Goal: Information Seeking & Learning: Learn about a topic

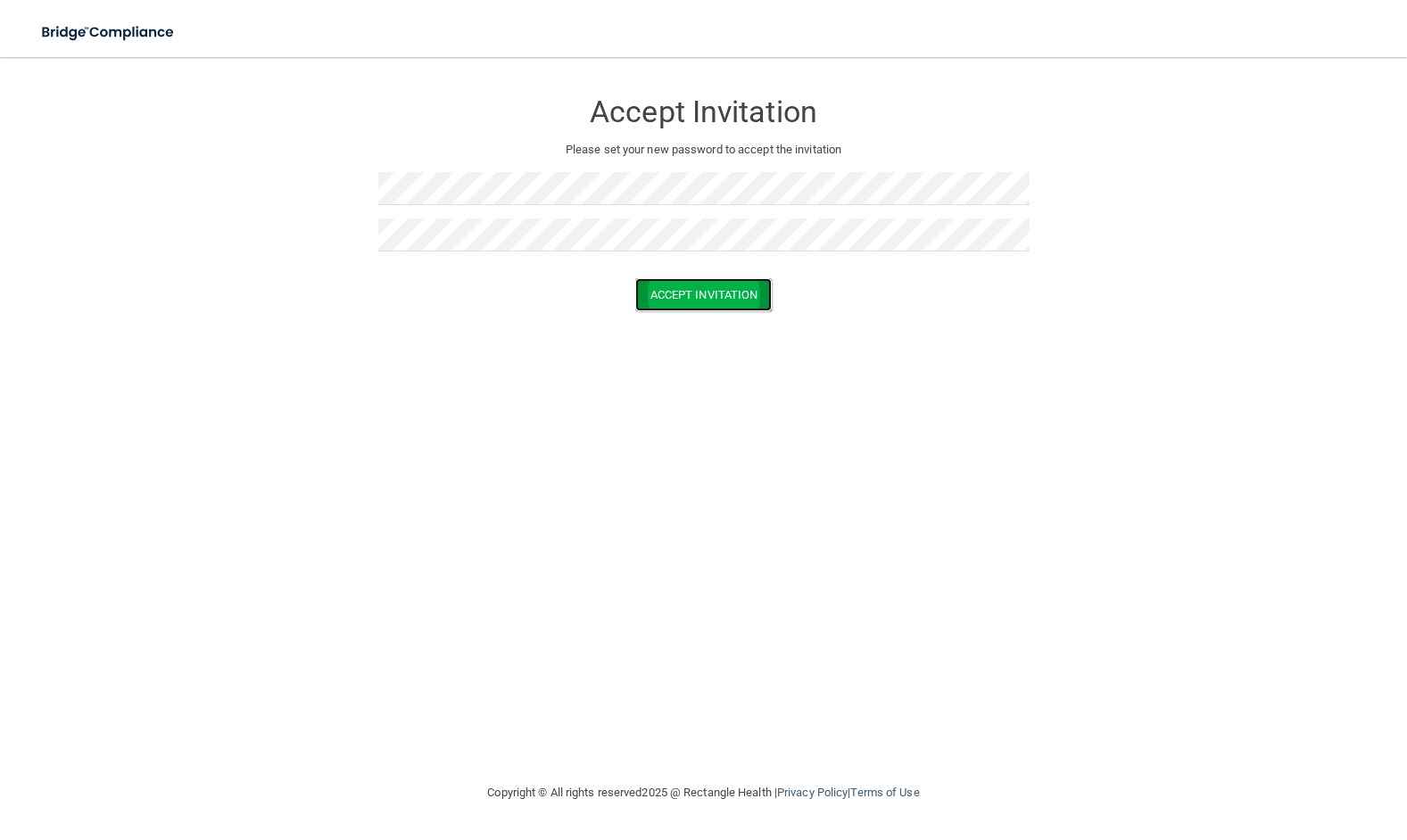
click at [695, 302] on button "Accept Invitation" at bounding box center [704, 295] width 137 height 33
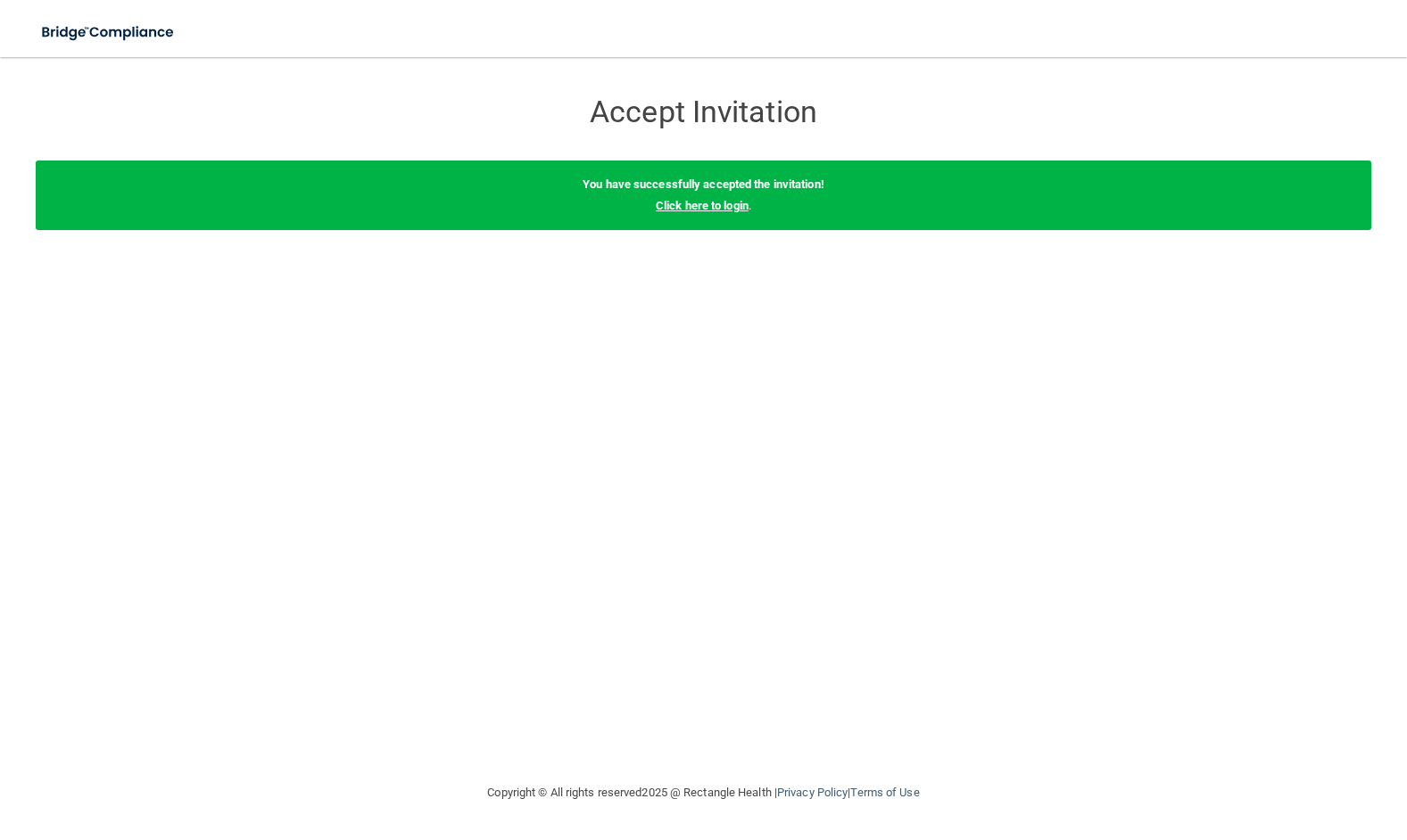
click at [702, 206] on link "Click here to login" at bounding box center [702, 205] width 93 height 13
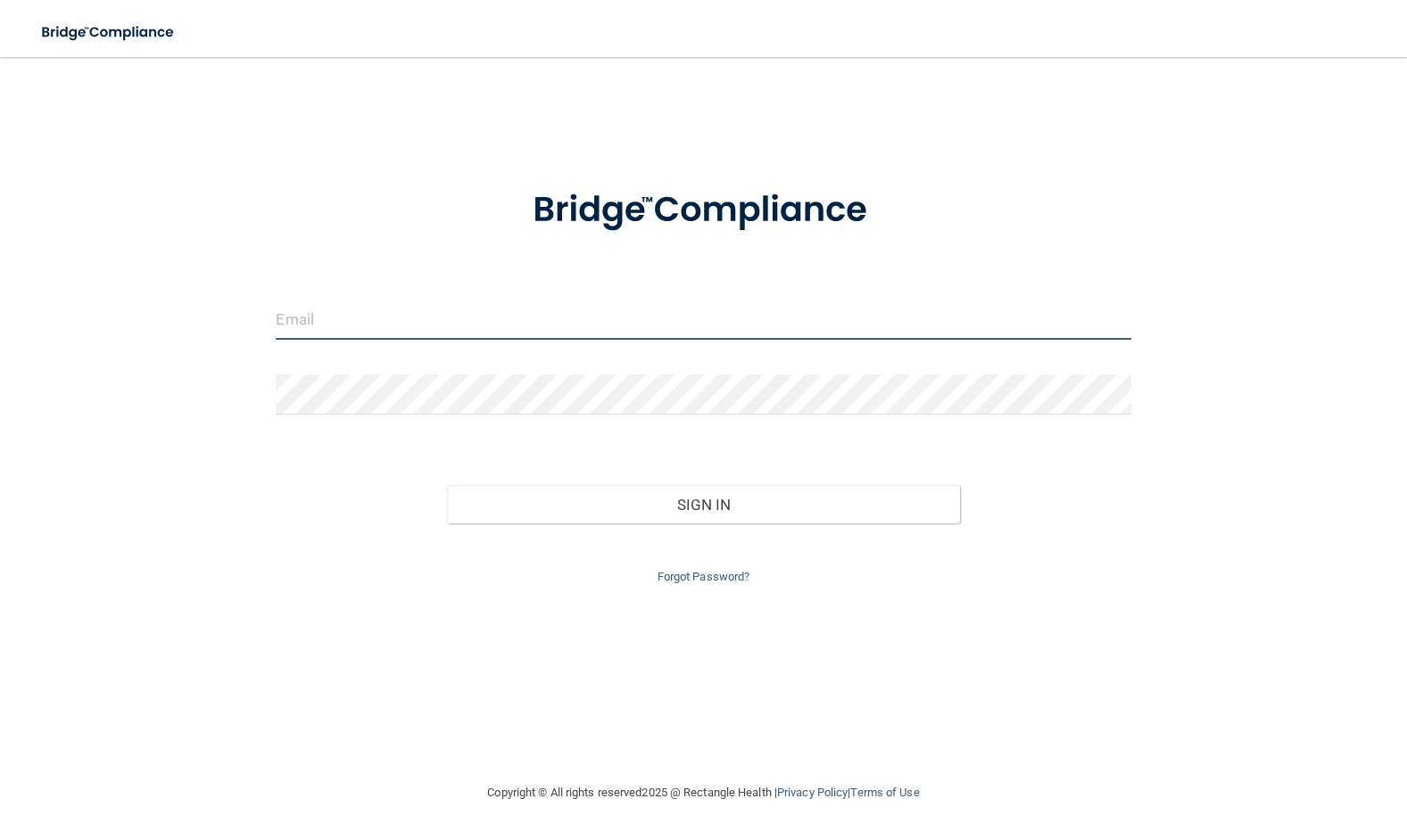
click at [342, 327] on input "email" at bounding box center [703, 319] width 854 height 40
type input "[EMAIL_ADDRESS][DOMAIN_NAME]"
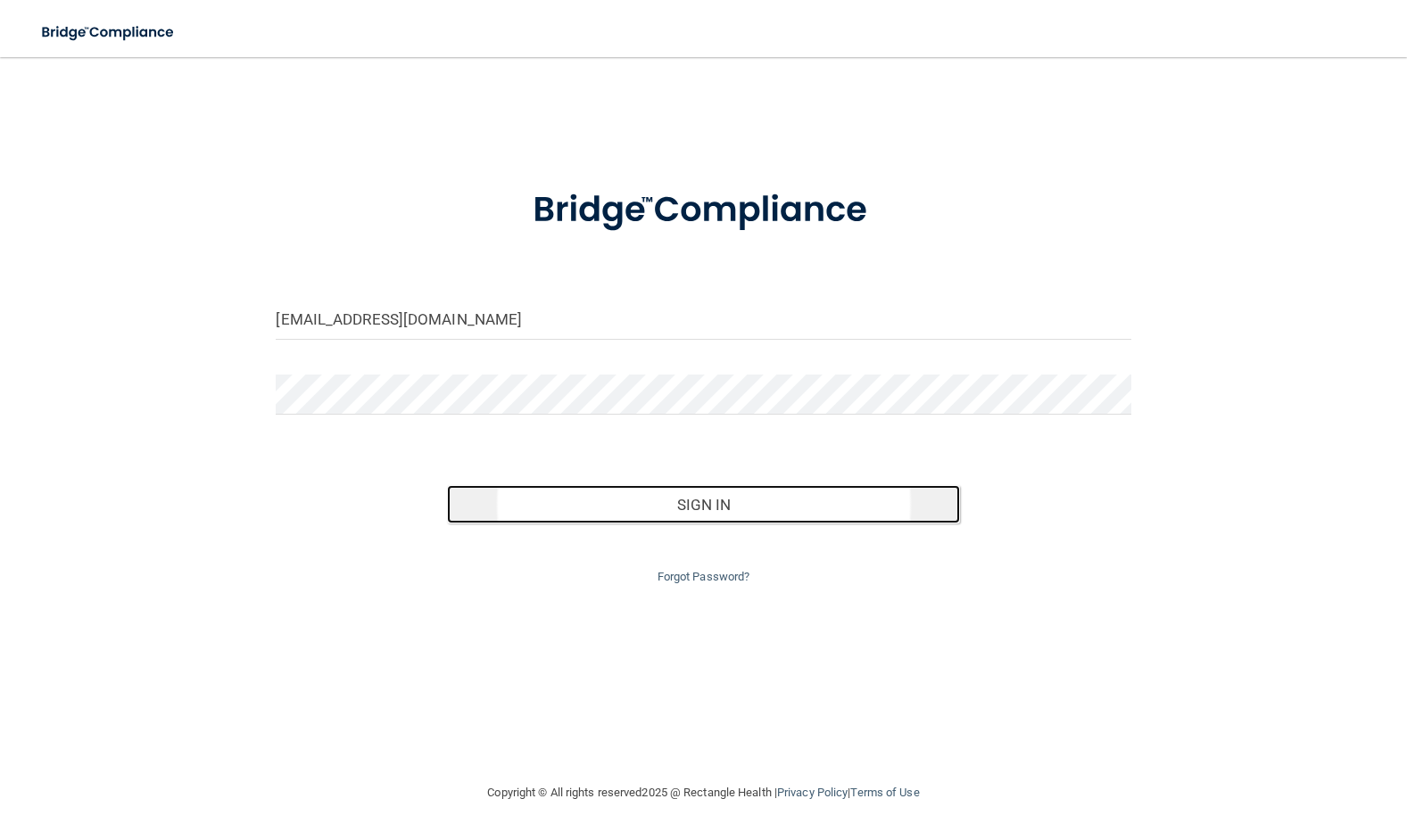
click at [694, 502] on button "Sign In" at bounding box center [703, 504] width 513 height 39
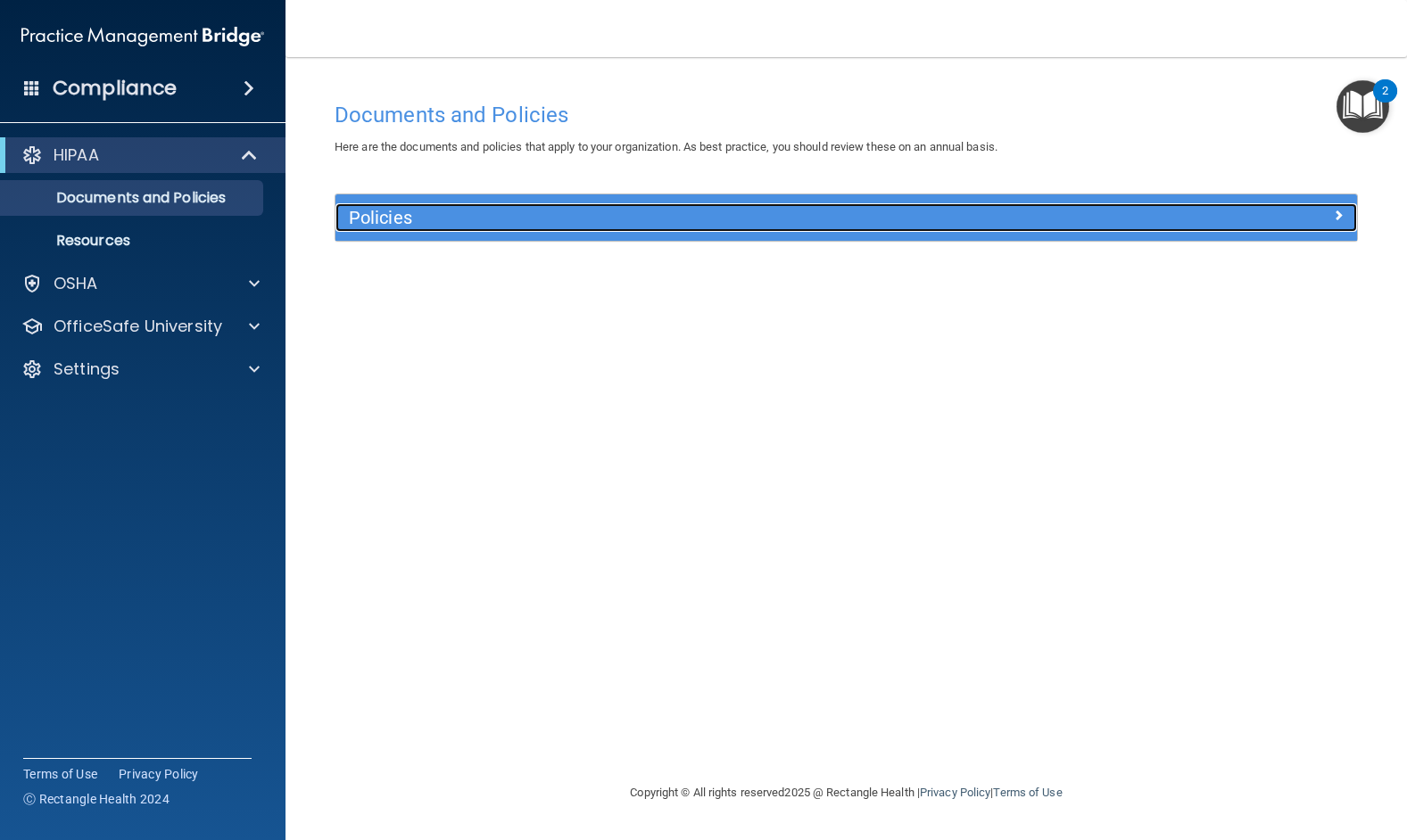
click at [1340, 217] on span at bounding box center [1338, 214] width 11 height 21
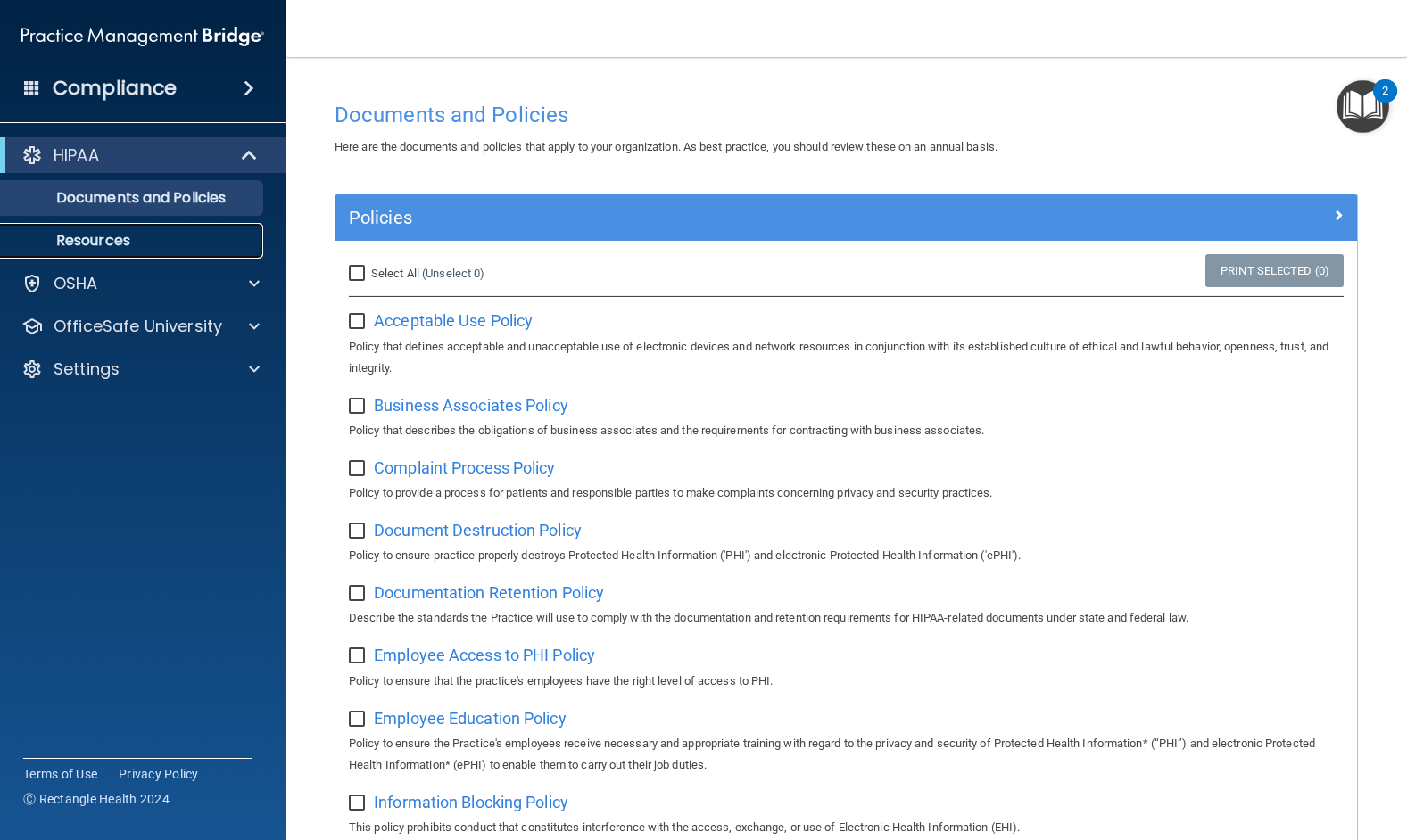
click at [116, 235] on p "Resources" at bounding box center [133, 240] width 243 height 18
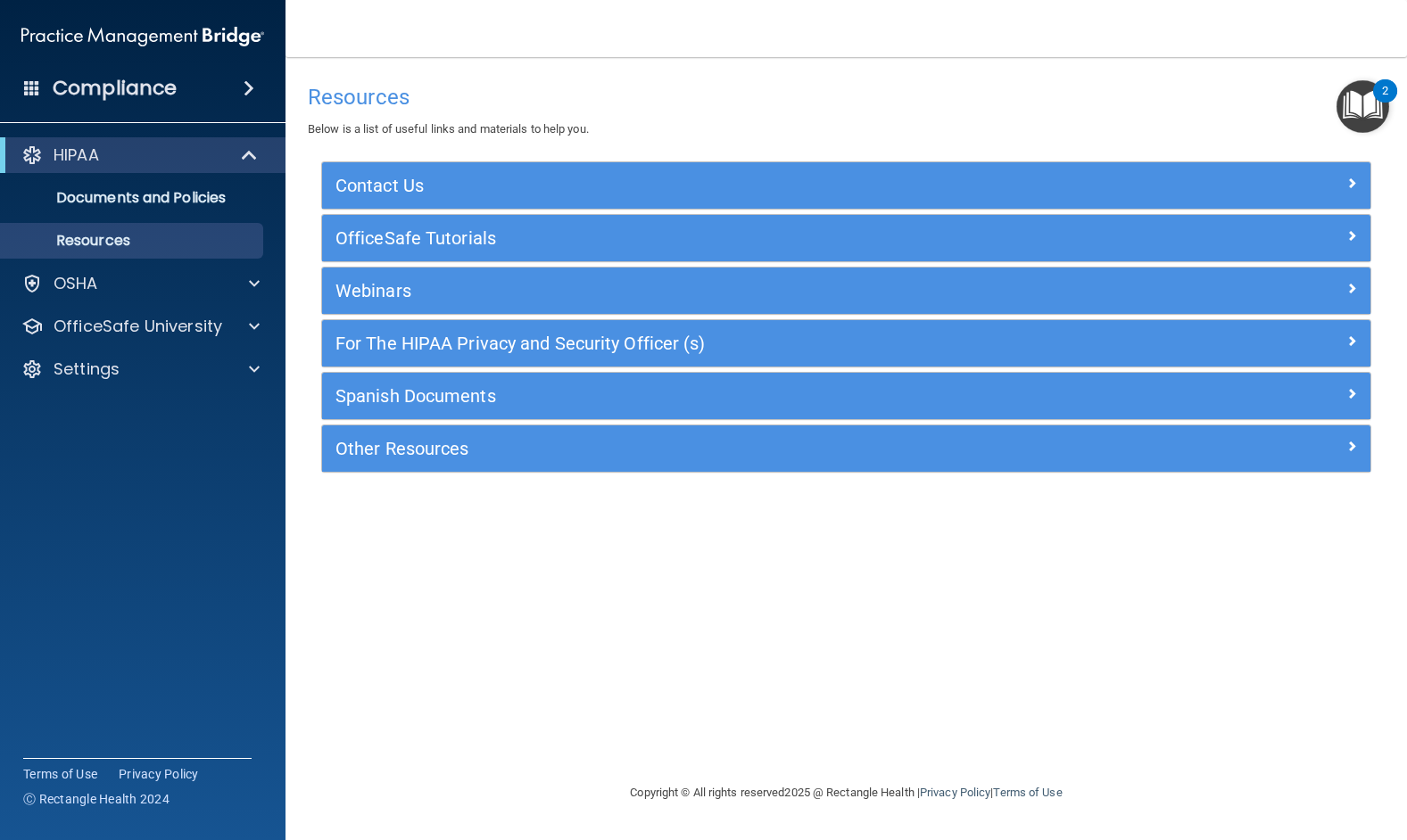
click at [248, 86] on span at bounding box center [249, 88] width 11 height 21
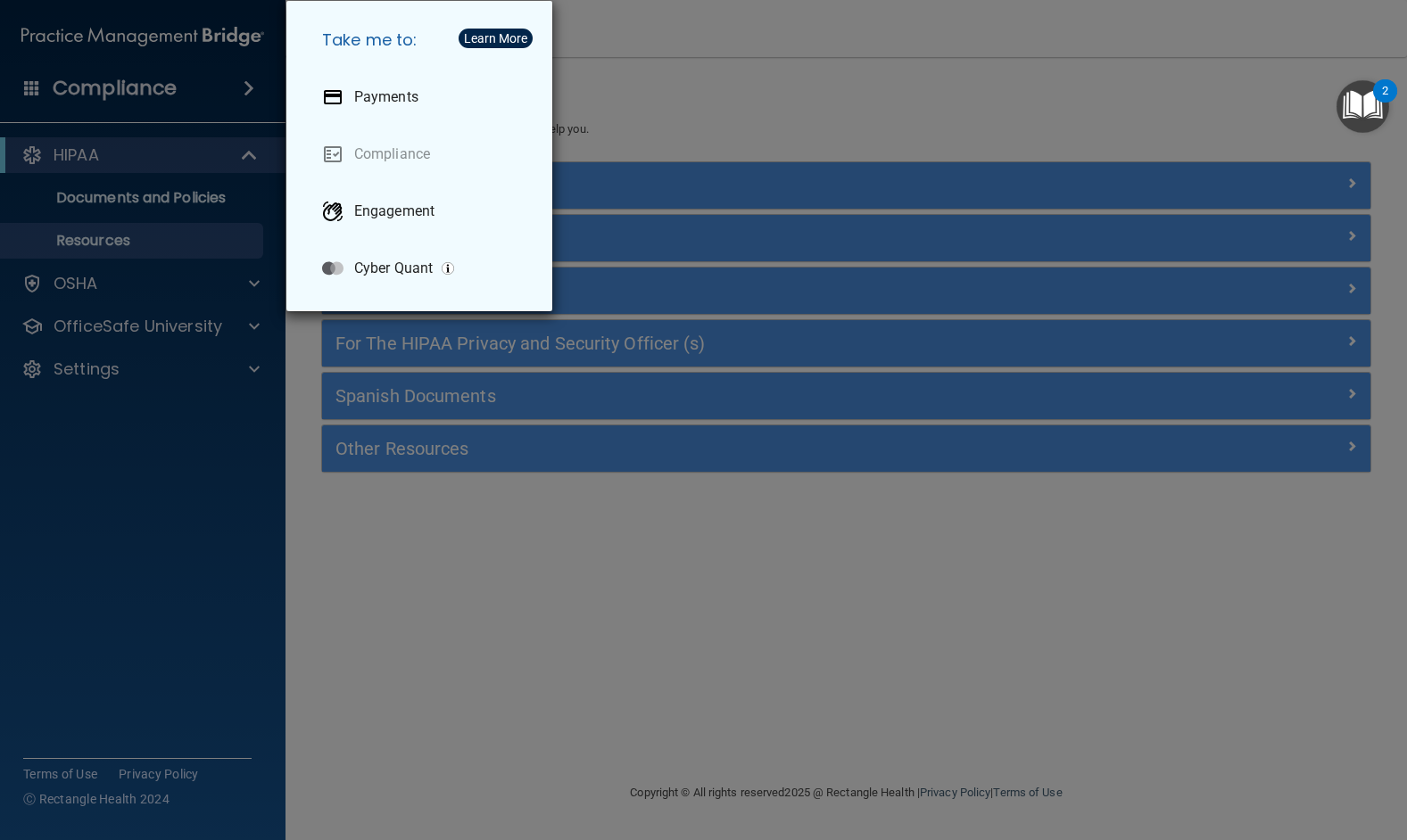
click at [172, 452] on div "Take me to: Payments Compliance Engagement Cyber Quant" at bounding box center [703, 420] width 1407 height 840
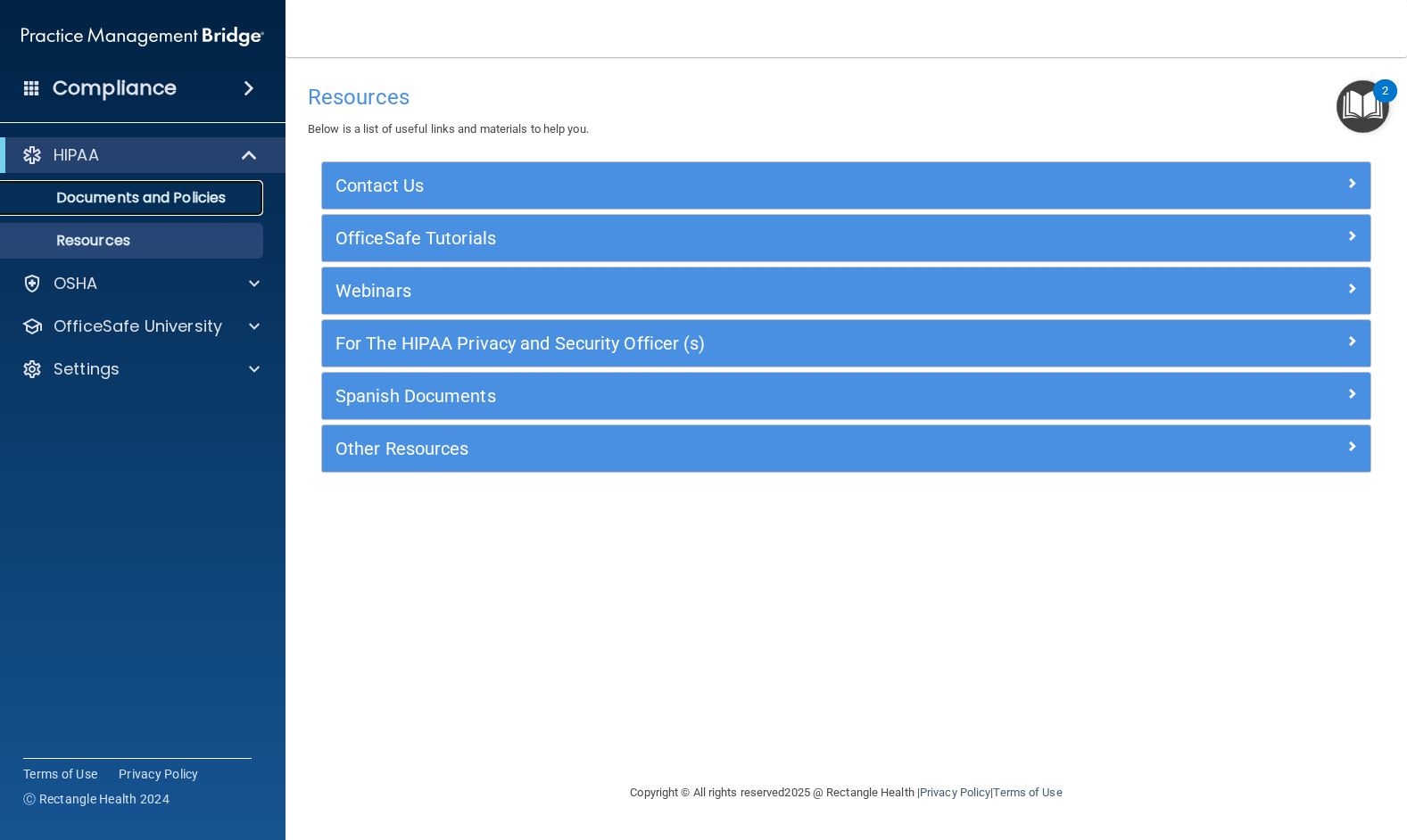
click at [84, 191] on p "Documents and Policies" at bounding box center [133, 198] width 243 height 18
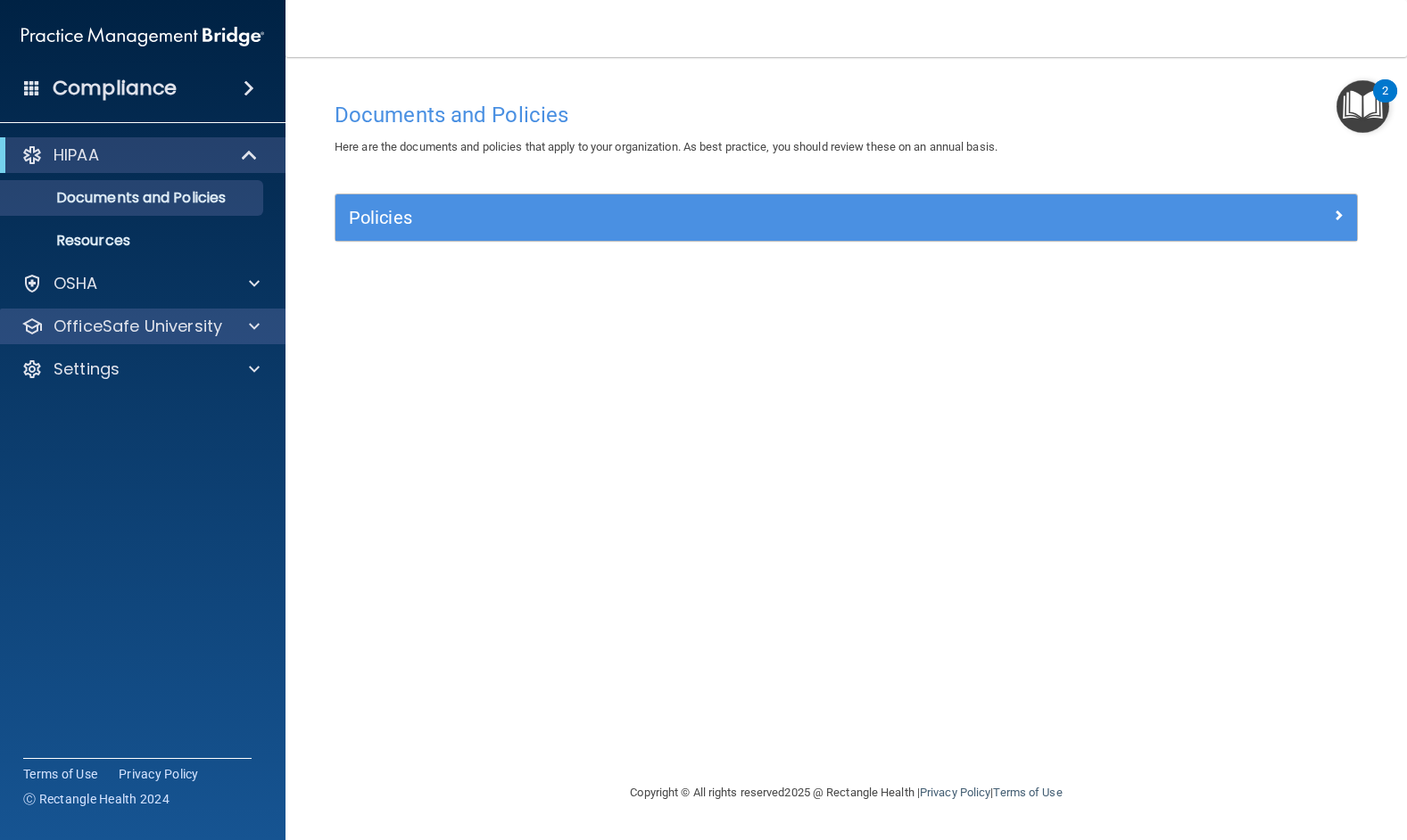
click at [127, 339] on div "OfficeSafe University" at bounding box center [143, 326] width 286 height 35
click at [142, 330] on p "OfficeSafe University" at bounding box center [138, 326] width 169 height 21
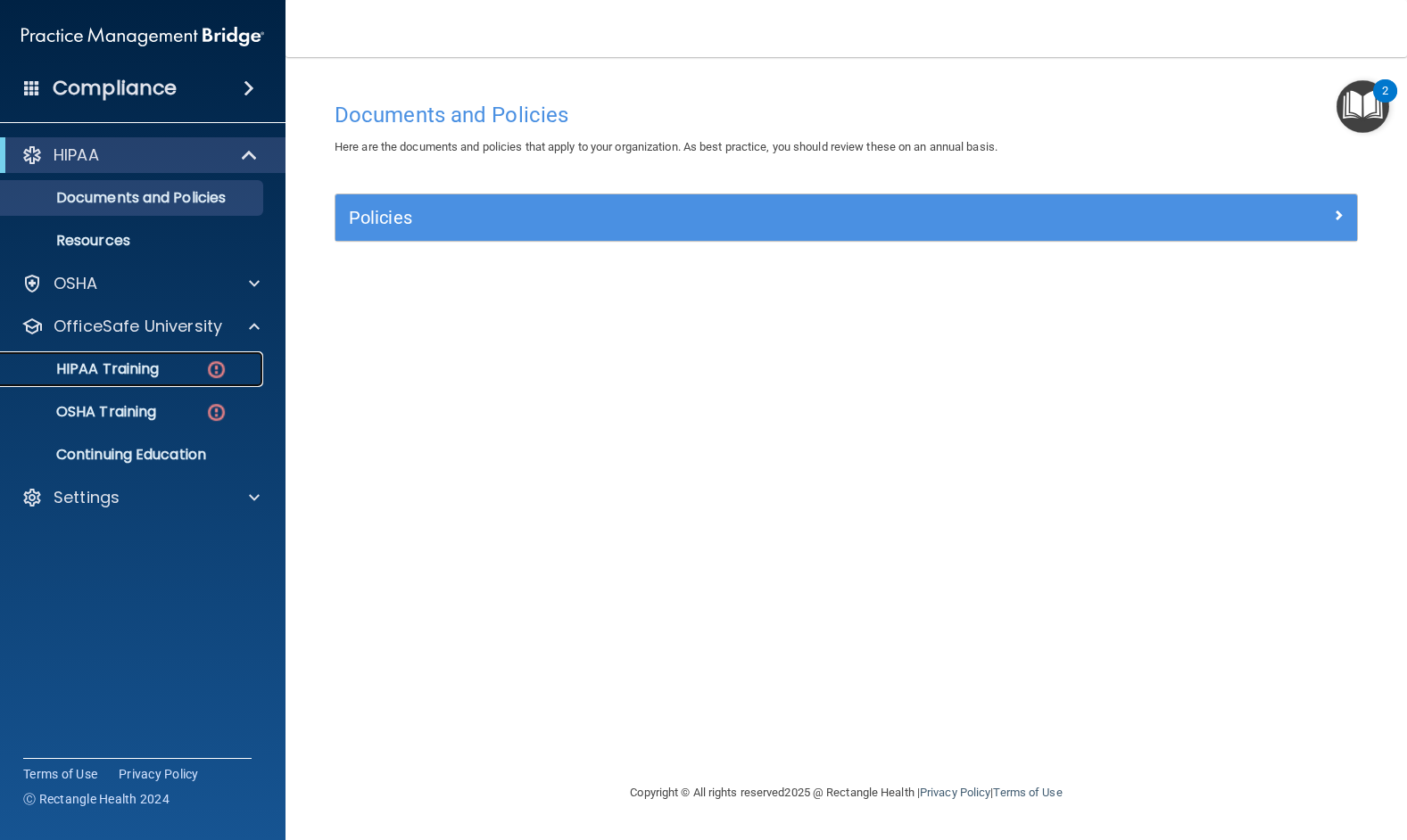
click at [80, 370] on p "HIPAA Training" at bounding box center [85, 368] width 147 height 18
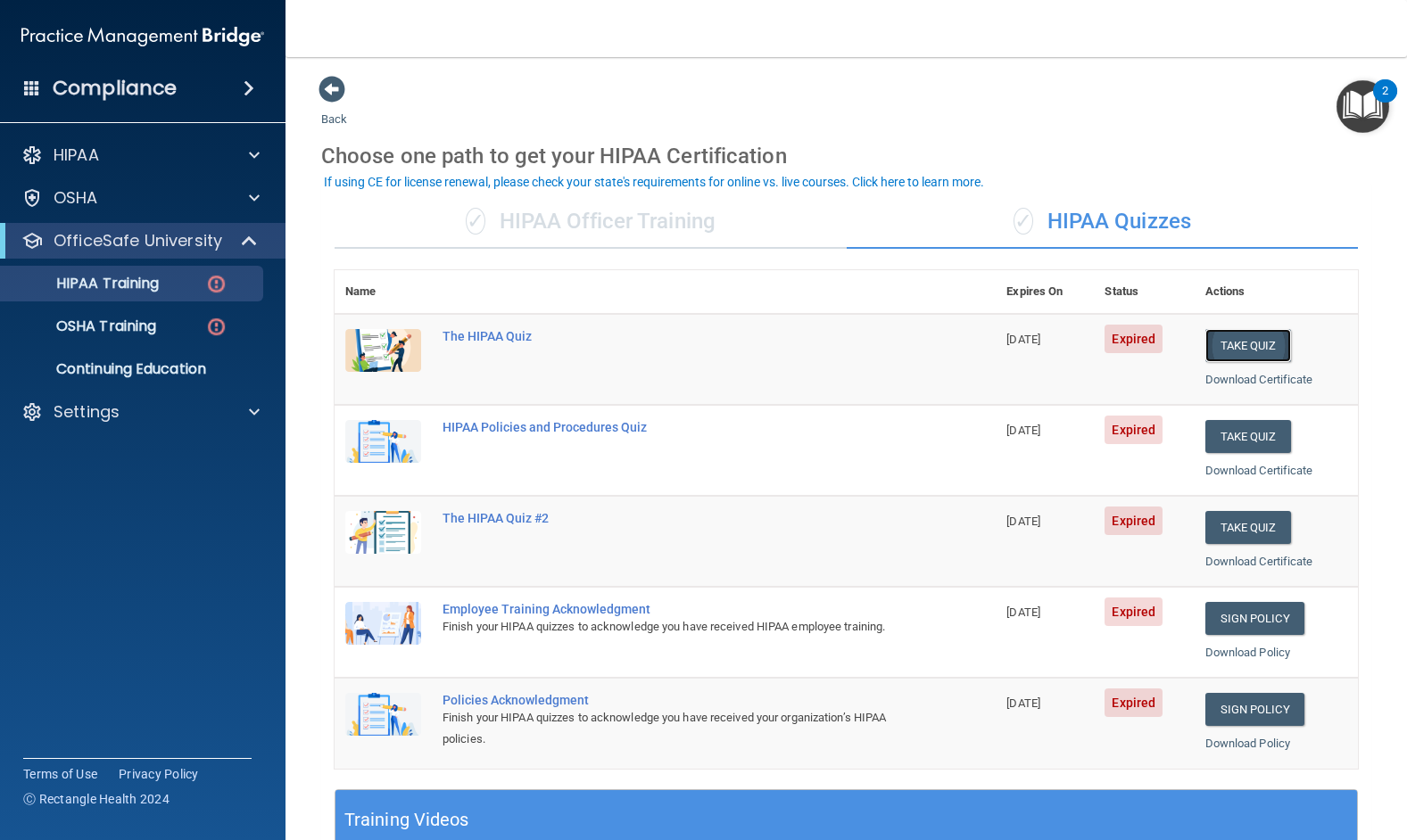
click at [1238, 342] on button "Take Quiz" at bounding box center [1248, 345] width 85 height 33
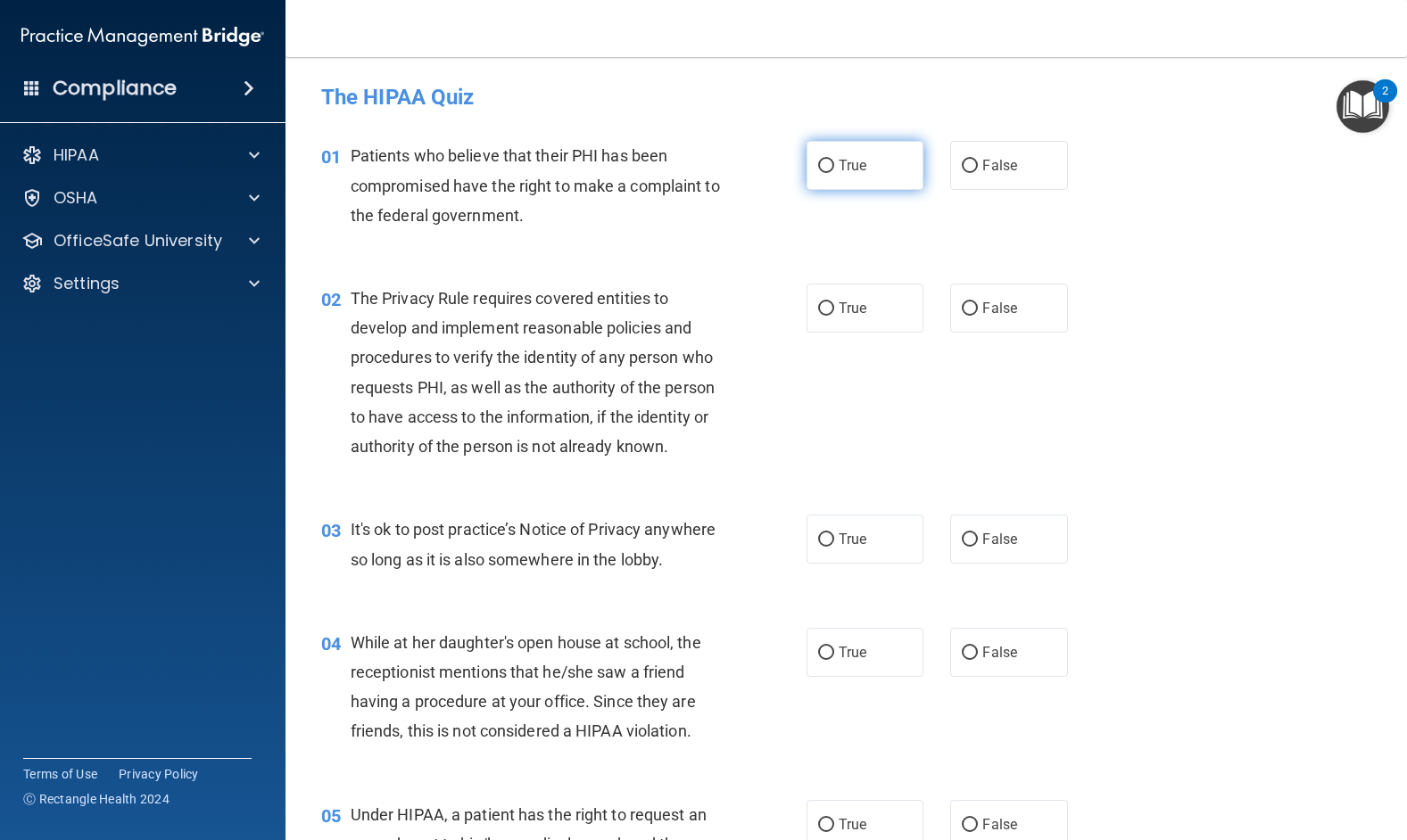
drag, startPoint x: 812, startPoint y: 164, endPoint x: 801, endPoint y: 164, distance: 11.0
click at [818, 164] on input "True" at bounding box center [826, 166] width 16 height 13
radio input "true"
click at [822, 307] on input "True" at bounding box center [826, 309] width 16 height 13
radio input "true"
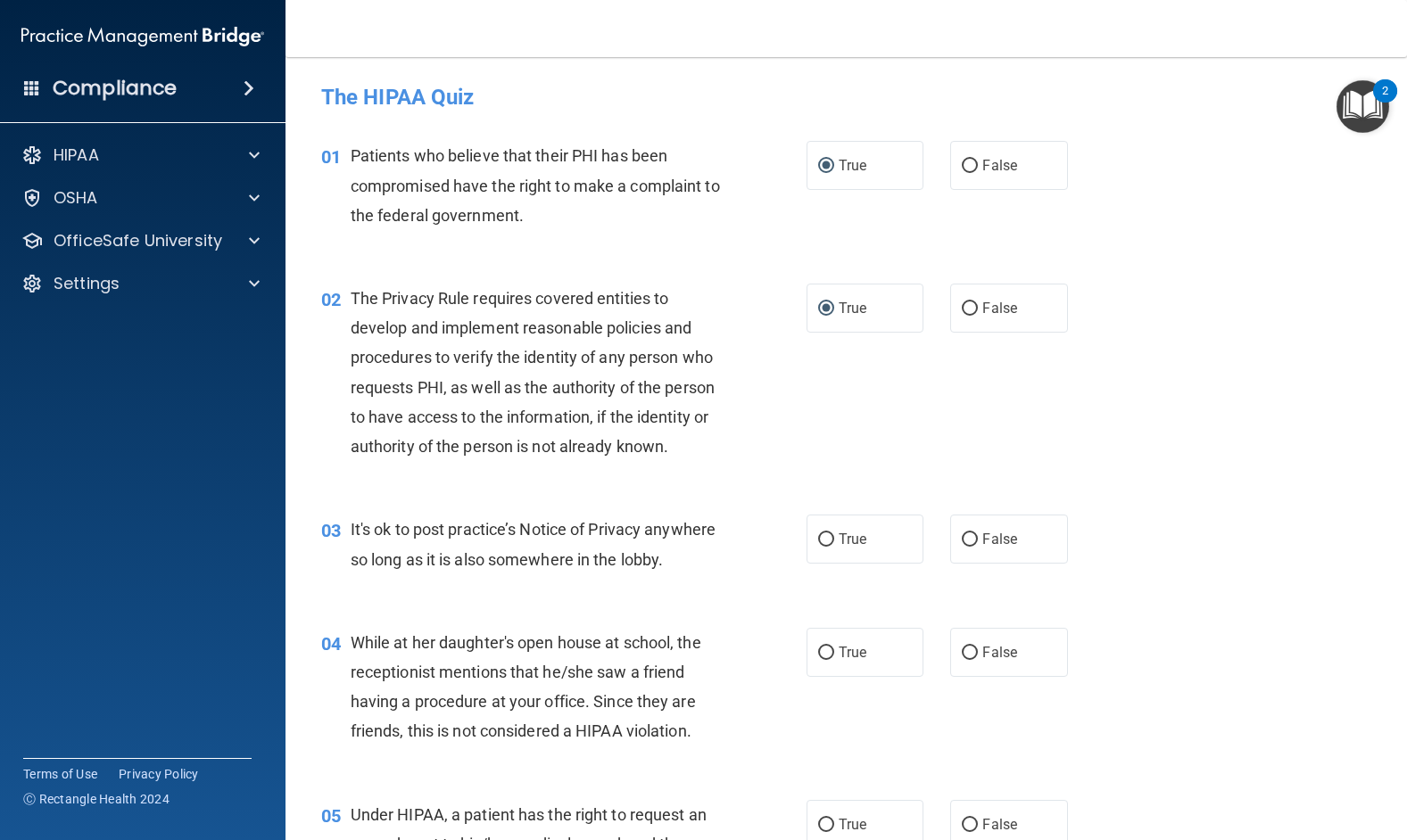
scroll to position [178, 0]
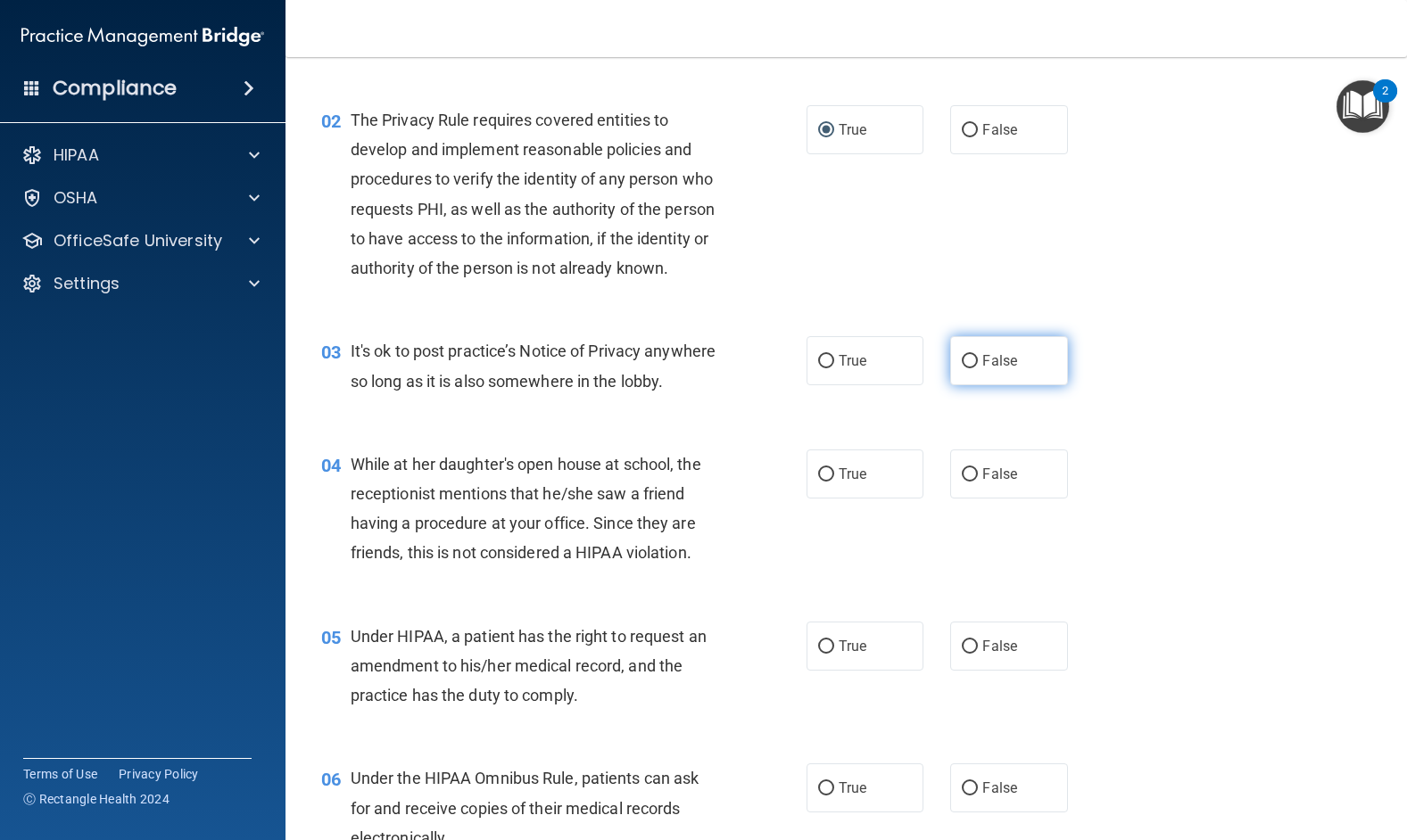
click at [966, 368] on input "False" at bounding box center [969, 361] width 16 height 13
radio input "true"
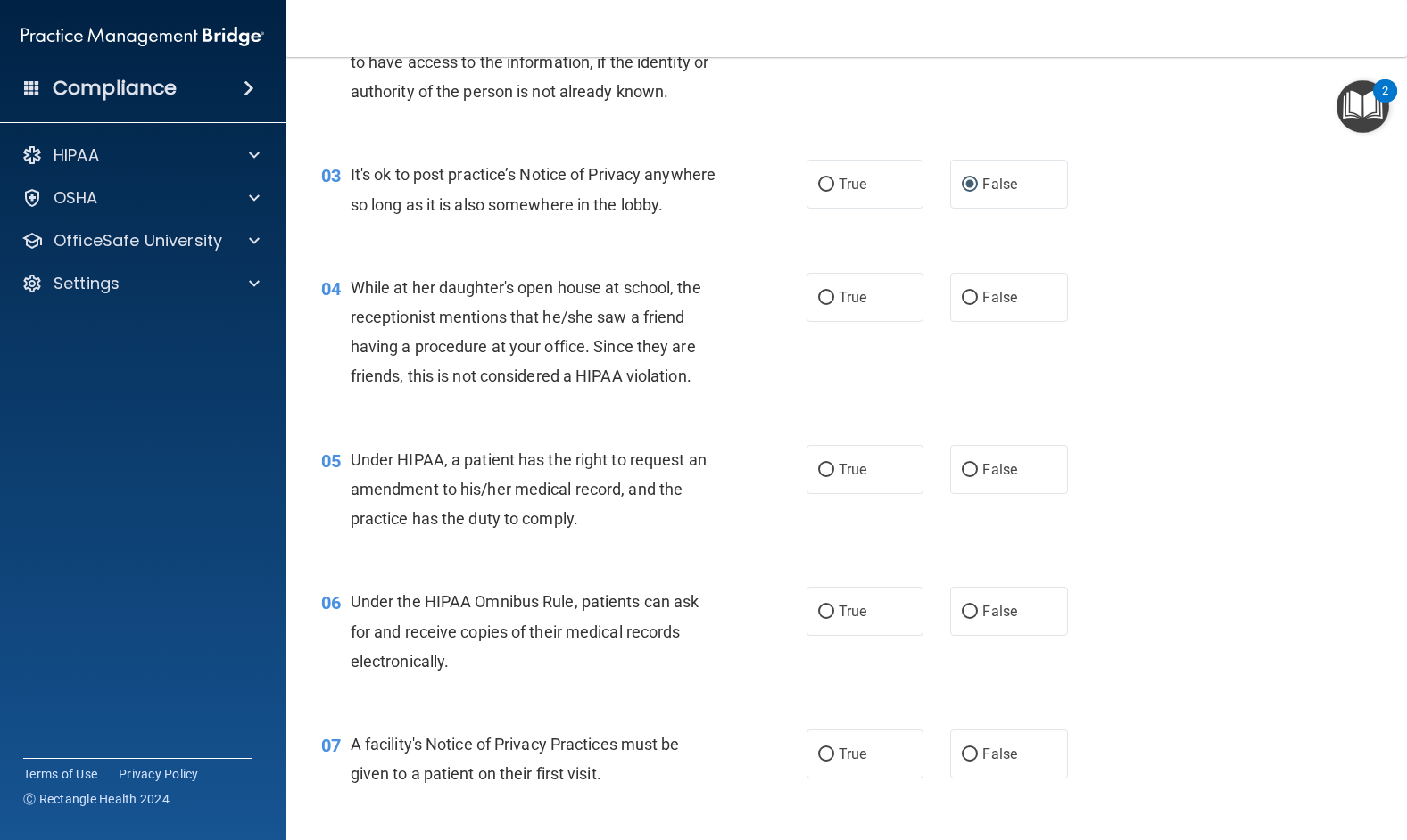
scroll to position [356, 0]
click at [961, 304] on input "False" at bounding box center [969, 296] width 16 height 13
radio input "true"
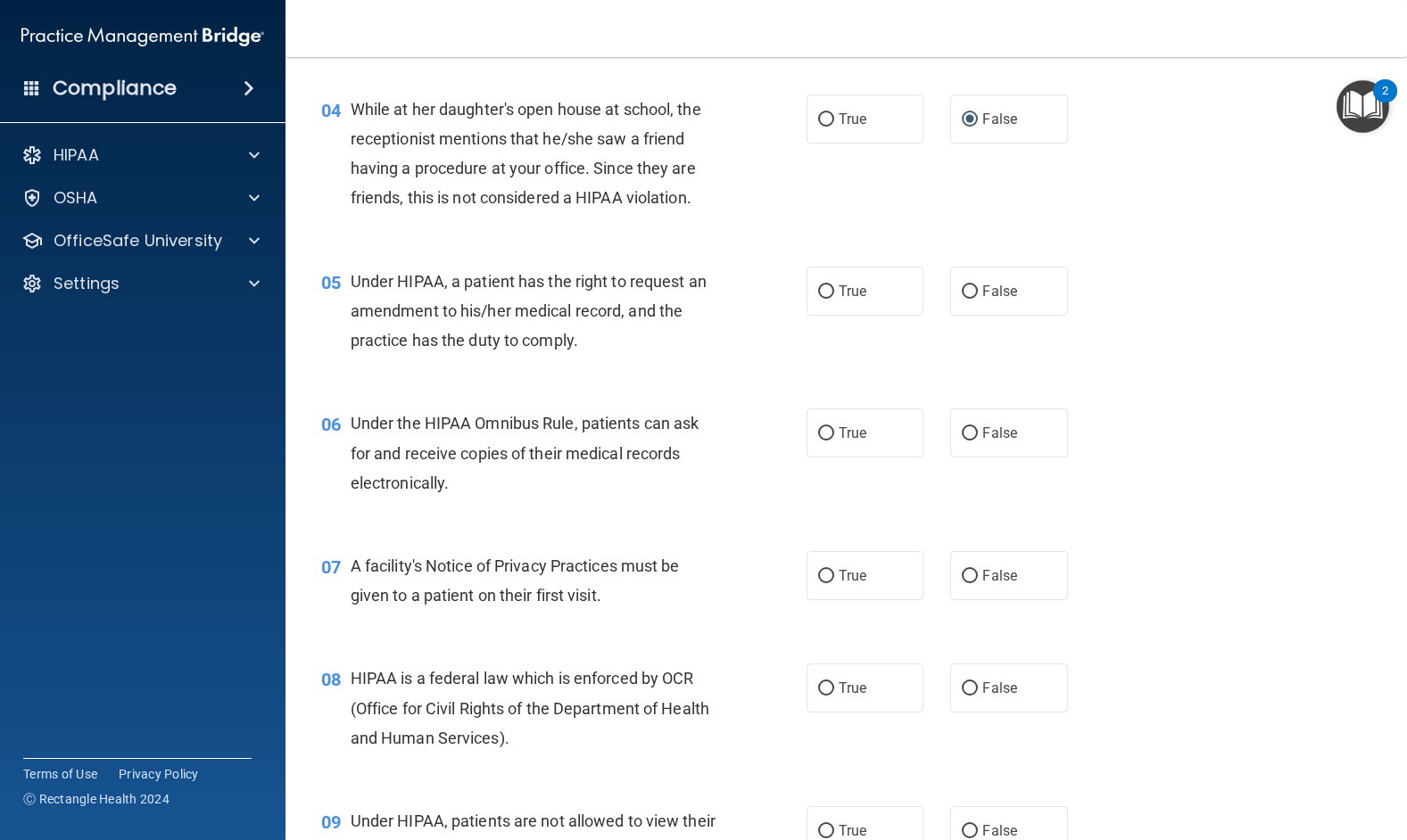
scroll to position [535, 0]
click at [818, 297] on input "True" at bounding box center [826, 290] width 16 height 13
radio input "true"
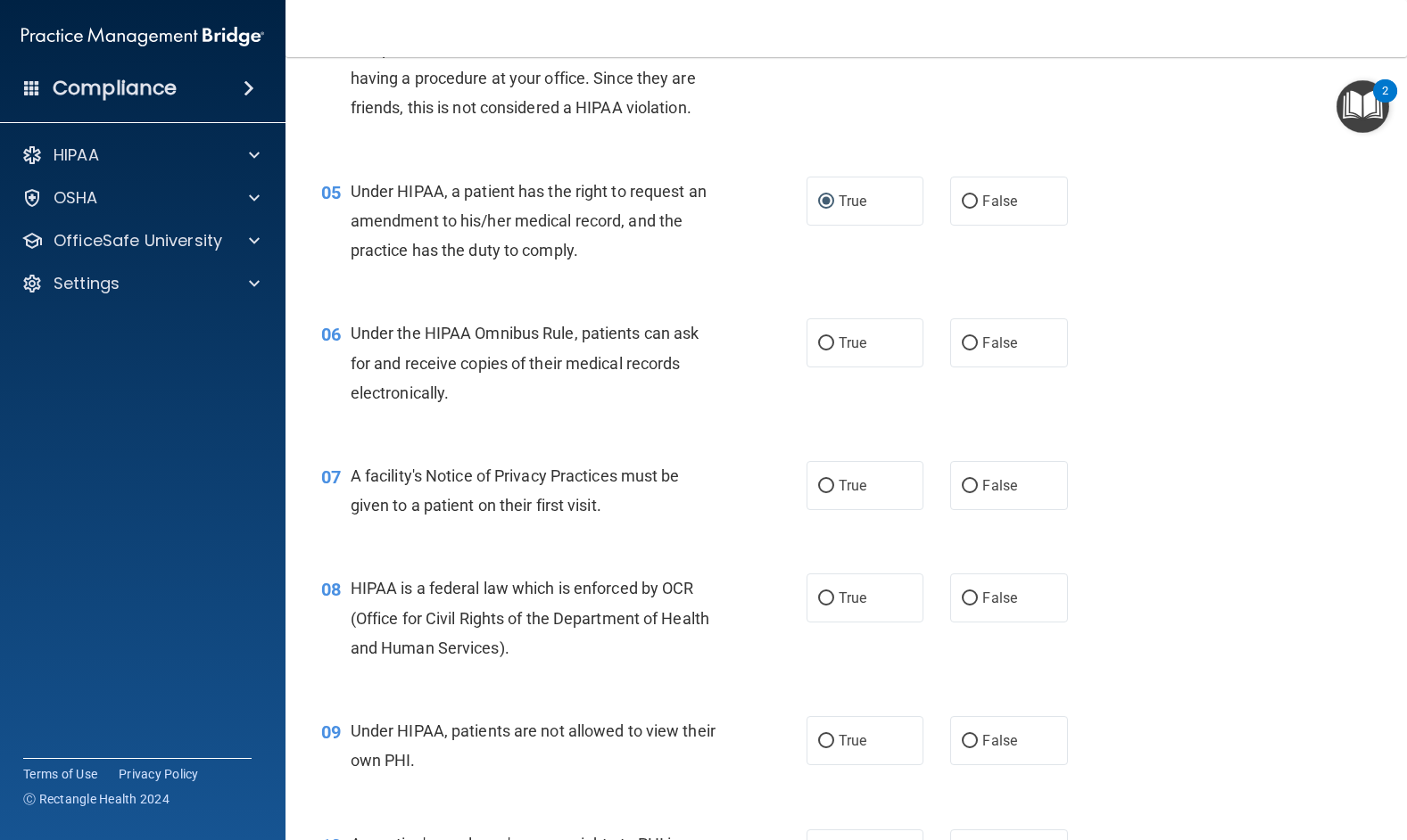
scroll to position [624, 0]
click at [818, 349] on input "True" at bounding box center [826, 342] width 16 height 13
radio input "true"
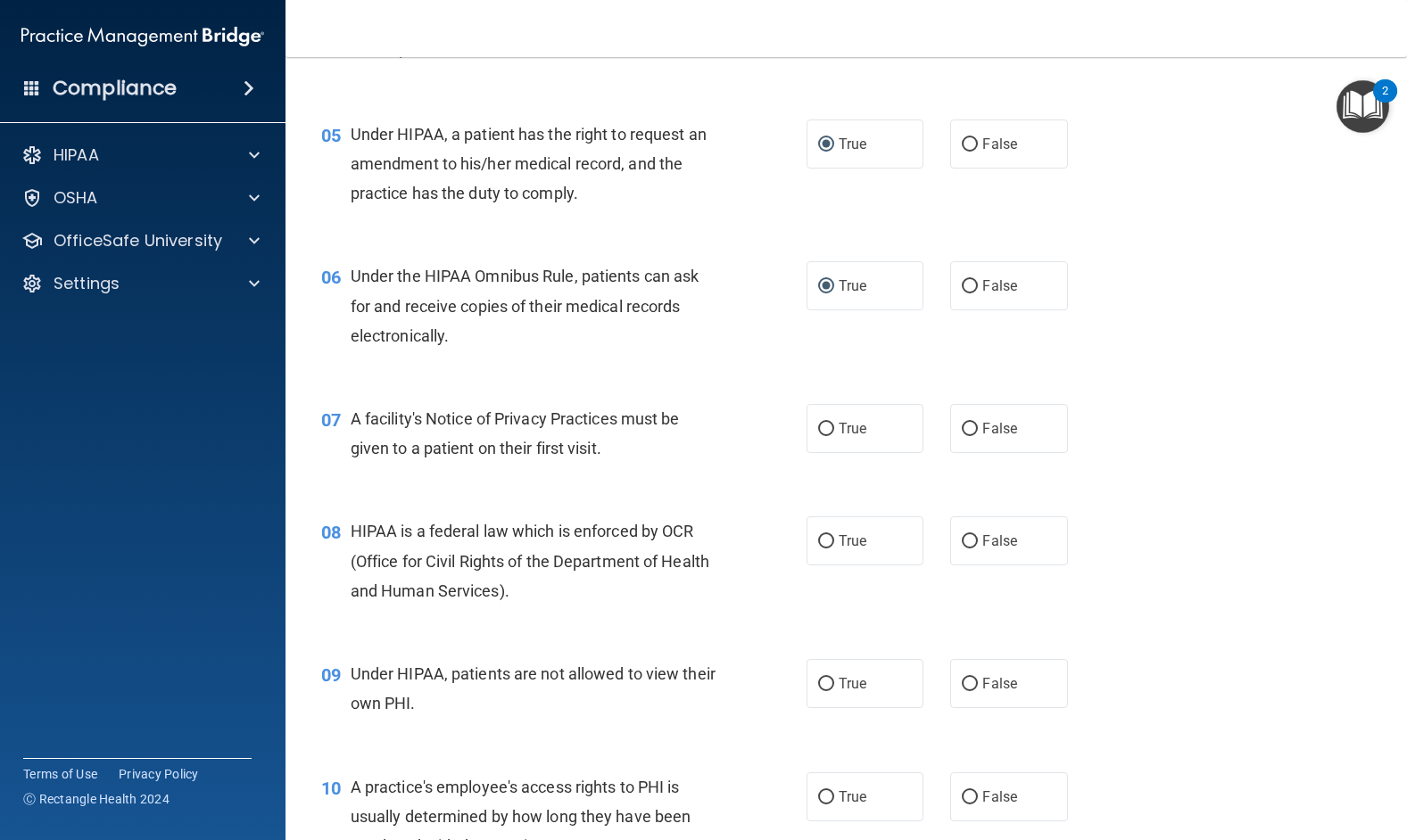
scroll to position [802, 0]
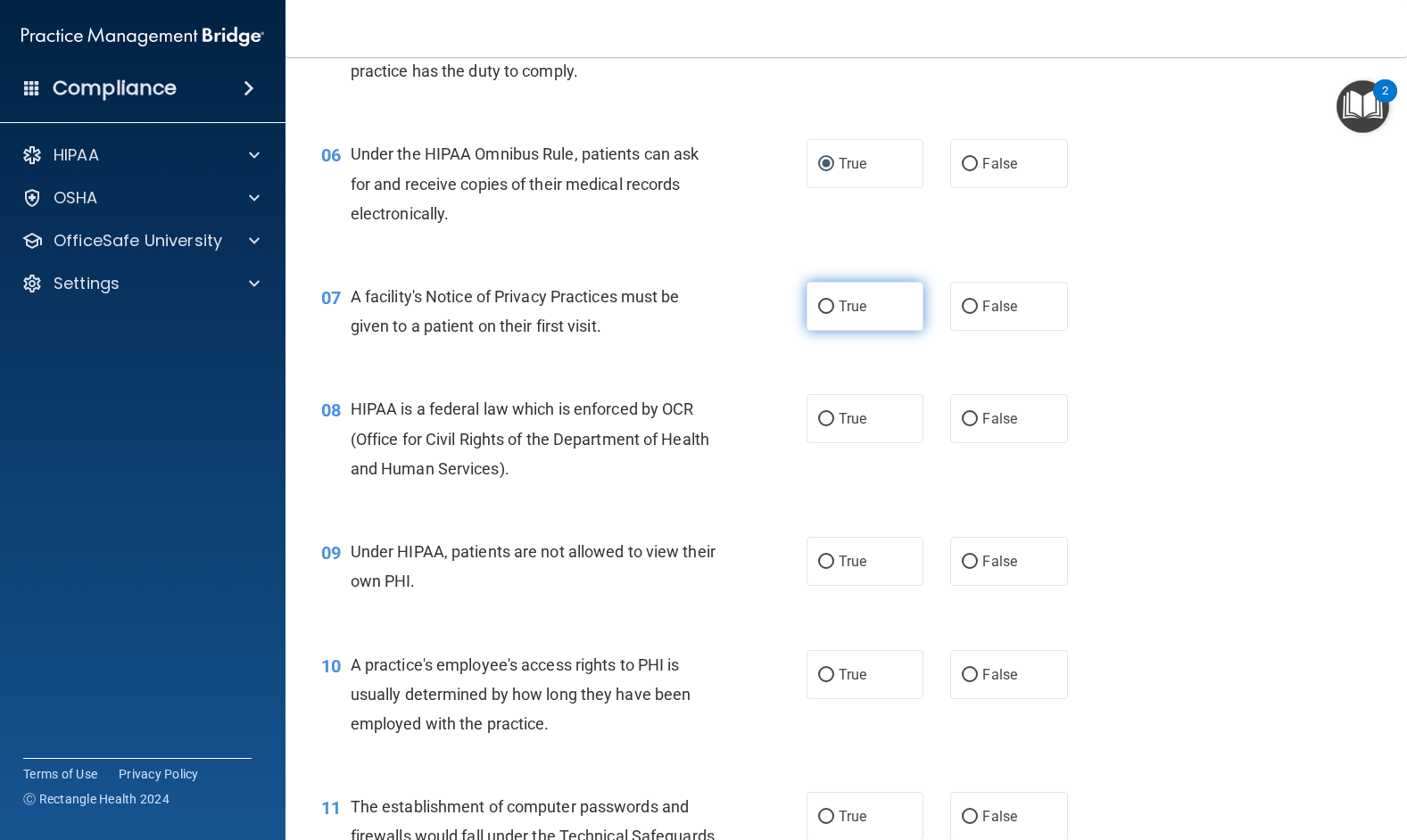
click at [818, 314] on input "True" at bounding box center [826, 307] width 16 height 13
radio input "true"
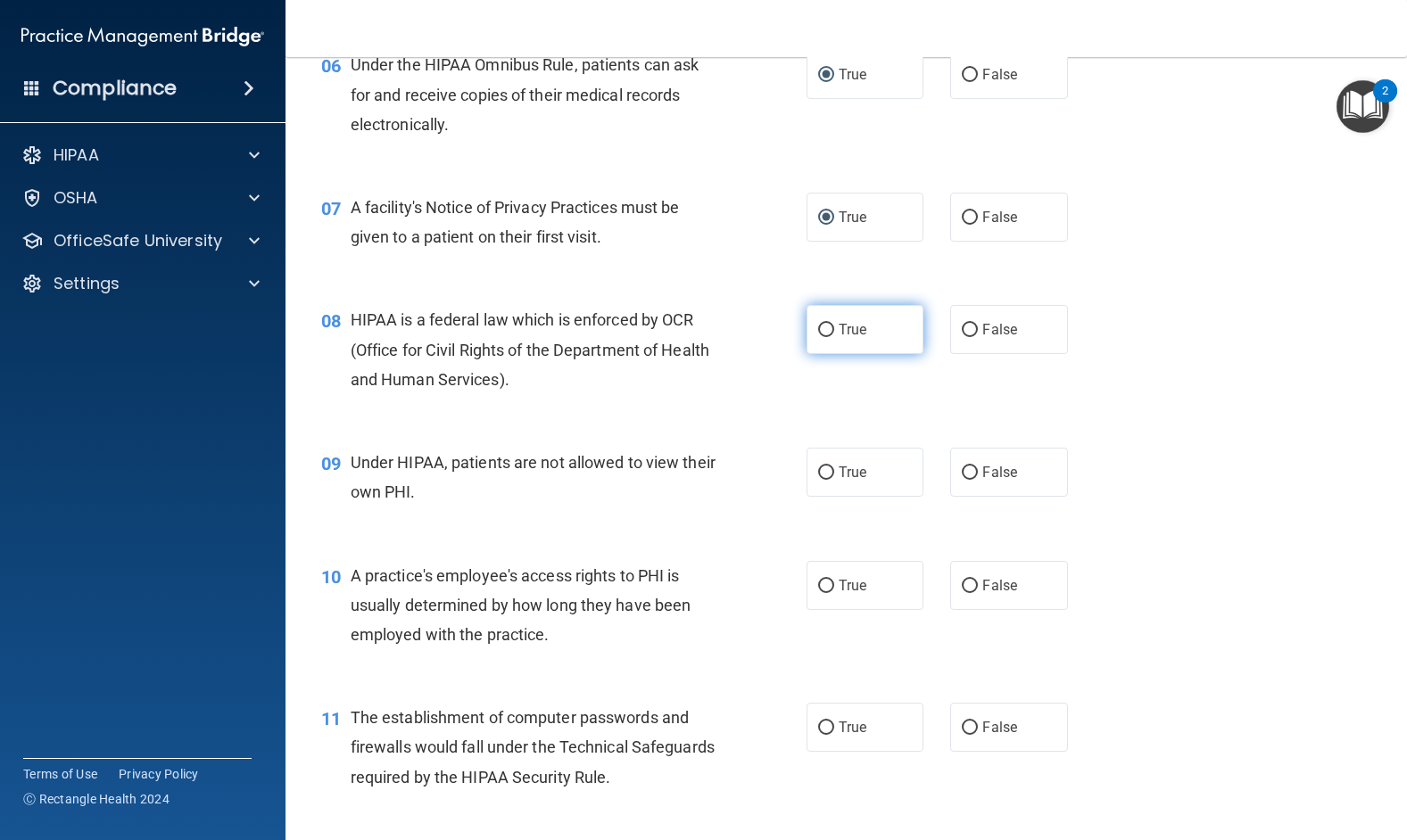
click at [820, 337] on input "True" at bounding box center [826, 330] width 16 height 13
radio input "true"
click at [961, 480] on input "False" at bounding box center [969, 472] width 16 height 13
radio input "true"
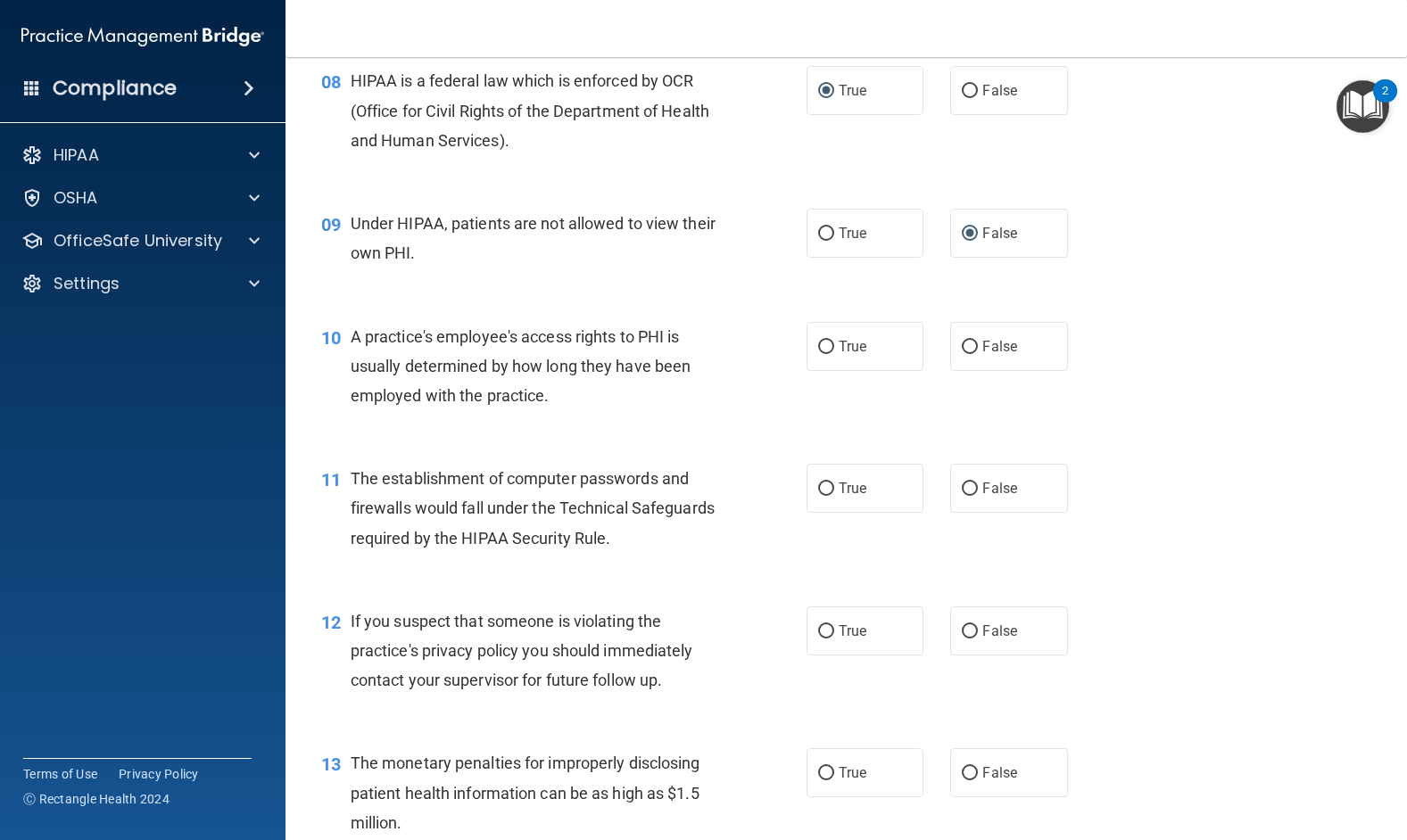
scroll to position [1159, 0]
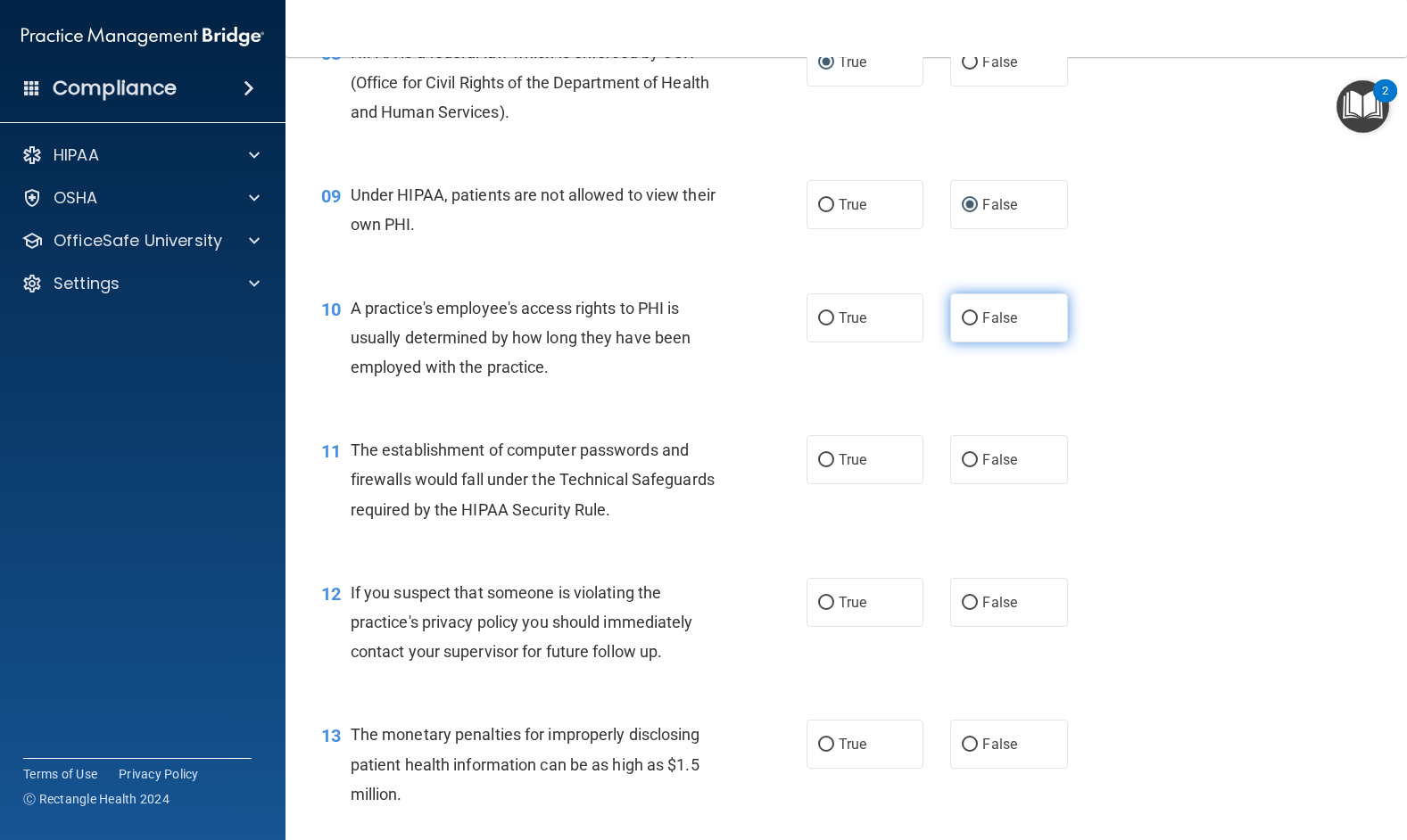
click at [964, 326] on input "False" at bounding box center [969, 318] width 16 height 13
radio input "true"
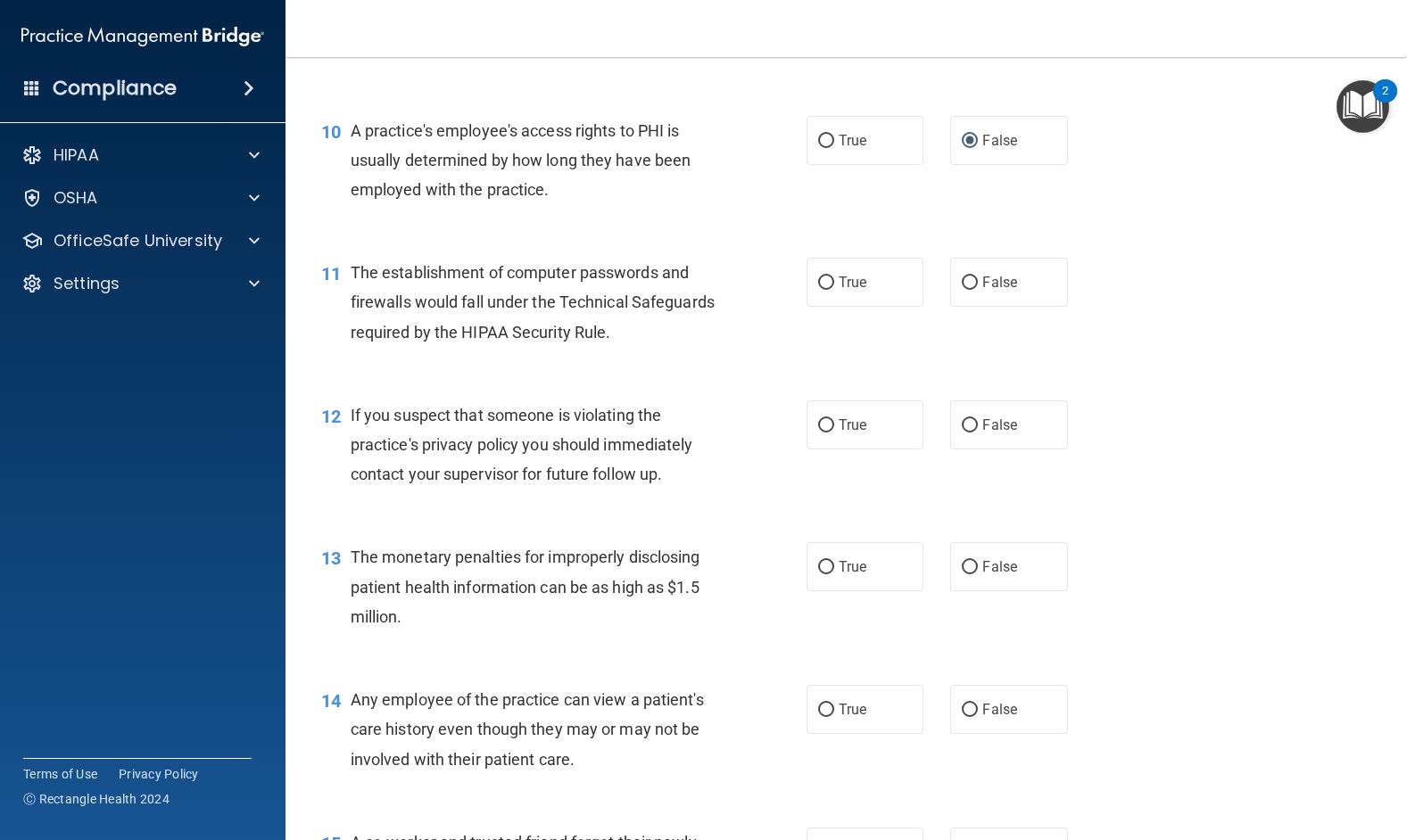
scroll to position [1338, 0]
click at [818, 289] on input "True" at bounding box center [826, 282] width 16 height 13
radio input "true"
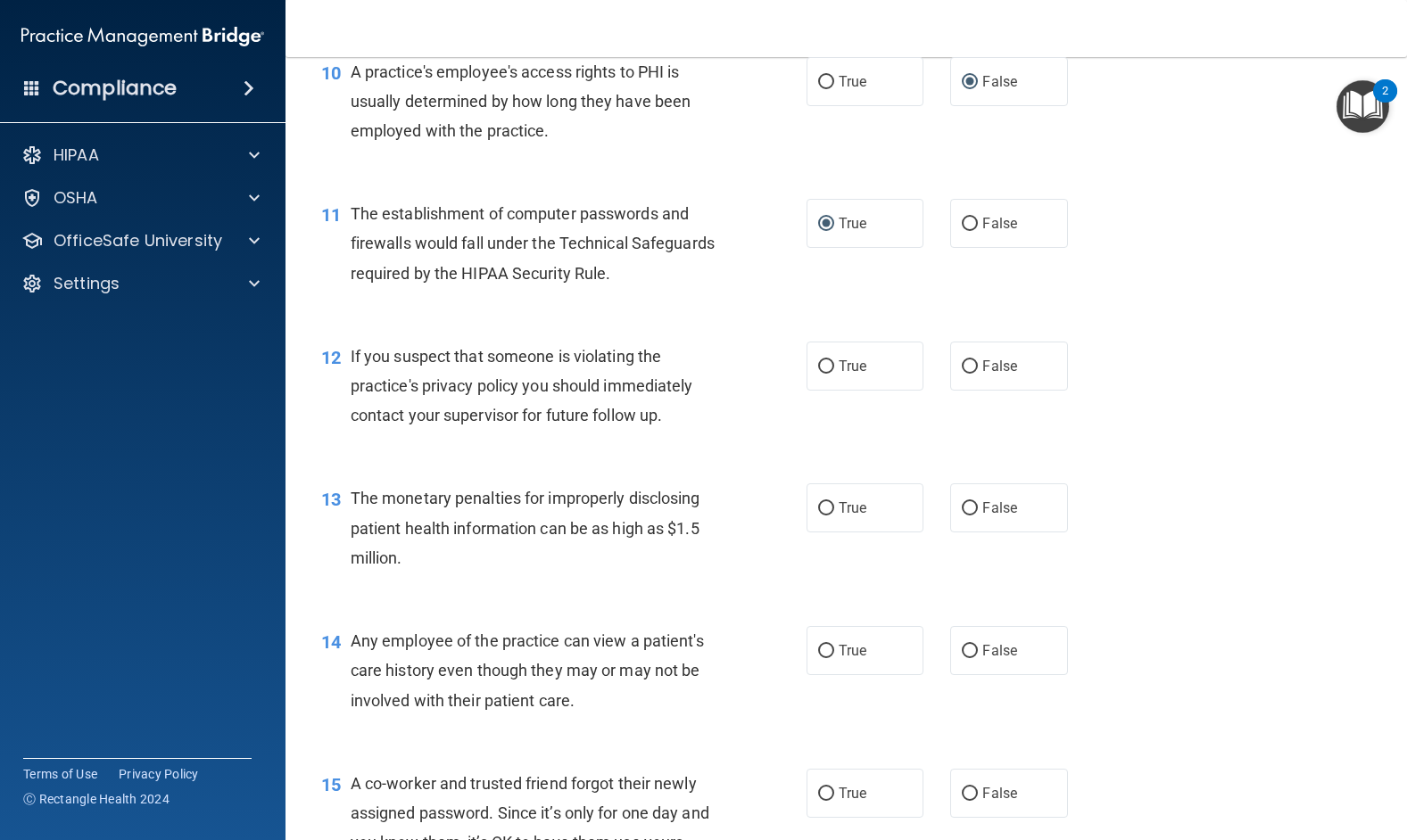
scroll to position [1427, 0]
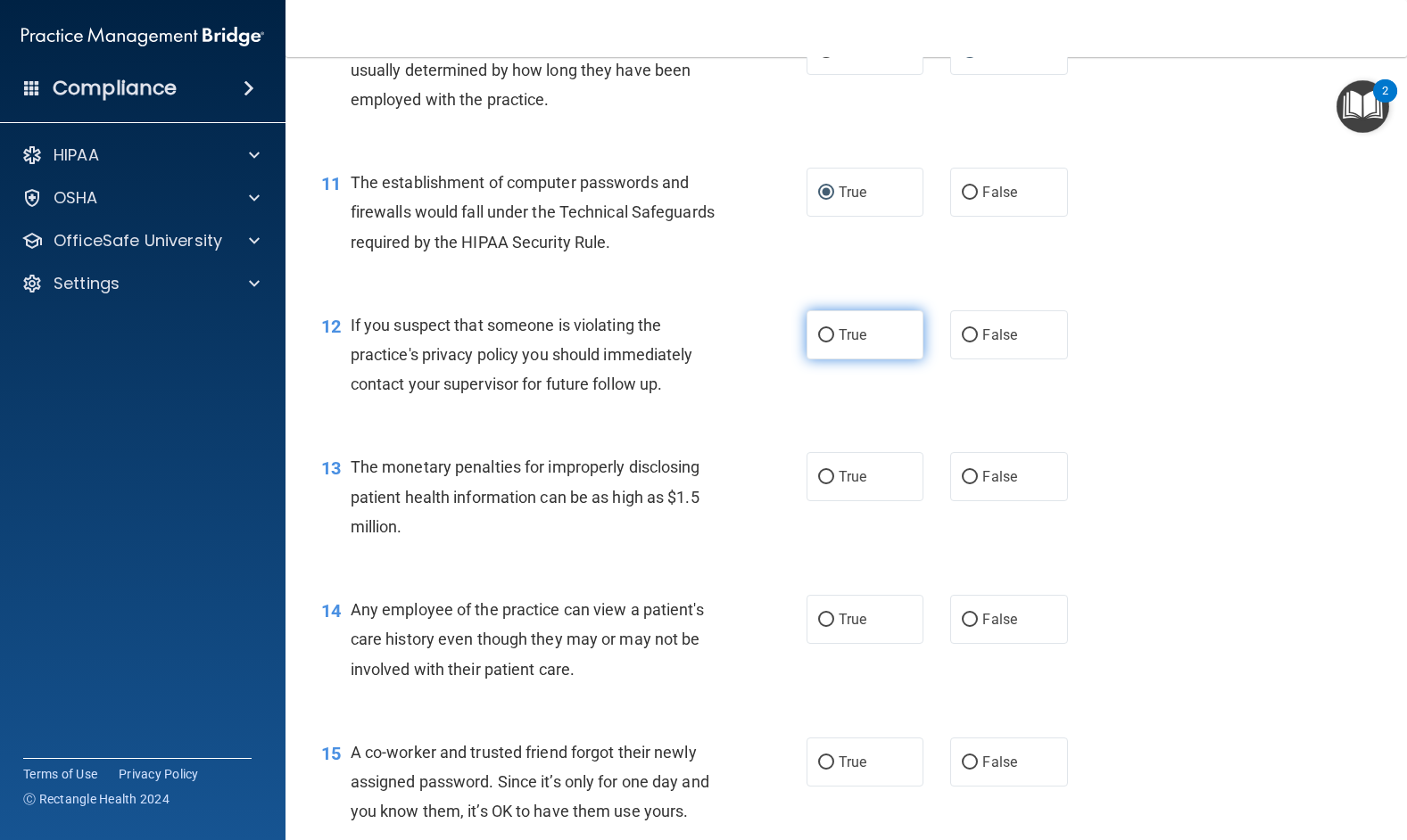
click at [820, 342] on input "True" at bounding box center [826, 335] width 16 height 13
radio input "true"
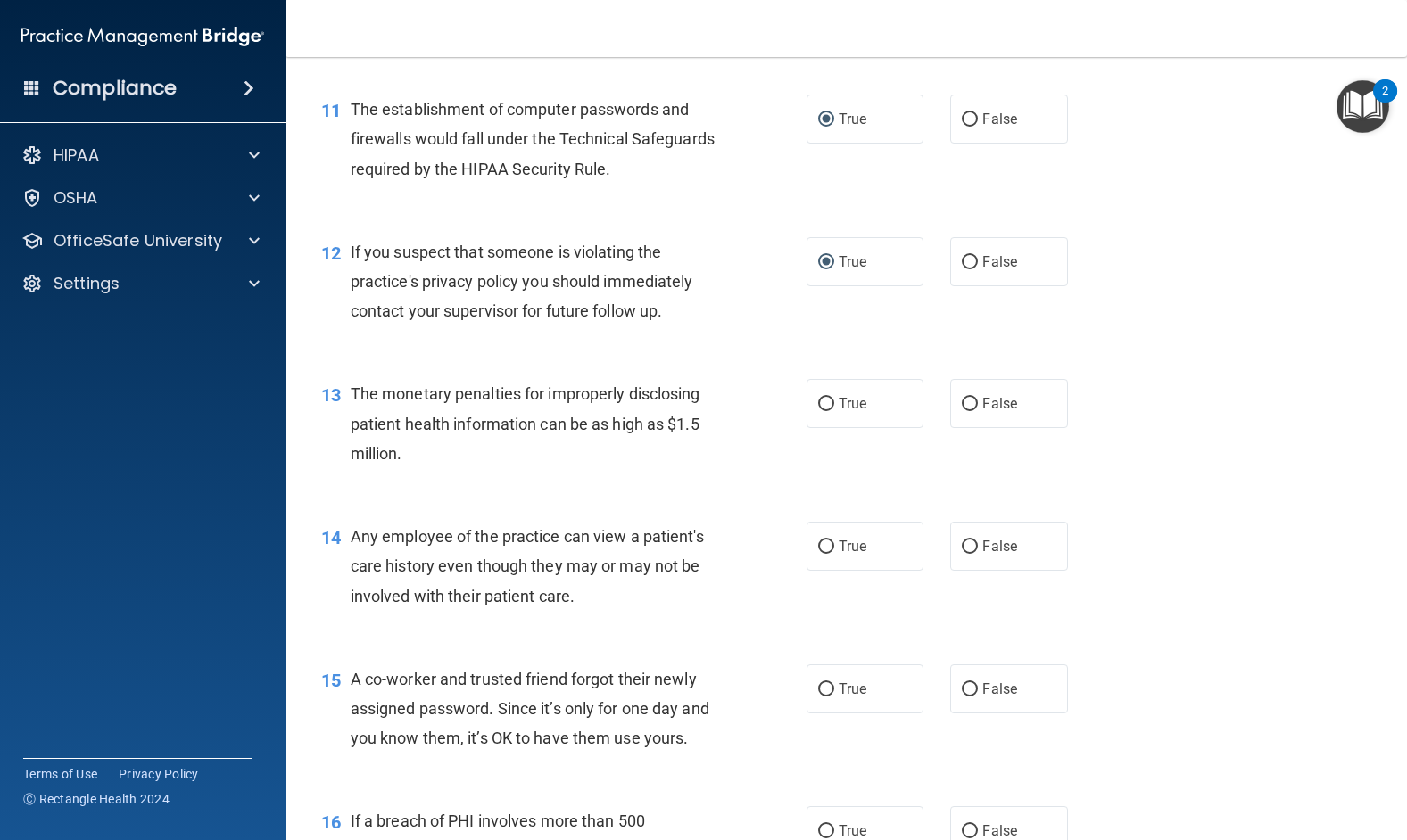
scroll to position [1605, 0]
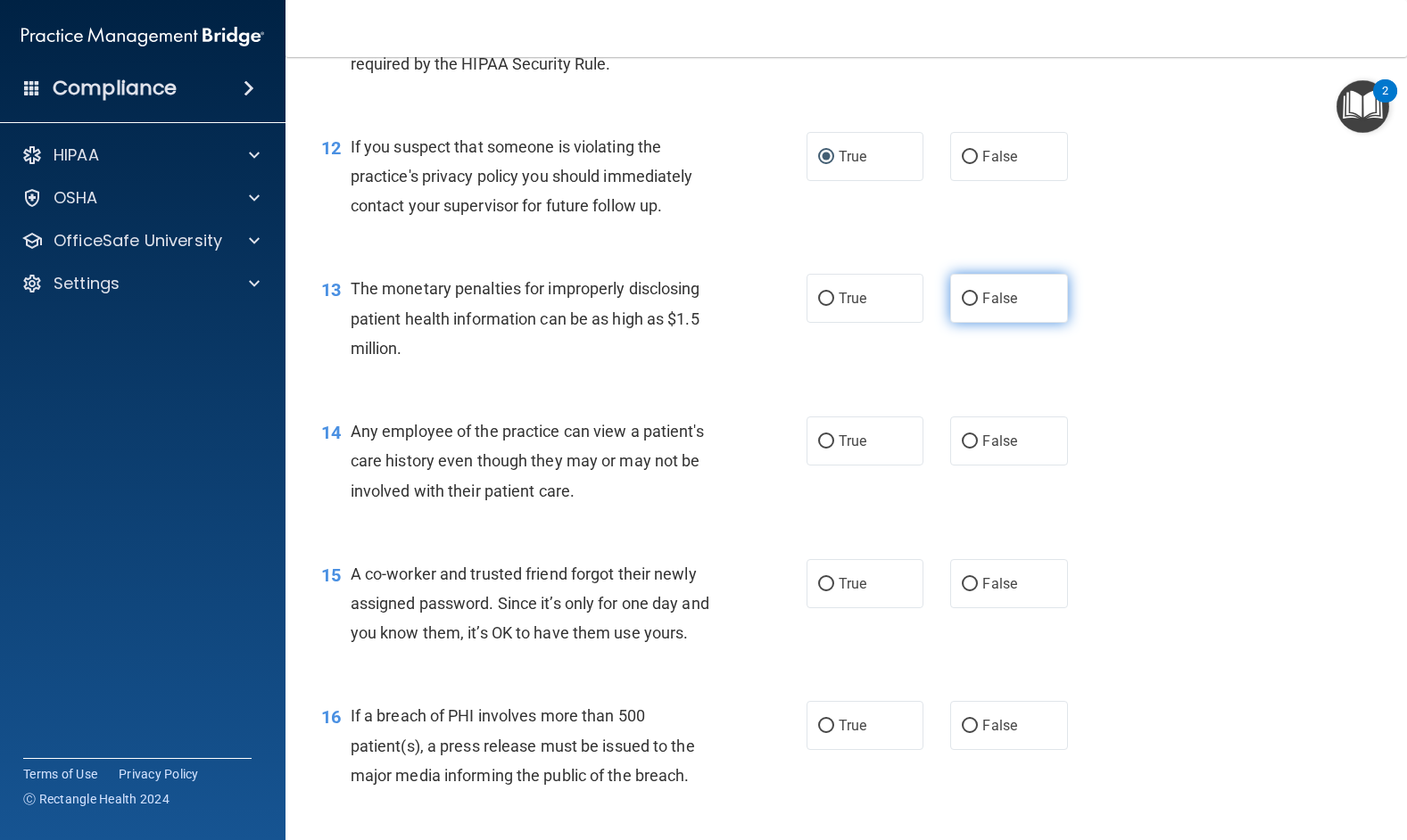
click at [963, 305] on input "False" at bounding box center [969, 299] width 16 height 13
radio input "true"
click at [962, 448] on input "False" at bounding box center [969, 442] width 16 height 13
radio input "true"
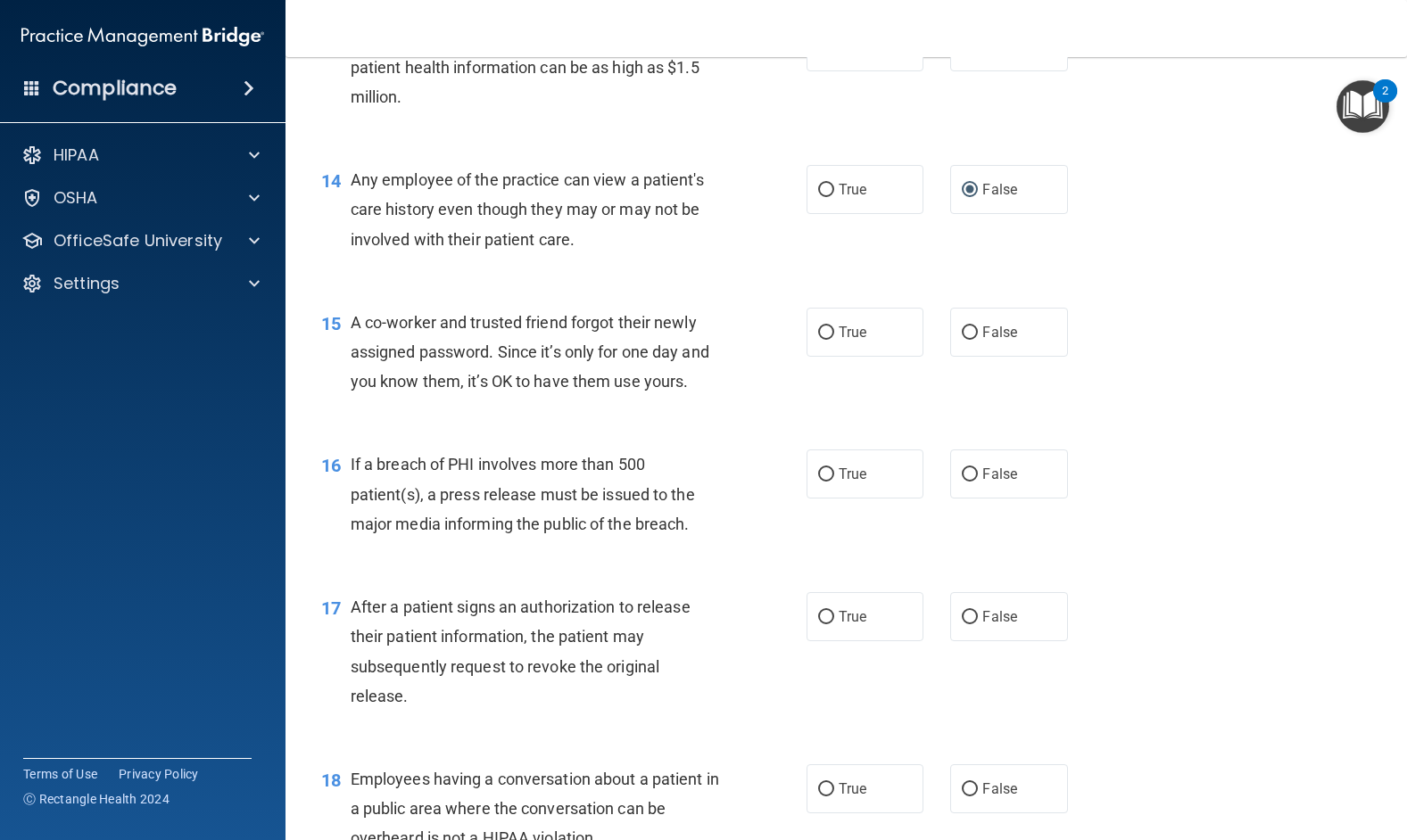
scroll to position [1872, 0]
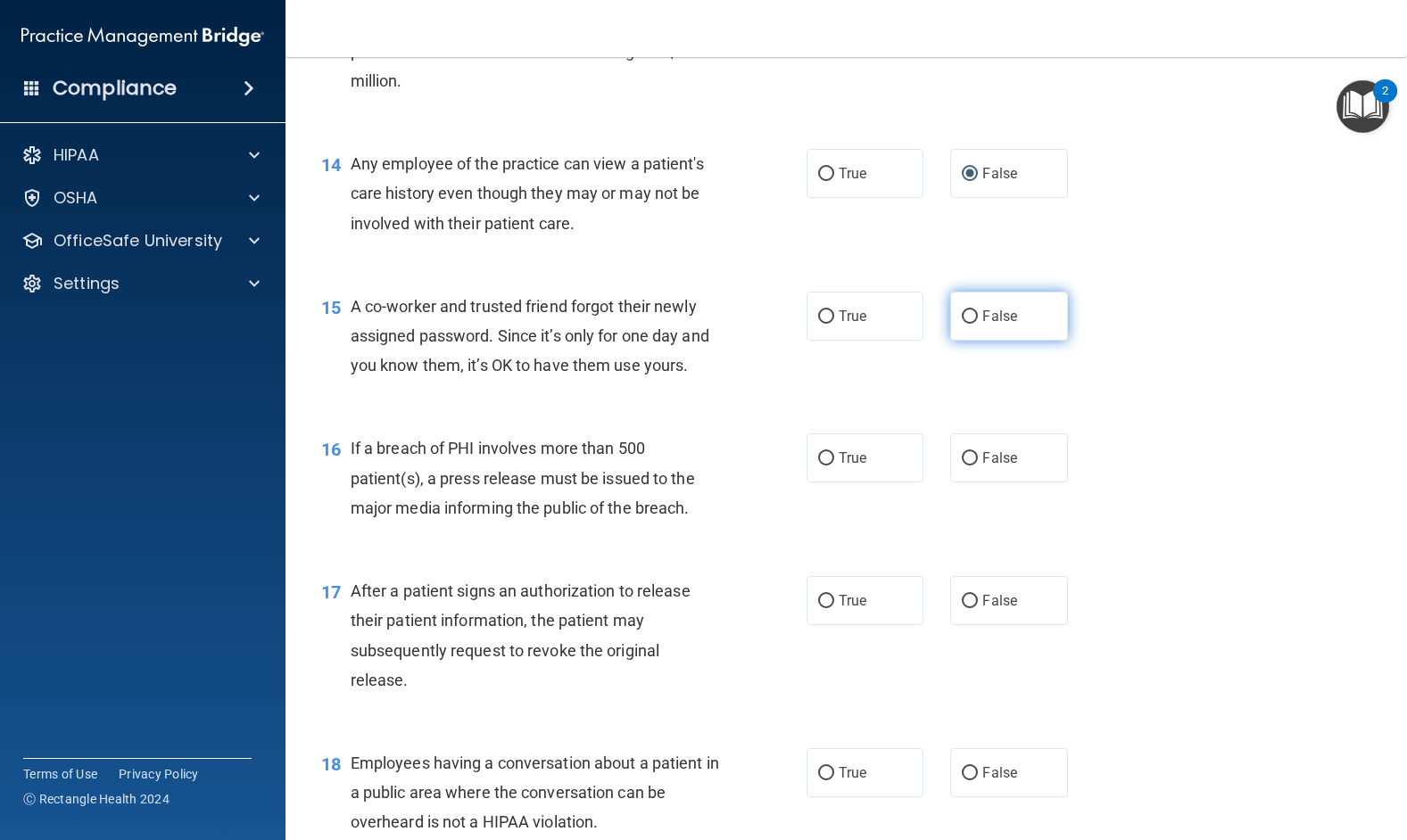
click at [965, 324] on input "False" at bounding box center [969, 317] width 16 height 13
radio input "true"
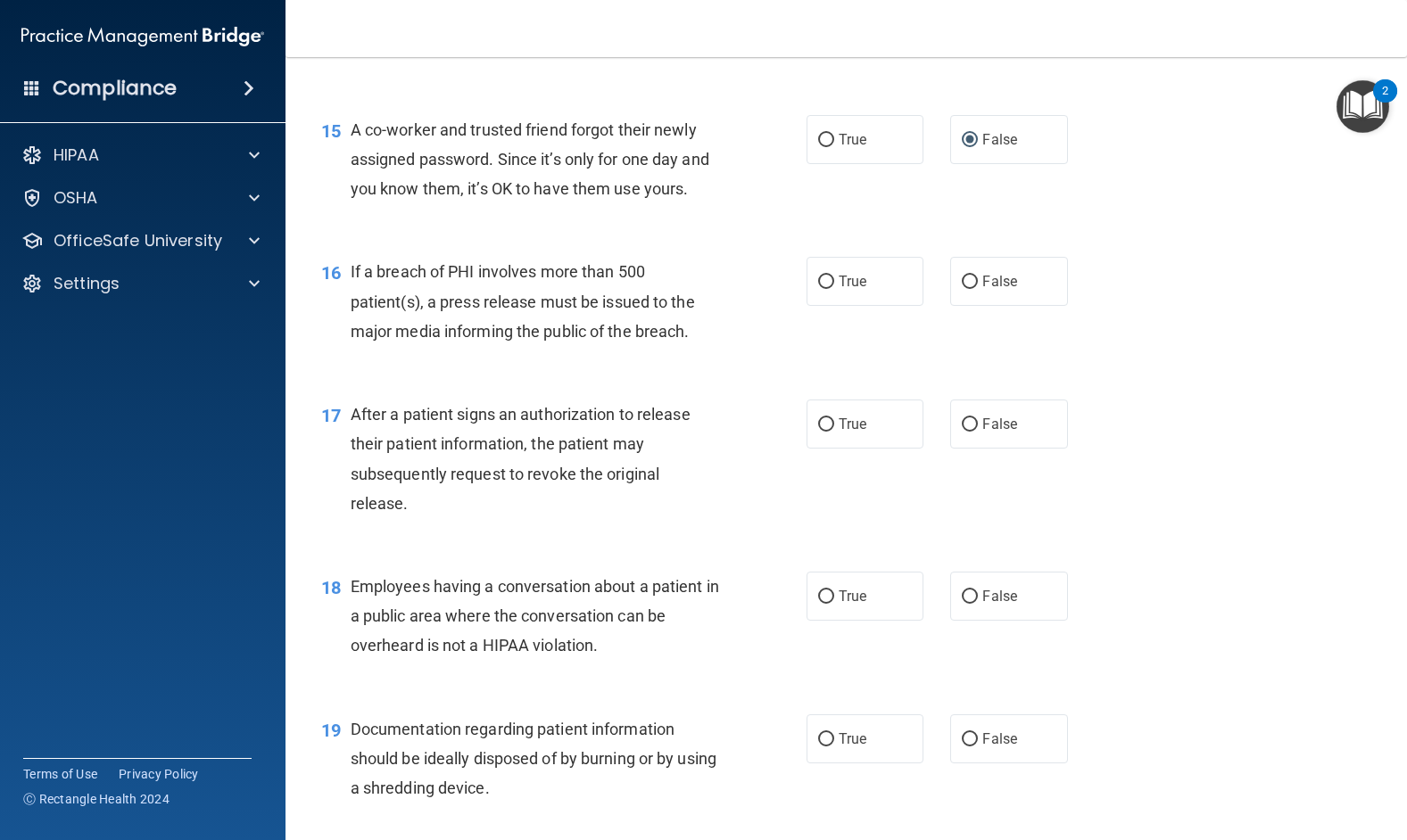
scroll to position [2050, 0]
click at [821, 287] on input "True" at bounding box center [826, 280] width 16 height 13
radio input "true"
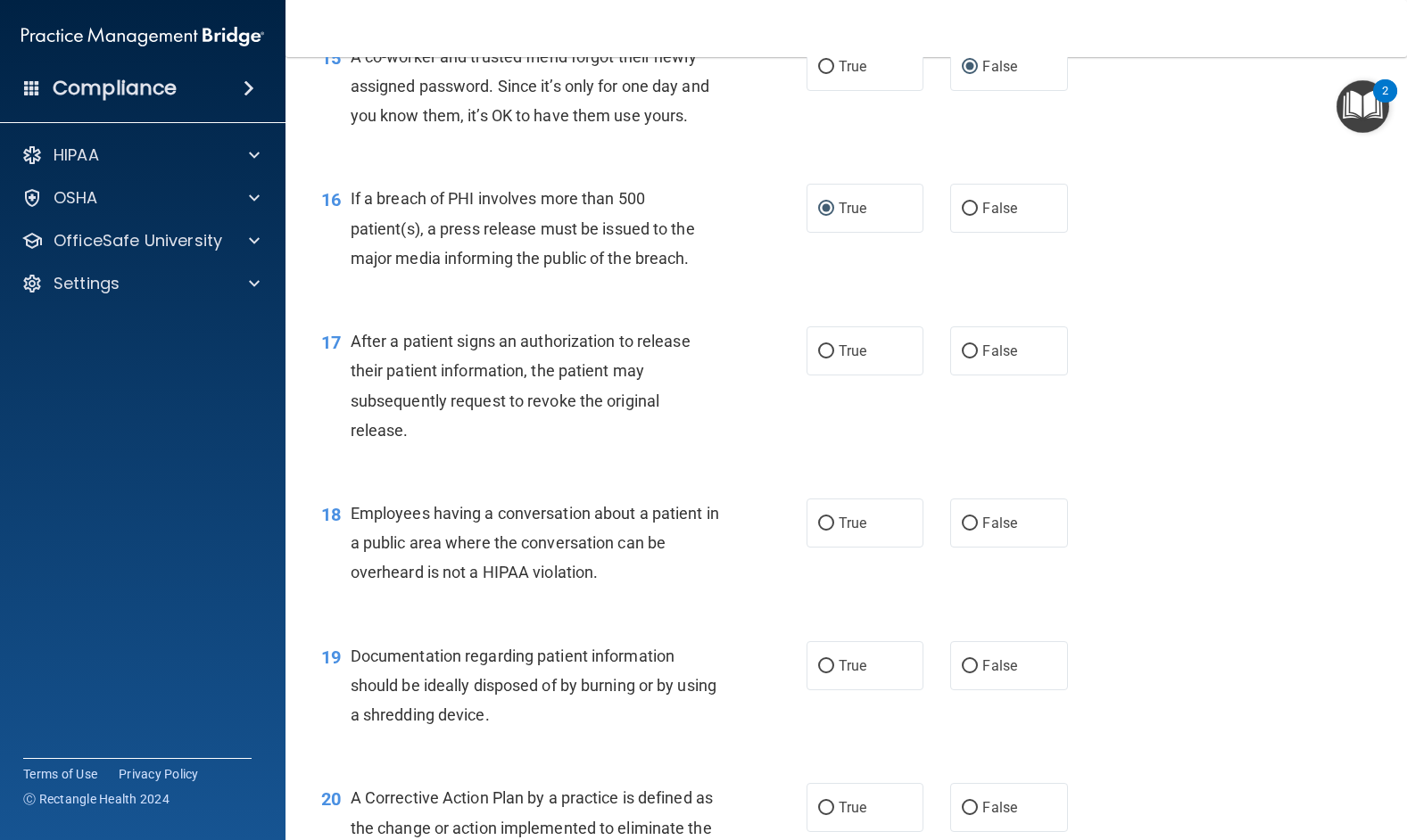
scroll to position [2229, 0]
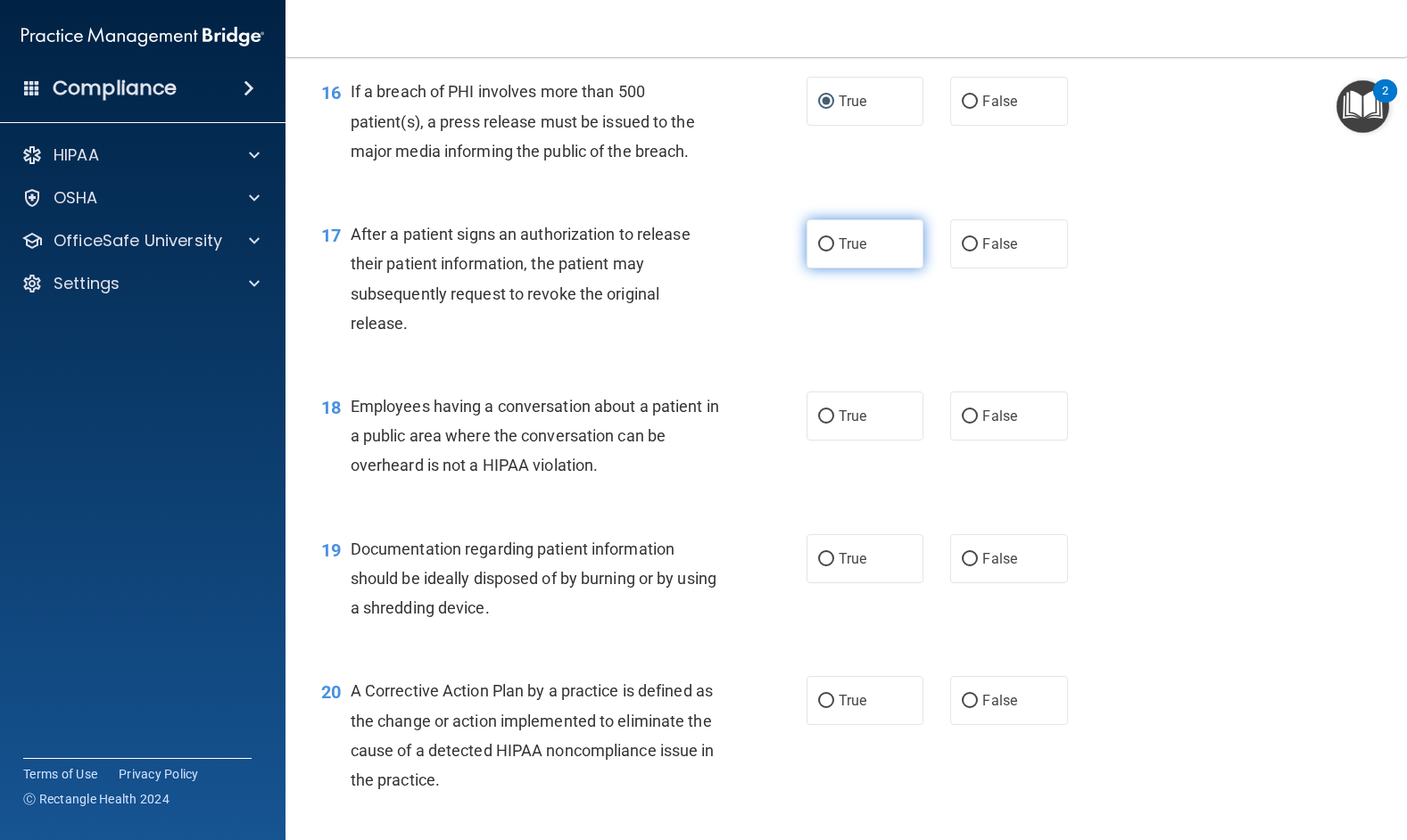
click at [818, 252] on input "True" at bounding box center [826, 244] width 16 height 13
radio input "true"
click at [962, 423] on input "False" at bounding box center [969, 417] width 16 height 13
radio input "true"
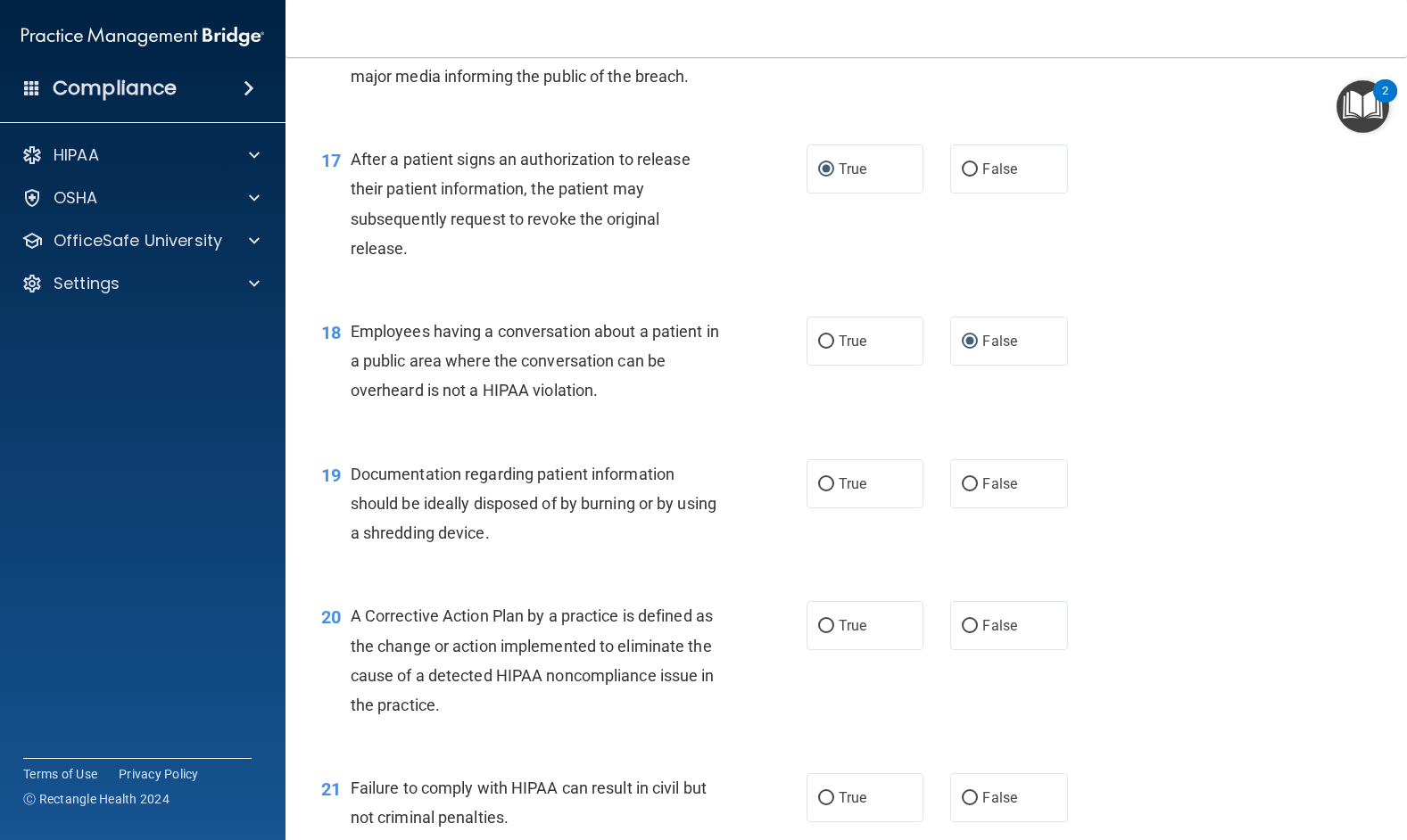
scroll to position [2407, 0]
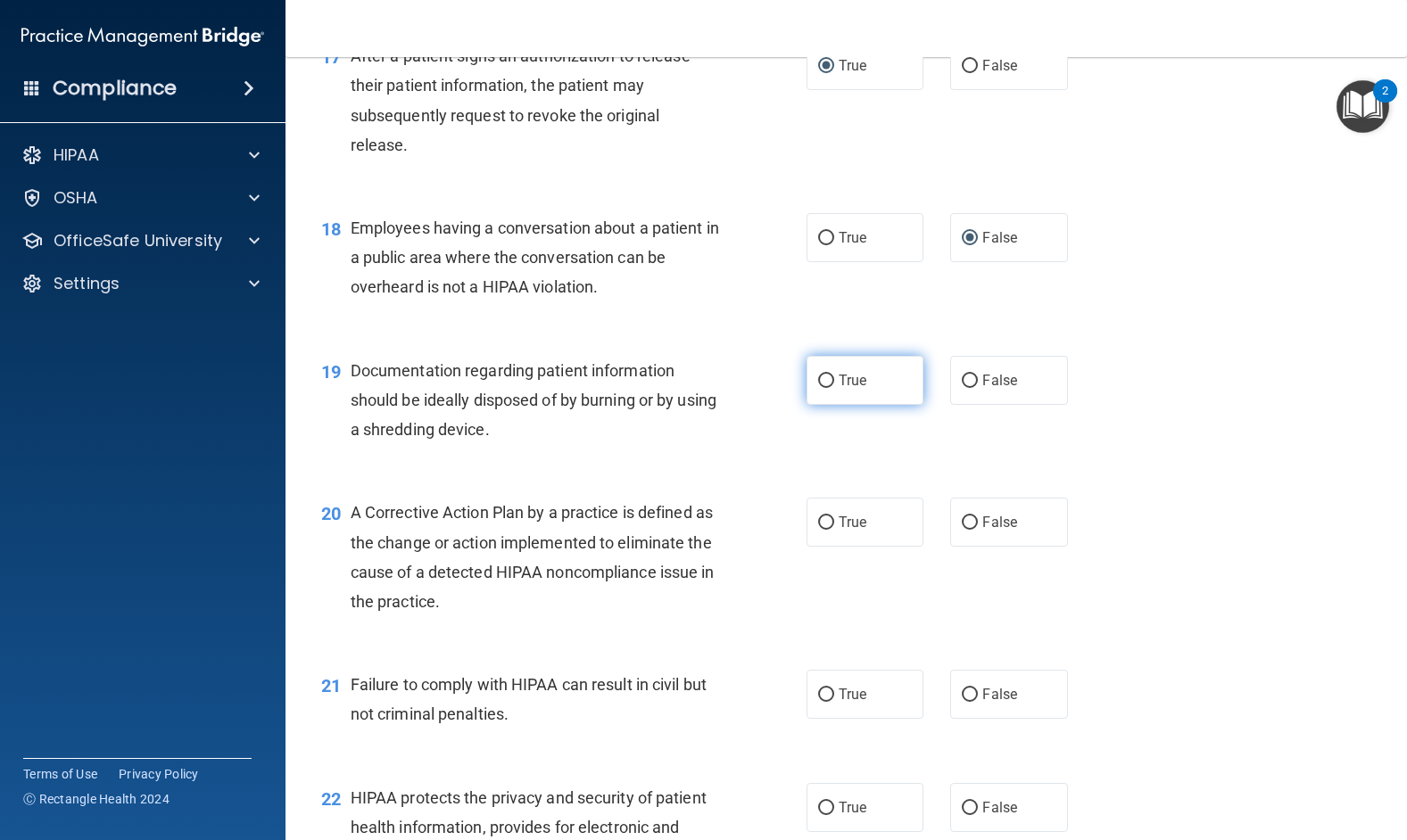
click at [820, 388] on input "True" at bounding box center [826, 381] width 16 height 13
radio input "true"
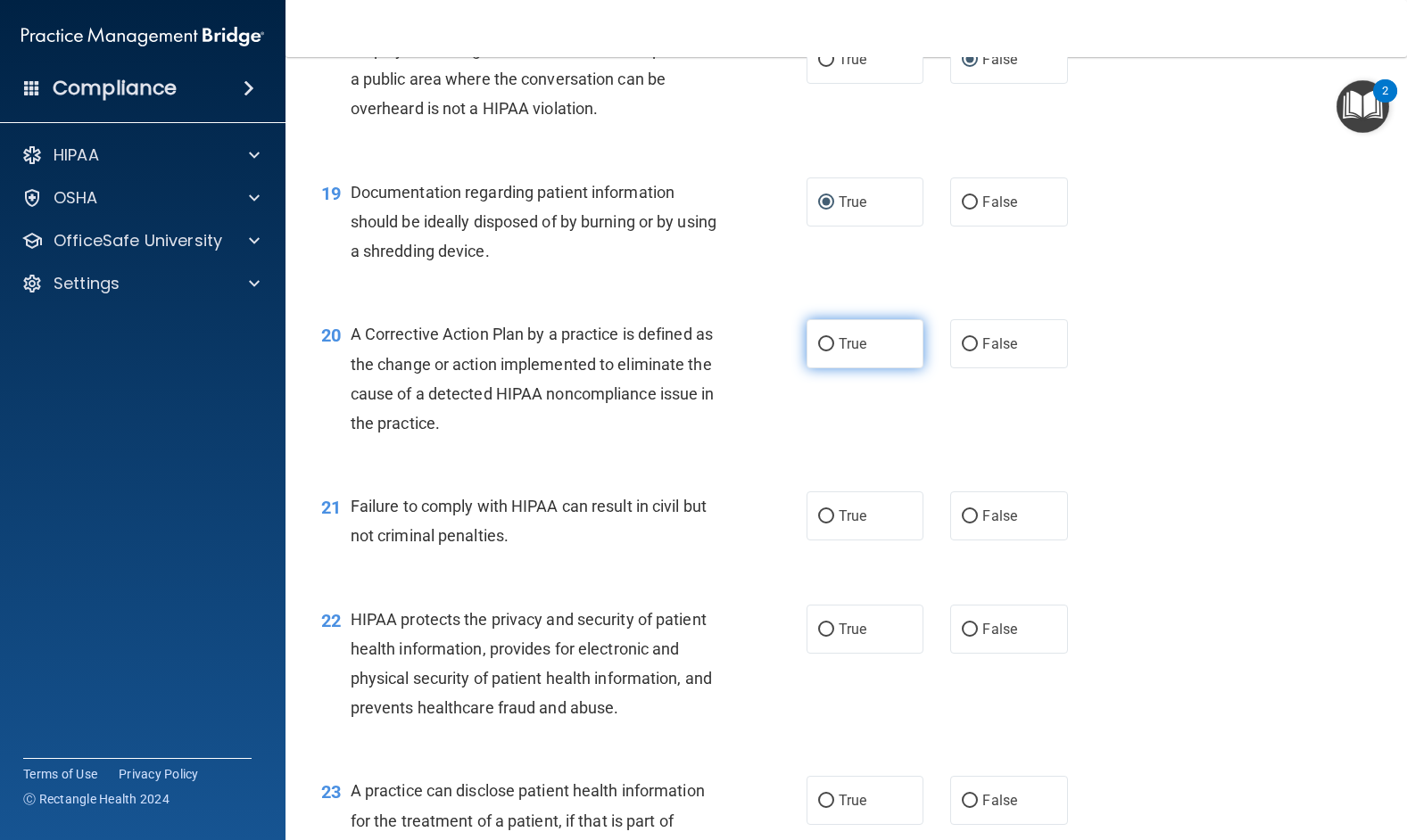
click at [818, 351] on input "True" at bounding box center [826, 344] width 16 height 13
radio input "true"
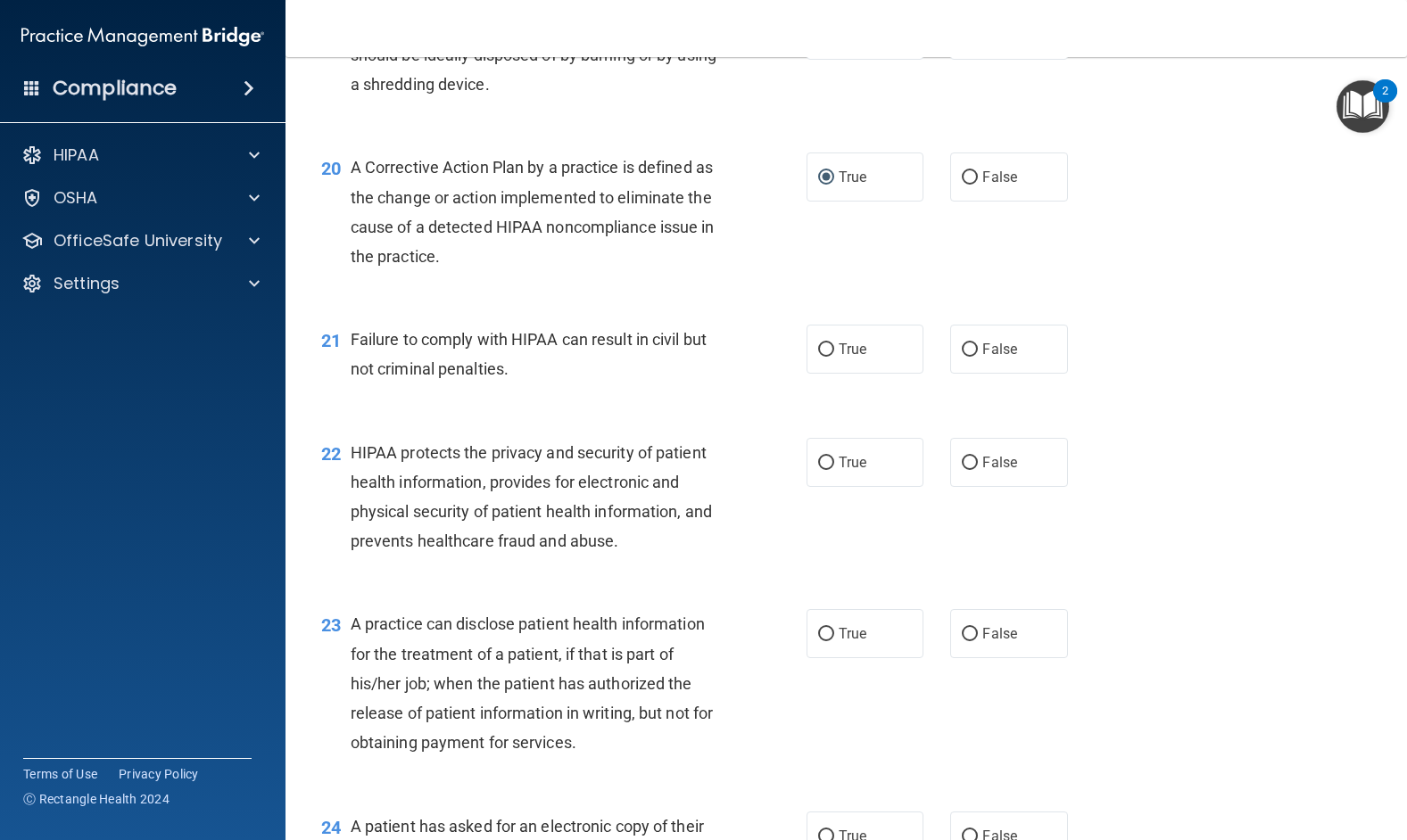
scroll to position [2763, 0]
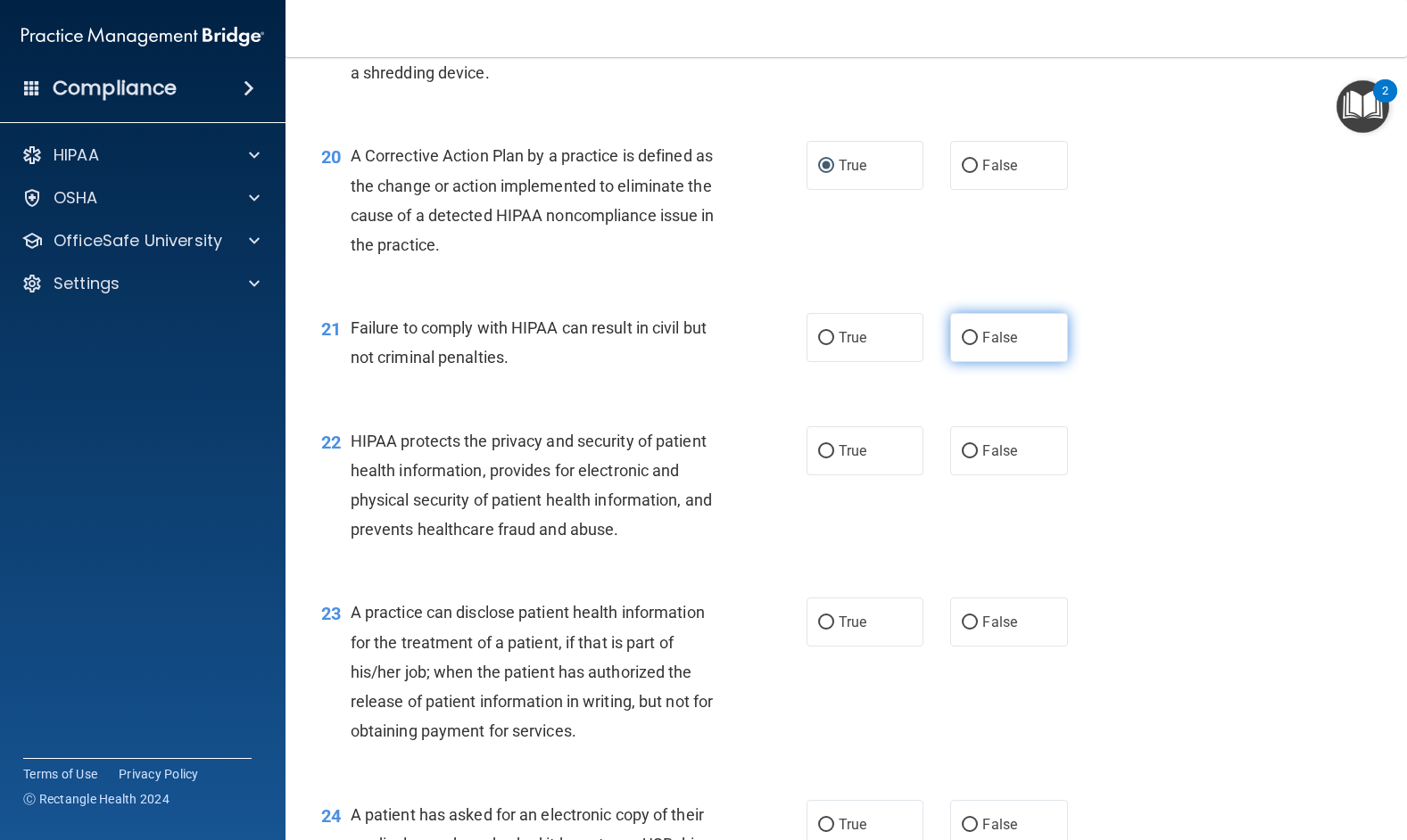
click at [967, 345] on input "False" at bounding box center [969, 338] width 16 height 13
radio input "true"
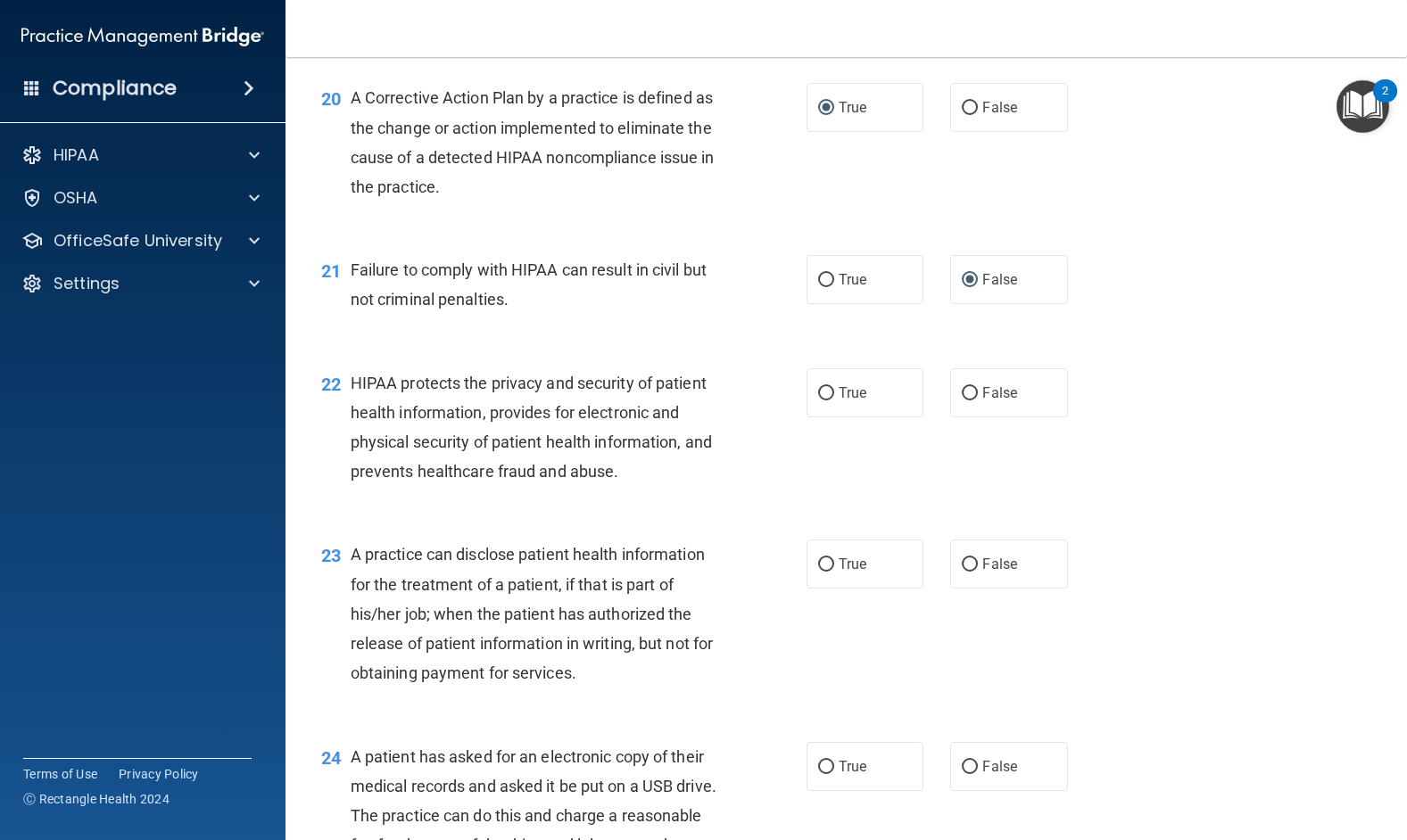
scroll to position [2852, 0]
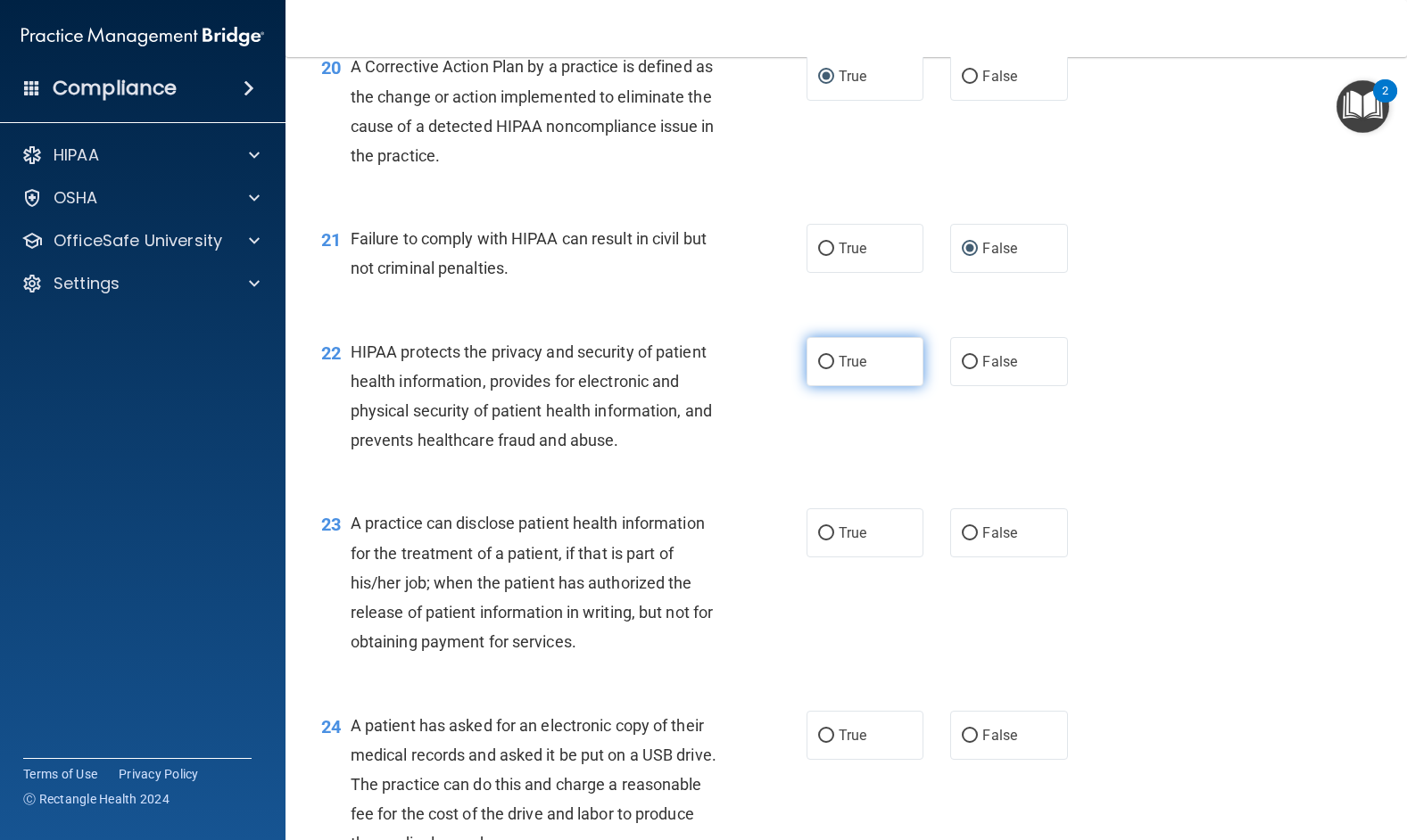
click at [823, 369] on input "True" at bounding box center [826, 362] width 16 height 13
radio input "true"
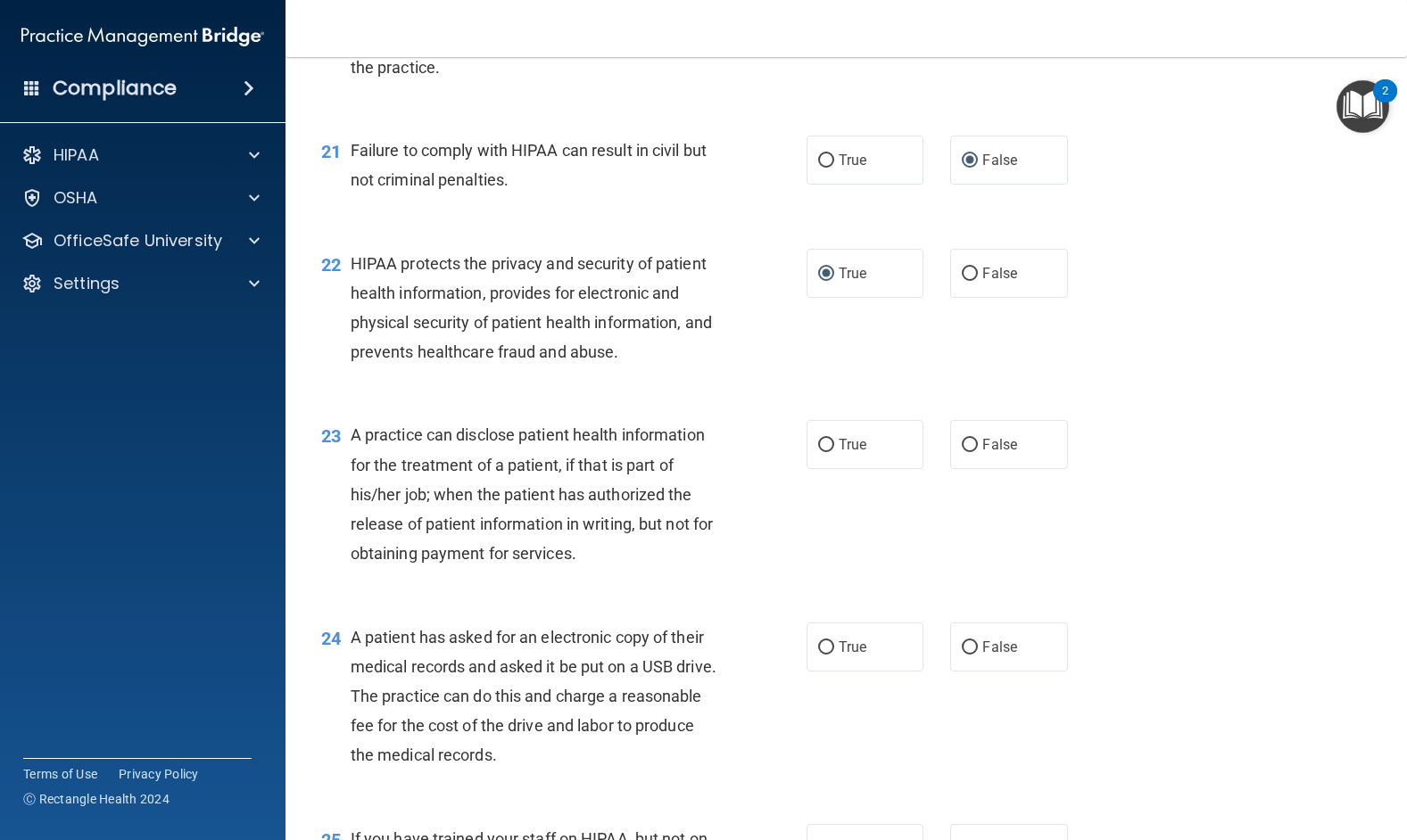
scroll to position [2941, 0]
click at [820, 451] on input "True" at bounding box center [826, 445] width 16 height 13
radio input "true"
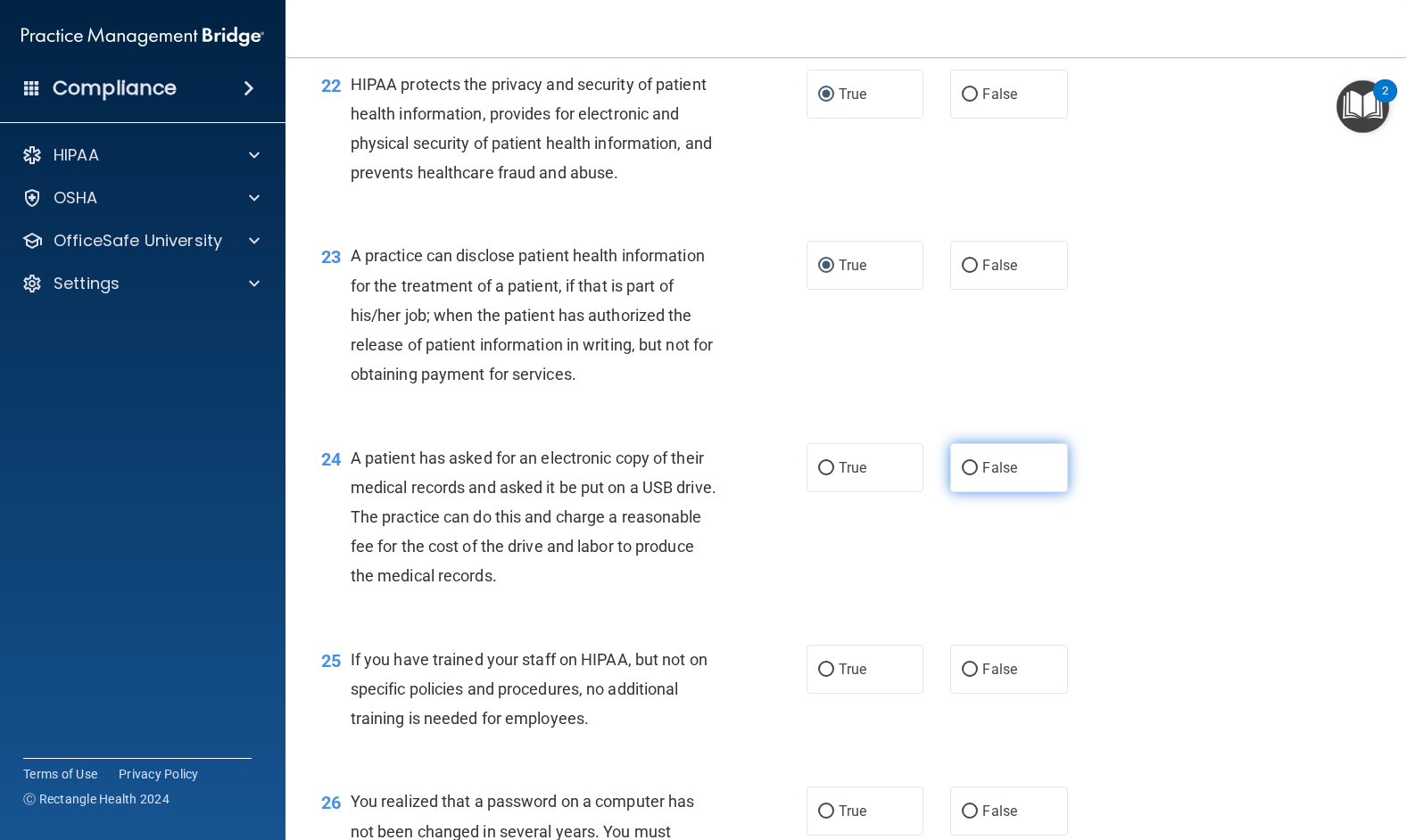
drag, startPoint x: 961, startPoint y: 529, endPoint x: 978, endPoint y: 524, distance: 17.7
click at [961, 475] on input "False" at bounding box center [969, 469] width 16 height 13
radio input "true"
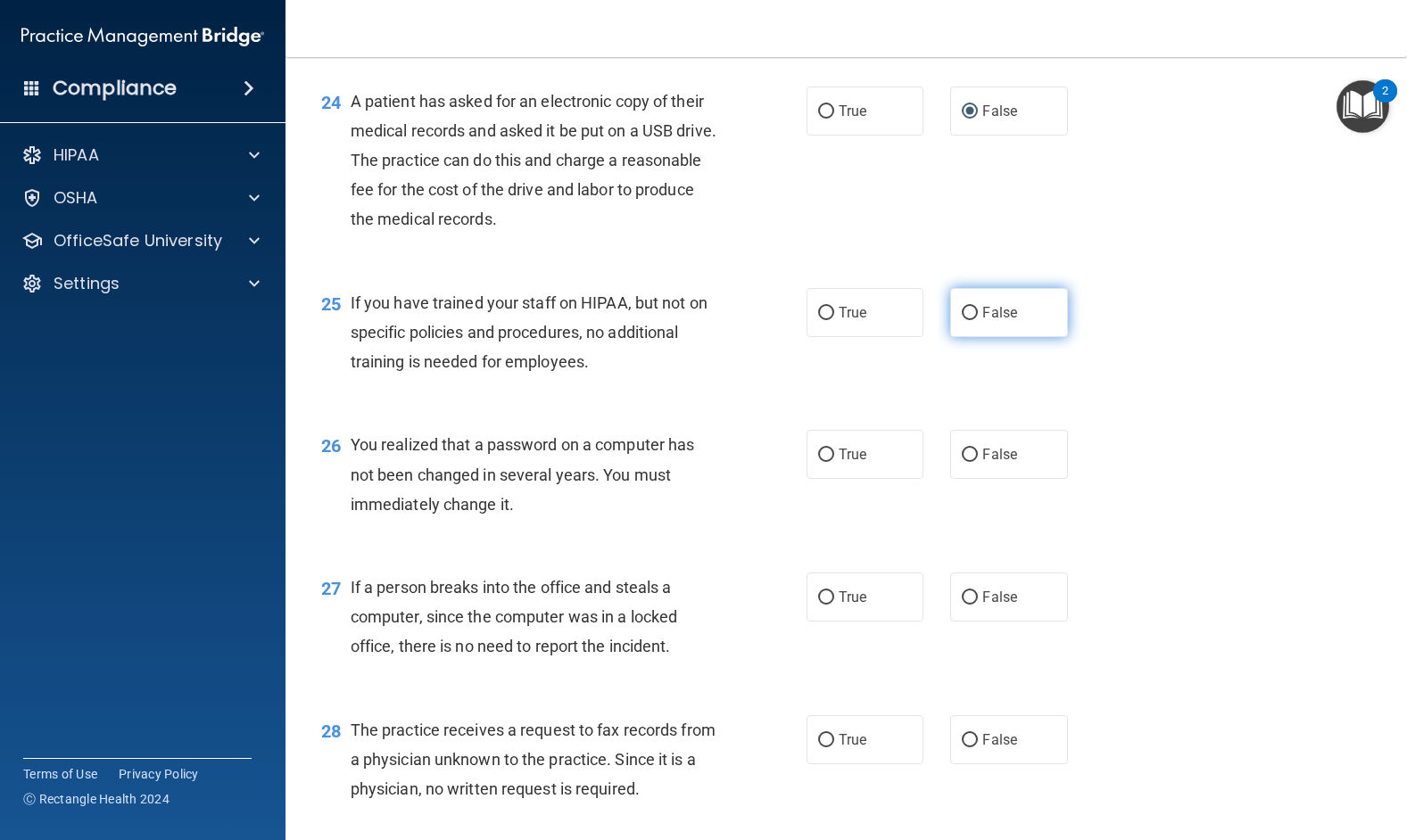
click at [961, 320] on input "False" at bounding box center [969, 313] width 16 height 13
radio input "true"
click at [818, 462] on input "True" at bounding box center [826, 455] width 16 height 13
radio input "true"
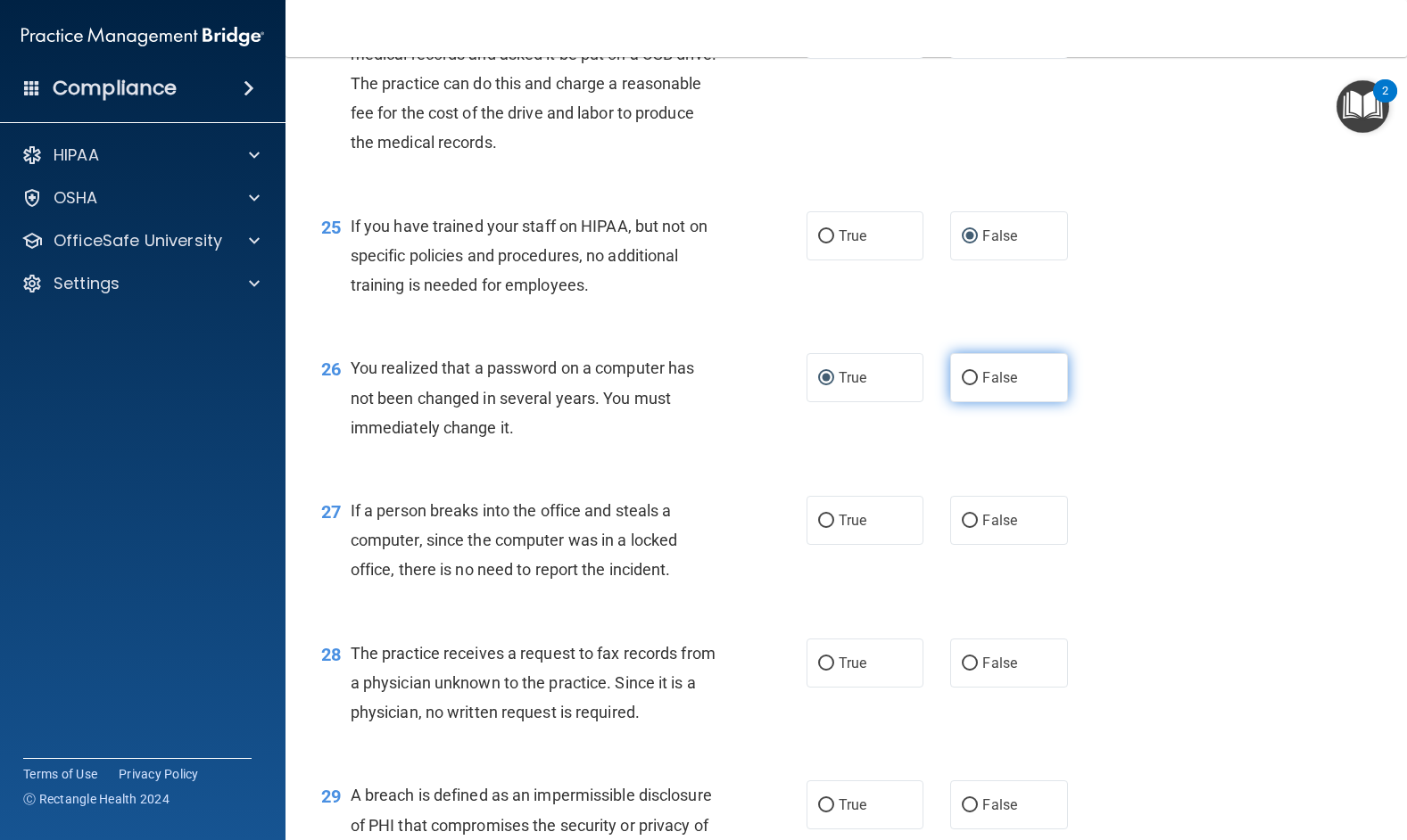
scroll to position [3655, 0]
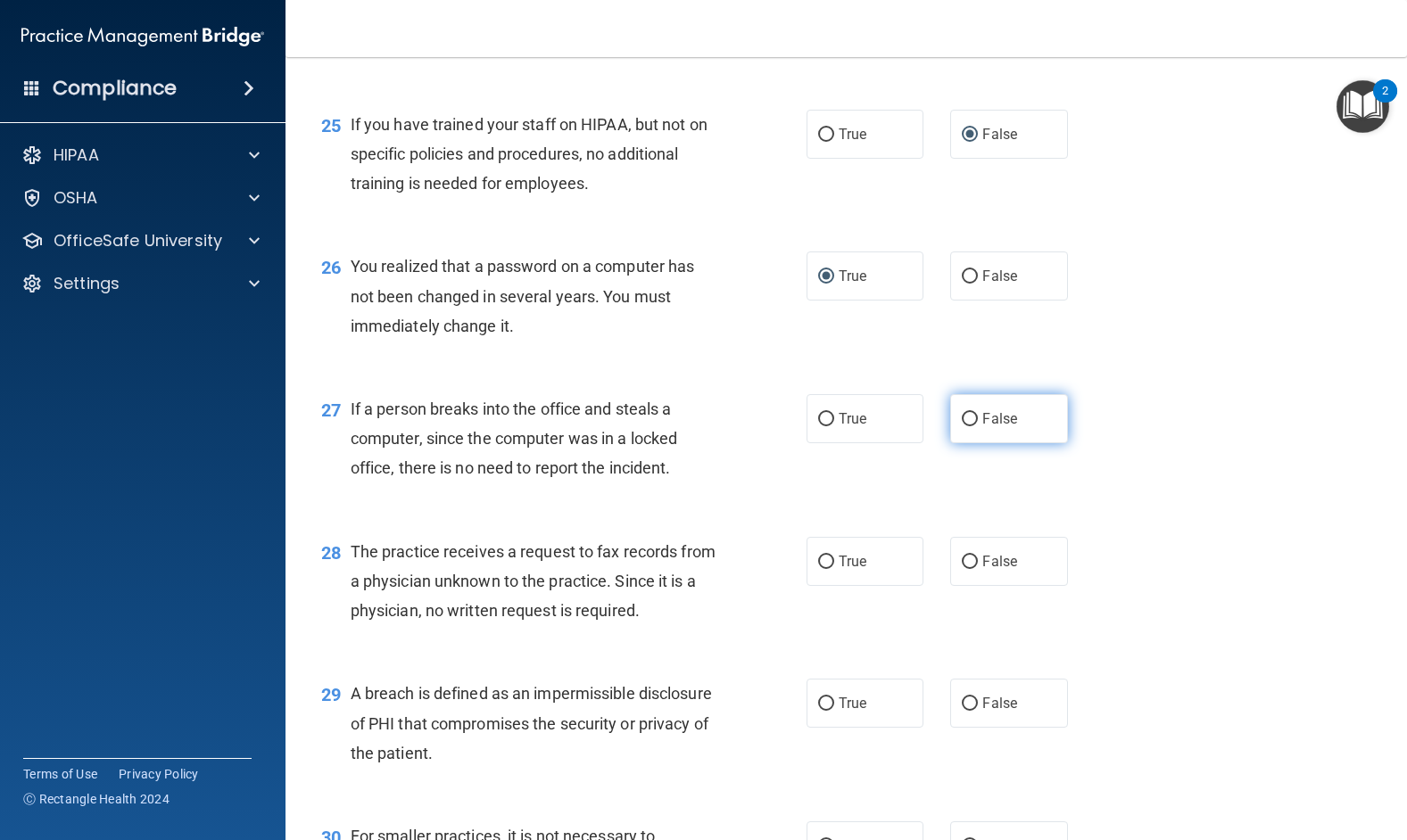
click at [964, 426] on input "False" at bounding box center [969, 420] width 16 height 13
radio input "true"
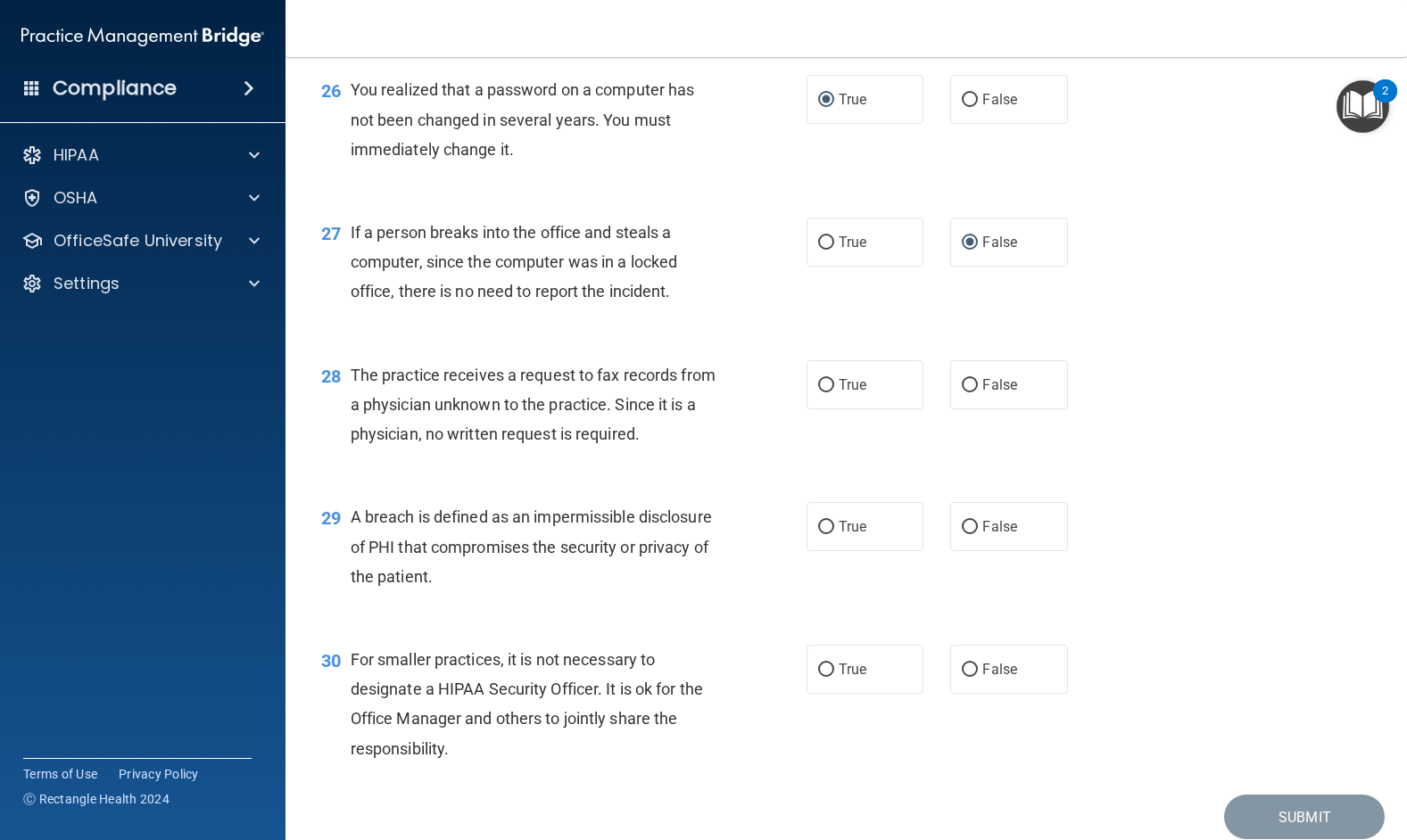
scroll to position [3833, 0]
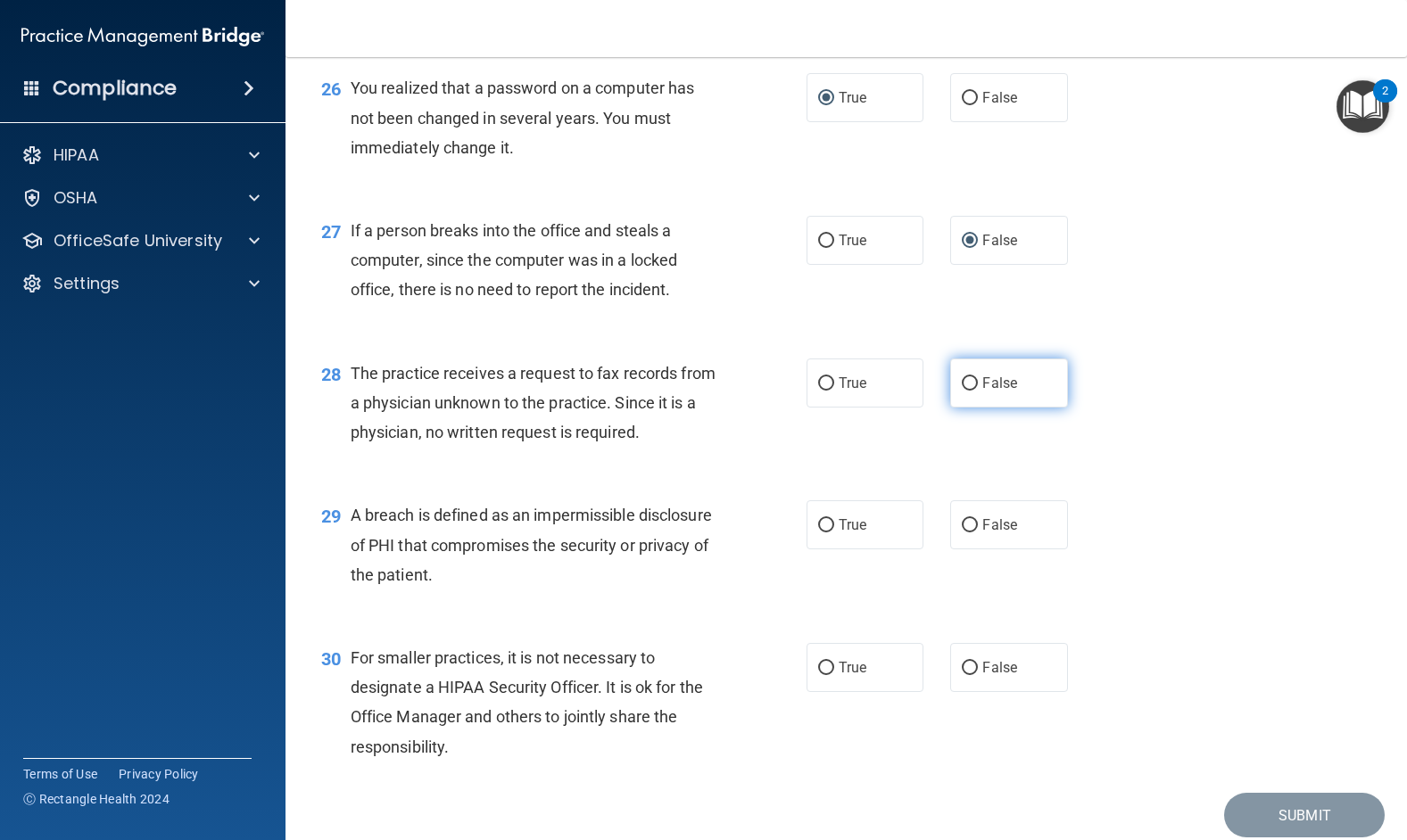
click at [970, 391] on input "False" at bounding box center [969, 383] width 16 height 13
radio input "true"
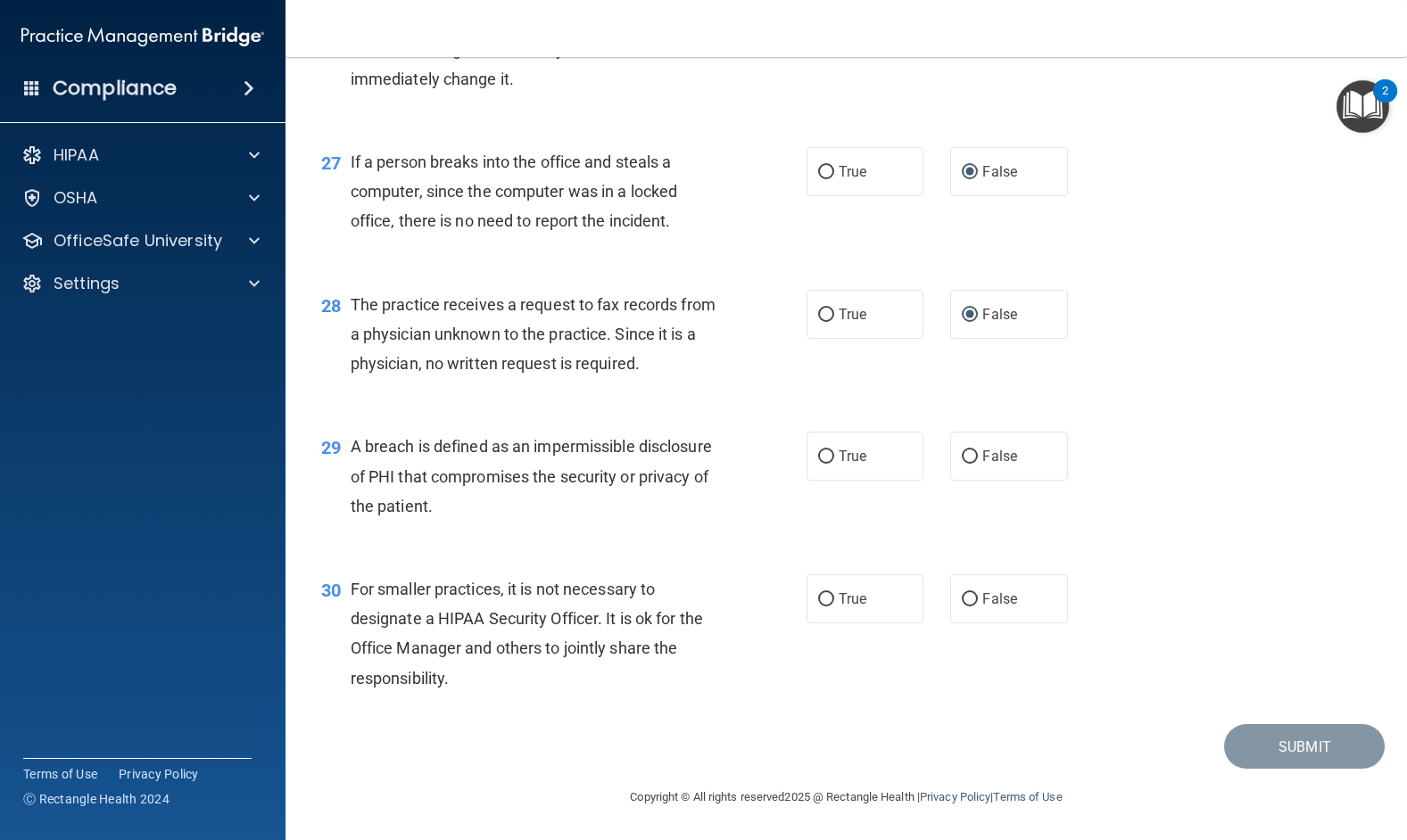
scroll to position [3961, 0]
click at [818, 458] on input "True" at bounding box center [826, 457] width 16 height 13
radio input "true"
click at [961, 599] on input "False" at bounding box center [969, 600] width 16 height 13
radio input "true"
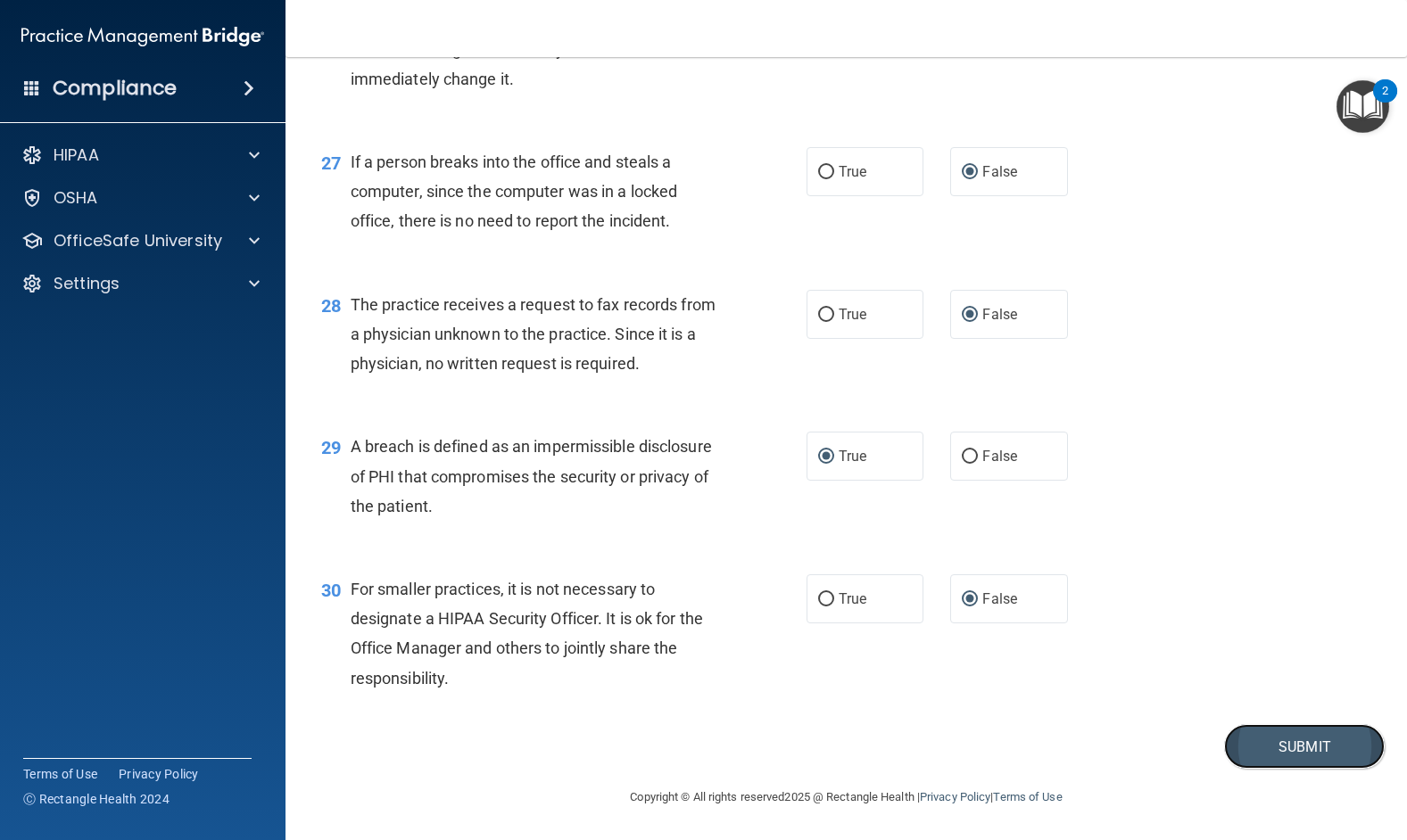
click at [1270, 744] on button "Submit" at bounding box center [1304, 746] width 161 height 45
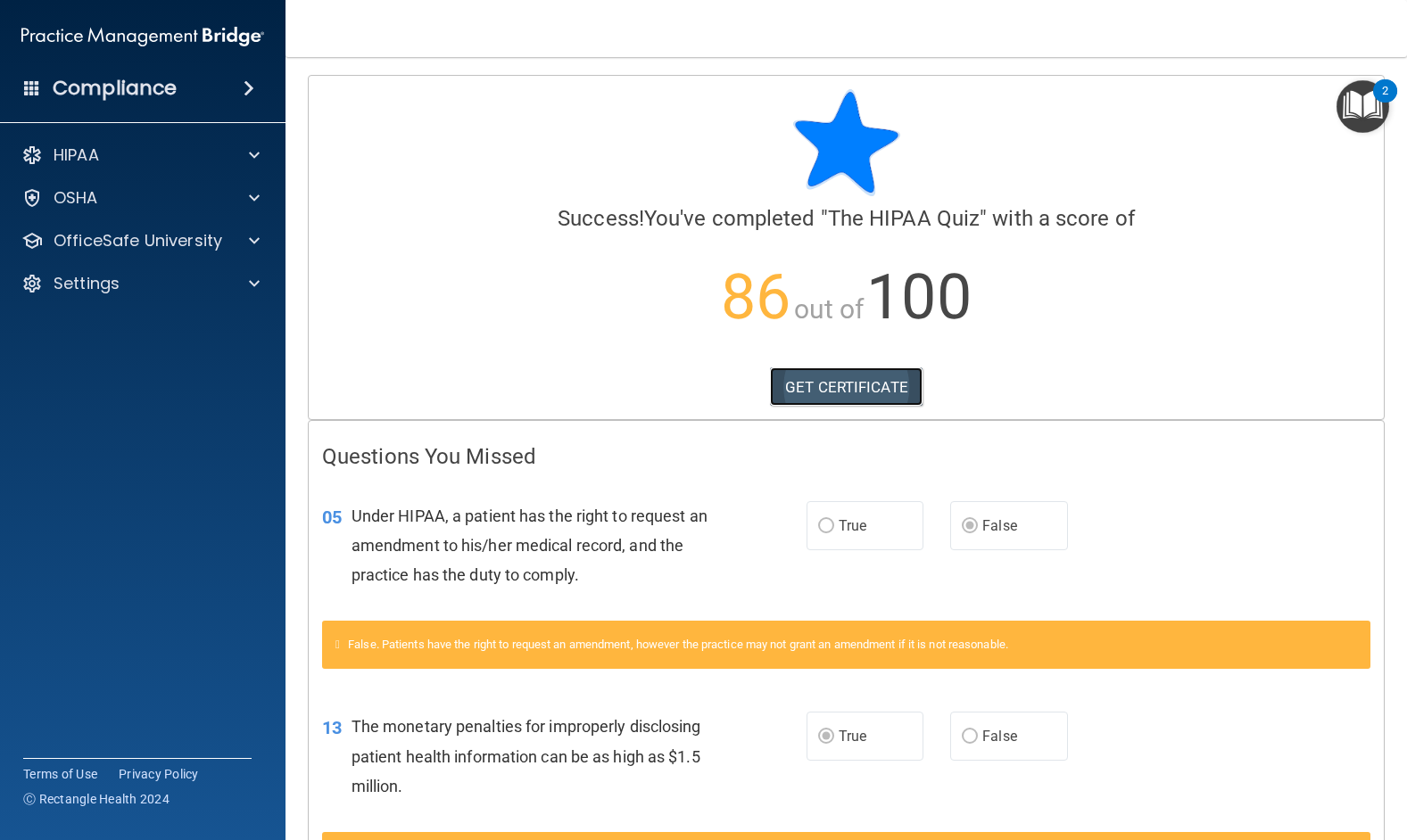
click at [808, 384] on link "GET CERTIFICATE" at bounding box center [846, 387] width 152 height 39
click at [255, 237] on span at bounding box center [254, 240] width 11 height 21
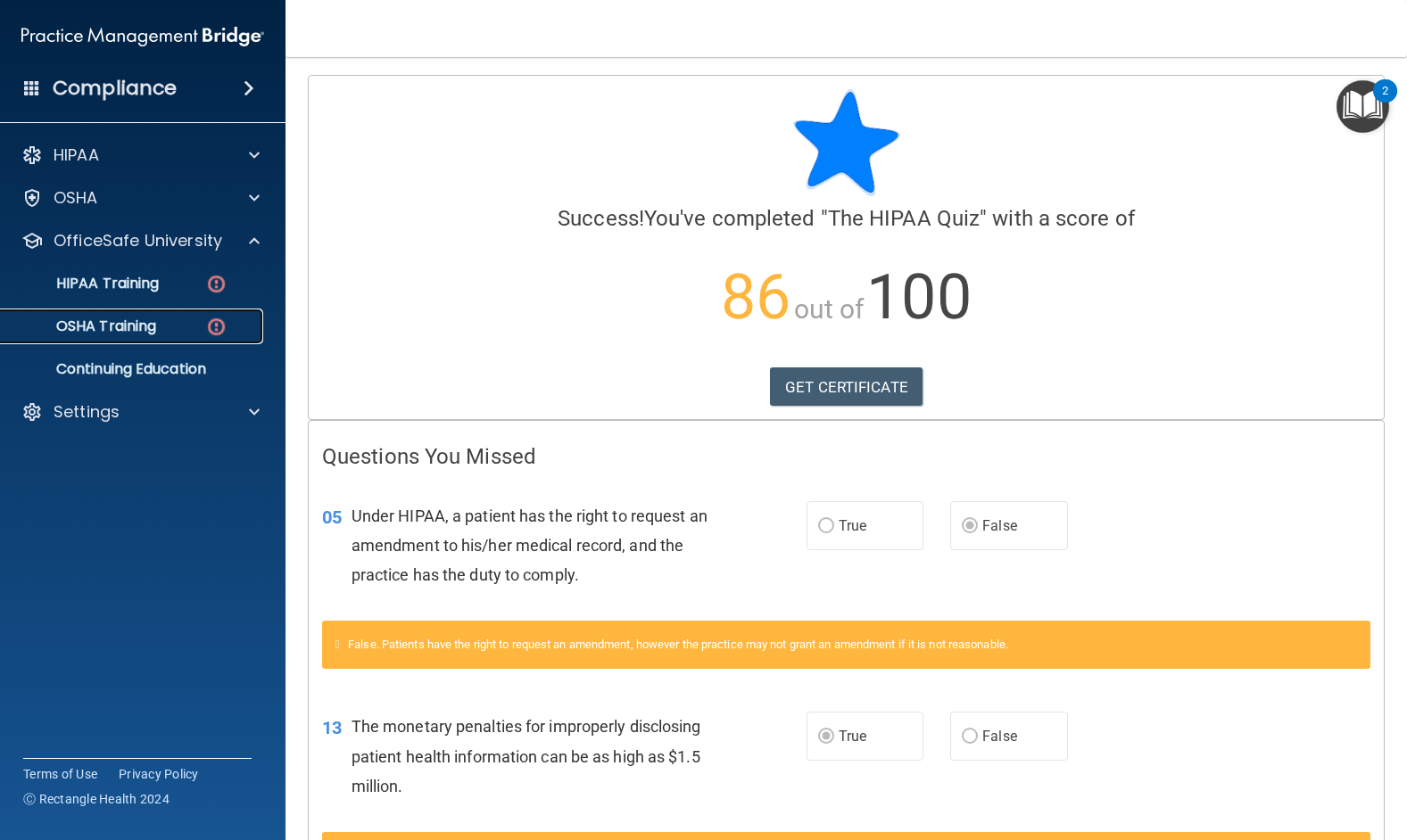
click at [72, 322] on p "OSHA Training" at bounding box center [84, 326] width 145 height 18
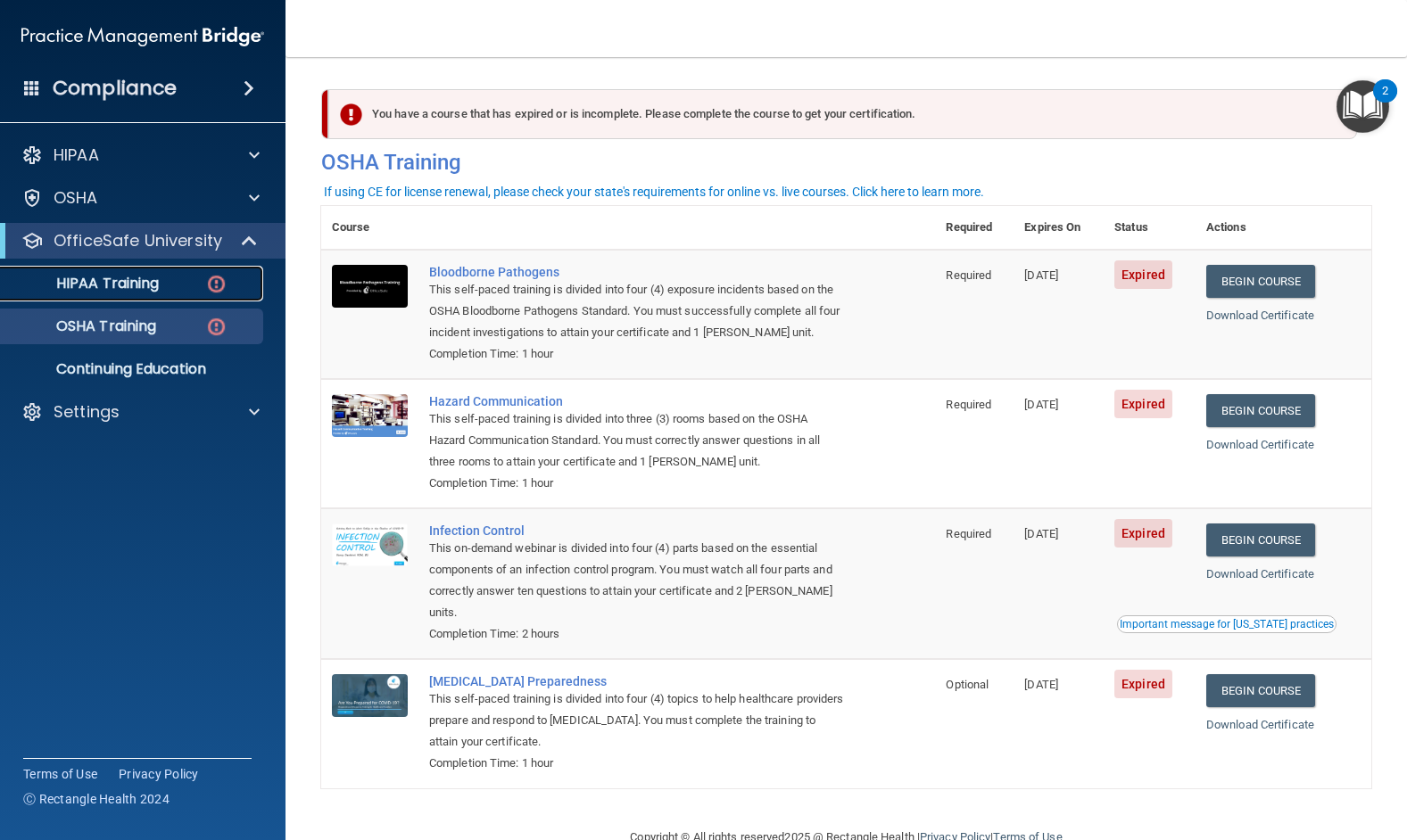
click at [124, 277] on p "HIPAA Training" at bounding box center [85, 283] width 147 height 18
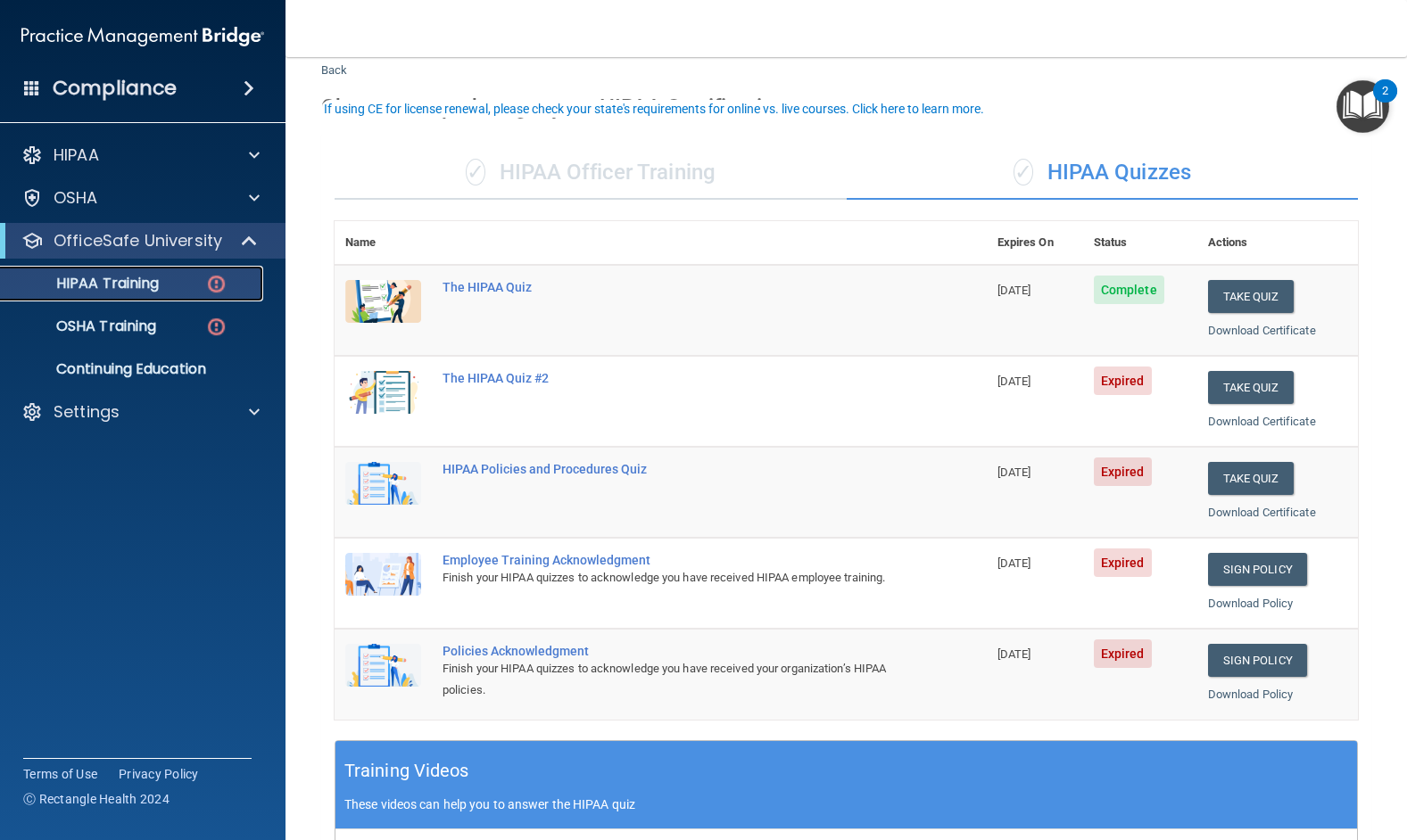
scroll to position [89, 0]
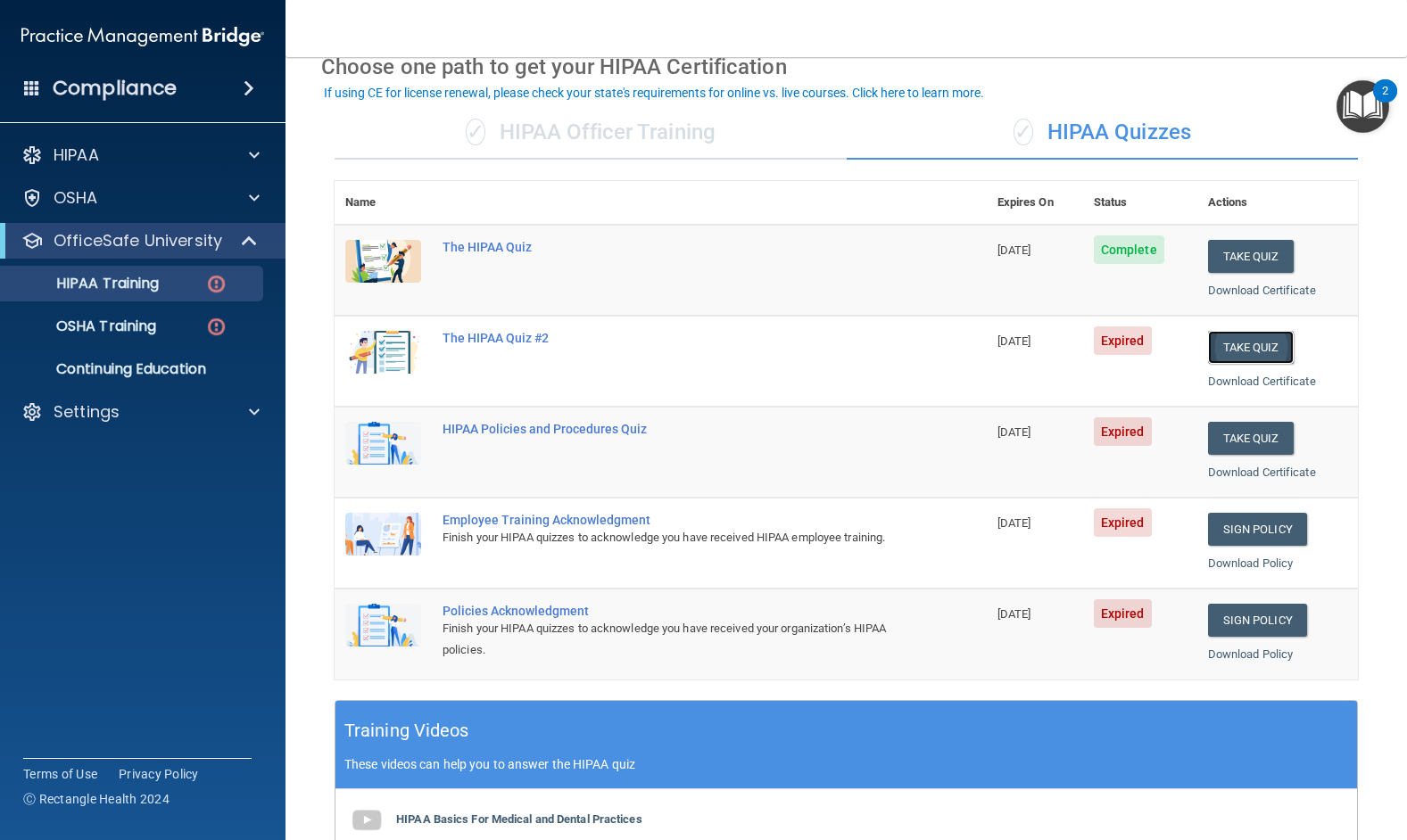
click at [1228, 349] on button "Take Quiz" at bounding box center [1250, 347] width 85 height 33
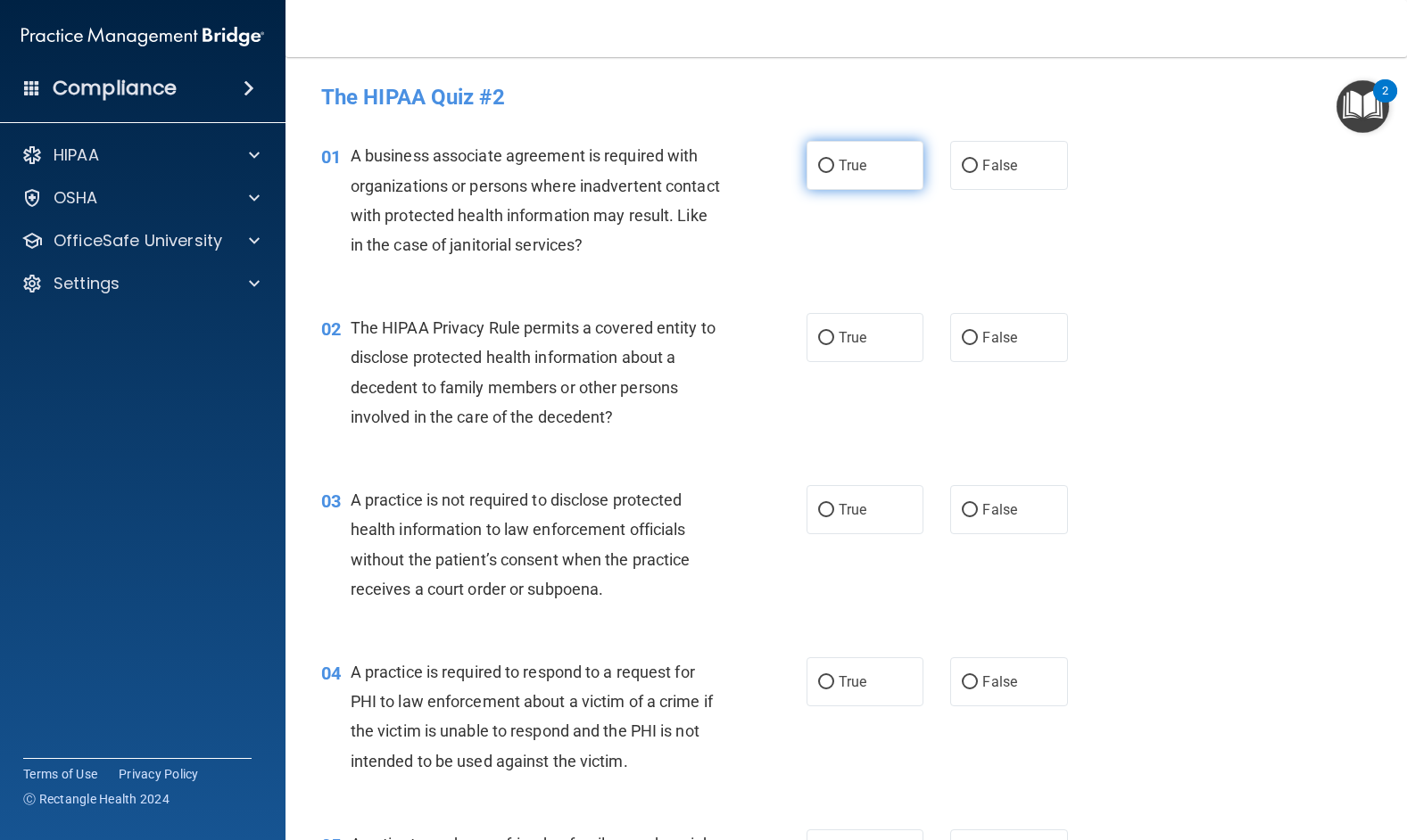
click at [818, 161] on input "True" at bounding box center [826, 166] width 16 height 13
radio input "true"
click at [966, 331] on input "False" at bounding box center [969, 338] width 16 height 13
radio input "true"
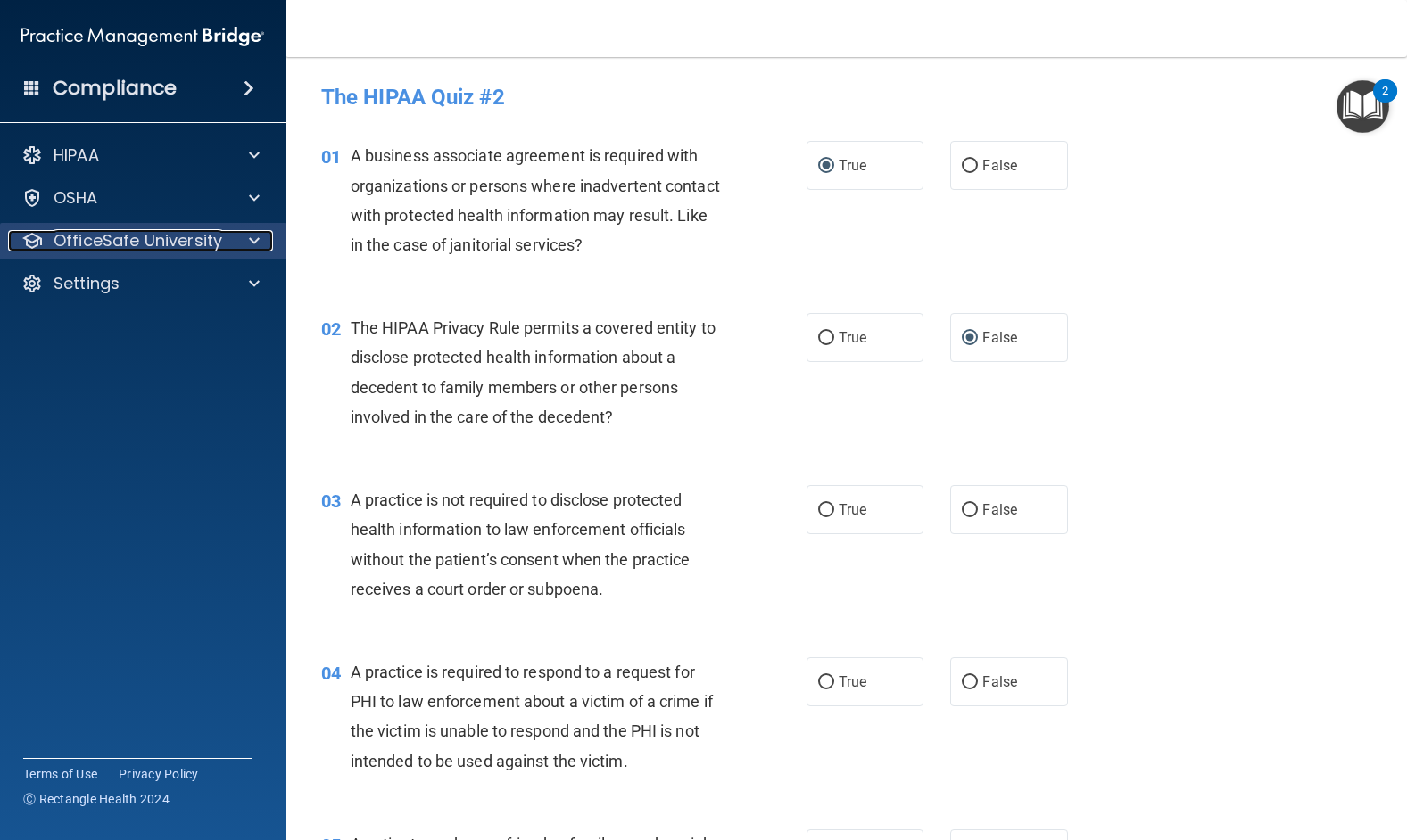
click at [117, 233] on p "OfficeSafe University" at bounding box center [138, 240] width 169 height 21
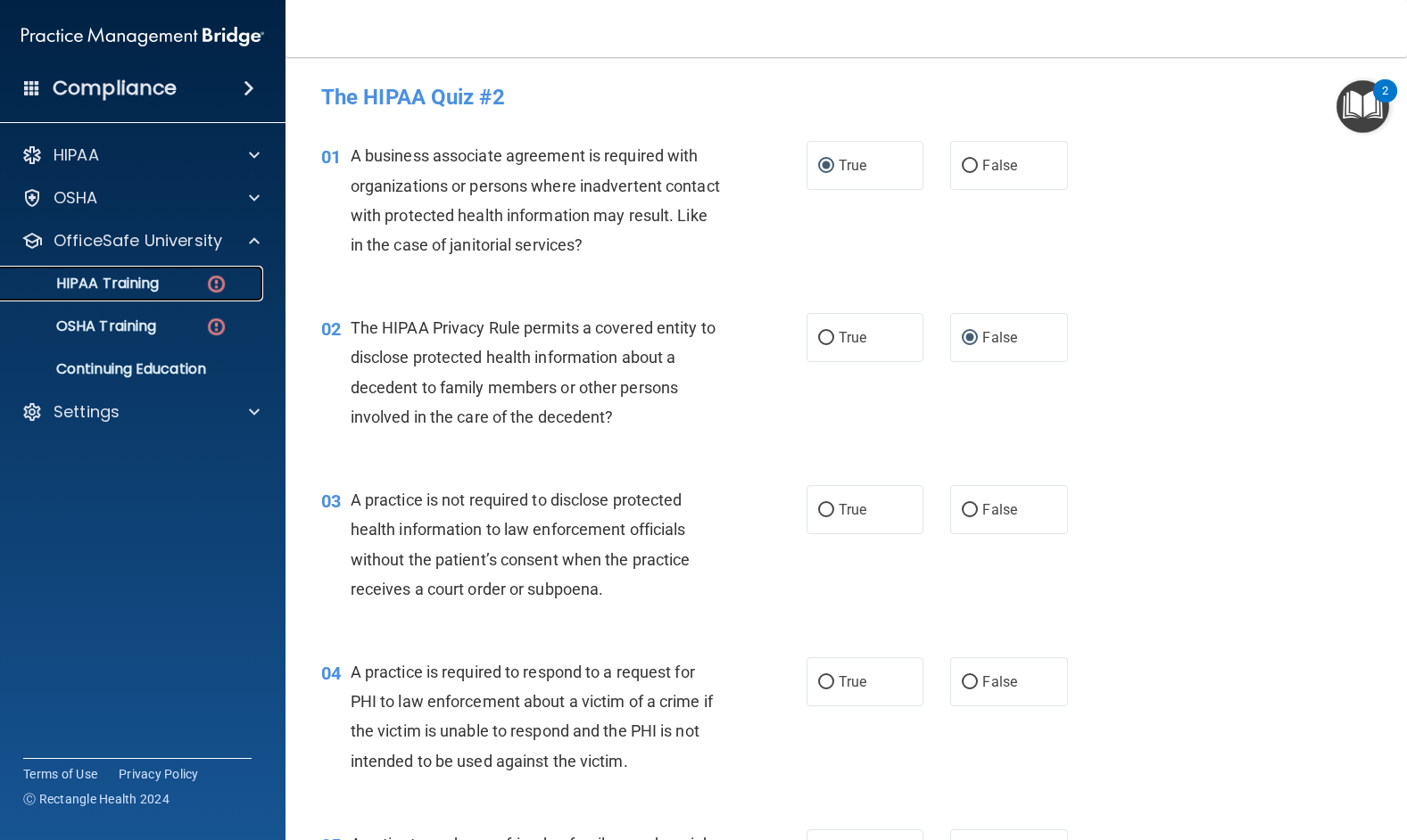
click at [114, 293] on link "HIPAA Training" at bounding box center [123, 283] width 281 height 35
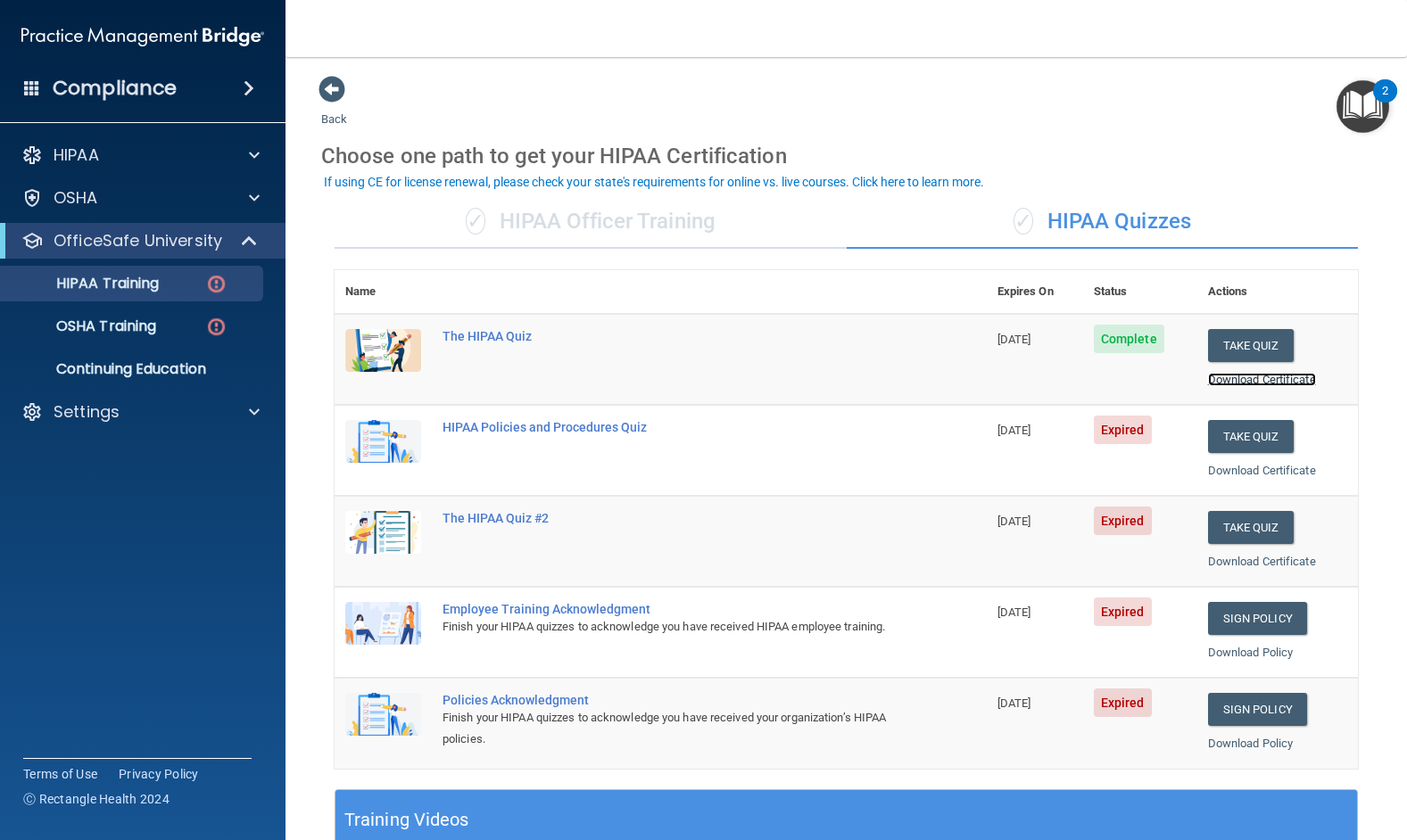
click at [1218, 376] on link "Download Certificate" at bounding box center [1261, 379] width 108 height 13
click at [1225, 443] on button "Take Quiz" at bounding box center [1250, 436] width 85 height 33
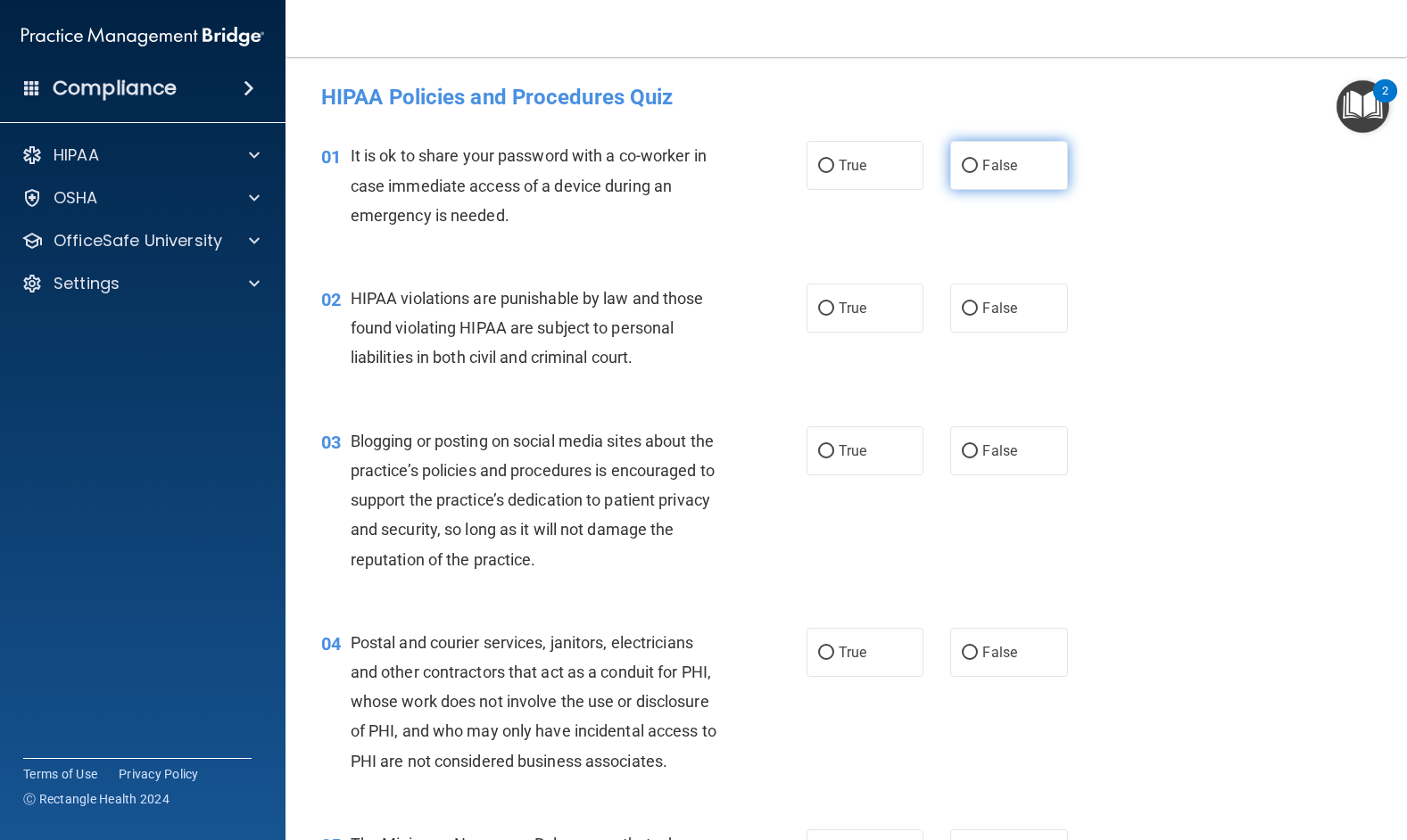
click at [965, 162] on input "False" at bounding box center [969, 166] width 16 height 13
radio input "true"
drag, startPoint x: 819, startPoint y: 305, endPoint x: 878, endPoint y: 320, distance: 60.9
click at [818, 305] on input "True" at bounding box center [826, 309] width 16 height 13
radio input "true"
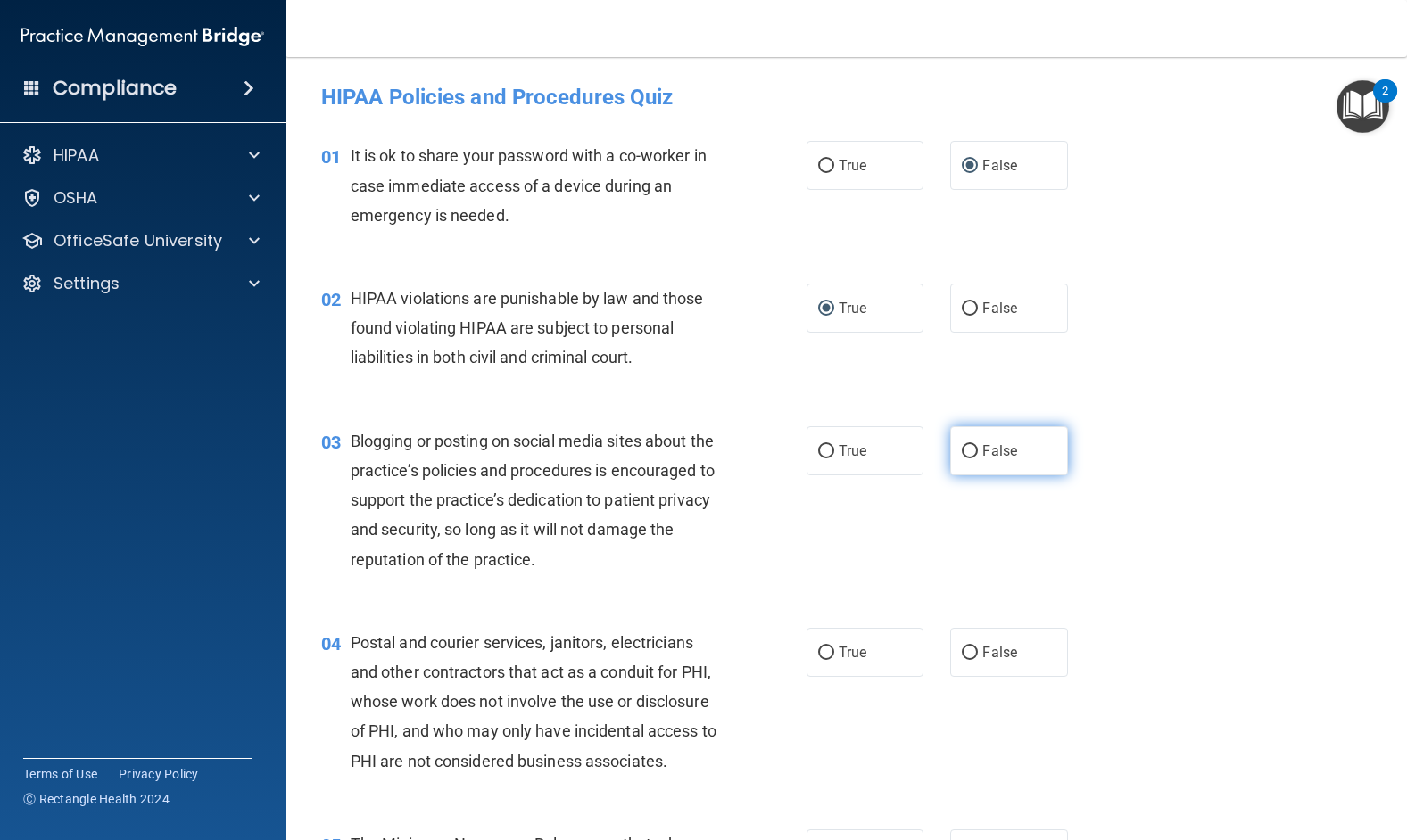
click at [961, 451] on input "False" at bounding box center [969, 451] width 16 height 13
radio input "true"
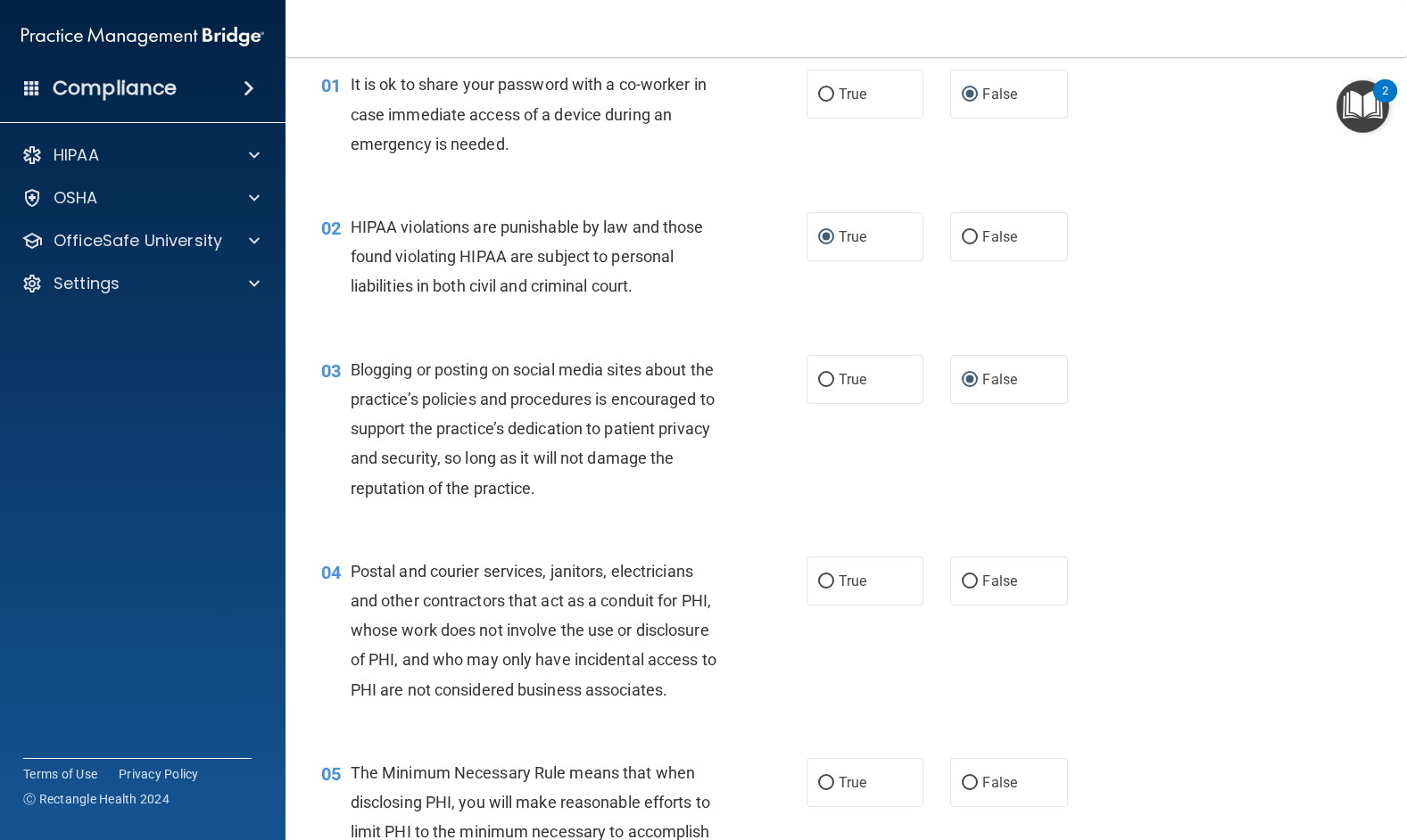
scroll to position [178, 0]
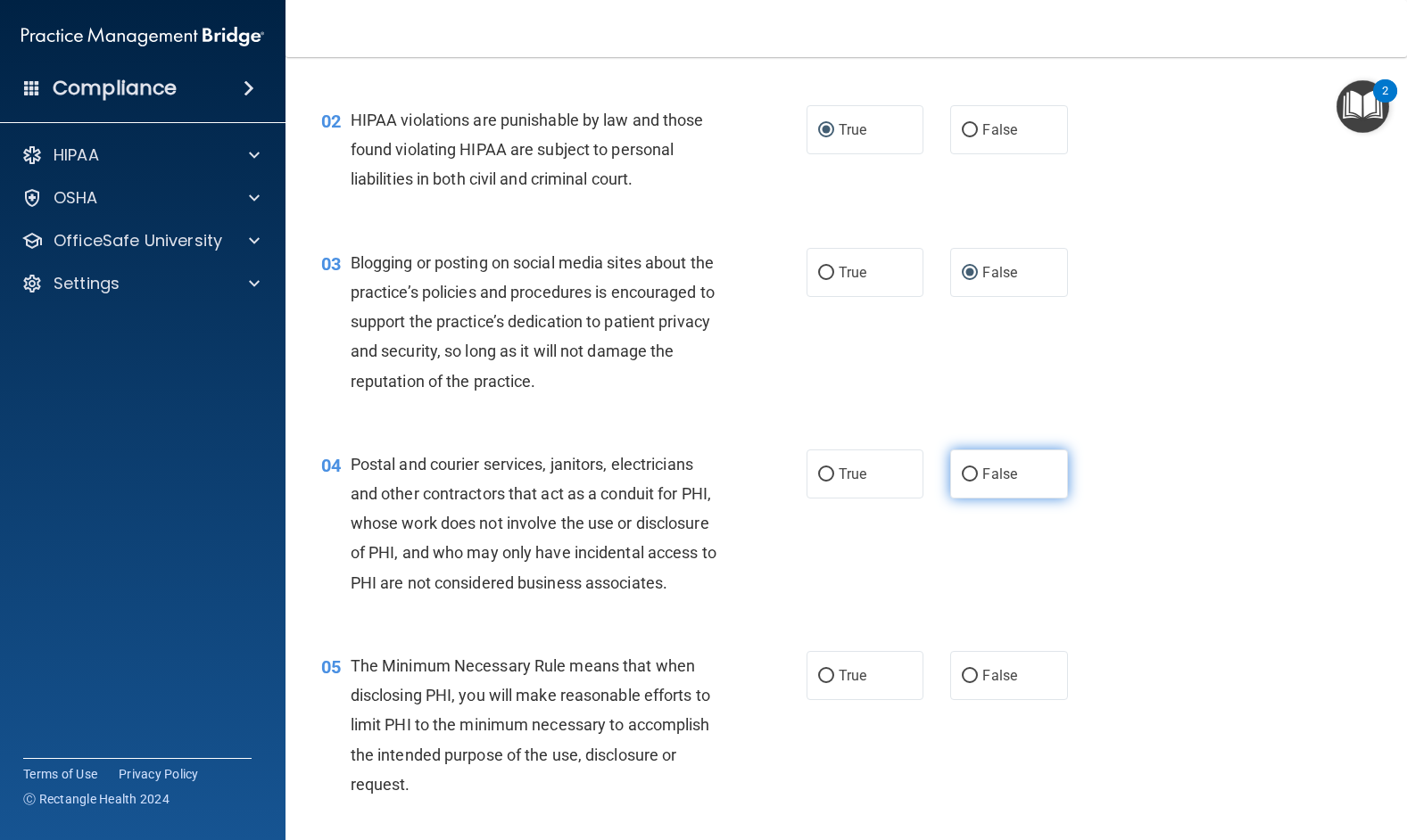
click at [961, 474] on input "False" at bounding box center [969, 474] width 16 height 13
radio input "true"
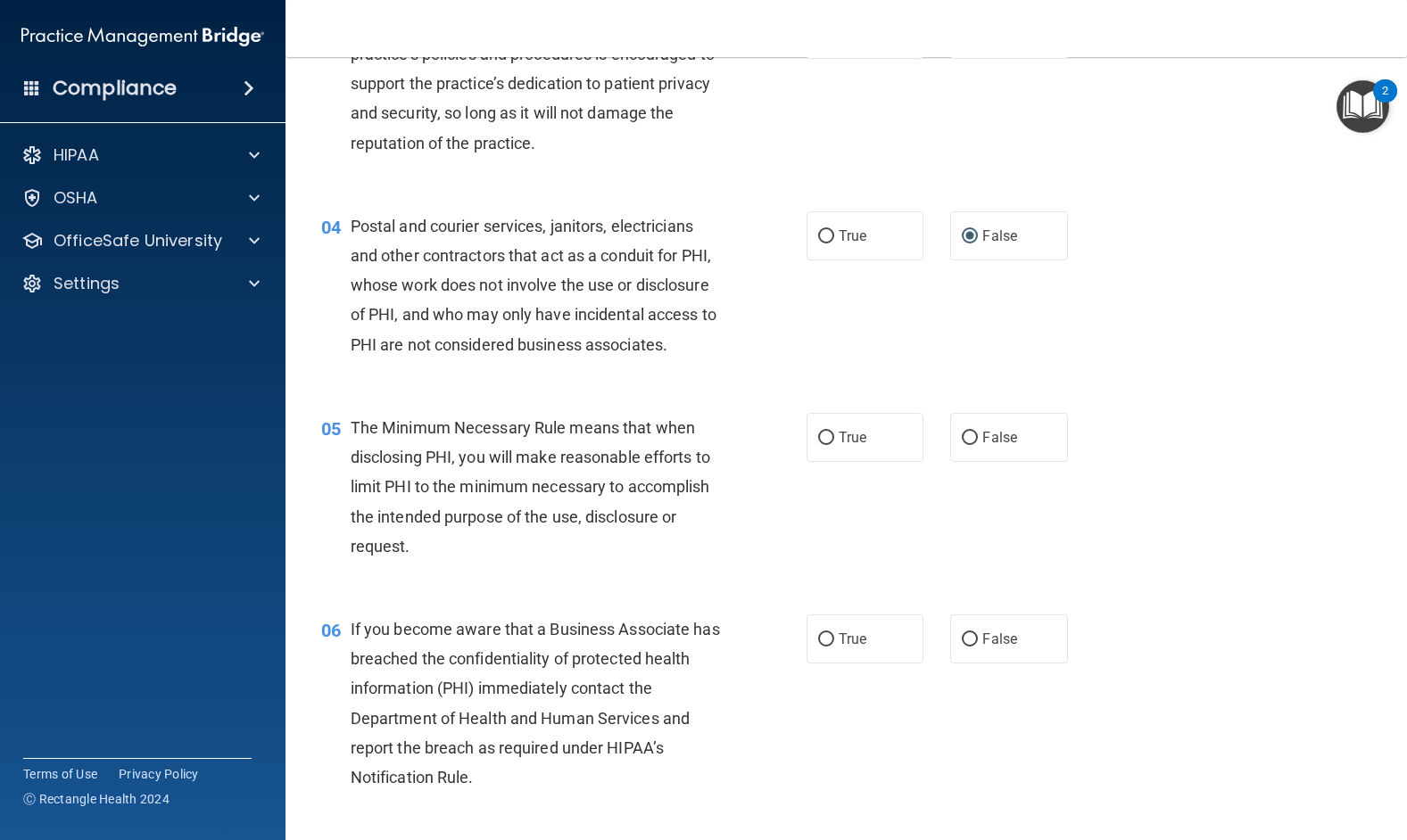
scroll to position [446, 0]
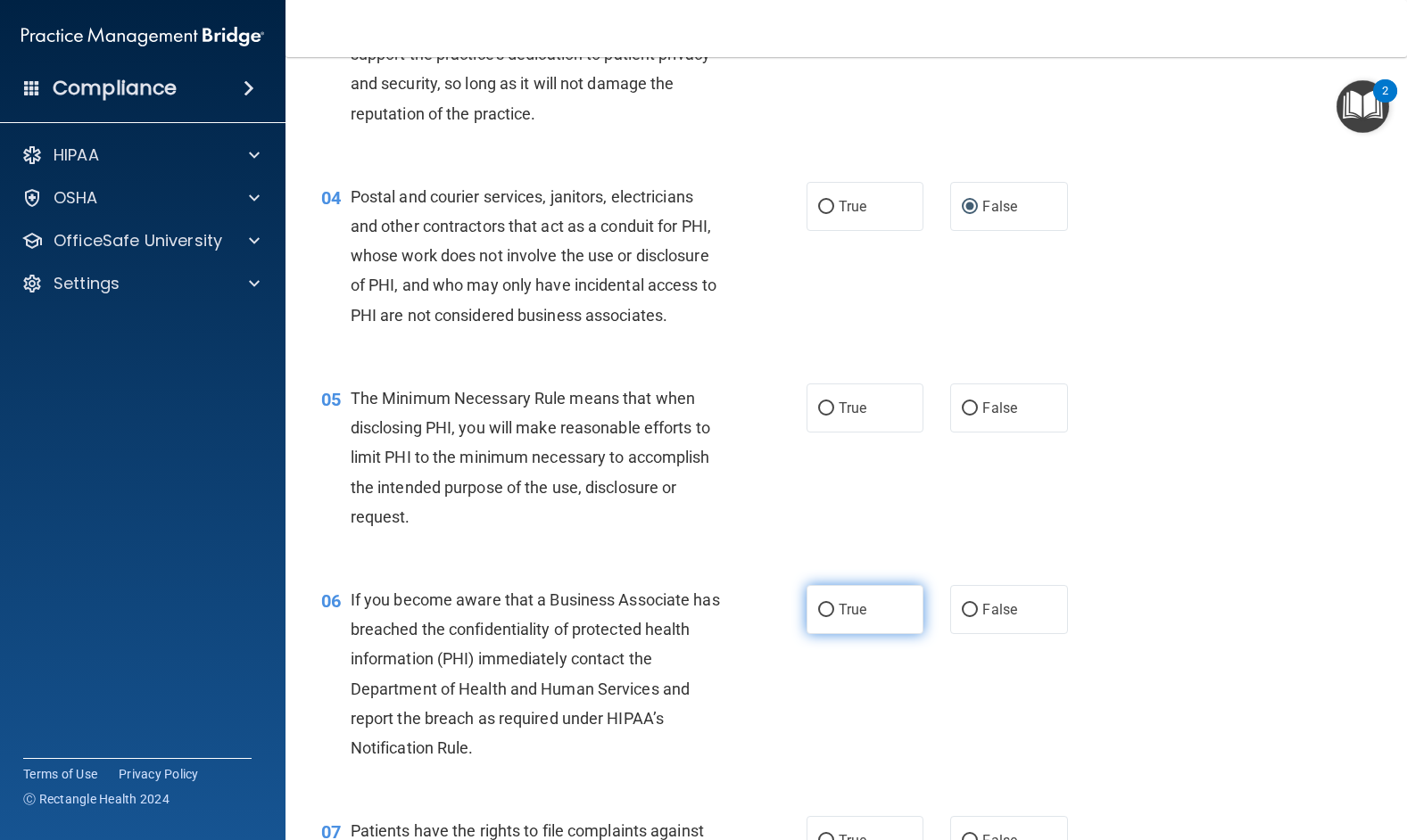
click at [823, 610] on input "True" at bounding box center [826, 610] width 16 height 13
radio input "true"
click at [961, 410] on input "False" at bounding box center [969, 408] width 16 height 13
radio input "true"
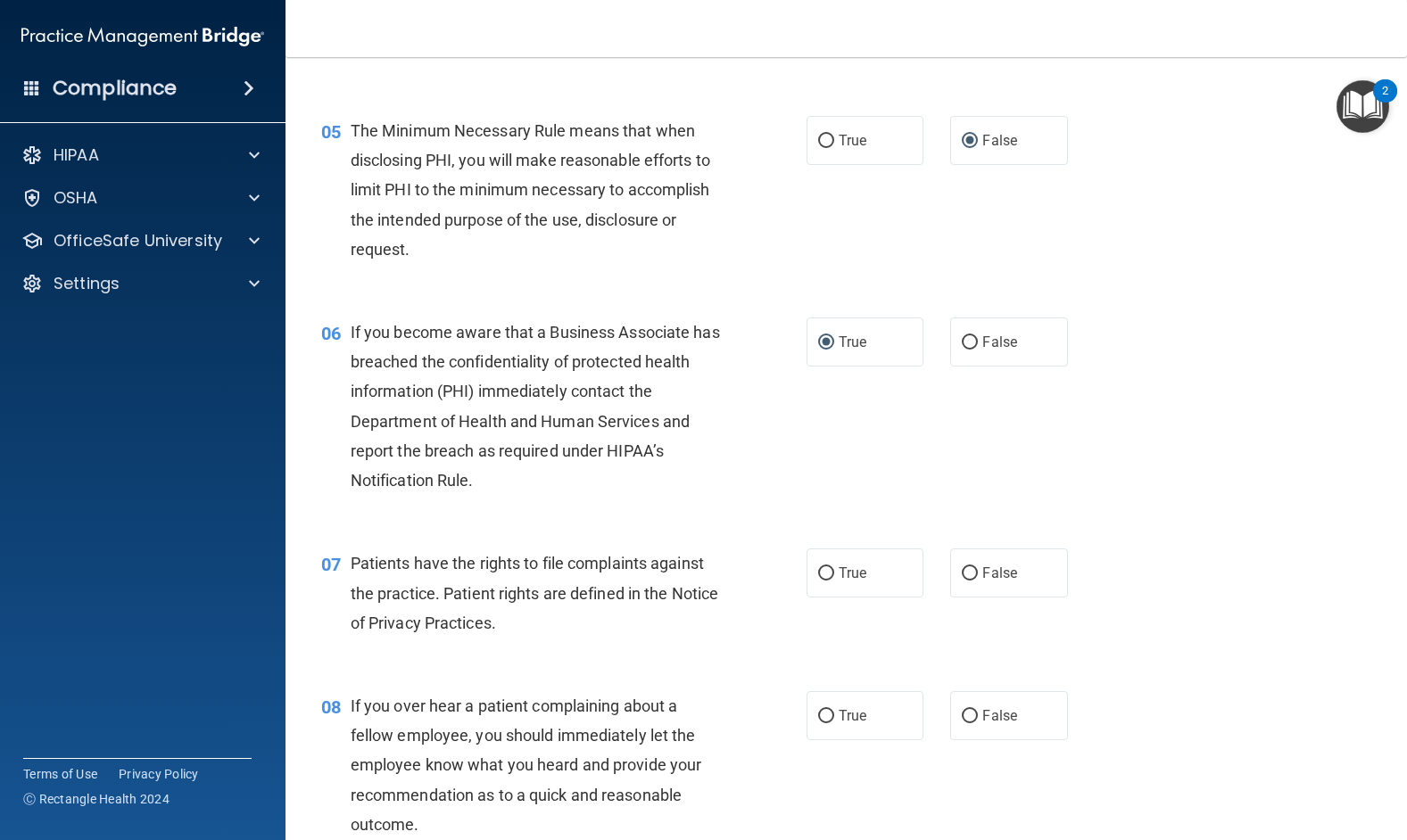
scroll to position [802, 0]
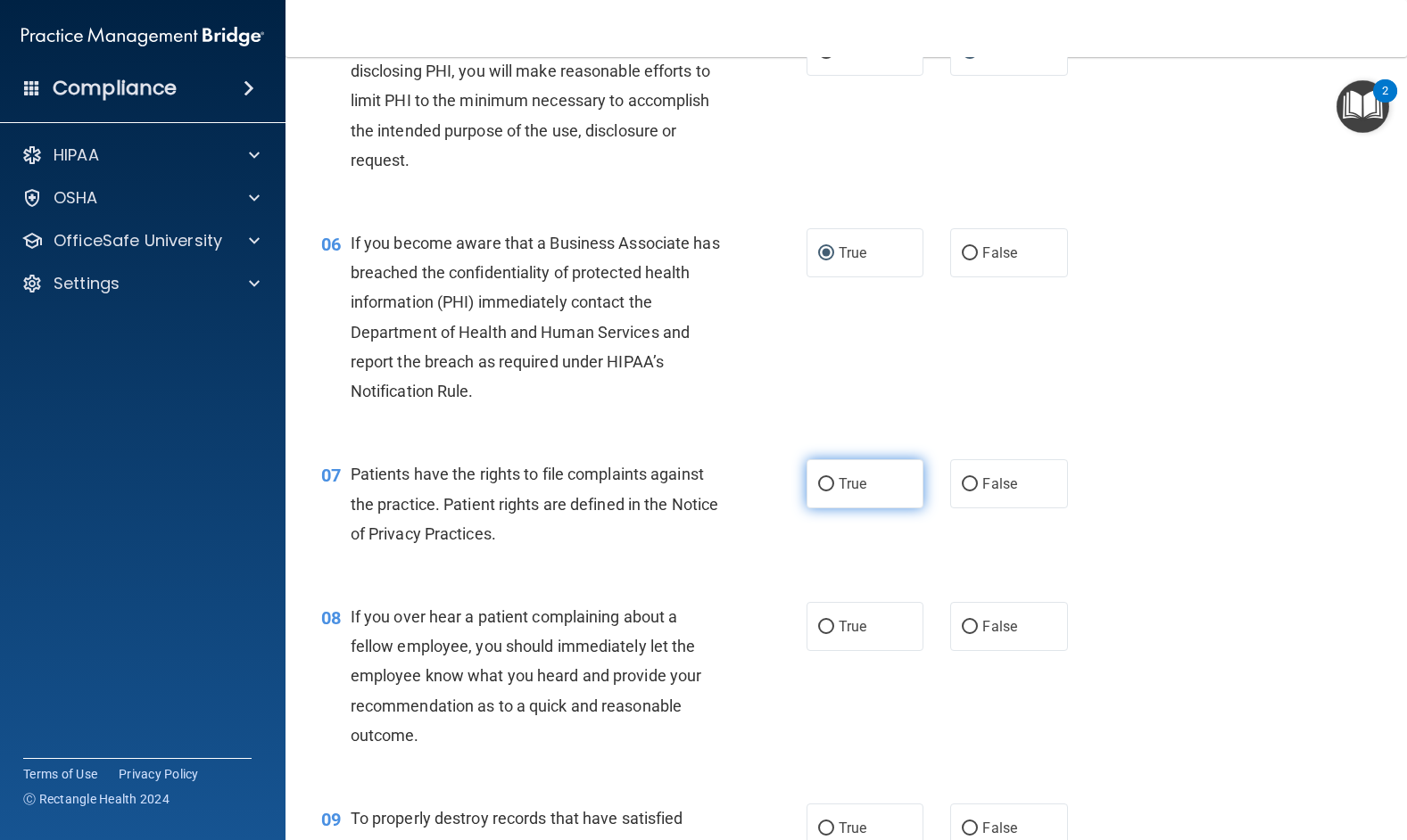
click at [818, 484] on input "True" at bounding box center [826, 485] width 16 height 13
radio input "true"
drag, startPoint x: 968, startPoint y: 627, endPoint x: 989, endPoint y: 606, distance: 29.7
click at [968, 627] on input "False" at bounding box center [969, 627] width 16 height 13
radio input "true"
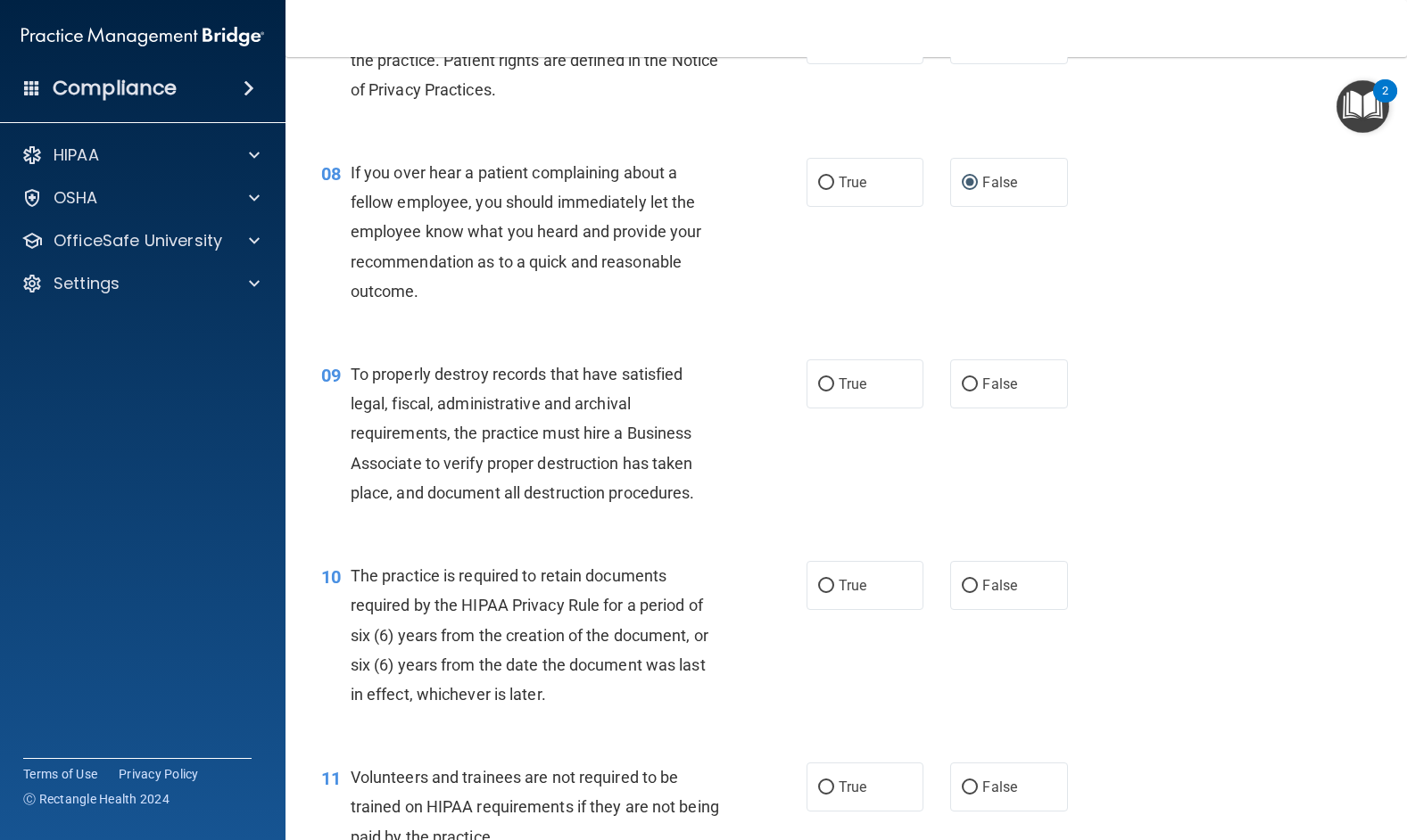
scroll to position [1248, 0]
click at [818, 381] on input "True" at bounding box center [826, 382] width 16 height 13
radio input "true"
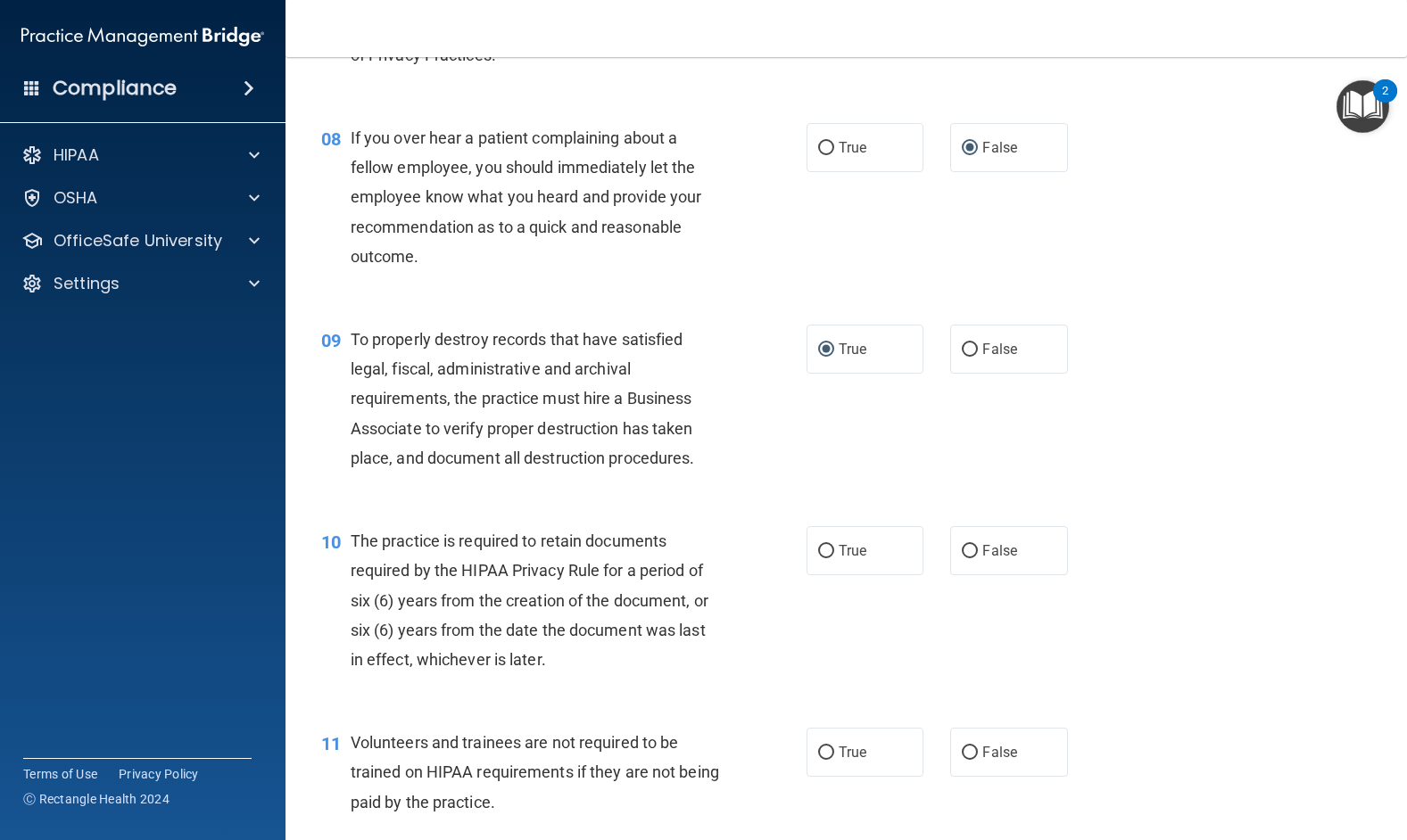
scroll to position [1338, 0]
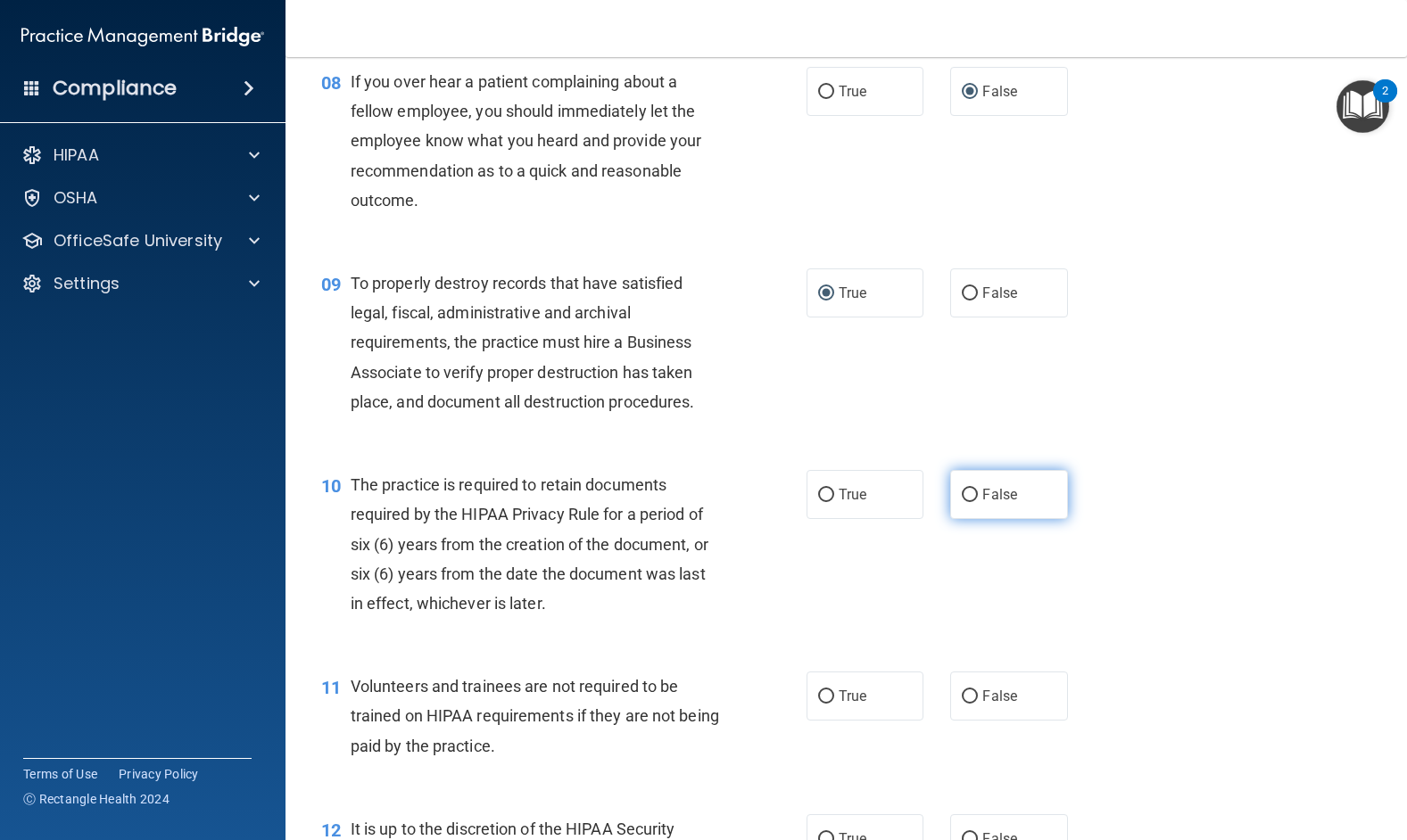
click at [963, 494] on input "False" at bounding box center [969, 495] width 16 height 13
radio input "true"
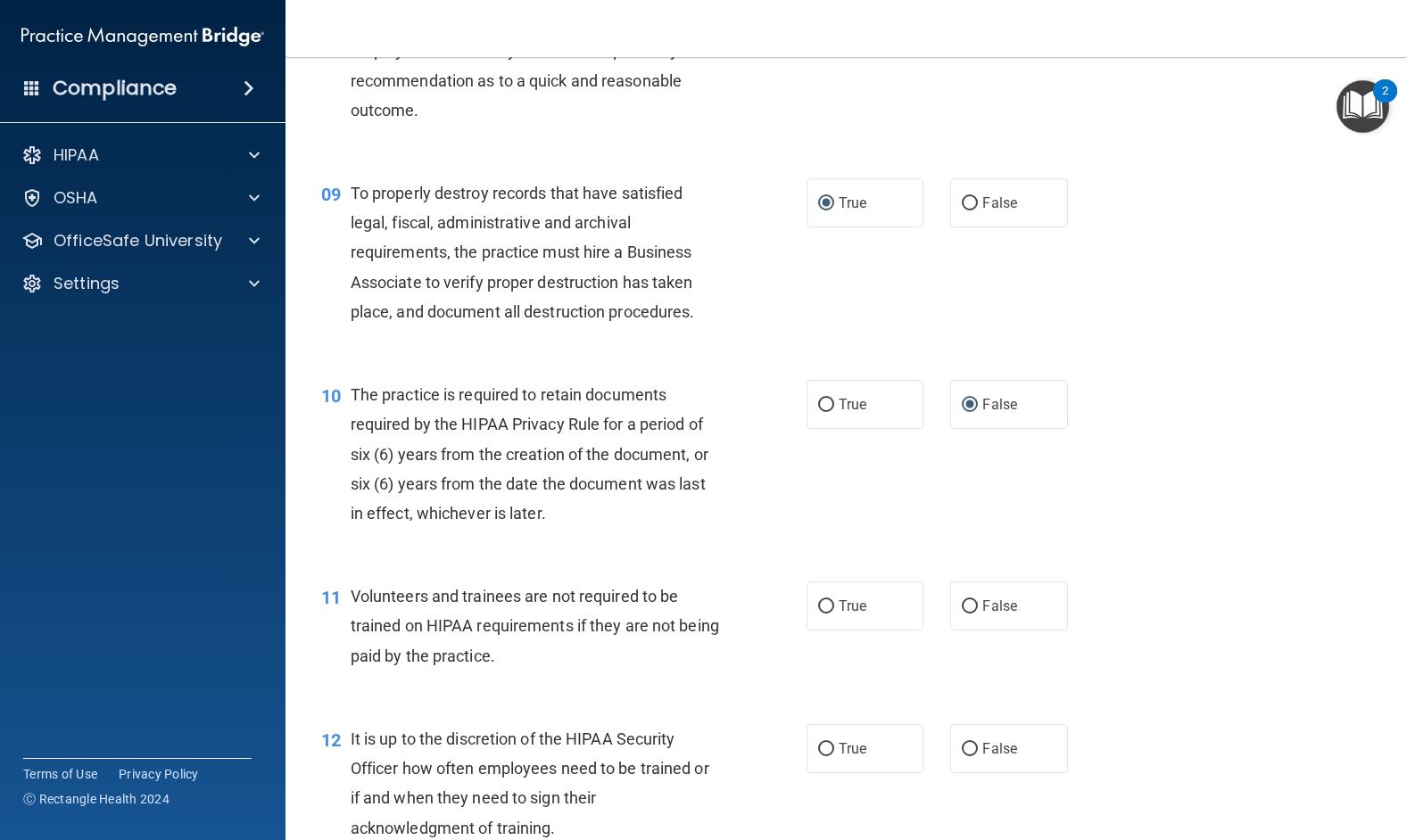
scroll to position [1516, 0]
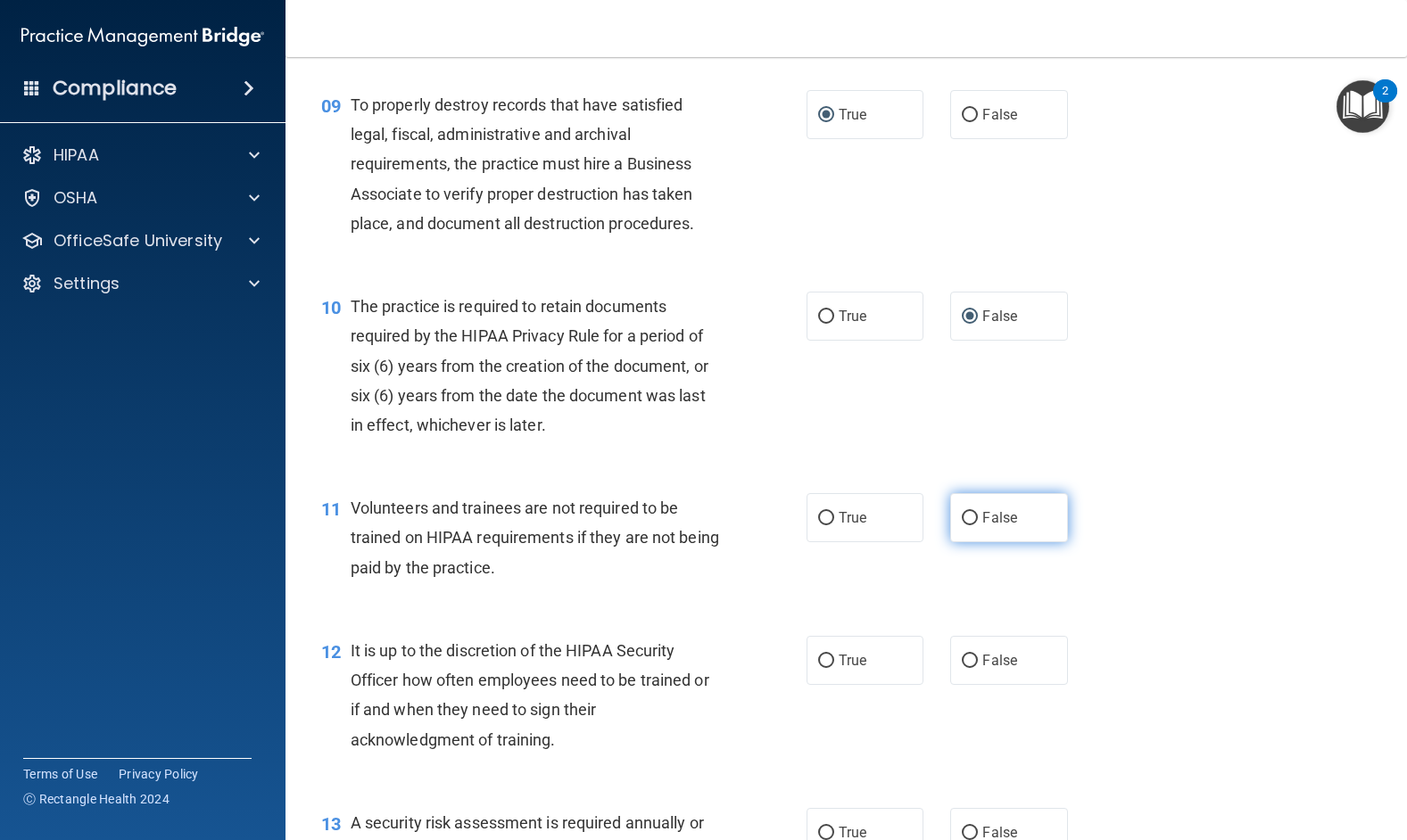
click at [962, 520] on input "False" at bounding box center [969, 518] width 16 height 13
radio input "true"
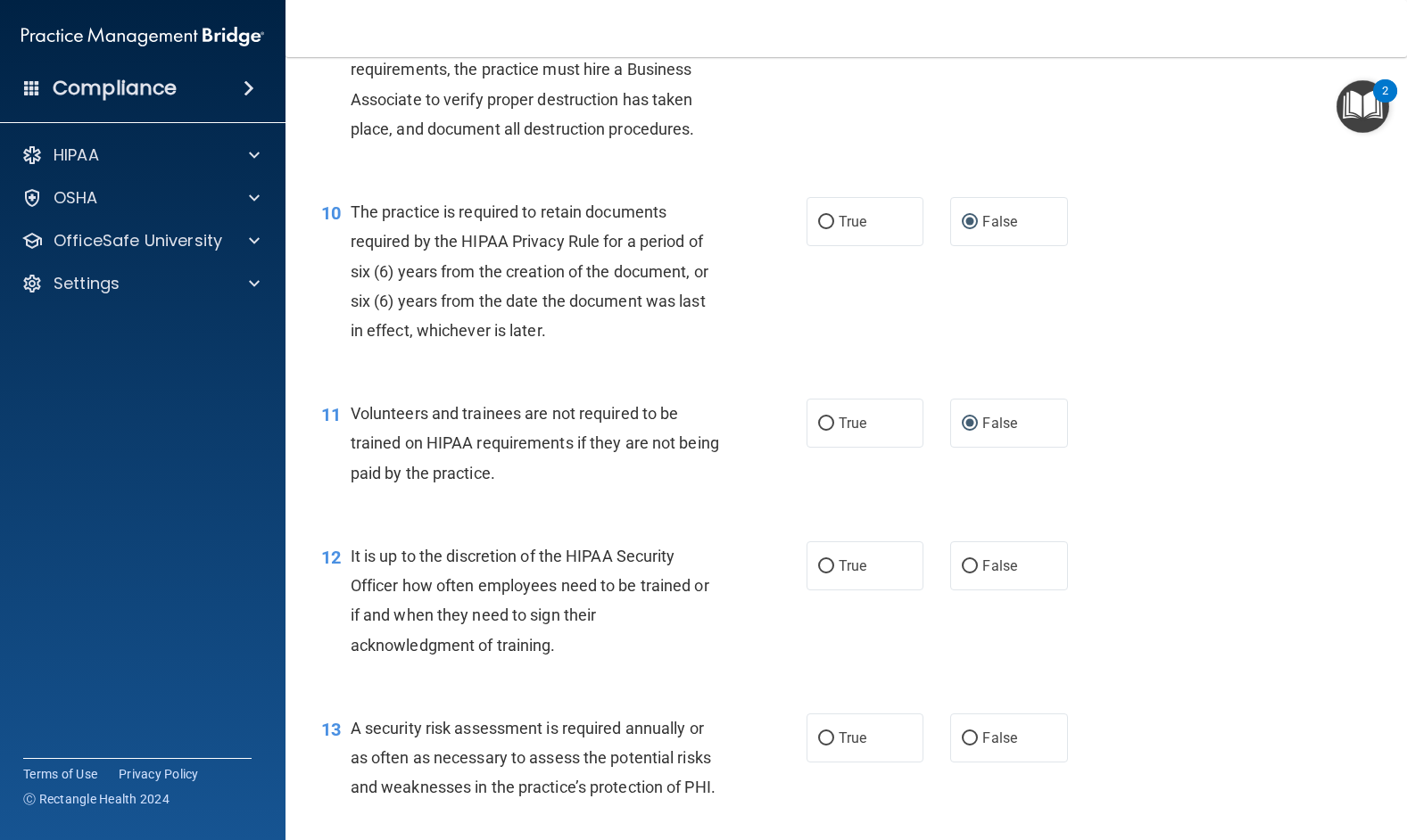
scroll to position [1694, 0]
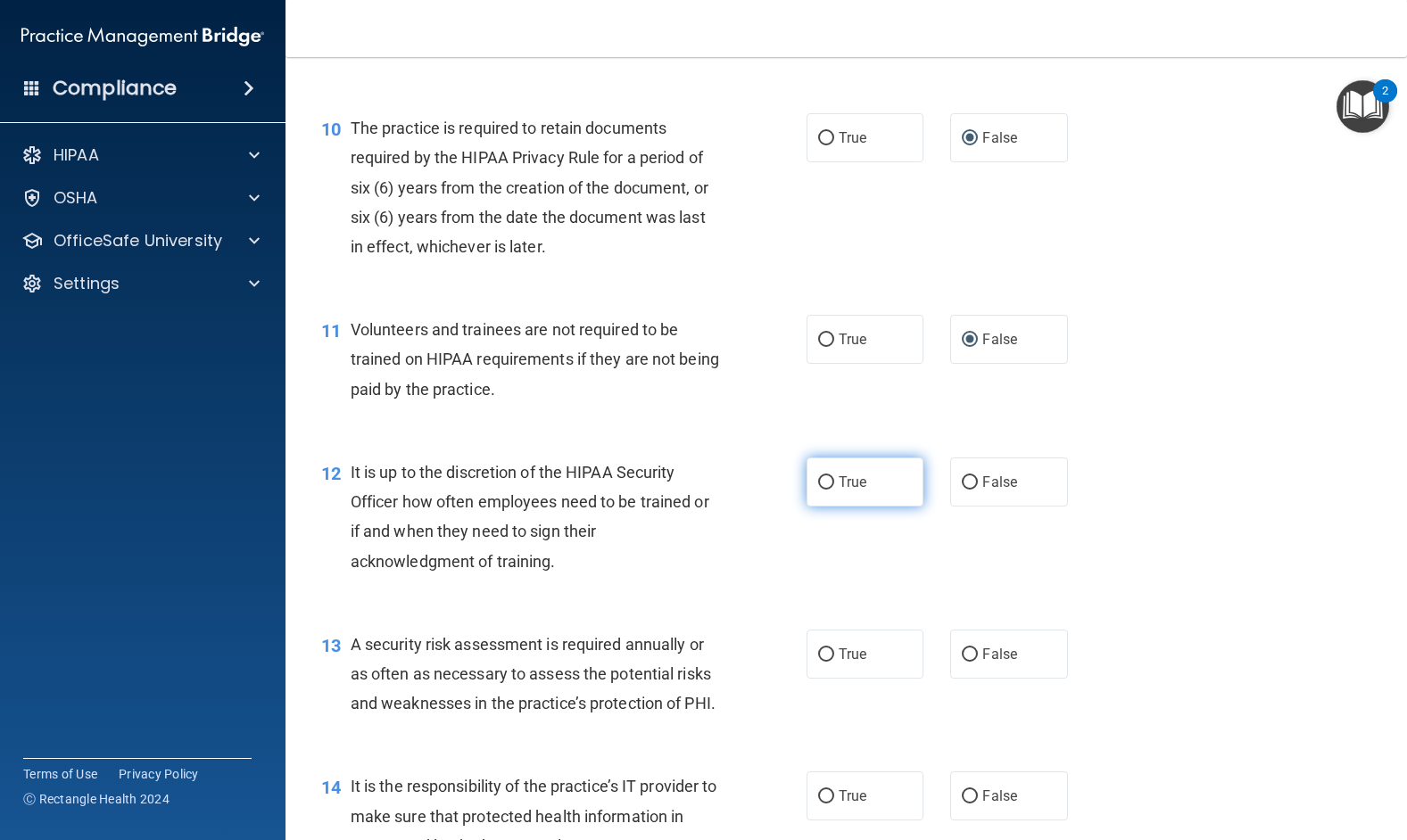
click at [818, 482] on input "True" at bounding box center [826, 483] width 16 height 13
radio input "true"
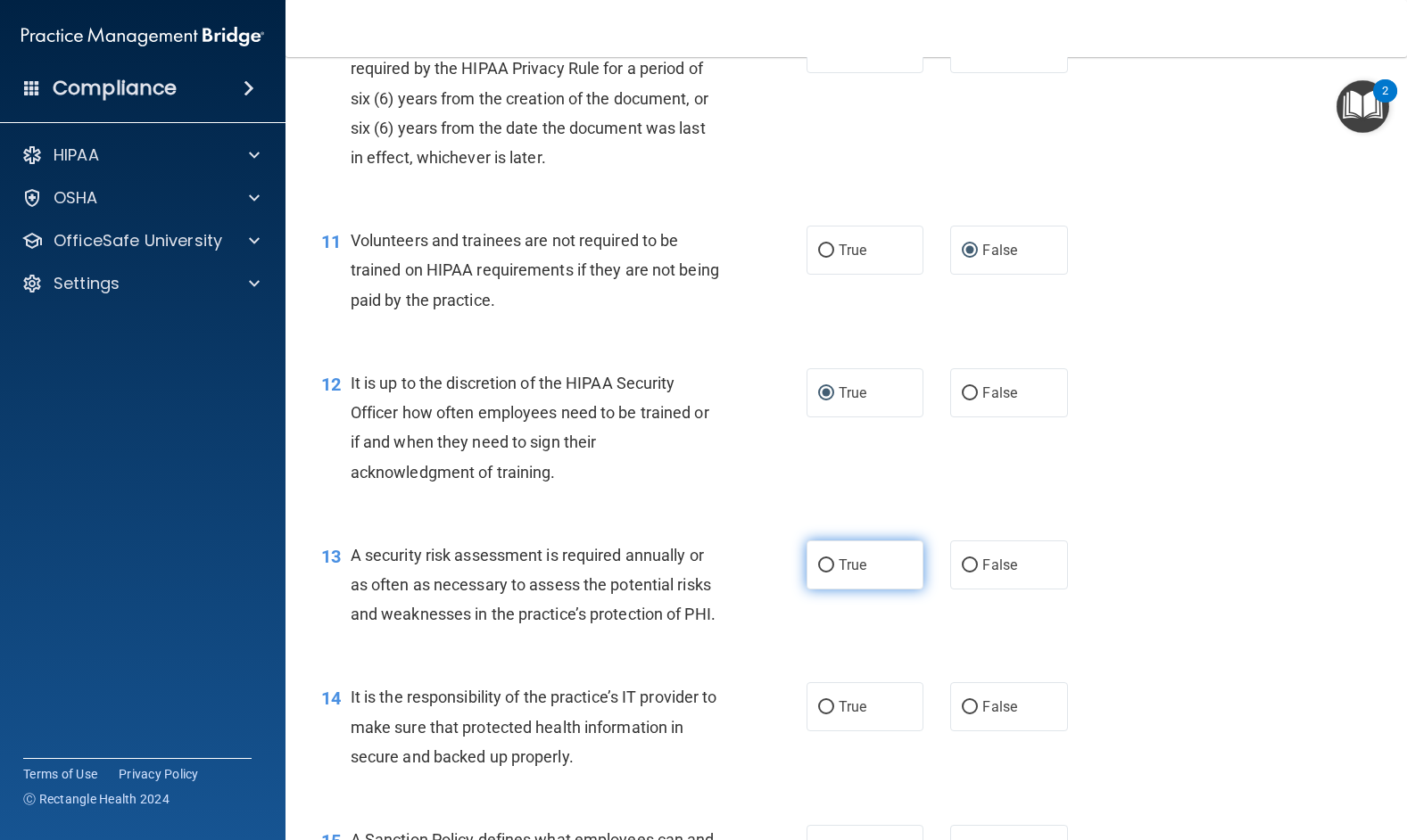
click at [818, 564] on input "True" at bounding box center [826, 565] width 16 height 13
radio input "true"
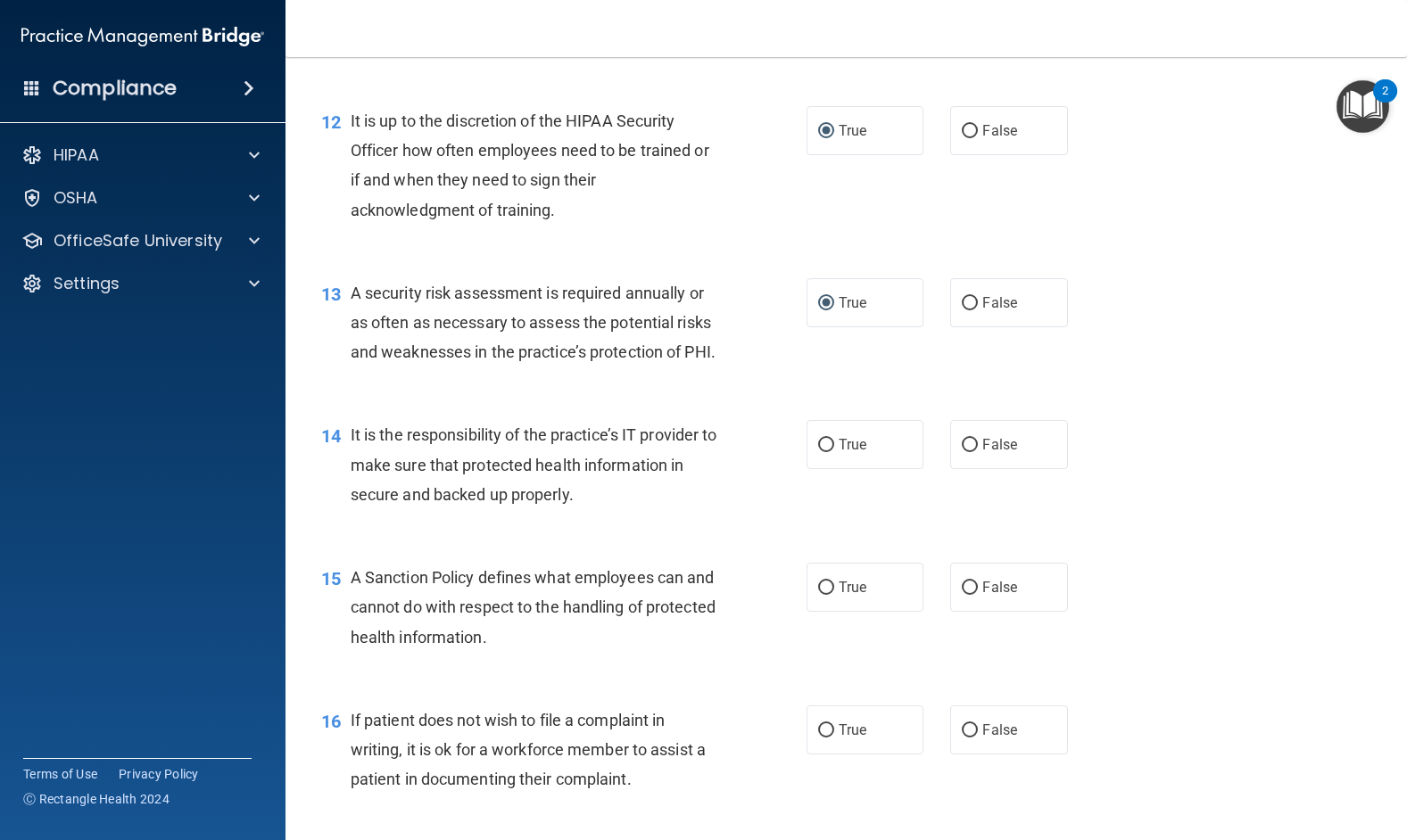
scroll to position [2050, 0]
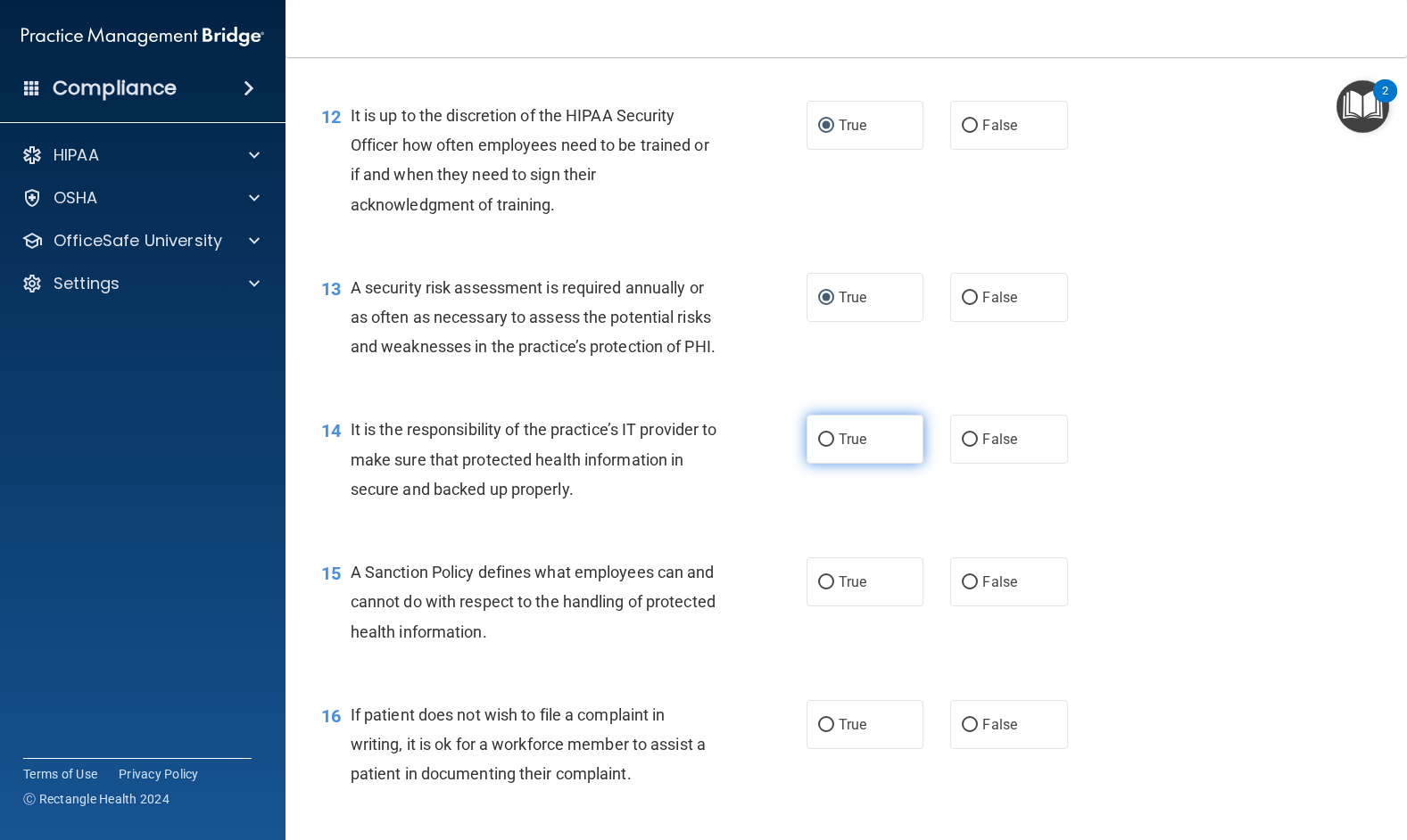
click at [821, 446] on input "True" at bounding box center [826, 440] width 16 height 13
radio input "true"
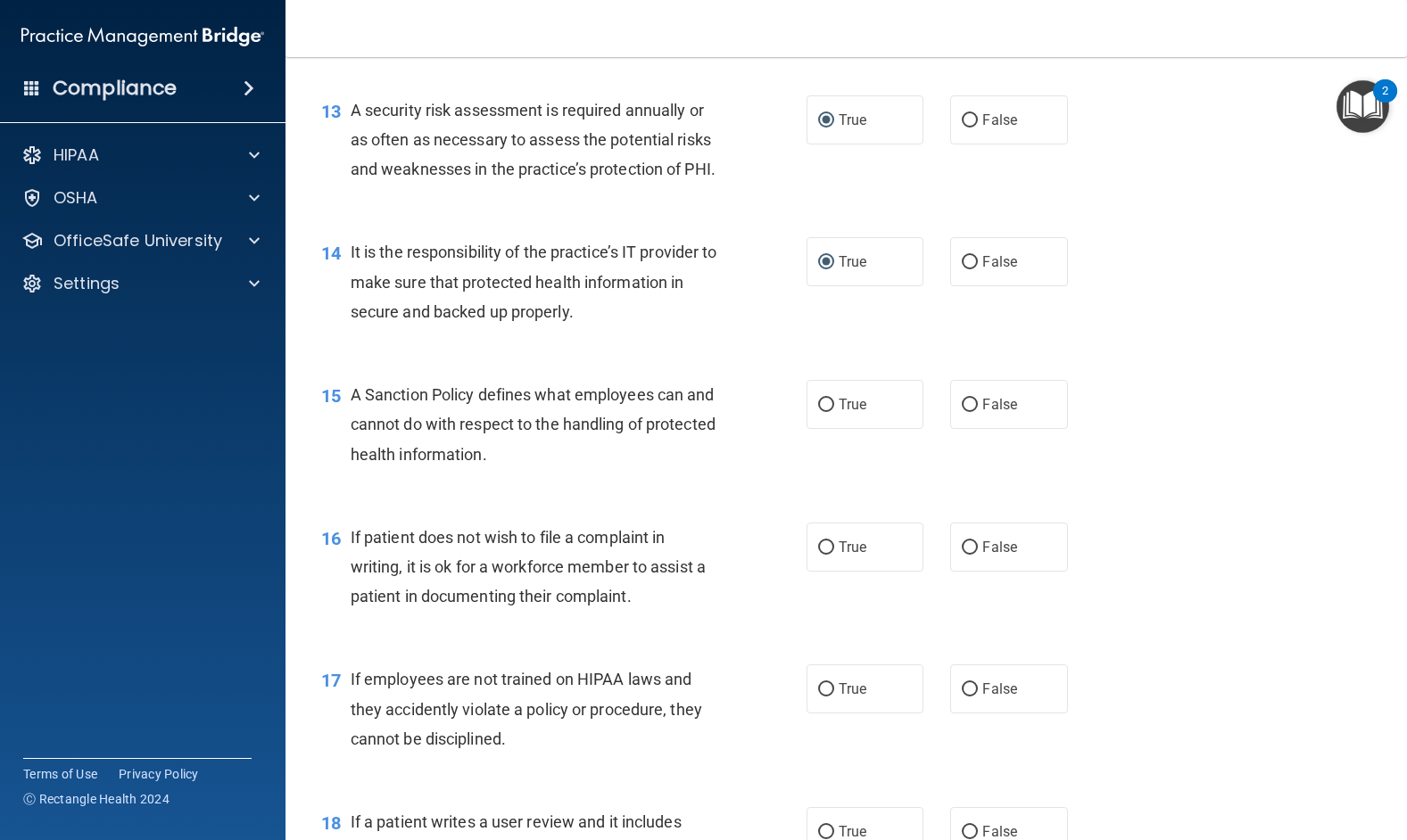
scroll to position [2229, 0]
click at [961, 411] on input "False" at bounding box center [969, 404] width 16 height 13
radio input "true"
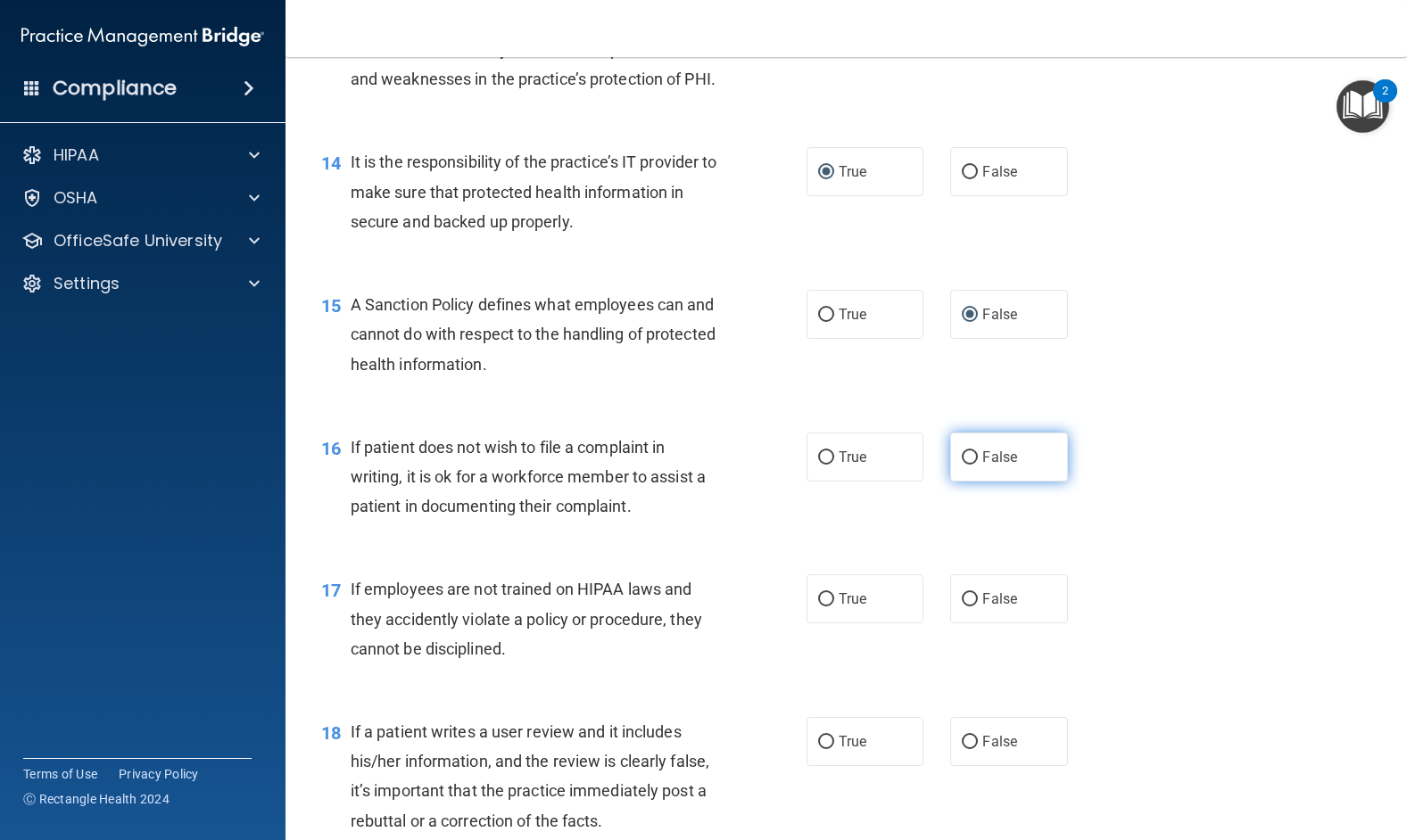
click at [967, 464] on input "False" at bounding box center [969, 458] width 16 height 13
radio input "true"
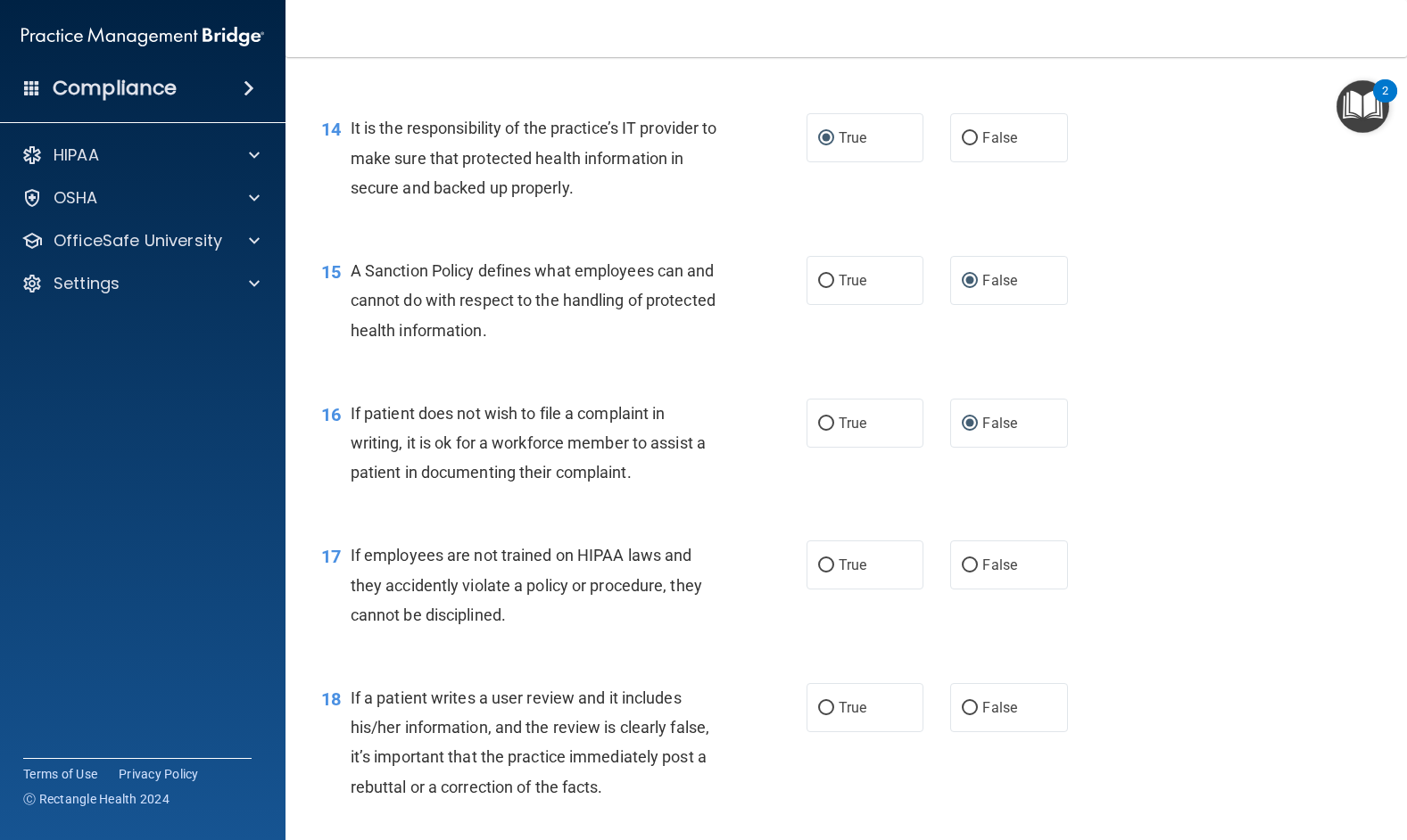
scroll to position [2407, 0]
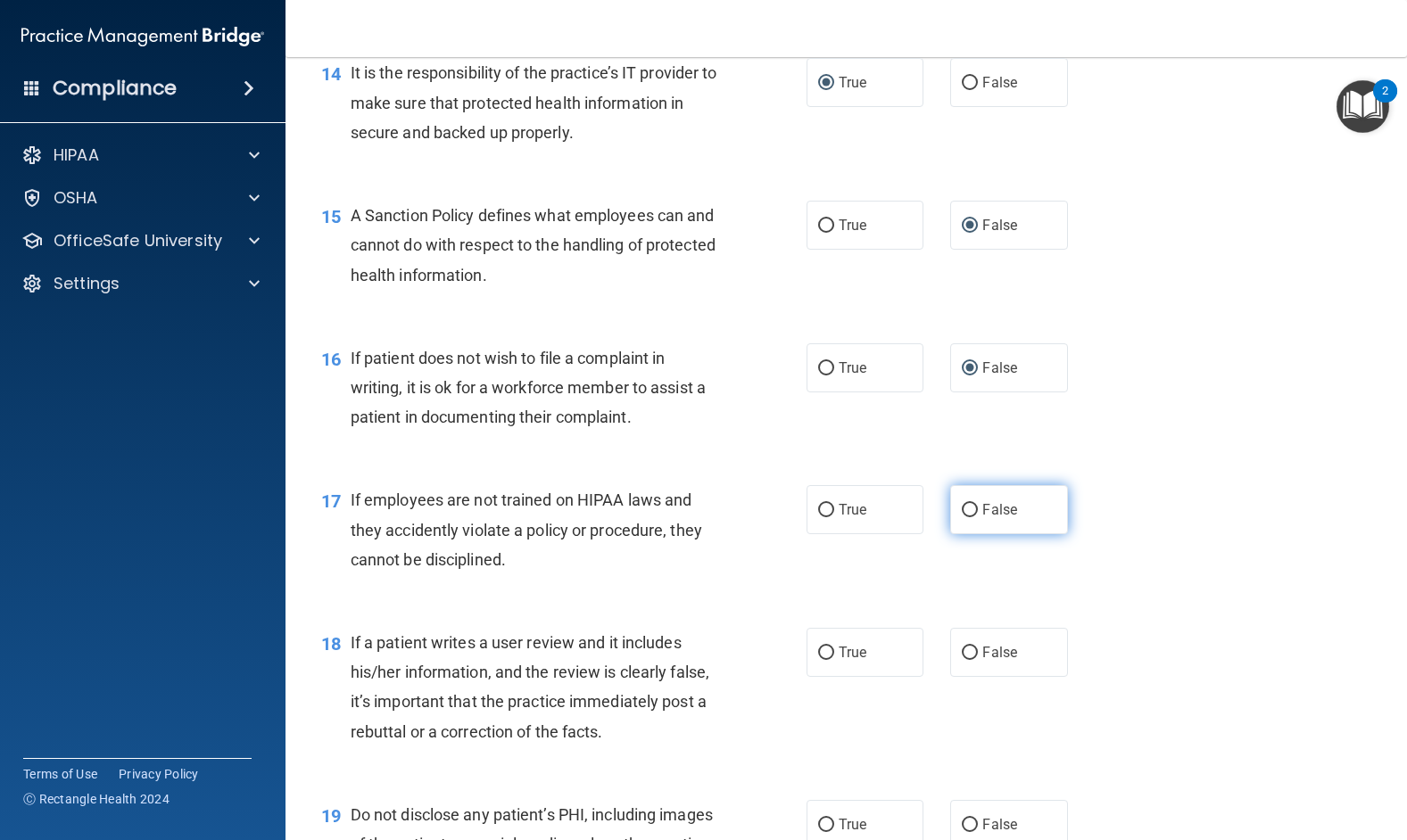
click at [961, 517] on input "False" at bounding box center [969, 510] width 16 height 13
radio input "true"
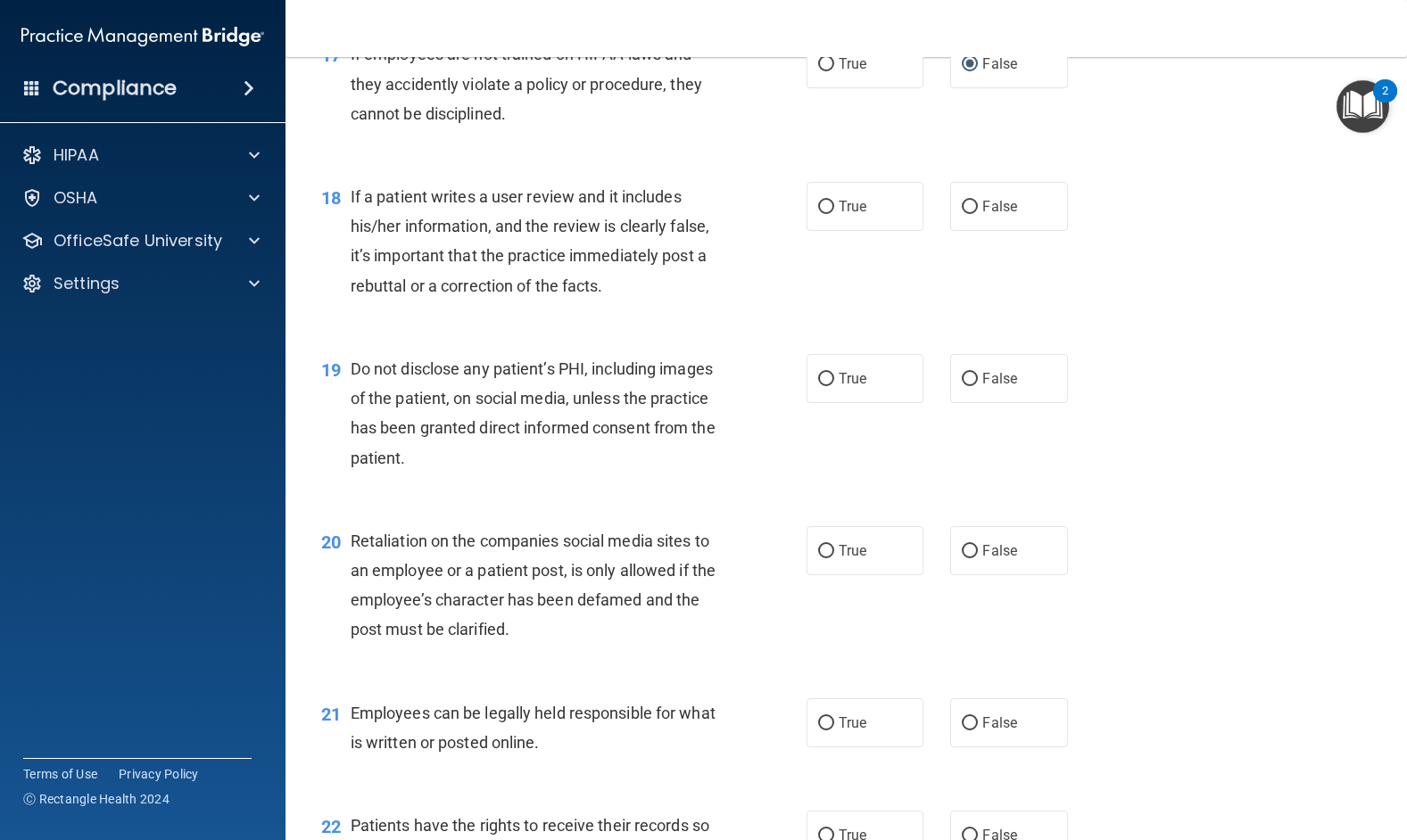
scroll to position [2941, 0]
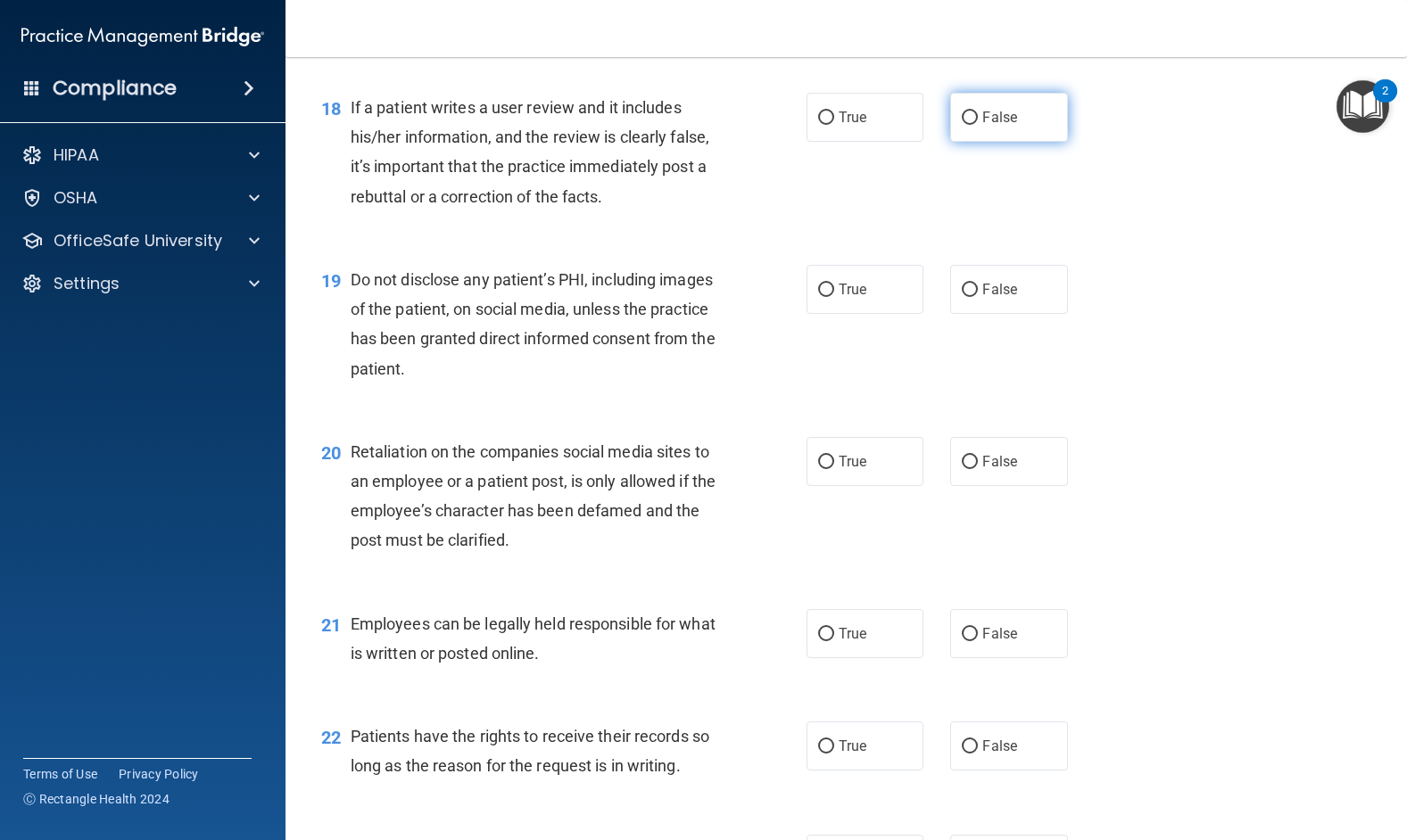
click at [961, 124] on input "False" at bounding box center [969, 118] width 16 height 13
radio input "true"
click at [961, 297] on input "False" at bounding box center [969, 290] width 16 height 13
radio input "true"
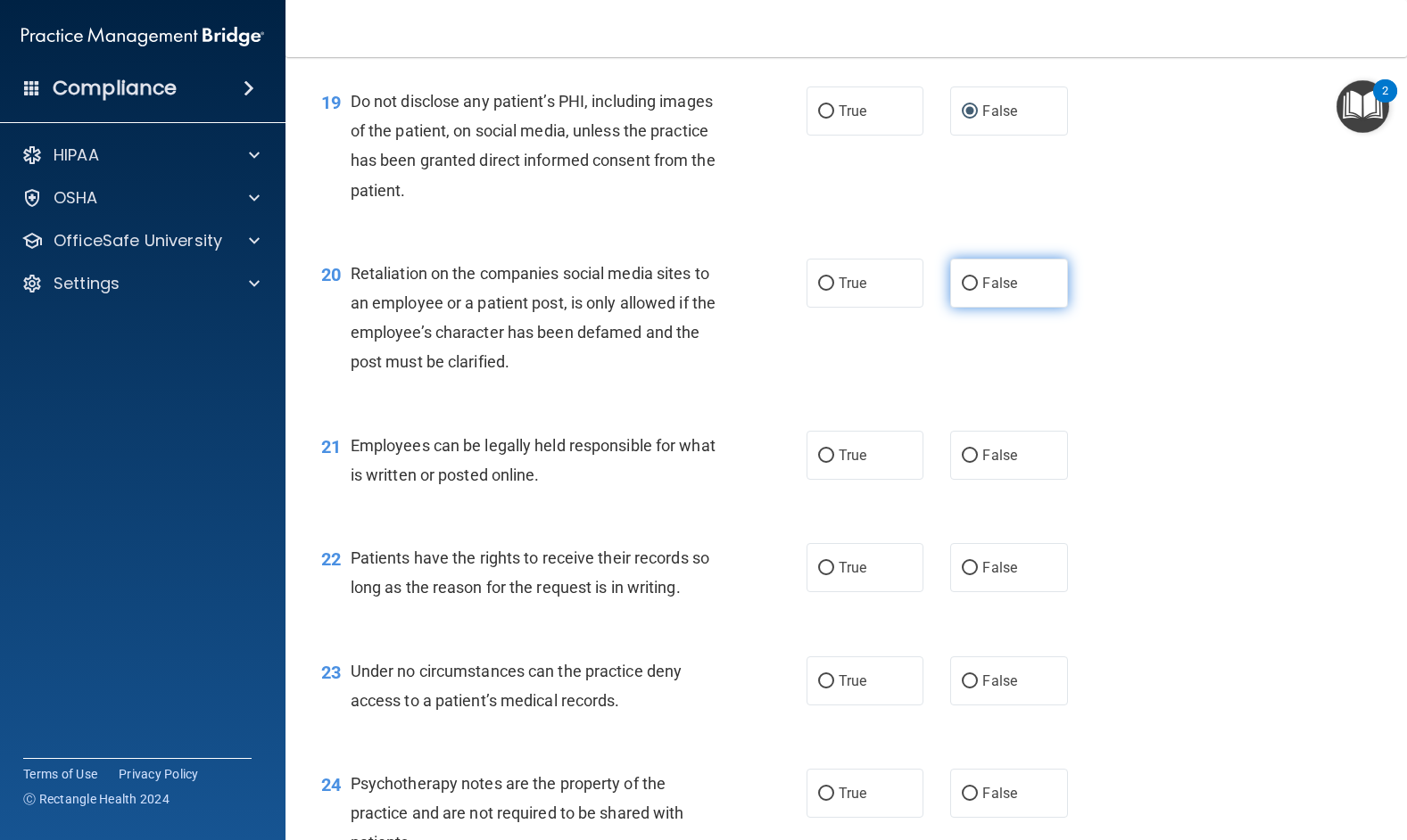
click at [964, 291] on input "False" at bounding box center [969, 284] width 16 height 13
radio input "true"
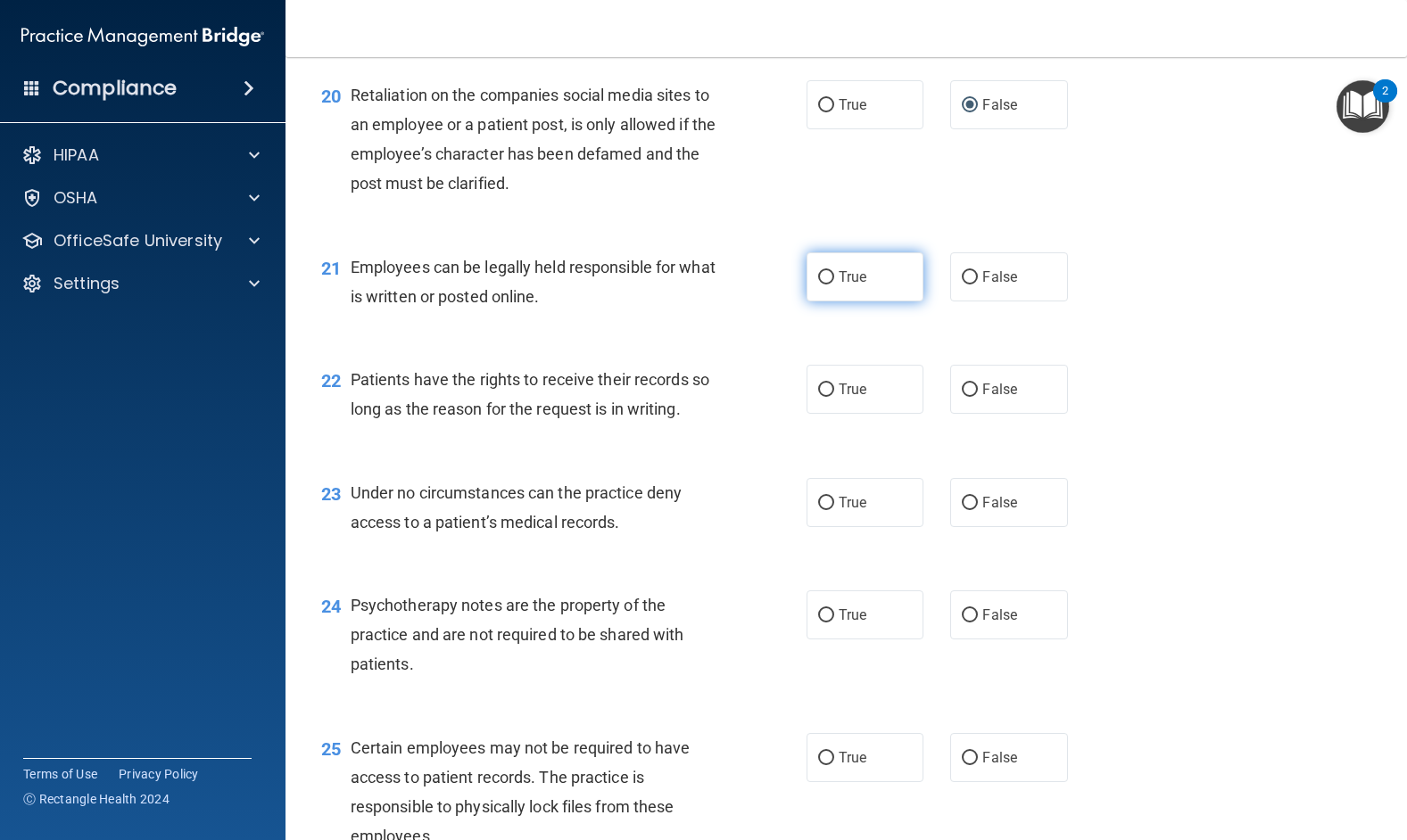
click at [822, 284] on input "True" at bounding box center [826, 278] width 16 height 13
radio input "true"
click at [823, 396] on input "True" at bounding box center [826, 390] width 16 height 13
radio input "true"
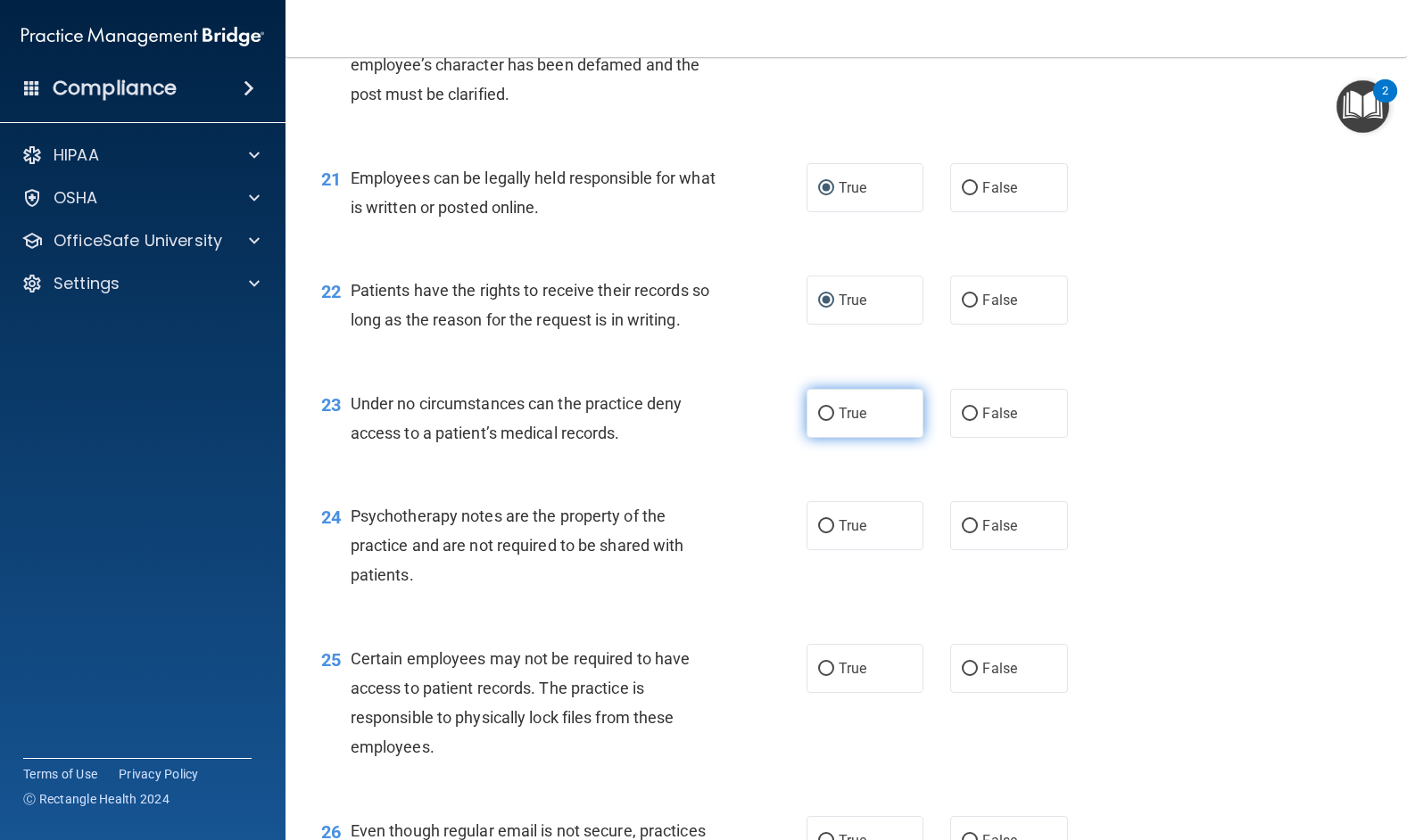
click at [821, 420] on input "True" at bounding box center [826, 414] width 16 height 13
radio input "true"
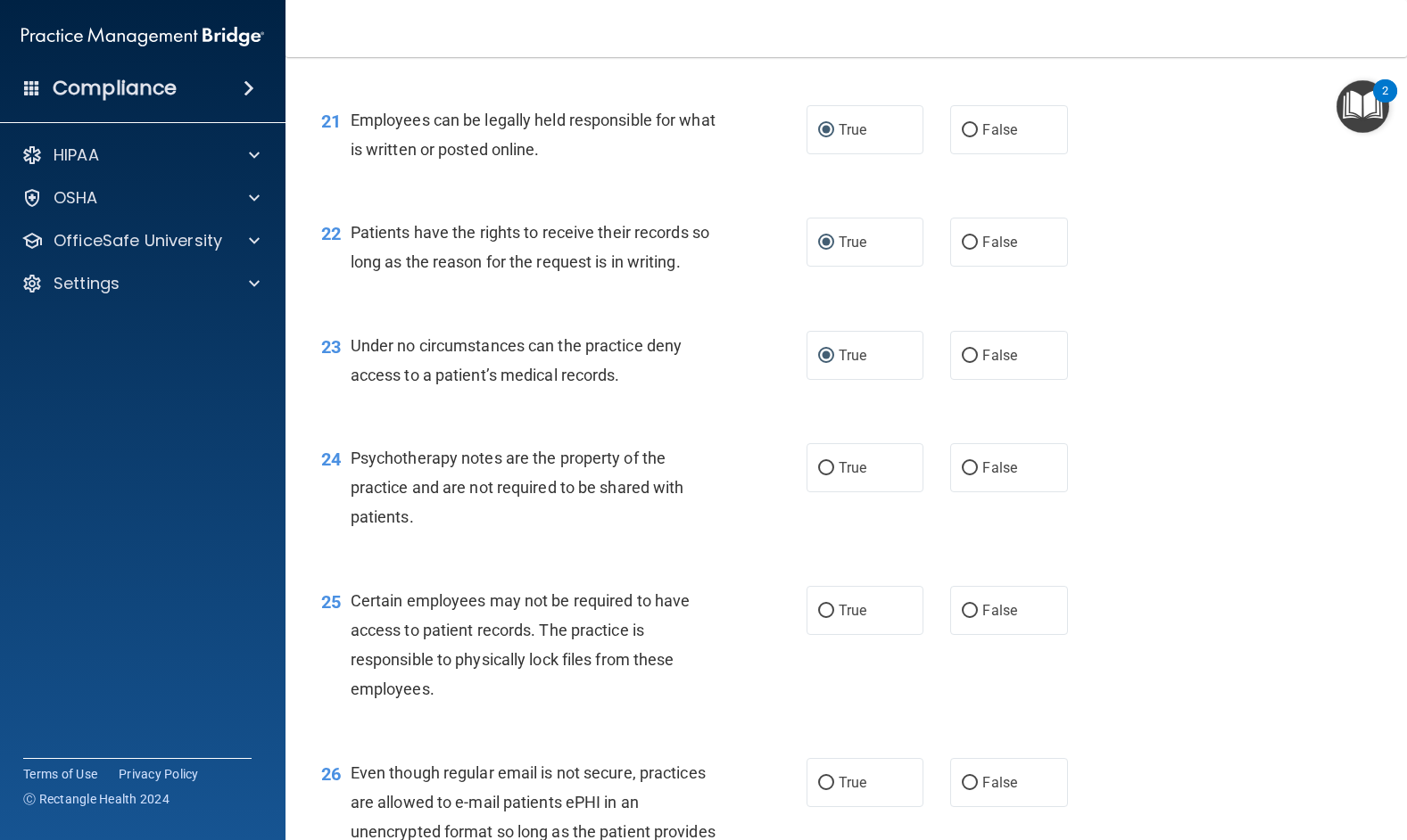
scroll to position [3477, 0]
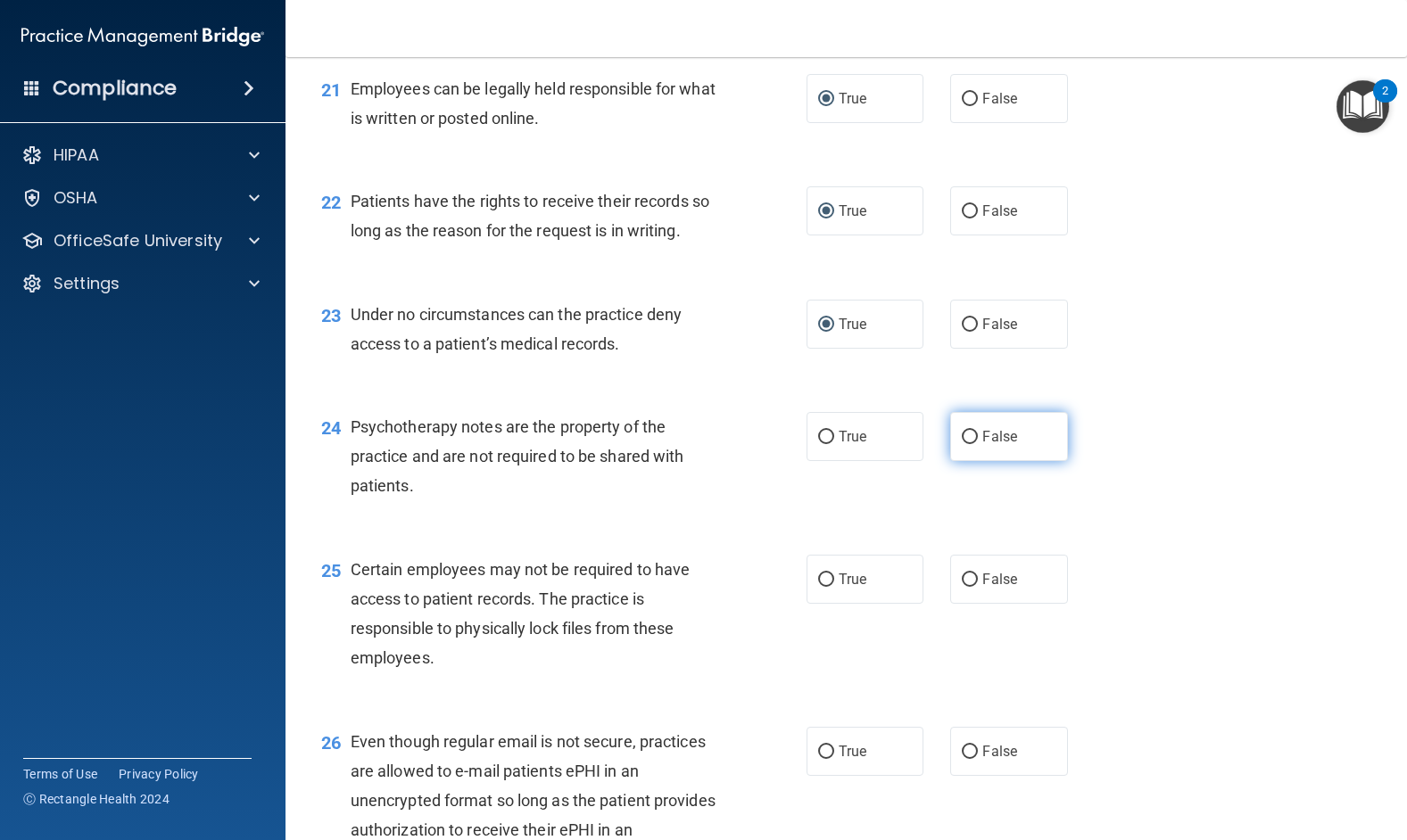
click at [963, 444] on input "False" at bounding box center [969, 437] width 16 height 13
radio input "true"
click at [962, 444] on input "False" at bounding box center [969, 437] width 16 height 13
click at [823, 444] on input "True" at bounding box center [826, 437] width 16 height 13
radio input "true"
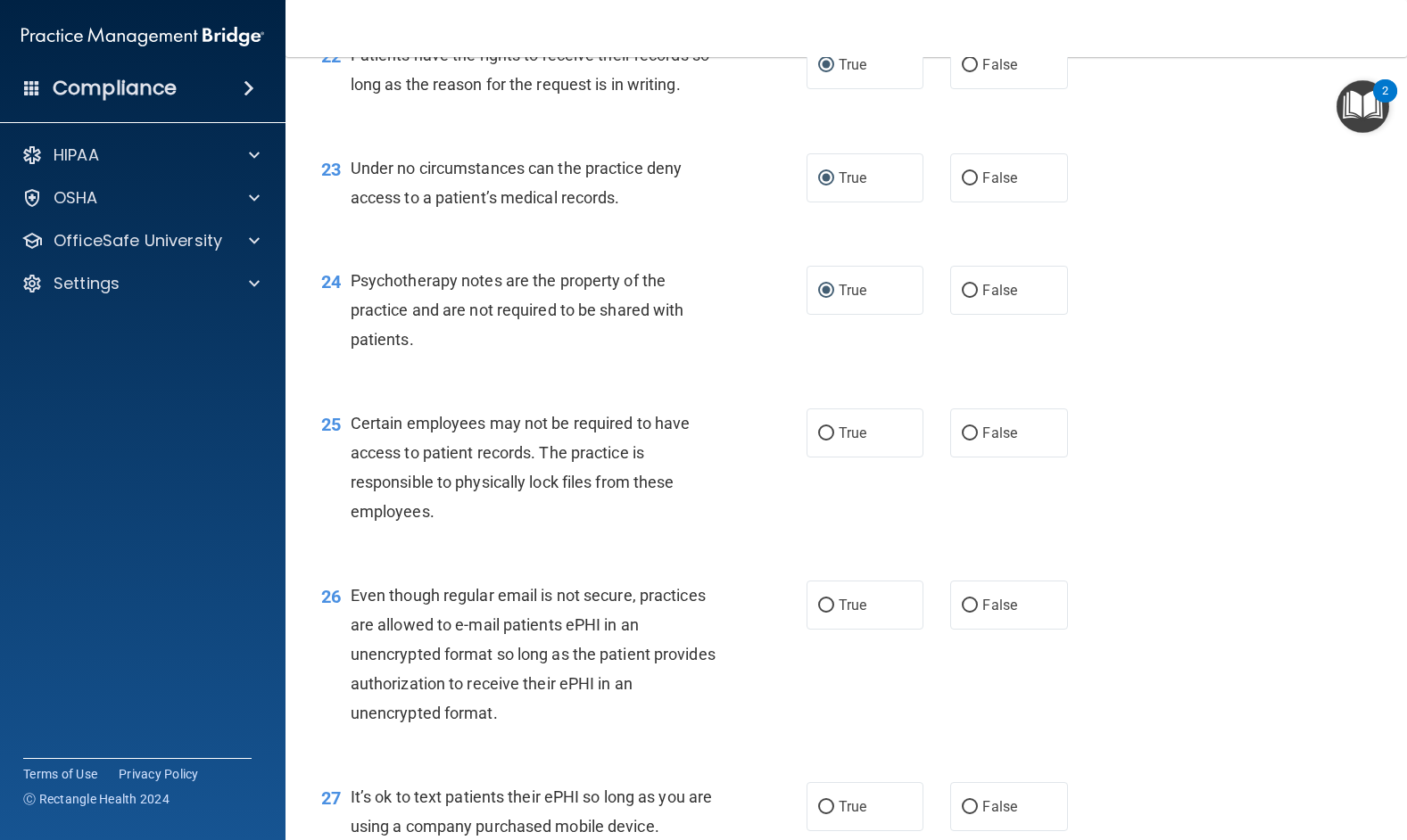
scroll to position [3655, 0]
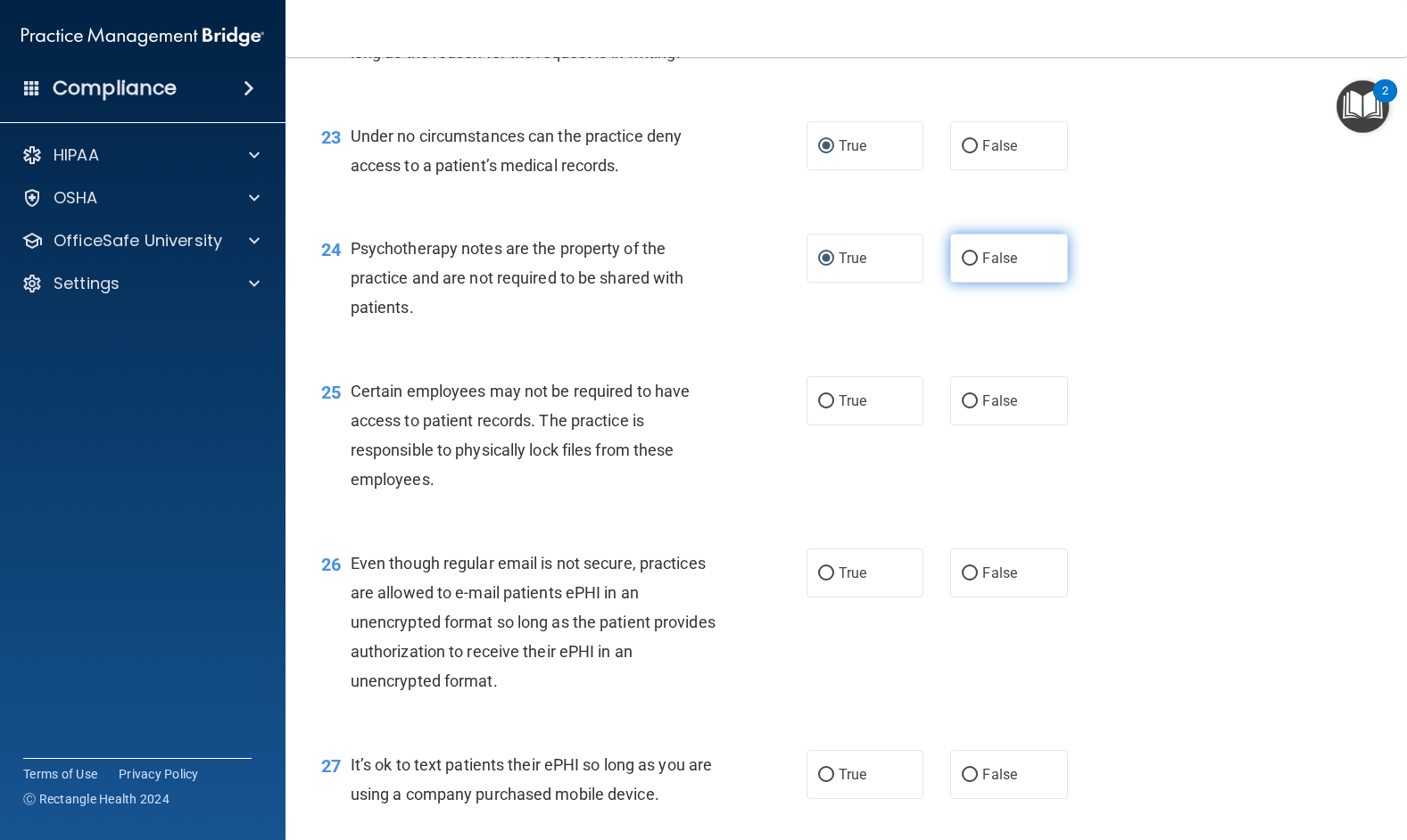
click at [961, 265] on input "False" at bounding box center [969, 259] width 16 height 13
radio input "true"
radio input "false"
click at [818, 408] on input "True" at bounding box center [826, 401] width 16 height 13
radio input "true"
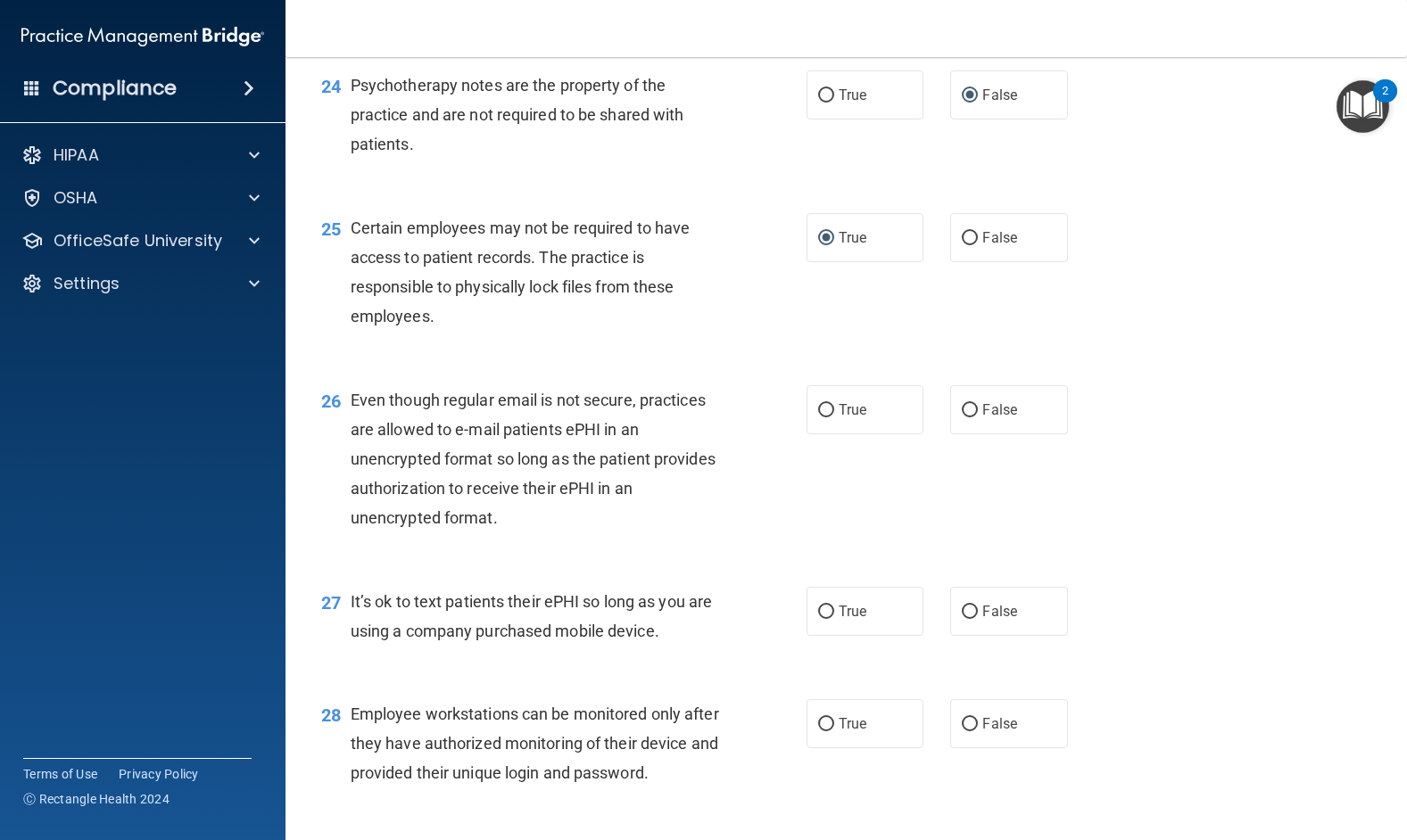
scroll to position [3833, 0]
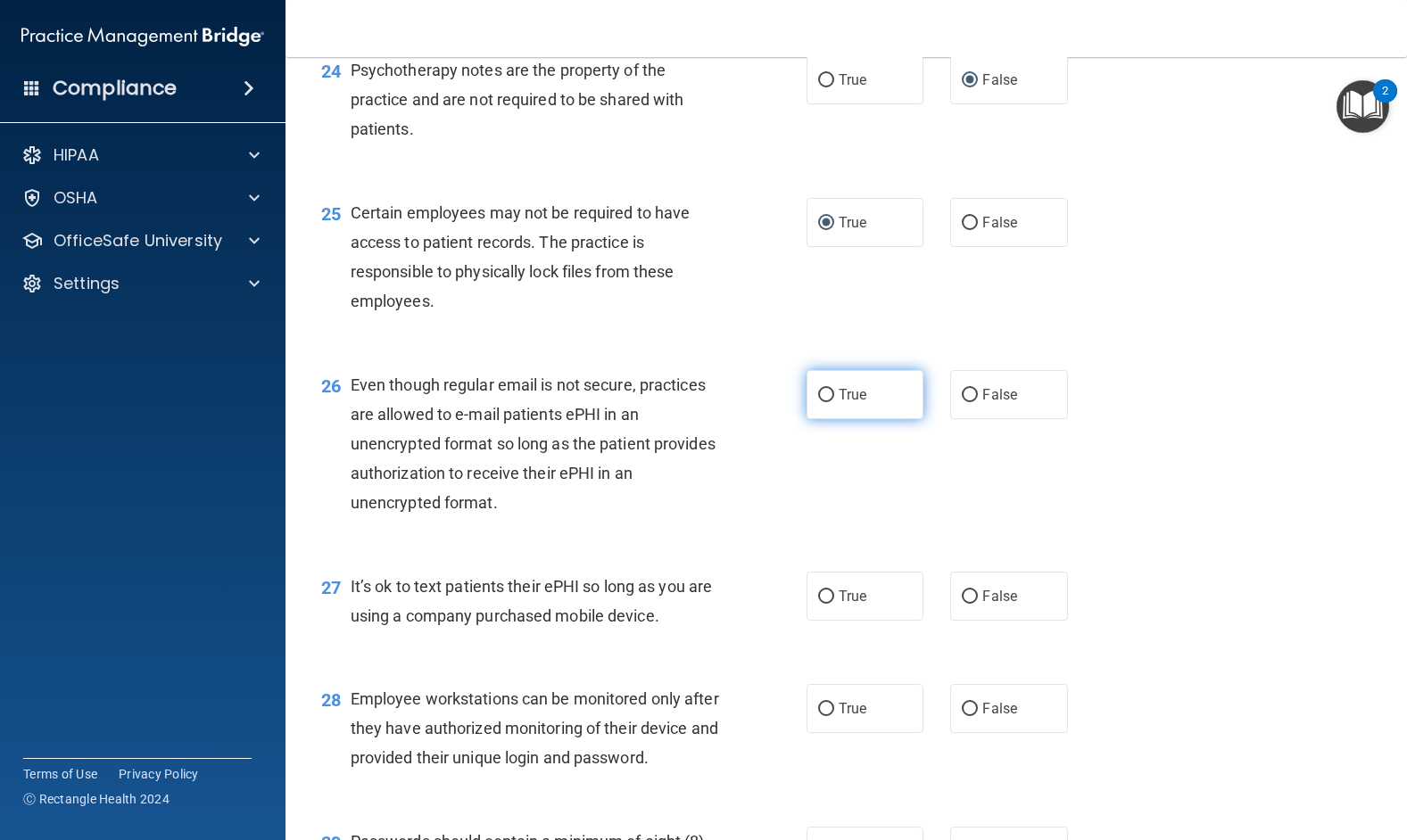
click at [818, 402] on input "True" at bounding box center [826, 395] width 16 height 13
radio input "true"
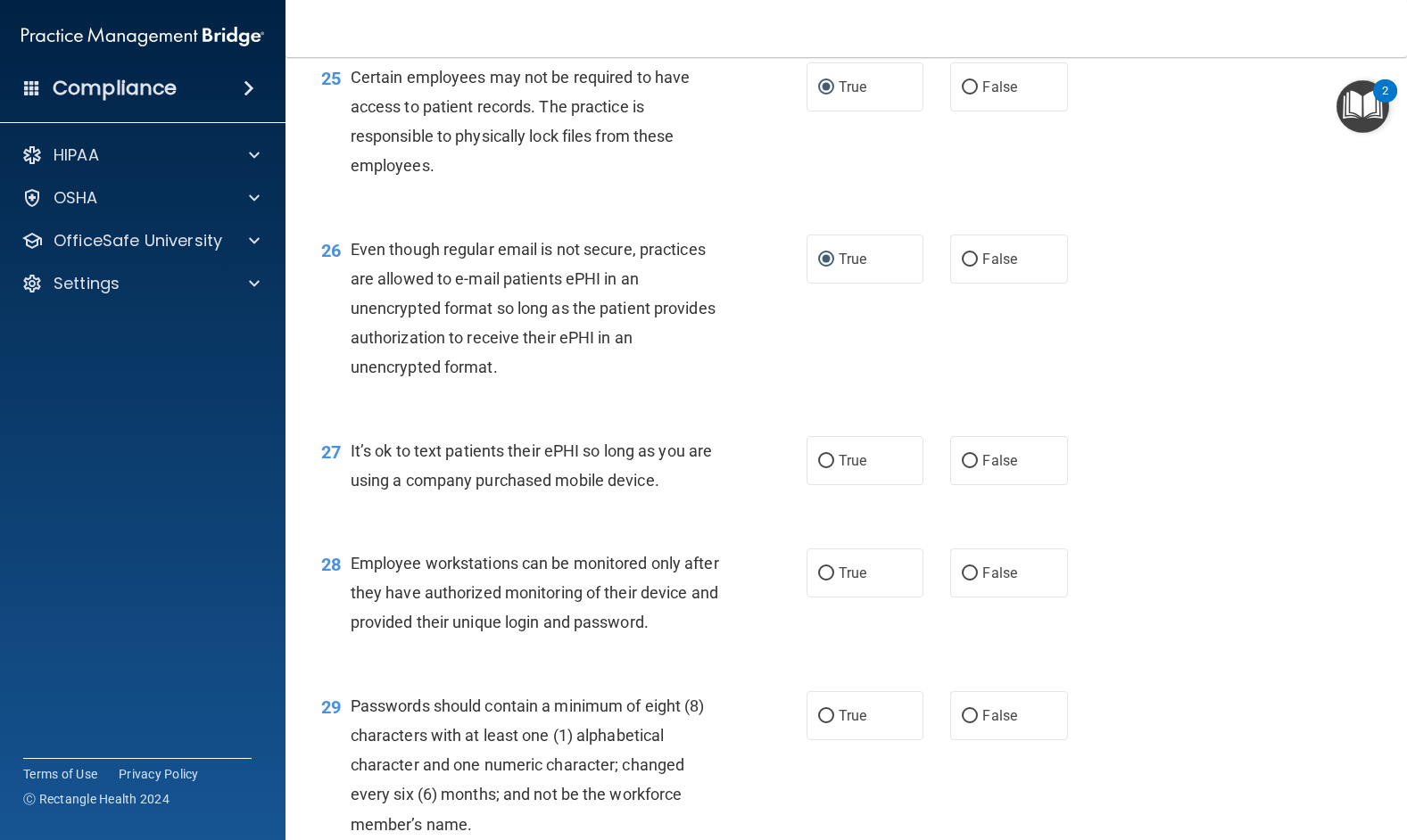
scroll to position [4012, 0]
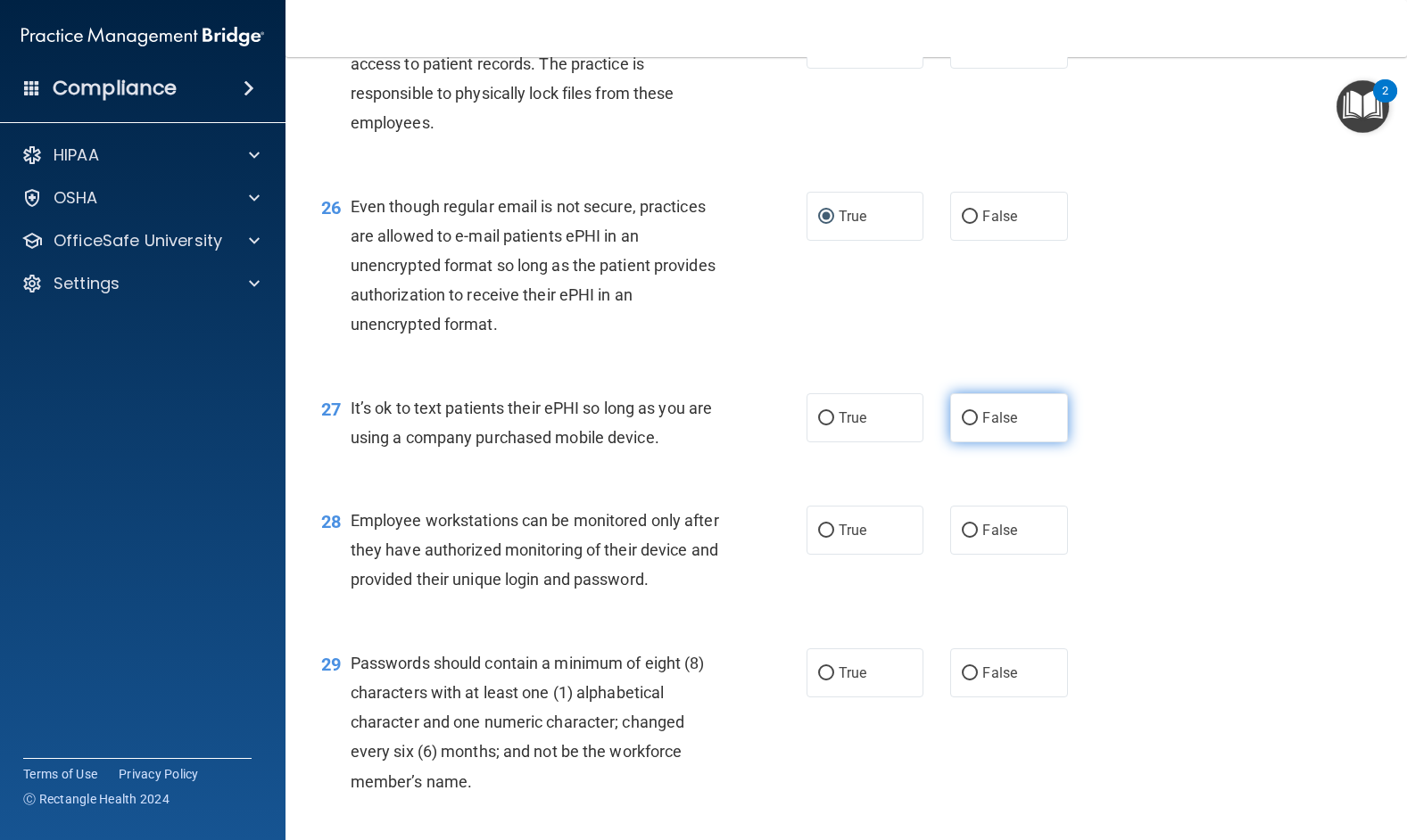
click at [961, 425] on input "False" at bounding box center [969, 419] width 16 height 13
radio input "true"
click at [967, 537] on input "False" at bounding box center [969, 531] width 16 height 13
radio input "true"
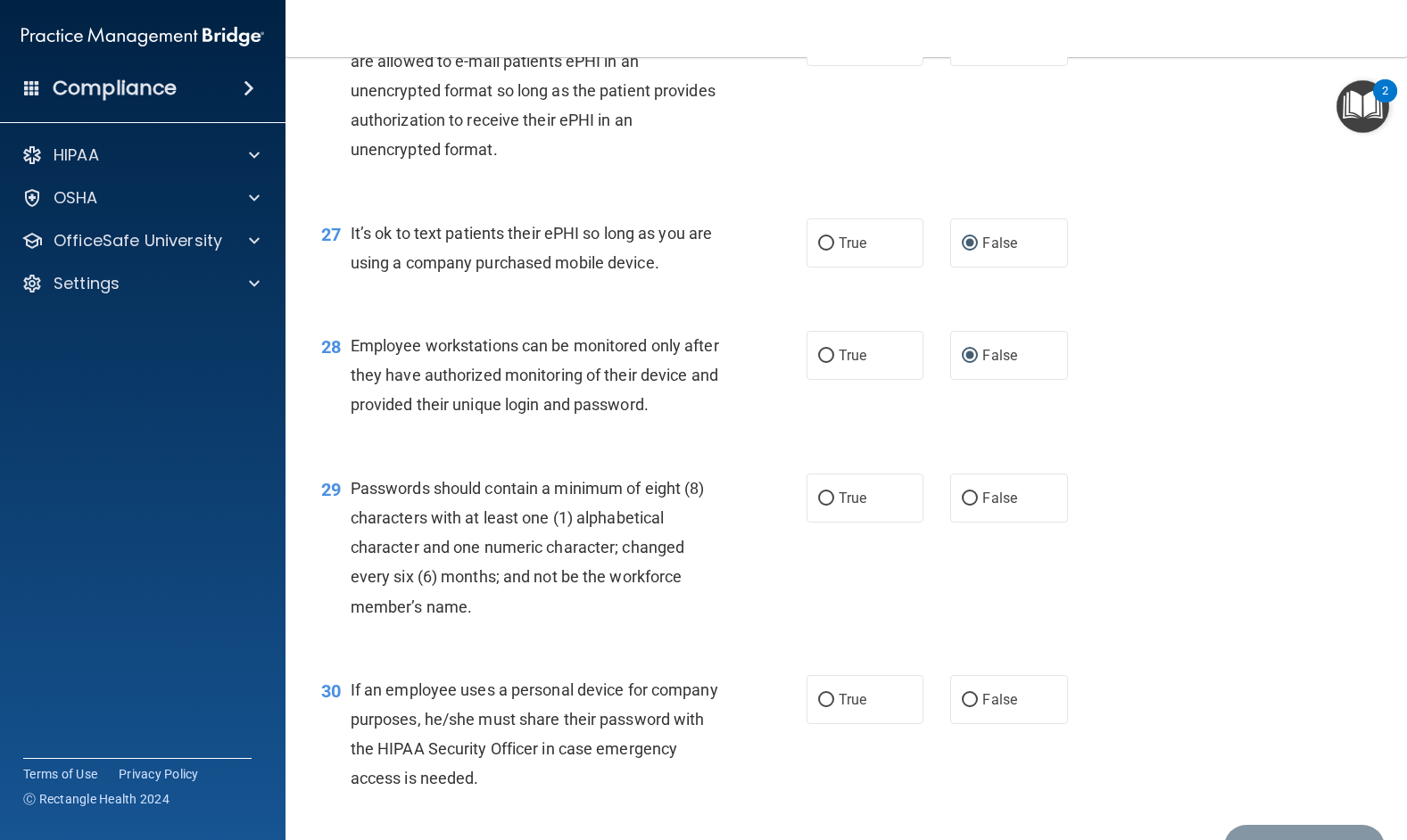
scroll to position [4190, 0]
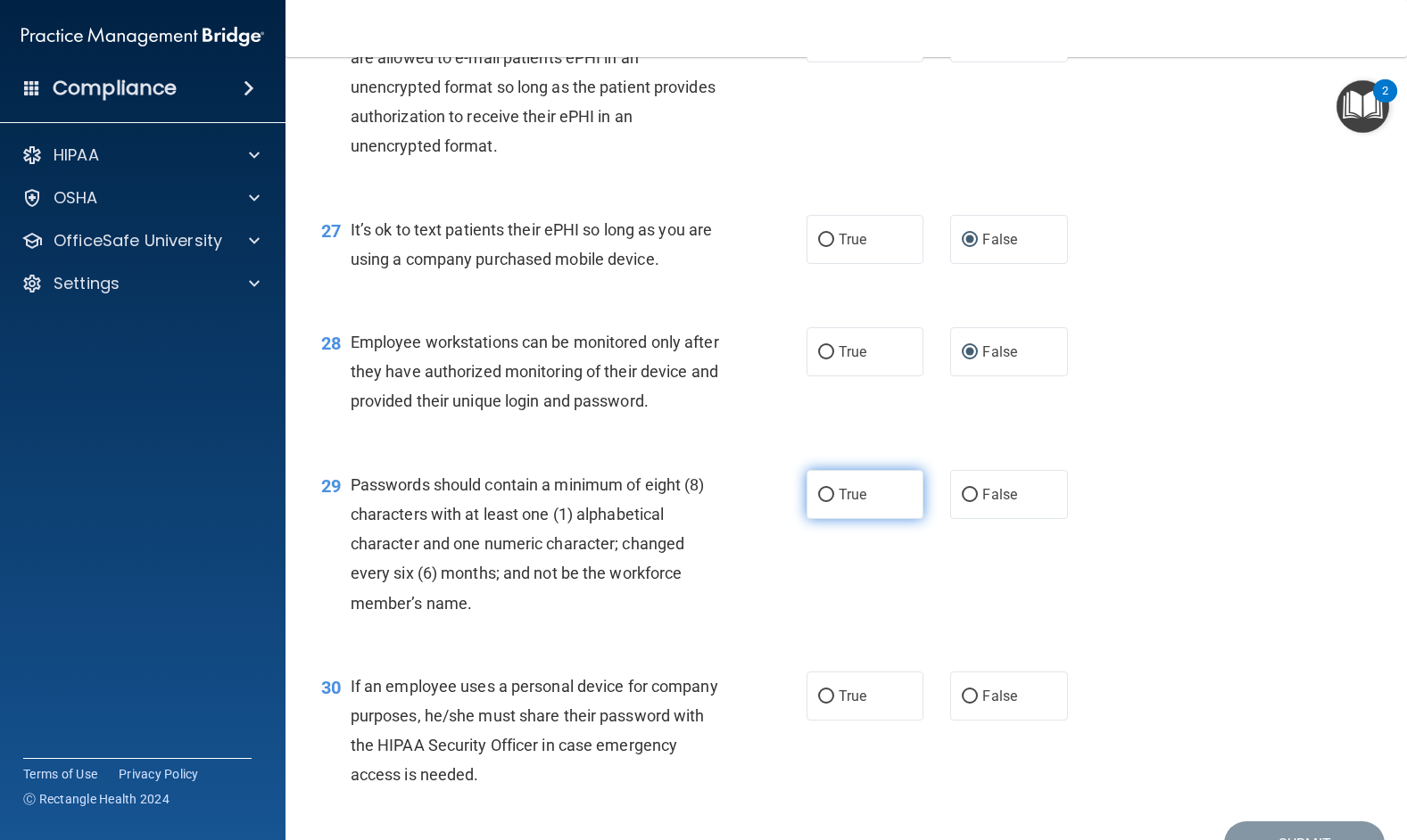
click at [818, 502] on input "True" at bounding box center [826, 495] width 16 height 13
radio input "true"
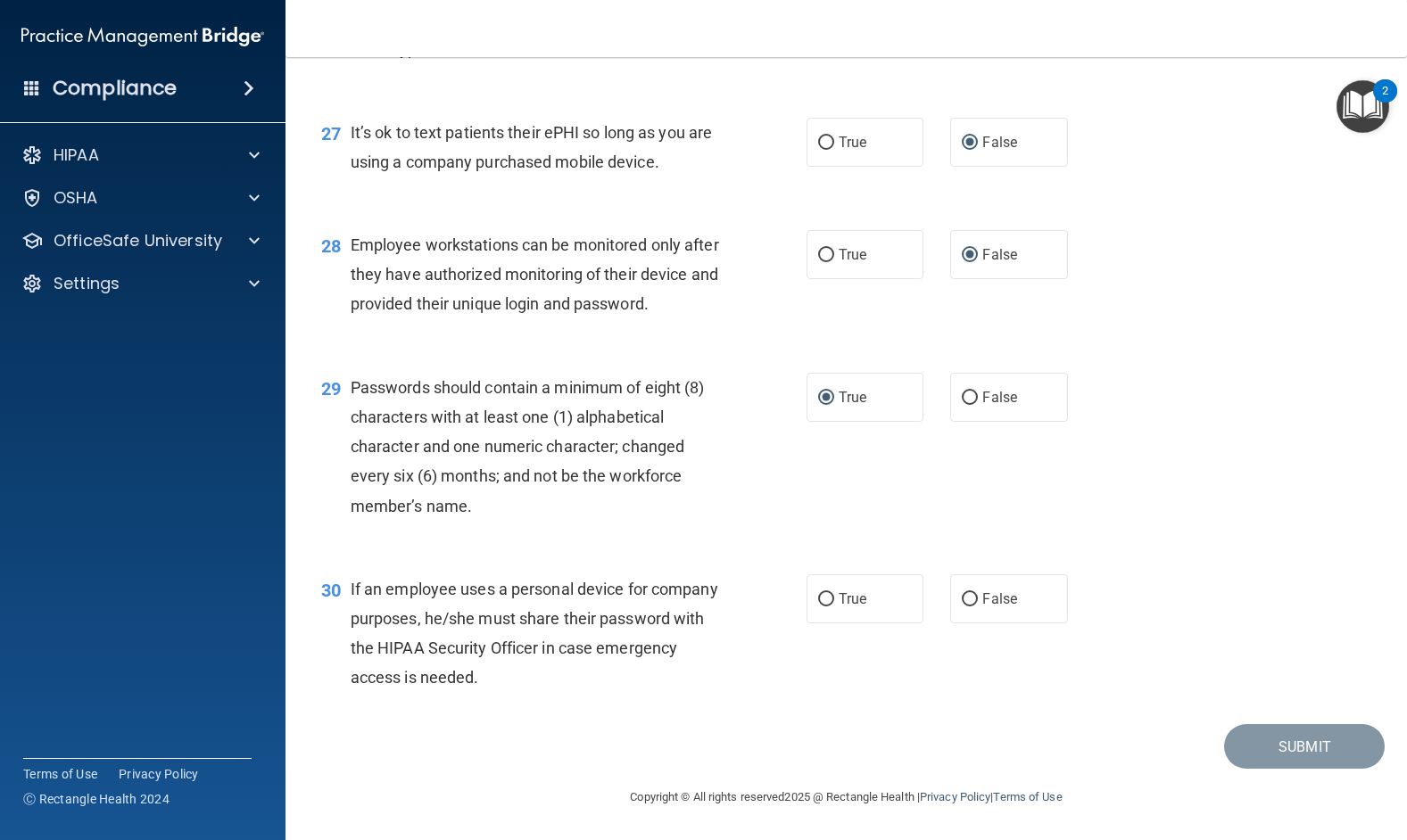
scroll to position [4347, 0]
click at [963, 597] on input "False" at bounding box center [969, 600] width 16 height 13
radio input "true"
click at [1286, 754] on button "Submit" at bounding box center [1304, 746] width 161 height 45
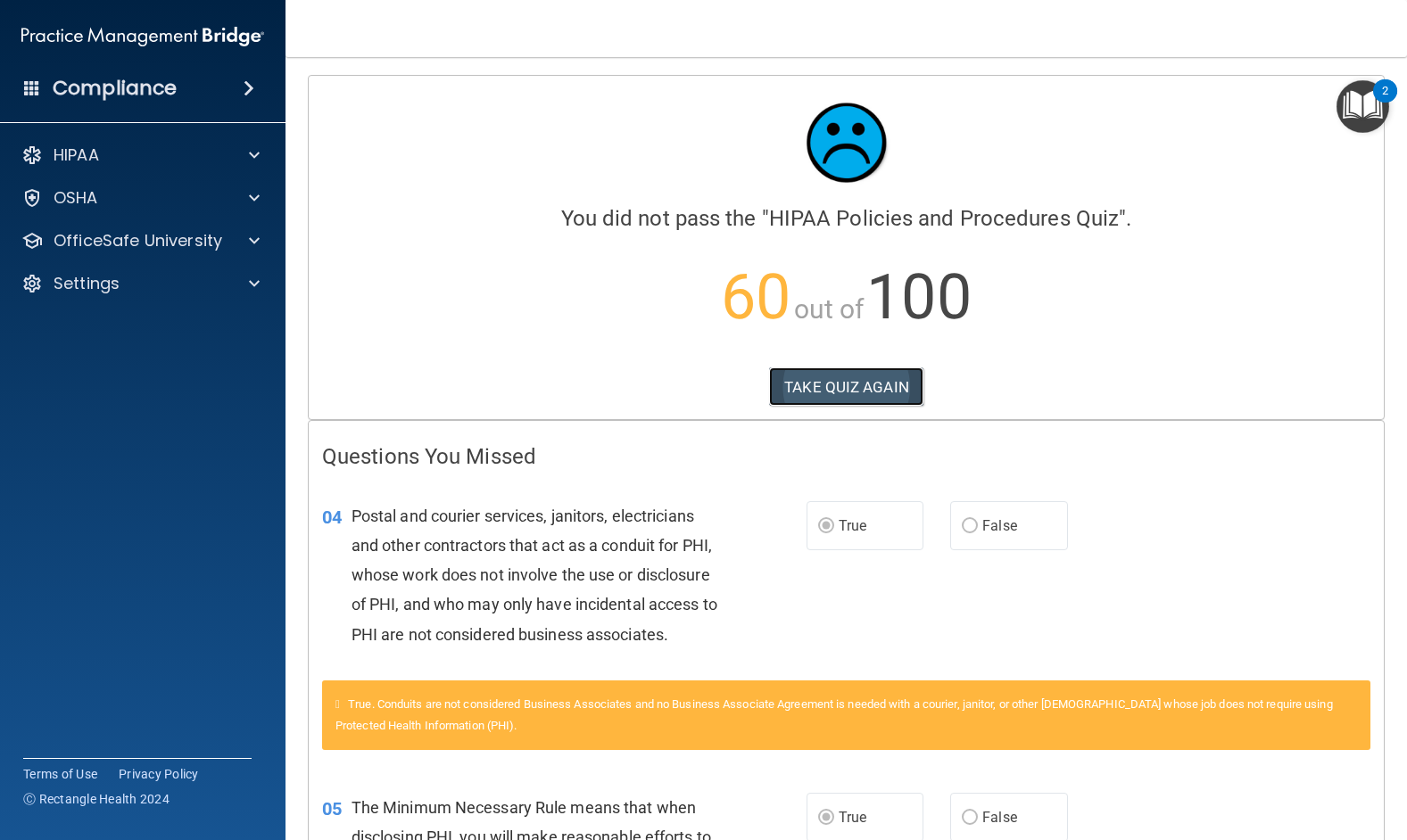
click at [876, 380] on button "TAKE QUIZ AGAIN" at bounding box center [846, 387] width 154 height 39
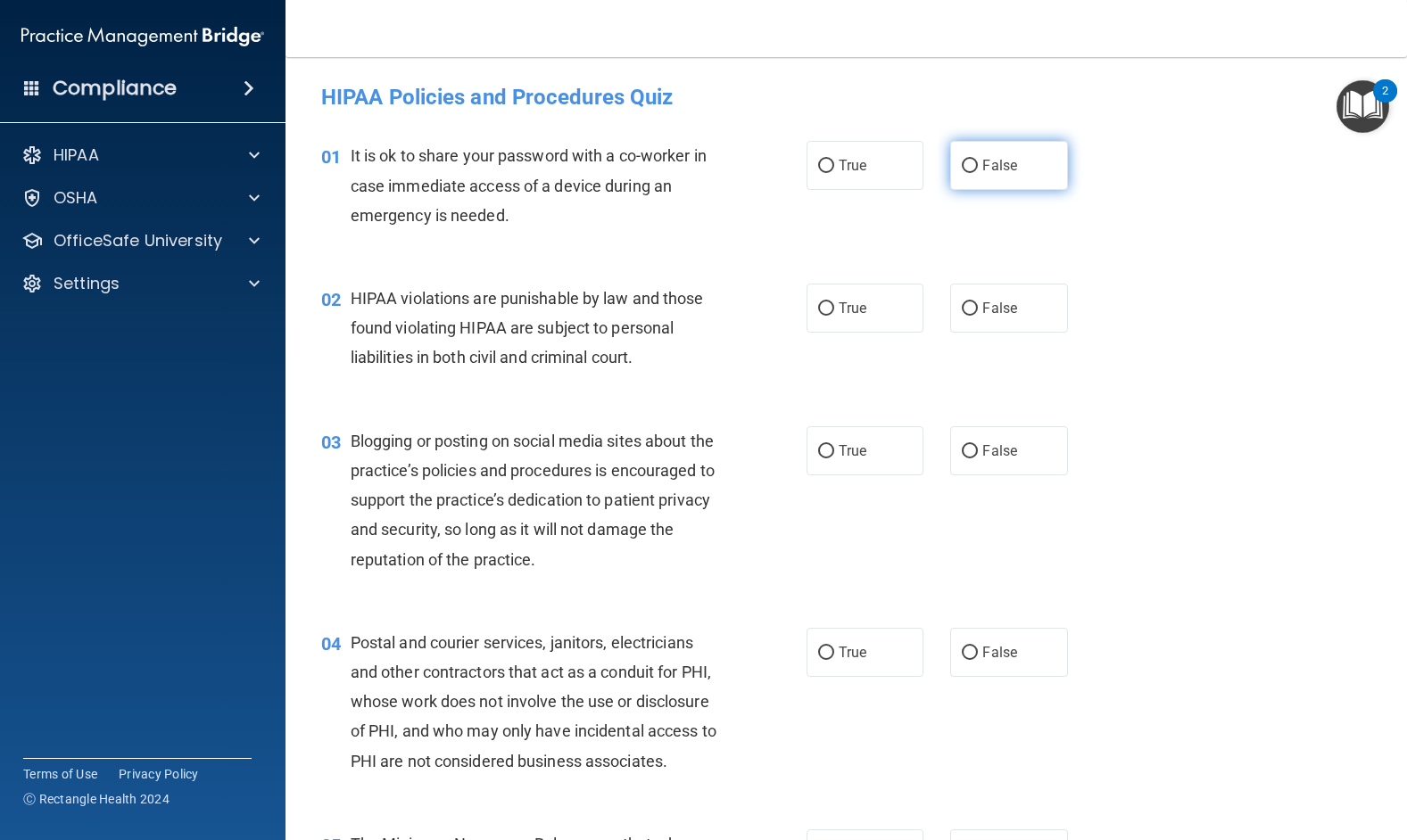
click at [966, 160] on input "False" at bounding box center [969, 166] width 16 height 13
radio input "true"
click at [818, 307] on input "True" at bounding box center [826, 309] width 16 height 13
radio input "true"
click at [961, 446] on input "False" at bounding box center [969, 451] width 16 height 13
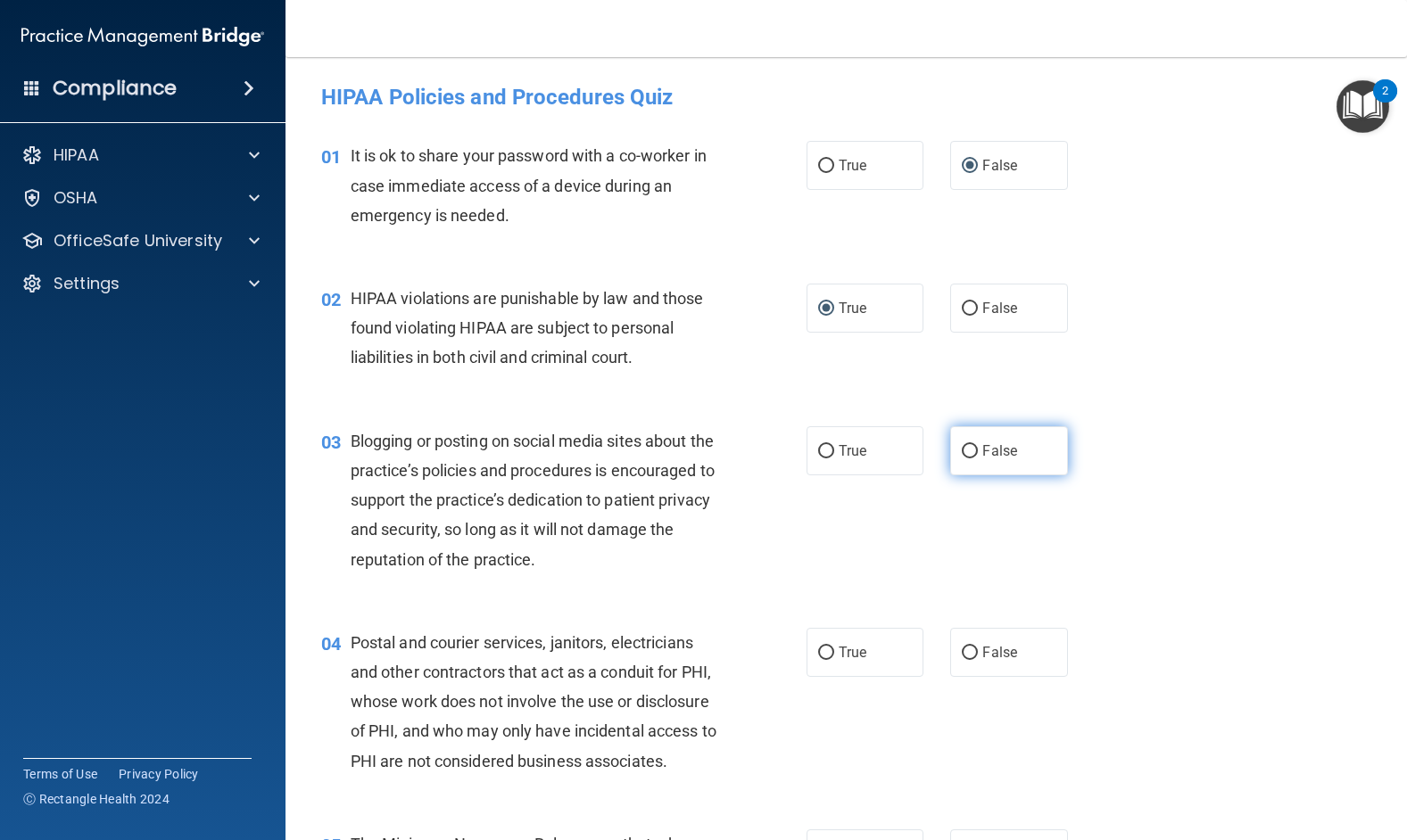
radio input "true"
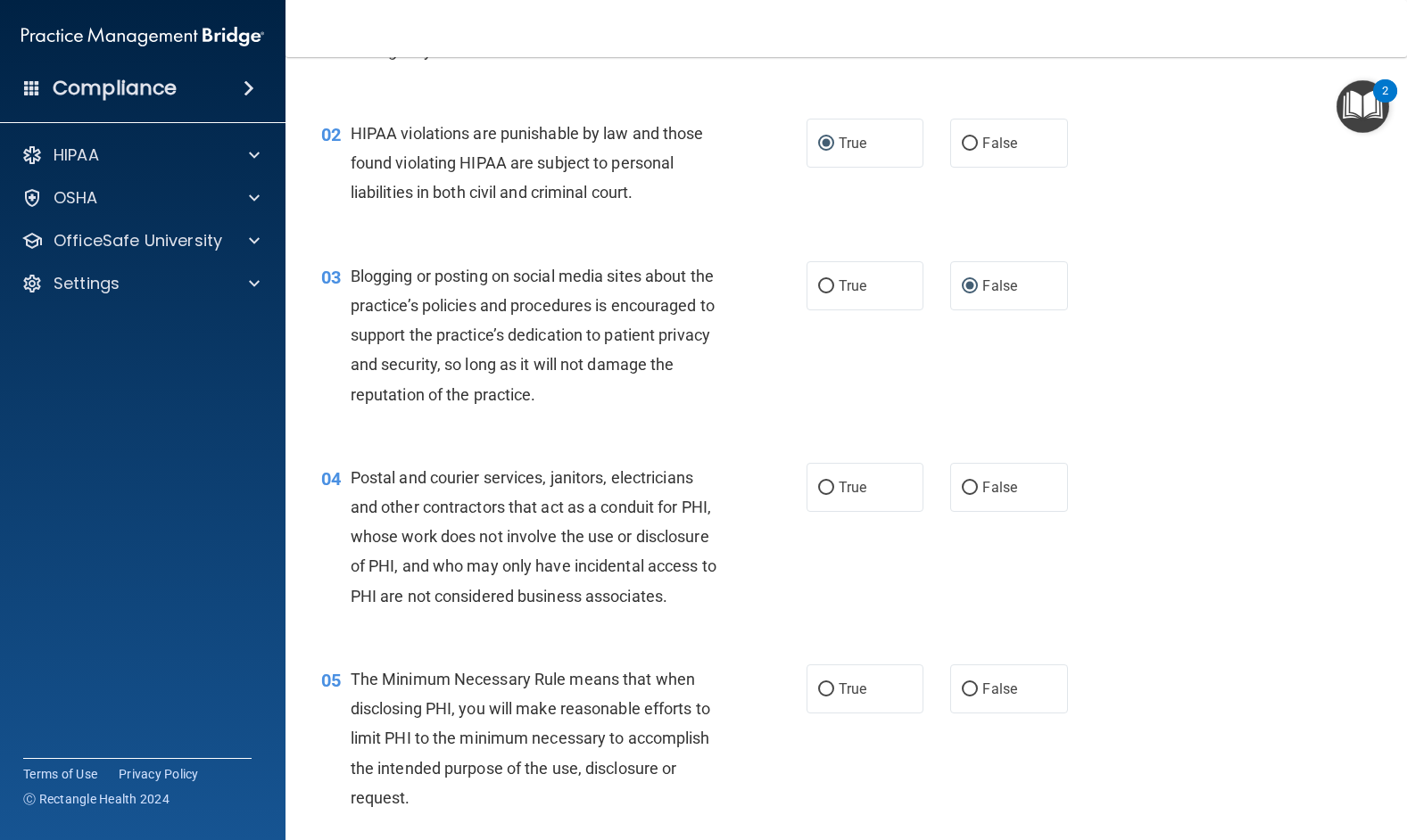
scroll to position [178, 0]
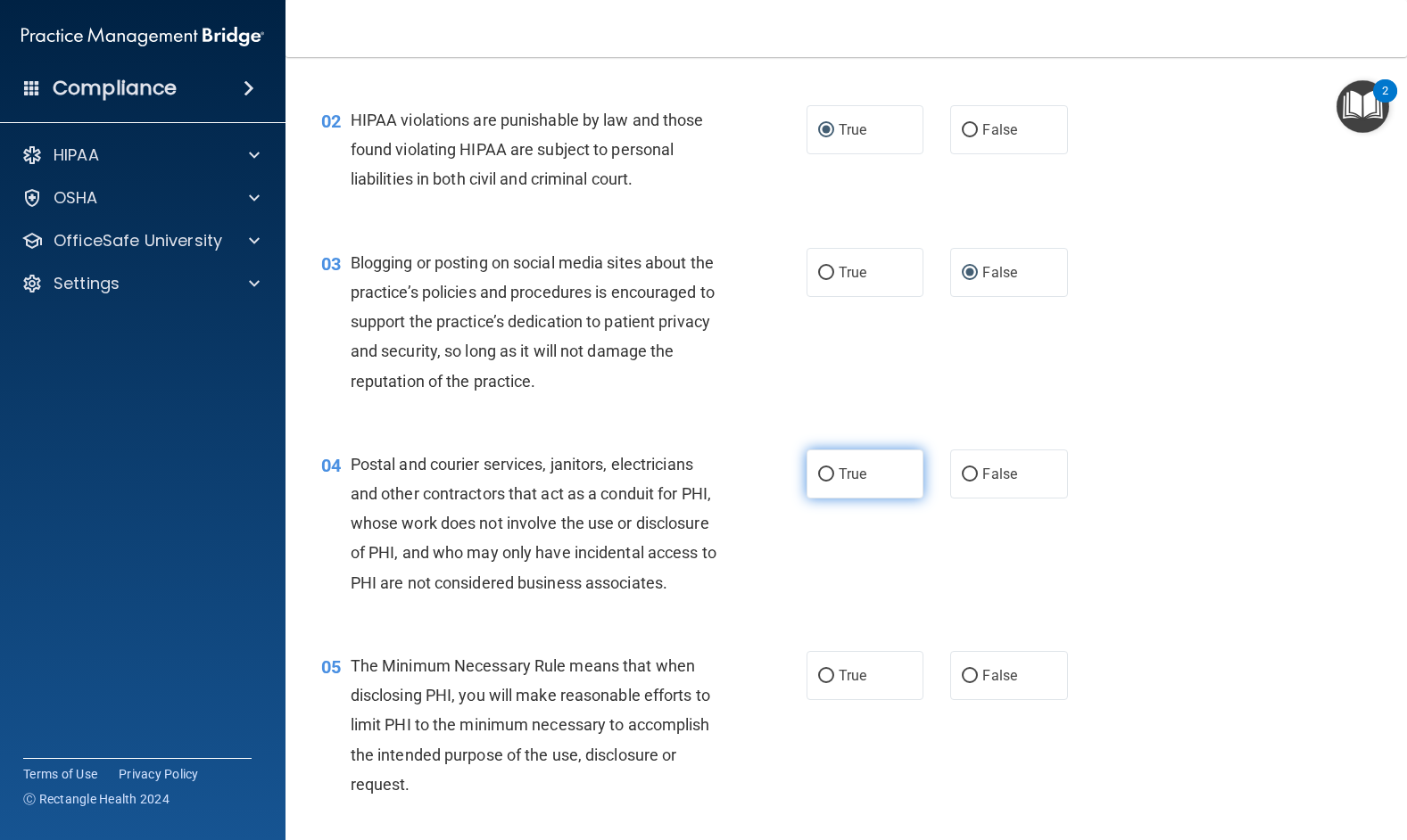
click at [818, 469] on input "True" at bounding box center [826, 474] width 16 height 13
radio input "true"
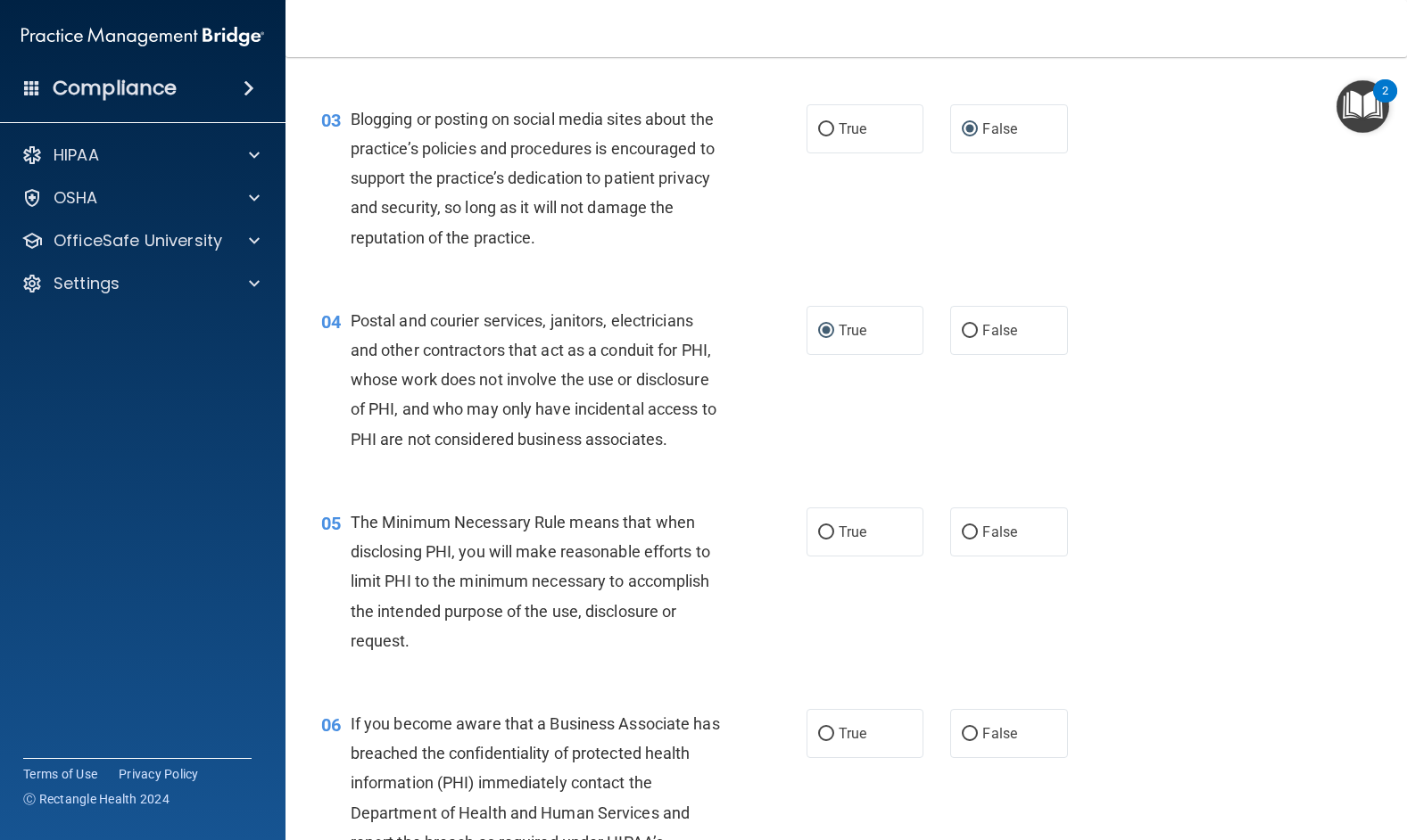
scroll to position [356, 0]
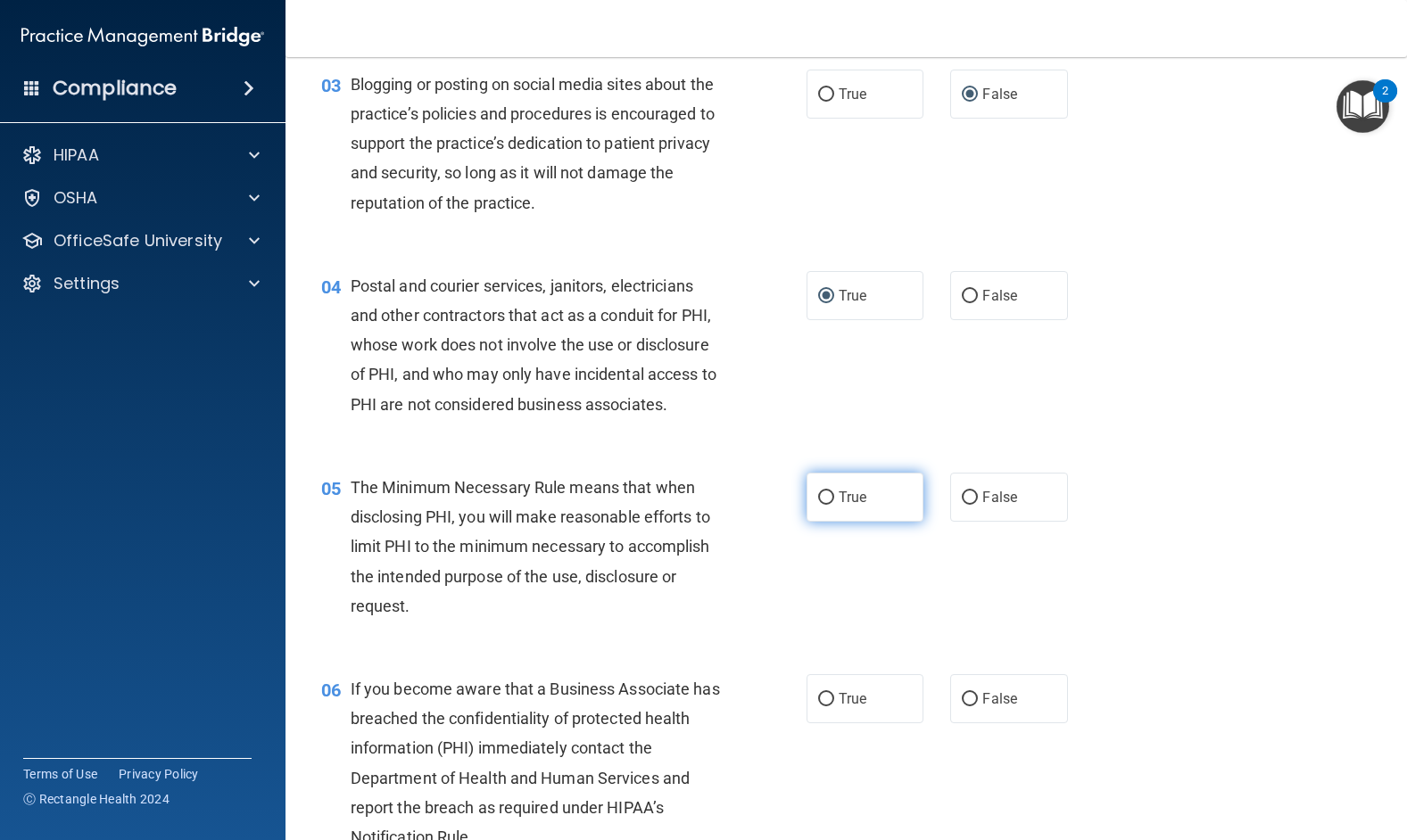
click at [823, 498] on input "True" at bounding box center [826, 498] width 16 height 13
radio input "true"
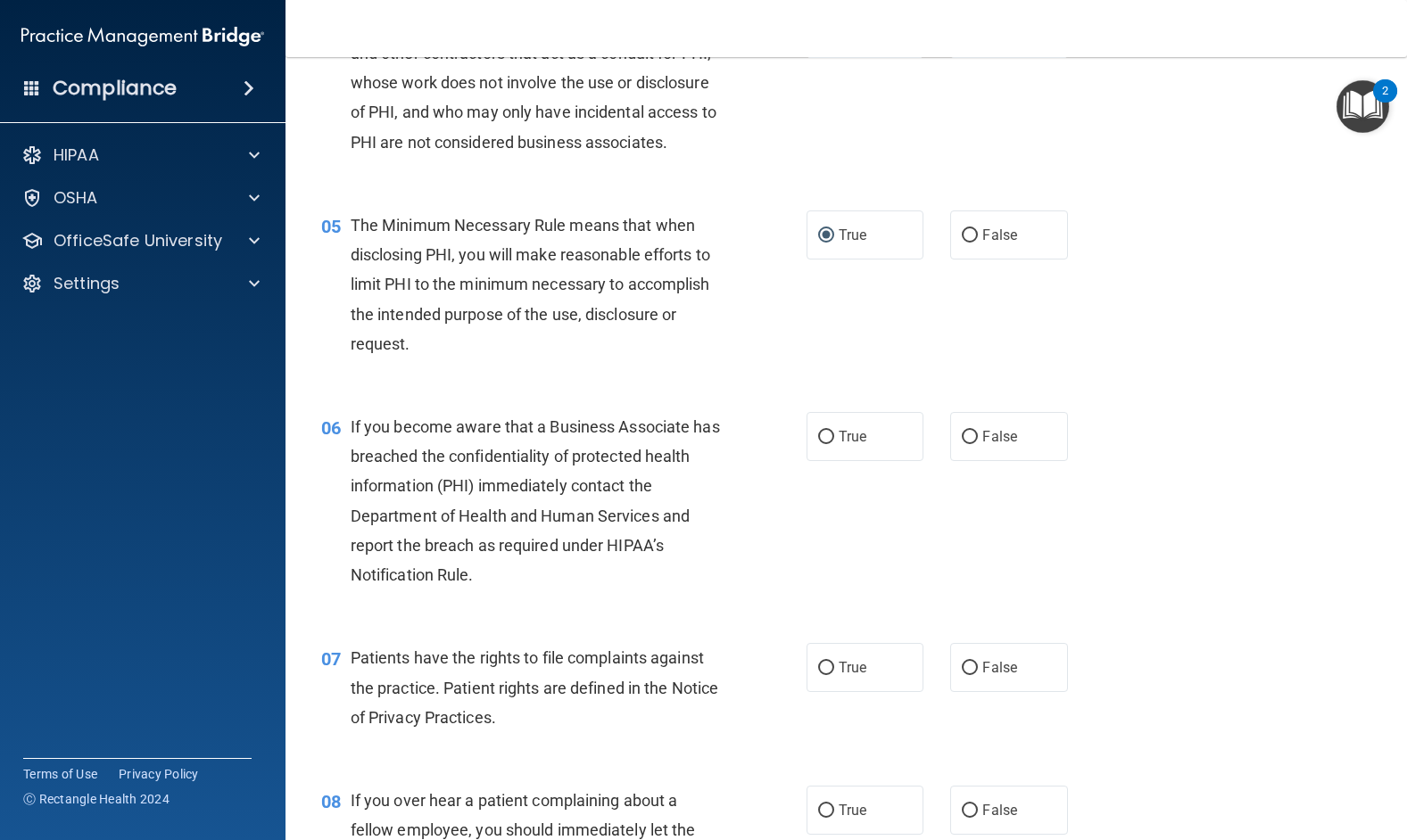
scroll to position [624, 0]
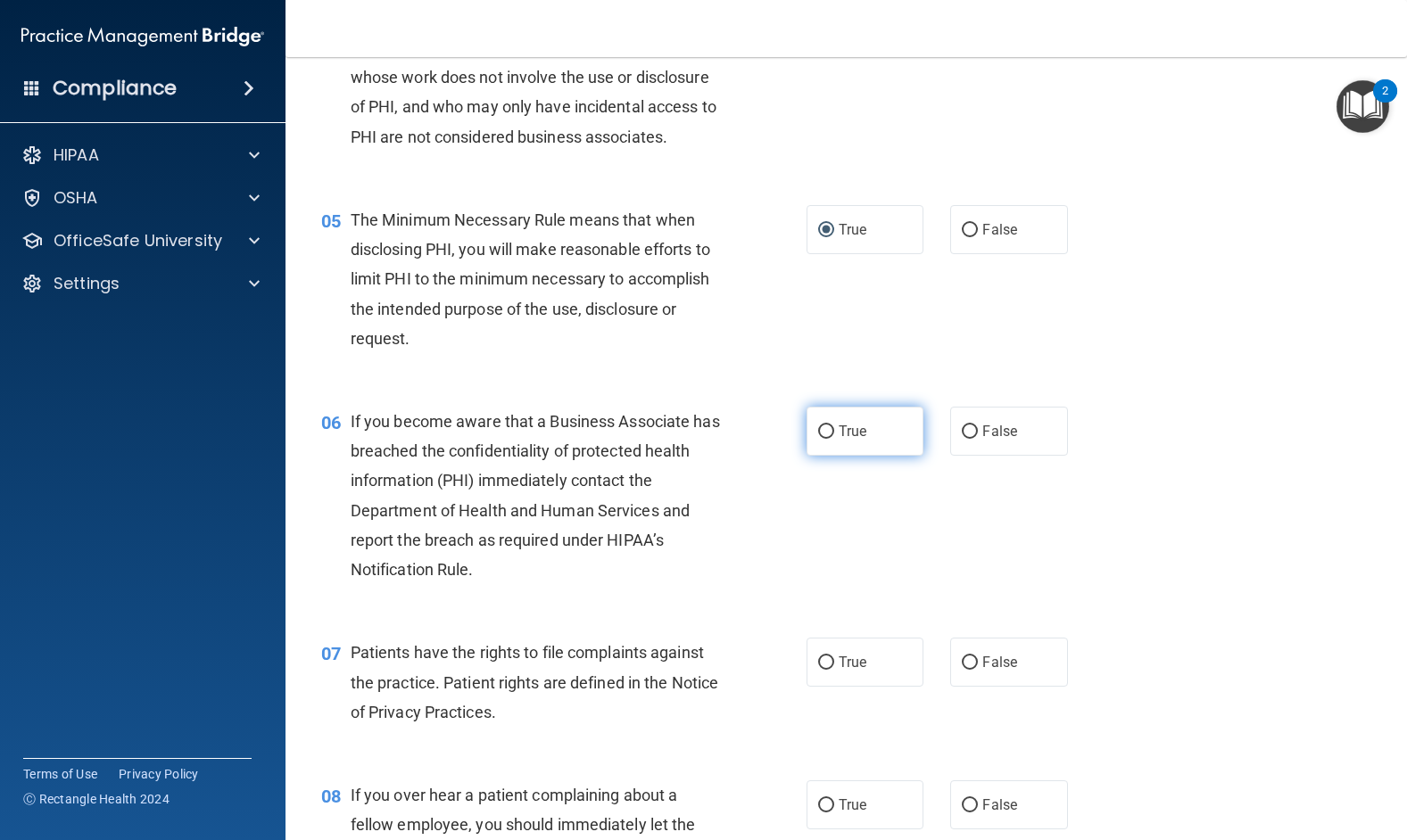
click at [826, 428] on input "True" at bounding box center [826, 432] width 16 height 13
radio input "true"
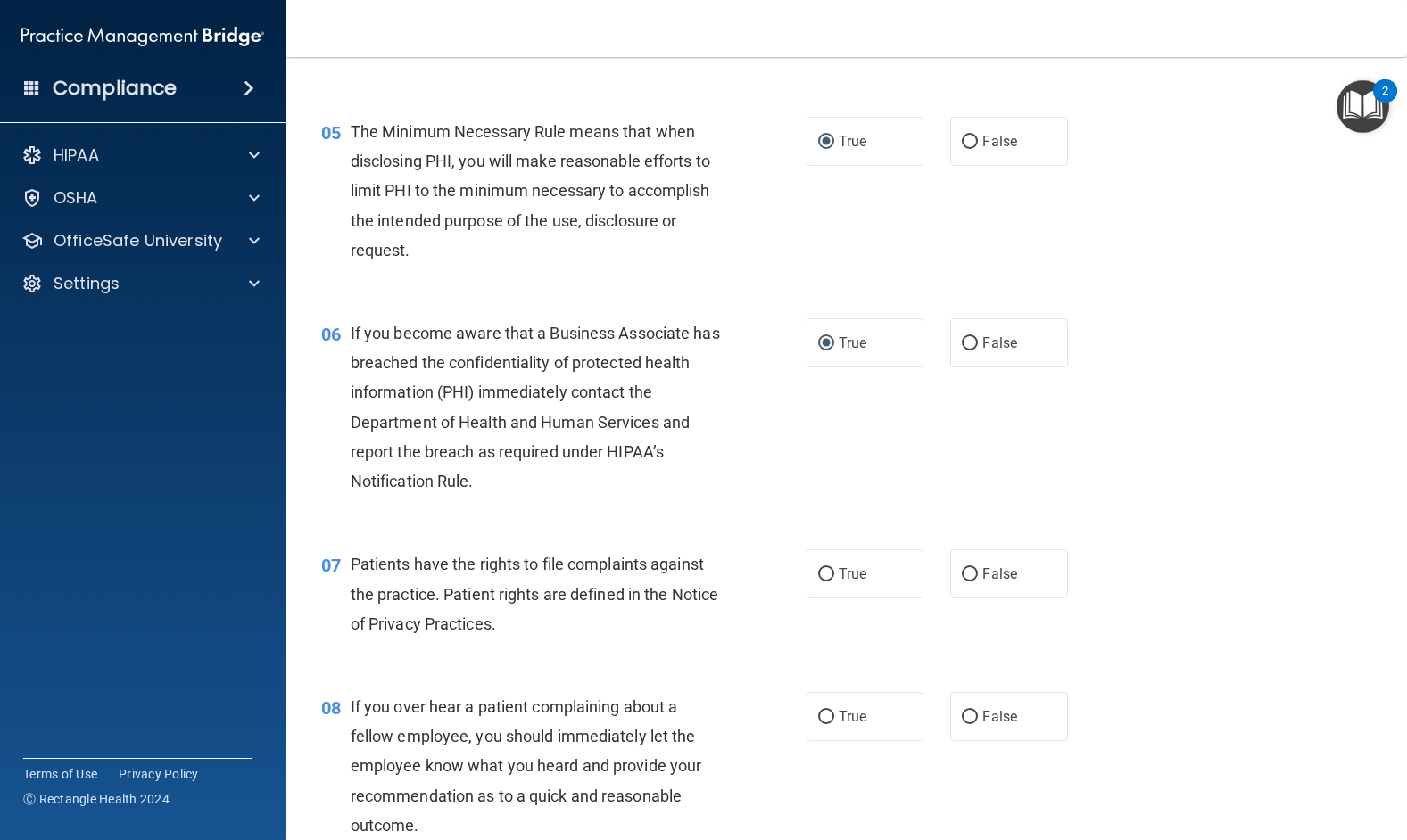
scroll to position [713, 0]
click at [818, 570] on input "True" at bounding box center [826, 574] width 16 height 13
radio input "true"
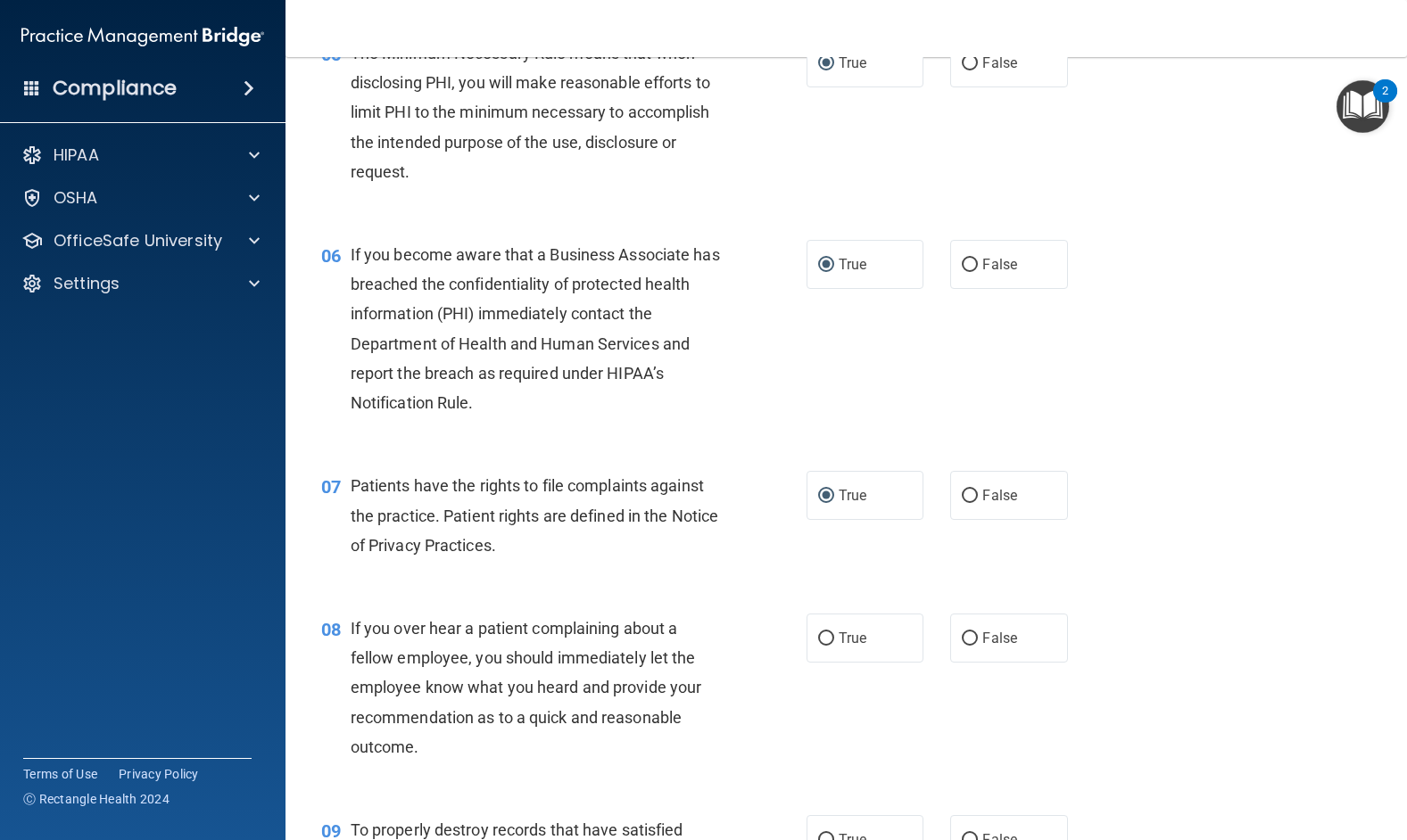
scroll to position [891, 0]
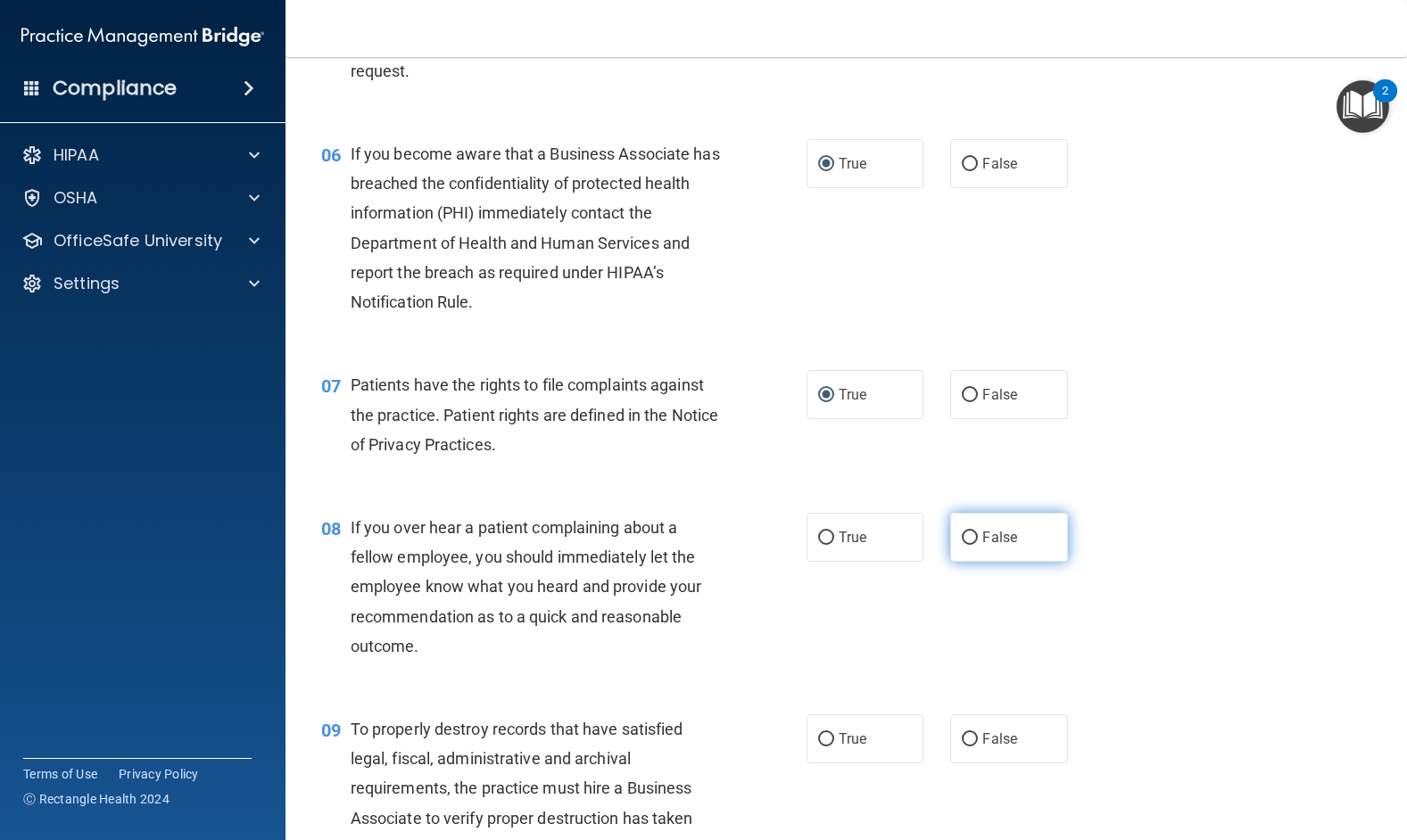
click at [963, 535] on input "False" at bounding box center [969, 537] width 16 height 13
radio input "true"
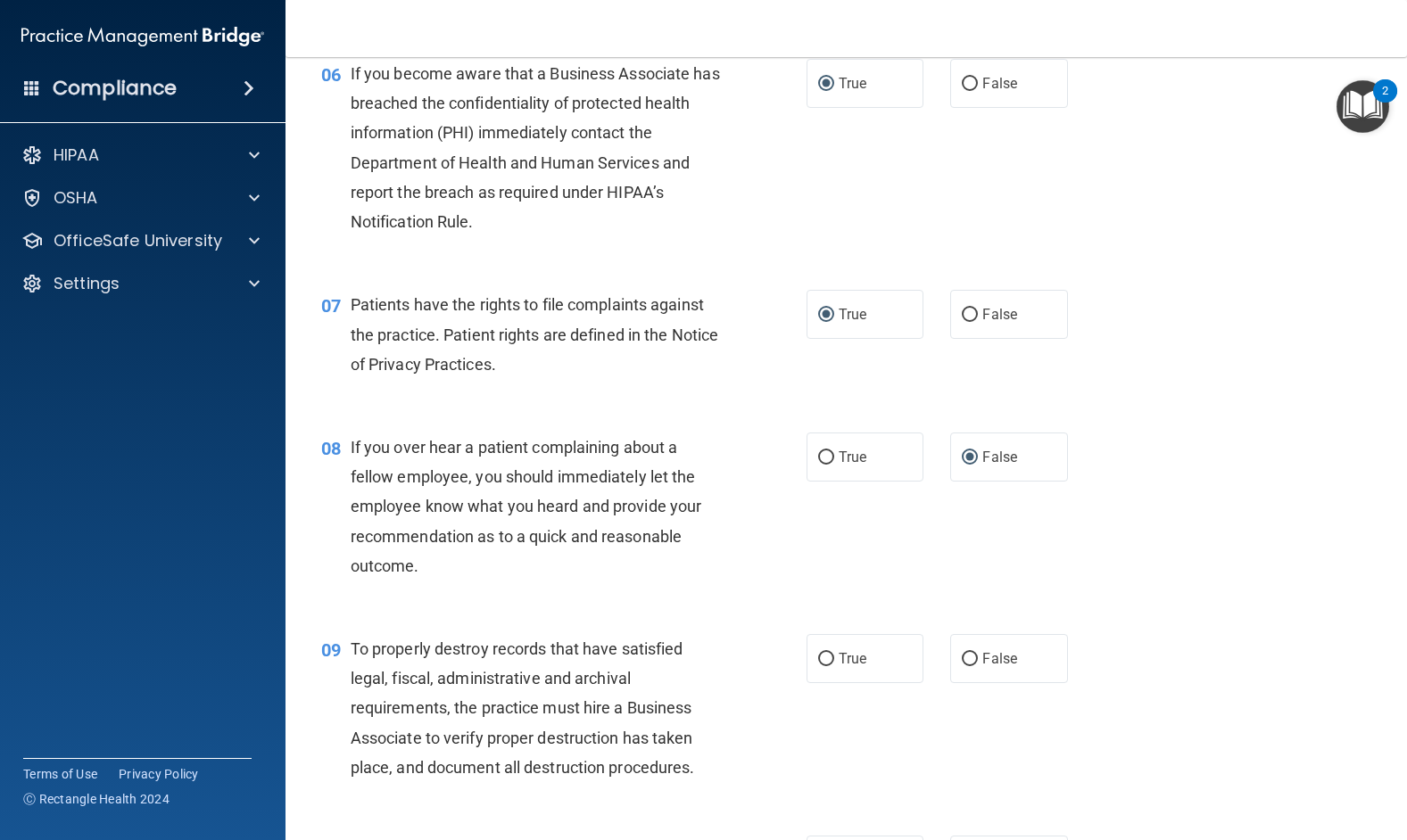
scroll to position [1070, 0]
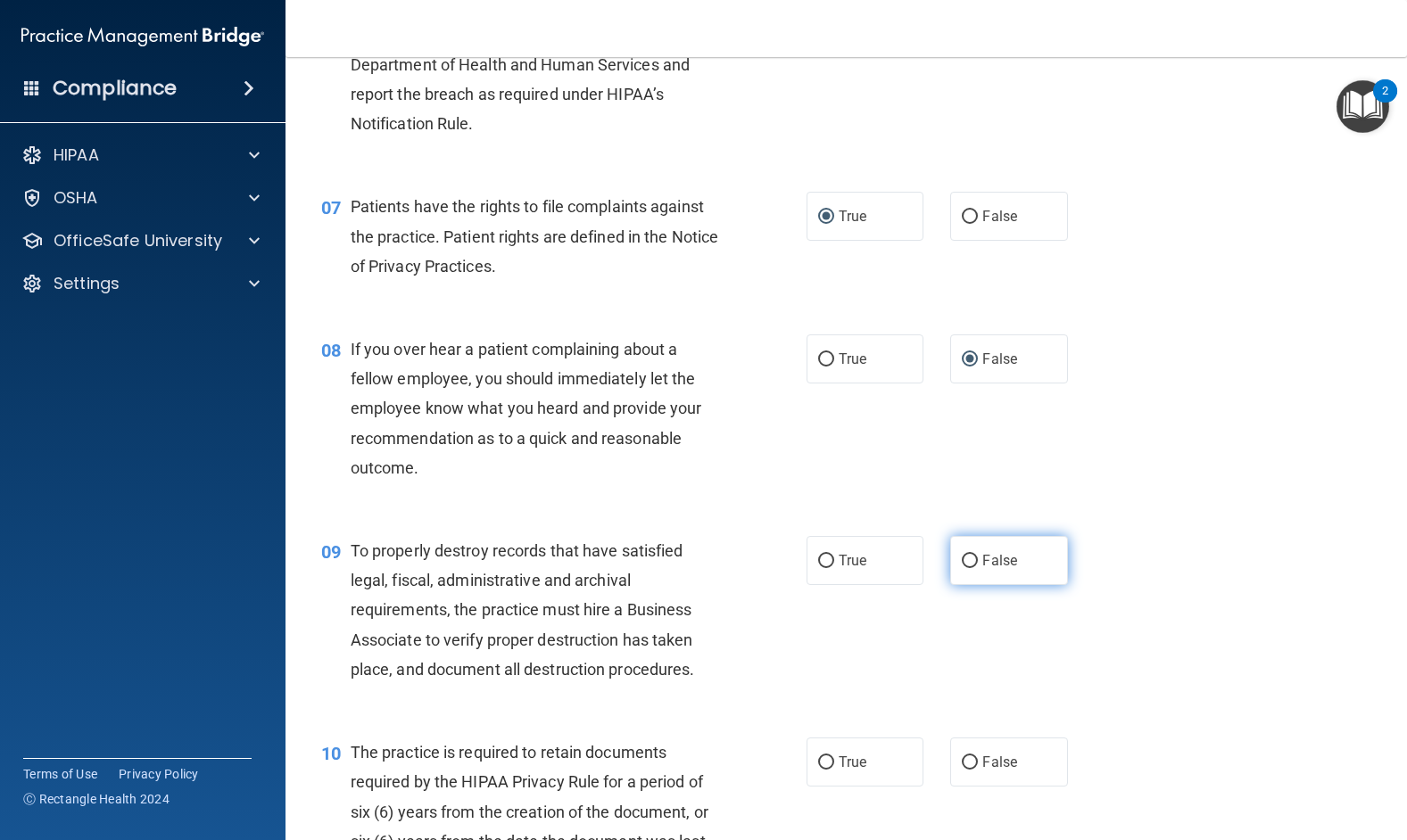
click at [961, 556] on input "False" at bounding box center [969, 561] width 16 height 13
radio input "true"
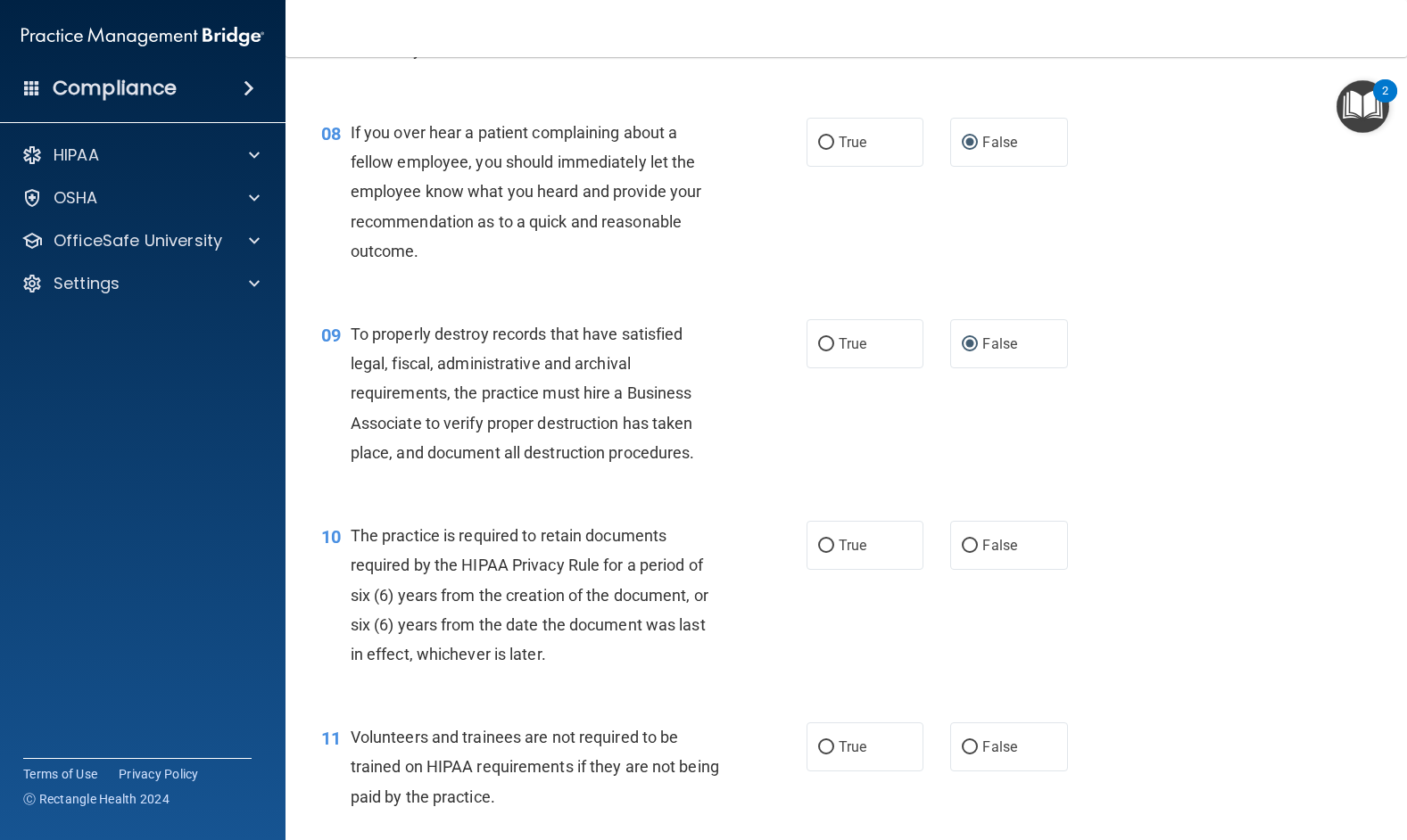
scroll to position [1338, 0]
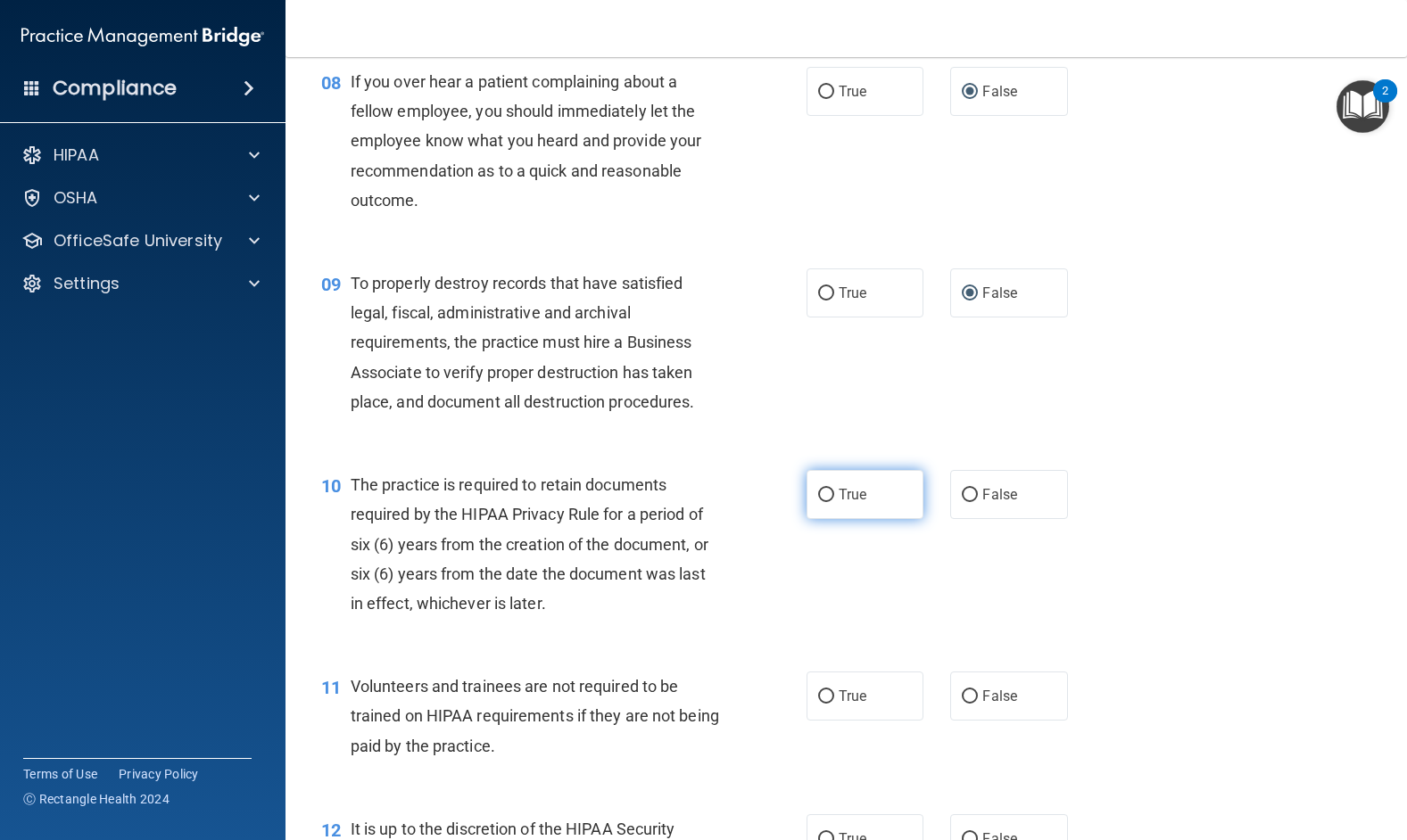
click at [818, 494] on input "True" at bounding box center [826, 495] width 16 height 13
radio input "true"
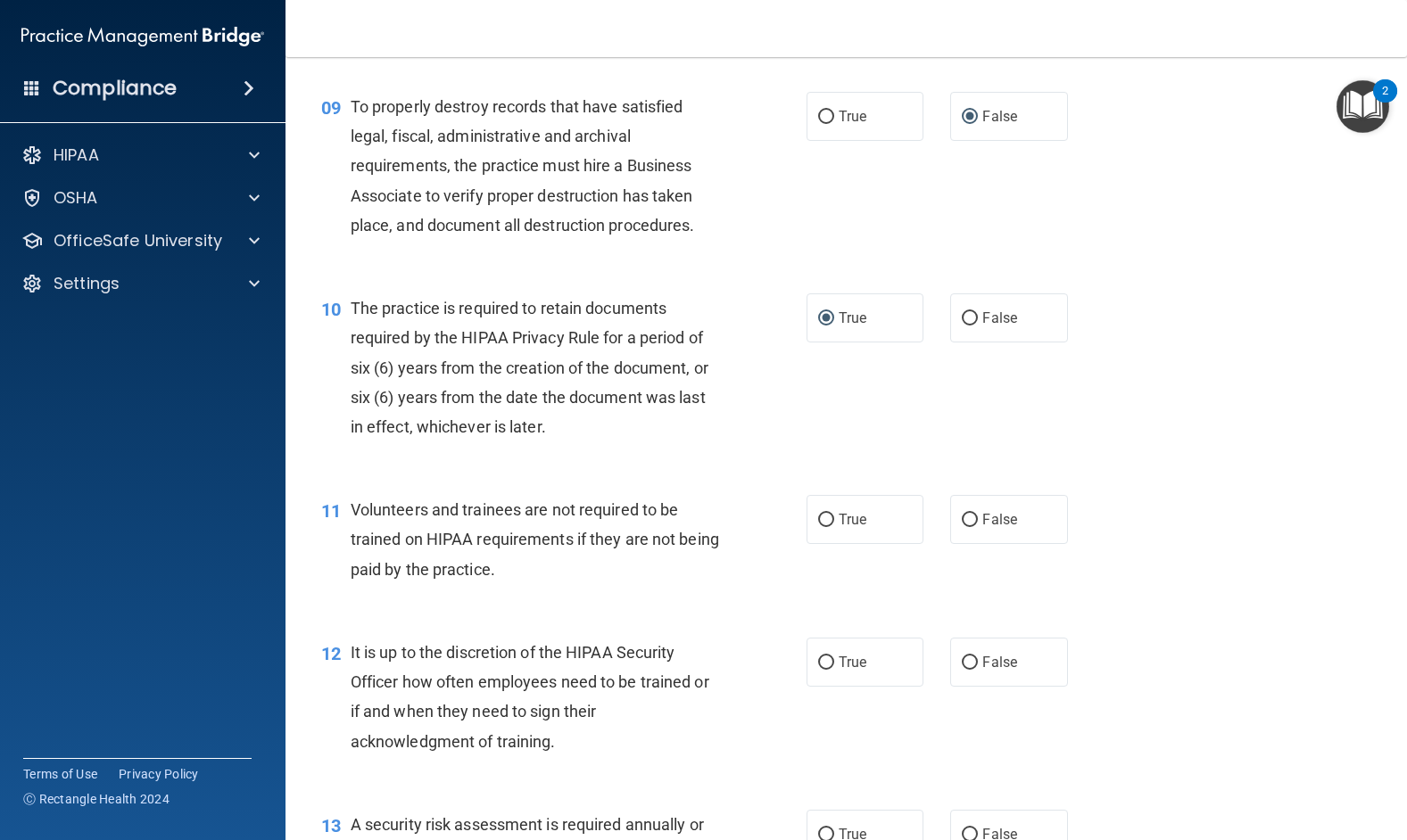
scroll to position [1516, 0]
click at [961, 518] on input "False" at bounding box center [969, 518] width 16 height 13
radio input "true"
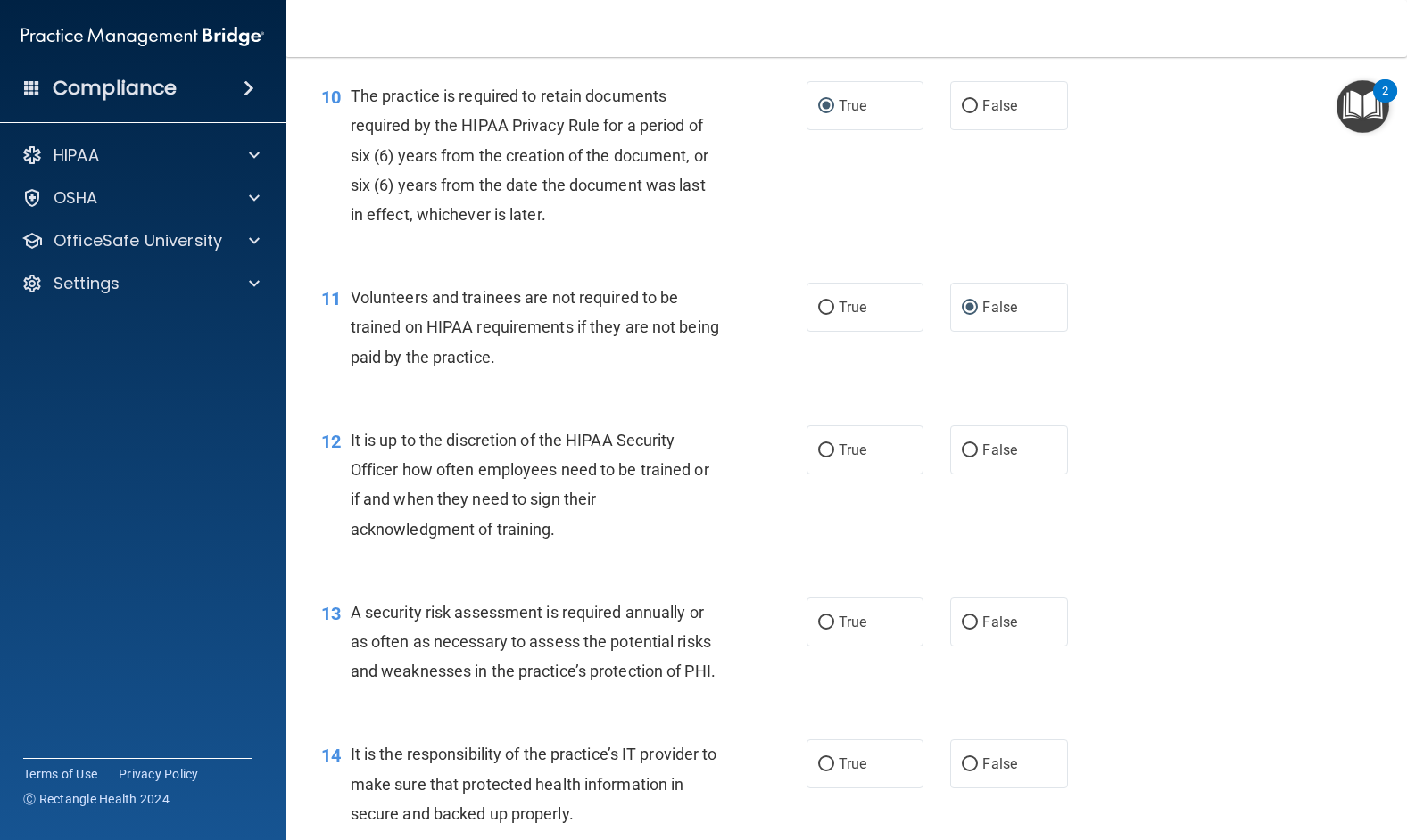
scroll to position [1783, 0]
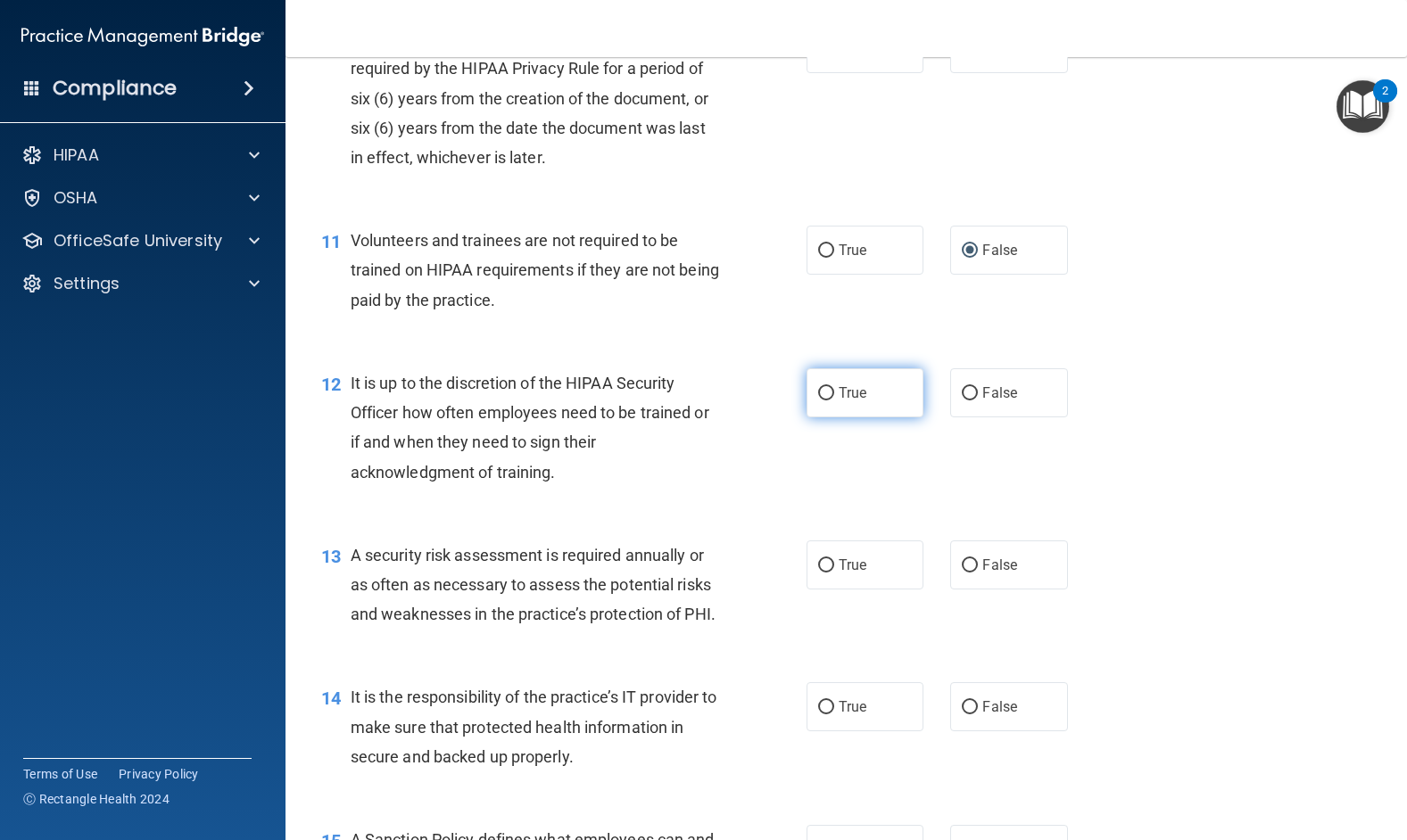
click at [818, 392] on input "True" at bounding box center [826, 394] width 16 height 13
radio input "true"
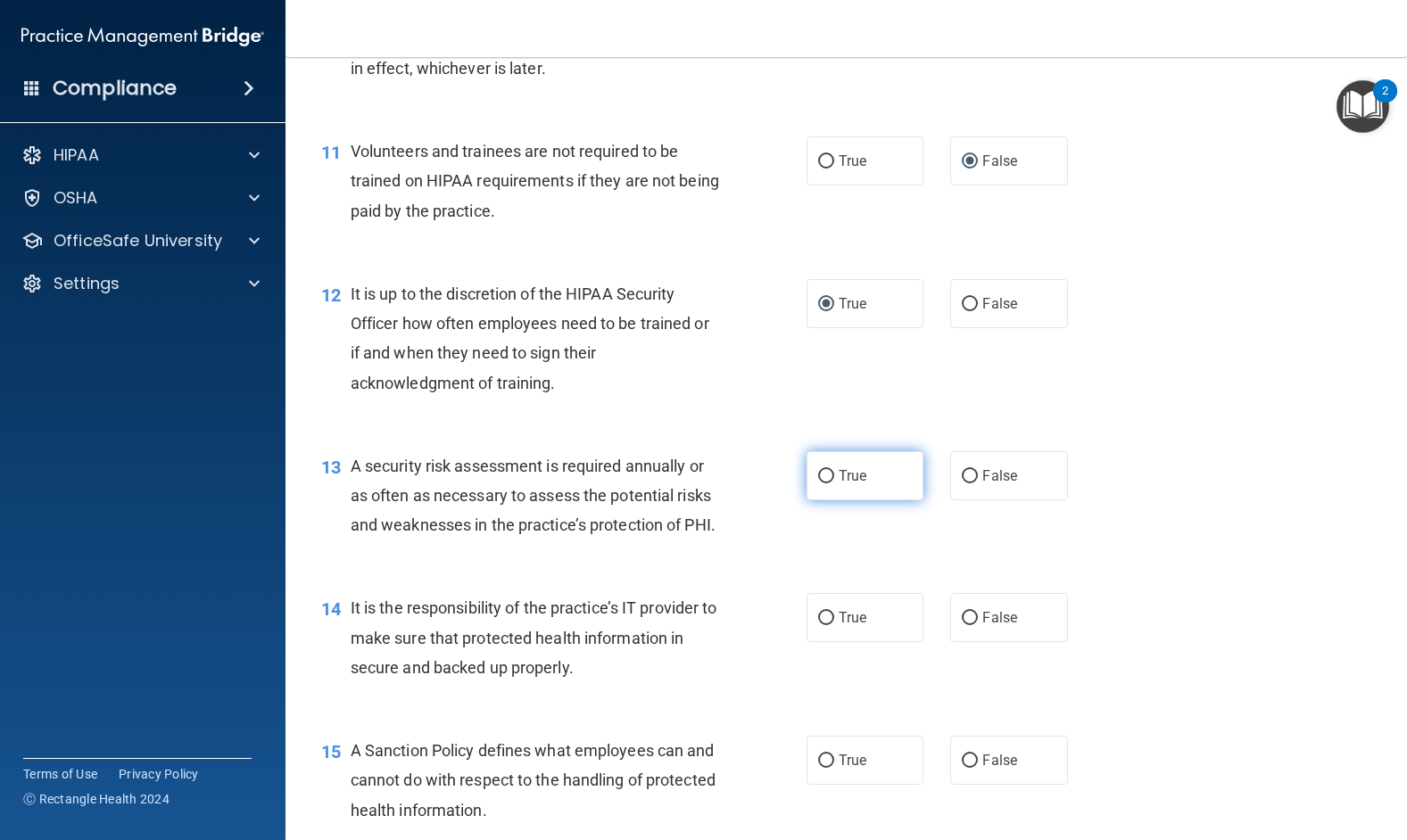
click at [822, 475] on input "True" at bounding box center [826, 476] width 16 height 13
radio input "true"
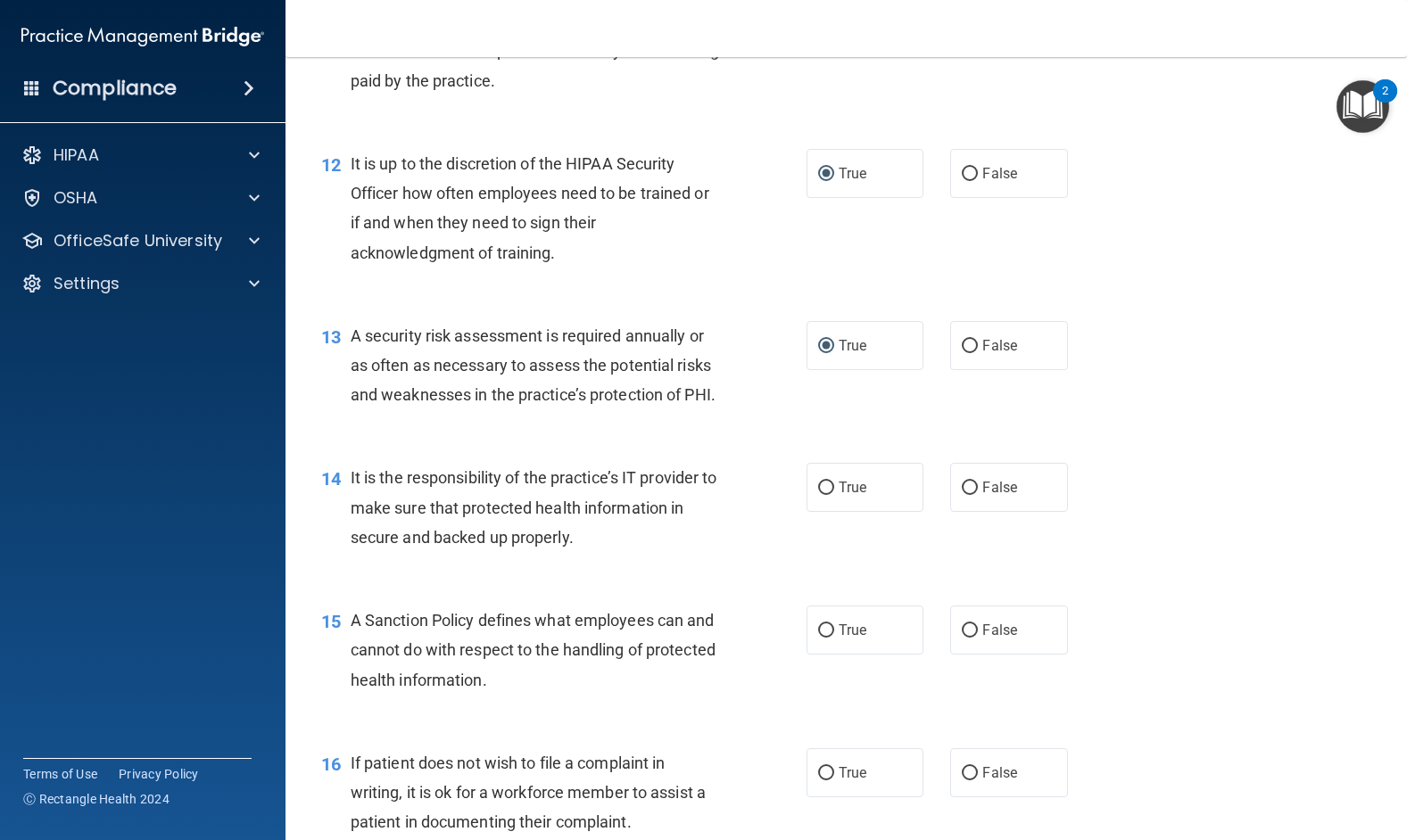
scroll to position [2050, 0]
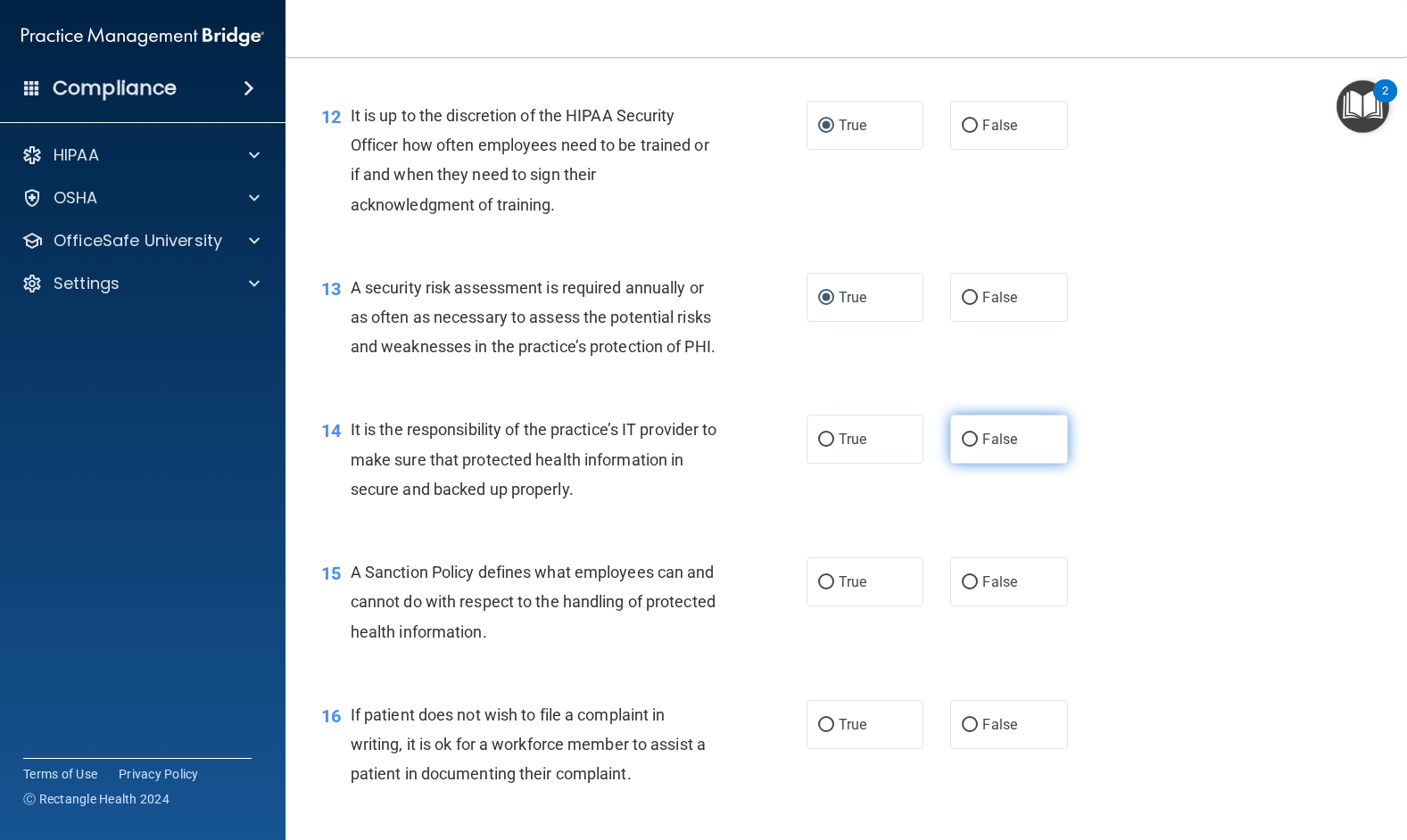
click at [963, 446] on input "False" at bounding box center [969, 440] width 16 height 13
radio input "true"
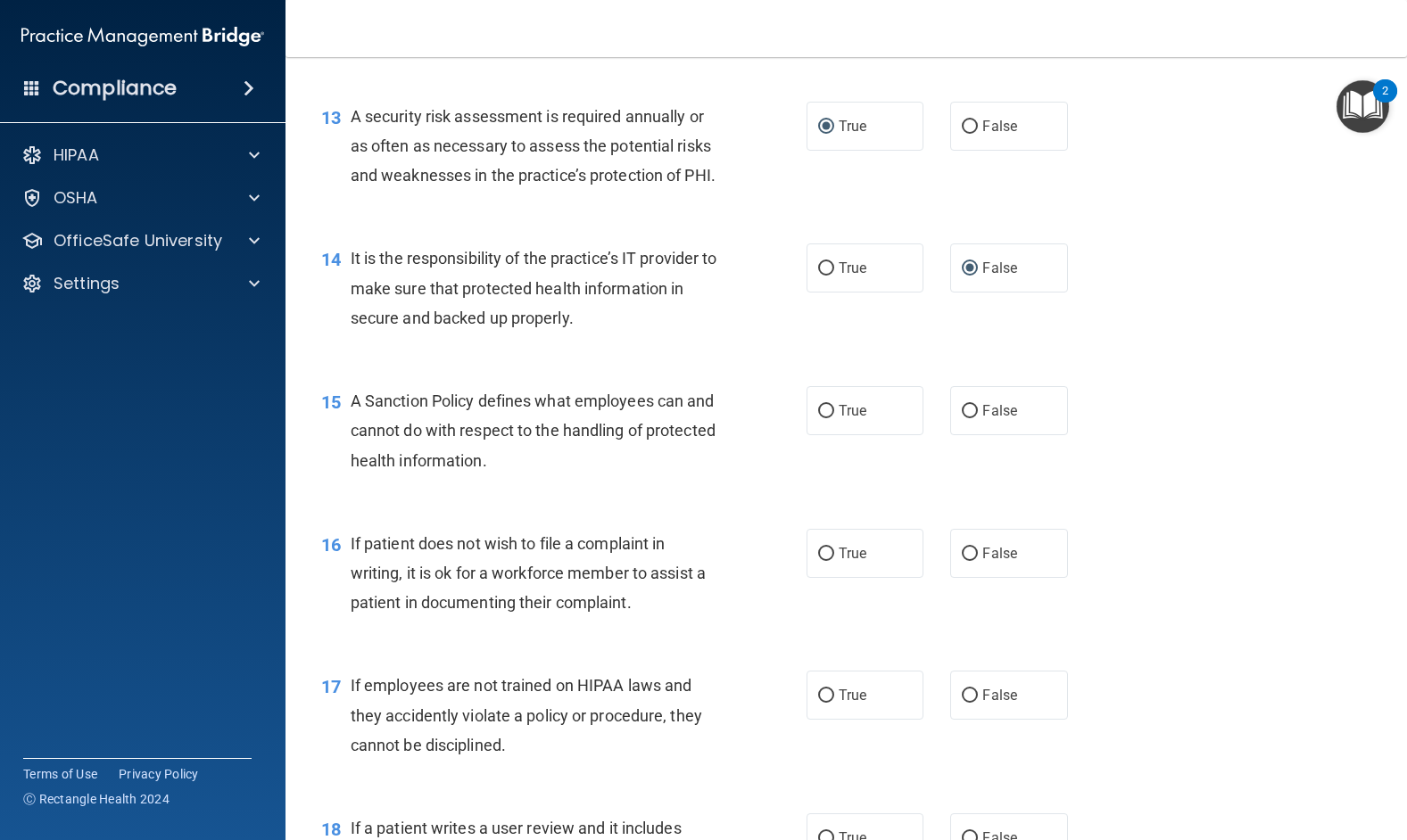
scroll to position [2229, 0]
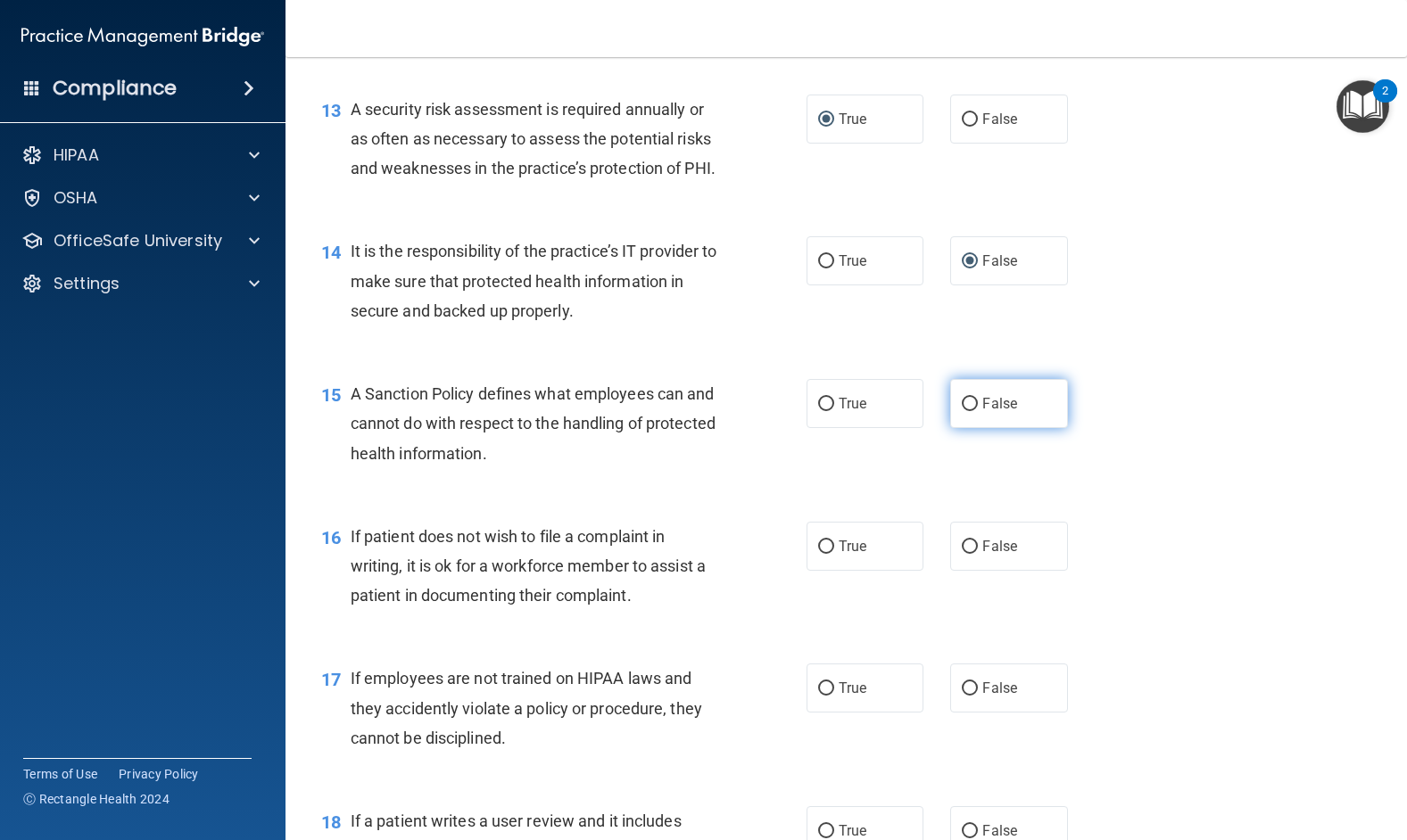
click at [965, 411] on input "False" at bounding box center [969, 404] width 16 height 13
radio input "true"
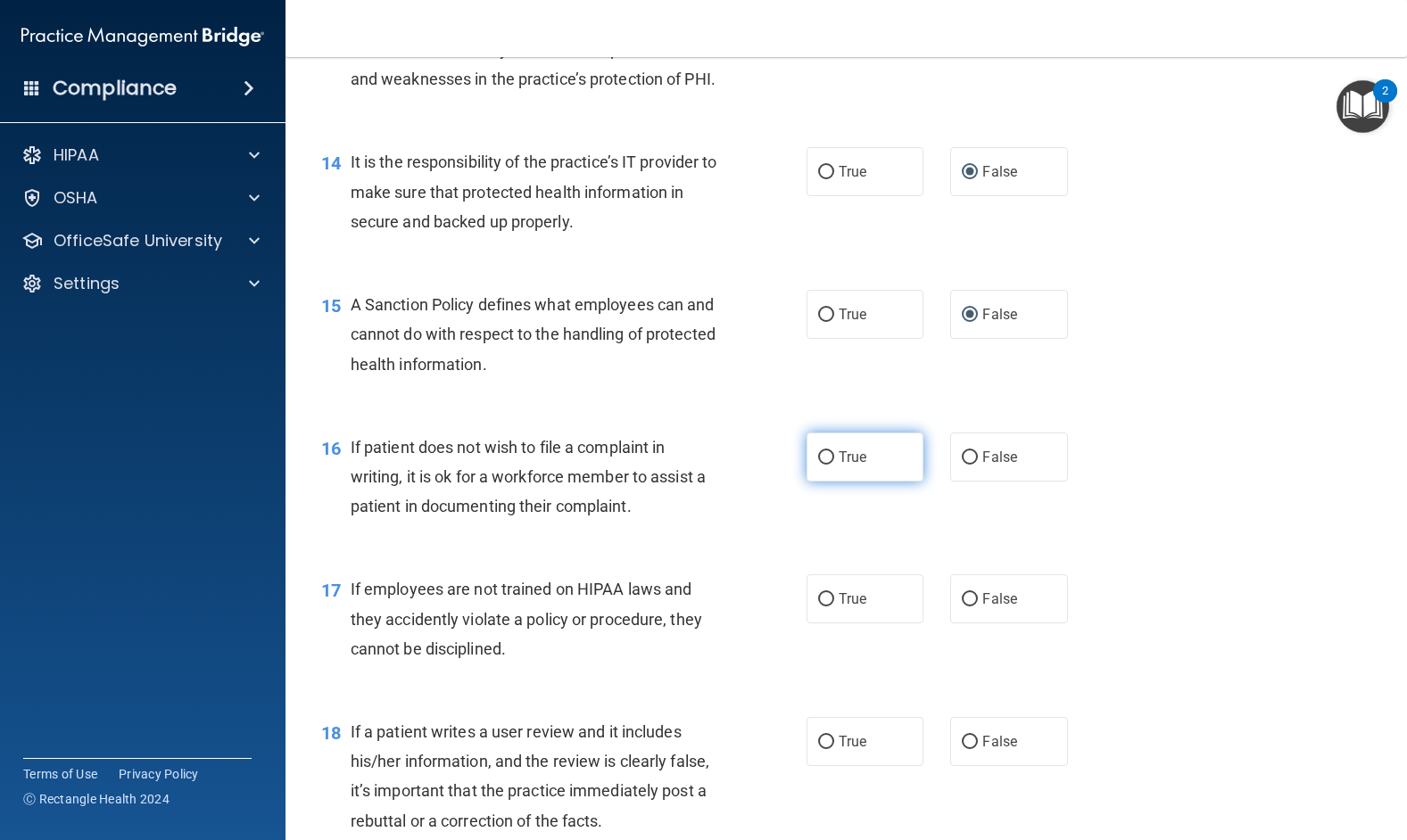
click at [818, 464] on input "True" at bounding box center [826, 458] width 16 height 13
radio input "true"
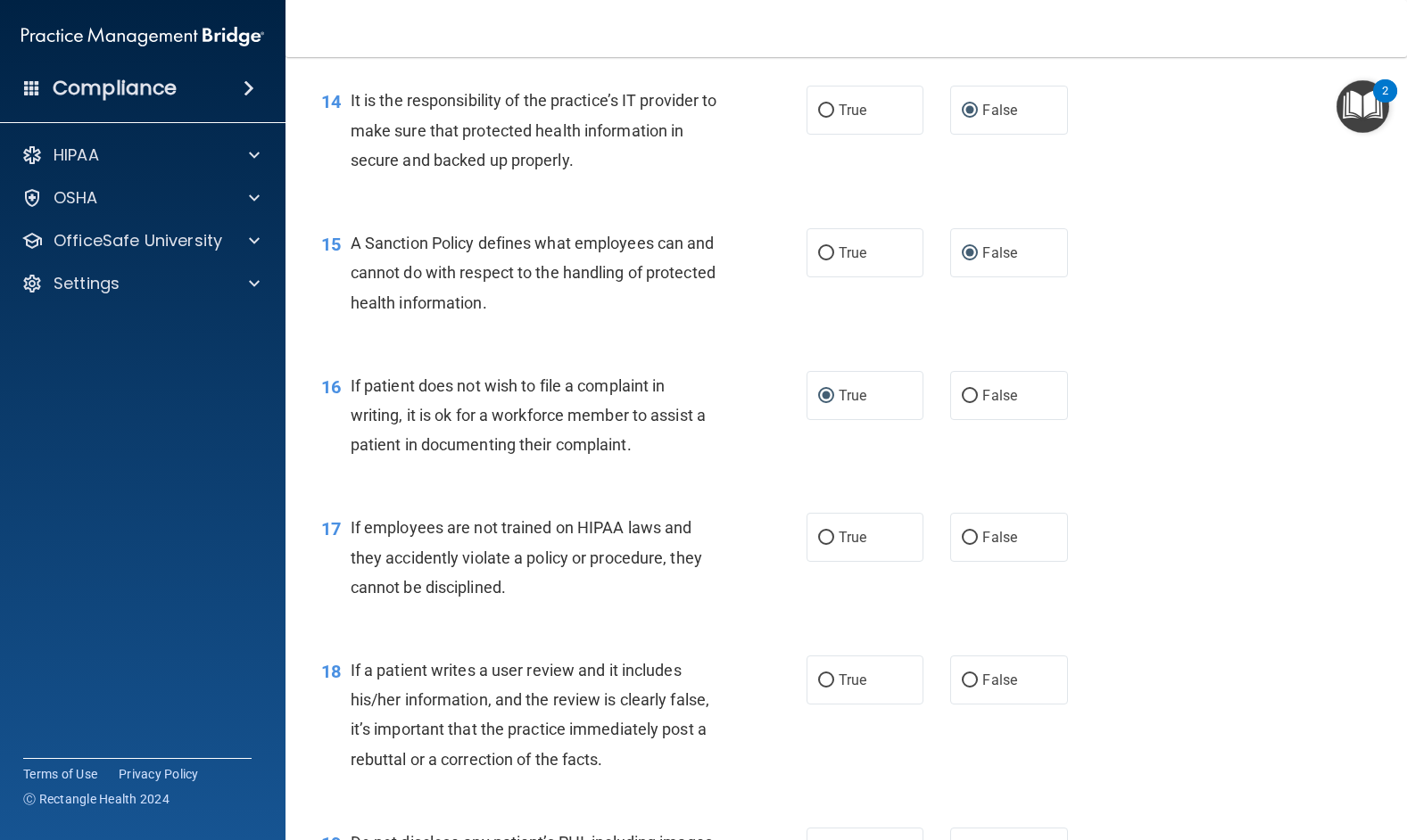
scroll to position [2496, 0]
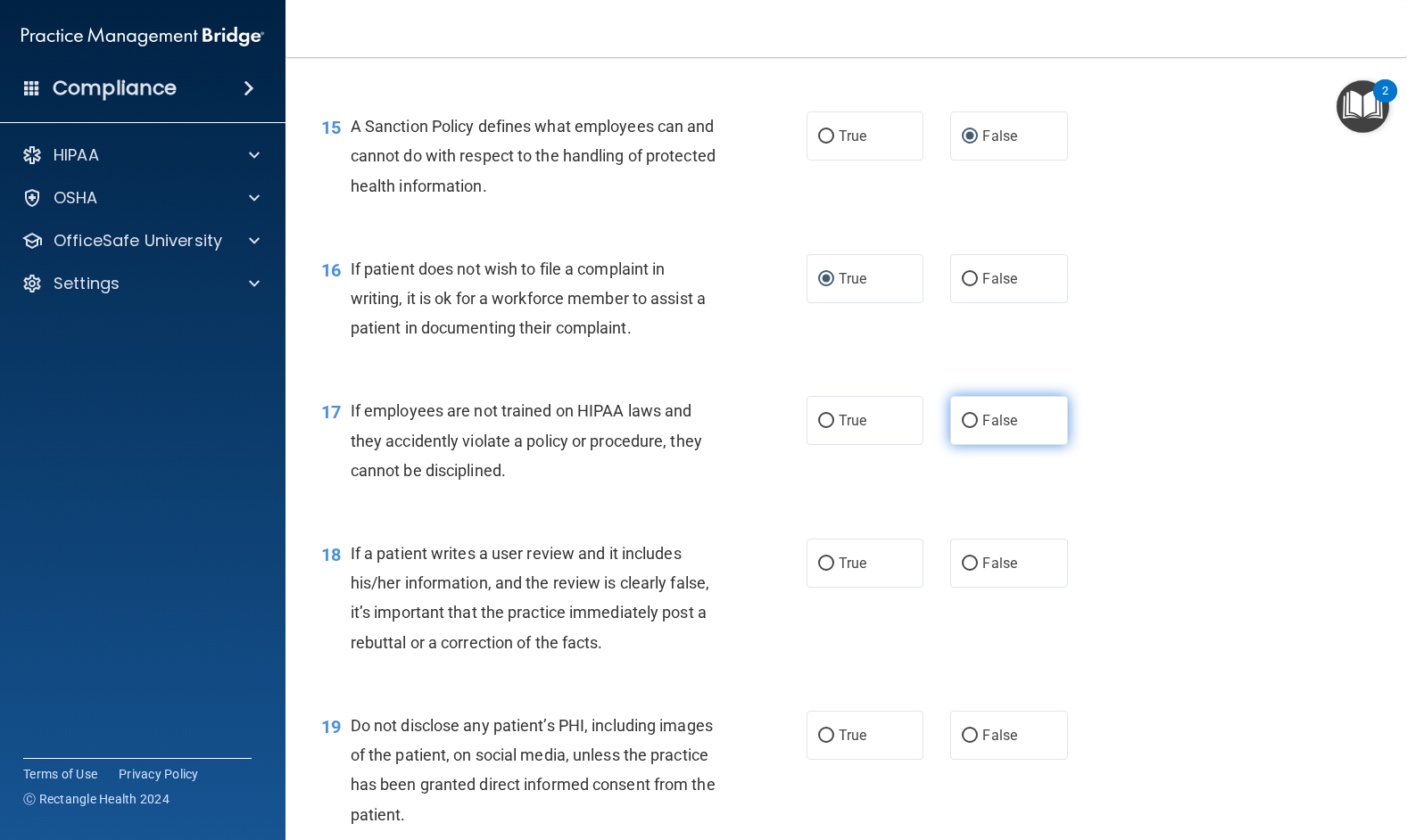
click at [962, 428] on input "False" at bounding box center [969, 421] width 16 height 13
radio input "true"
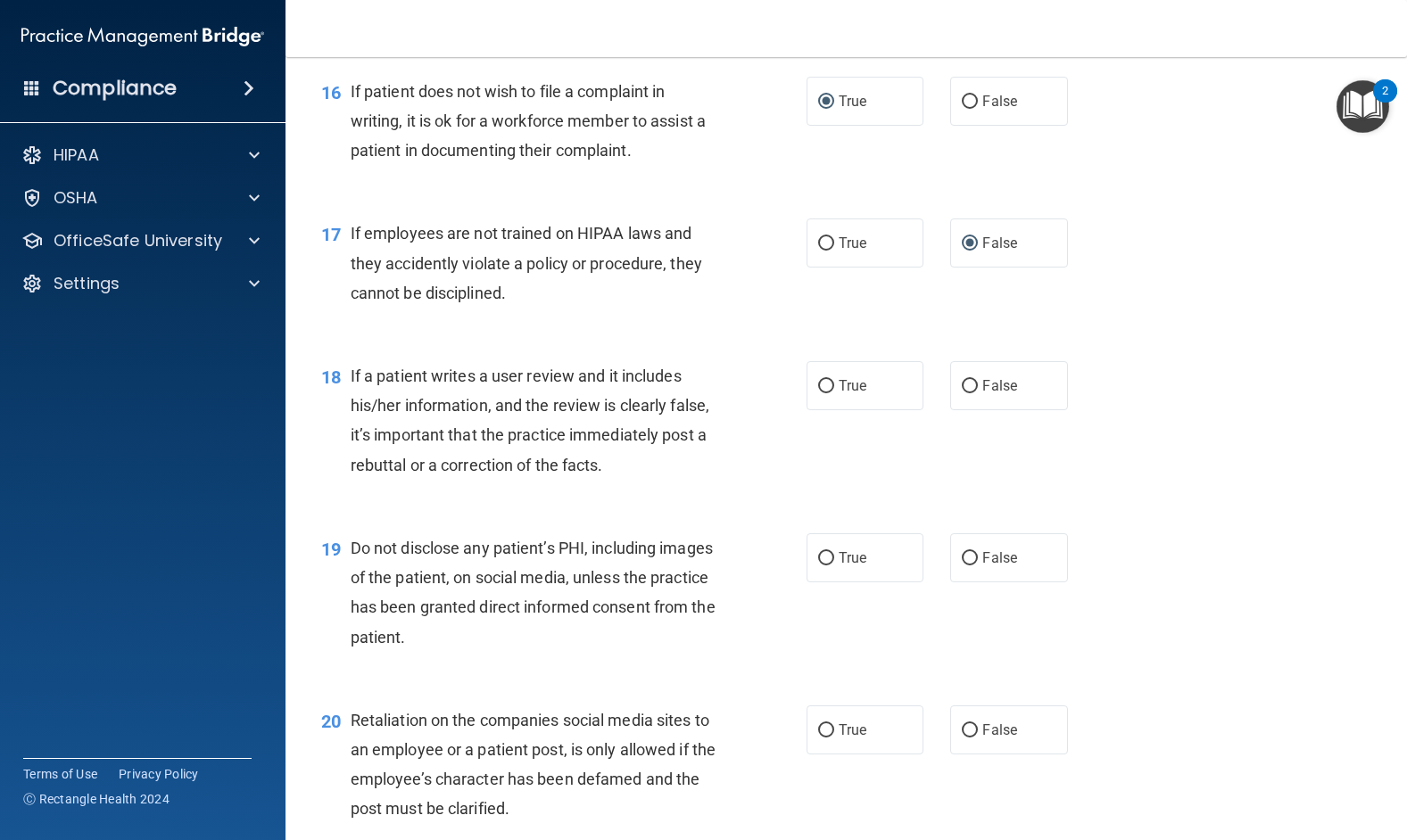
scroll to position [2674, 0]
click at [961, 393] on input "False" at bounding box center [969, 385] width 16 height 13
radio input "true"
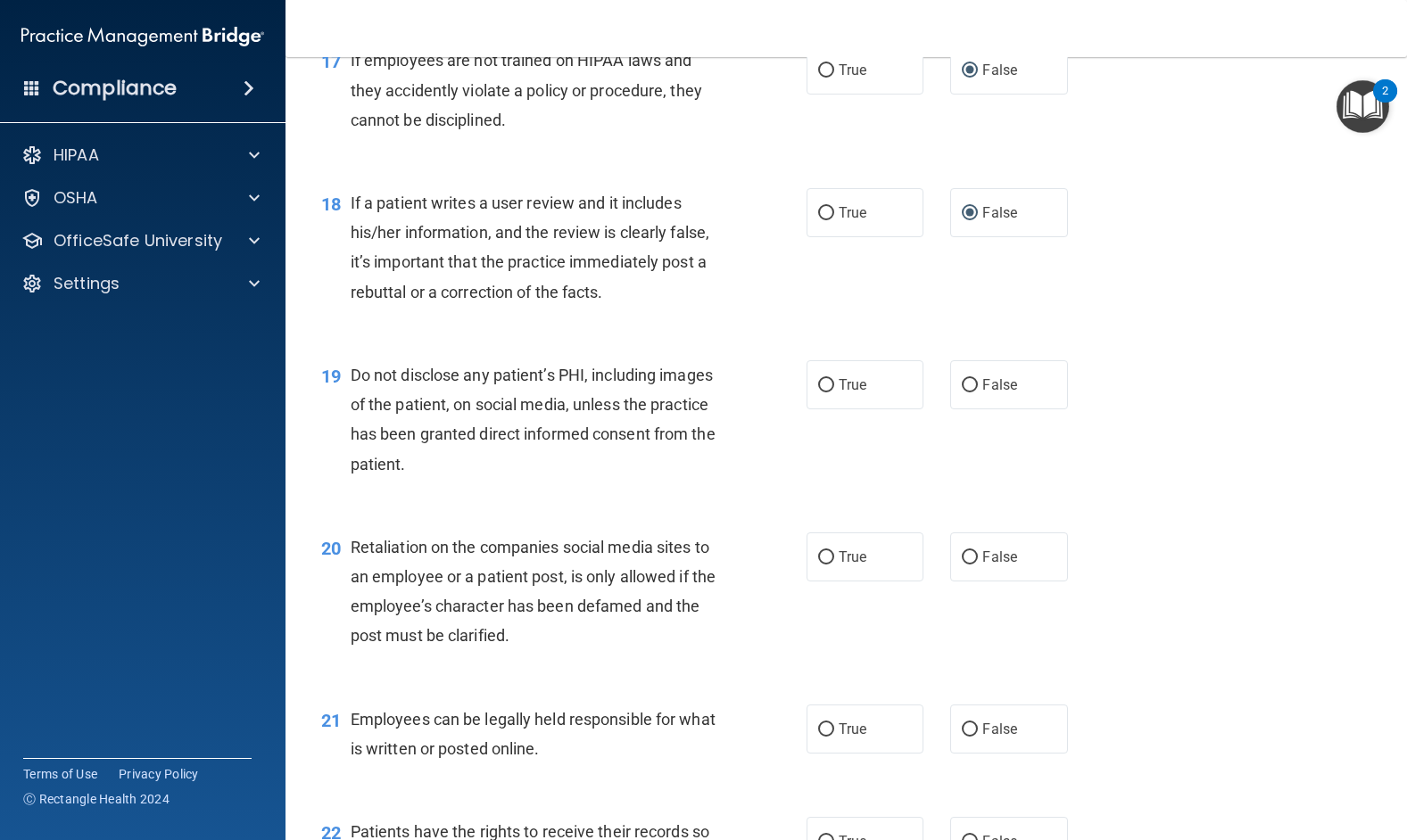
scroll to position [2852, 0]
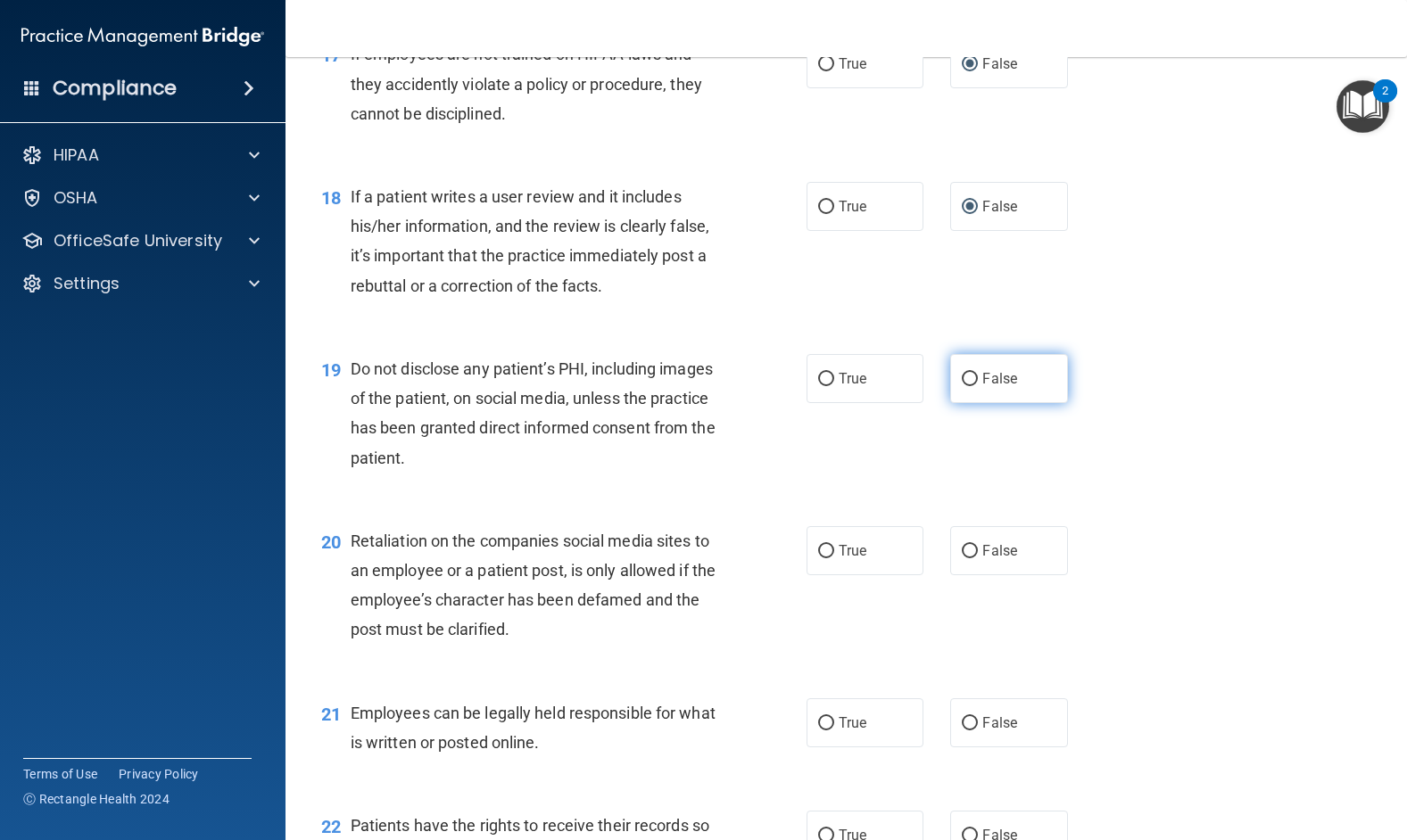
click at [961, 386] on input "False" at bounding box center [969, 379] width 16 height 13
radio input "true"
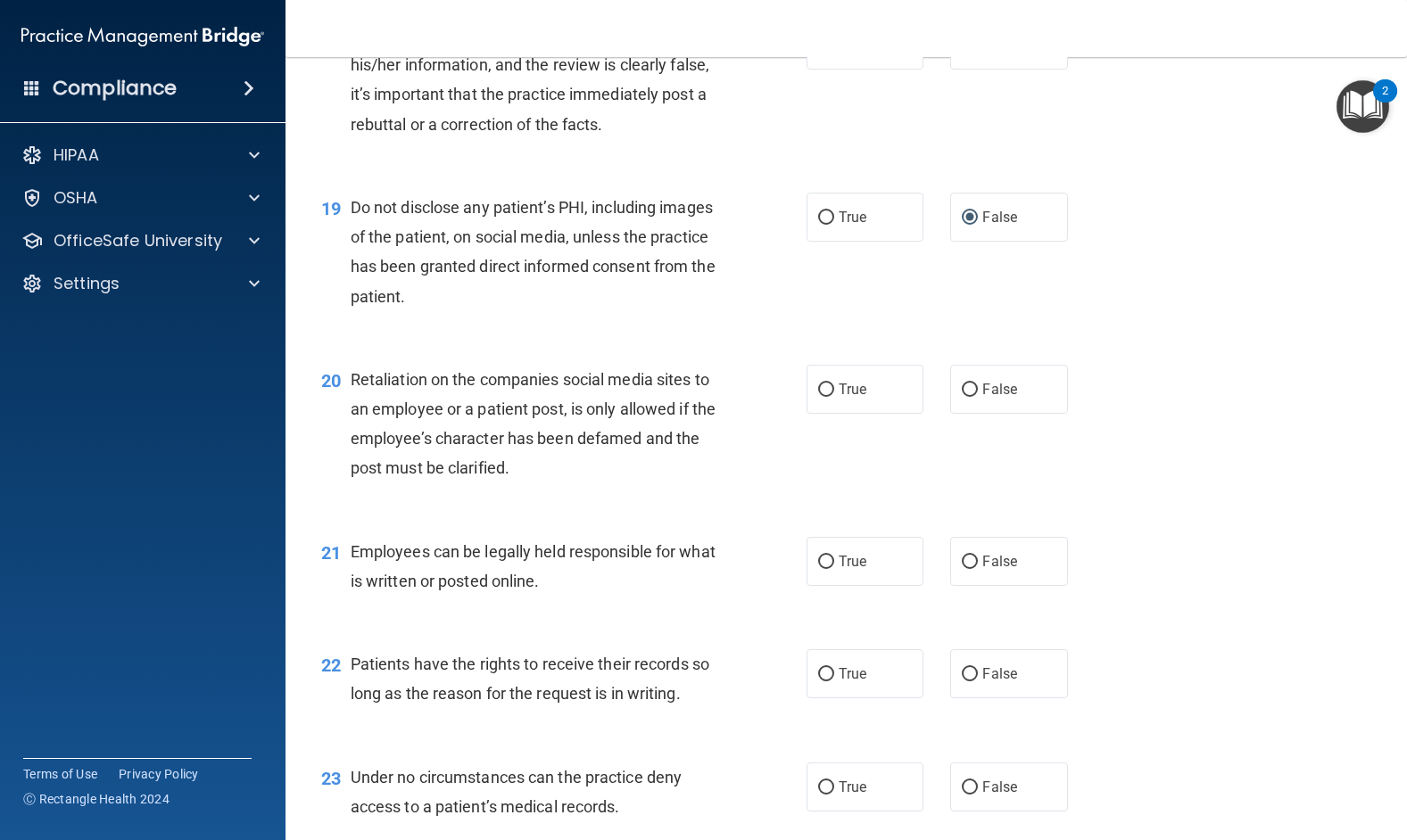
scroll to position [3030, 0]
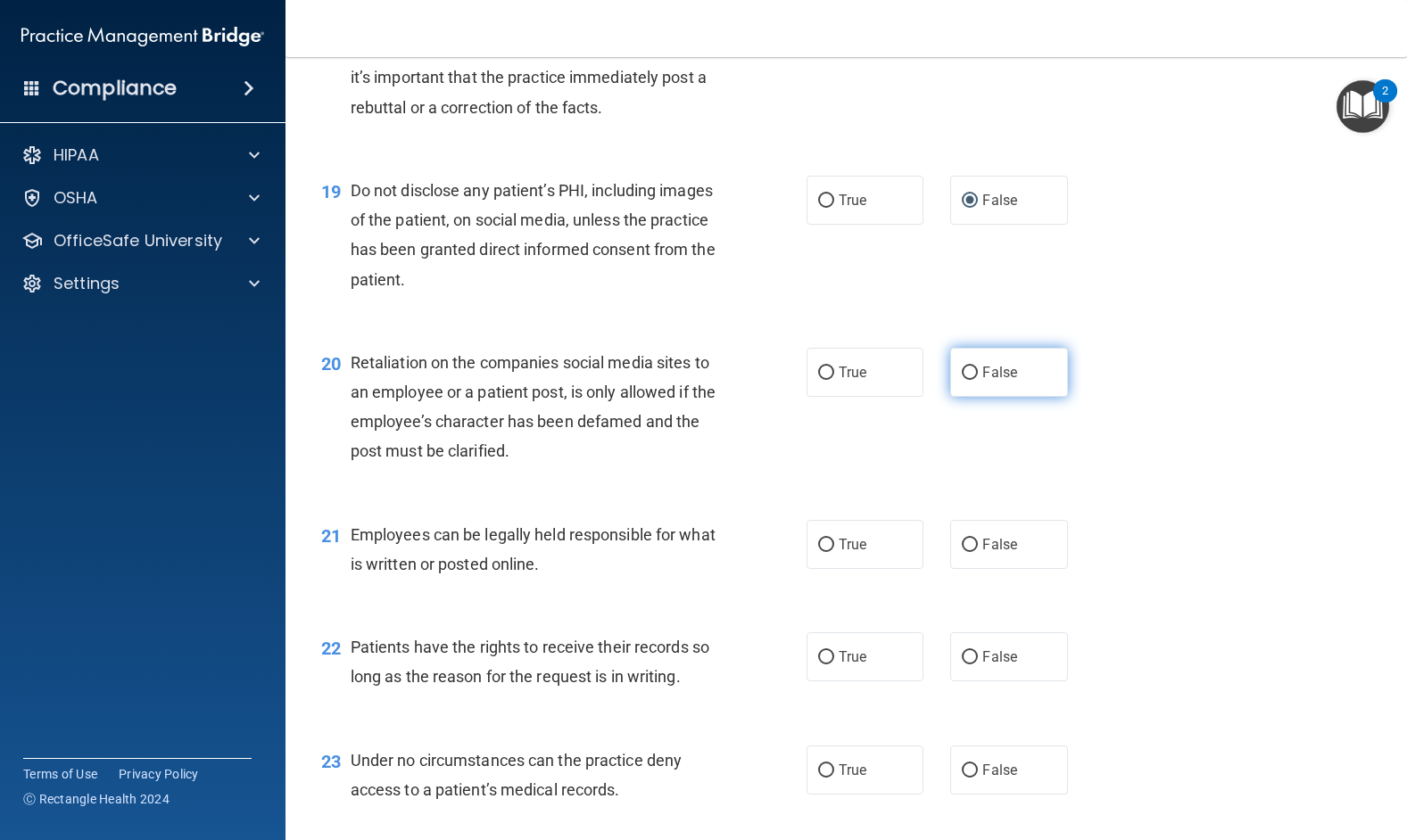
click at [961, 380] on input "False" at bounding box center [969, 373] width 16 height 13
radio input "true"
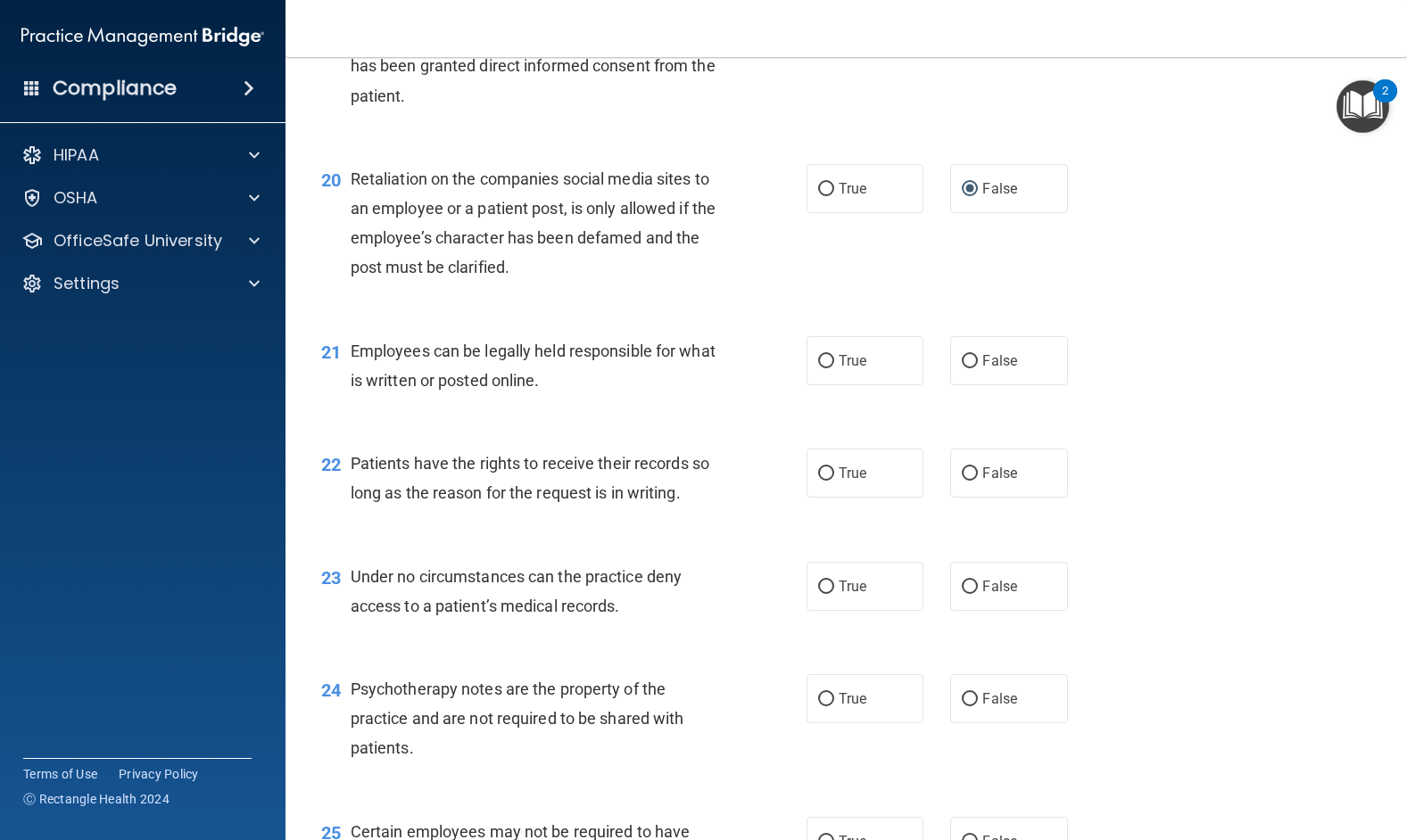
scroll to position [3299, 0]
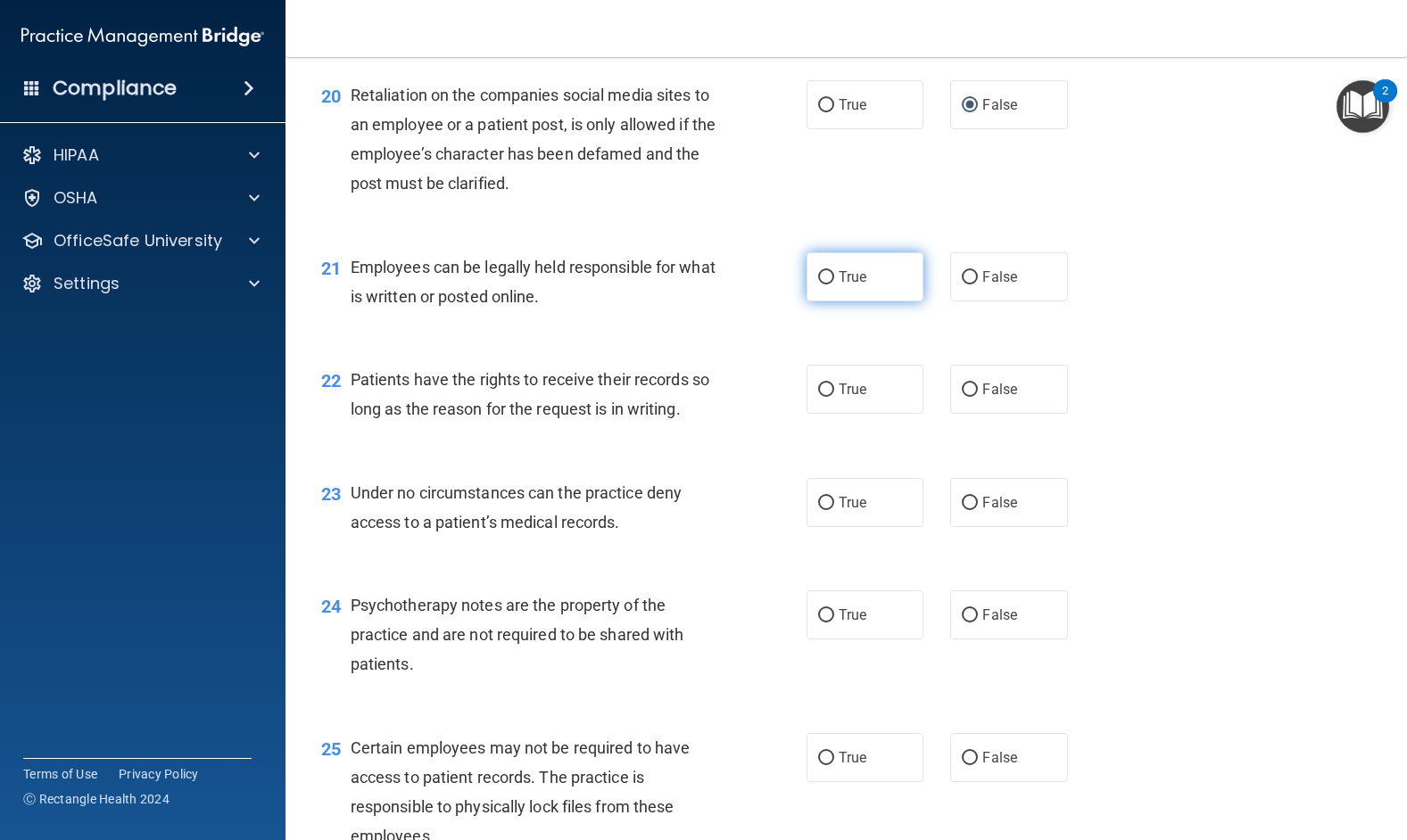
click at [818, 284] on input "True" at bounding box center [826, 278] width 16 height 13
radio input "true"
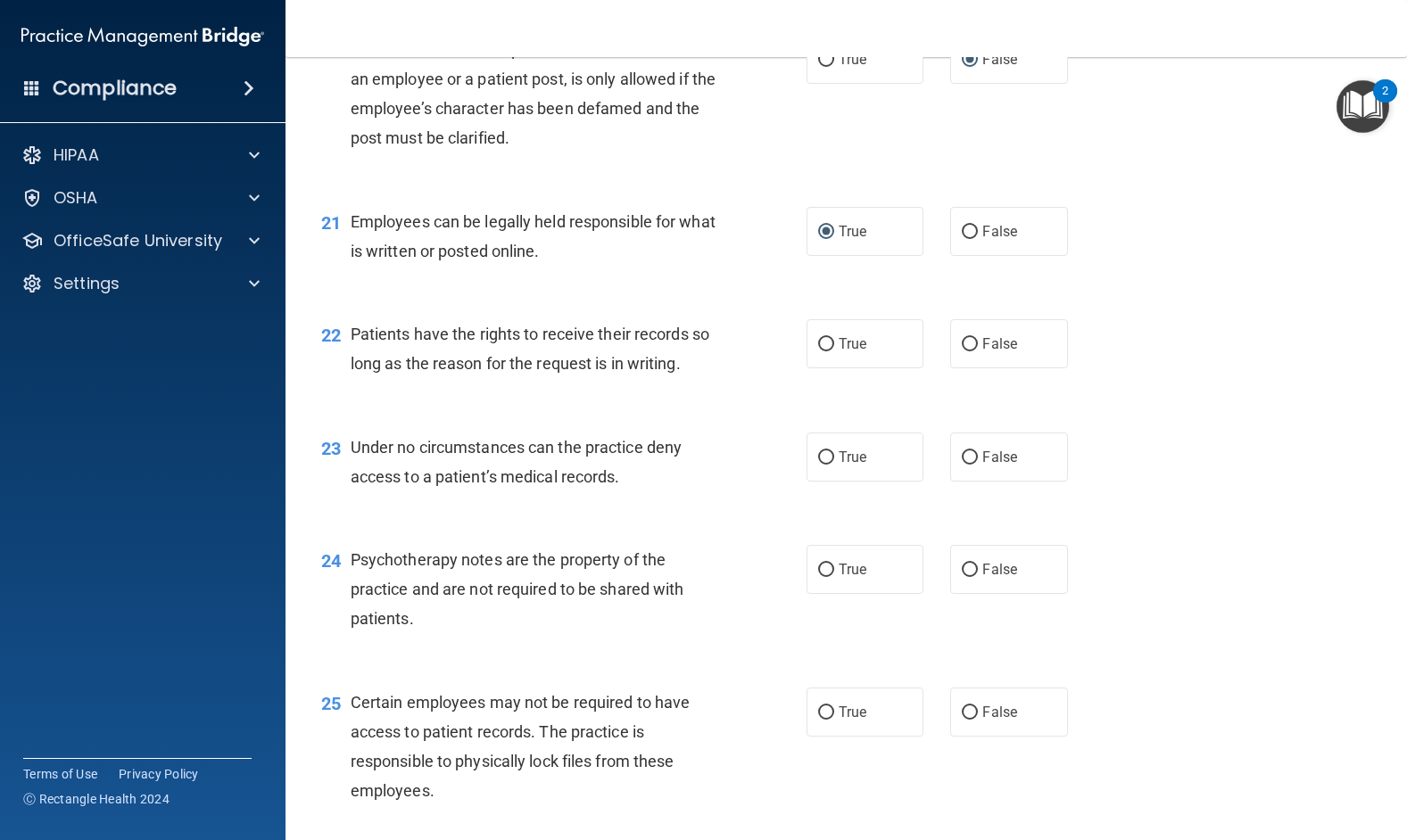
scroll to position [3388, 0]
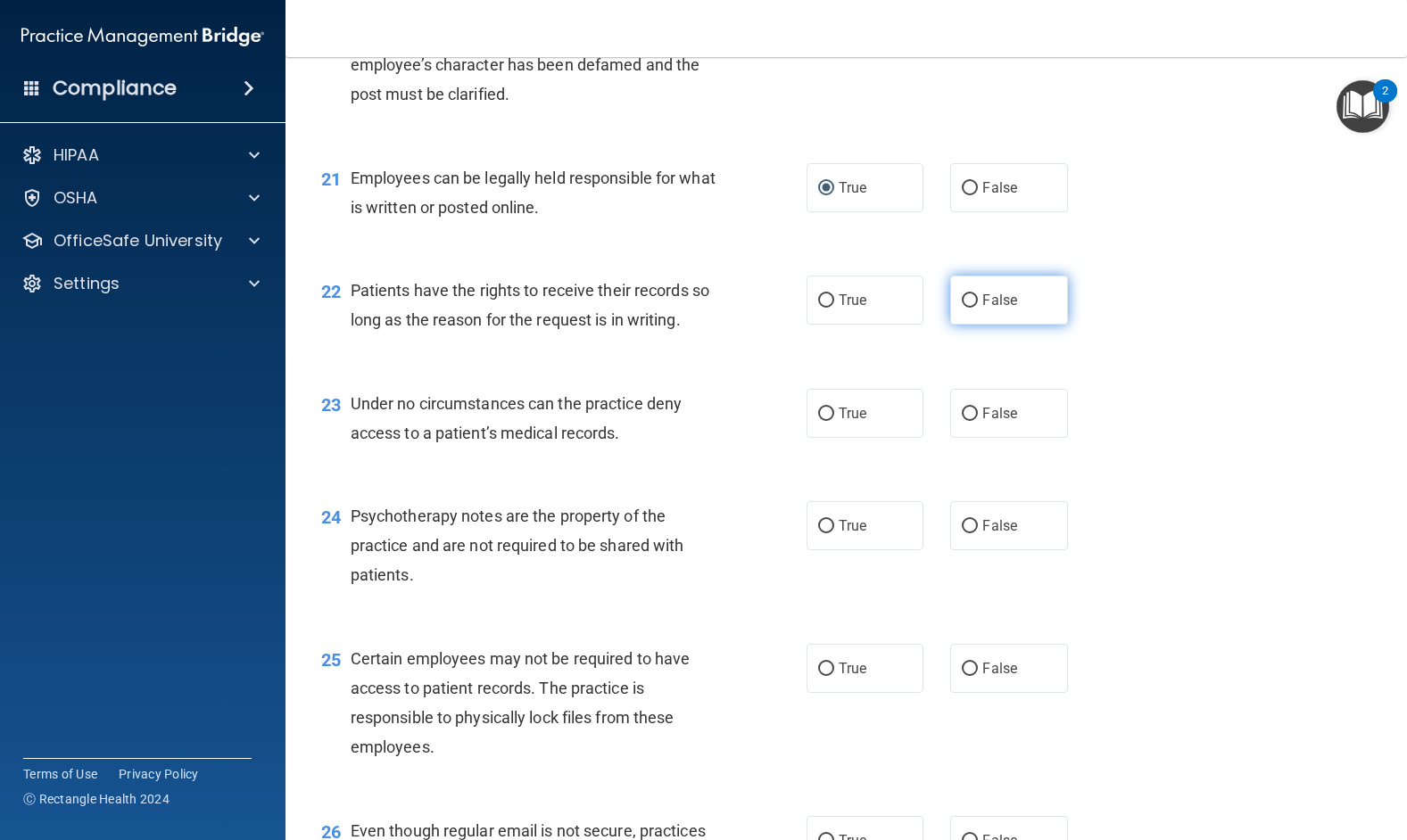
click at [961, 307] on input "False" at bounding box center [969, 301] width 16 height 13
radio input "true"
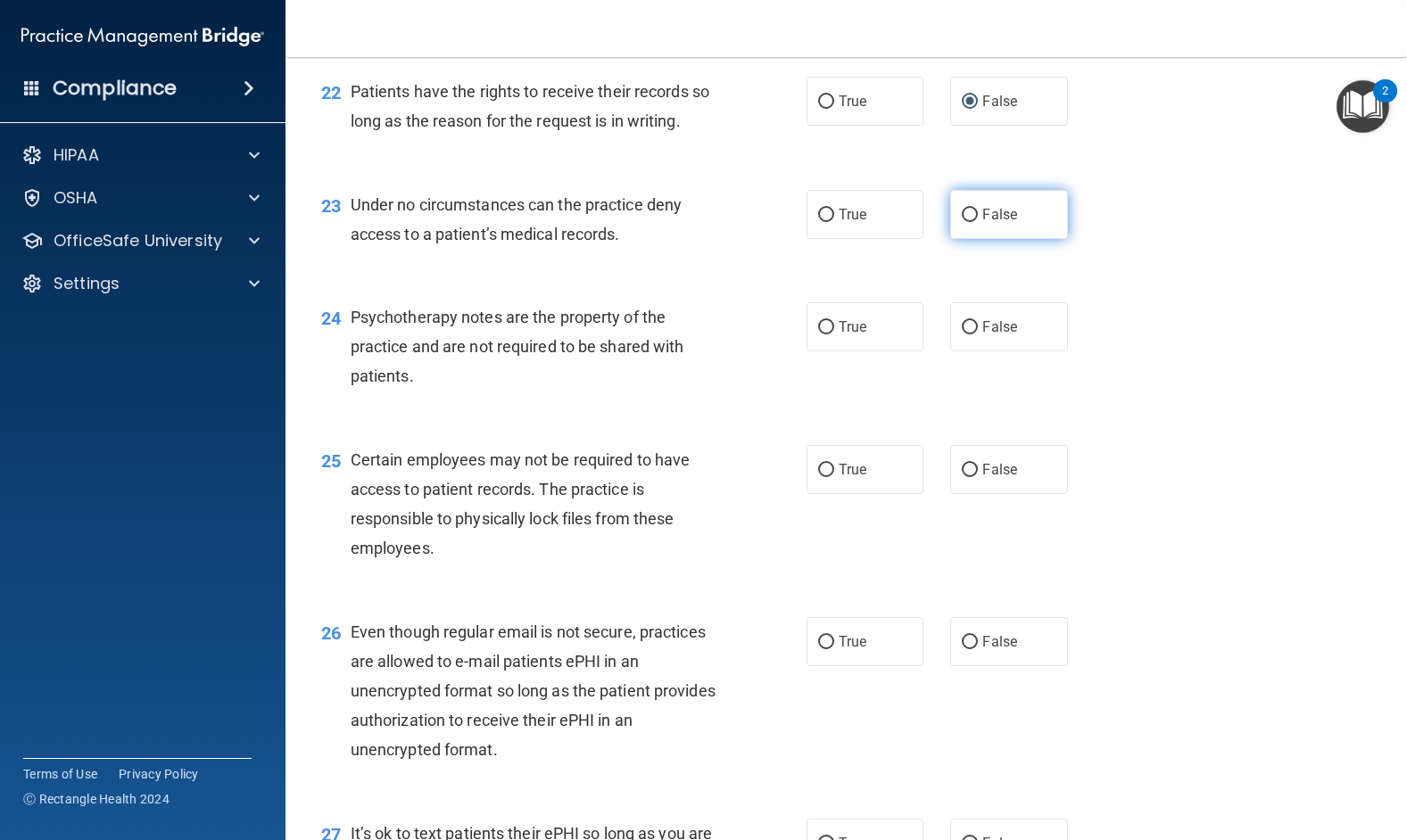
scroll to position [3655, 0]
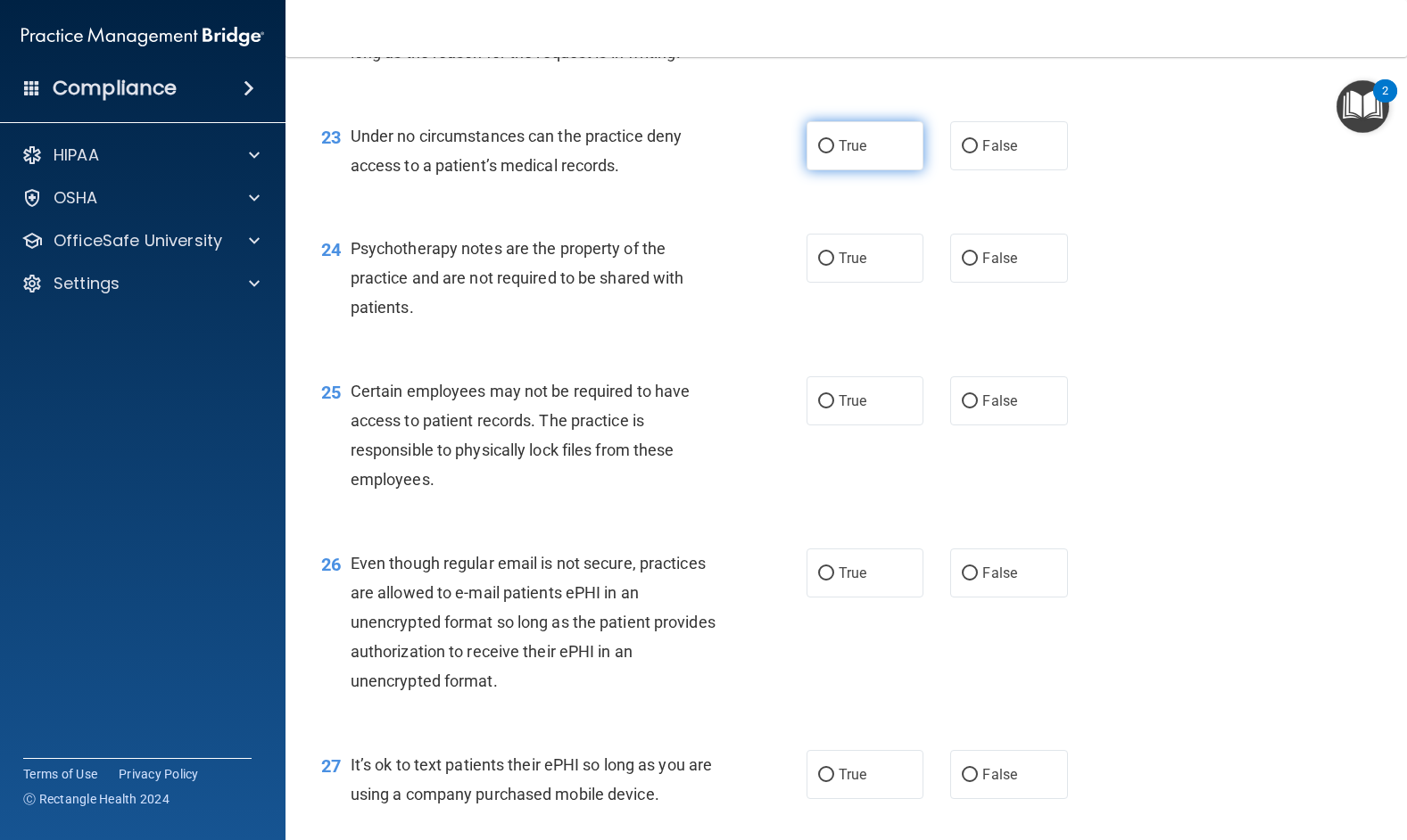
click at [818, 153] on input "True" at bounding box center [826, 147] width 16 height 13
radio input "true"
click at [961, 265] on input "False" at bounding box center [969, 259] width 16 height 13
radio input "true"
click at [961, 408] on input "False" at bounding box center [969, 401] width 16 height 13
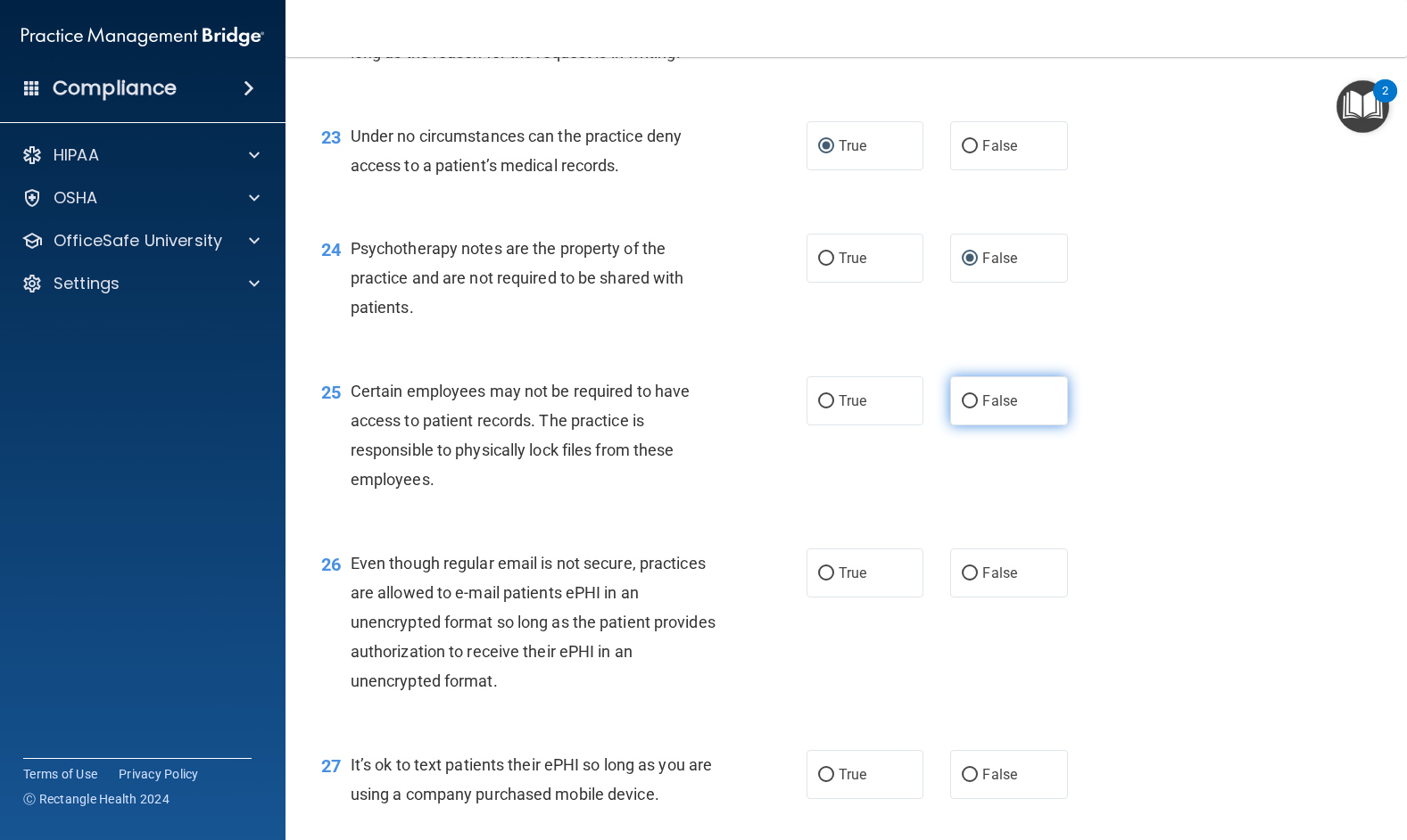
radio input "true"
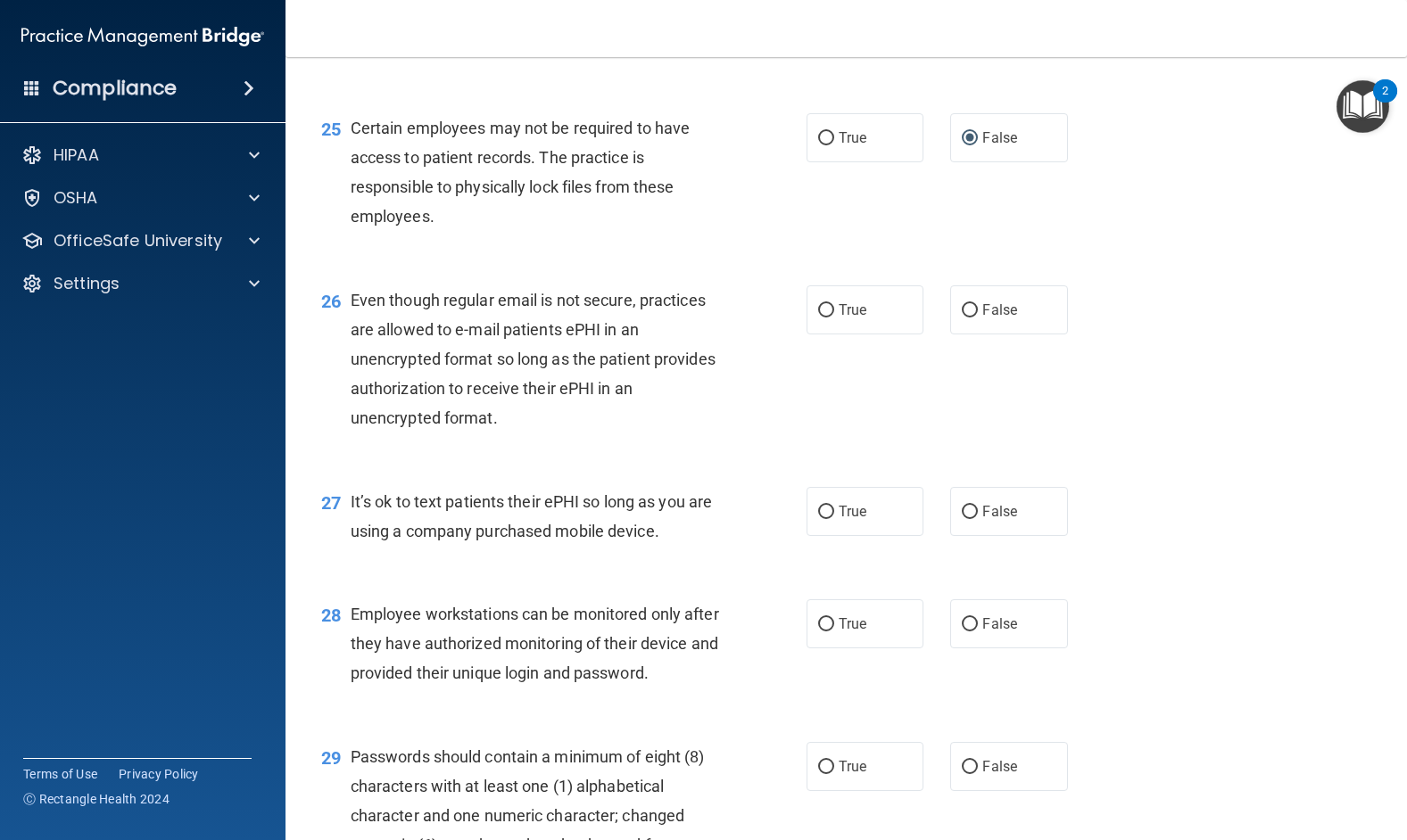
scroll to position [3922, 0]
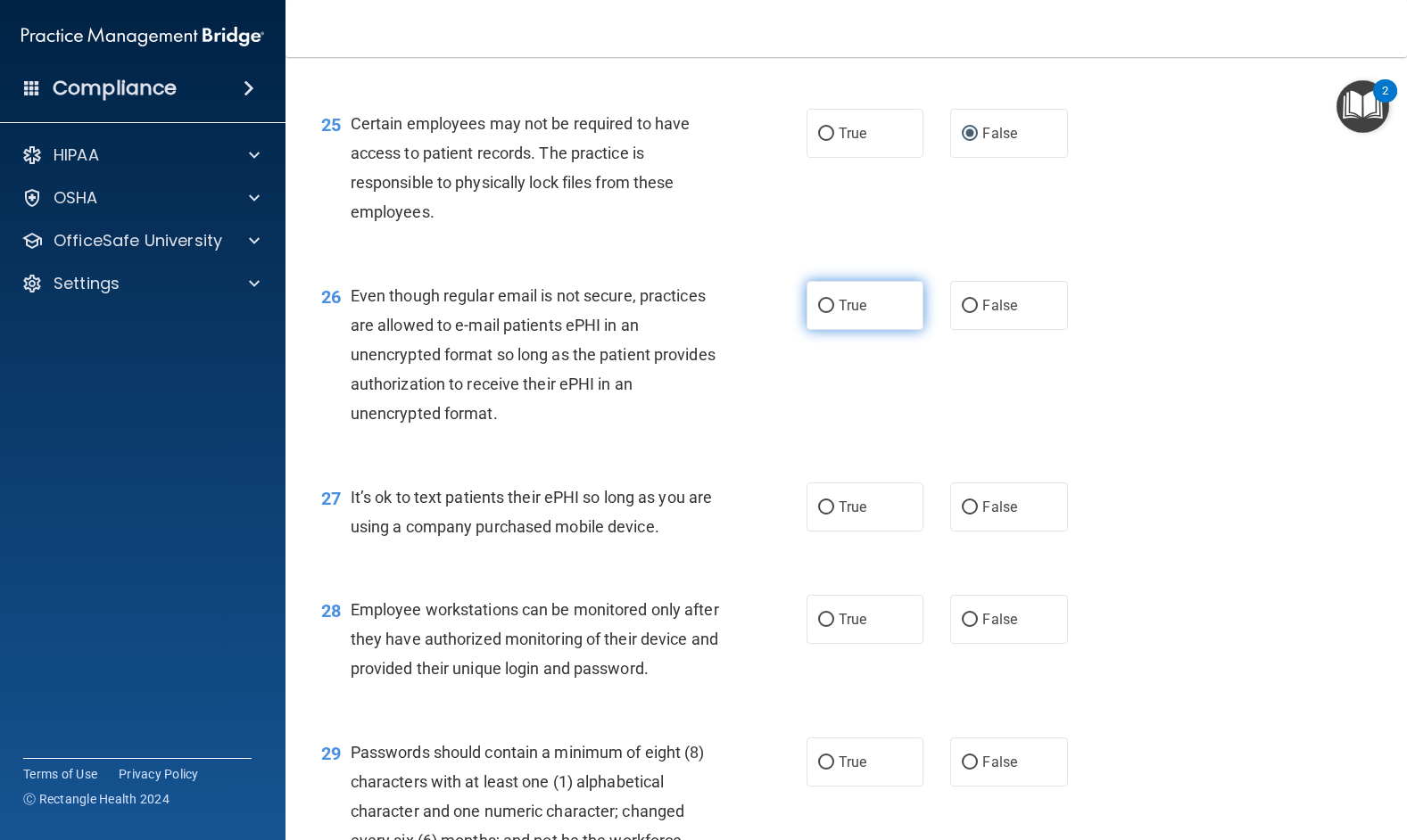
click at [818, 313] on input "True" at bounding box center [826, 306] width 16 height 13
radio input "true"
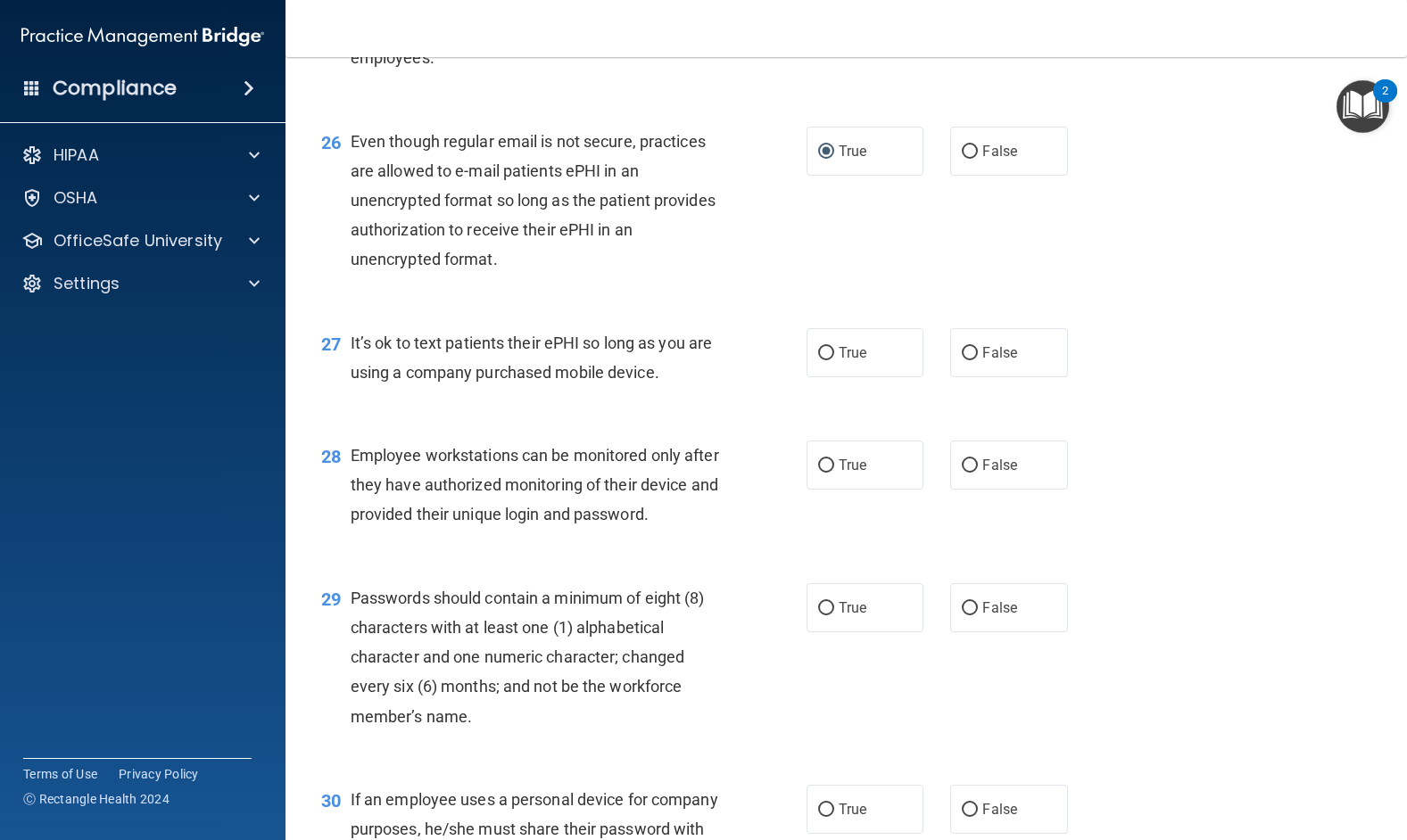
scroll to position [4101, 0]
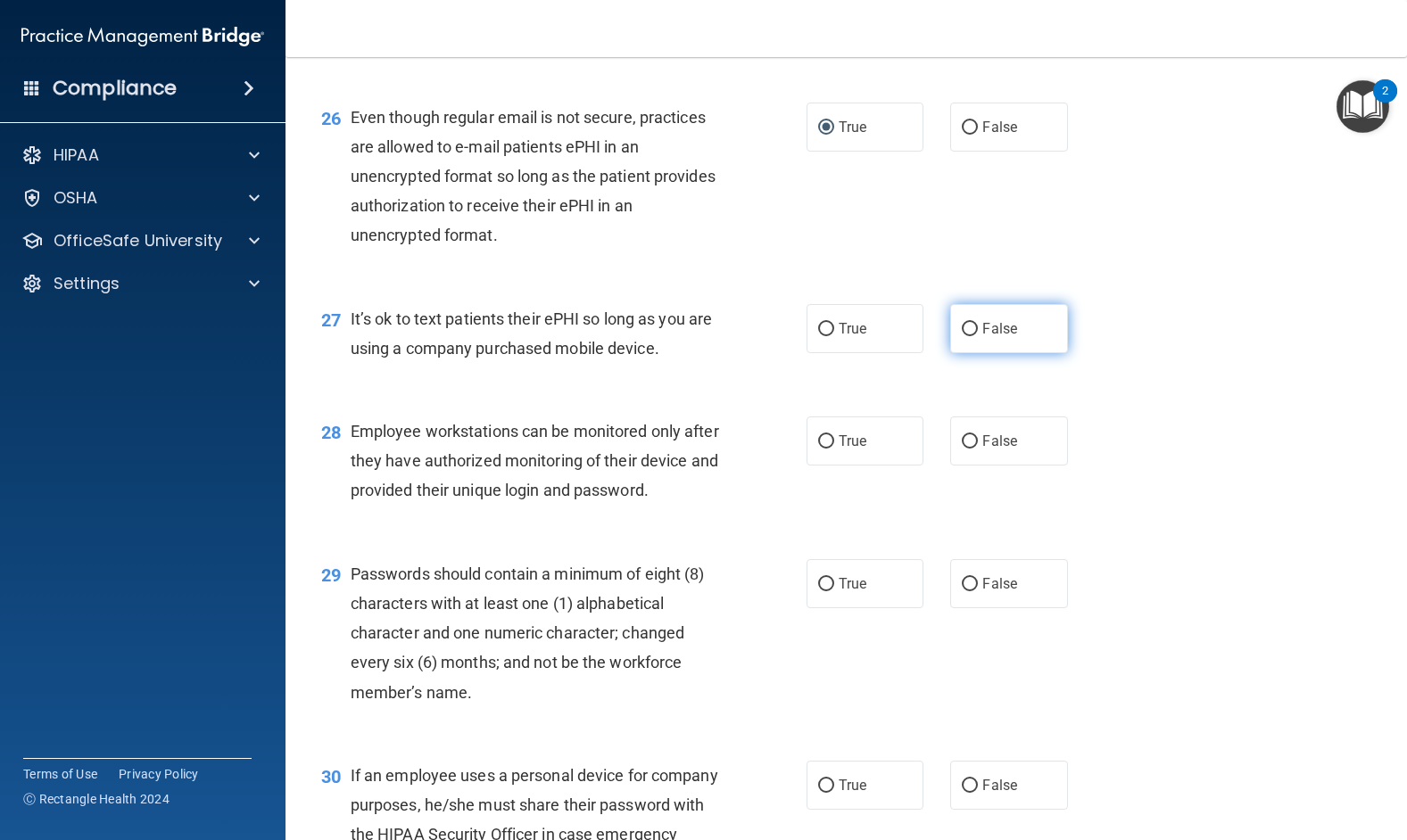
click at [961, 336] on input "False" at bounding box center [969, 330] width 16 height 13
radio input "true"
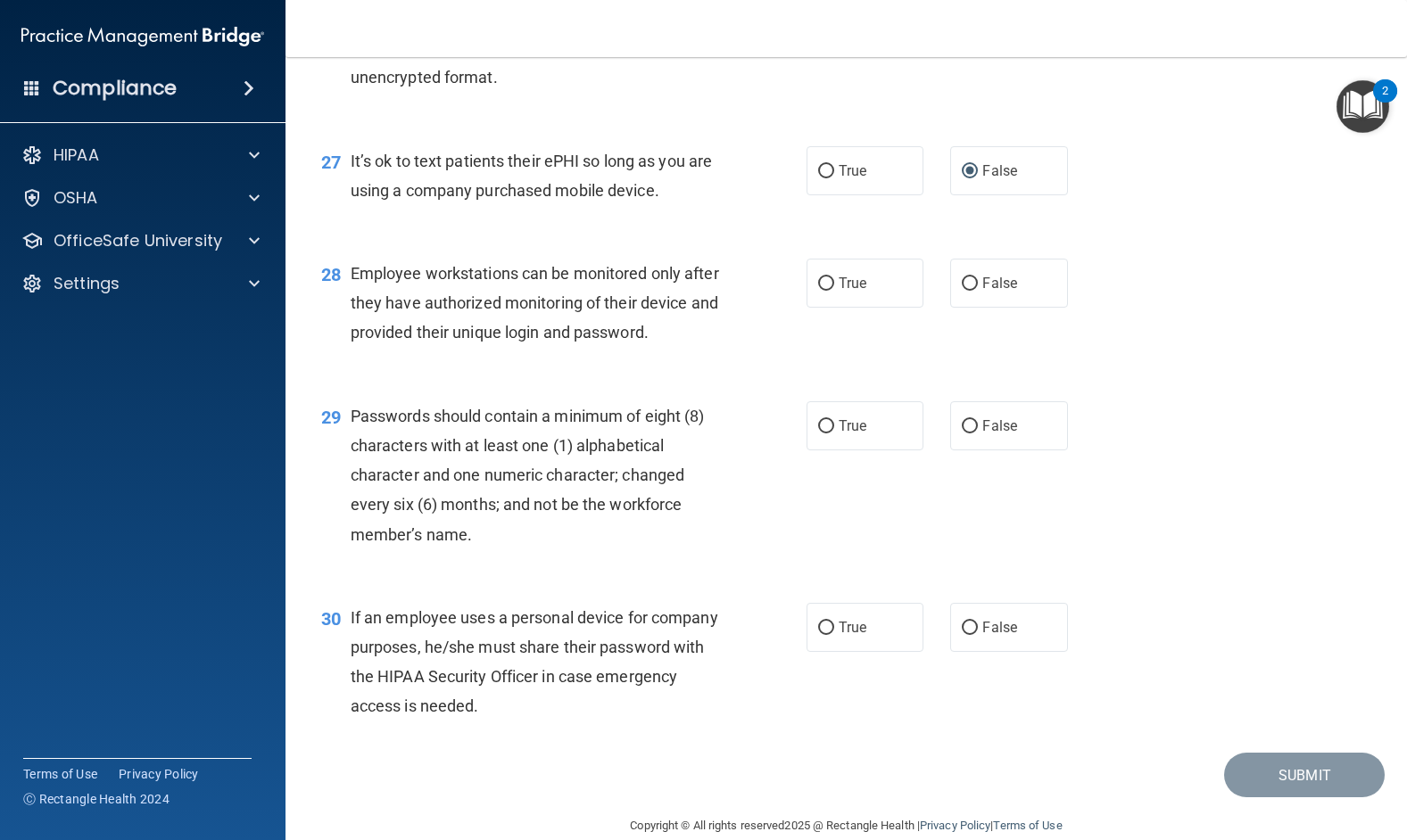
scroll to position [4279, 0]
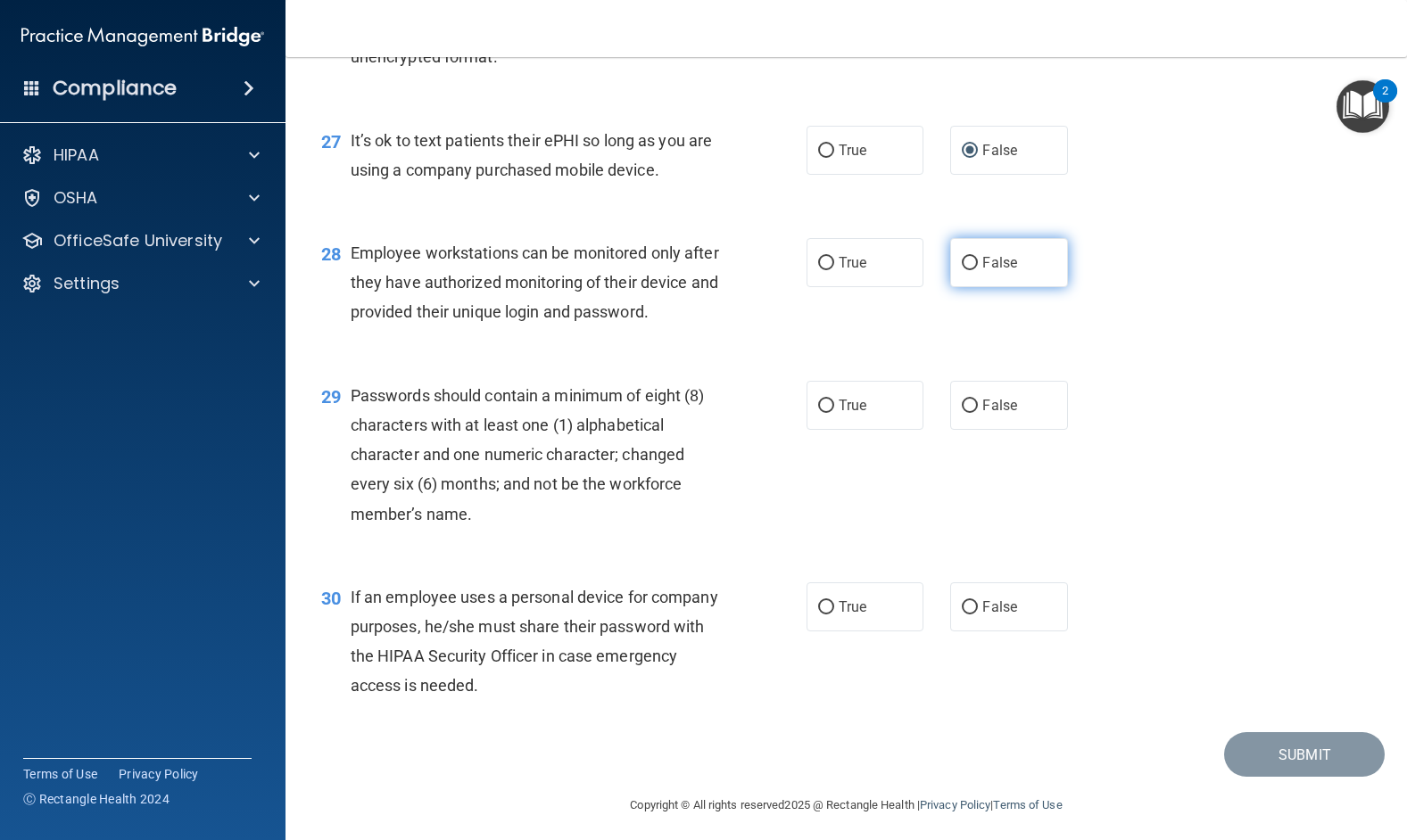
click at [961, 270] on input "False" at bounding box center [969, 264] width 16 height 13
radio input "true"
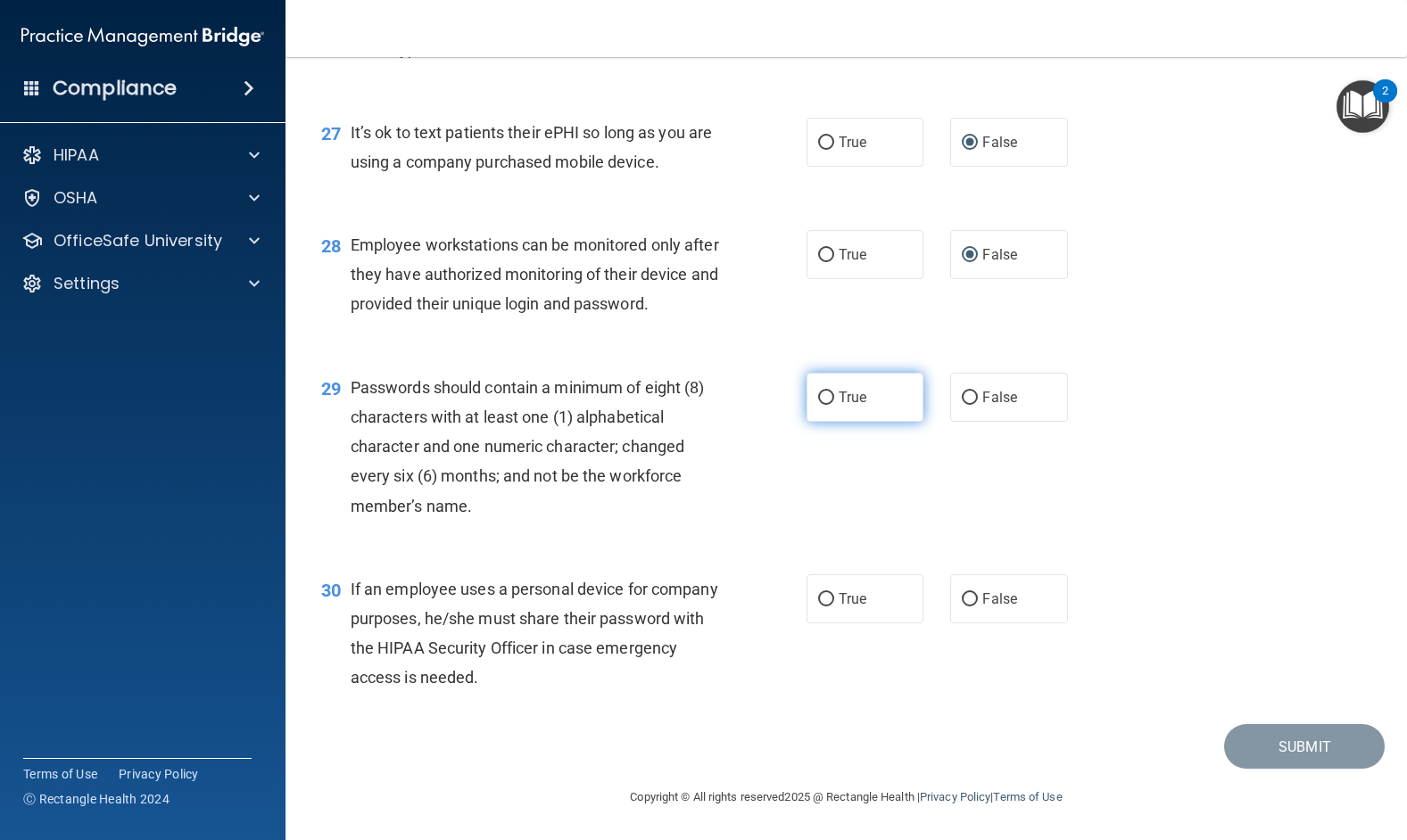
click at [818, 397] on input "True" at bounding box center [826, 398] width 16 height 13
radio input "true"
click at [962, 599] on input "False" at bounding box center [969, 600] width 16 height 13
radio input "true"
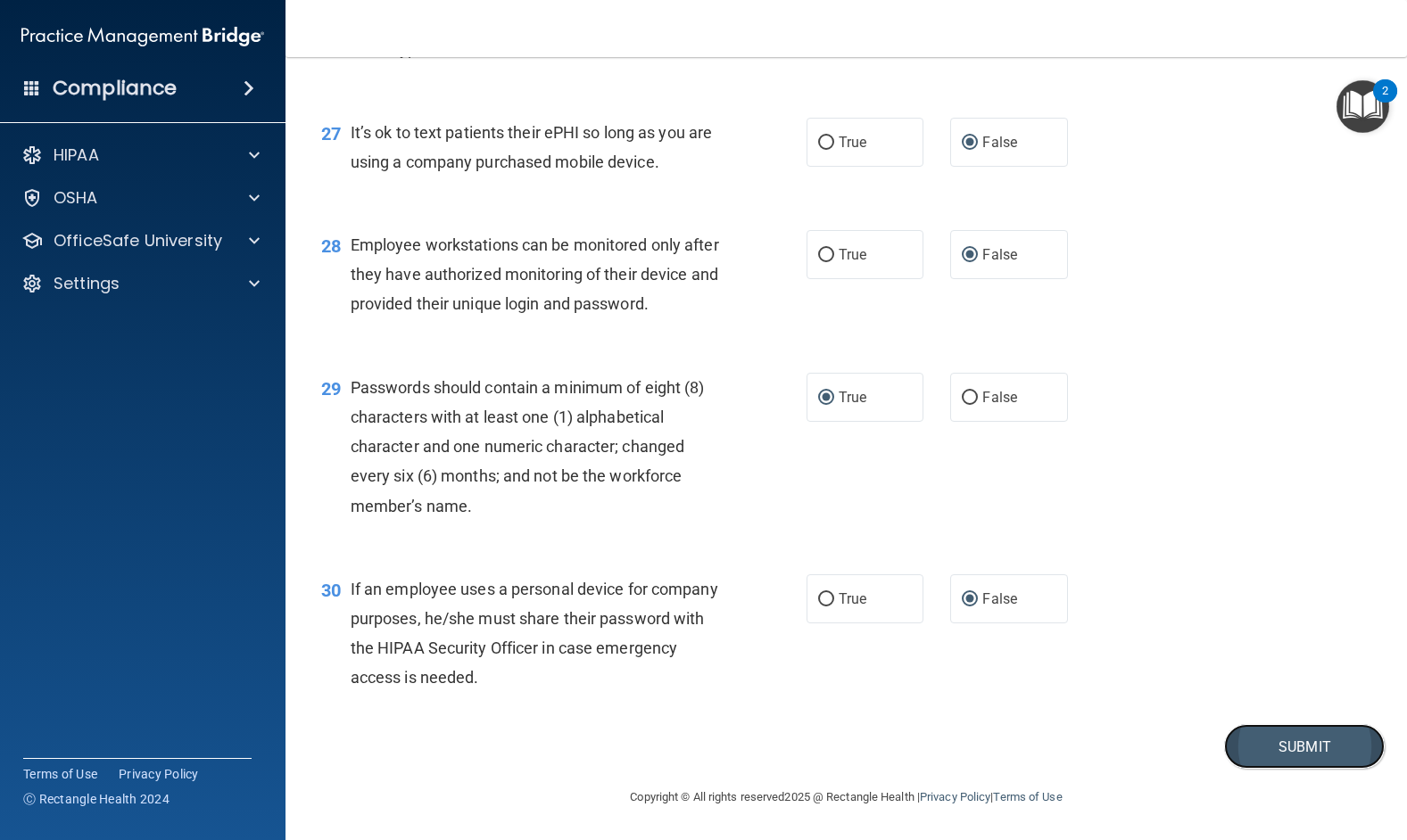
click at [1273, 742] on button "Submit" at bounding box center [1304, 746] width 161 height 45
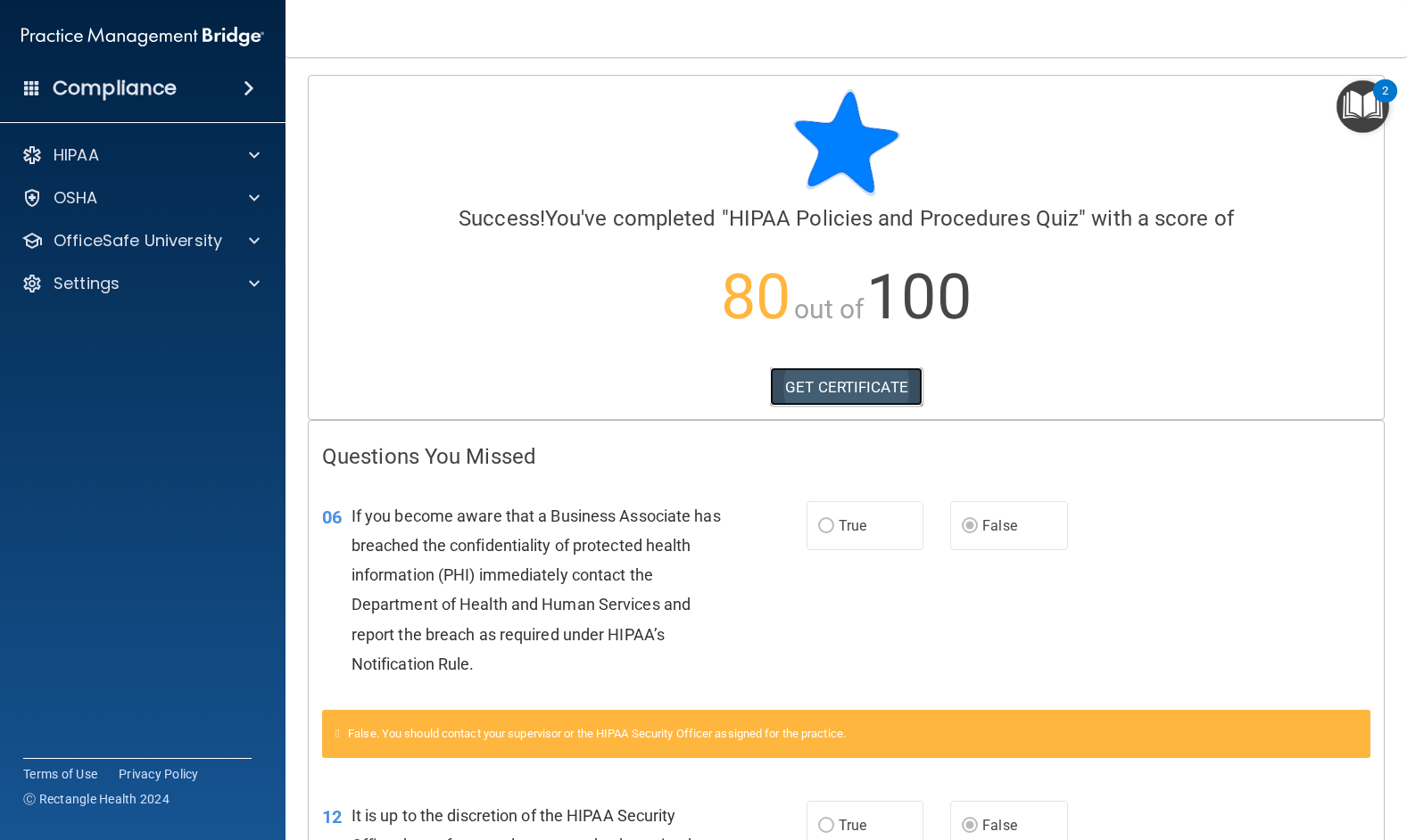
click at [807, 389] on link "GET CERTIFICATE" at bounding box center [846, 387] width 152 height 39
click at [252, 239] on span at bounding box center [254, 240] width 11 height 21
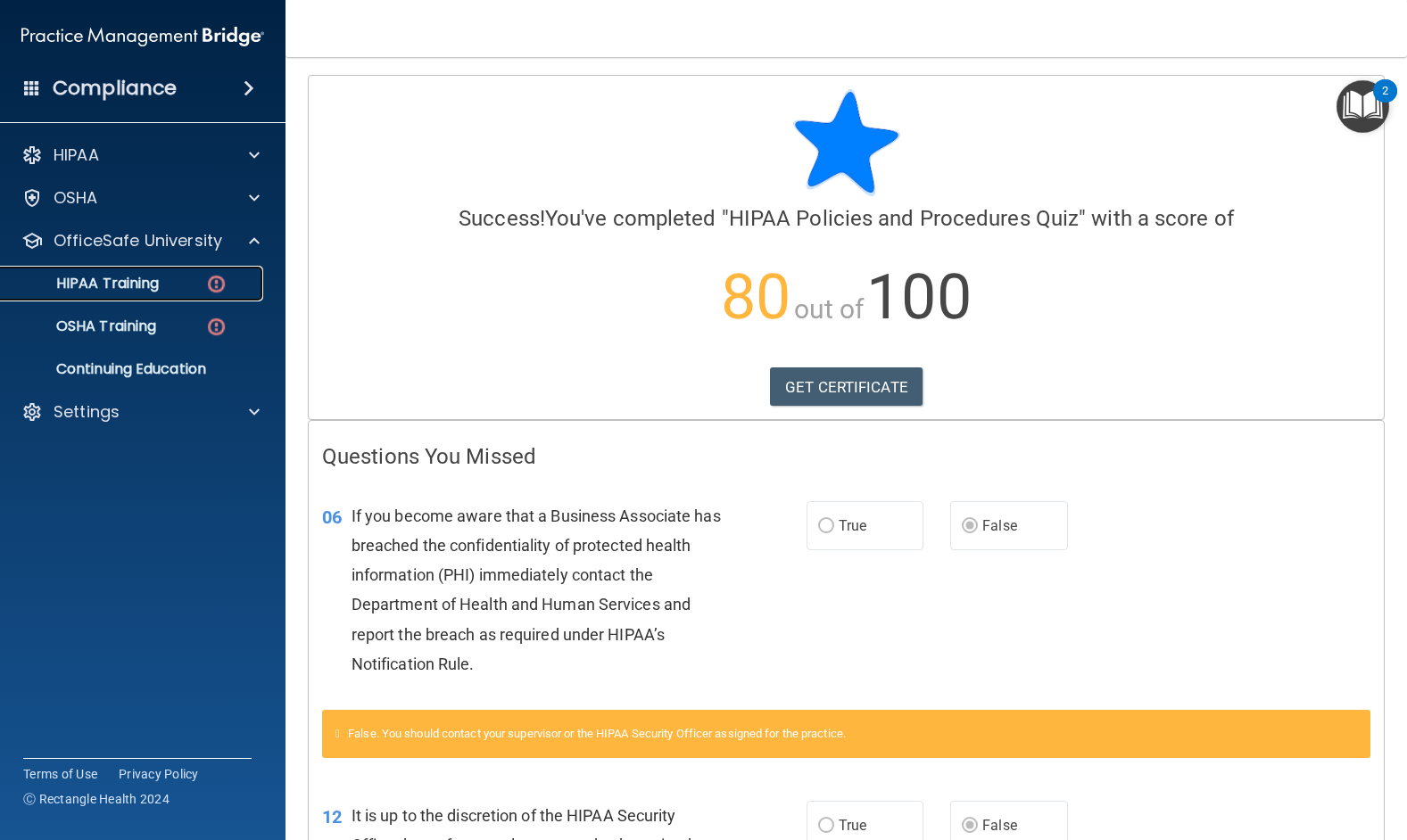
click at [95, 278] on p "HIPAA Training" at bounding box center [85, 283] width 147 height 18
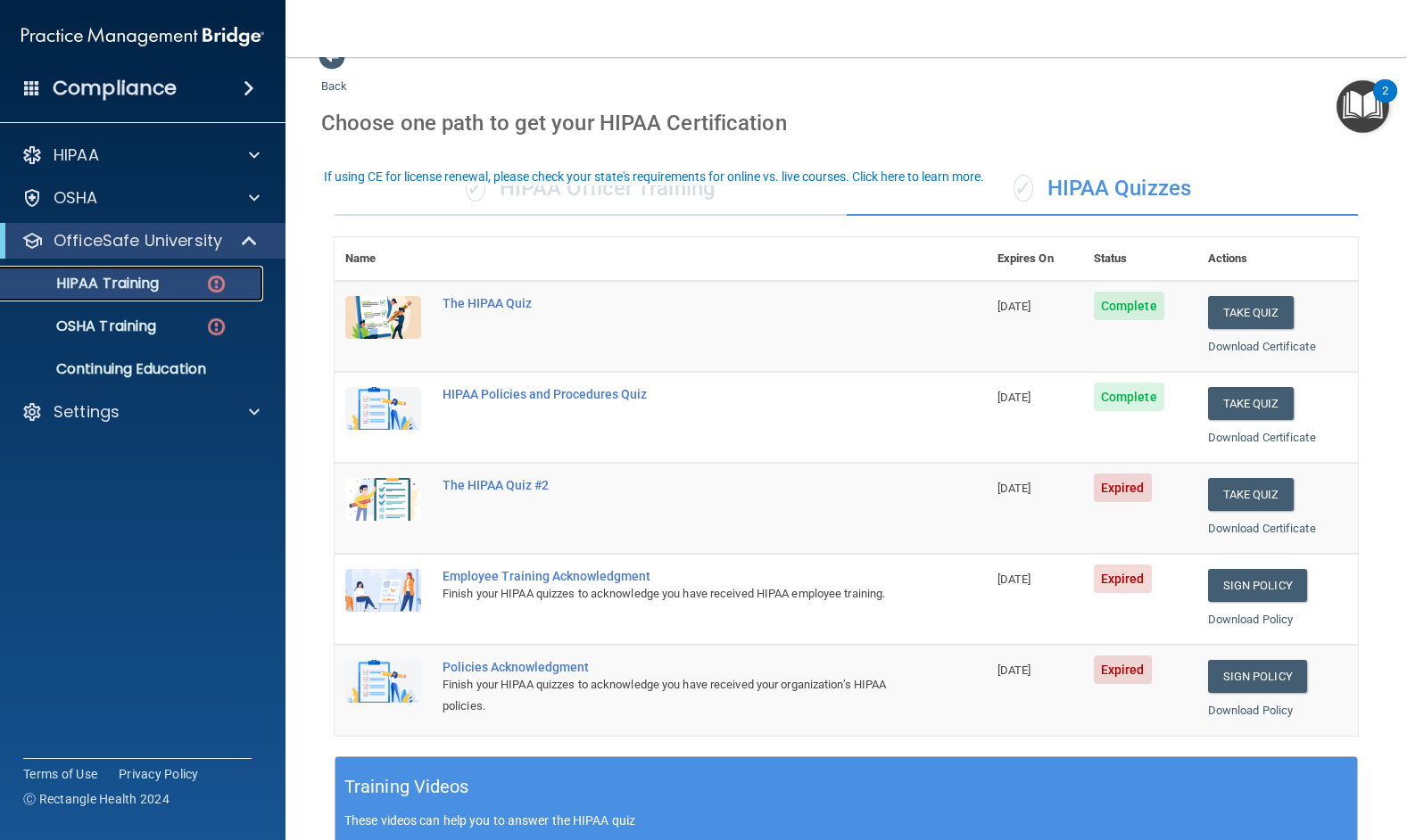
scroll to position [89, 0]
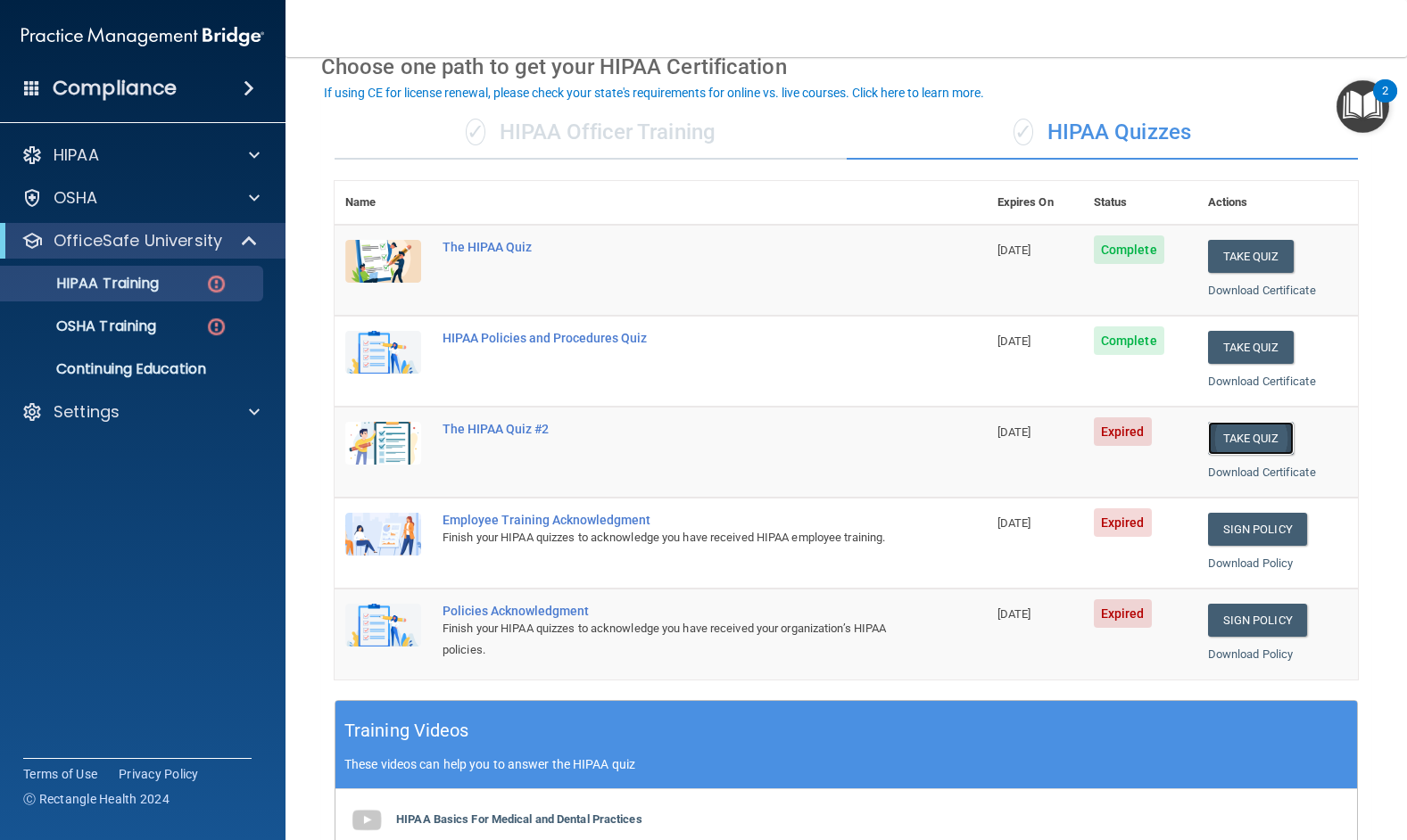
click at [1243, 439] on button "Take Quiz" at bounding box center [1250, 438] width 85 height 33
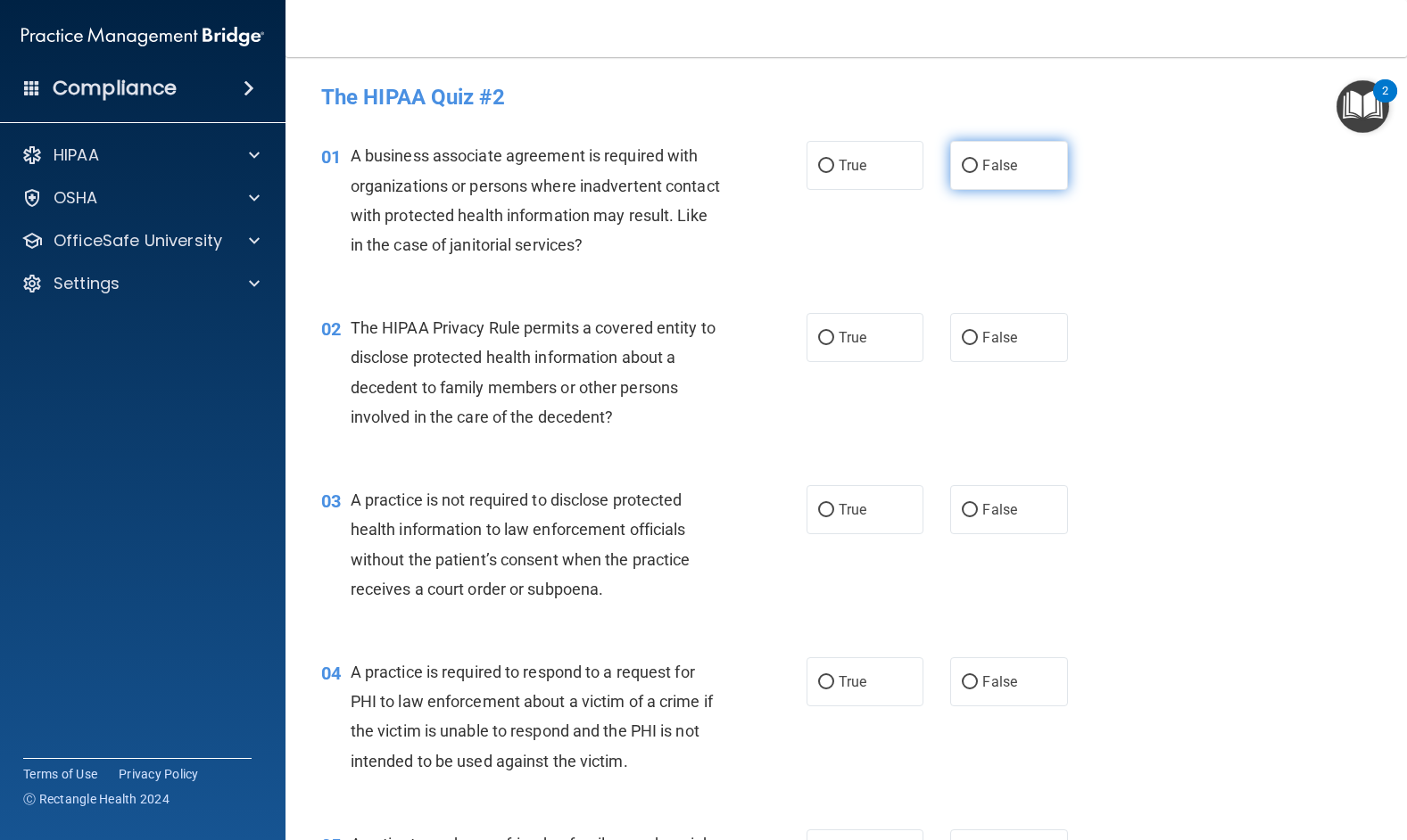
click at [961, 162] on input "False" at bounding box center [969, 166] width 16 height 13
radio input "true"
click at [823, 335] on input "True" at bounding box center [826, 338] width 16 height 13
radio input "true"
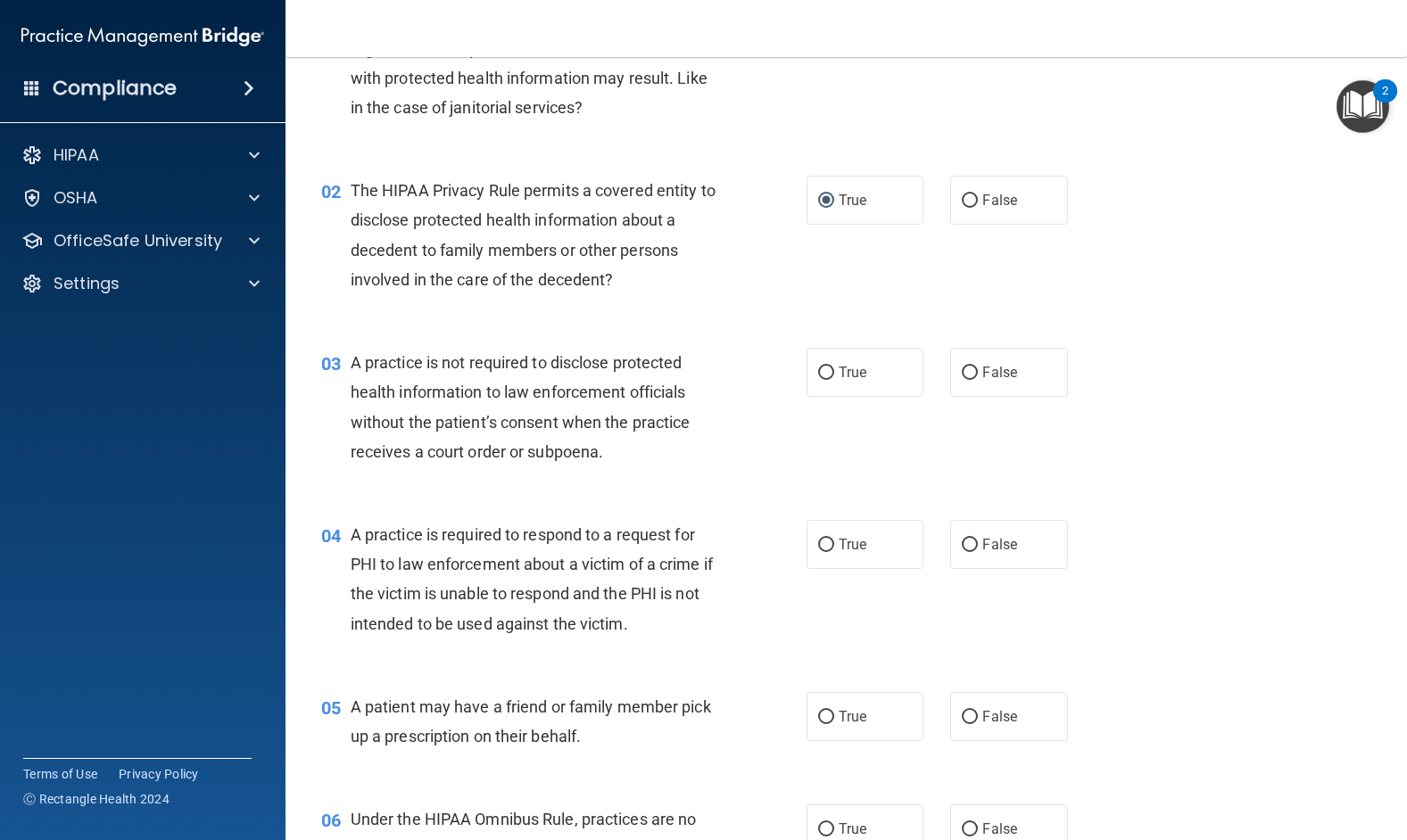
scroll to position [178, 0]
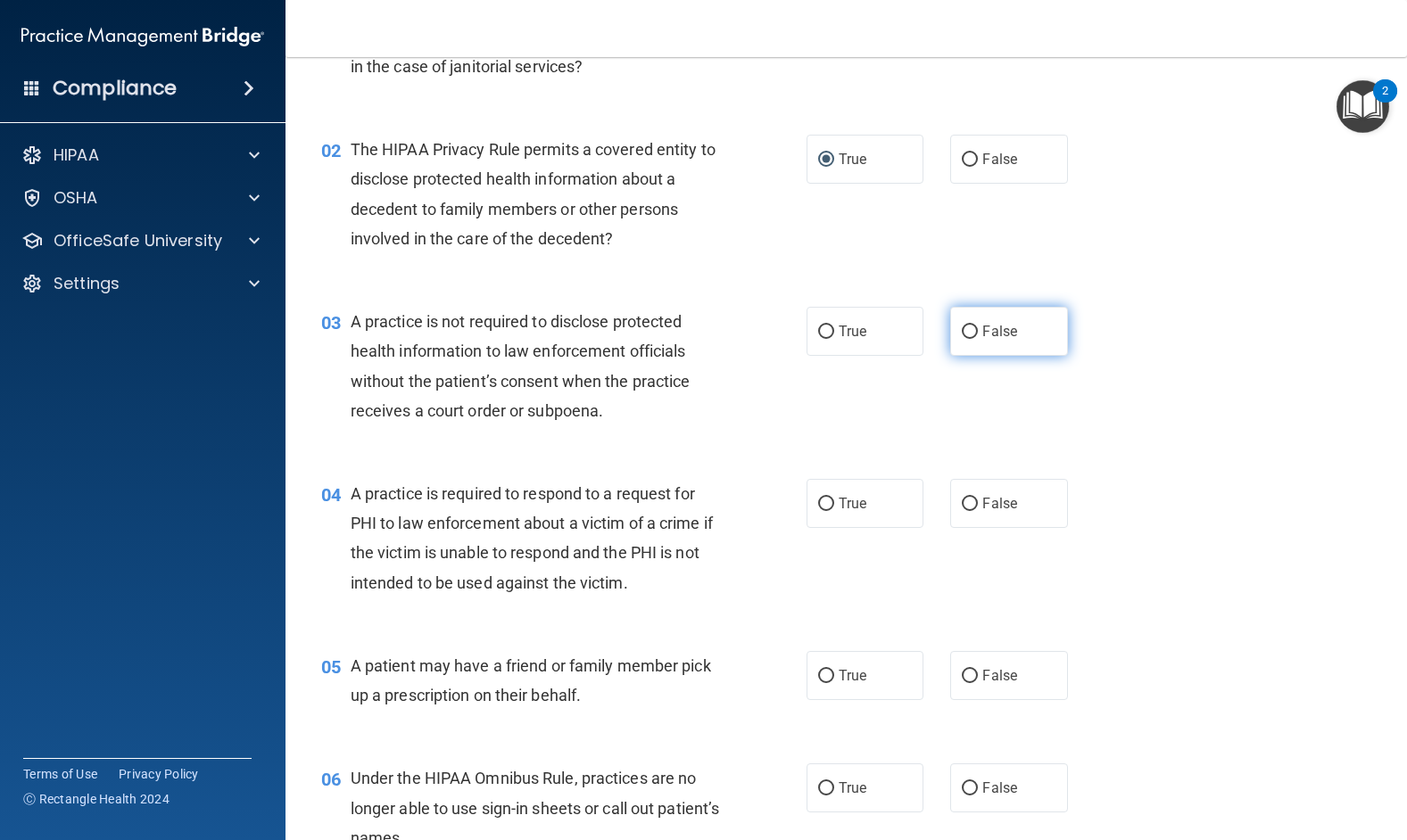
click at [961, 328] on input "False" at bounding box center [969, 332] width 16 height 13
radio input "true"
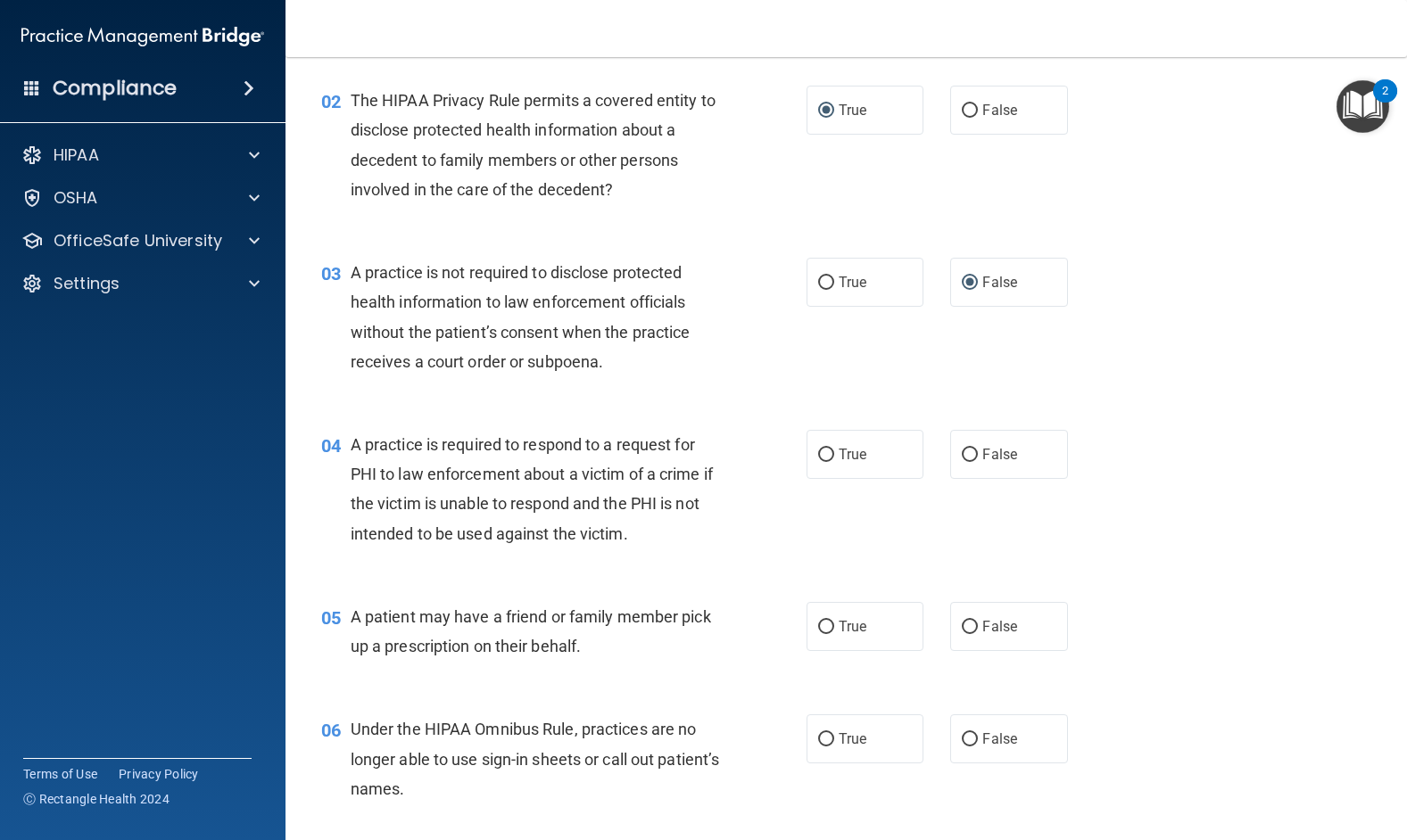
scroll to position [267, 0]
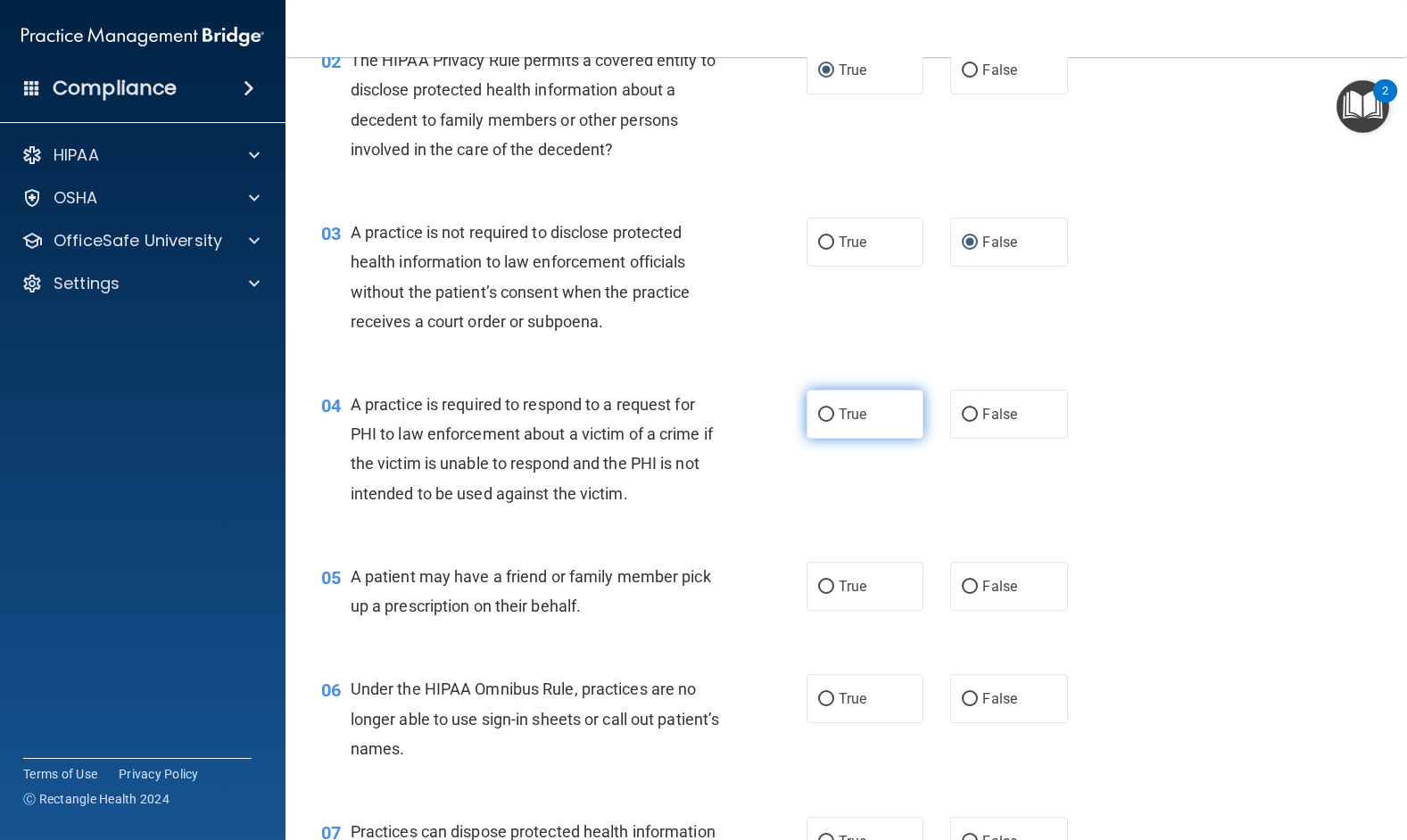
click at [824, 413] on input "True" at bounding box center [826, 415] width 16 height 13
radio input "true"
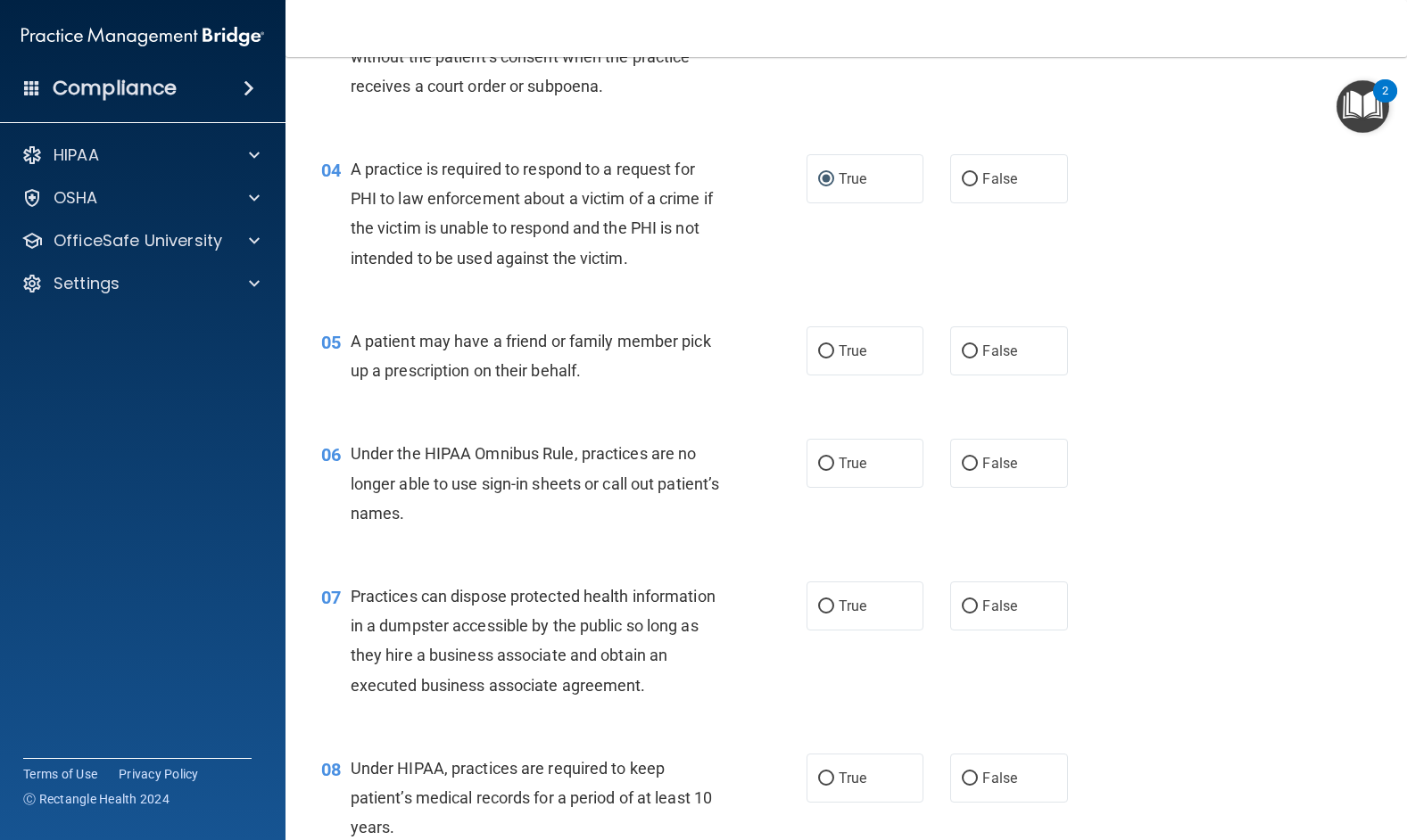
scroll to position [535, 0]
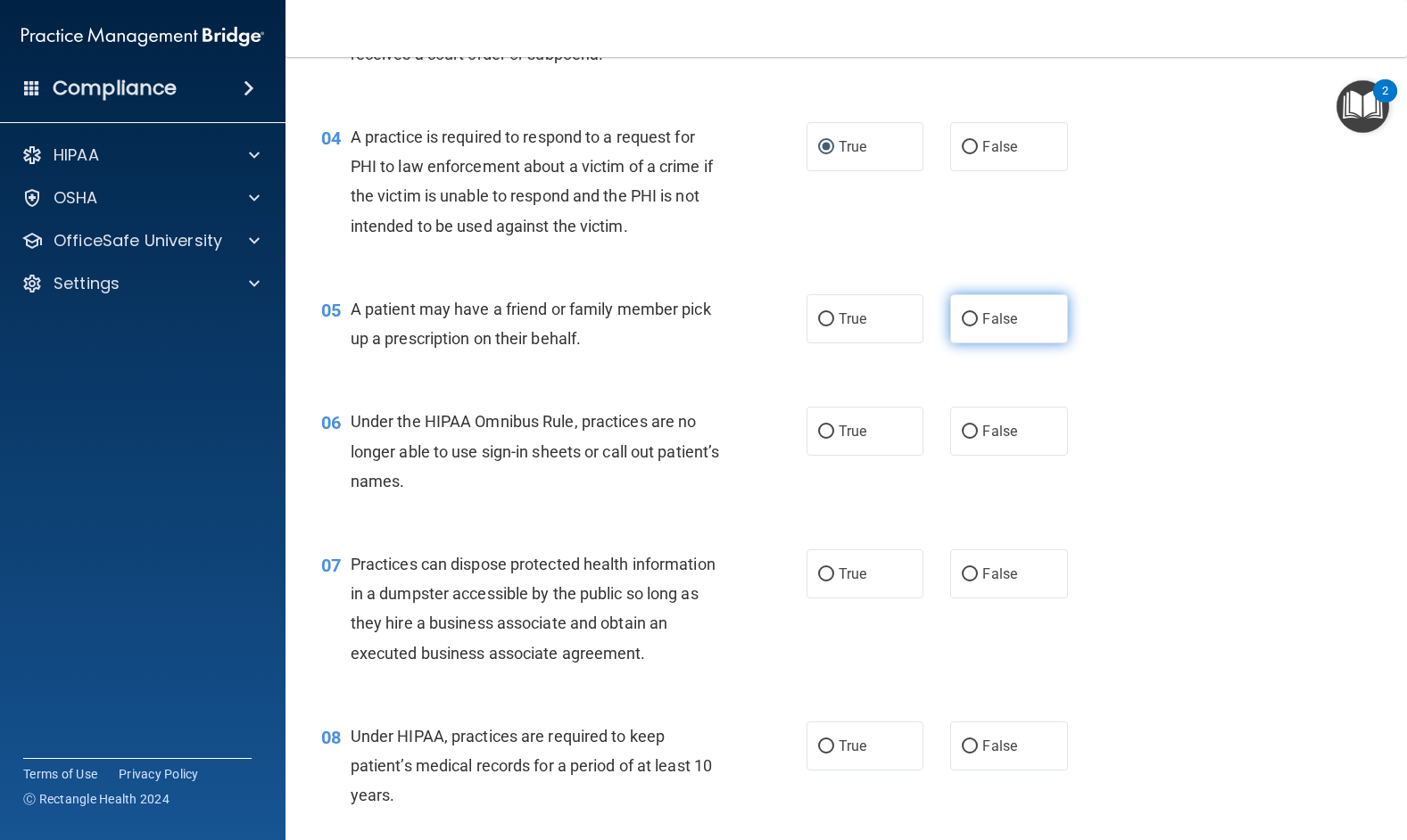
click at [963, 315] on input "False" at bounding box center [969, 319] width 16 height 13
radio input "true"
click at [963, 428] on input "False" at bounding box center [969, 432] width 16 height 13
radio input "true"
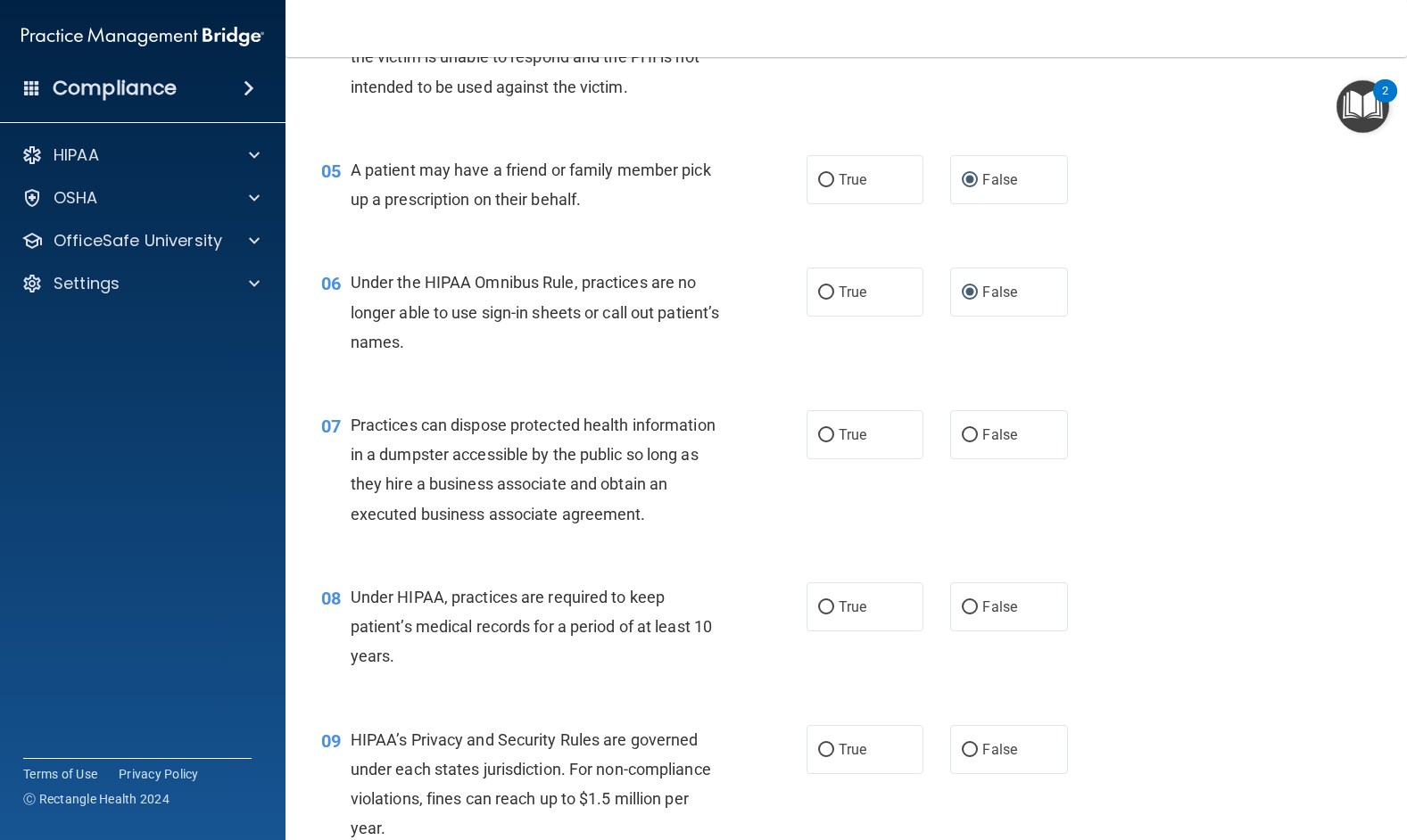
scroll to position [713, 0]
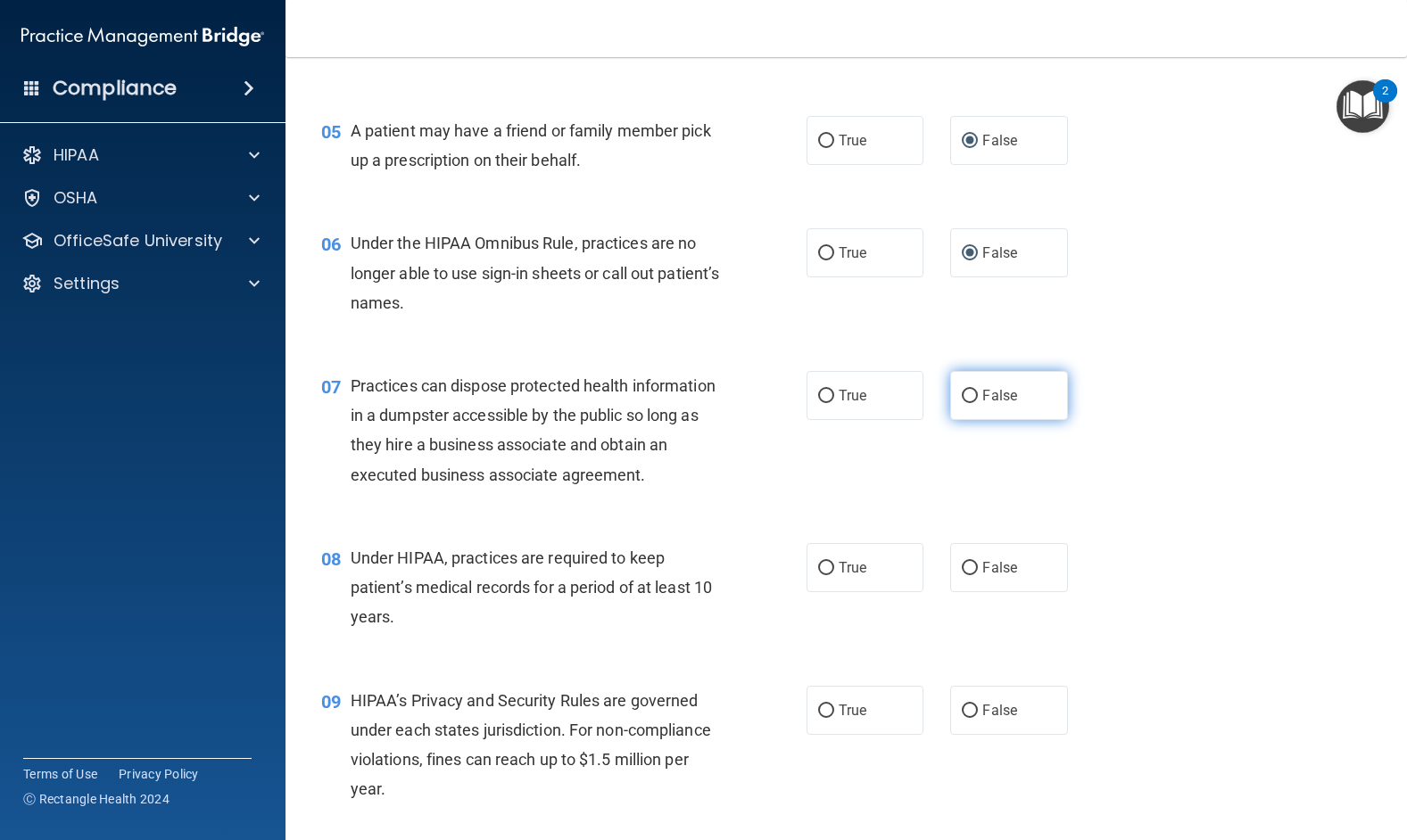
click at [961, 392] on input "False" at bounding box center [969, 396] width 16 height 13
radio input "true"
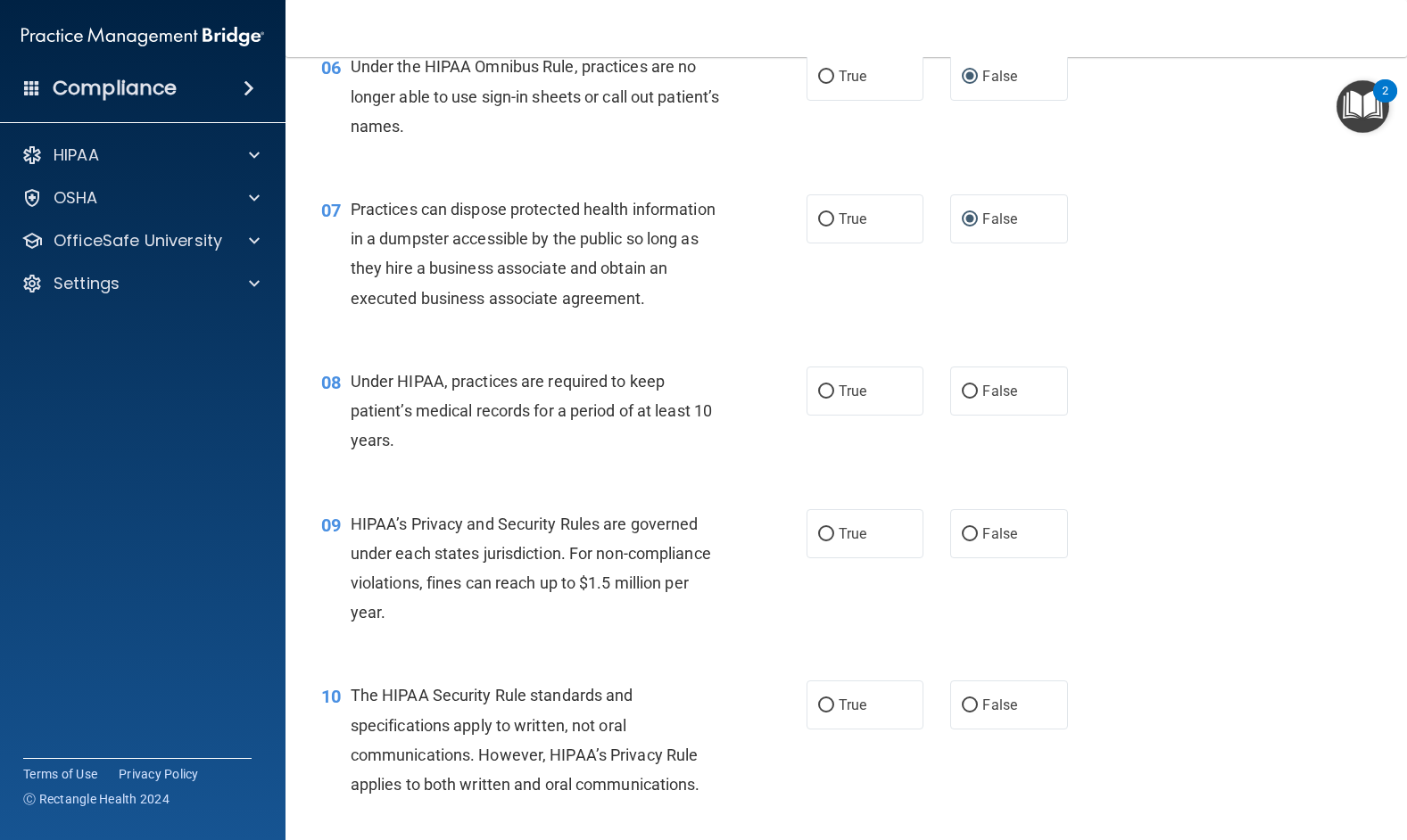
scroll to position [891, 0]
click at [819, 396] on input "True" at bounding box center [826, 390] width 16 height 13
radio input "true"
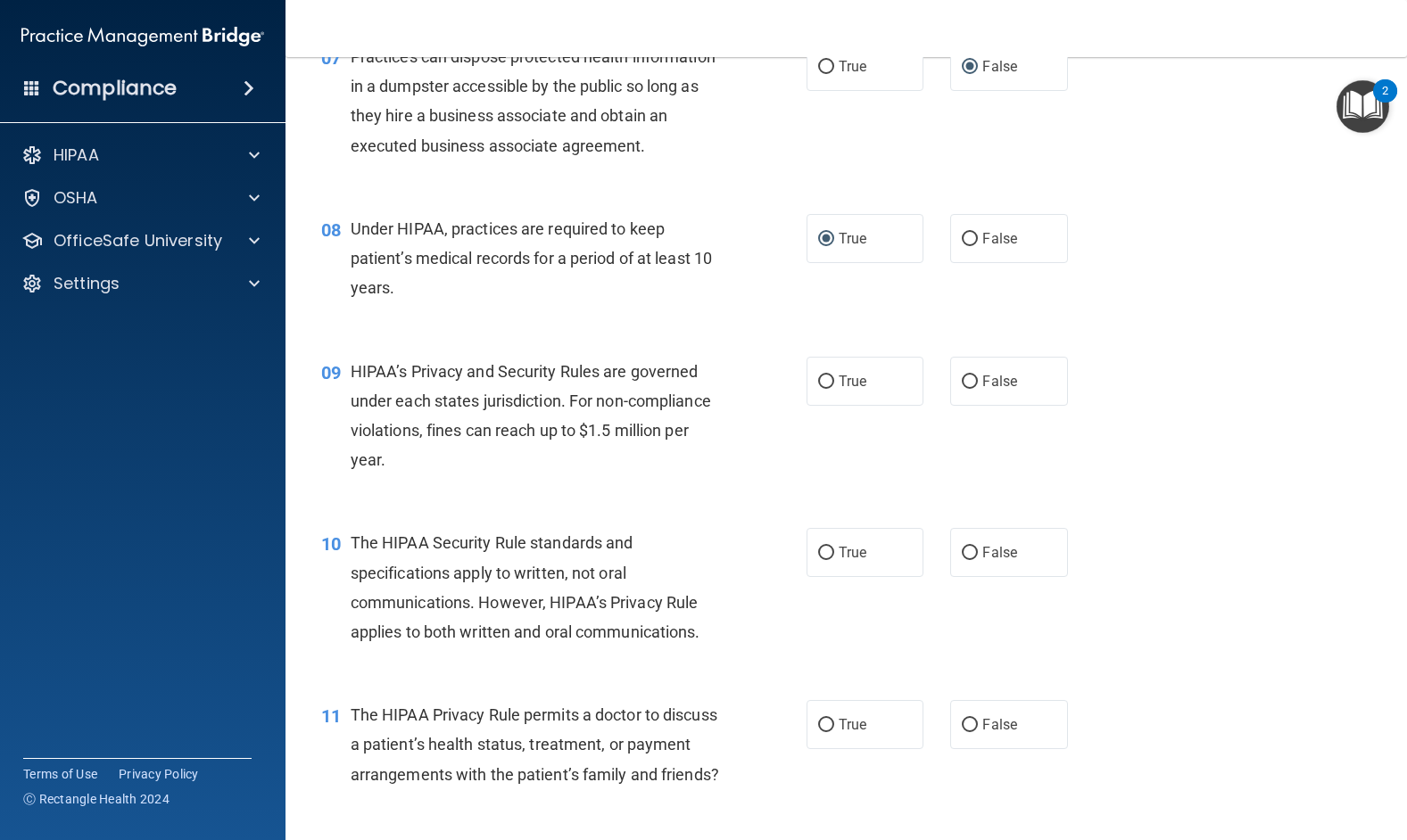
scroll to position [1070, 0]
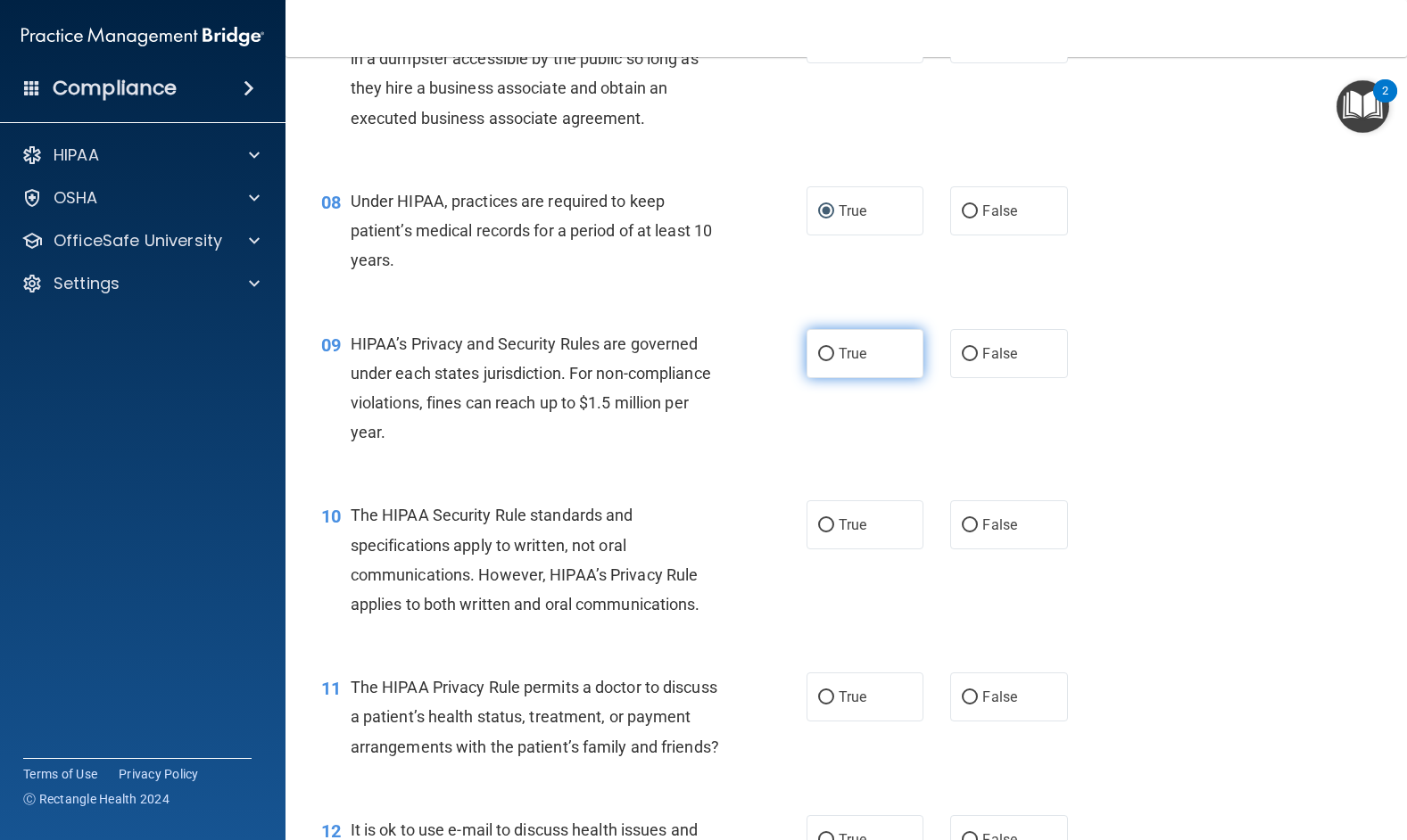
click at [818, 361] on input "True" at bounding box center [826, 355] width 16 height 13
radio input "true"
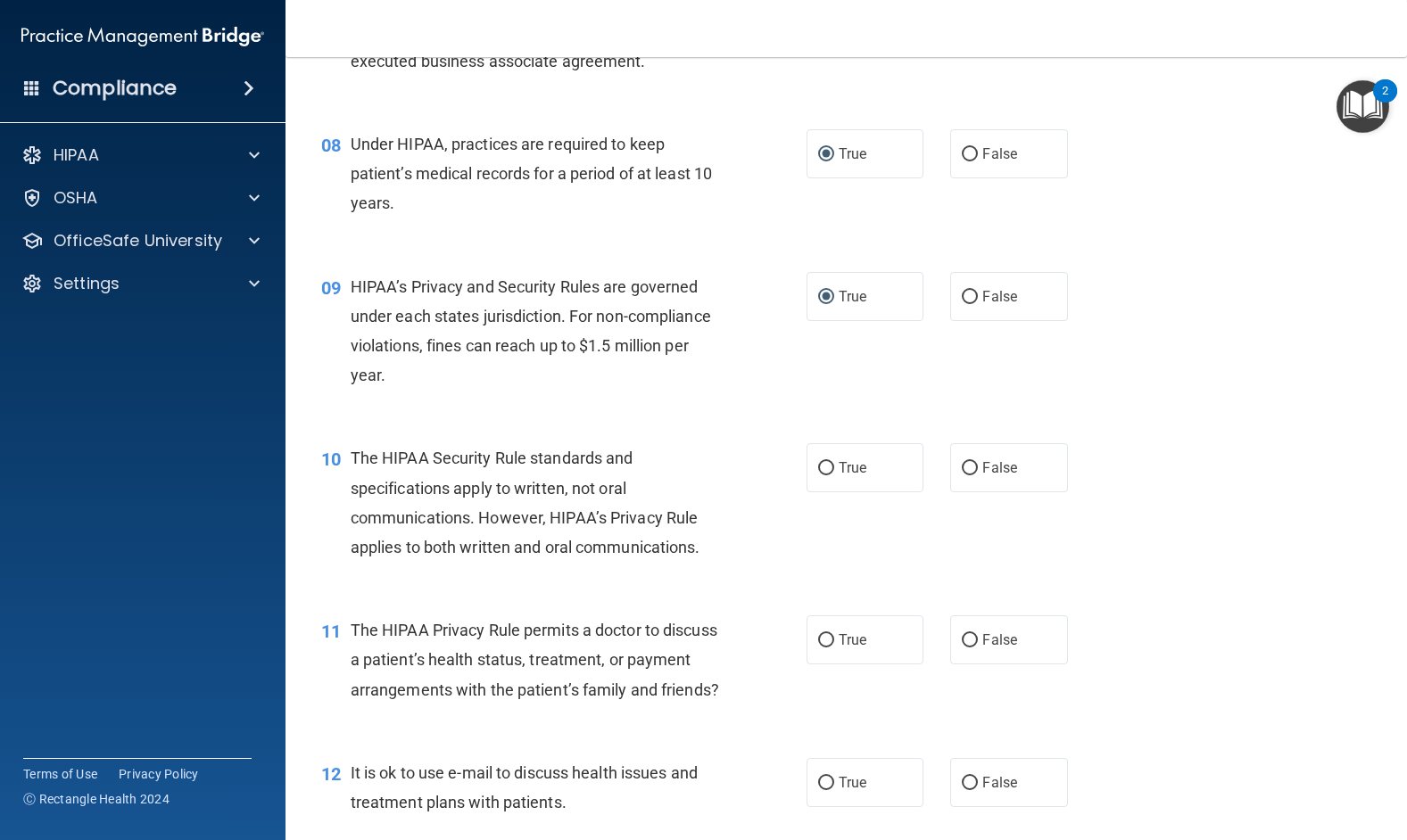
scroll to position [1248, 0]
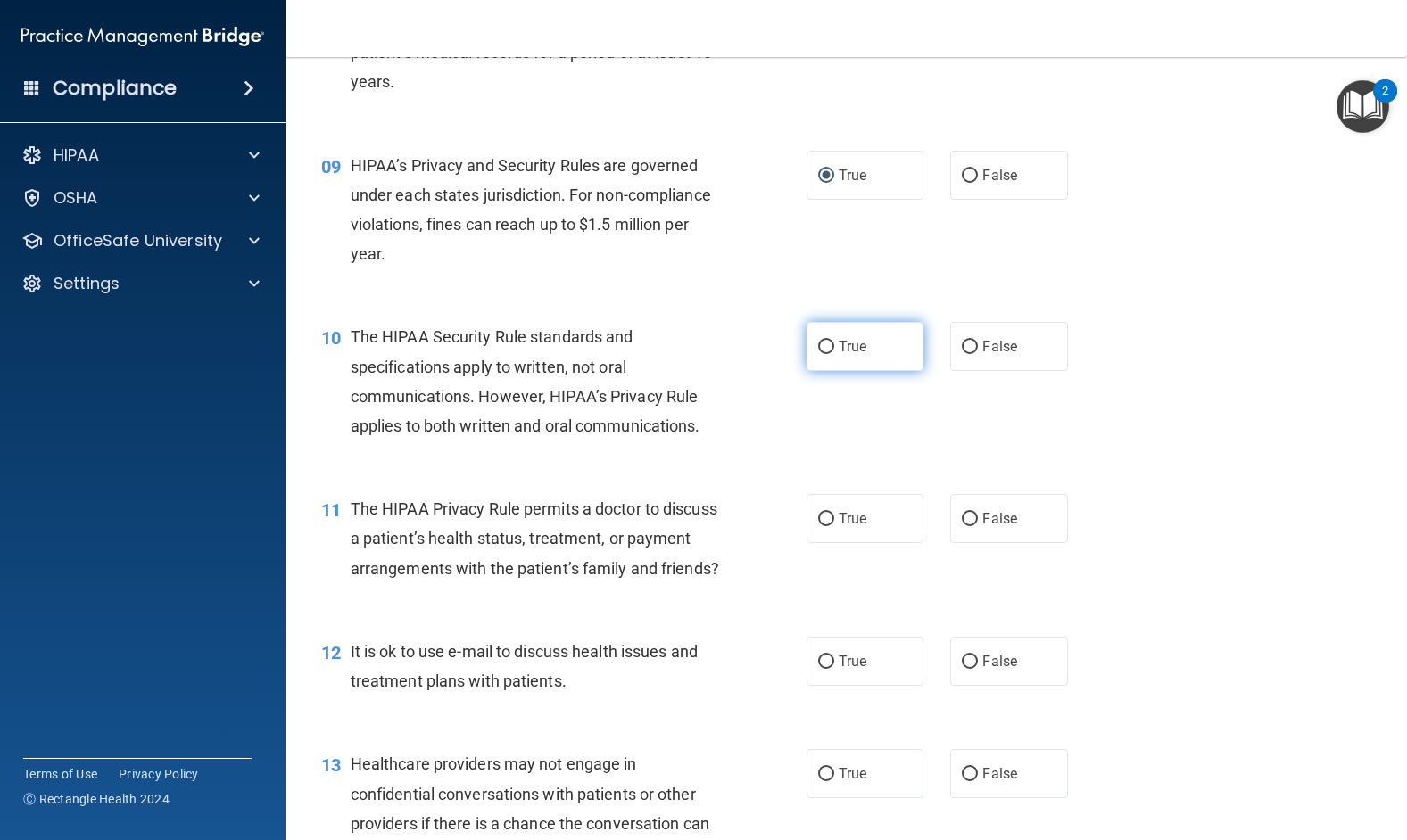
click at [818, 354] on input "True" at bounding box center [826, 347] width 16 height 13
radio input "true"
click at [964, 526] on input "False" at bounding box center [969, 519] width 16 height 13
radio input "true"
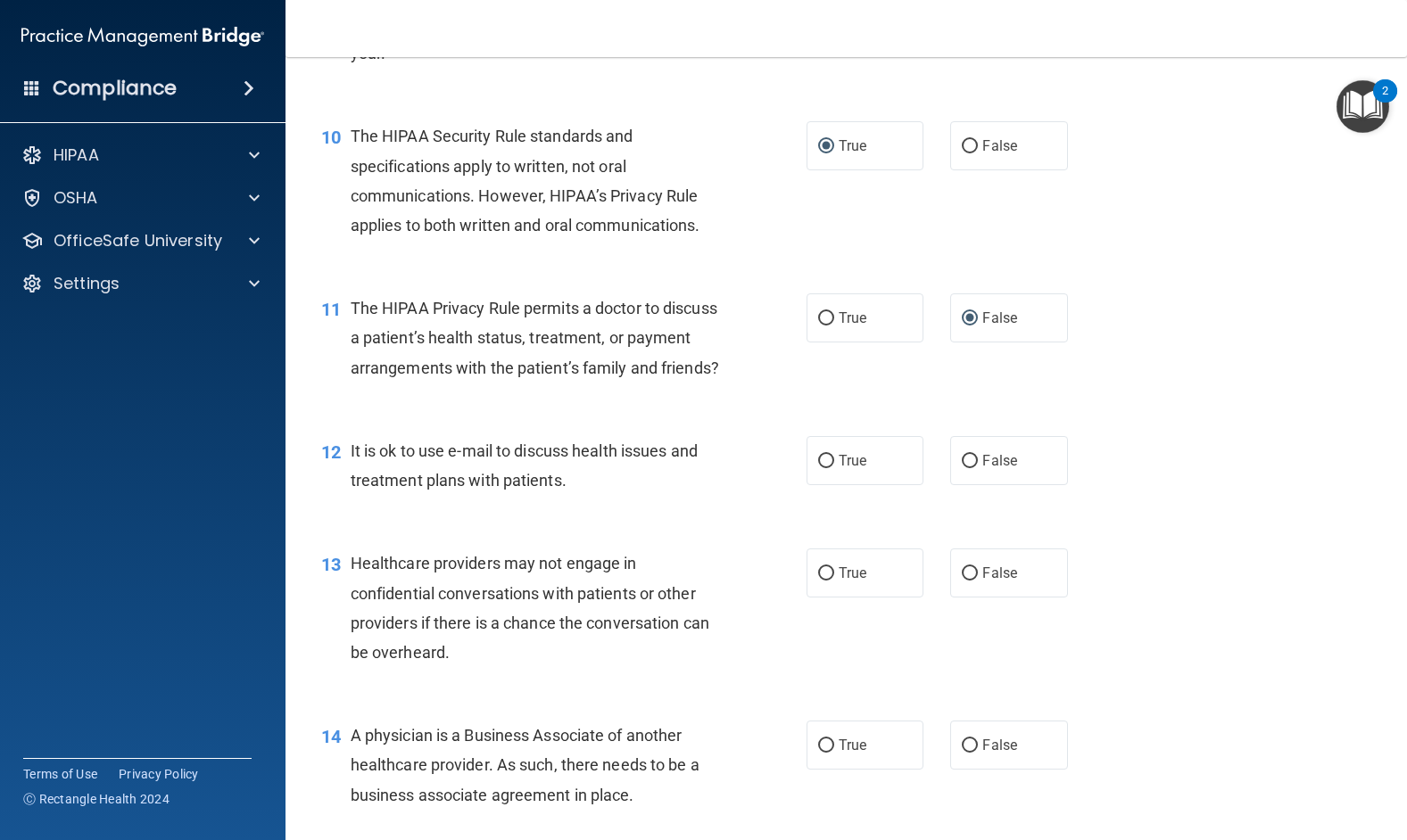
scroll to position [1516, 0]
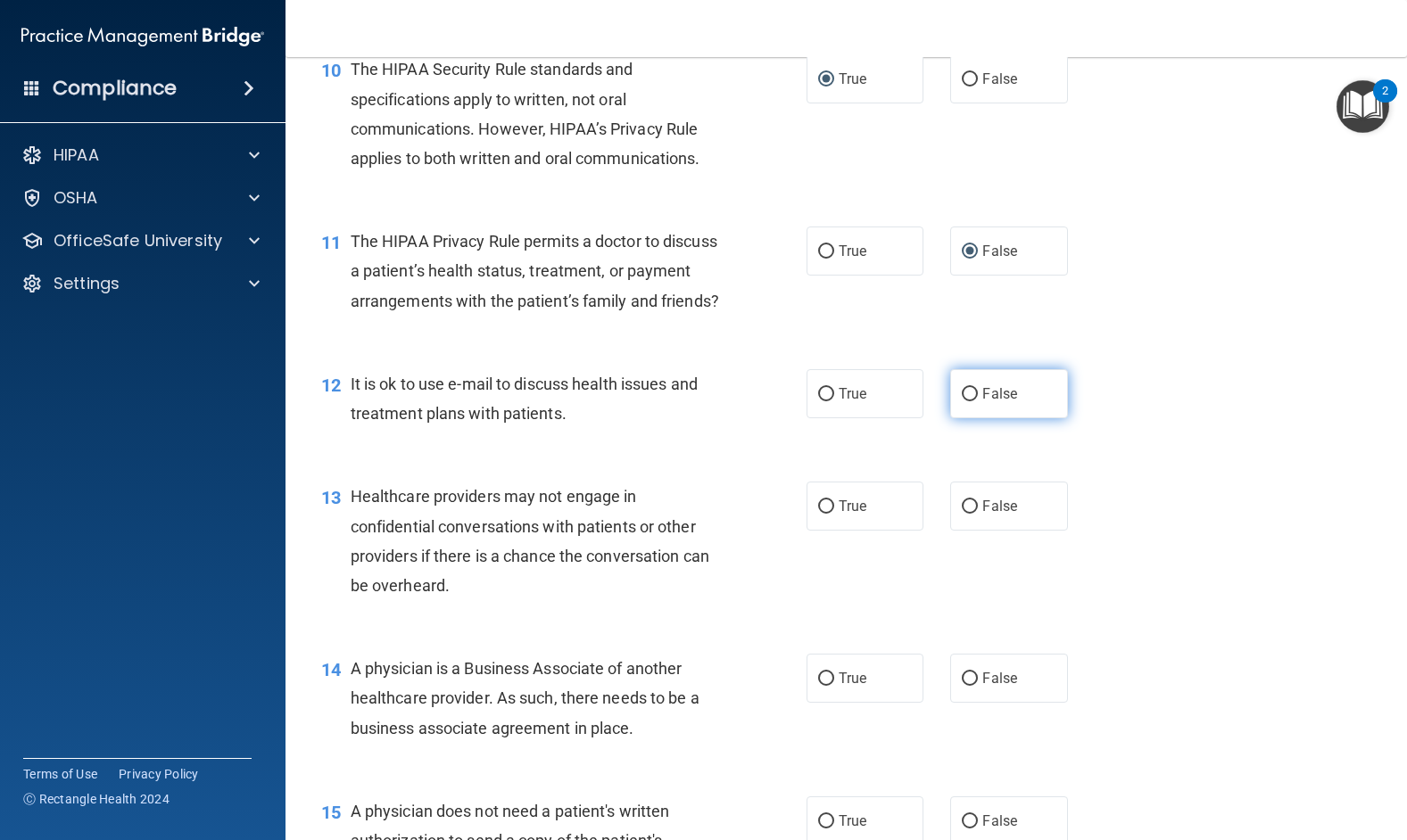
click at [963, 401] on input "False" at bounding box center [969, 394] width 16 height 13
radio input "true"
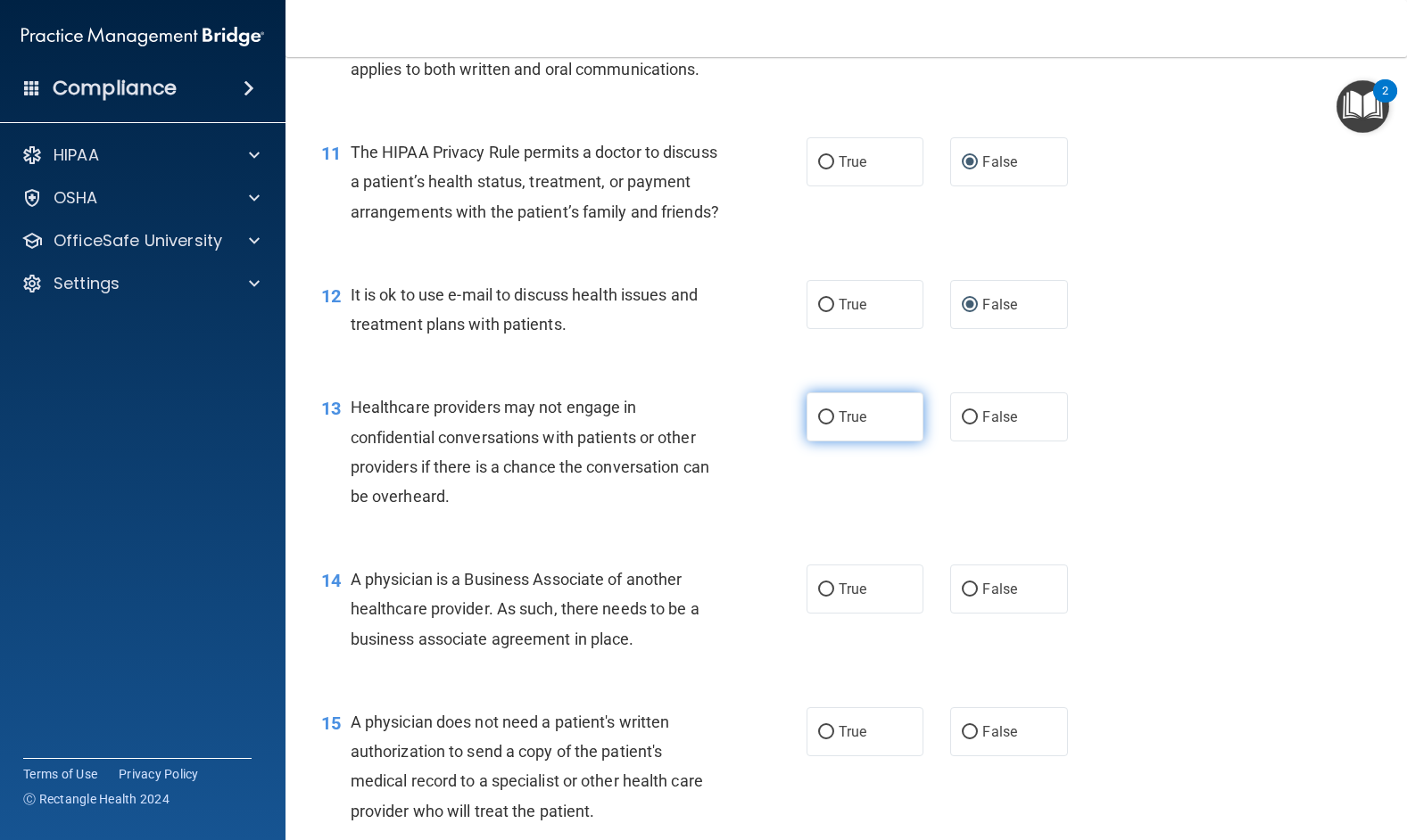
click at [818, 424] on input "True" at bounding box center [826, 418] width 16 height 13
radio input "true"
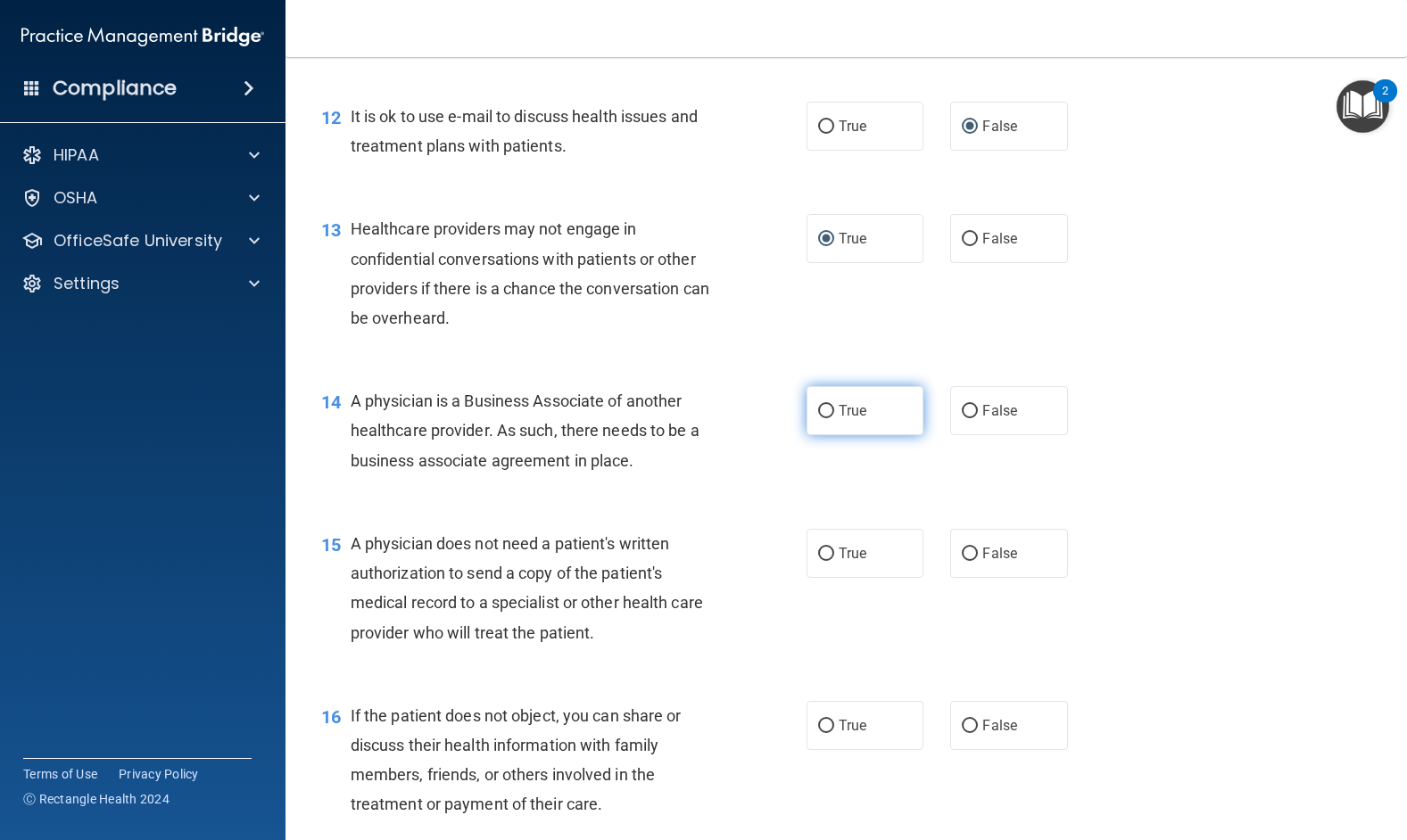
click at [823, 418] on input "True" at bounding box center [826, 411] width 16 height 13
radio input "true"
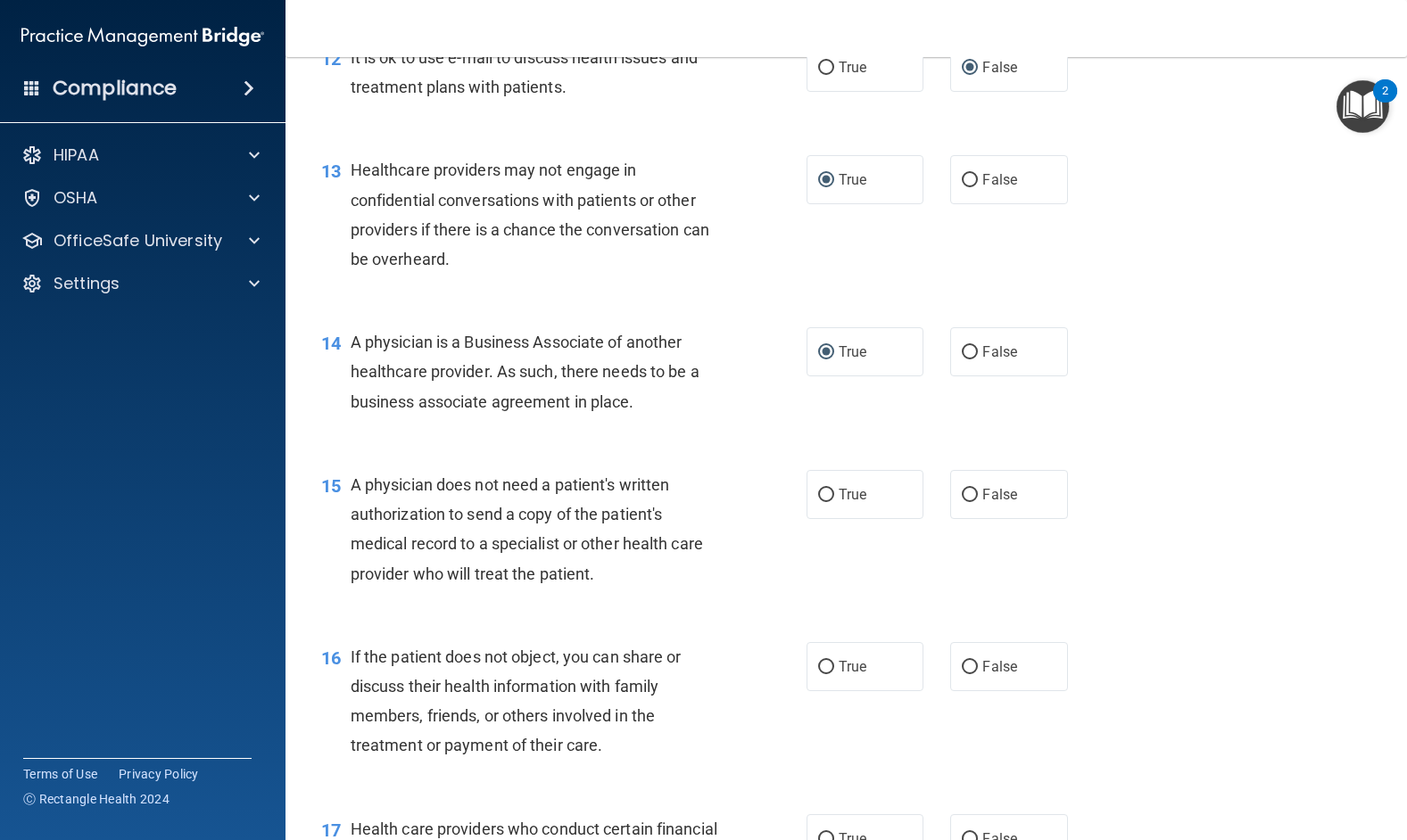
scroll to position [2050, 0]
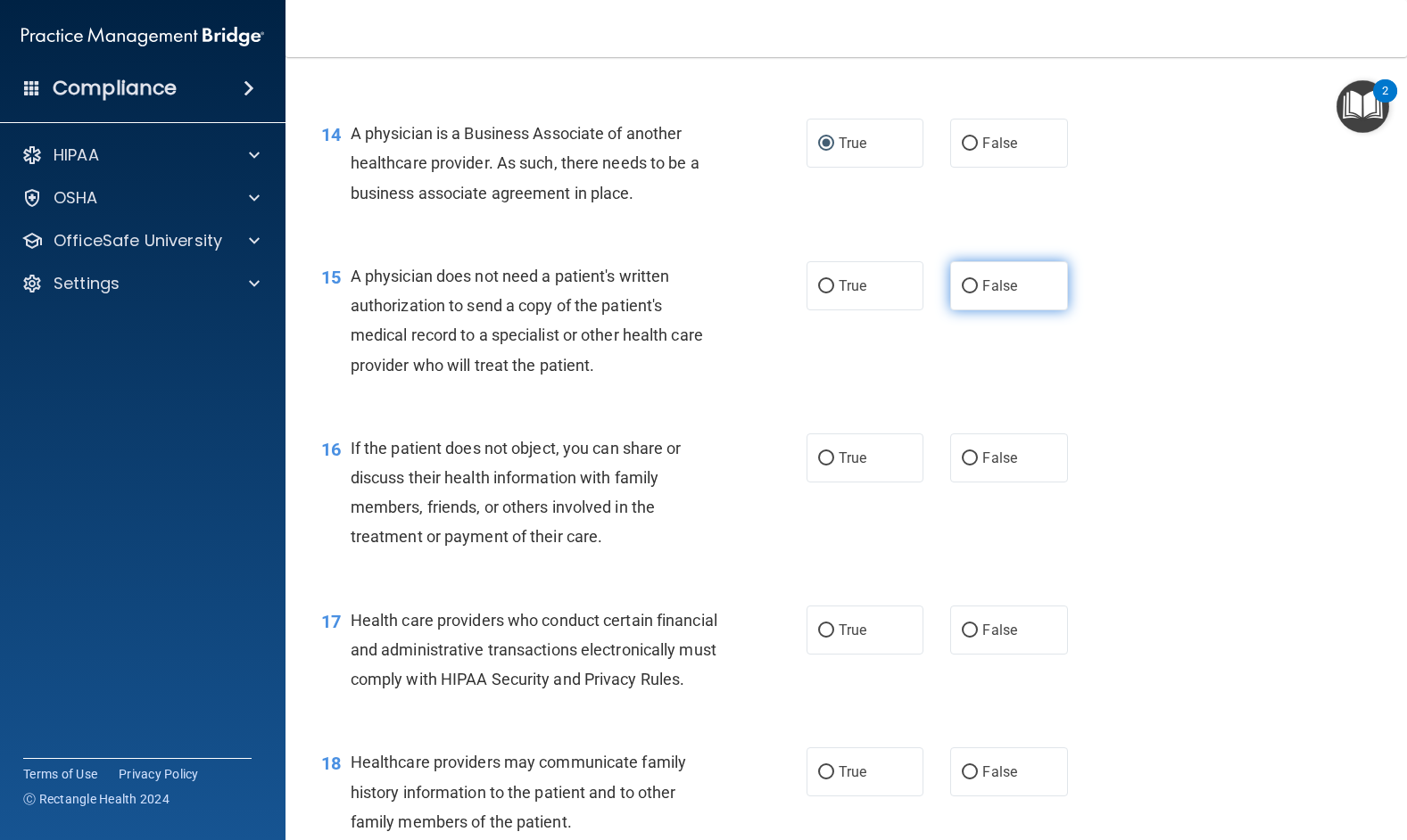
click at [961, 293] on input "False" at bounding box center [969, 287] width 16 height 13
radio input "true"
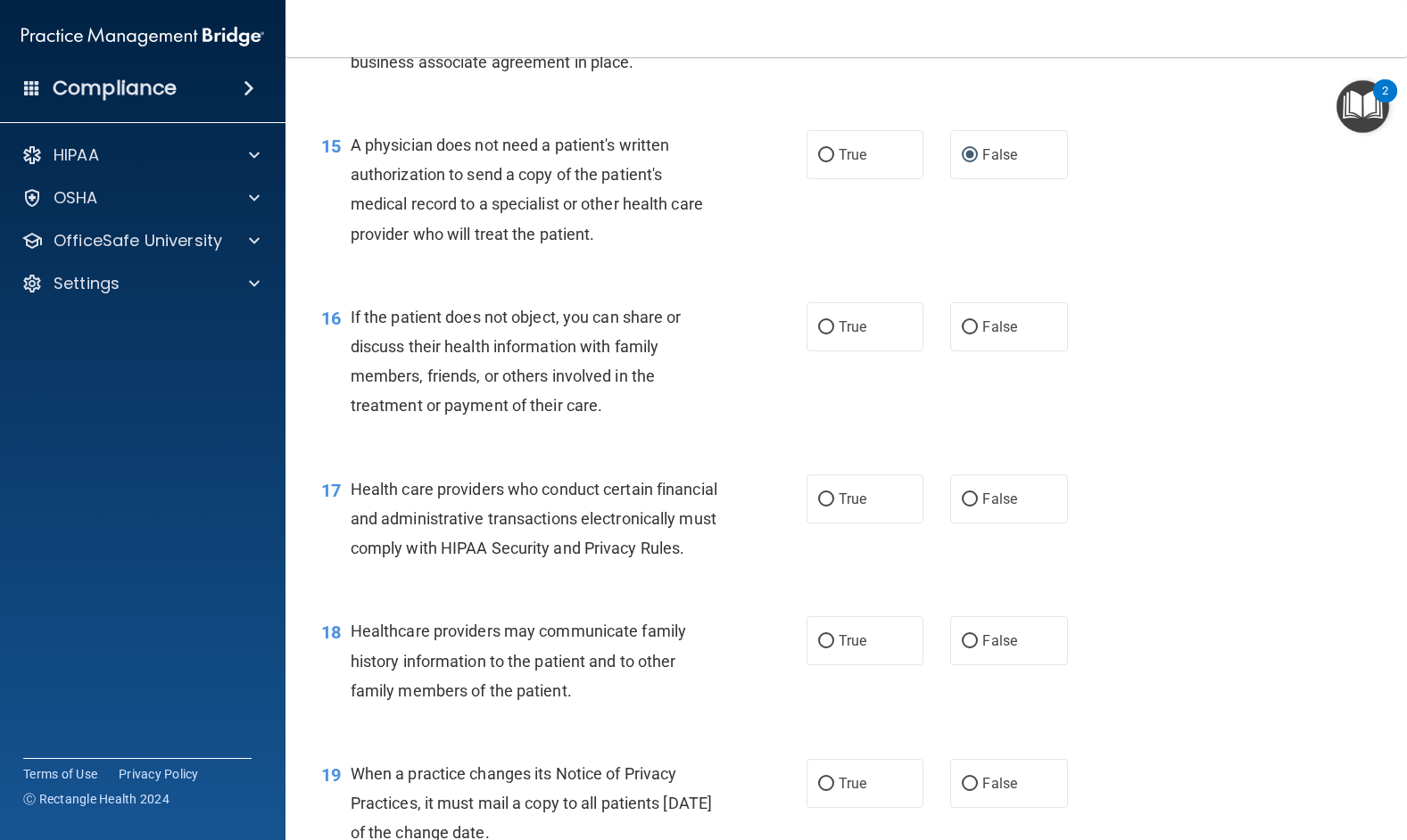
scroll to position [2229, 0]
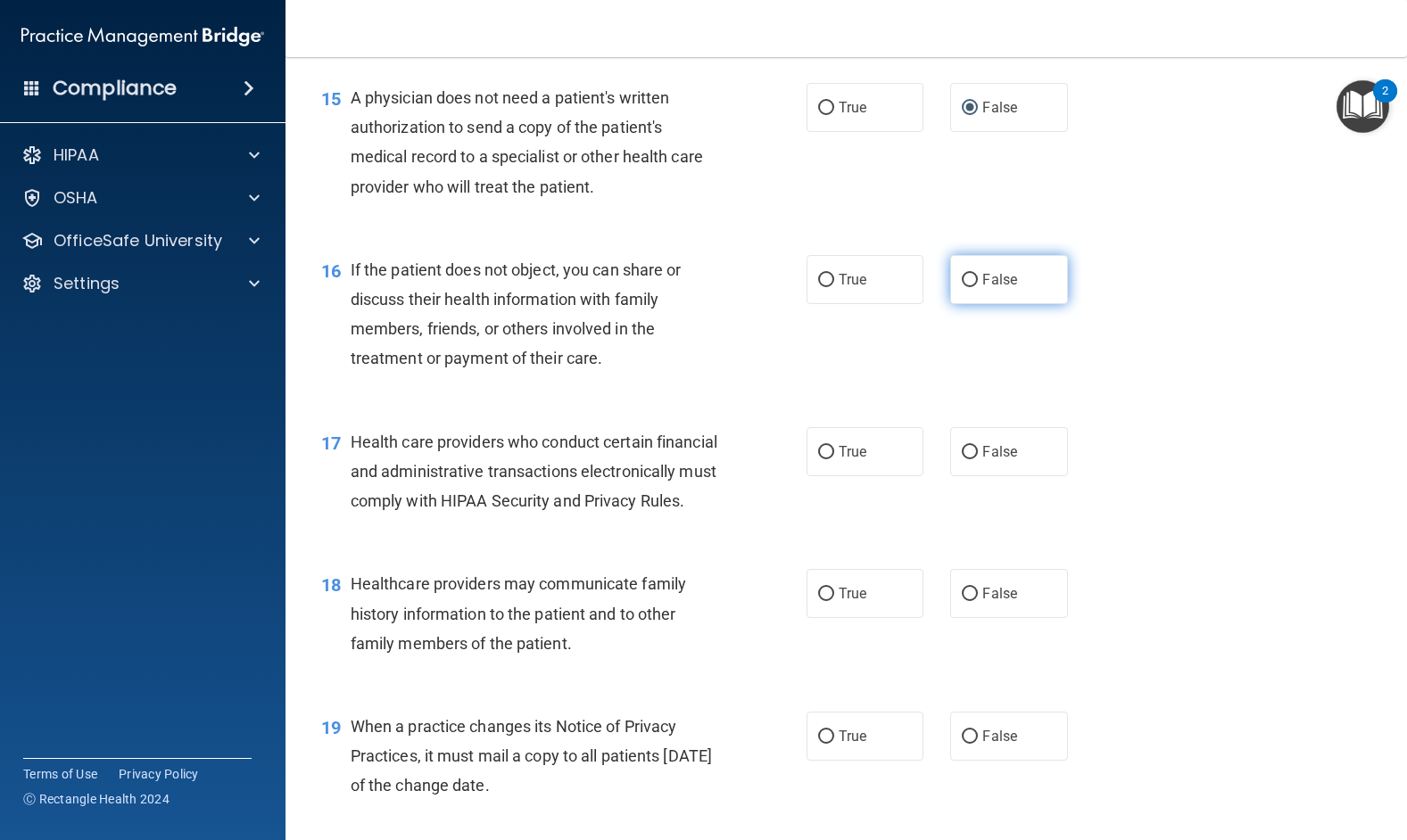
click at [964, 287] on input "False" at bounding box center [969, 280] width 16 height 13
radio input "true"
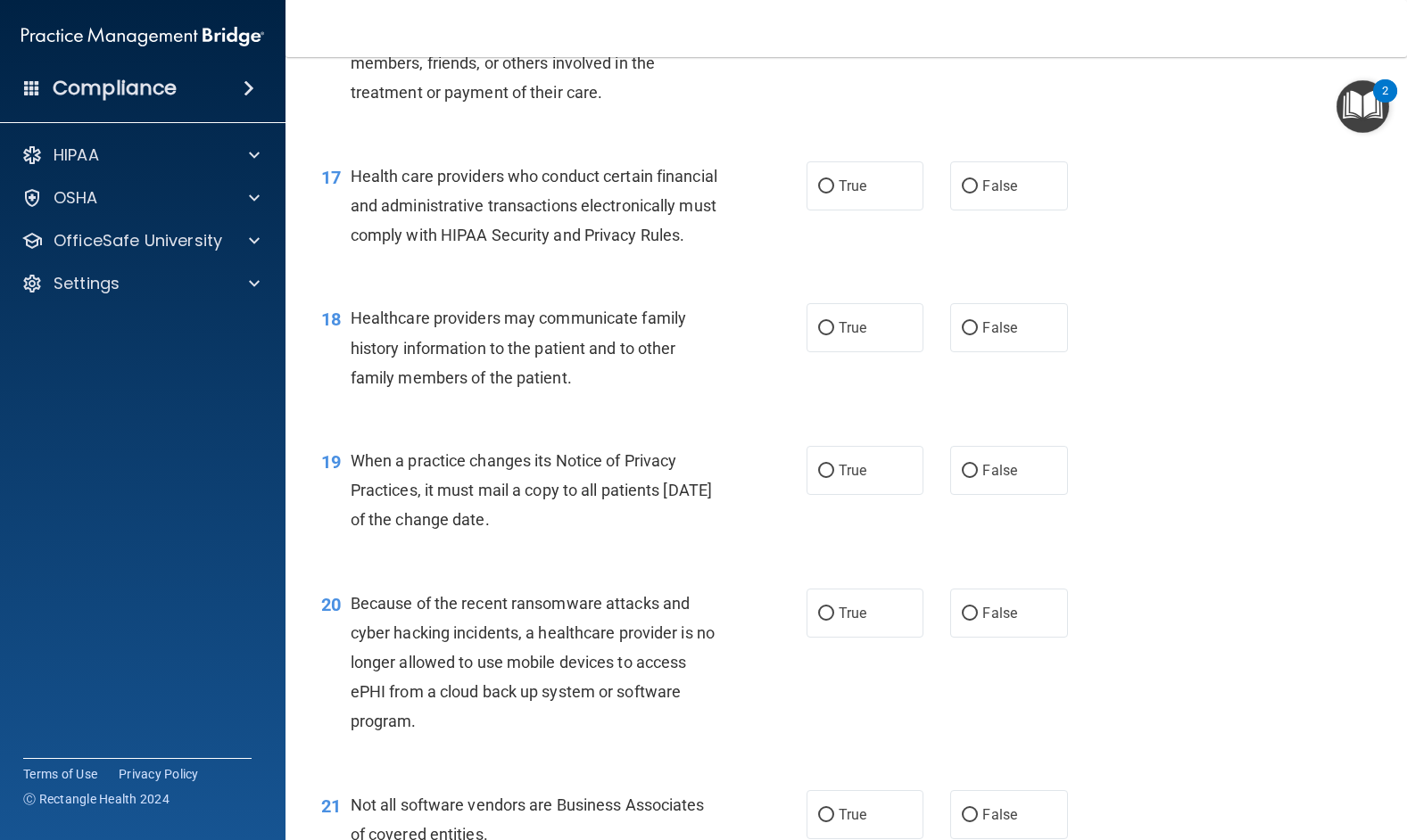
scroll to position [2496, 0]
click at [818, 191] on input "True" at bounding box center [826, 185] width 16 height 13
radio input "true"
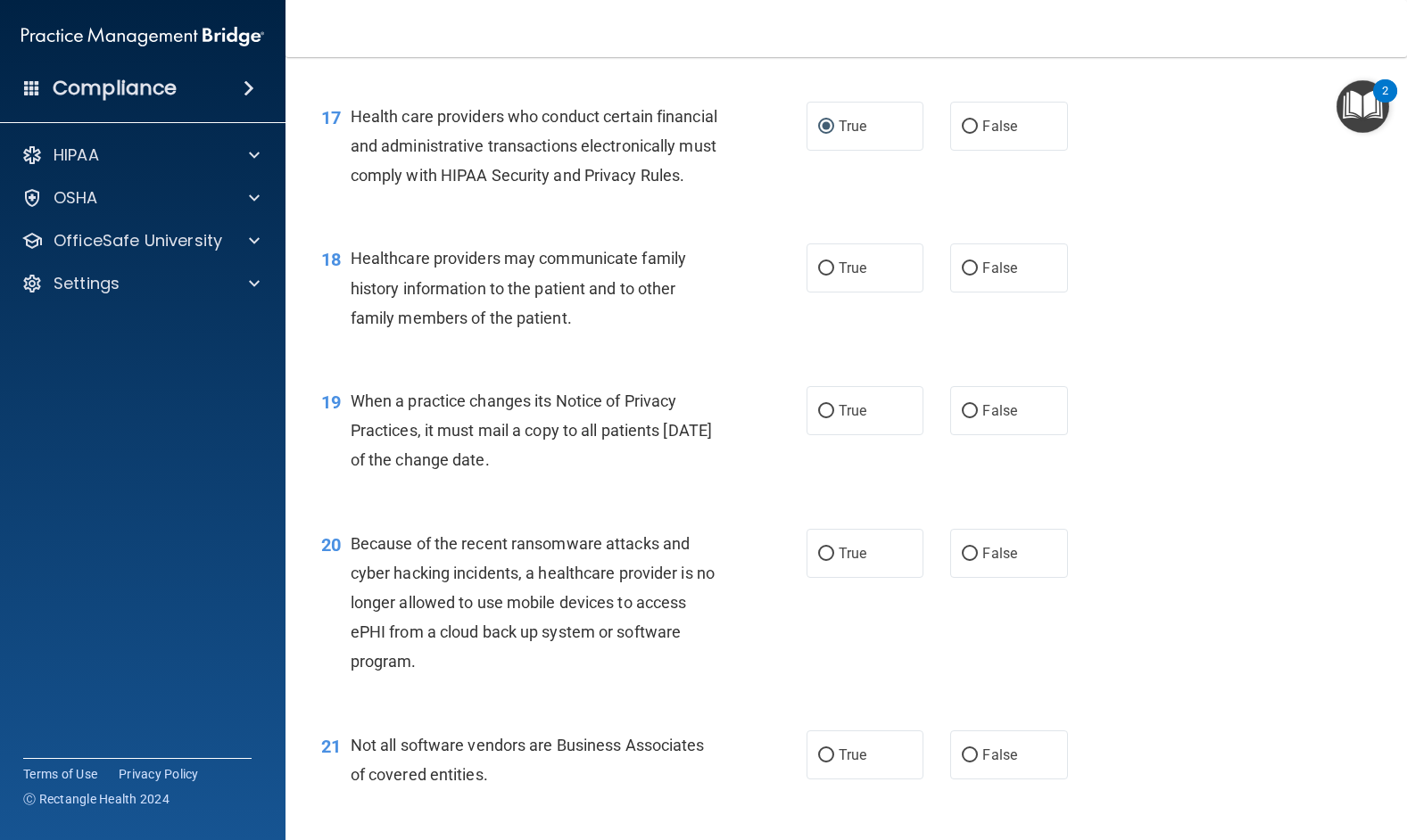
scroll to position [2585, 0]
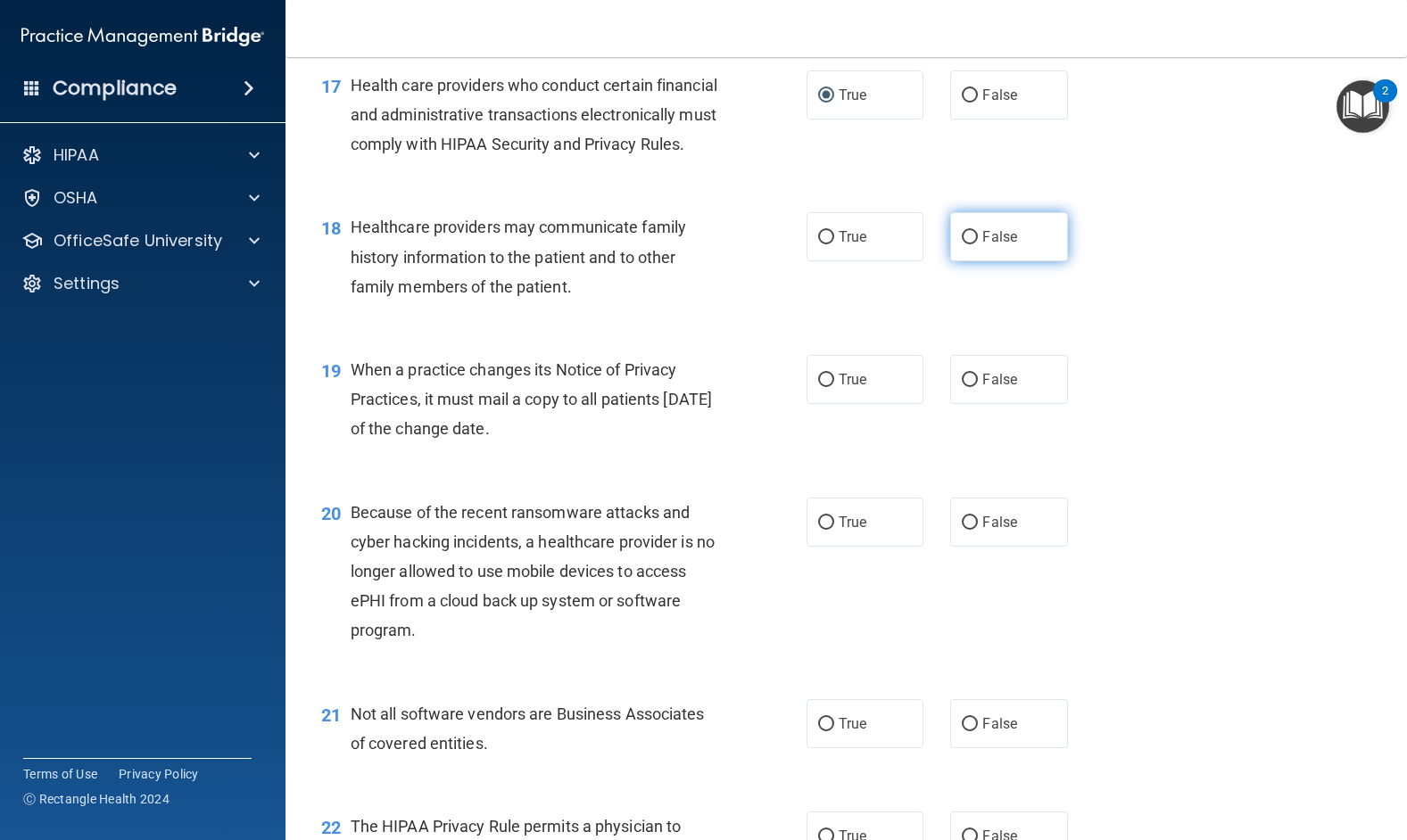
click at [961, 244] on input "False" at bounding box center [969, 238] width 16 height 13
radio input "true"
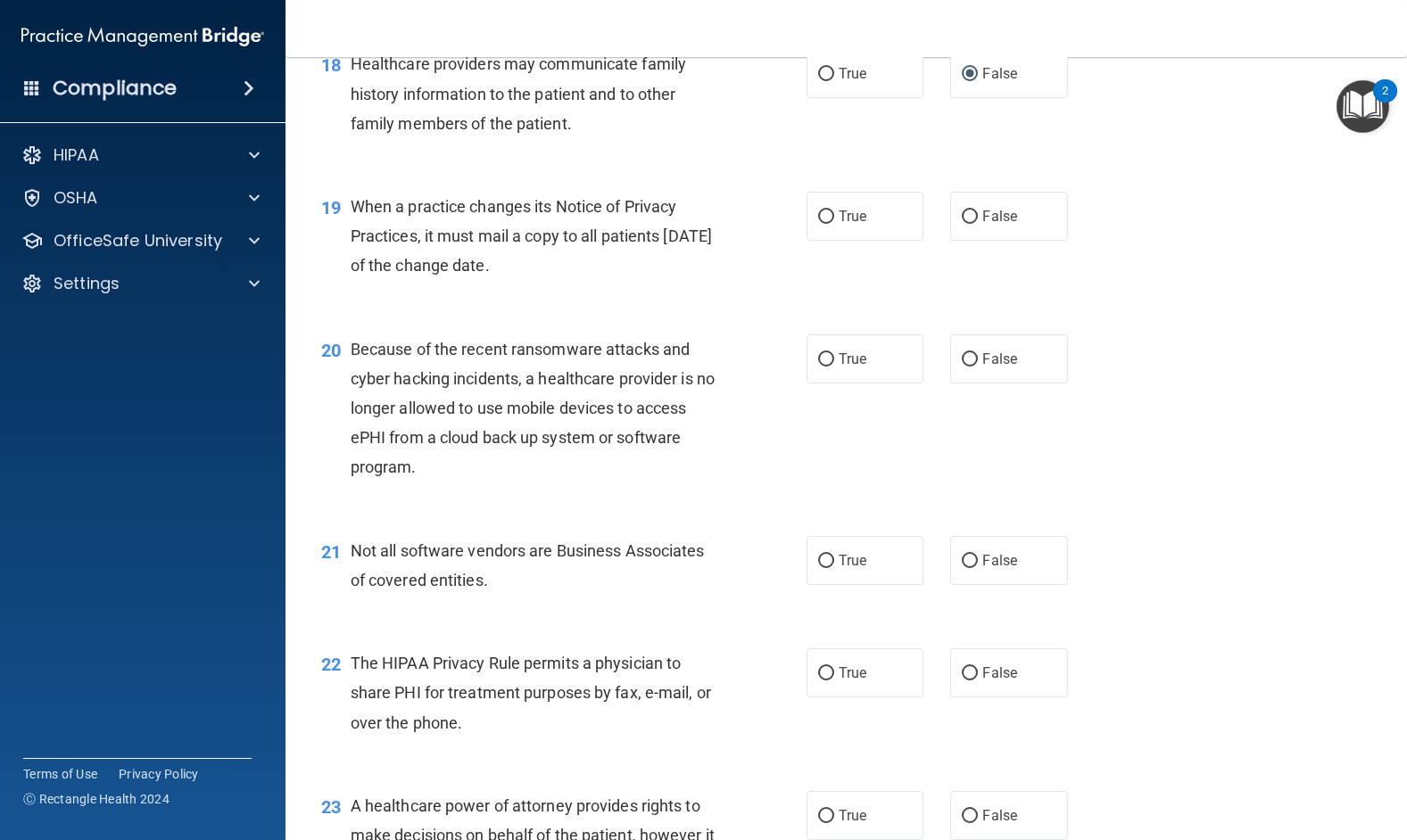
scroll to position [2763, 0]
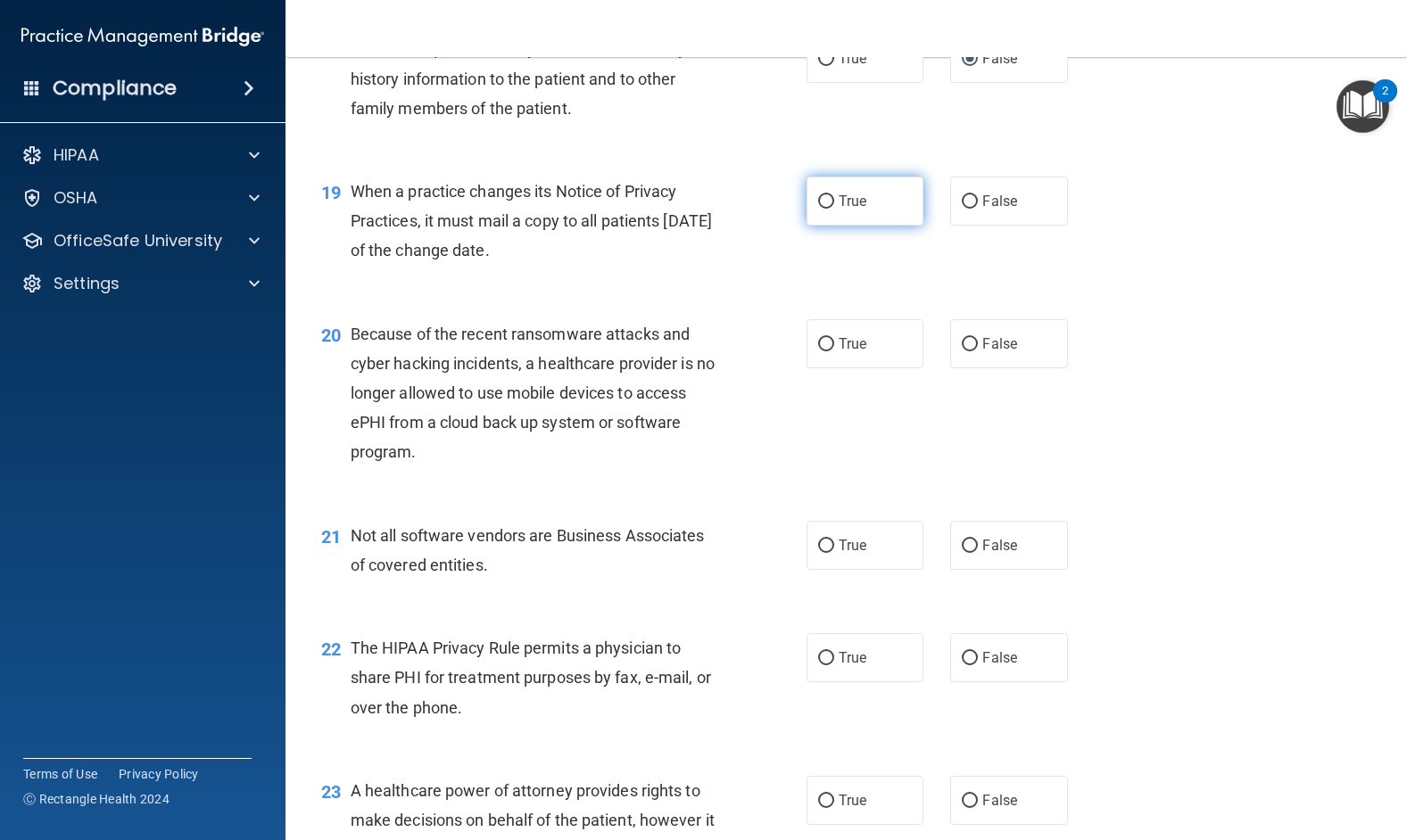
click at [822, 209] on input "True" at bounding box center [826, 201] width 16 height 13
radio input "true"
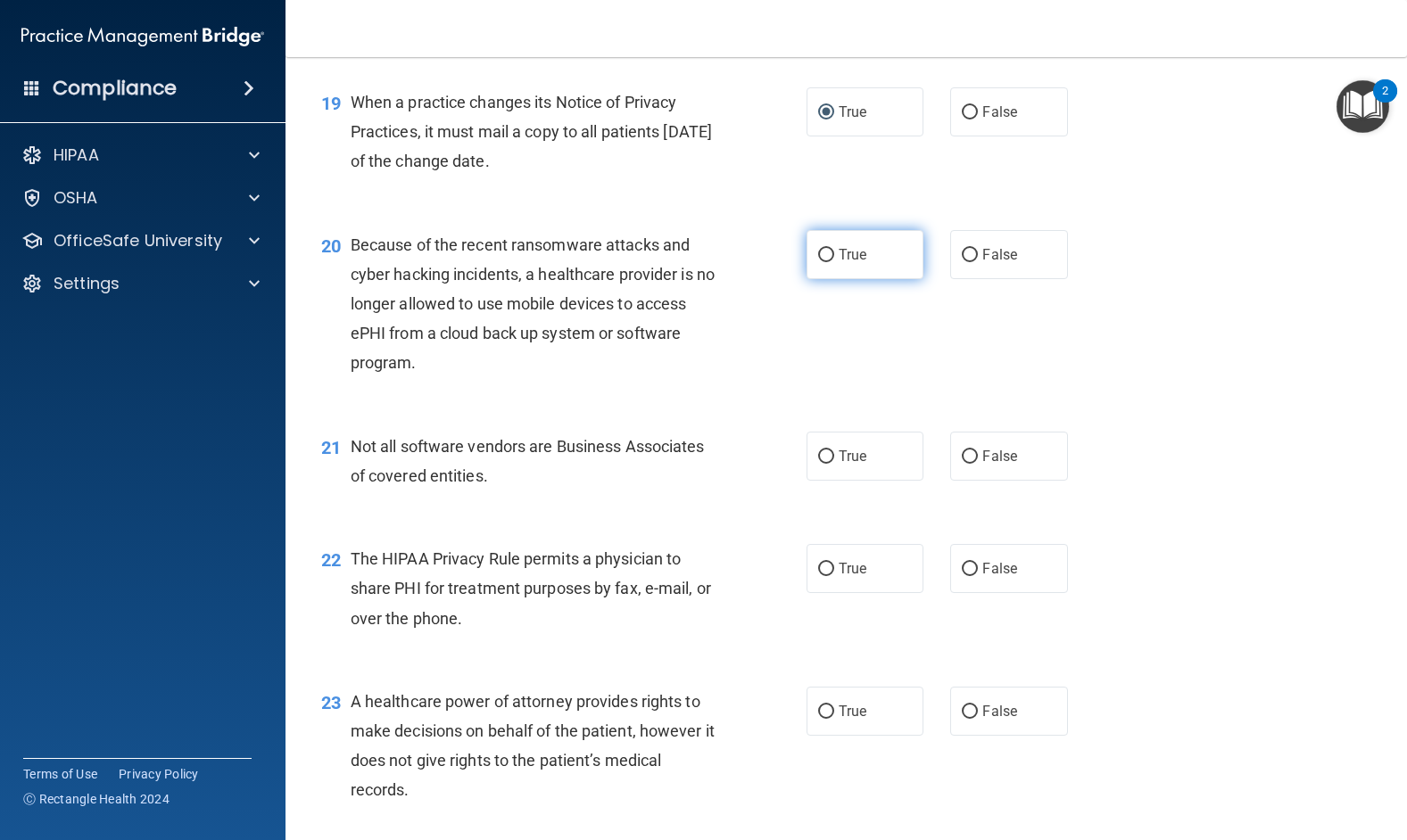
click at [818, 262] on input "True" at bounding box center [826, 255] width 16 height 13
radio input "true"
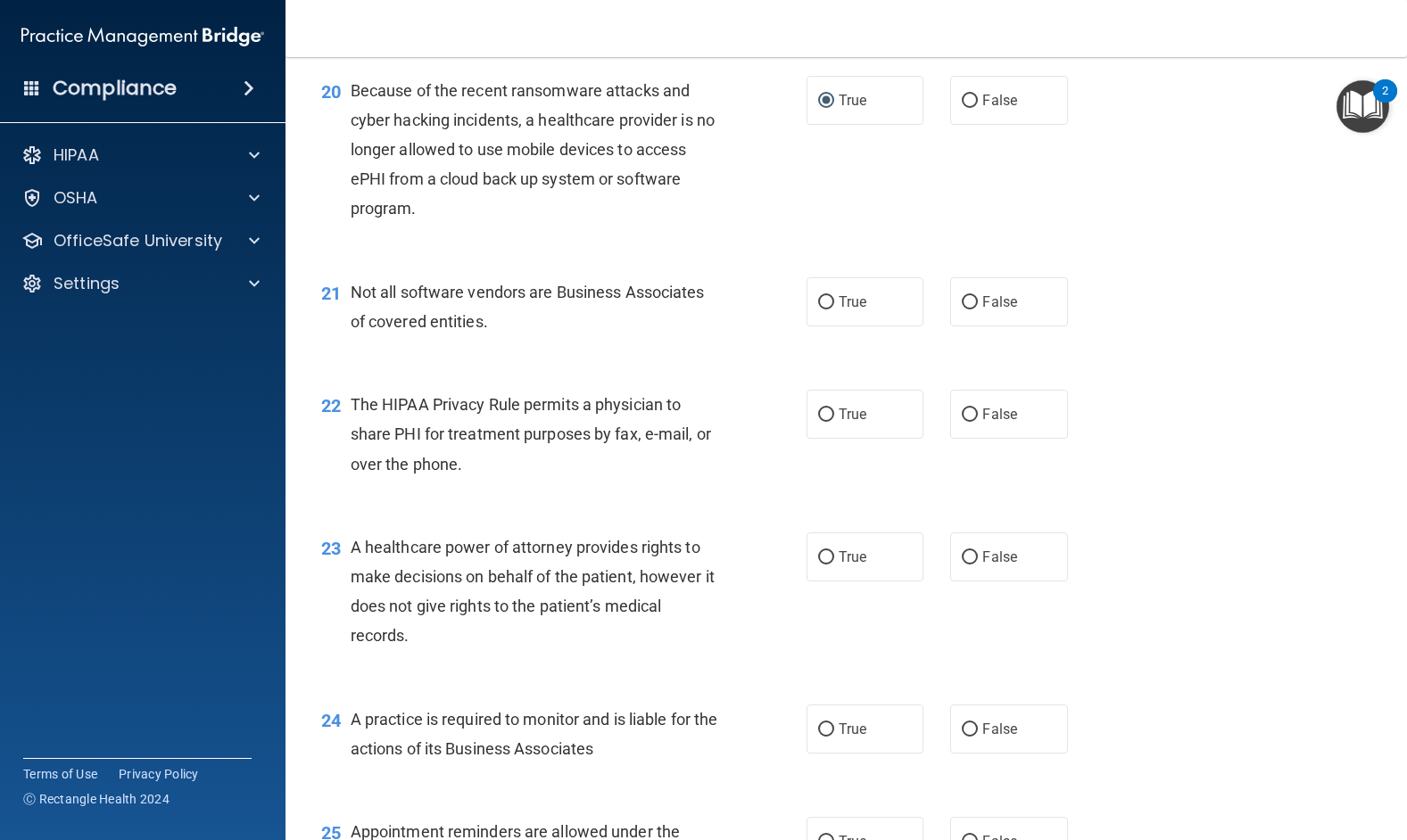
scroll to position [3030, 0]
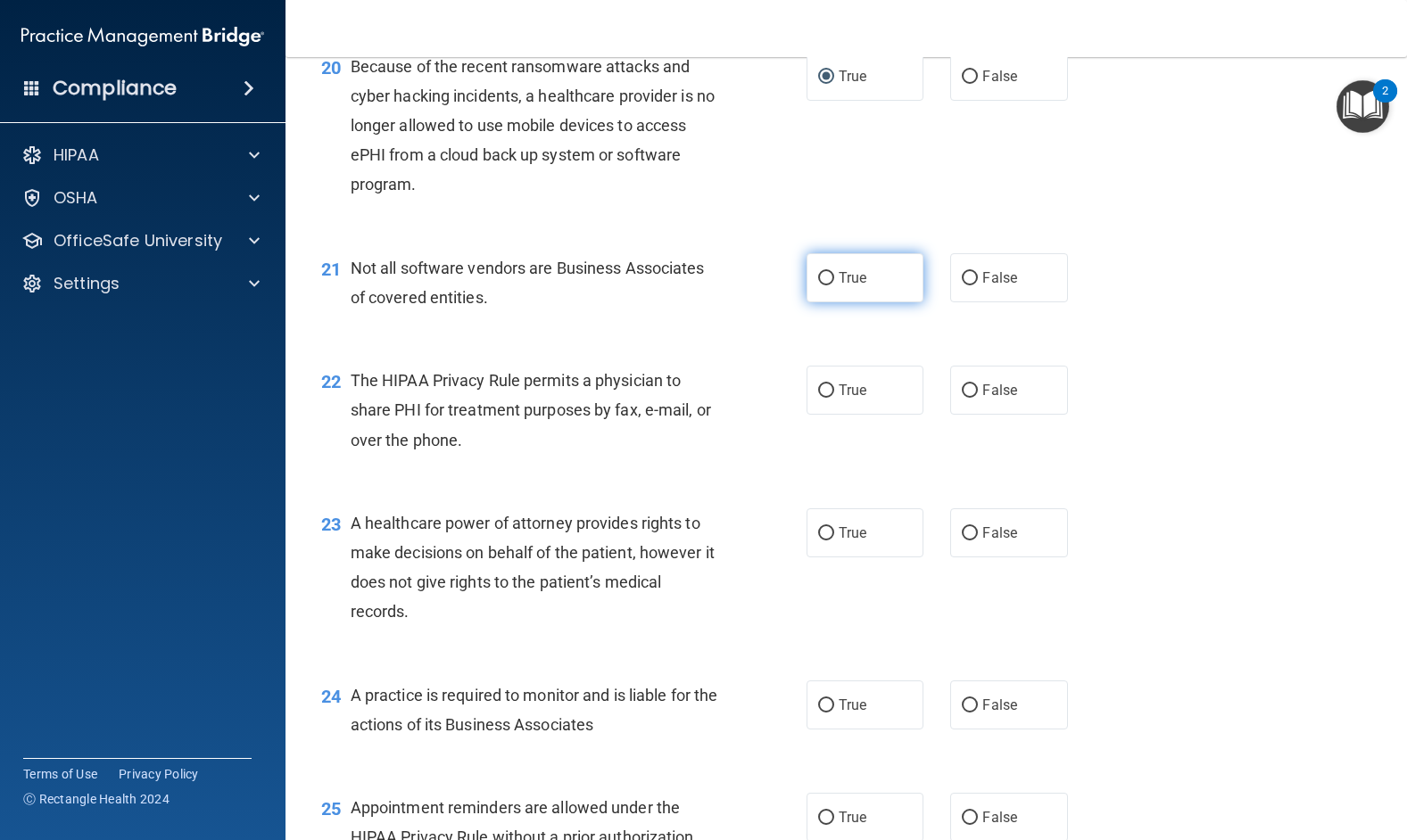
click at [818, 285] on input "True" at bounding box center [826, 278] width 16 height 13
radio input "true"
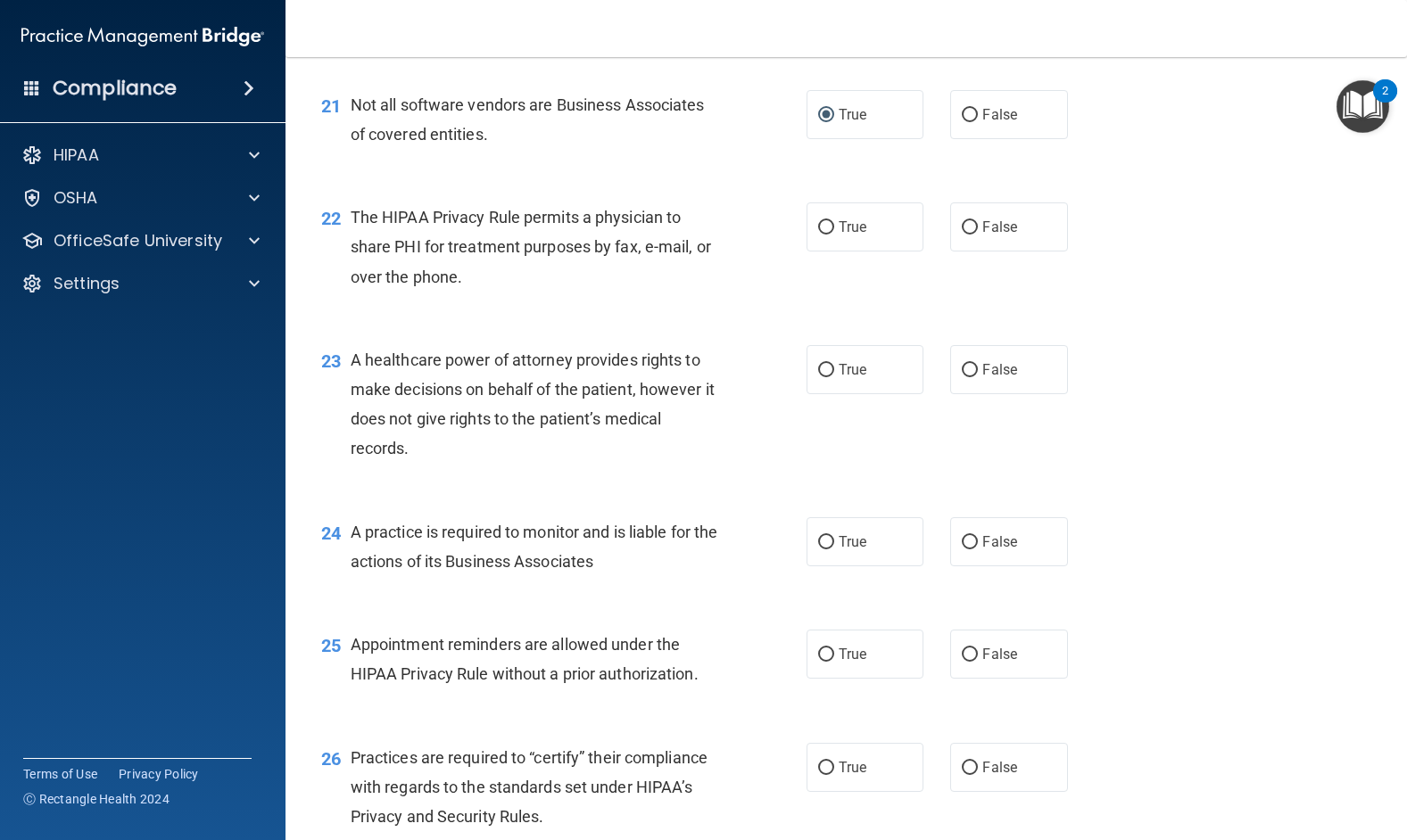
scroll to position [3210, 0]
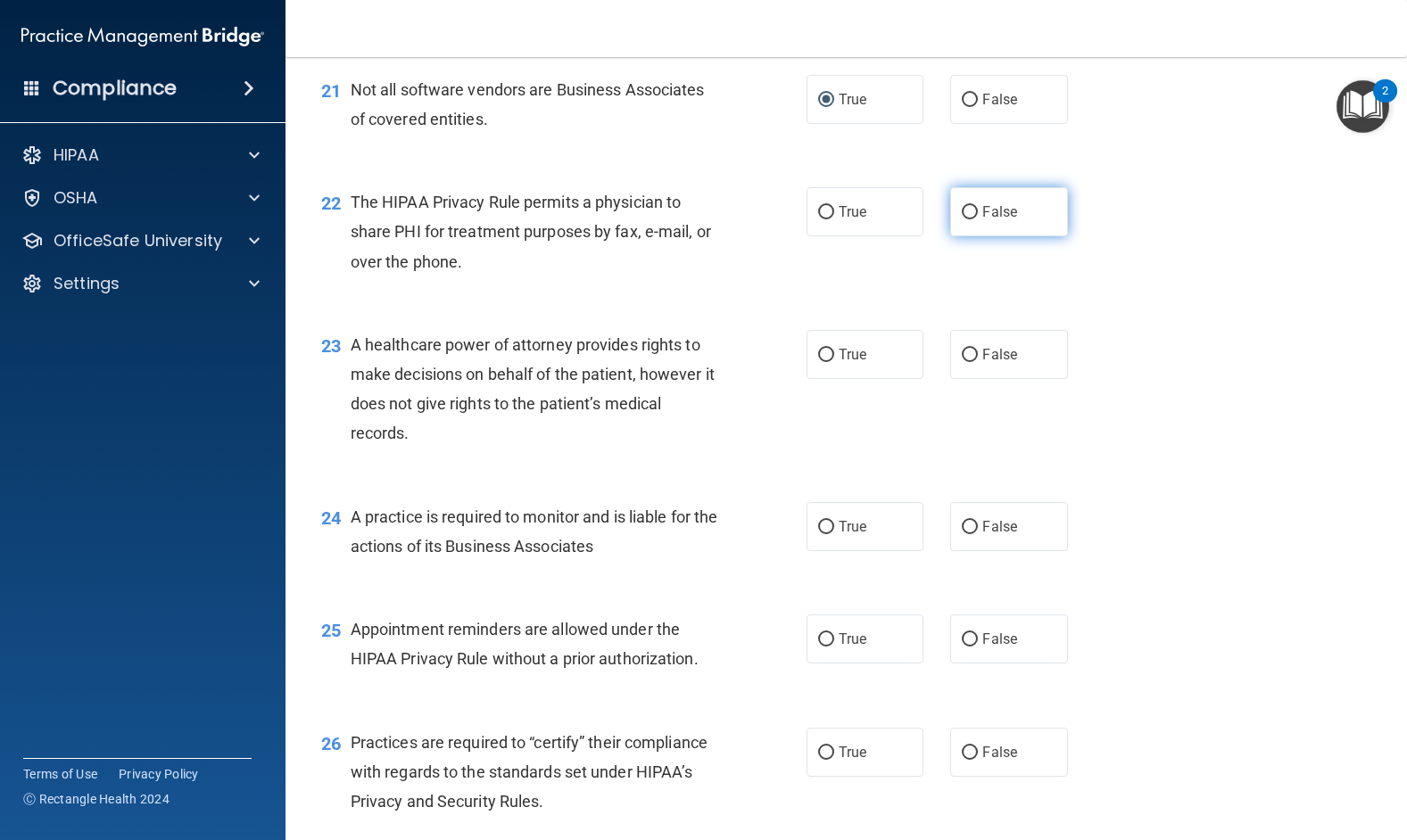
click at [961, 219] on input "False" at bounding box center [969, 213] width 16 height 13
radio input "true"
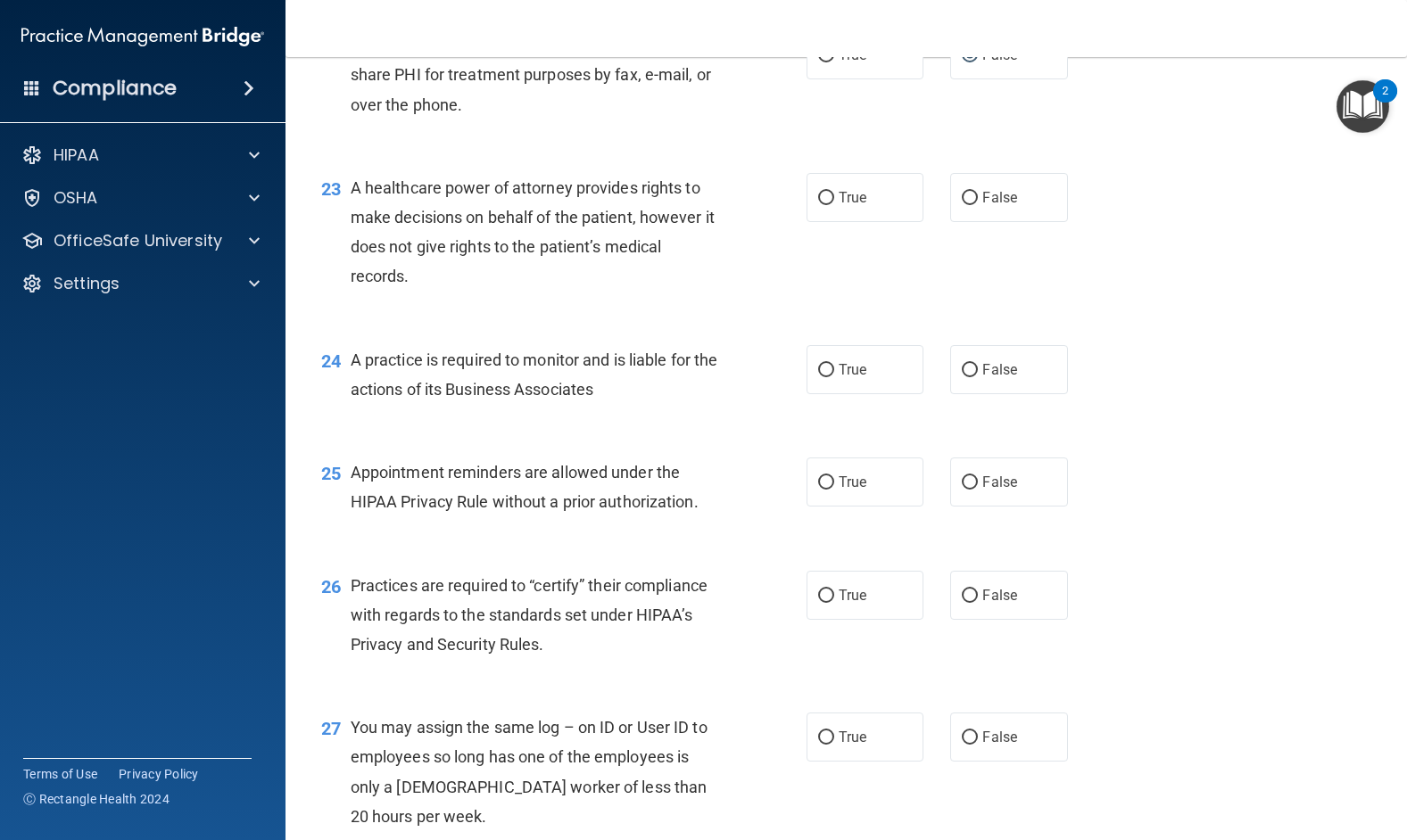
scroll to position [3388, 0]
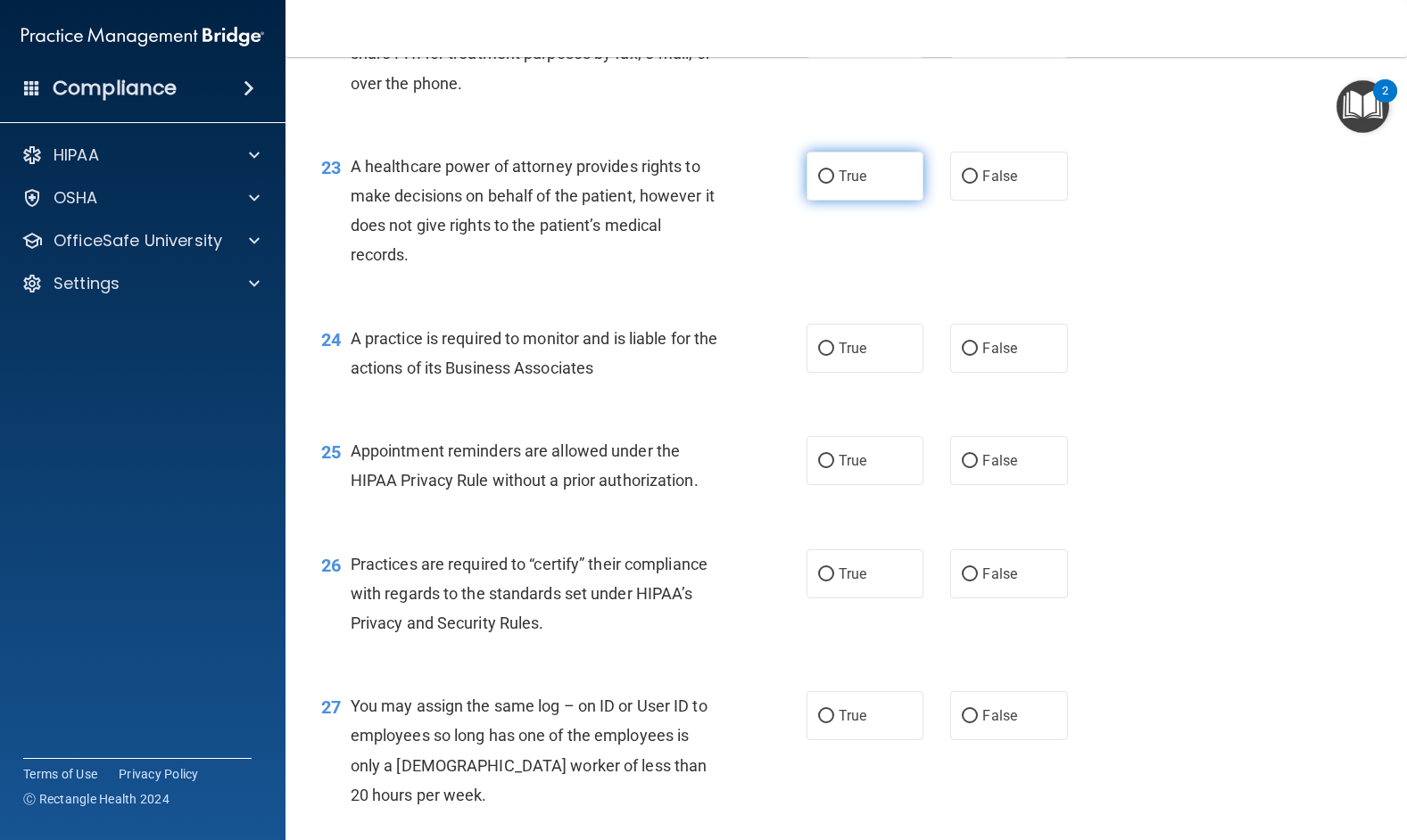
click at [820, 184] on input "True" at bounding box center [826, 176] width 16 height 13
radio input "true"
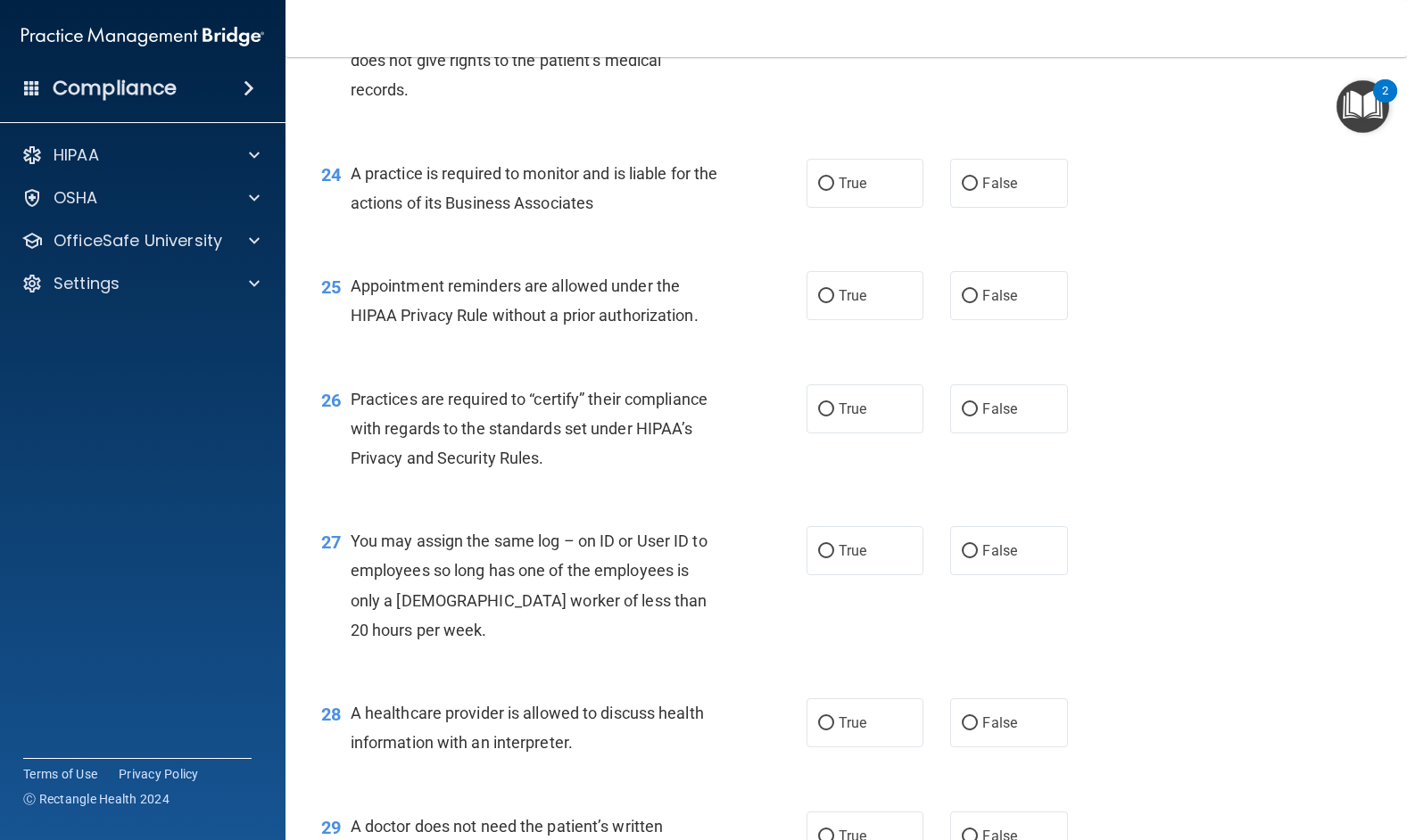
scroll to position [3566, 0]
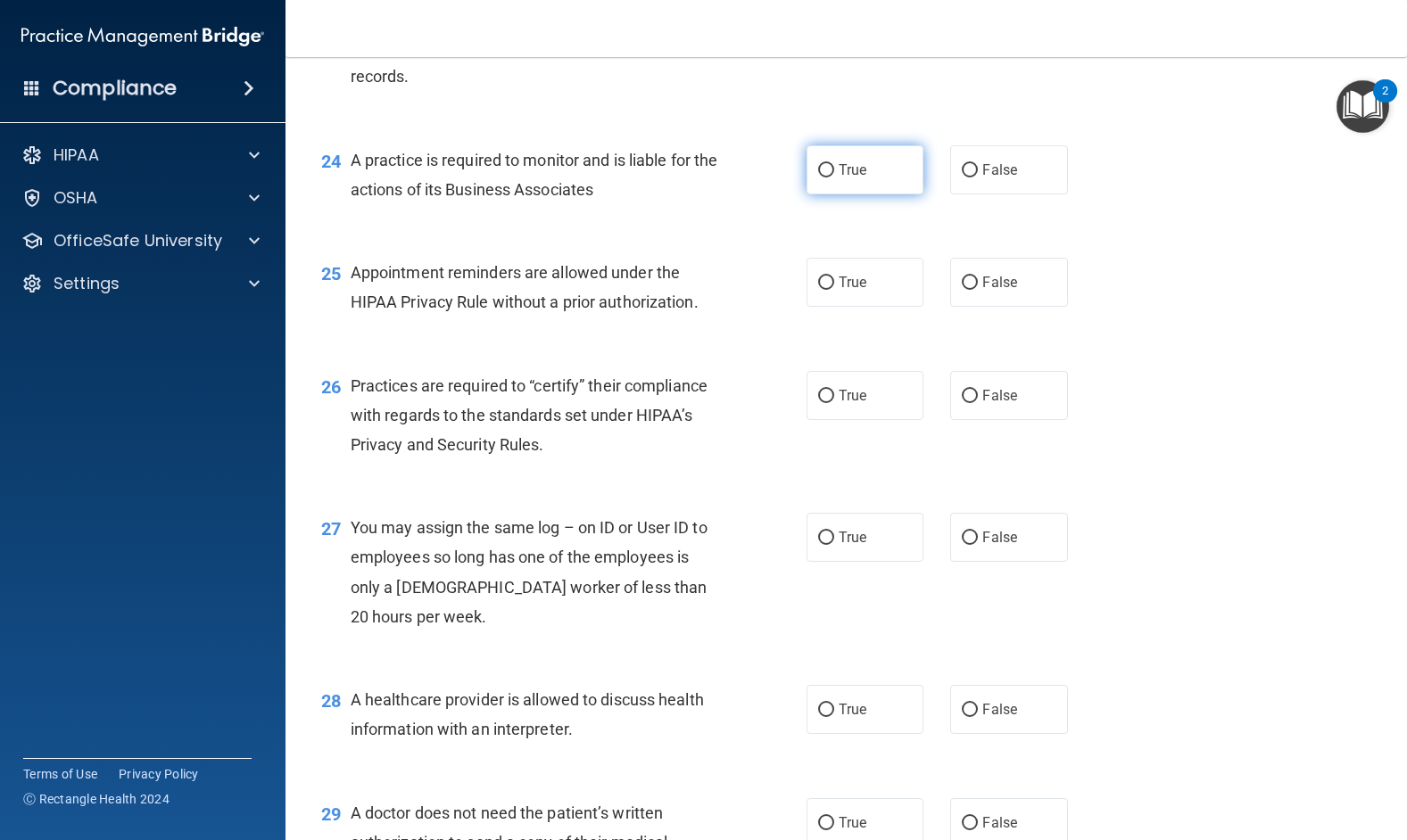
click at [828, 194] on label "True" at bounding box center [865, 170] width 118 height 49
click at [828, 177] on input "True" at bounding box center [826, 171] width 16 height 13
radio input "true"
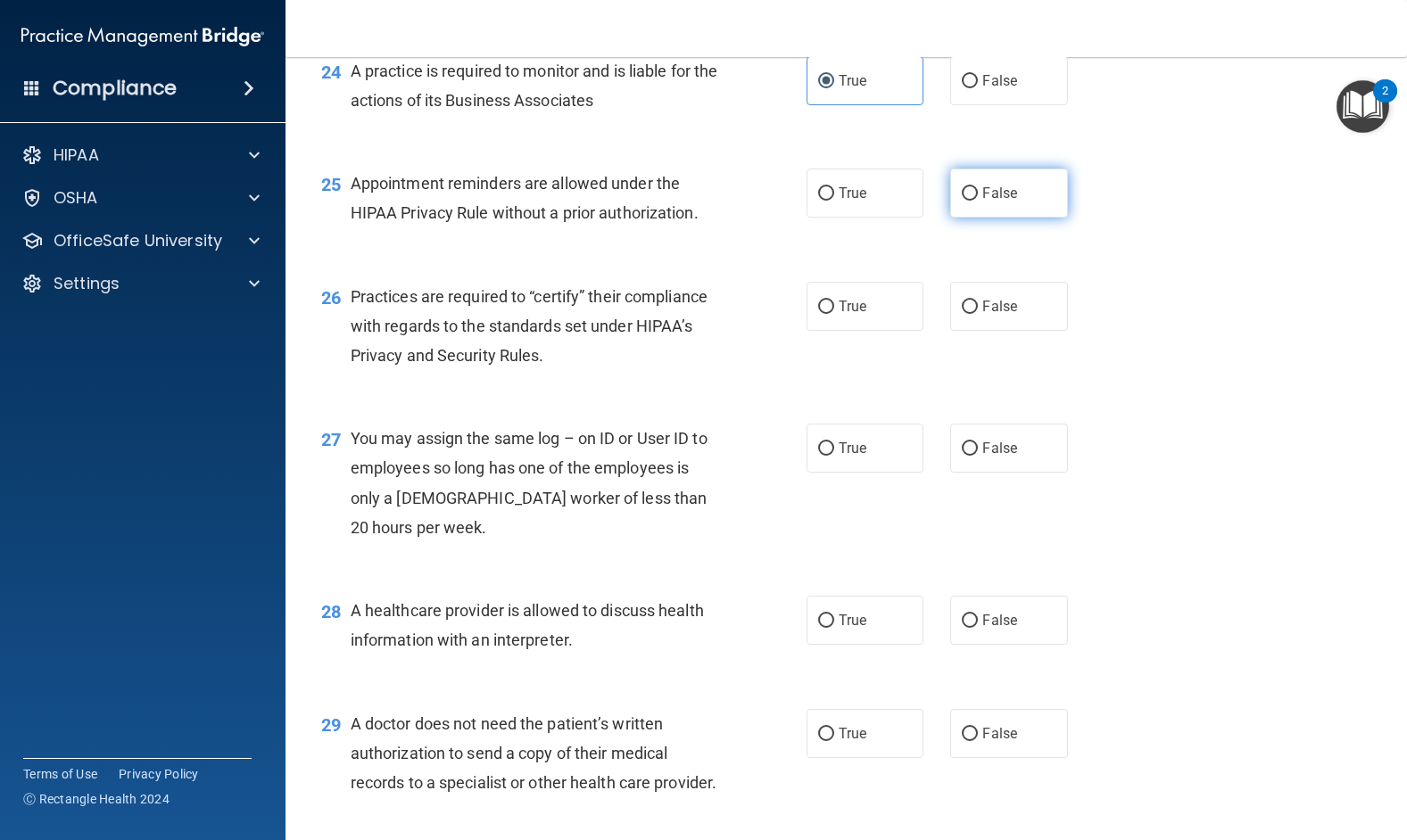
click at [961, 200] on input "False" at bounding box center [969, 194] width 16 height 13
radio input "true"
click at [818, 314] on input "True" at bounding box center [826, 307] width 16 height 13
radio input "true"
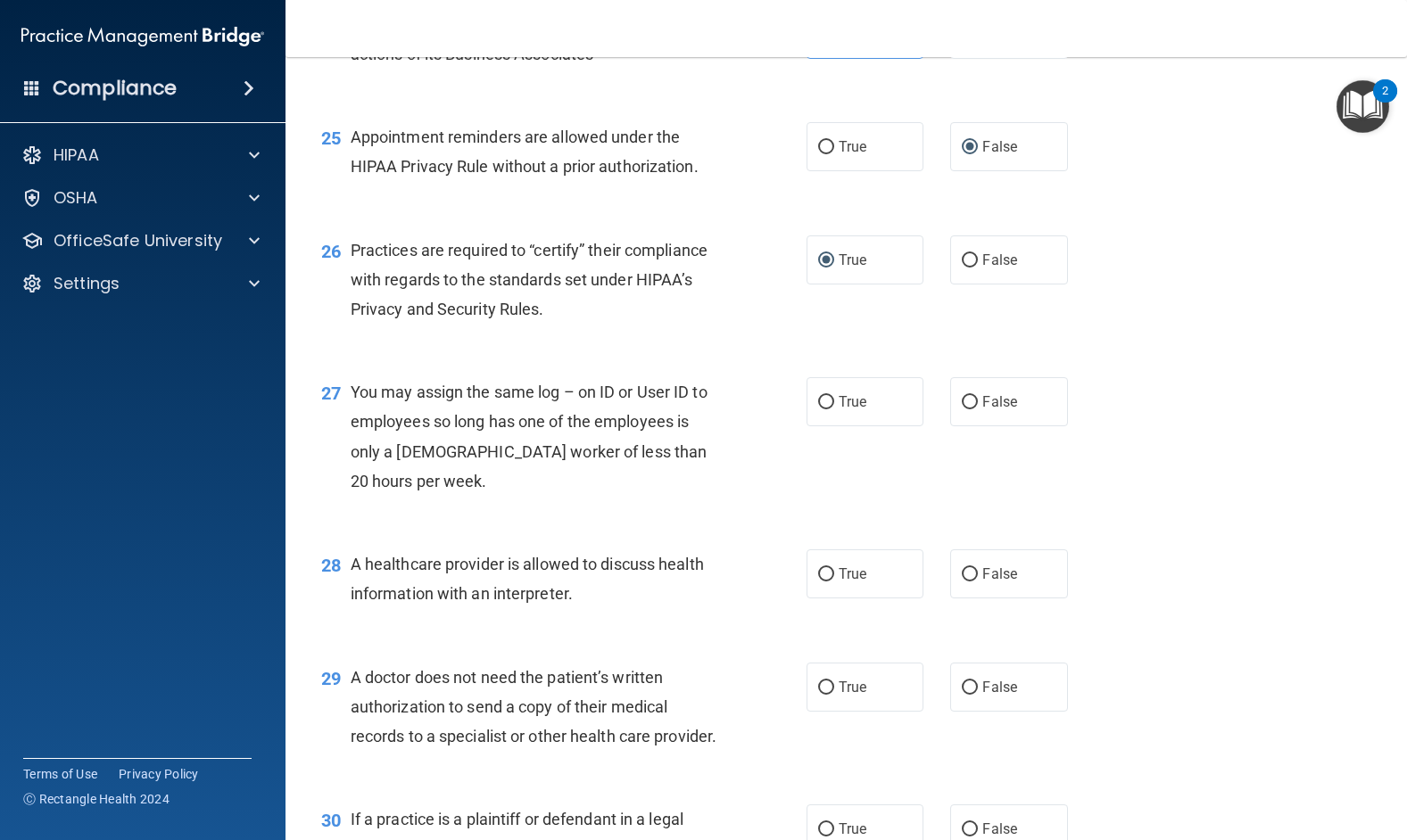
scroll to position [3744, 0]
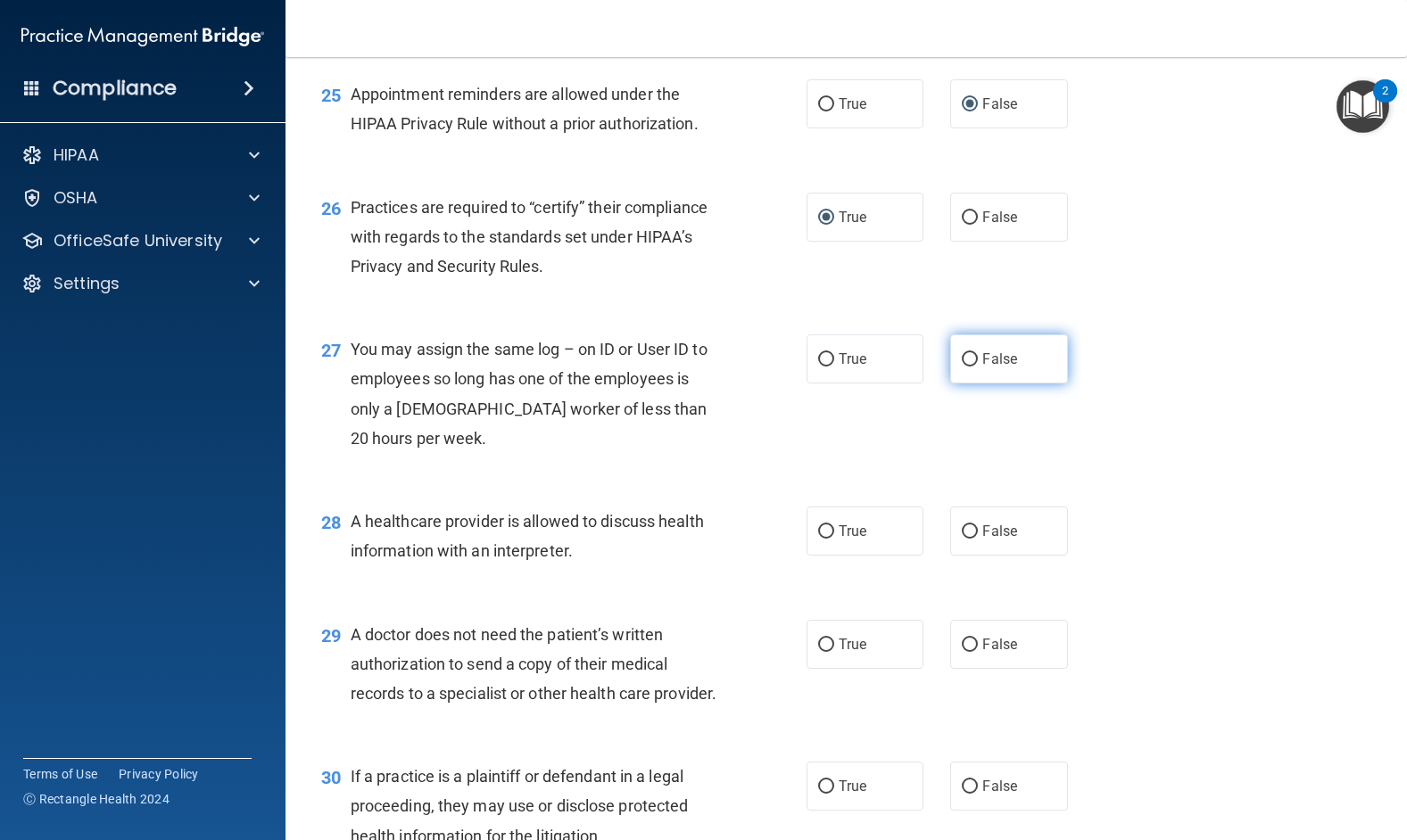
click at [961, 367] on input "False" at bounding box center [969, 359] width 16 height 13
radio input "true"
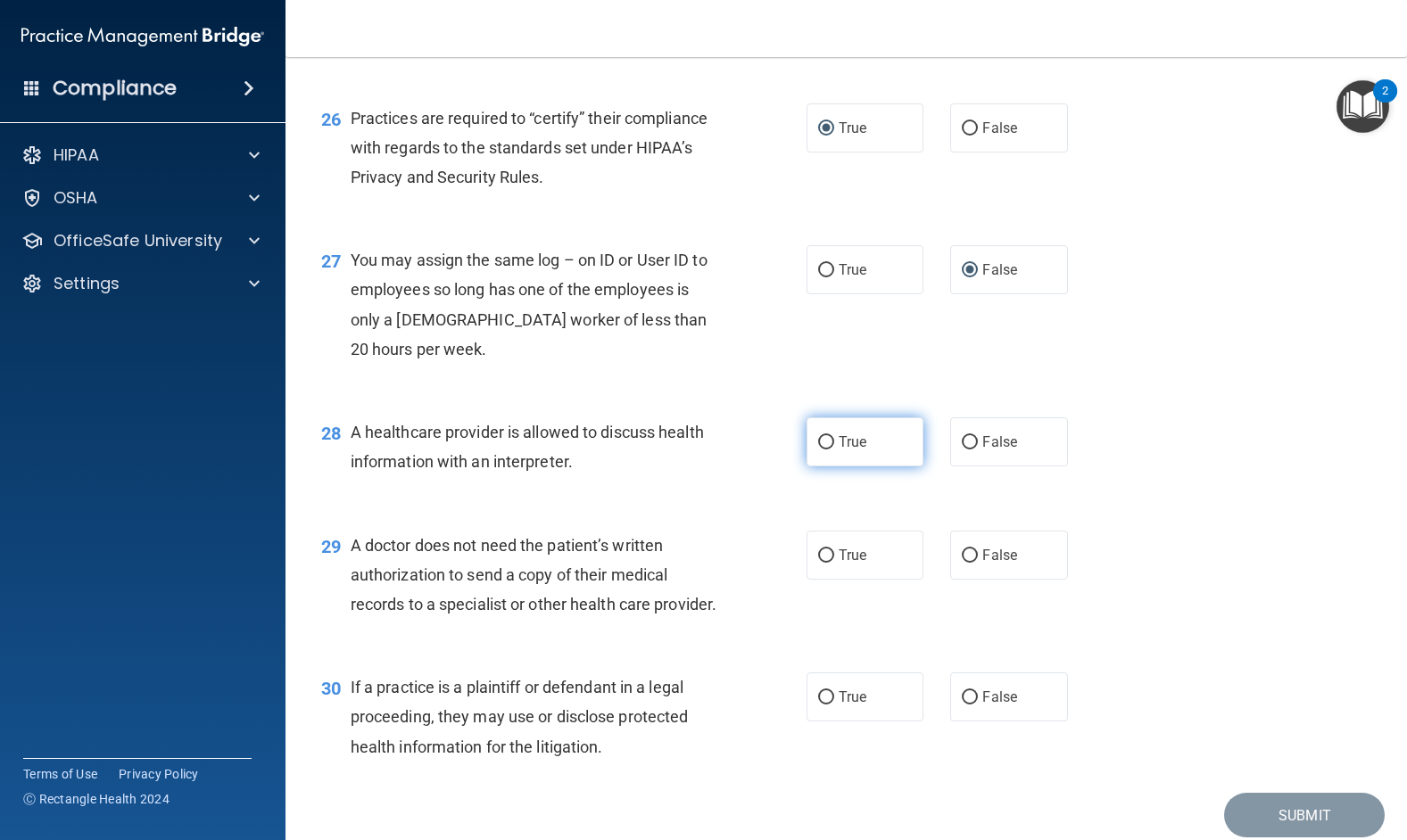
click at [820, 449] on input "True" at bounding box center [826, 443] width 16 height 13
radio input "true"
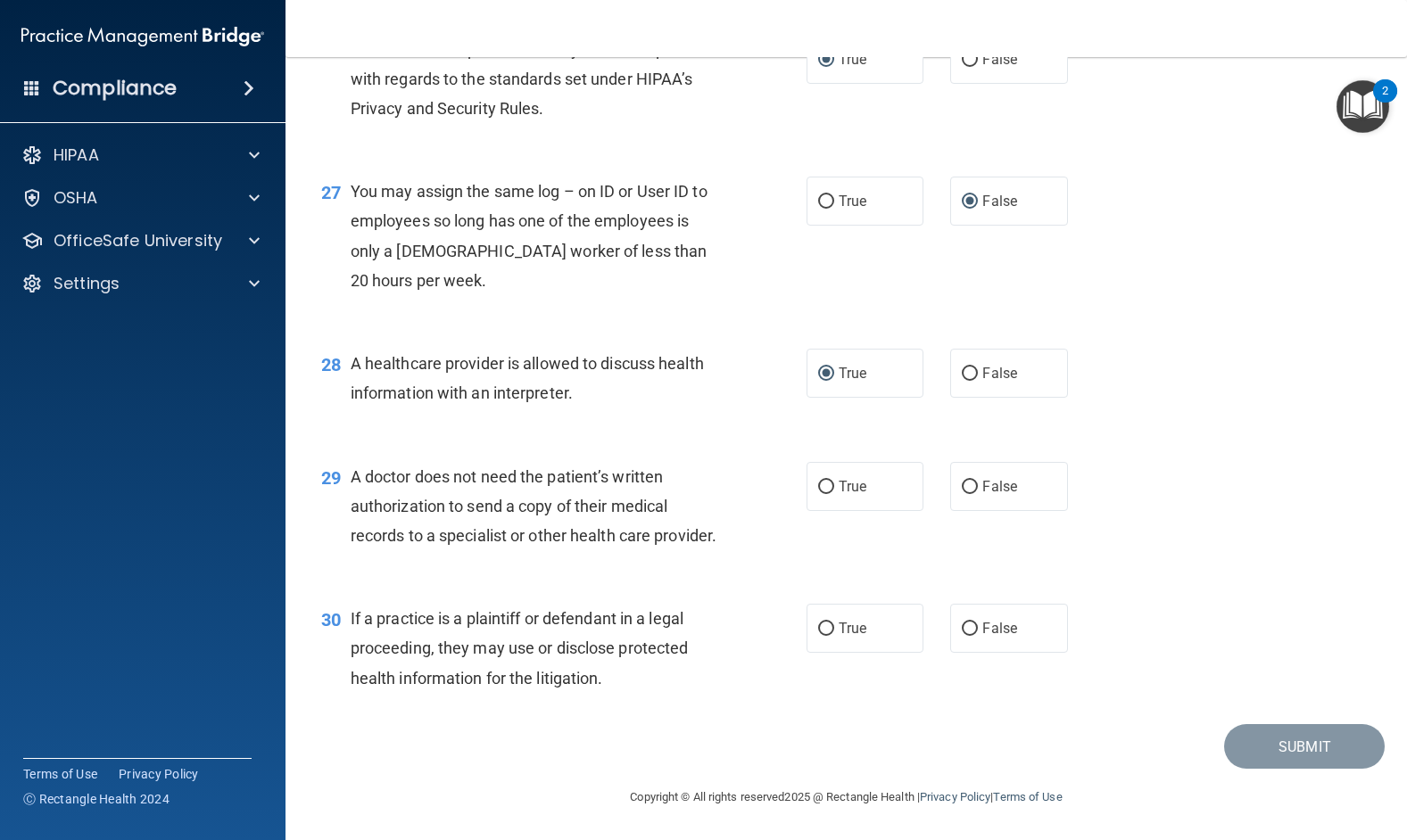
scroll to position [4012, 0]
click at [963, 481] on input "False" at bounding box center [969, 487] width 16 height 13
radio input "true"
click at [819, 626] on input "True" at bounding box center [826, 628] width 16 height 13
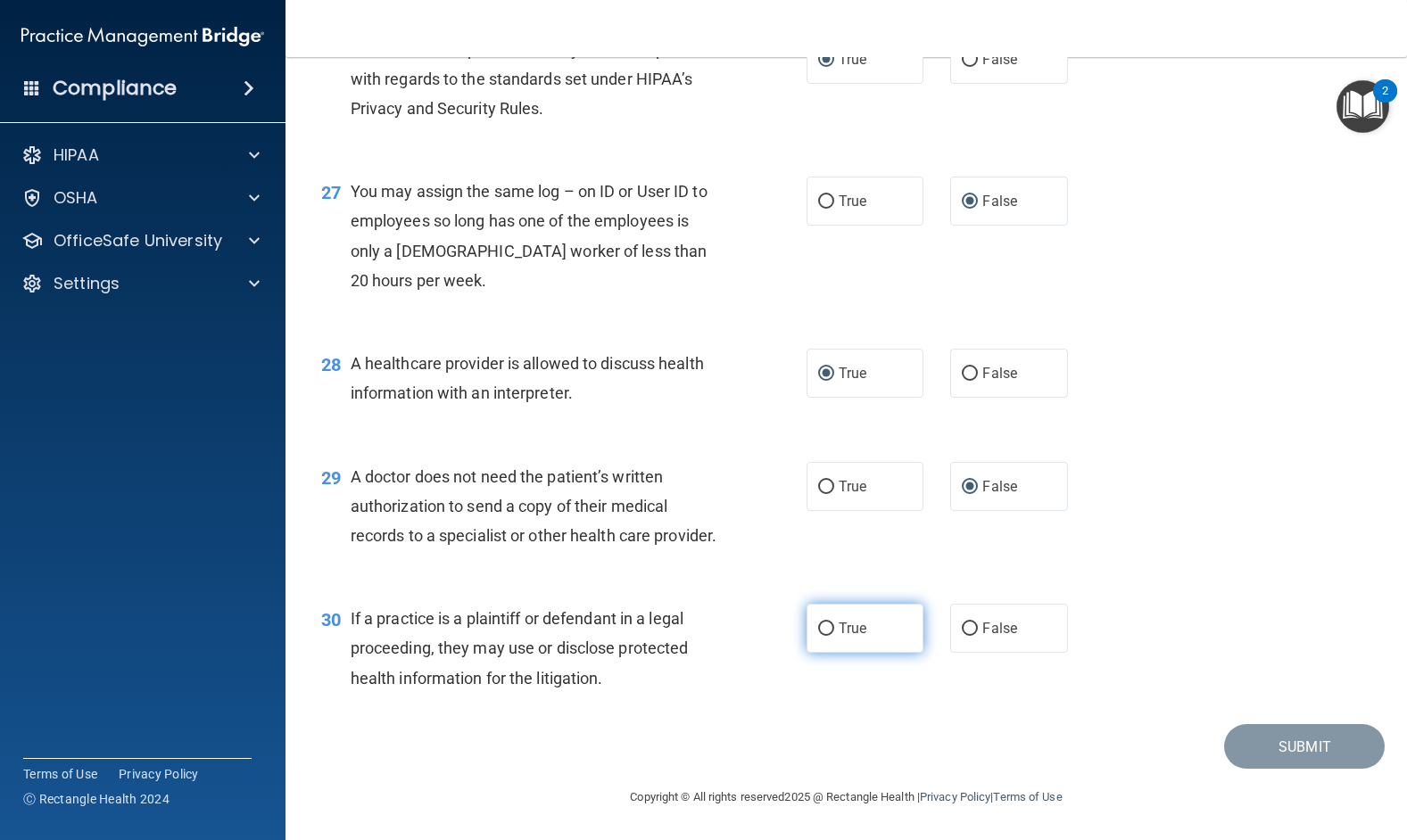
radio input "true"
click at [1249, 733] on button "Submit" at bounding box center [1304, 746] width 161 height 45
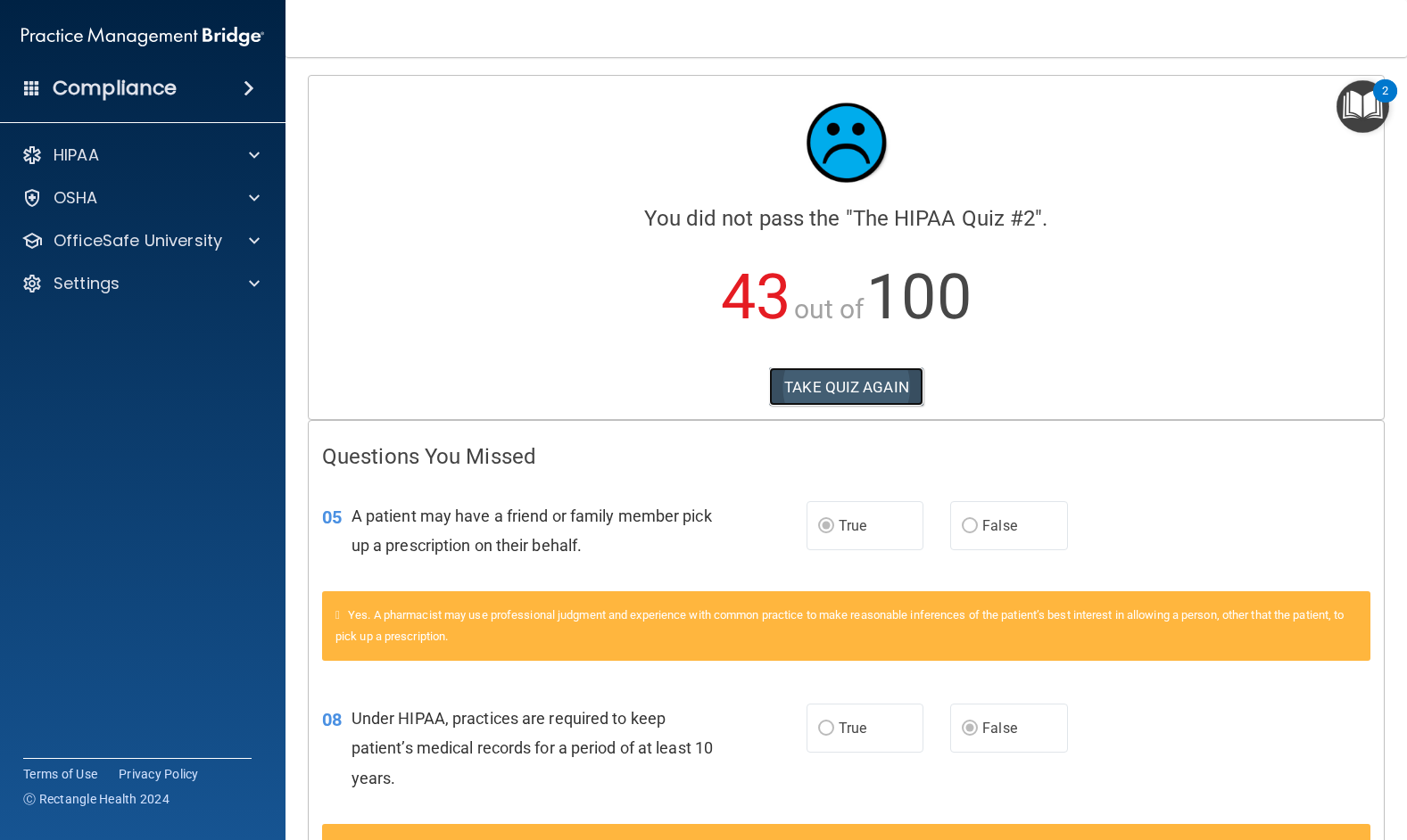
click at [824, 385] on button "TAKE QUIZ AGAIN" at bounding box center [846, 387] width 154 height 39
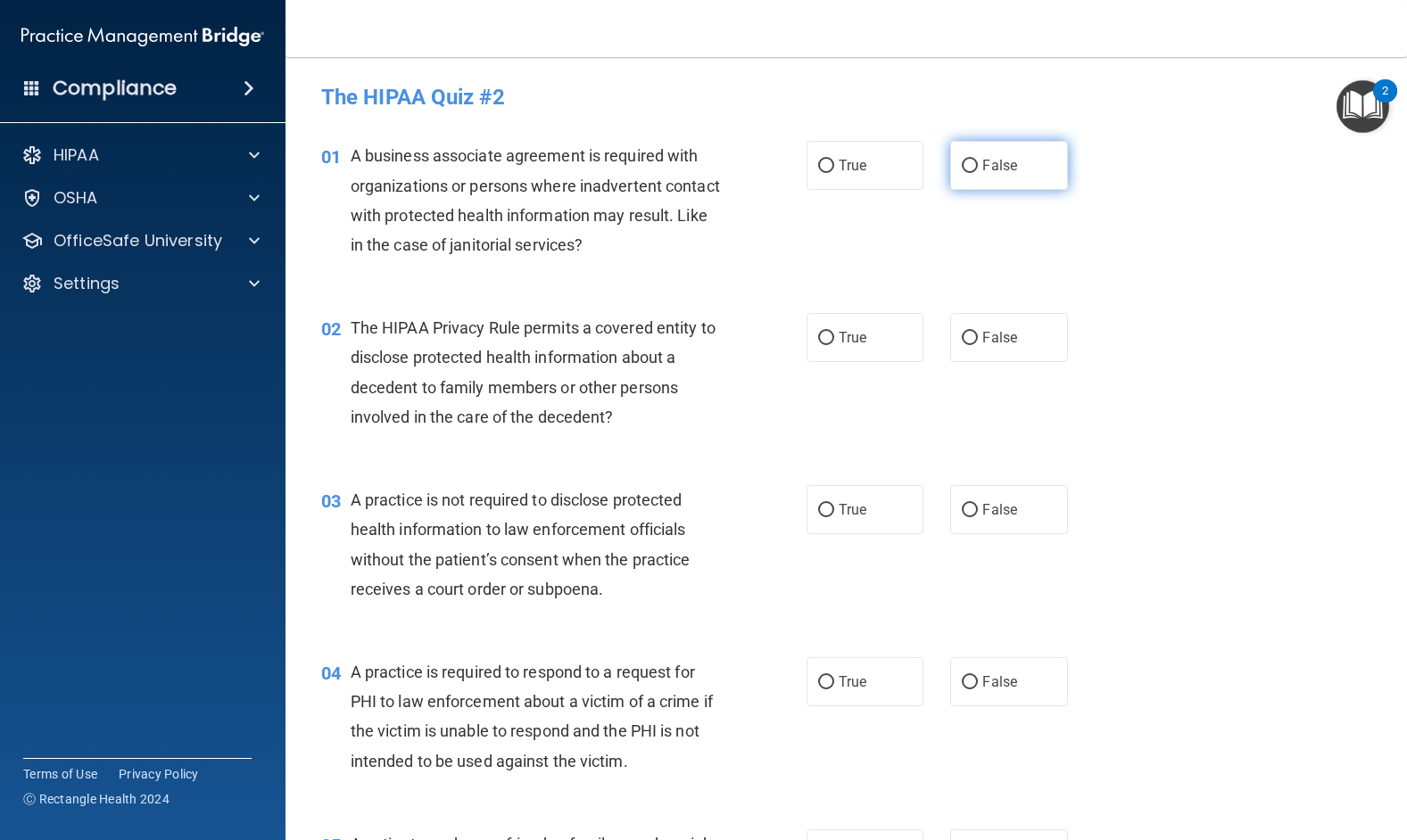
click at [961, 169] on input "False" at bounding box center [969, 166] width 16 height 13
radio input "true"
click at [818, 333] on input "True" at bounding box center [826, 338] width 16 height 13
radio input "true"
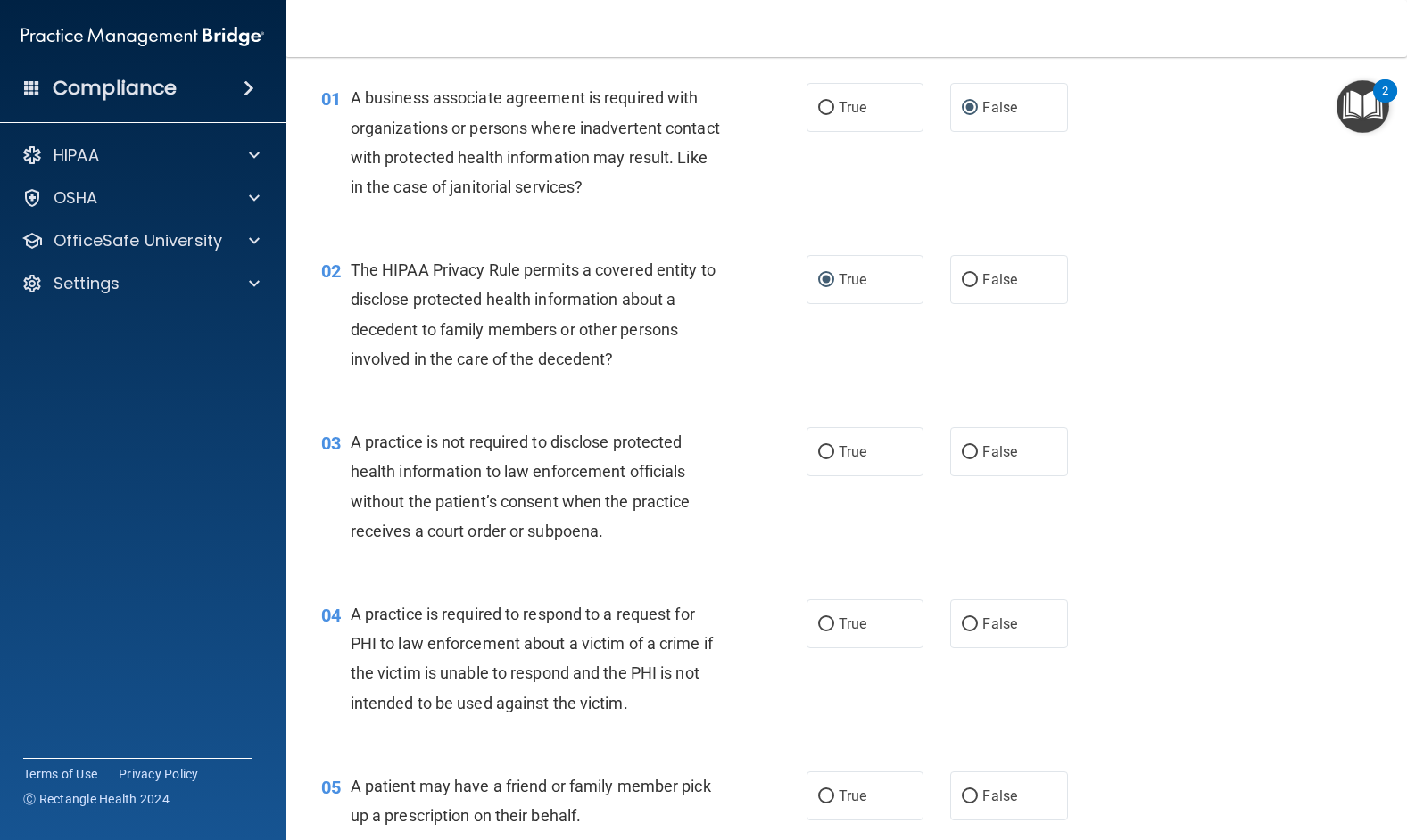
scroll to position [89, 0]
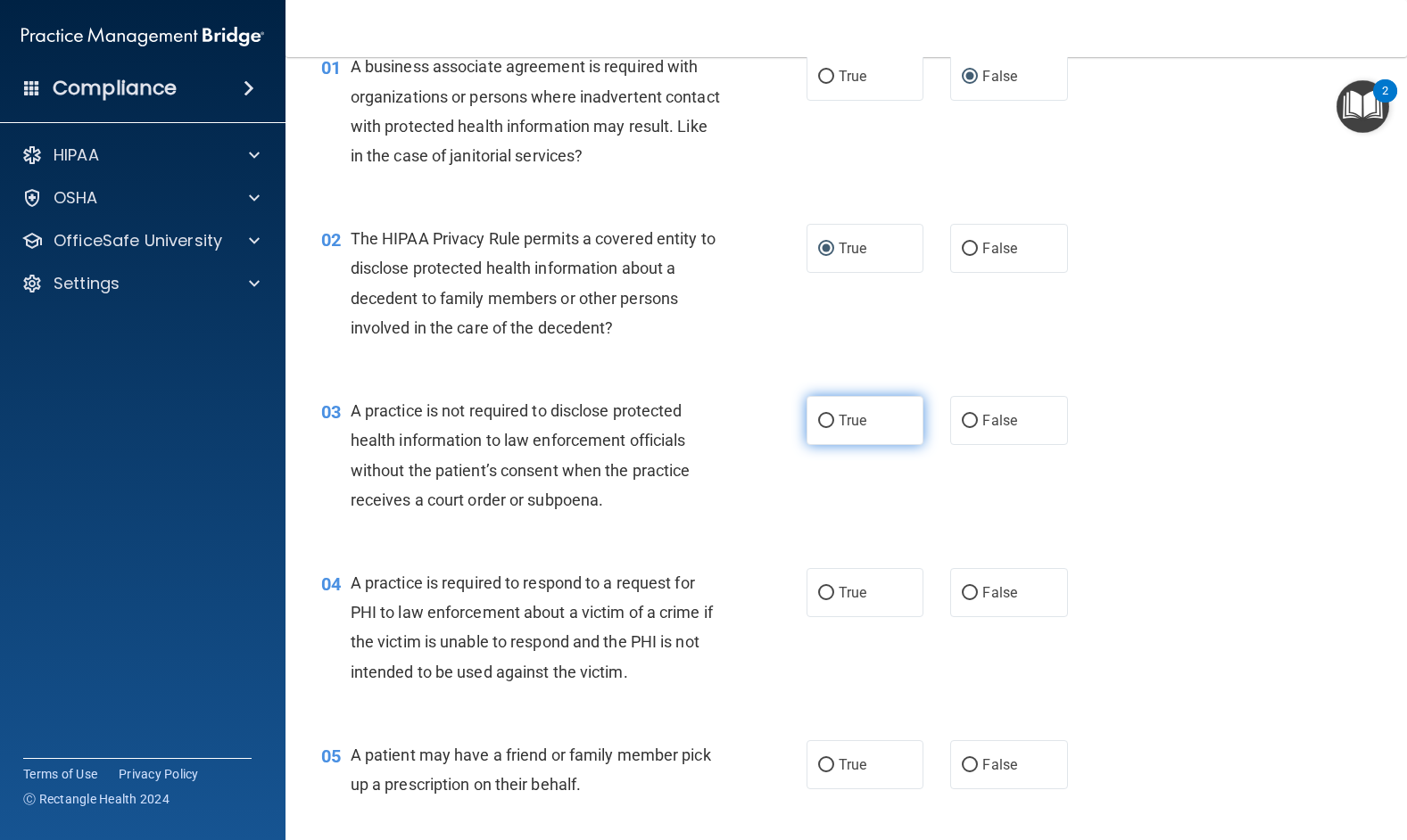
drag, startPoint x: 821, startPoint y: 413, endPoint x: 840, endPoint y: 406, distance: 20.2
click at [821, 415] on input "True" at bounding box center [826, 421] width 16 height 13
radio input "true"
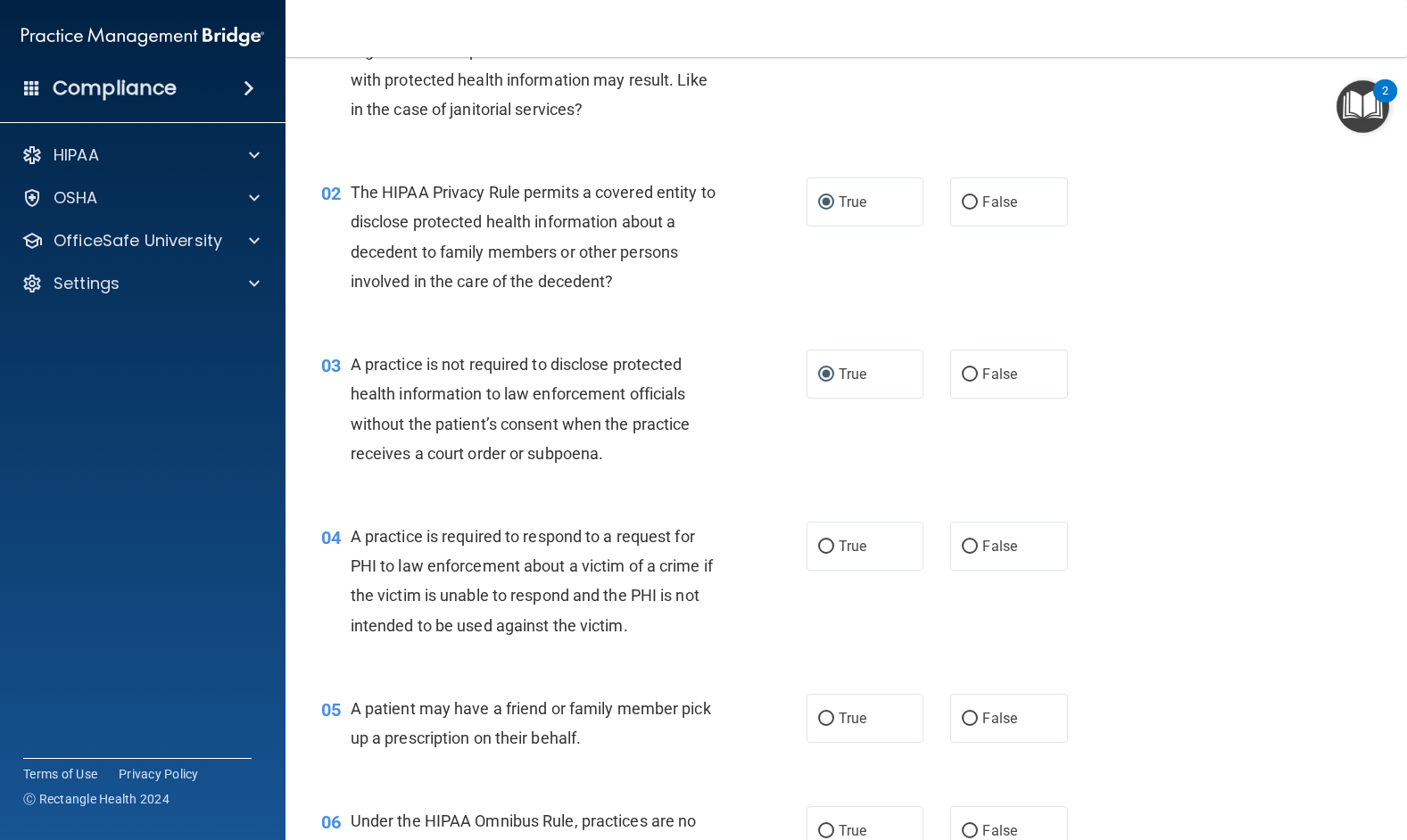
scroll to position [267, 0]
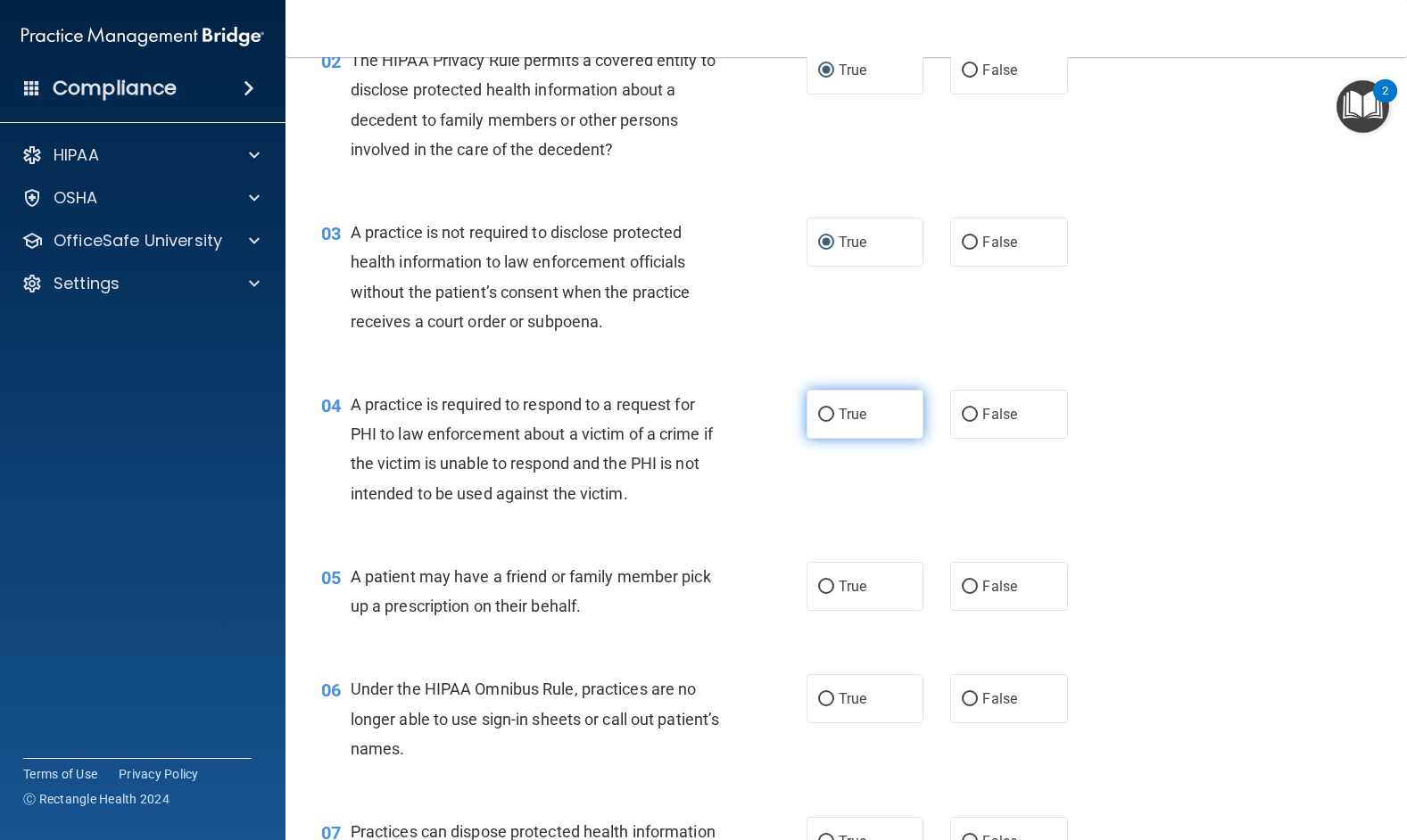
click at [823, 415] on input "True" at bounding box center [826, 415] width 16 height 13
radio input "true"
click at [818, 587] on input "True" at bounding box center [826, 587] width 16 height 13
radio input "true"
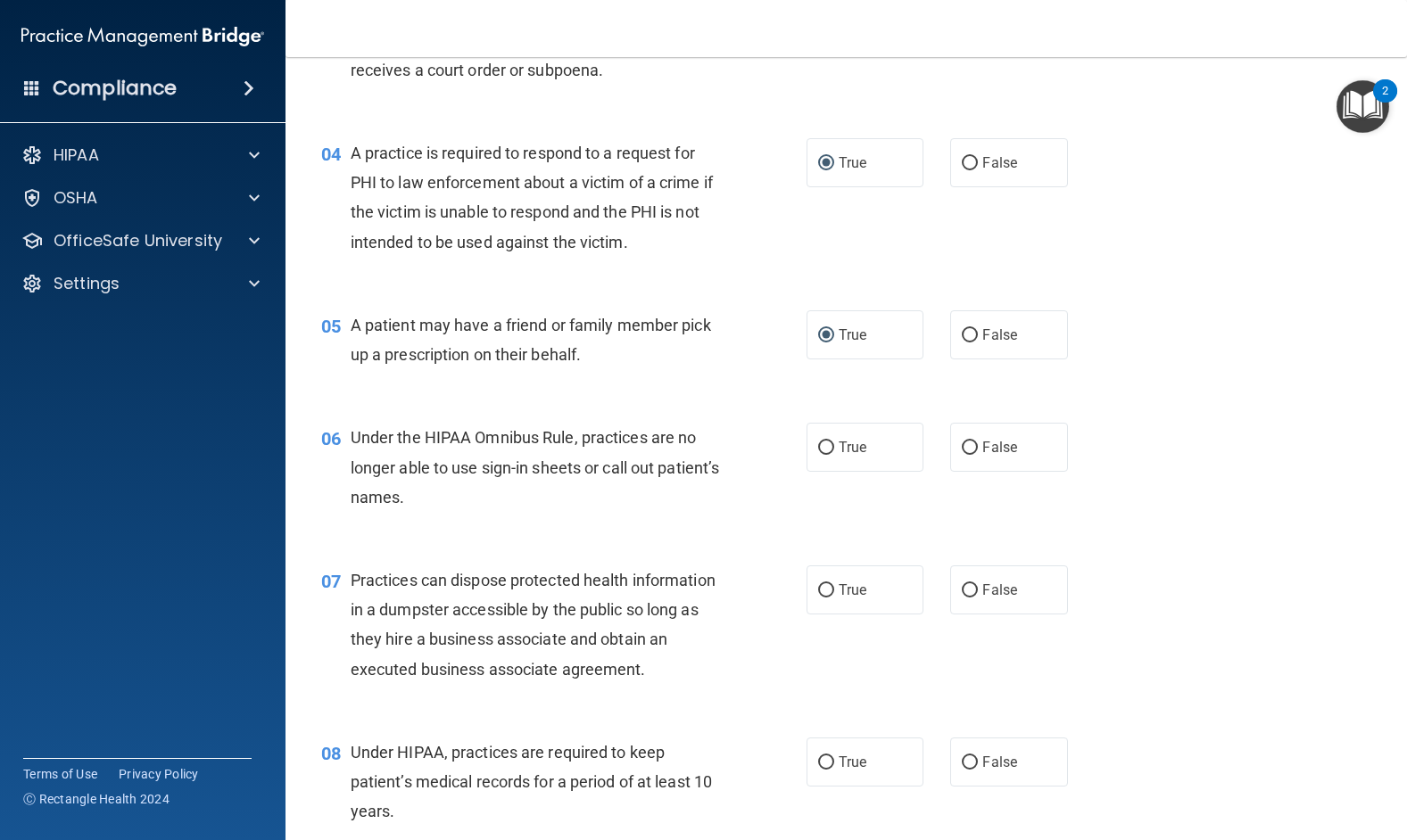
scroll to position [535, 0]
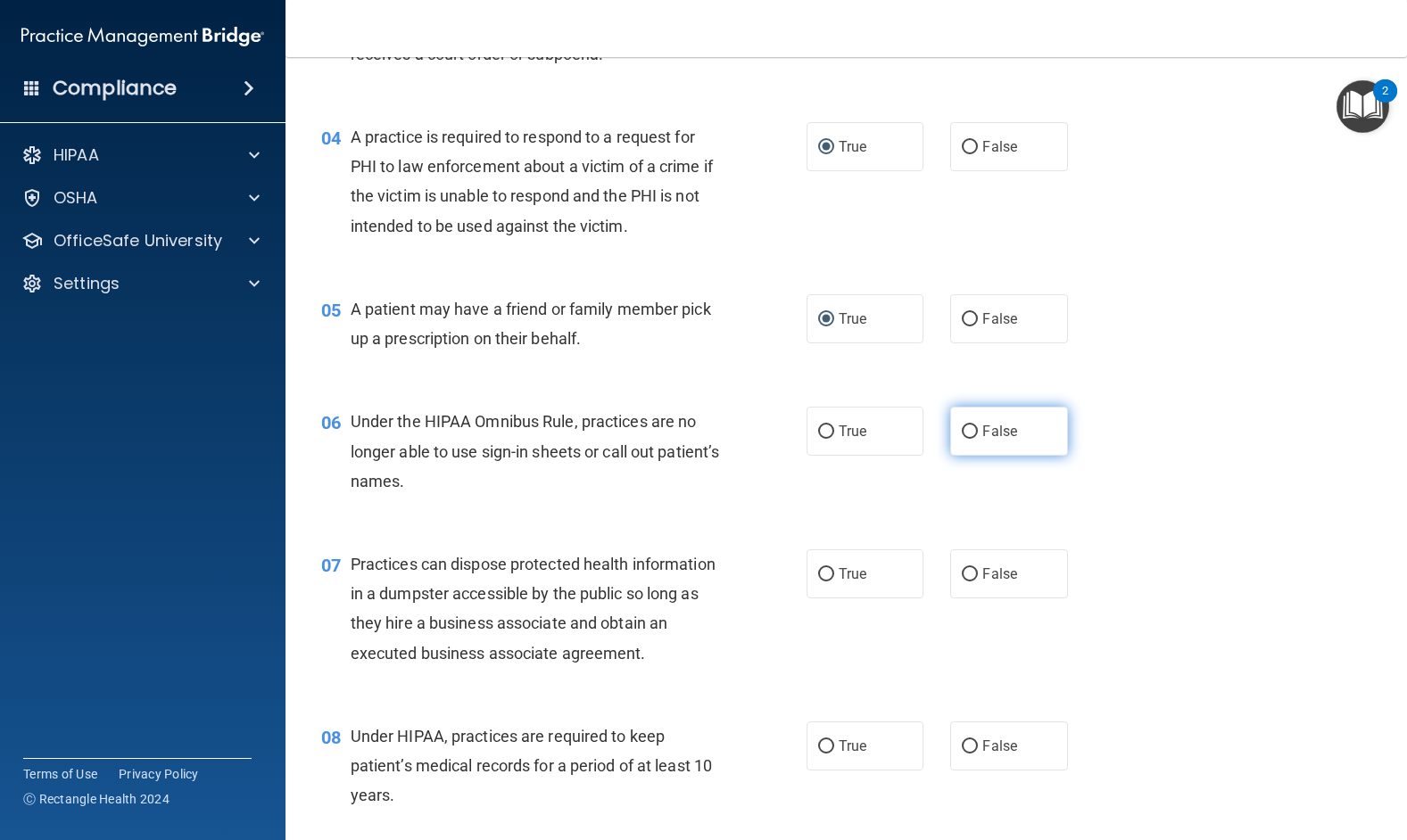
click at [961, 428] on input "False" at bounding box center [969, 432] width 16 height 13
radio input "true"
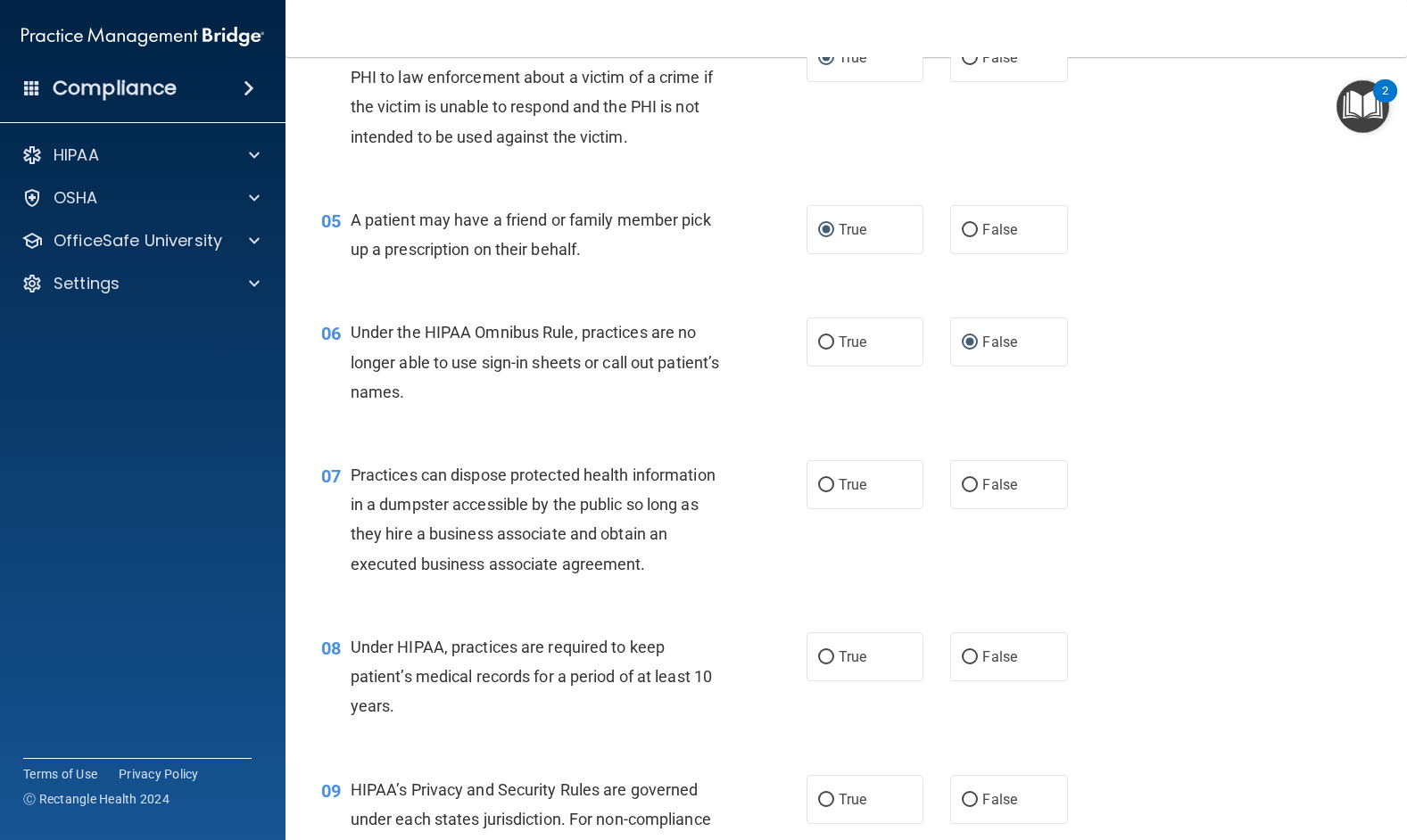
scroll to position [713, 0]
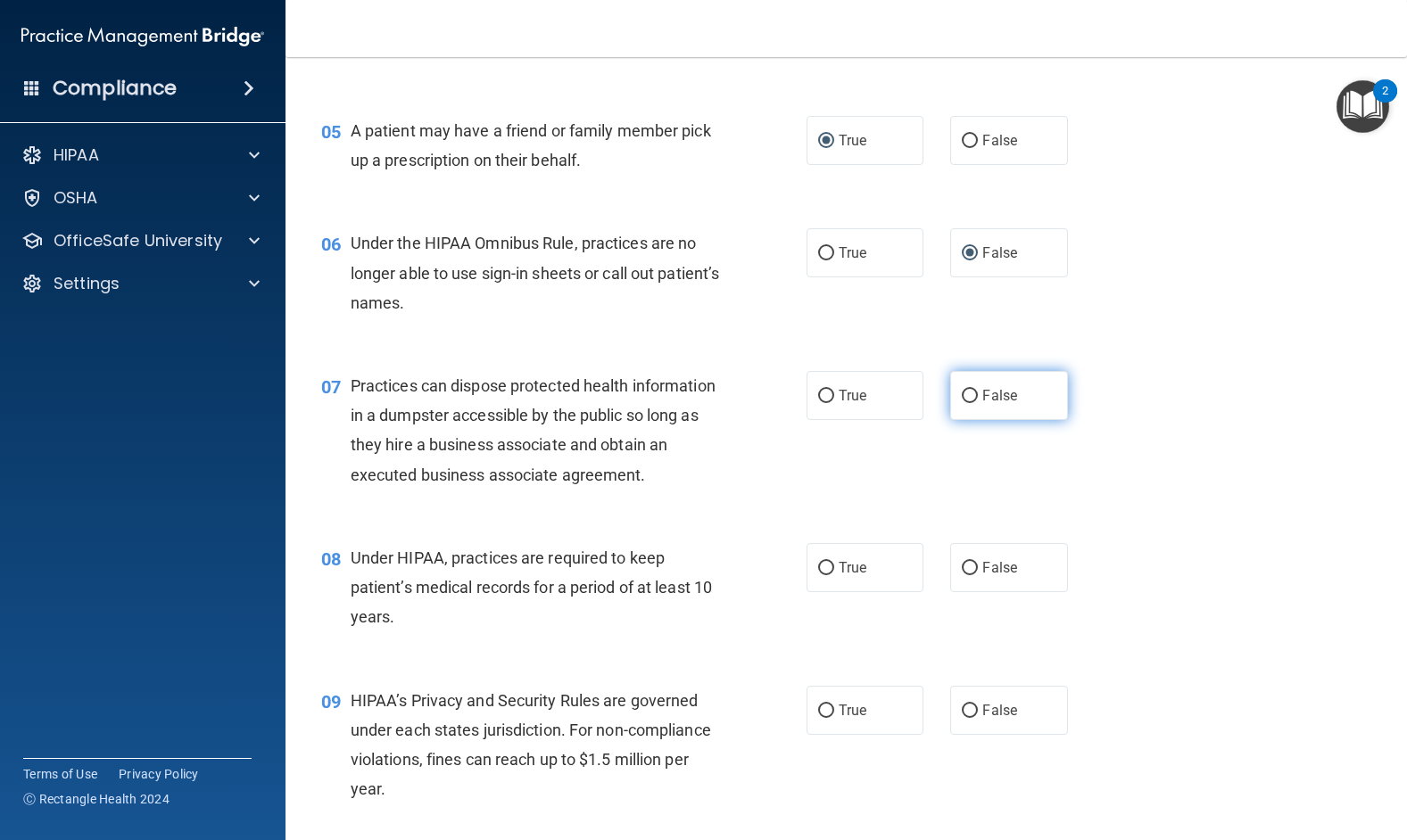
click at [961, 394] on input "False" at bounding box center [969, 396] width 16 height 13
radio input "true"
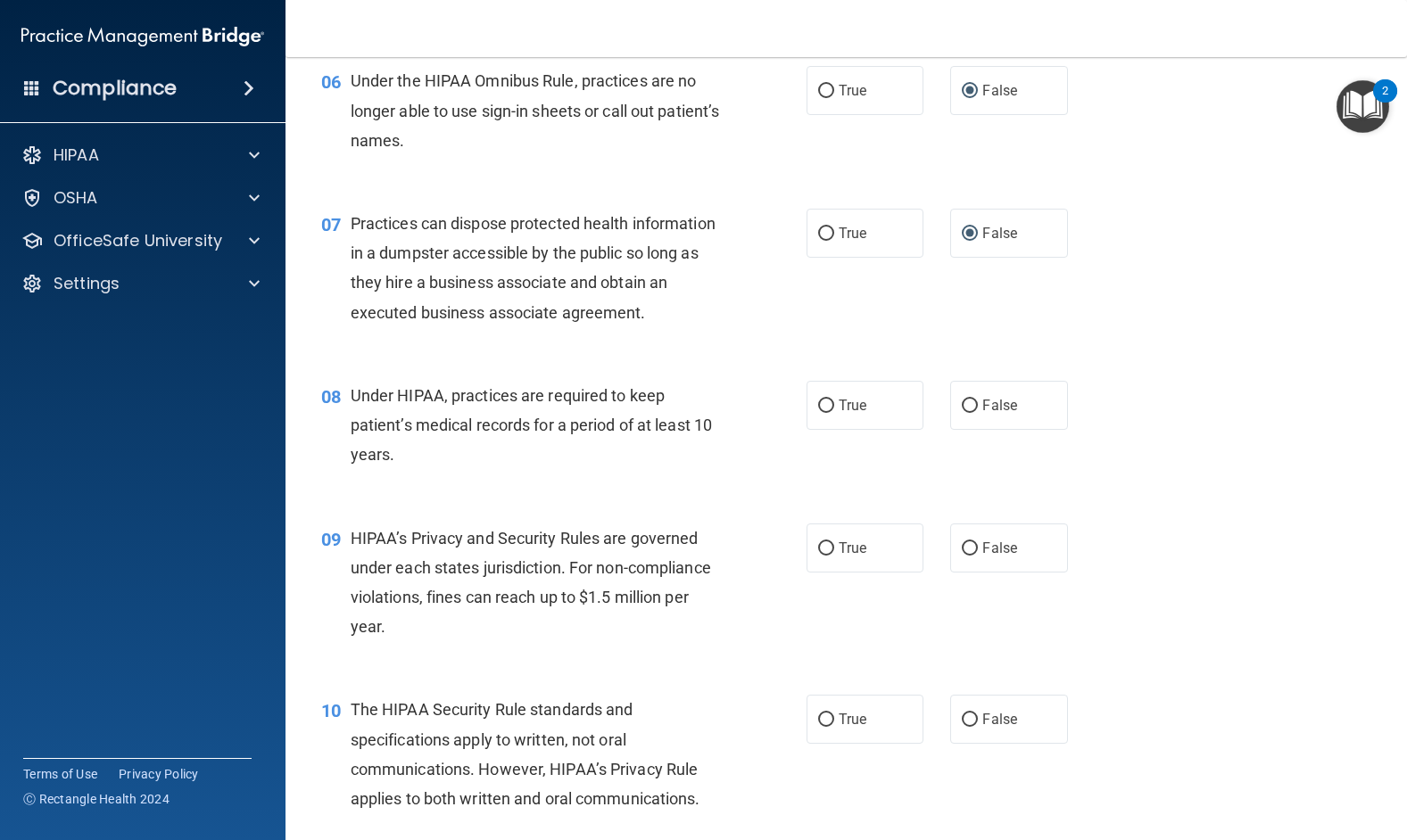
scroll to position [891, 0]
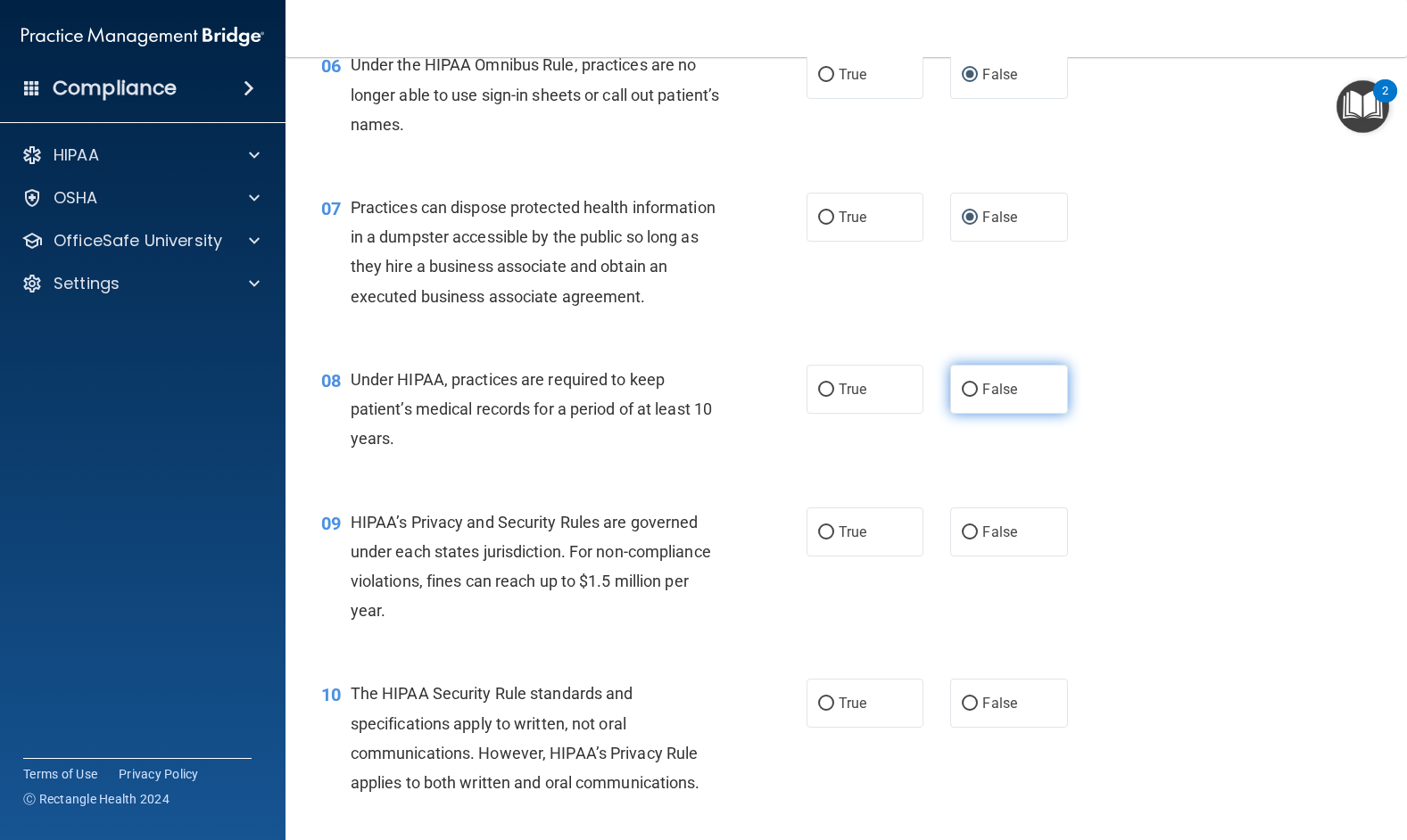
click at [961, 396] on input "False" at bounding box center [969, 390] width 16 height 13
radio input "true"
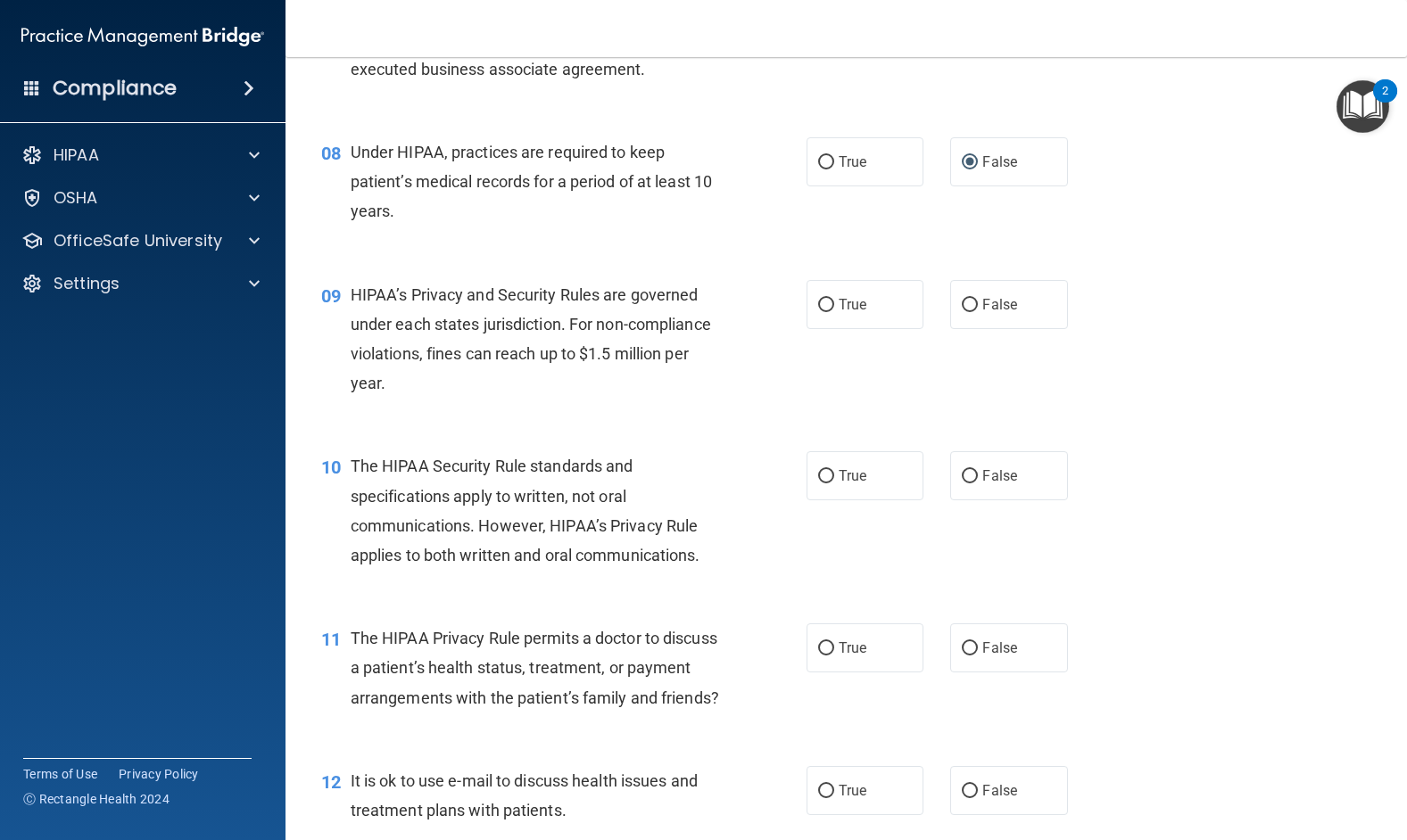
scroll to position [1159, 0]
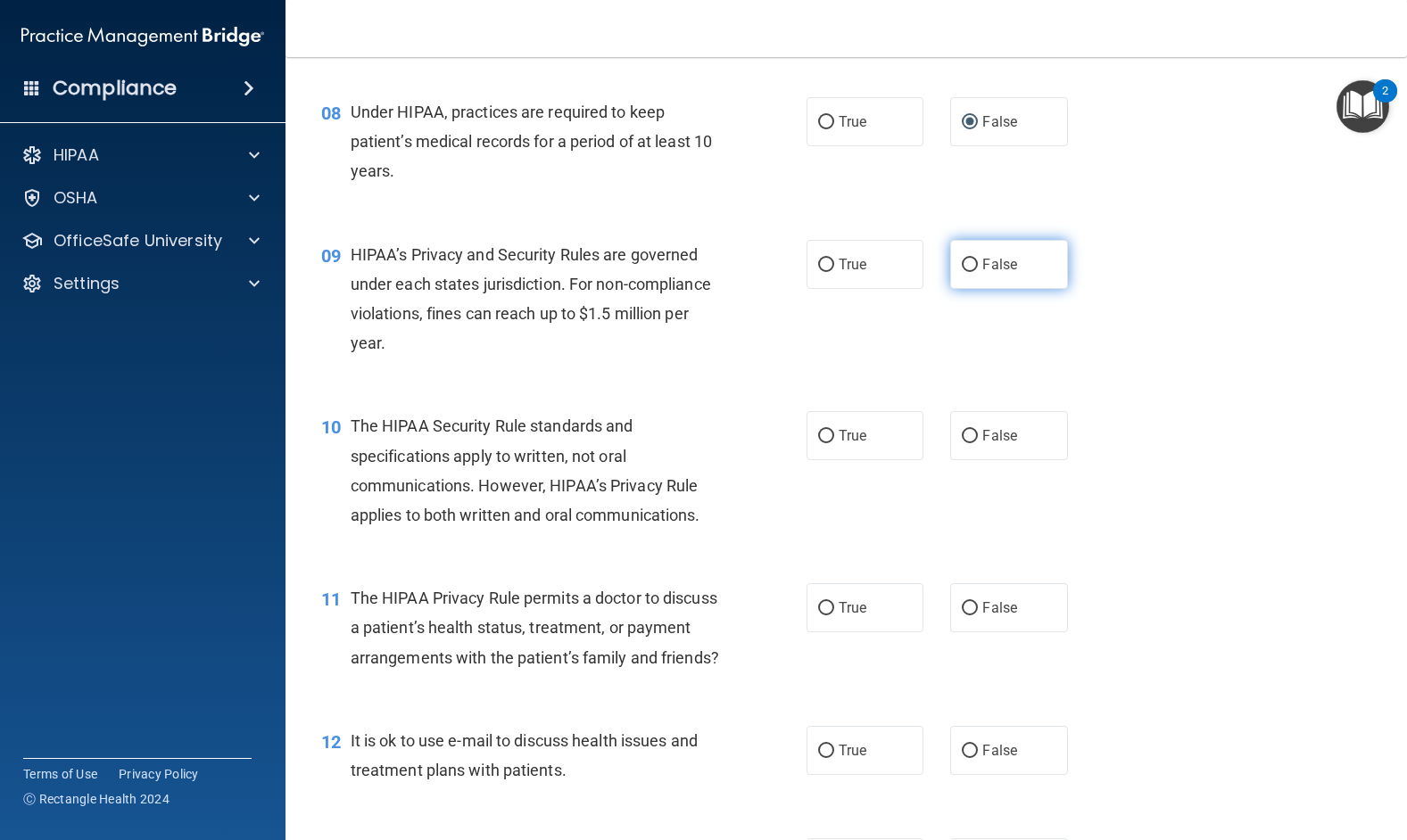
click at [961, 272] on input "False" at bounding box center [969, 265] width 16 height 13
radio input "true"
click at [818, 443] on input "True" at bounding box center [826, 436] width 16 height 13
radio input "true"
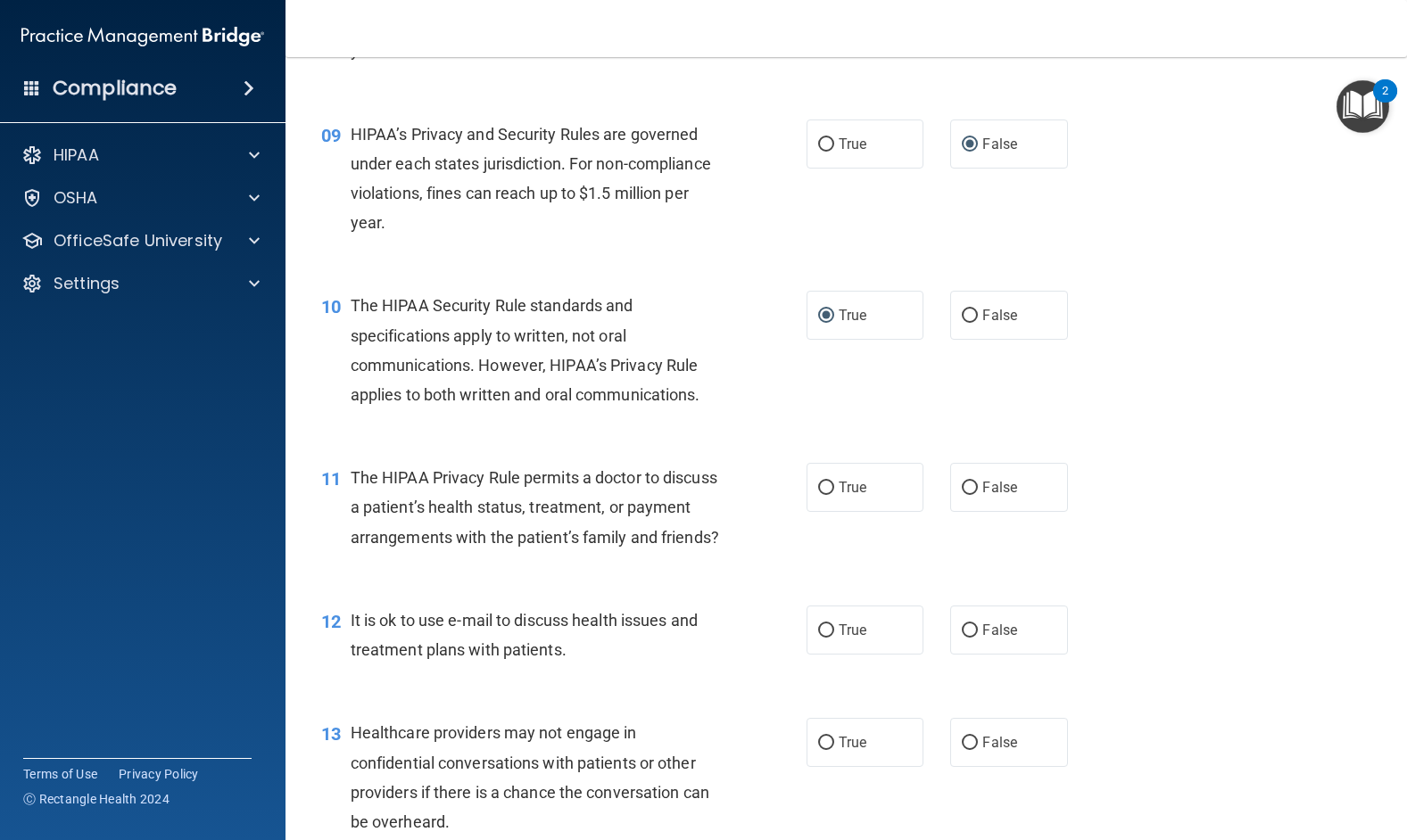
scroll to position [1427, 0]
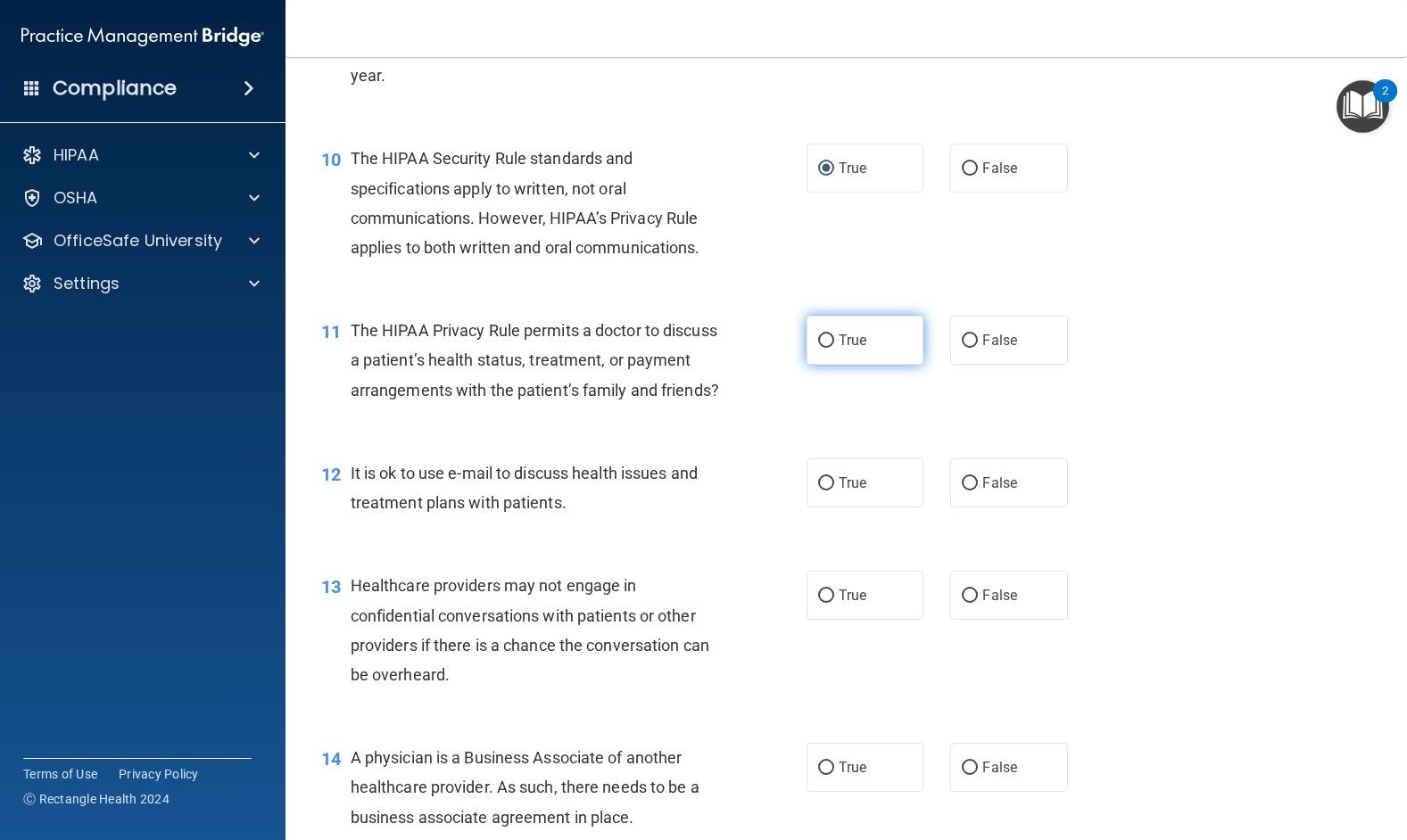
click at [820, 348] on input "True" at bounding box center [826, 341] width 16 height 13
radio input "true"
click at [819, 490] on input "True" at bounding box center [826, 484] width 16 height 13
radio input "true"
click at [961, 602] on input "False" at bounding box center [969, 596] width 16 height 13
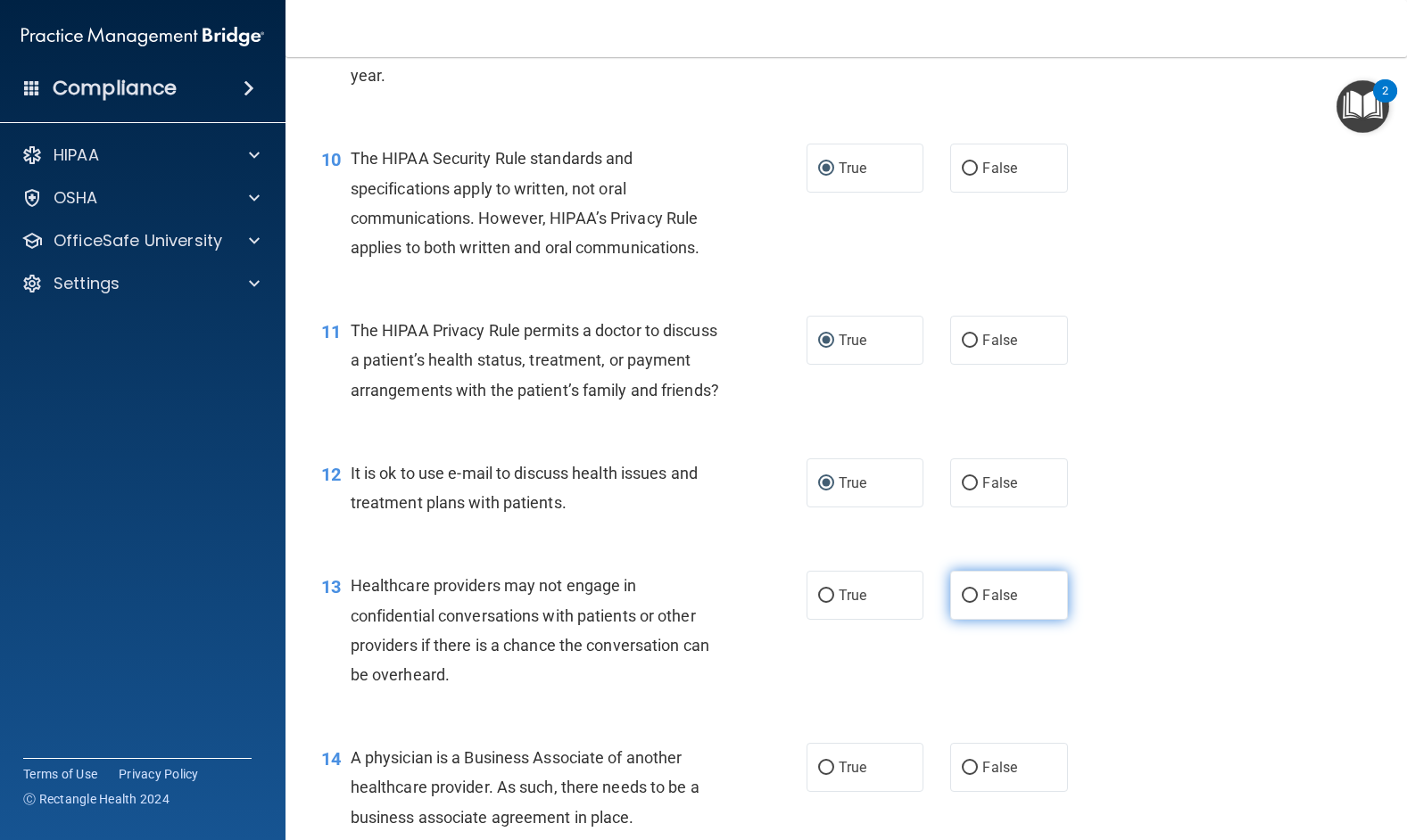
radio input "true"
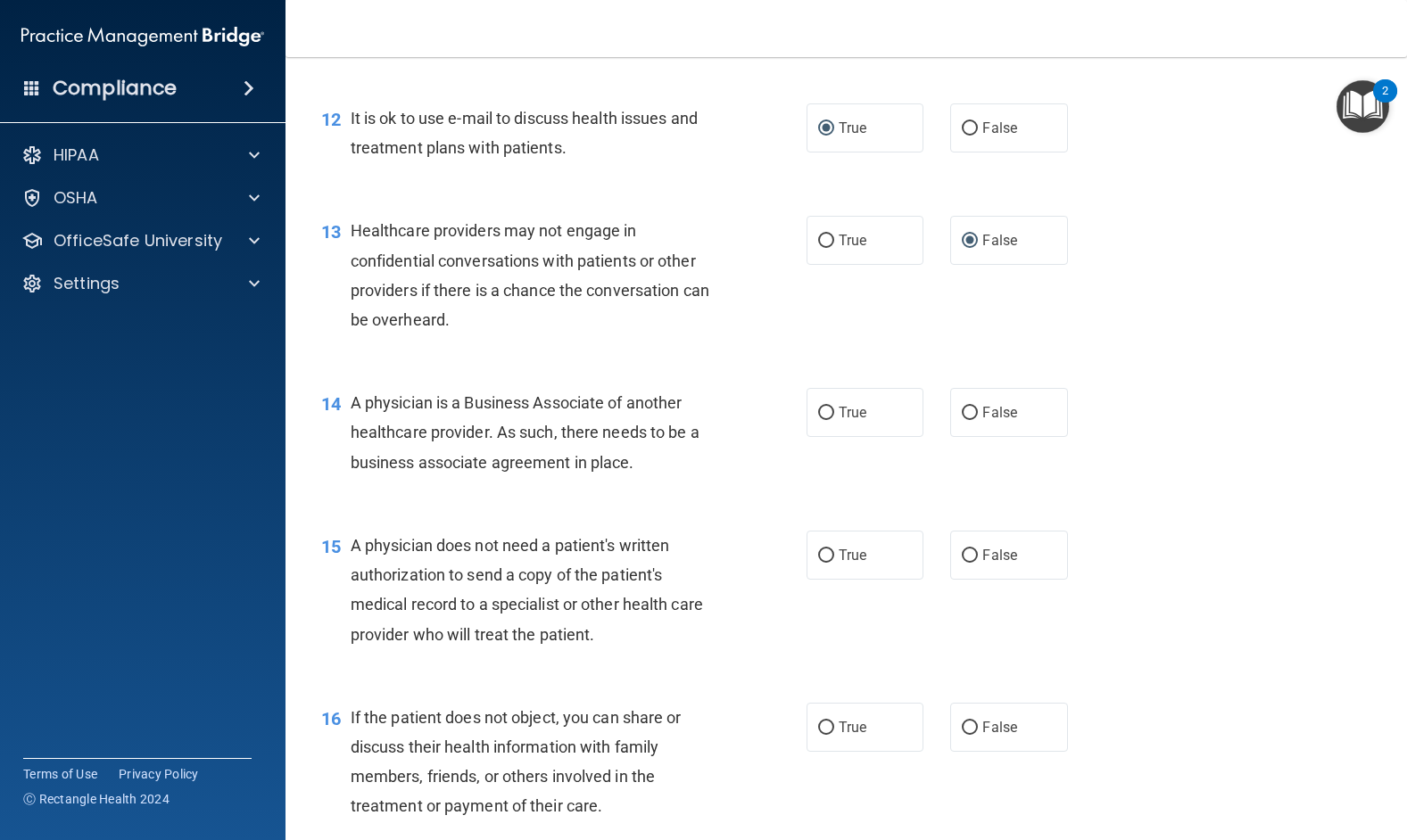
scroll to position [1783, 0]
click at [961, 418] on input "False" at bounding box center [969, 411] width 16 height 13
radio input "true"
click at [822, 561] on input "True" at bounding box center [826, 554] width 16 height 13
radio input "true"
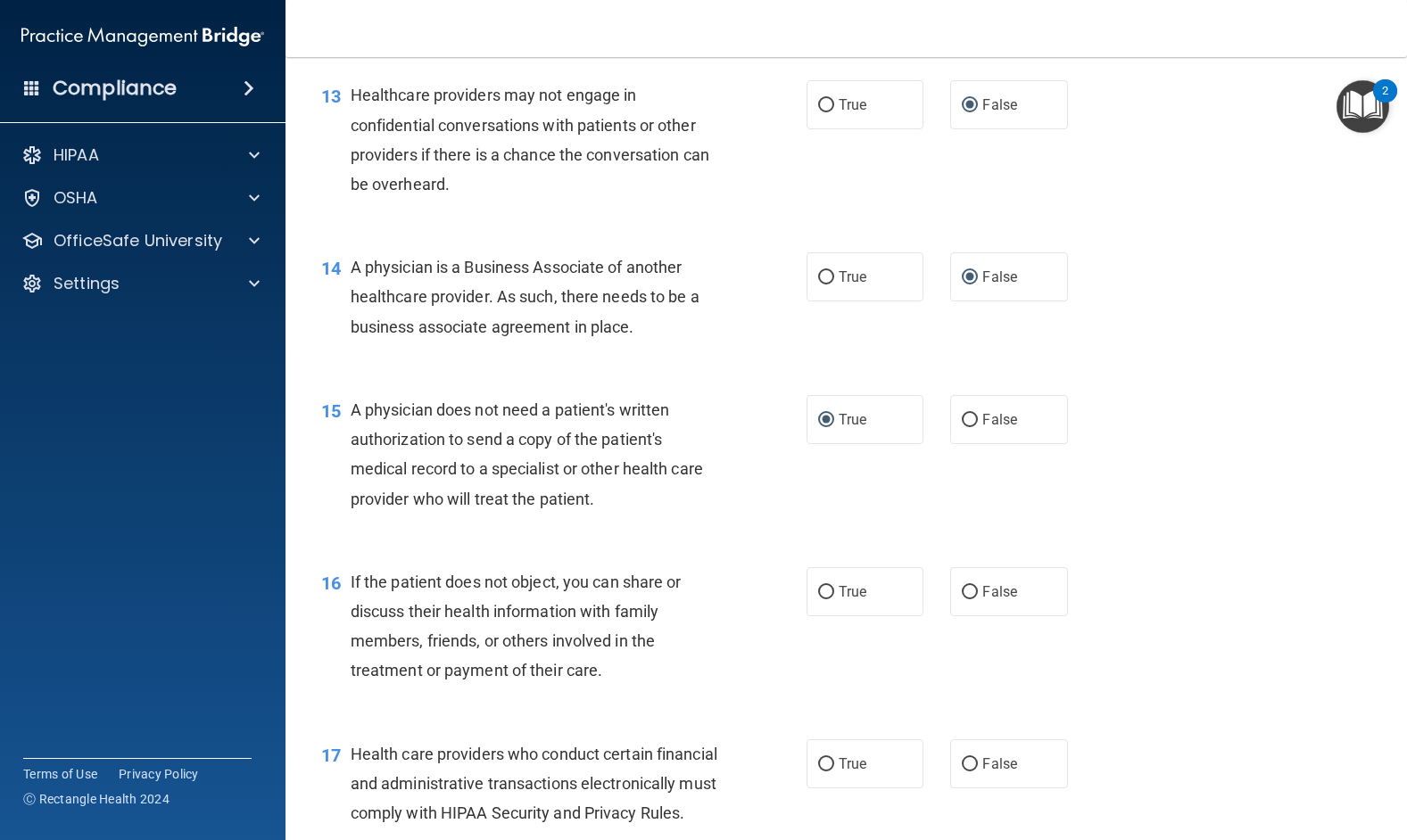
scroll to position [1961, 0]
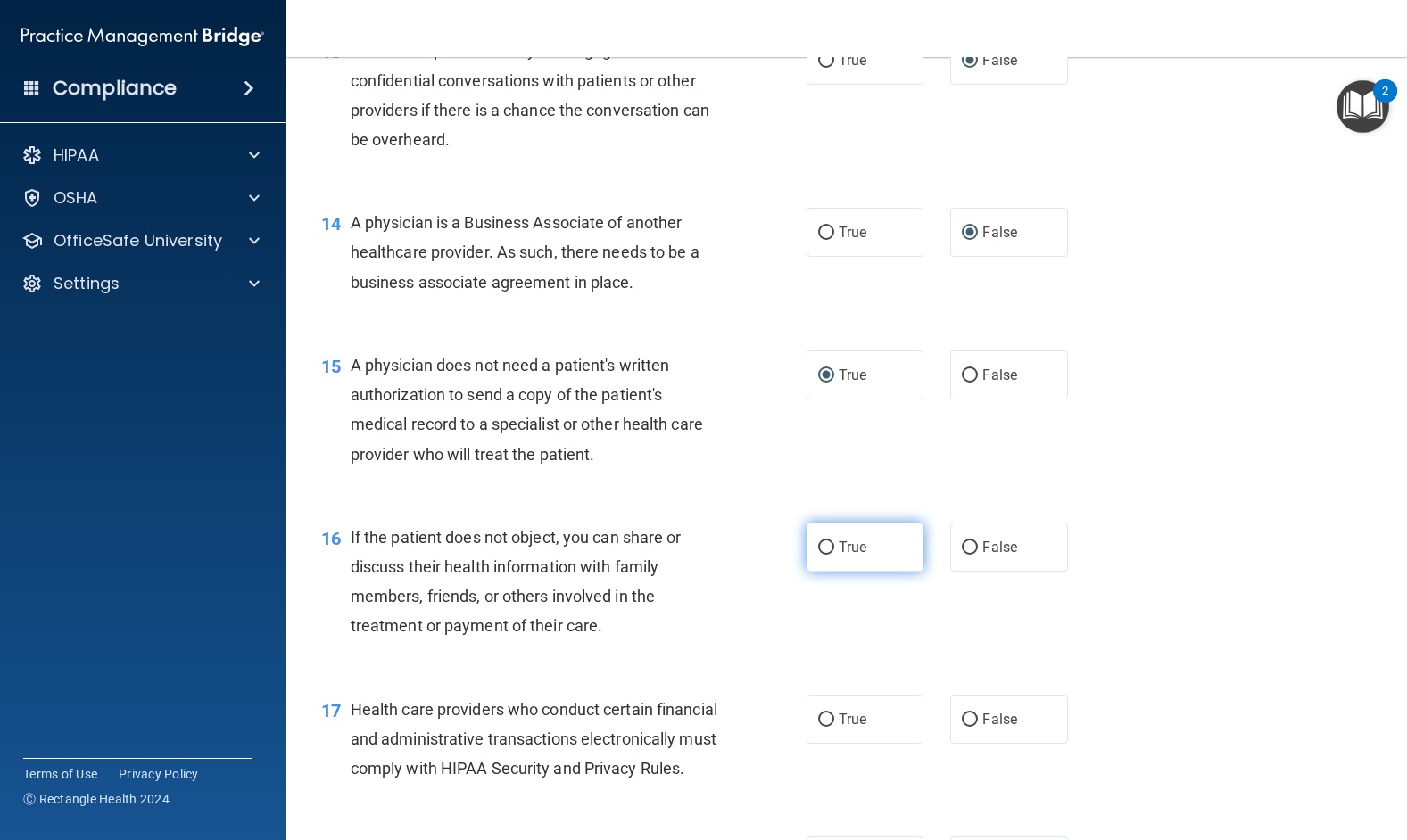
click at [818, 554] on input "True" at bounding box center [826, 548] width 16 height 13
radio input "true"
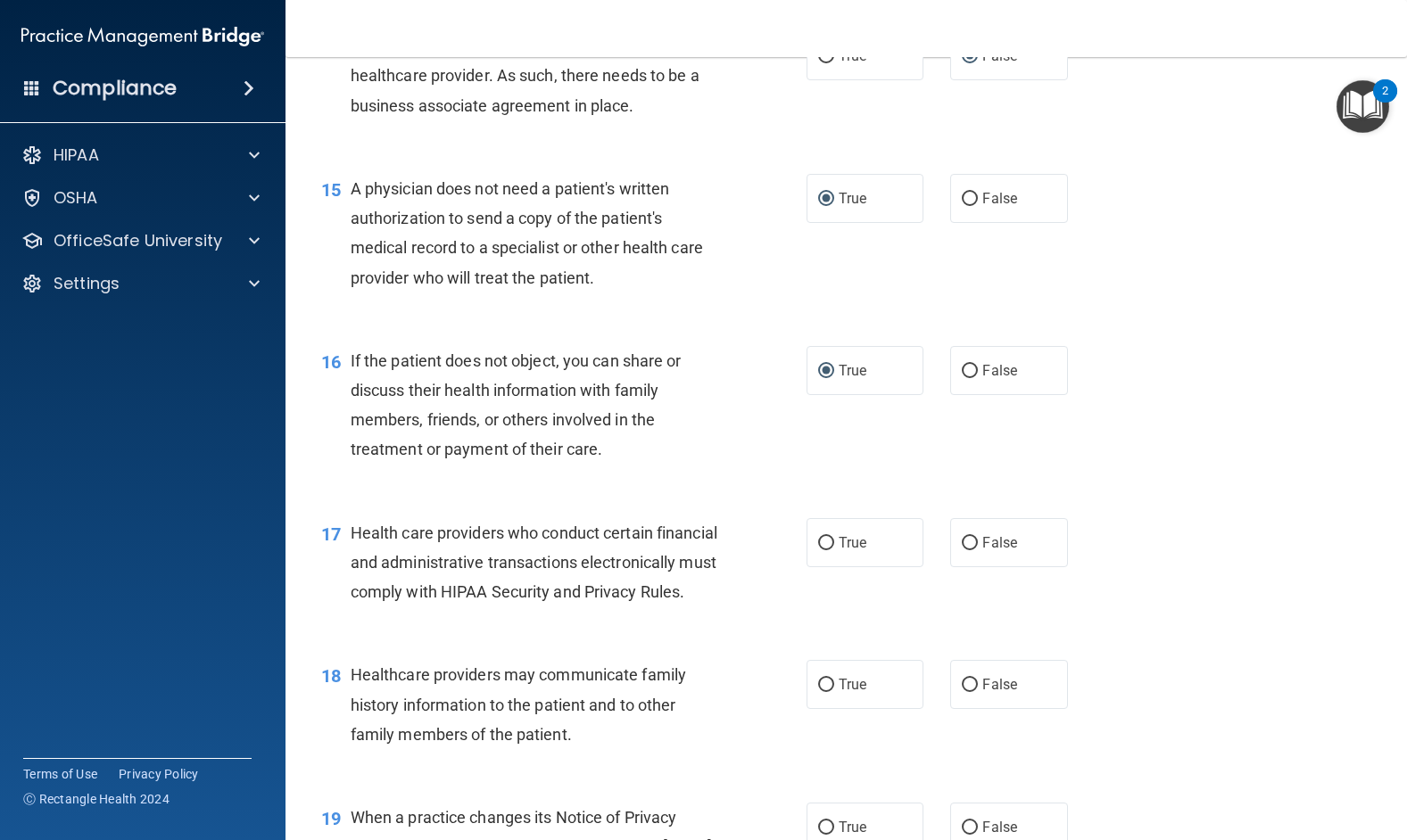
scroll to position [2139, 0]
click at [821, 549] on input "True" at bounding box center [826, 541] width 16 height 13
radio input "true"
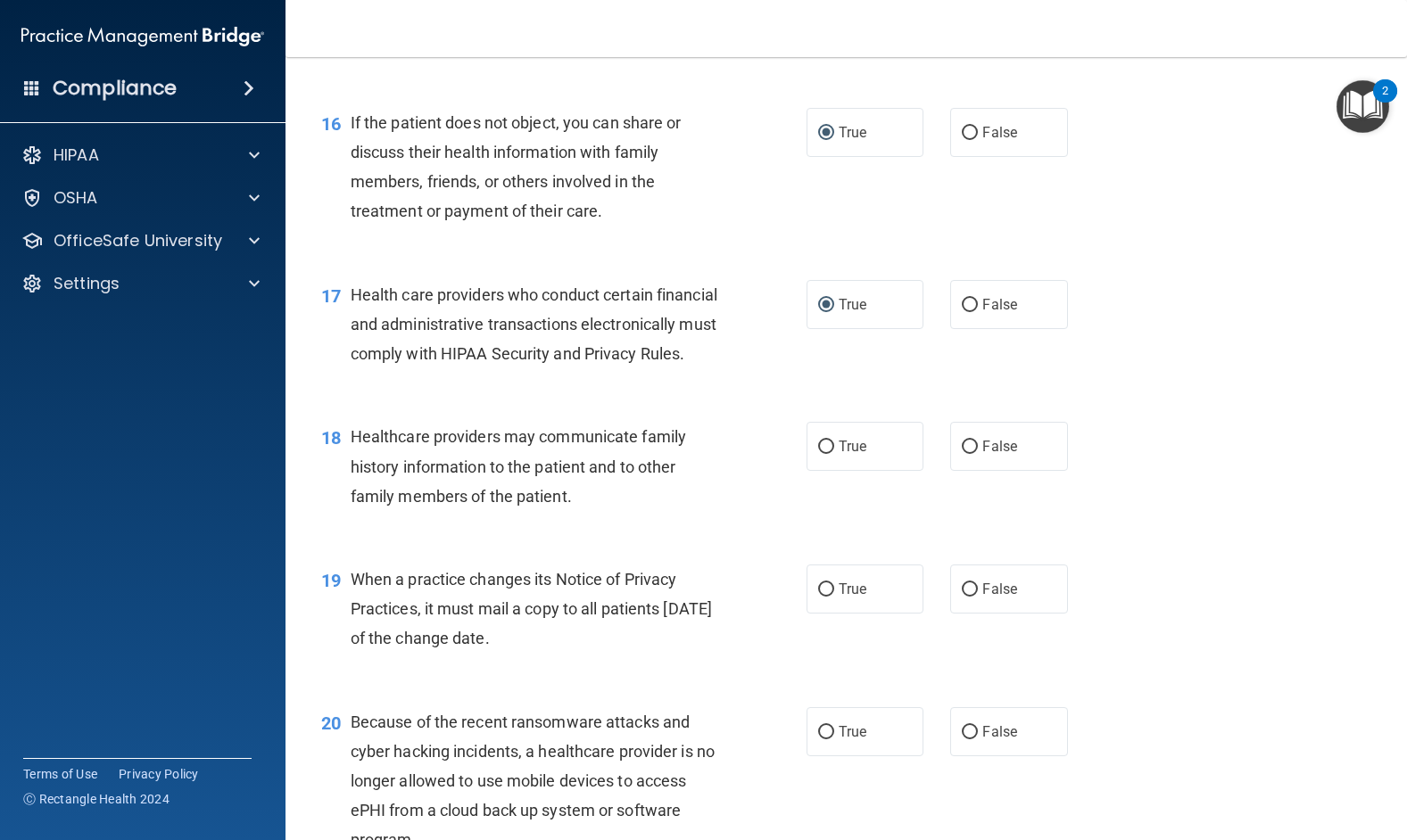
scroll to position [2407, 0]
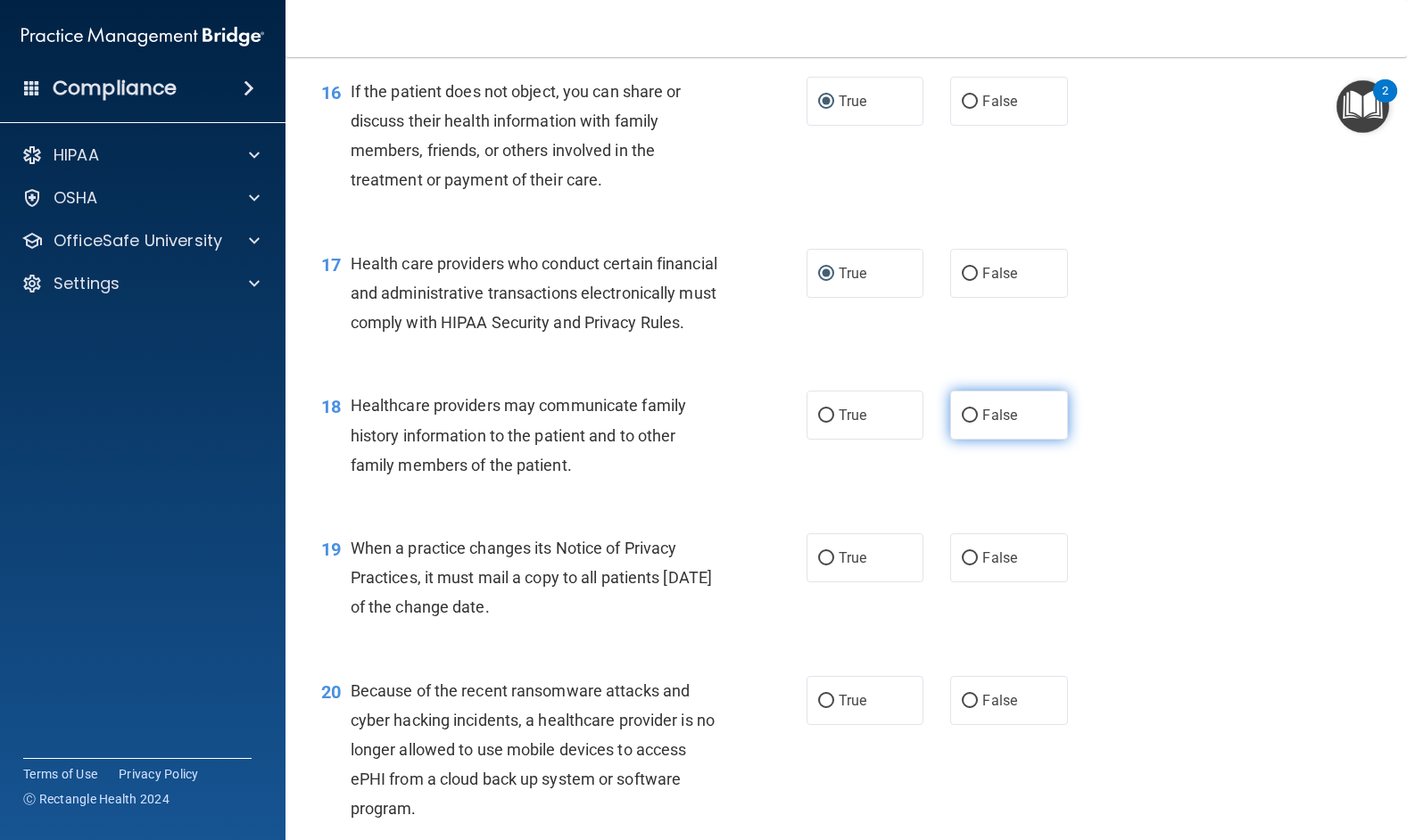
click at [961, 422] on input "False" at bounding box center [969, 416] width 16 height 13
radio input "true"
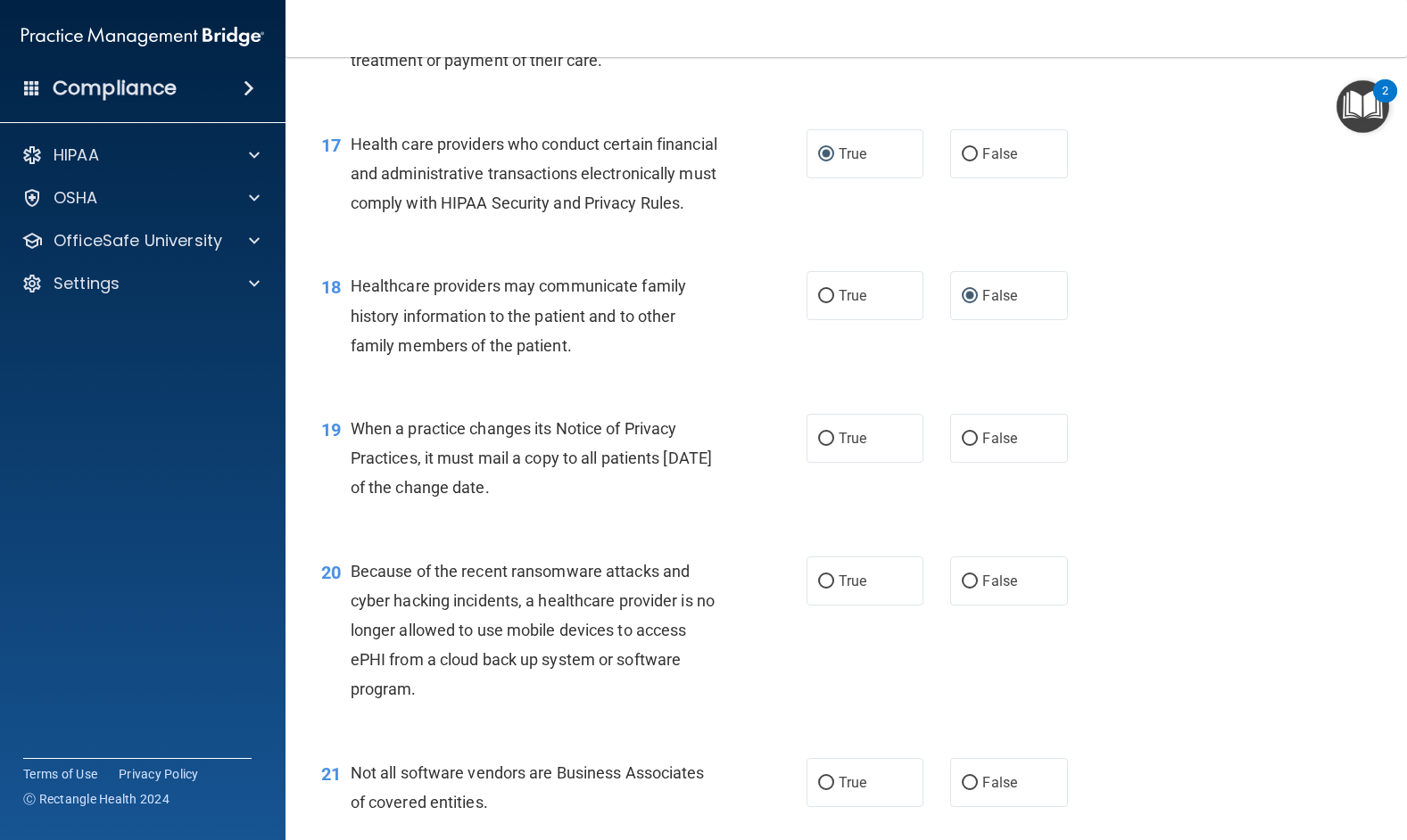
scroll to position [2674, 0]
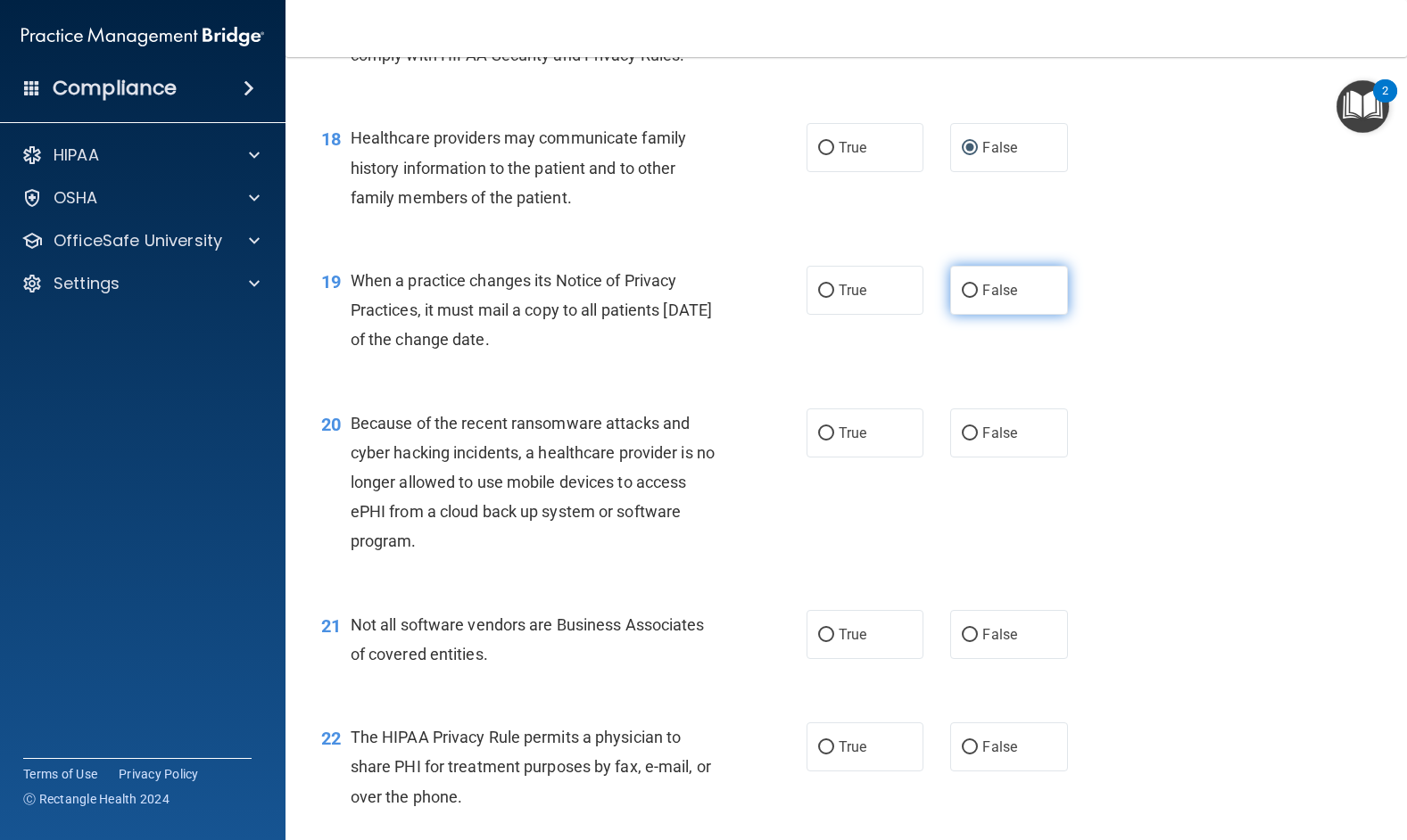
click at [964, 298] on input "False" at bounding box center [969, 291] width 16 height 13
radio input "true"
click at [961, 440] on input "False" at bounding box center [969, 433] width 16 height 13
radio input "true"
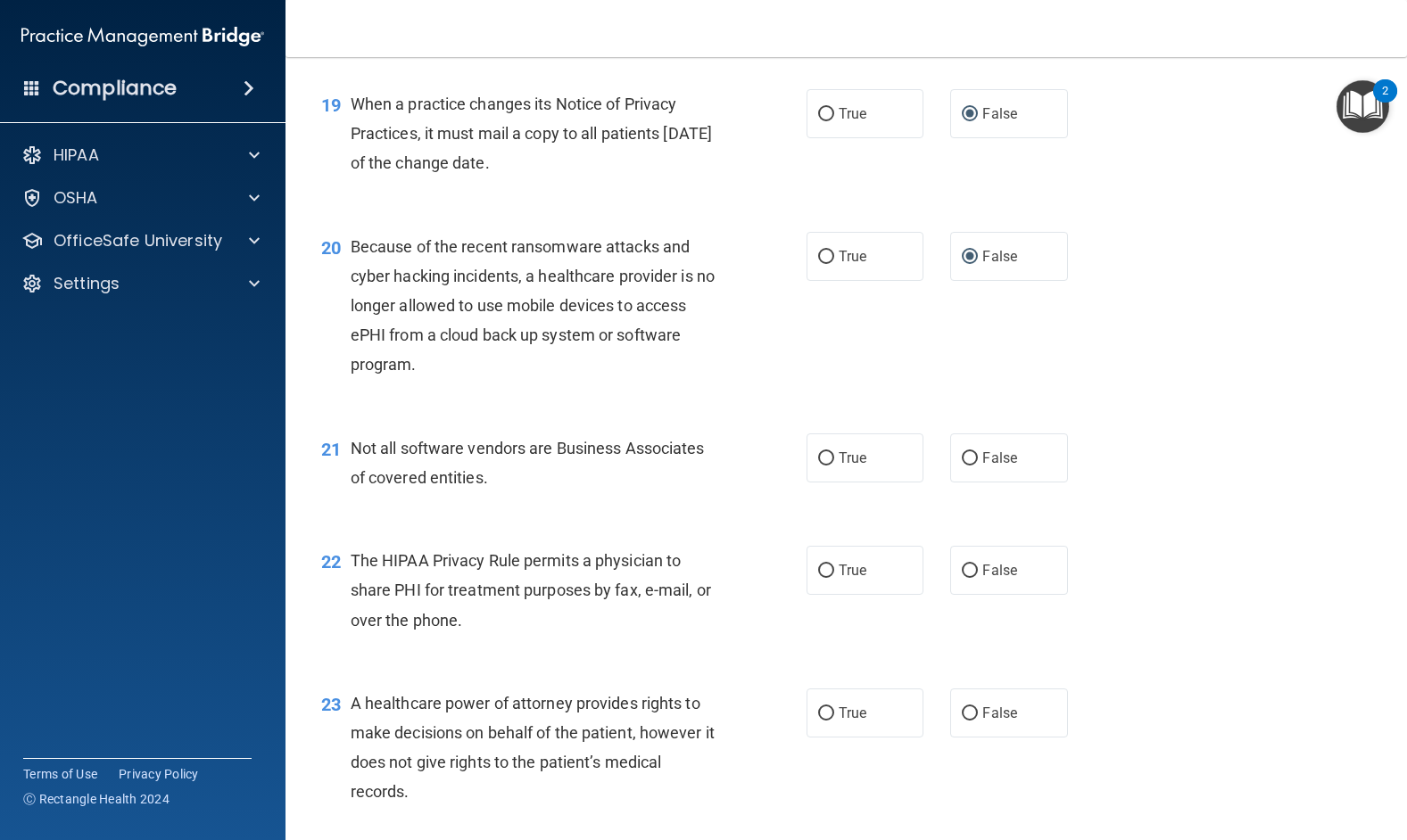
scroll to position [2852, 0]
click at [818, 463] on input "True" at bounding box center [826, 457] width 16 height 13
radio input "true"
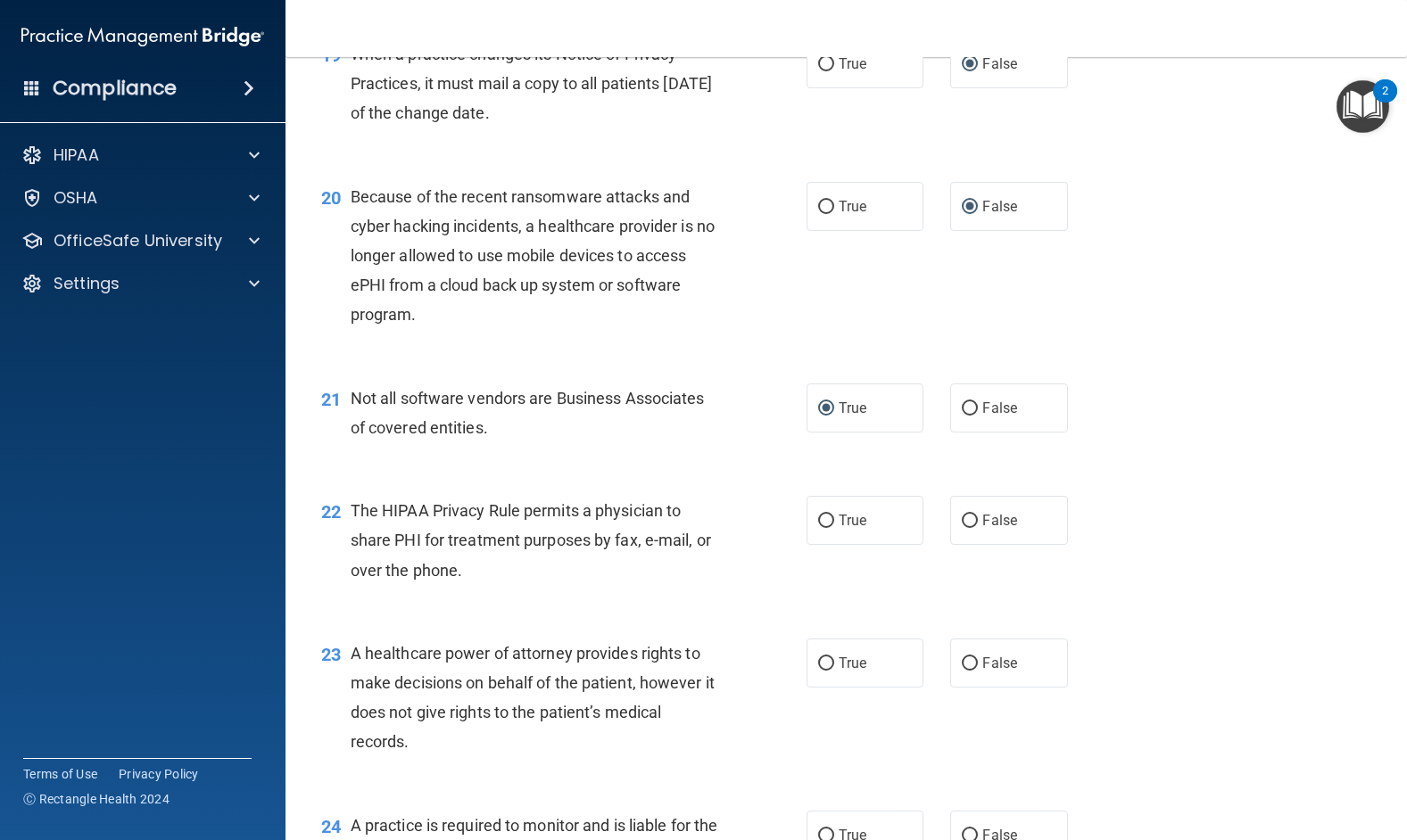
scroll to position [2941, 0]
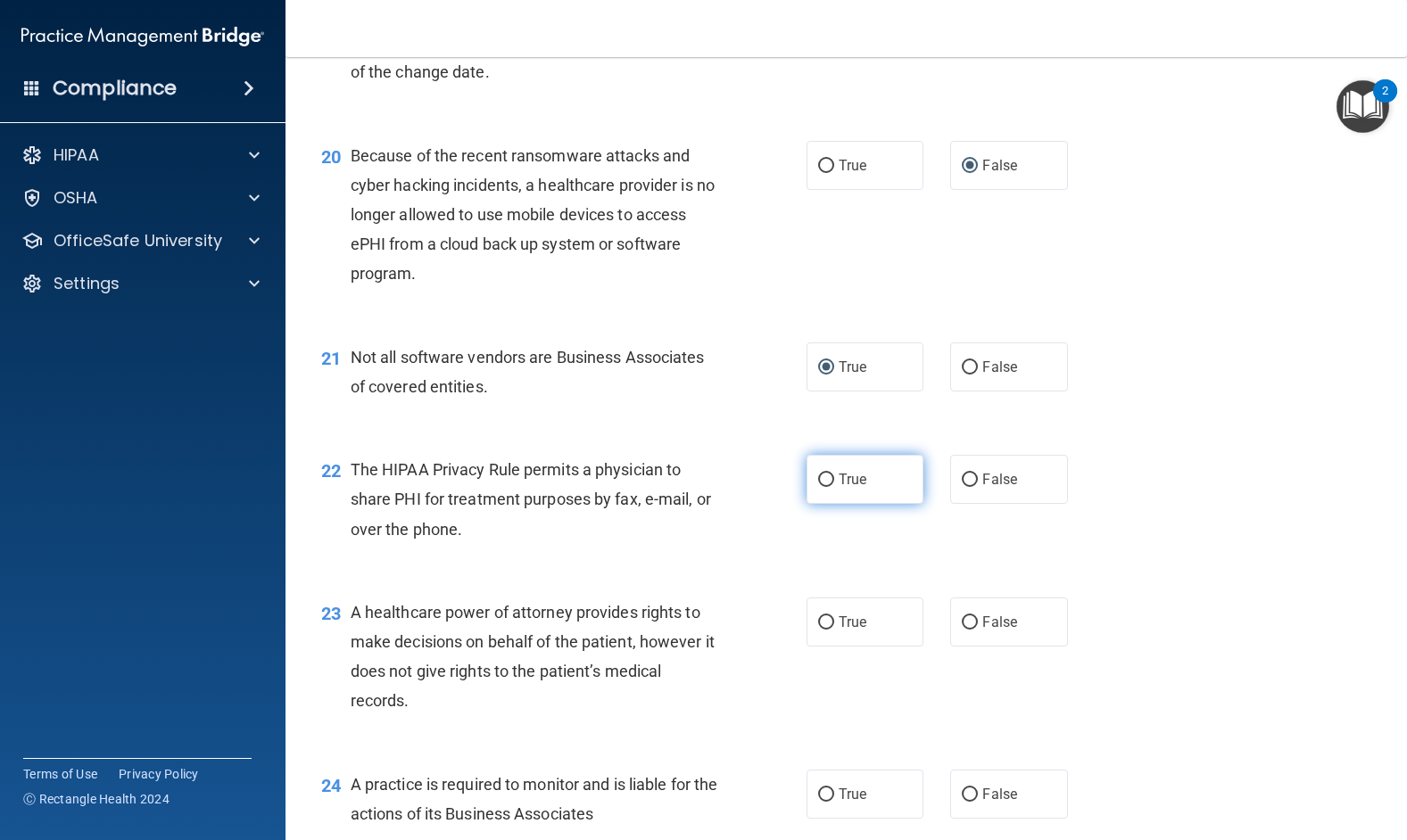
click at [818, 486] on input "True" at bounding box center [826, 480] width 16 height 13
radio input "true"
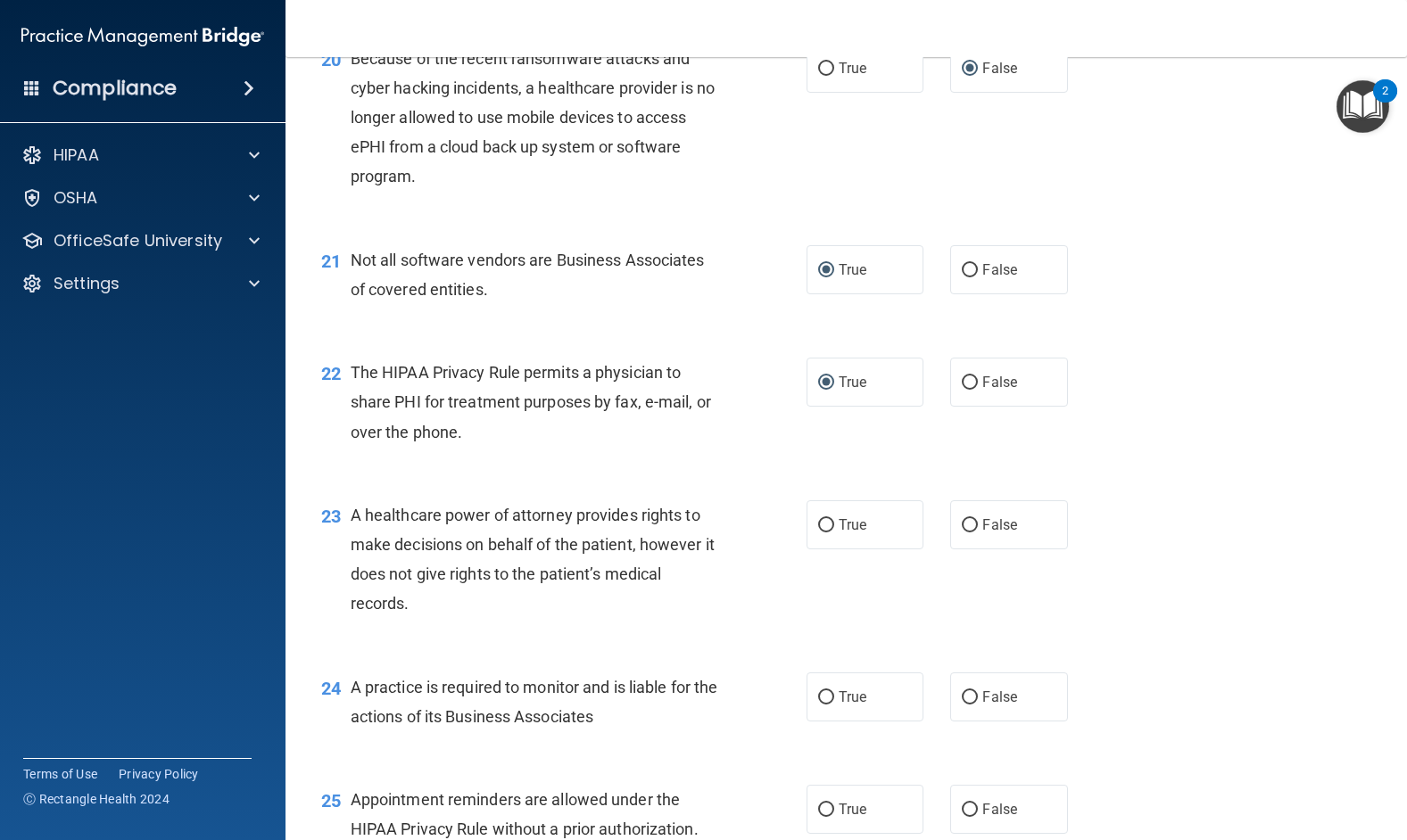
scroll to position [3121, 0]
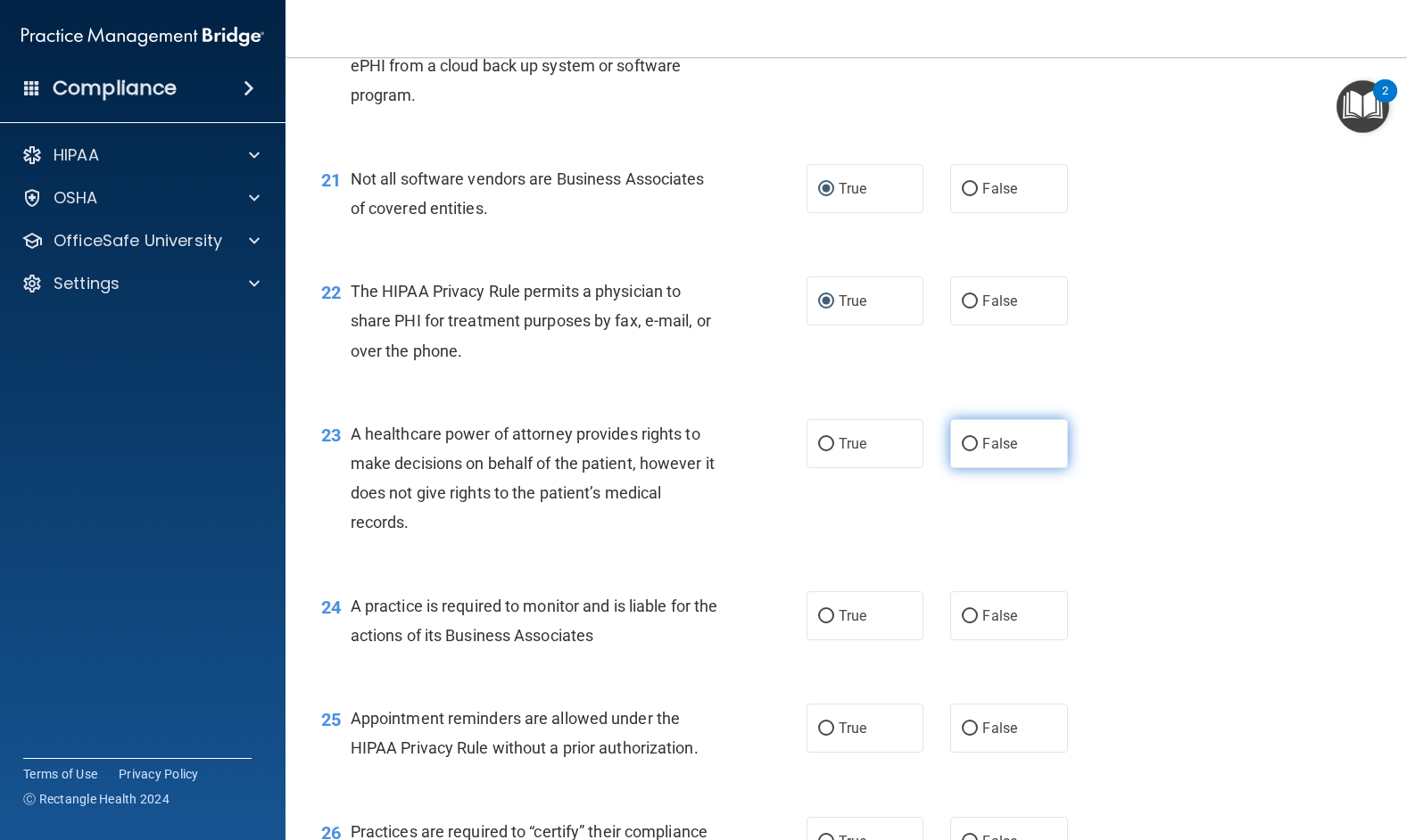
click at [964, 451] on input "False" at bounding box center [969, 445] width 16 height 13
radio input "true"
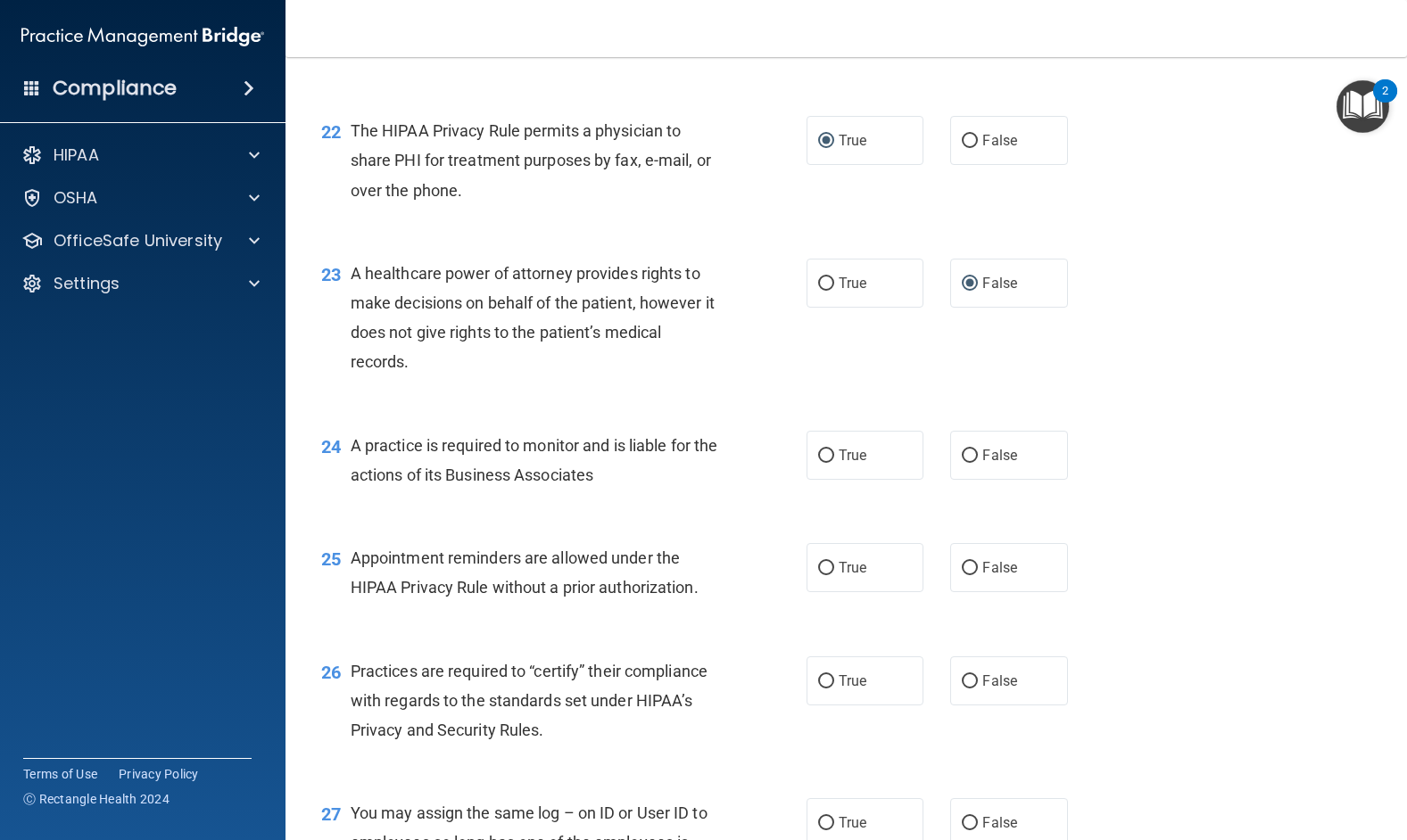
scroll to position [3299, 0]
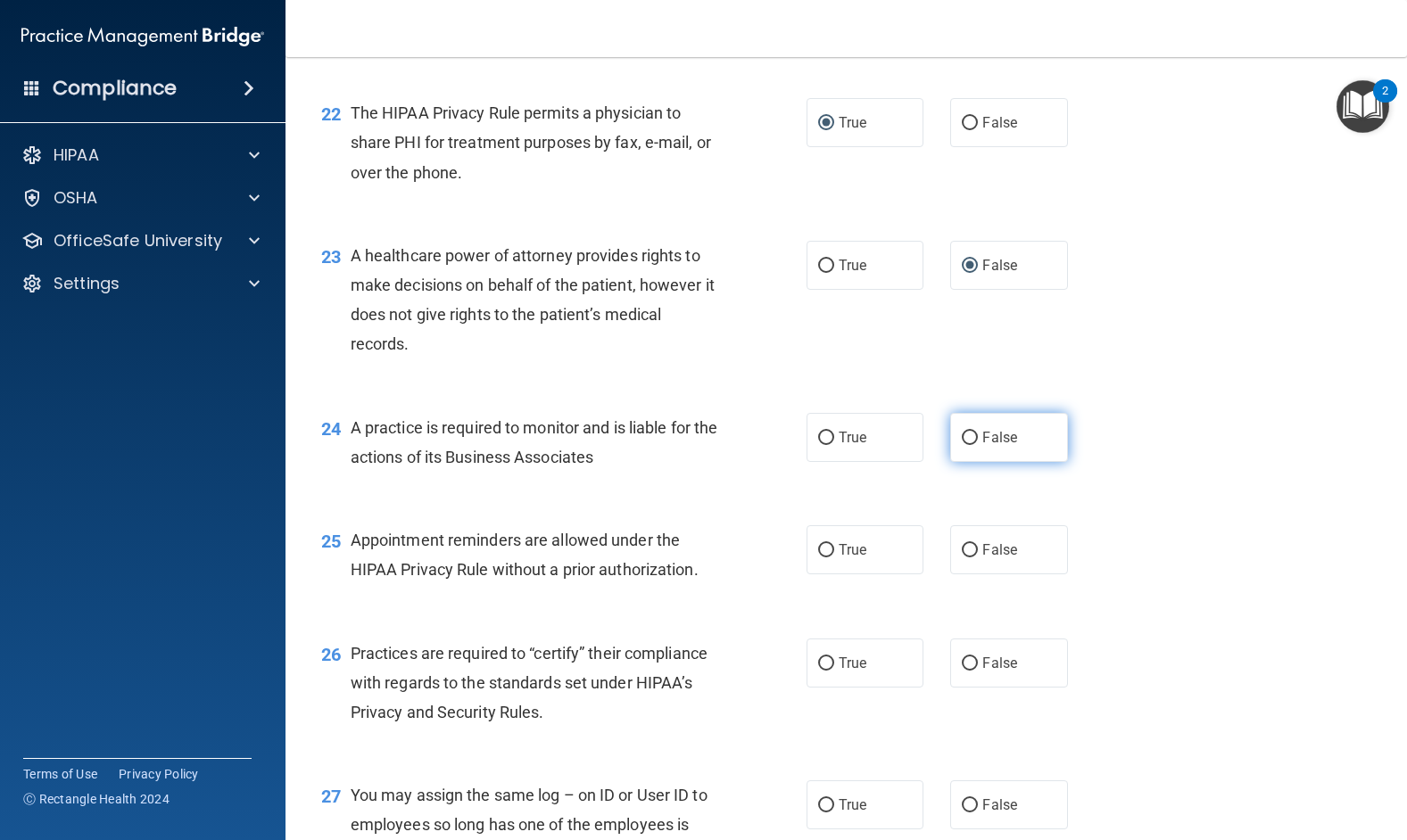
click at [962, 445] on input "False" at bounding box center [969, 438] width 16 height 13
radio input "true"
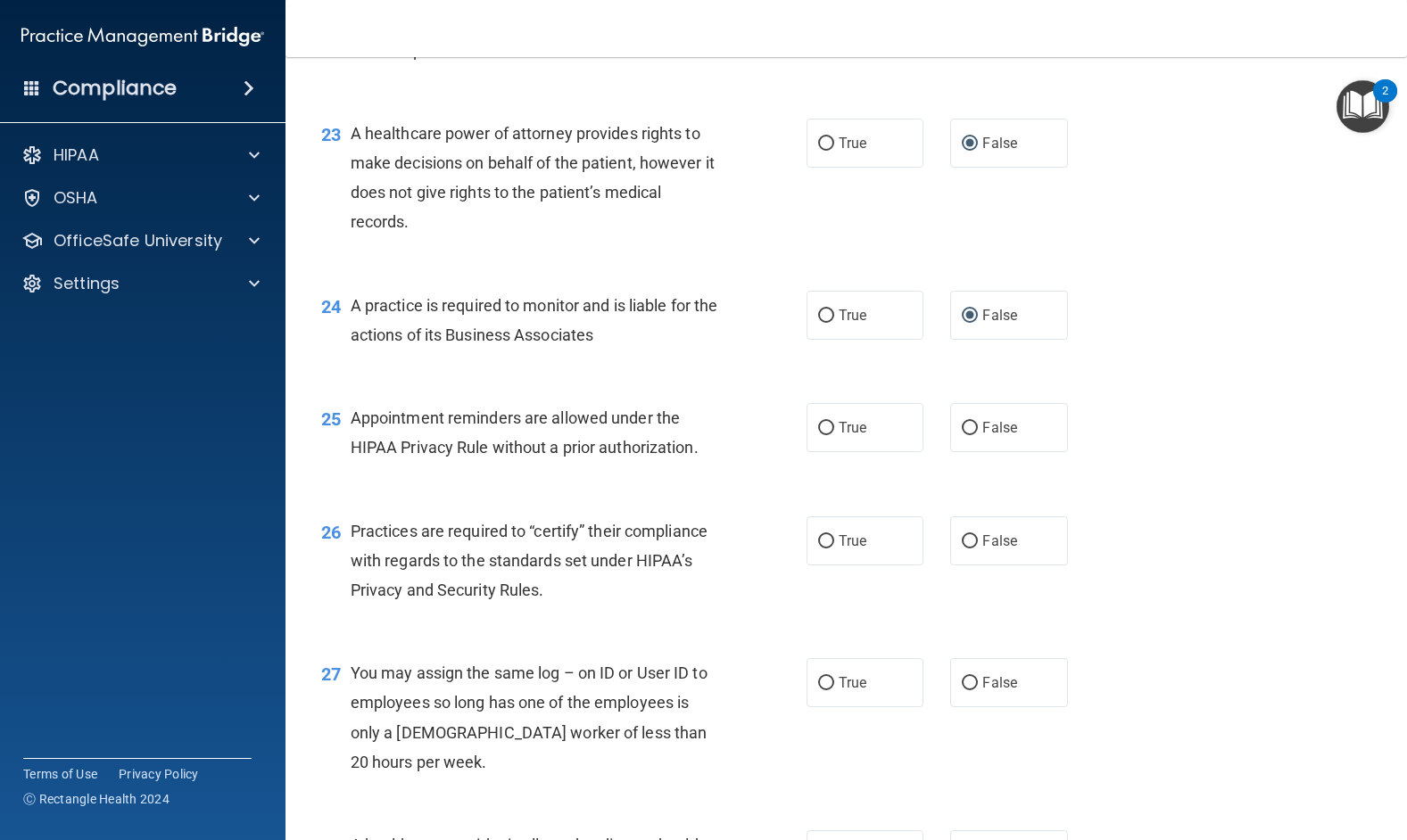
scroll to position [3477, 0]
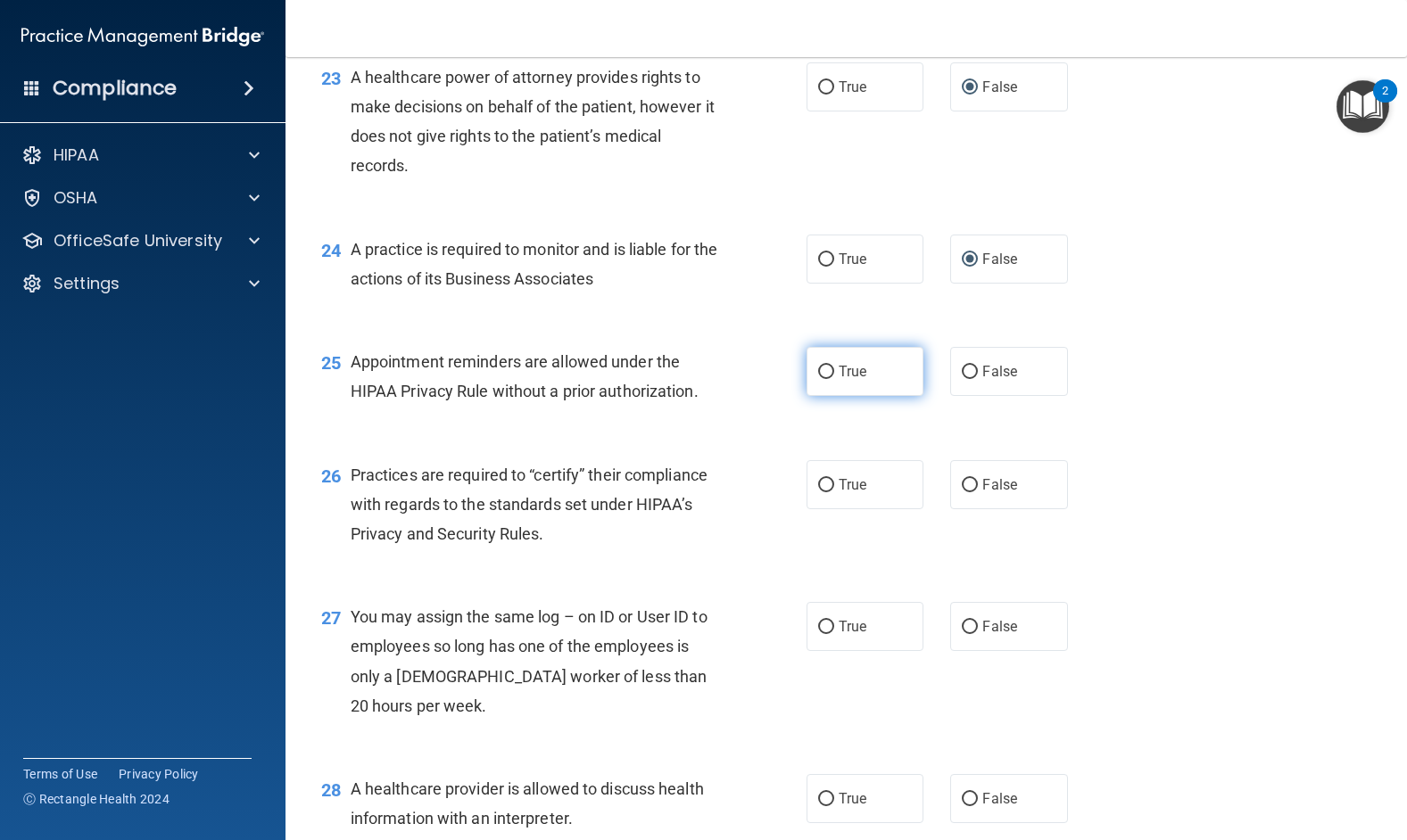
click at [820, 379] on input "True" at bounding box center [826, 372] width 16 height 13
radio input "true"
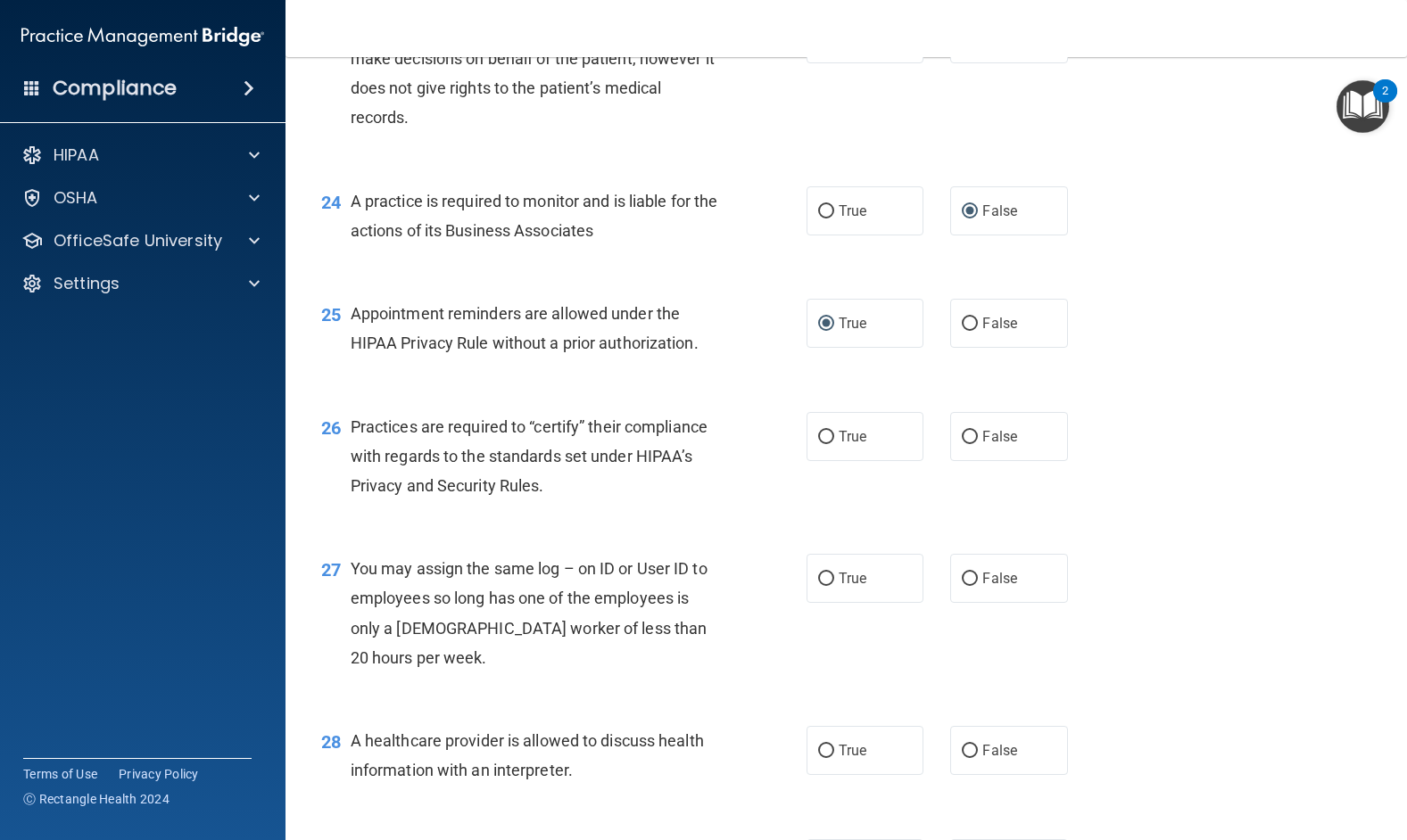
scroll to position [3566, 0]
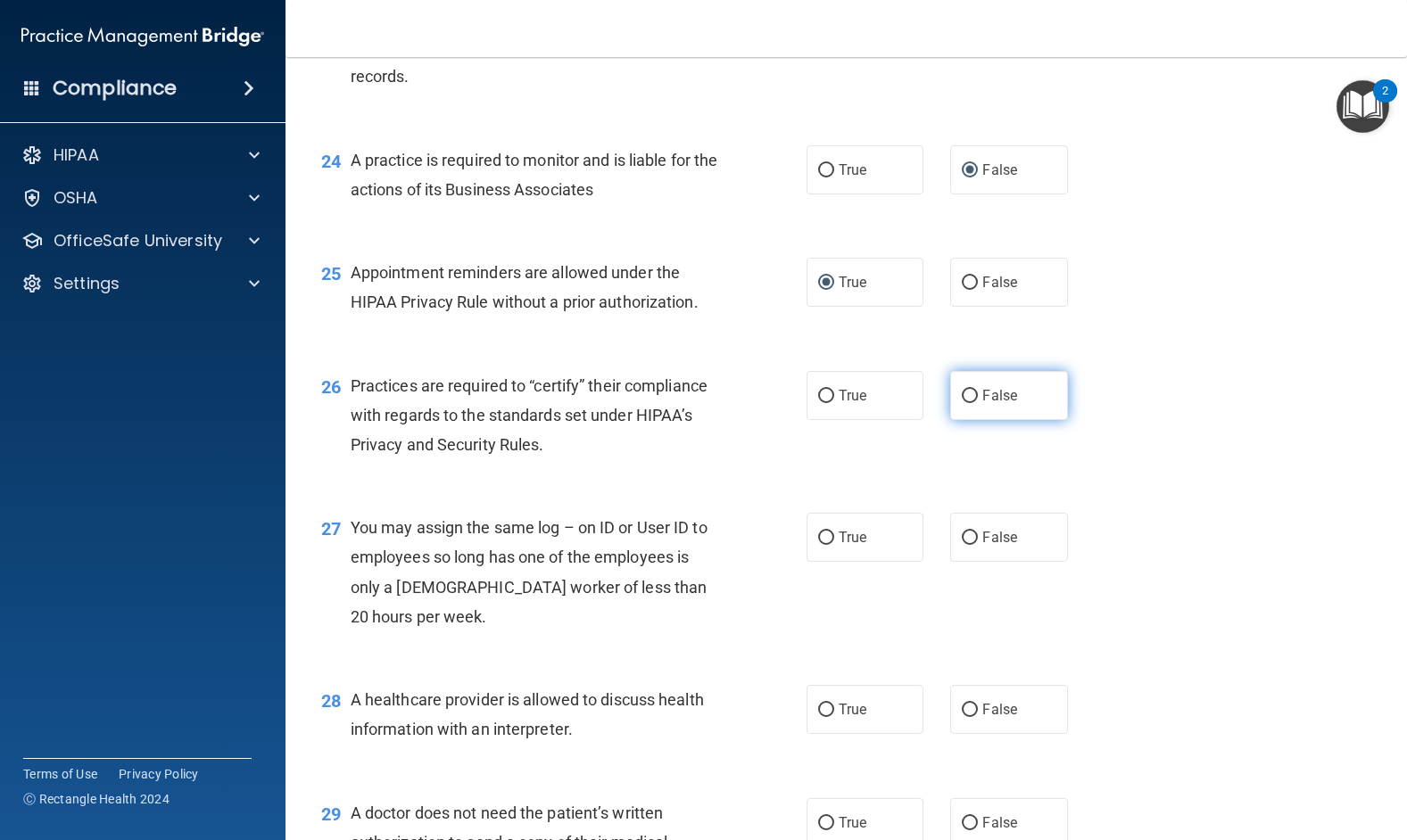
click at [962, 403] on input "False" at bounding box center [969, 396] width 16 height 13
radio input "true"
click at [961, 545] on input "False" at bounding box center [969, 537] width 16 height 13
radio input "true"
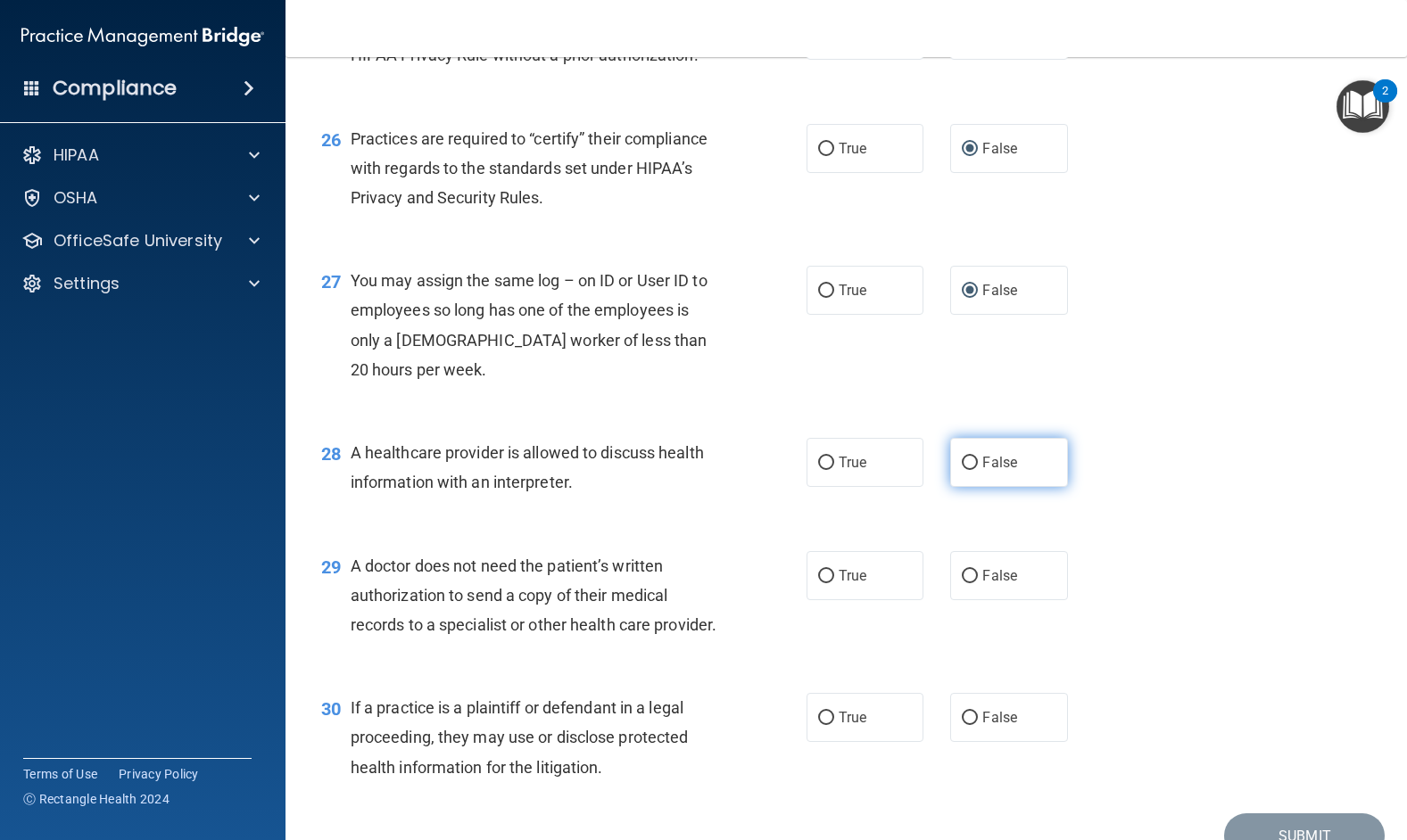
scroll to position [3833, 0]
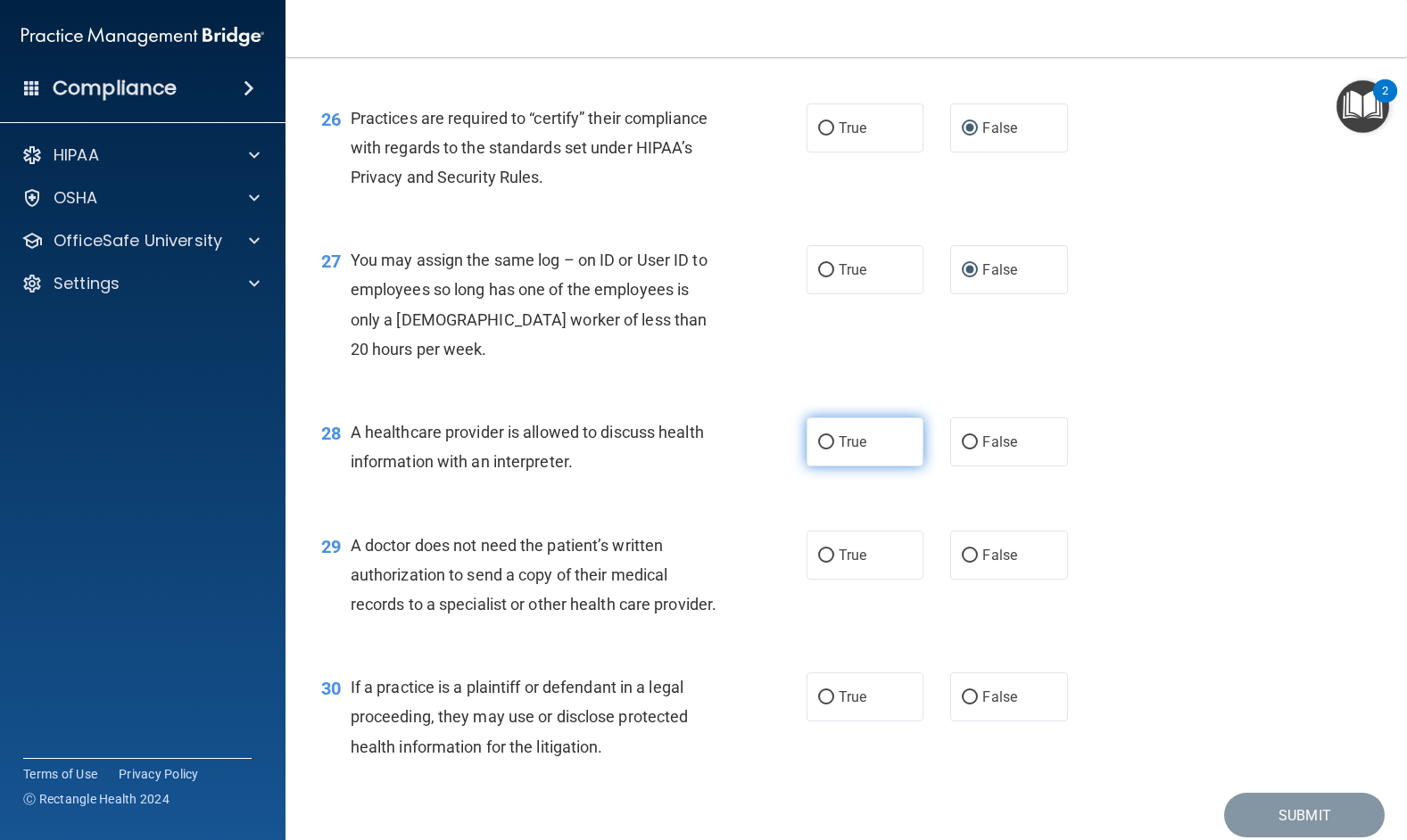
click at [818, 449] on input "True" at bounding box center [826, 443] width 16 height 13
radio input "true"
click at [824, 562] on input "True" at bounding box center [826, 556] width 16 height 13
radio input "true"
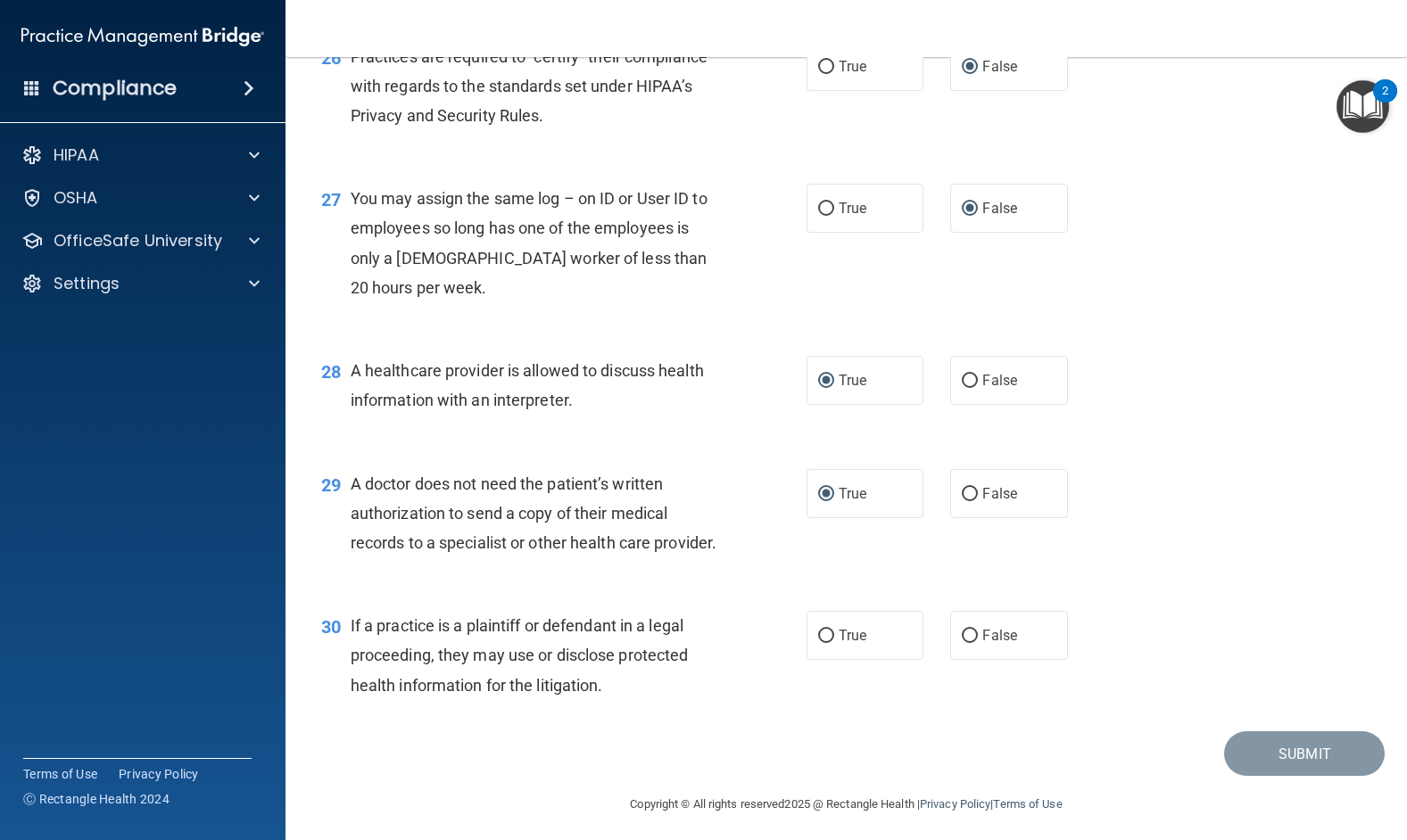
scroll to position [4021, 0]
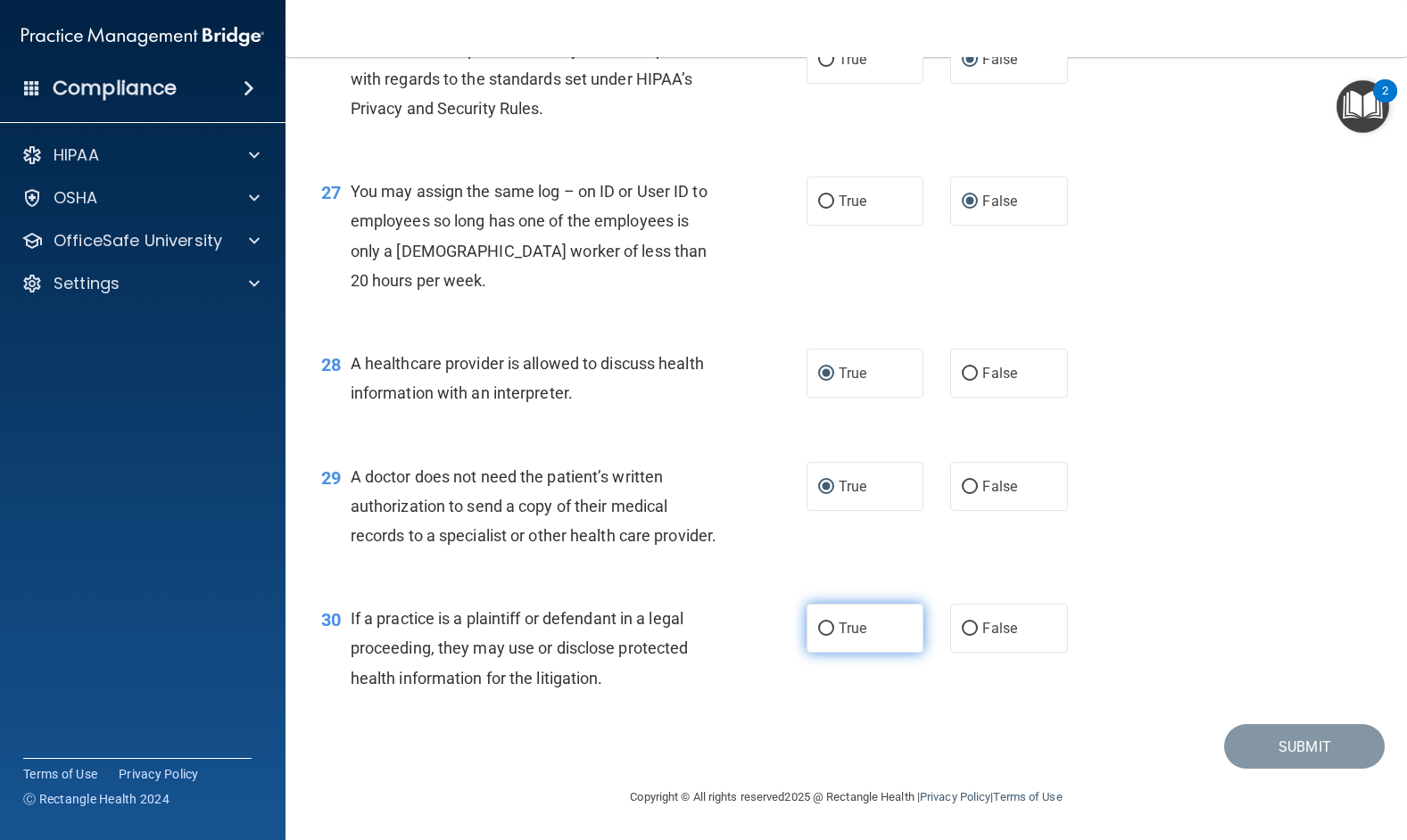
click at [821, 631] on input "True" at bounding box center [826, 628] width 16 height 13
radio input "true"
click at [1246, 743] on button "Submit" at bounding box center [1304, 746] width 161 height 45
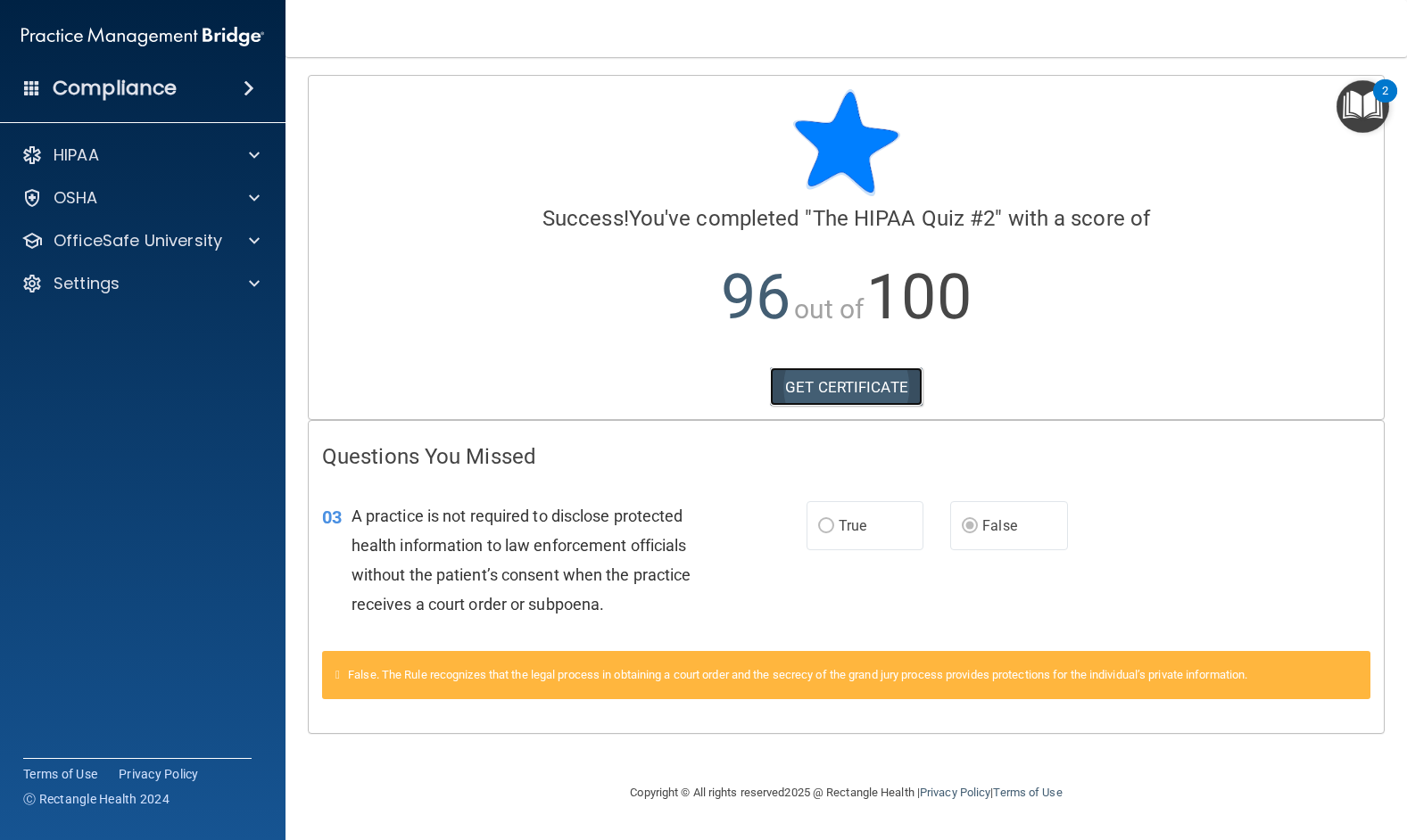
click at [827, 388] on link "GET CERTIFICATE" at bounding box center [846, 387] width 152 height 39
click at [257, 154] on span at bounding box center [254, 155] width 11 height 21
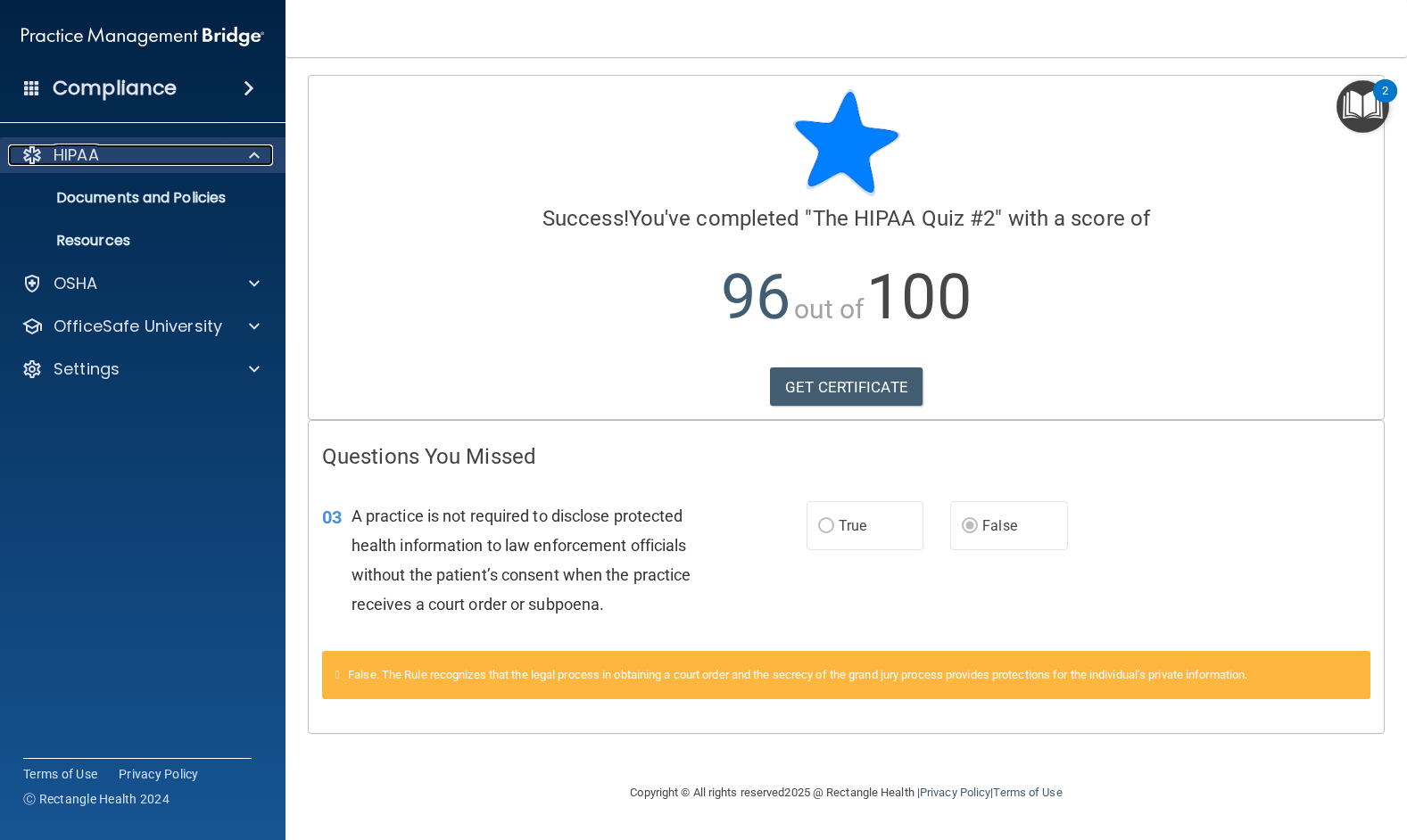
click at [252, 151] on span at bounding box center [254, 155] width 11 height 21
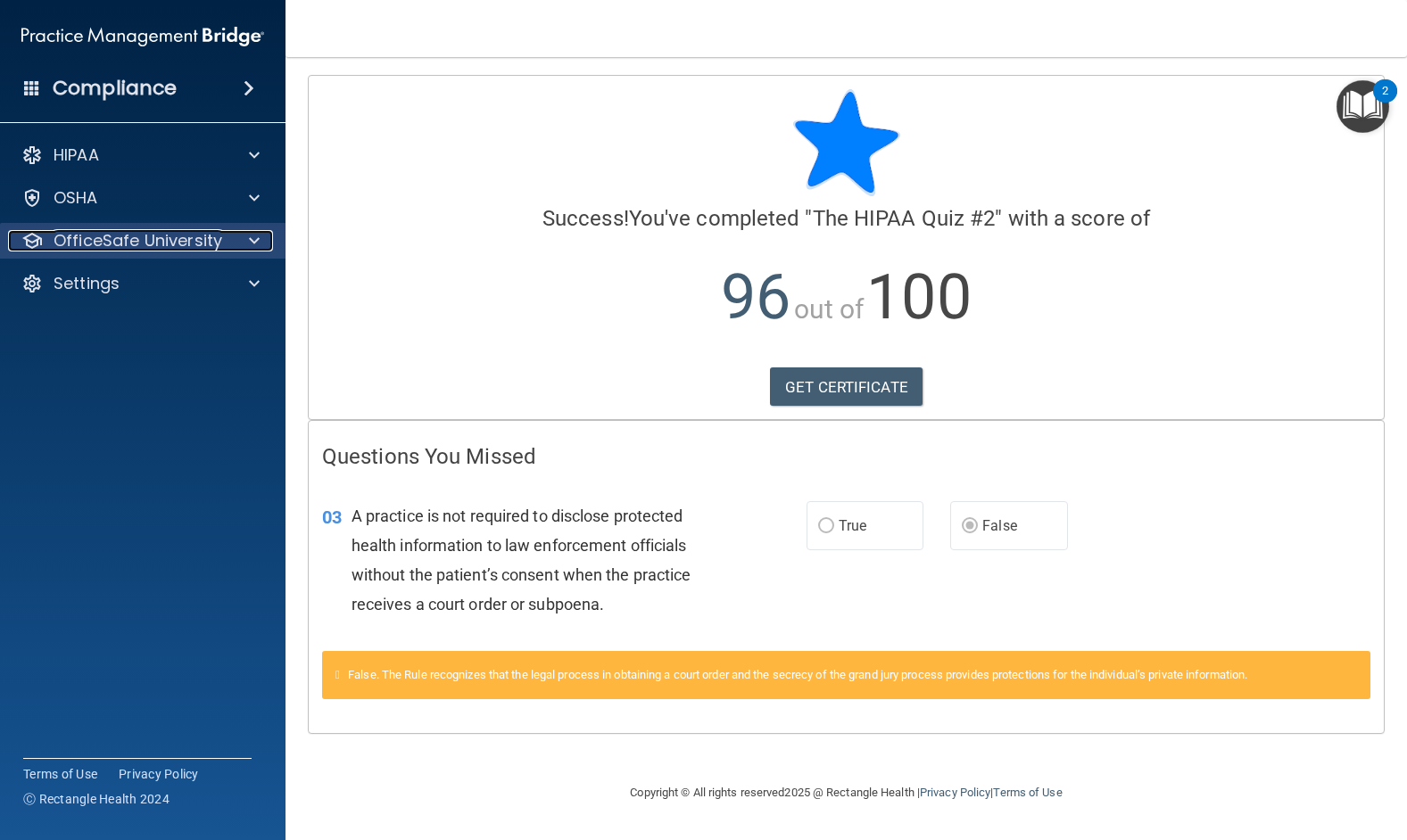
click at [254, 240] on span at bounding box center [254, 240] width 11 height 21
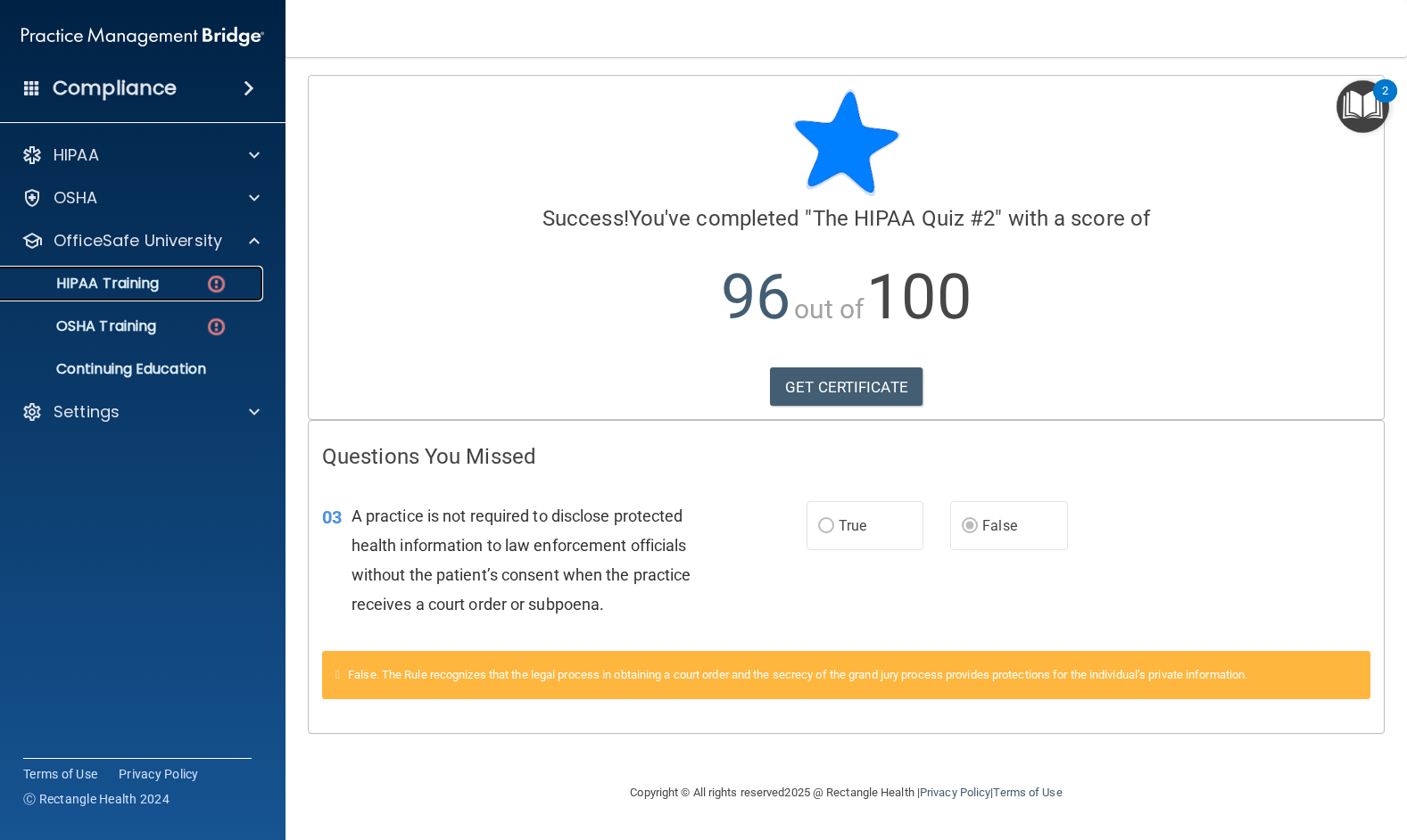
click at [92, 277] on p "HIPAA Training" at bounding box center [85, 283] width 147 height 18
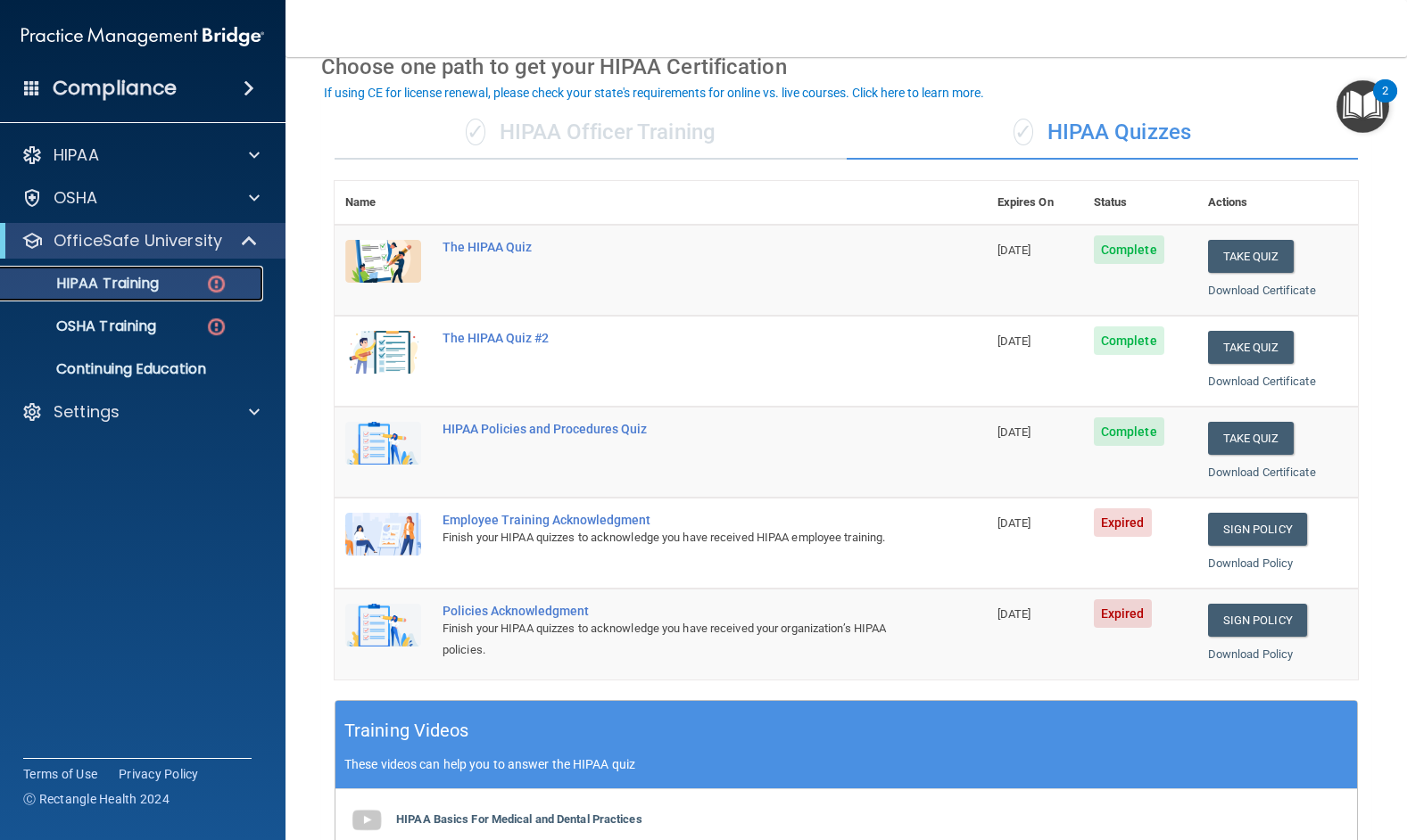
scroll to position [178, 0]
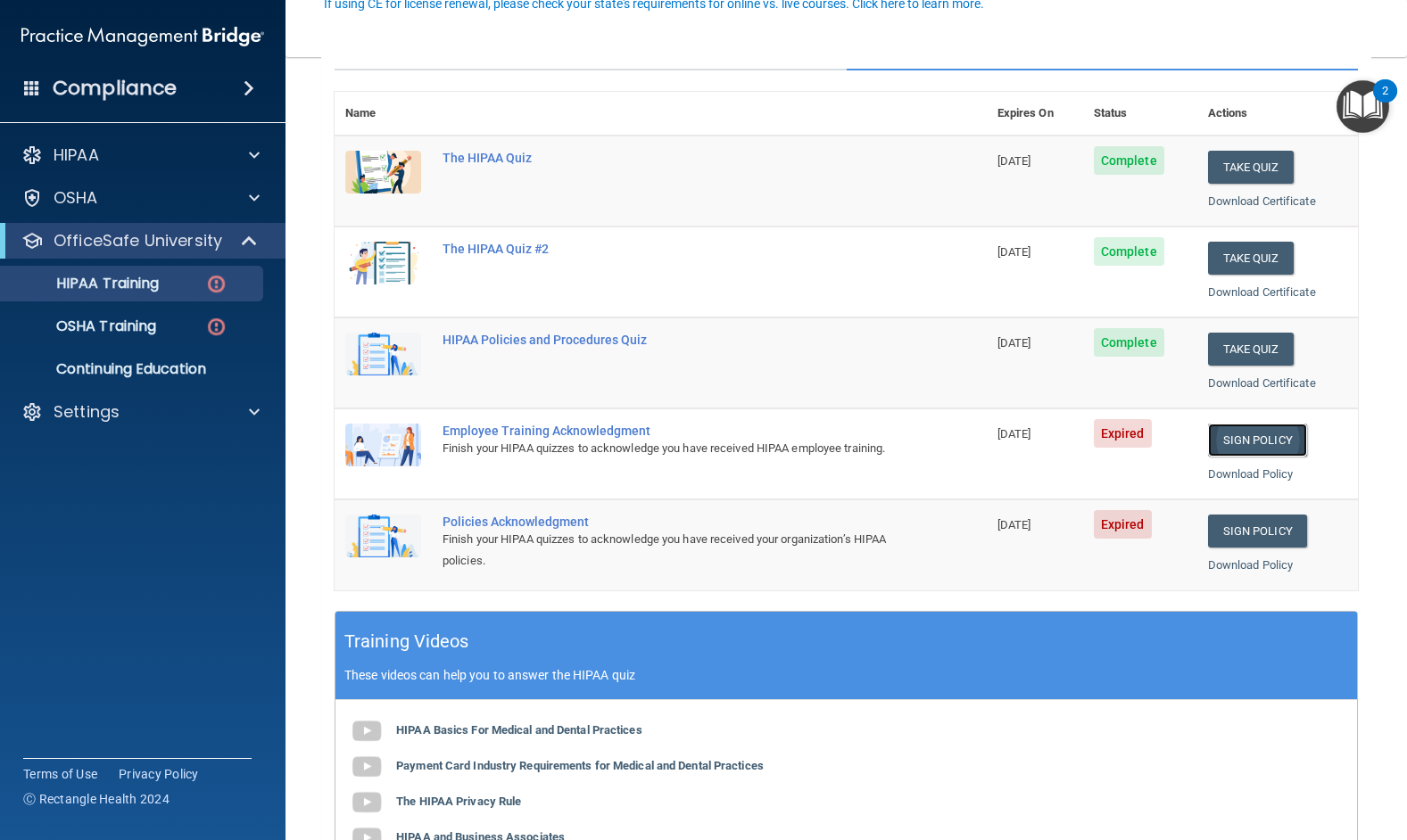
click at [1231, 430] on link "Sign Policy" at bounding box center [1257, 440] width 99 height 33
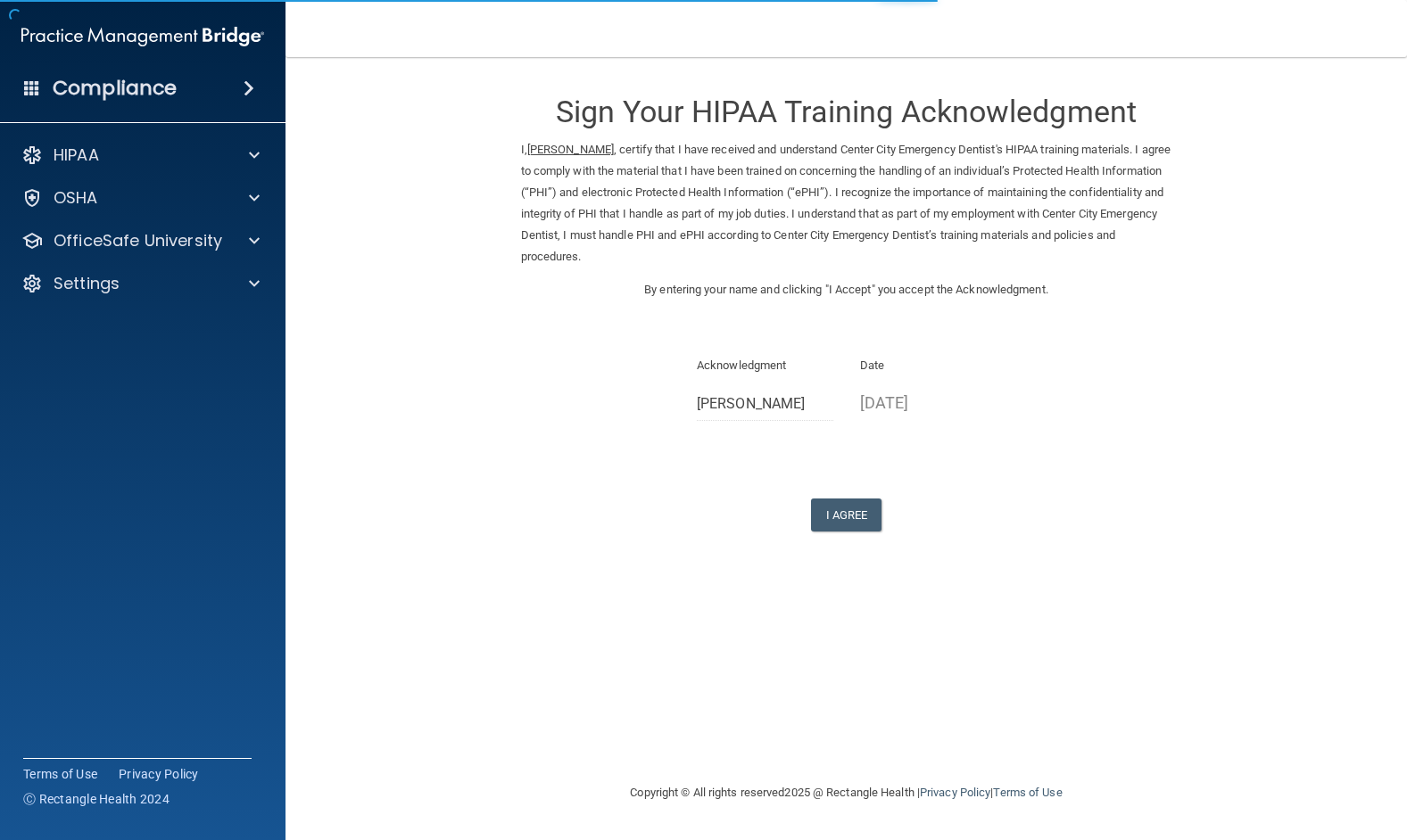
click at [900, 521] on div "I Agree" at bounding box center [846, 515] width 651 height 33
click at [839, 521] on button "I Agree" at bounding box center [846, 515] width 72 height 33
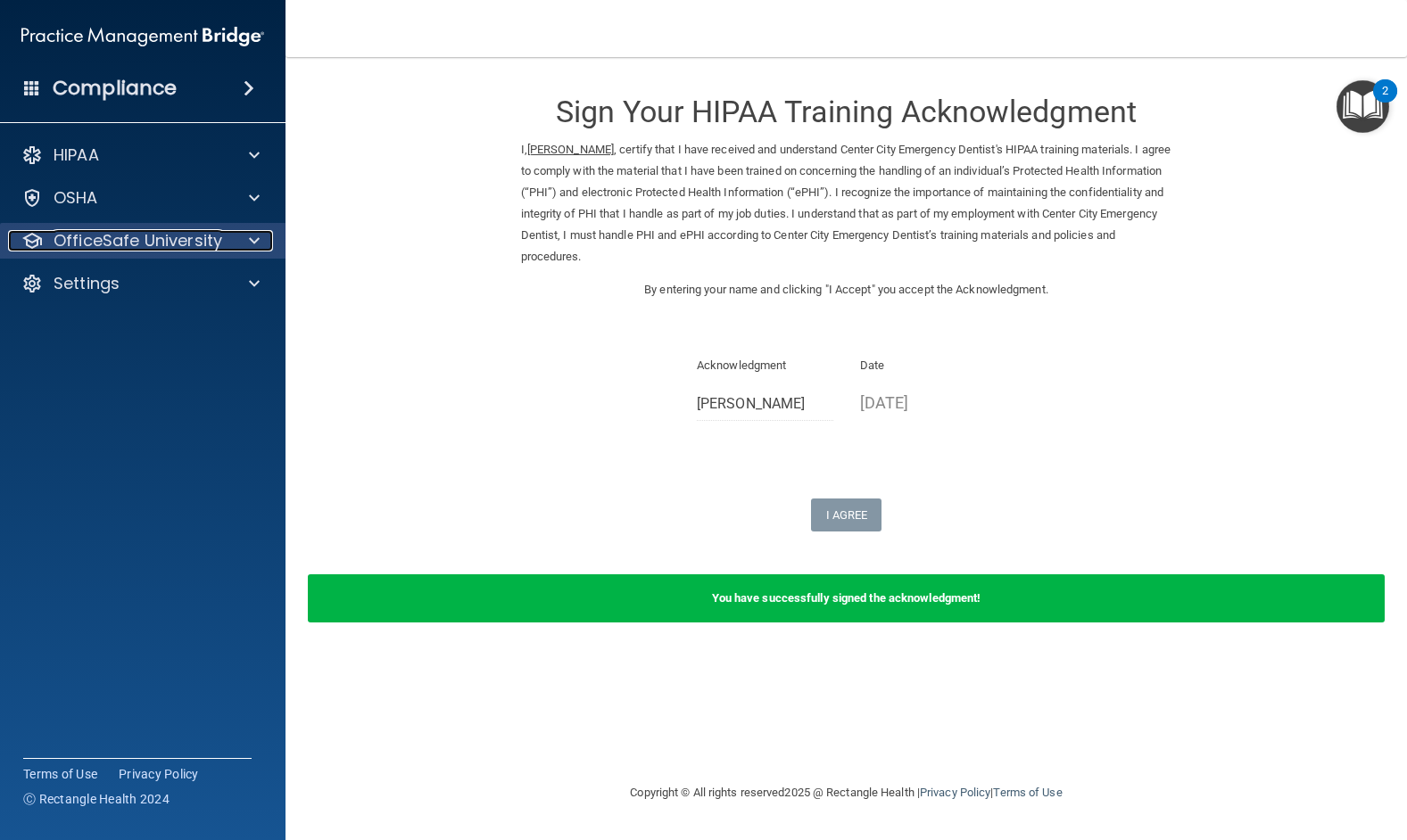
click at [90, 248] on p "OfficeSafe University" at bounding box center [138, 240] width 169 height 21
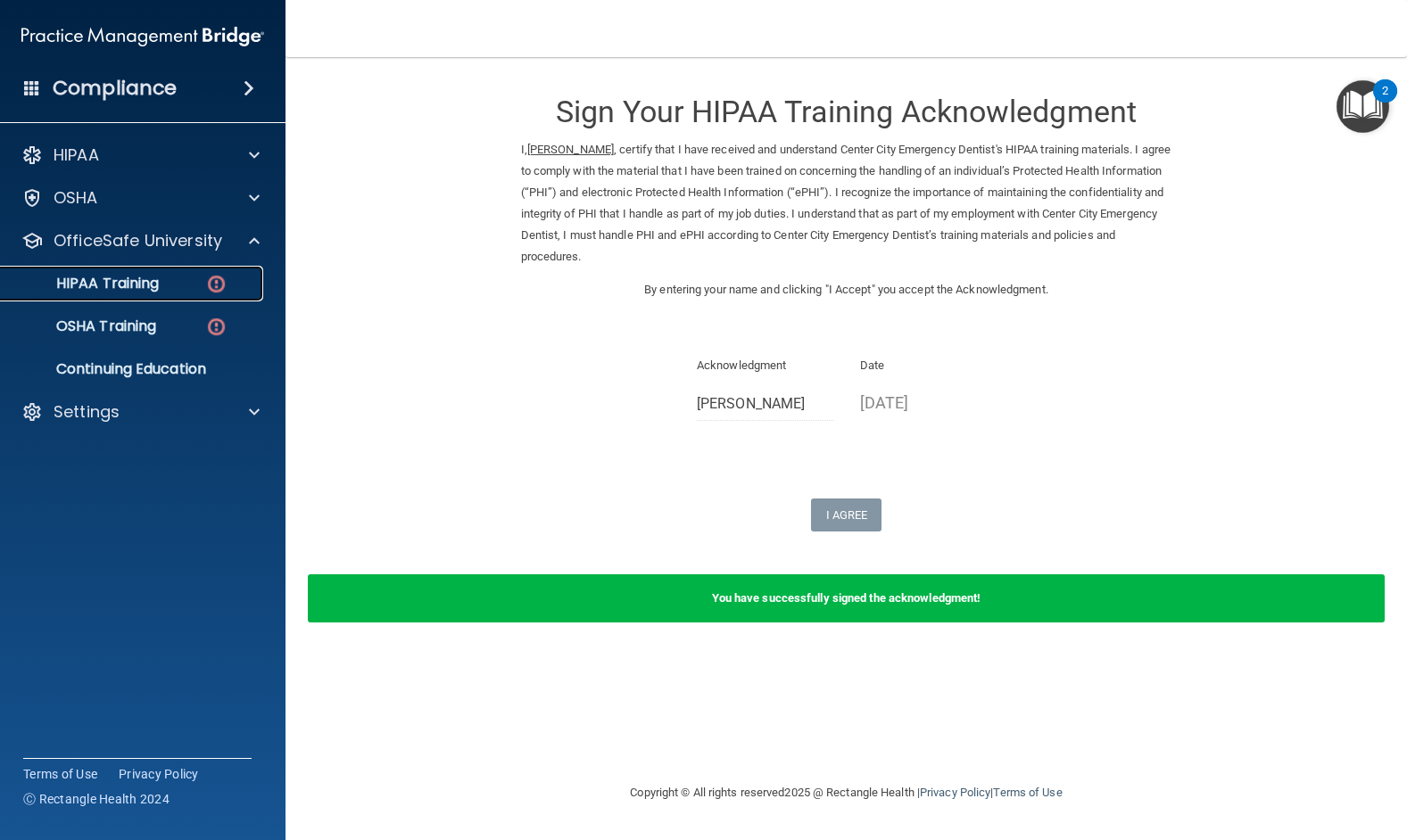
click at [97, 289] on p "HIPAA Training" at bounding box center [85, 283] width 147 height 18
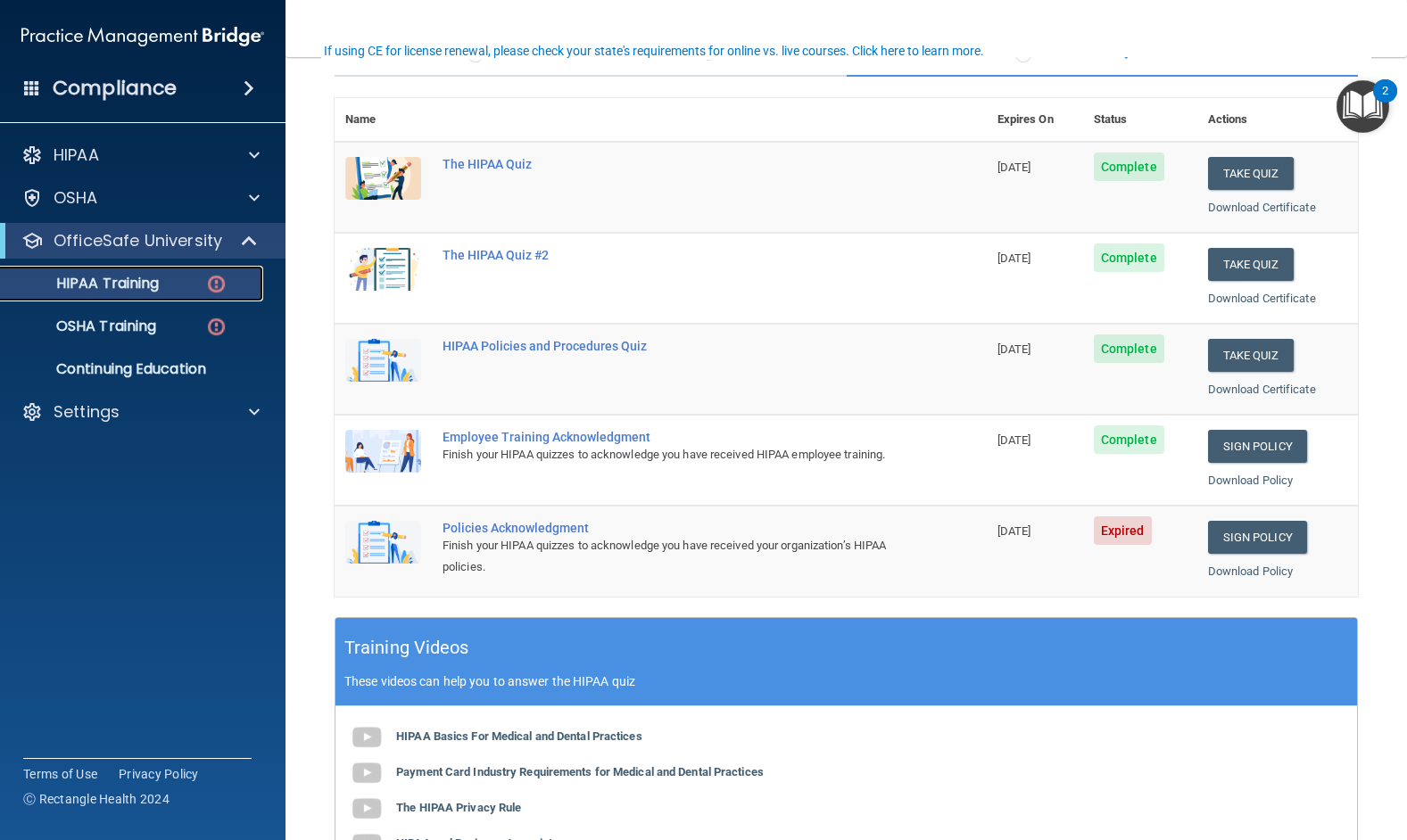
scroll to position [178, 0]
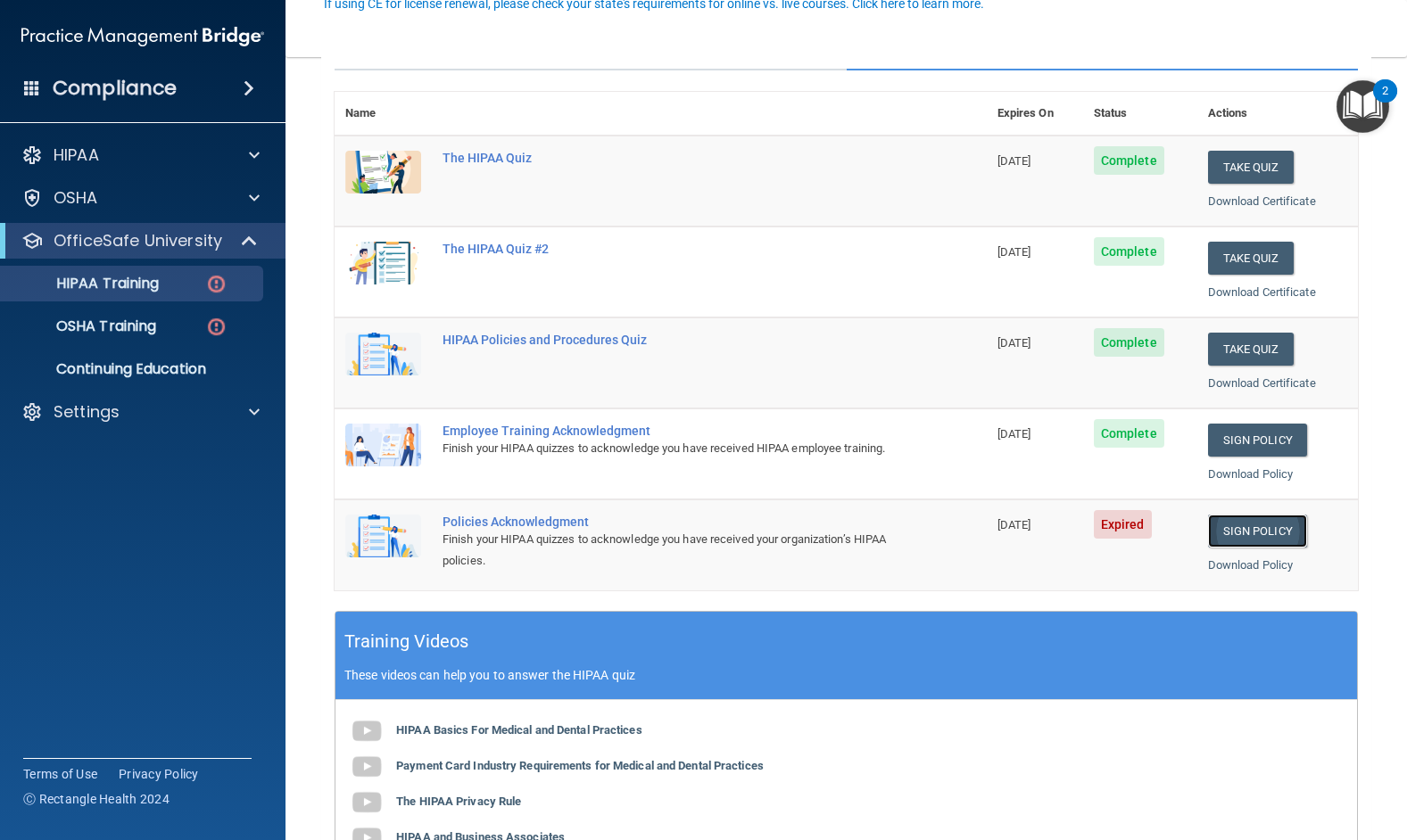
click at [1232, 534] on link "Sign Policy" at bounding box center [1257, 531] width 99 height 33
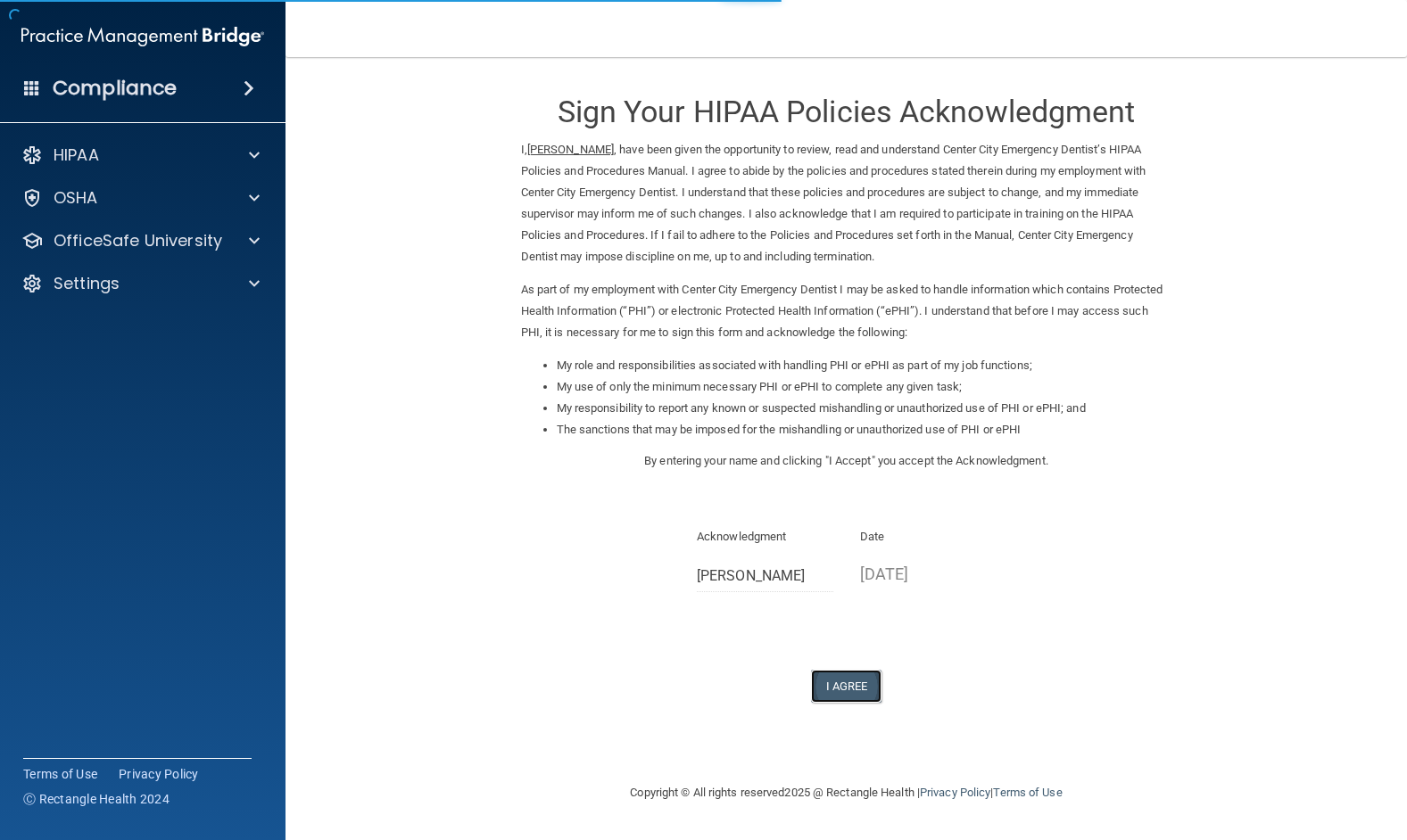
click at [861, 686] on button "I Agree" at bounding box center [846, 686] width 72 height 33
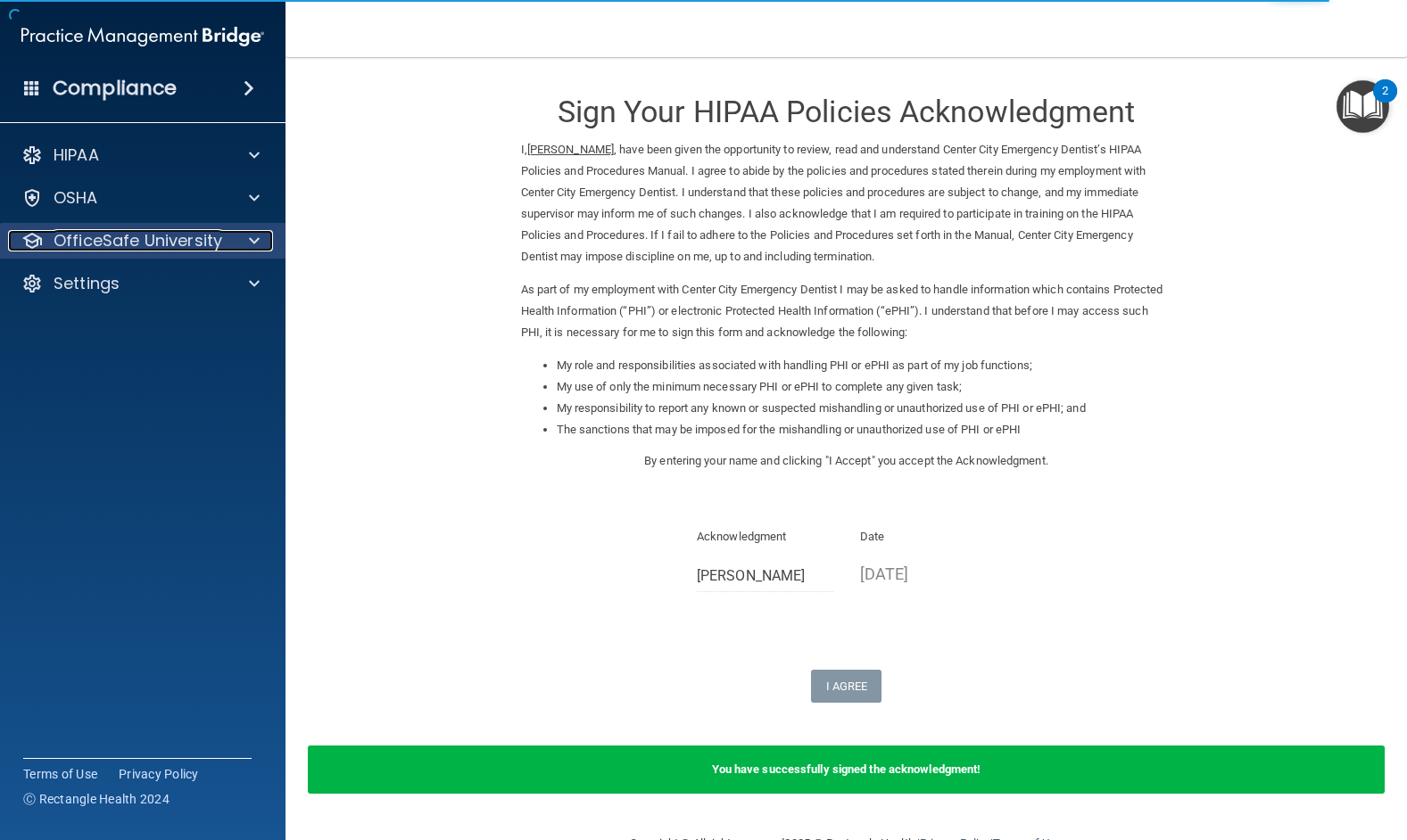
click at [99, 250] on p "OfficeSafe University" at bounding box center [138, 240] width 169 height 21
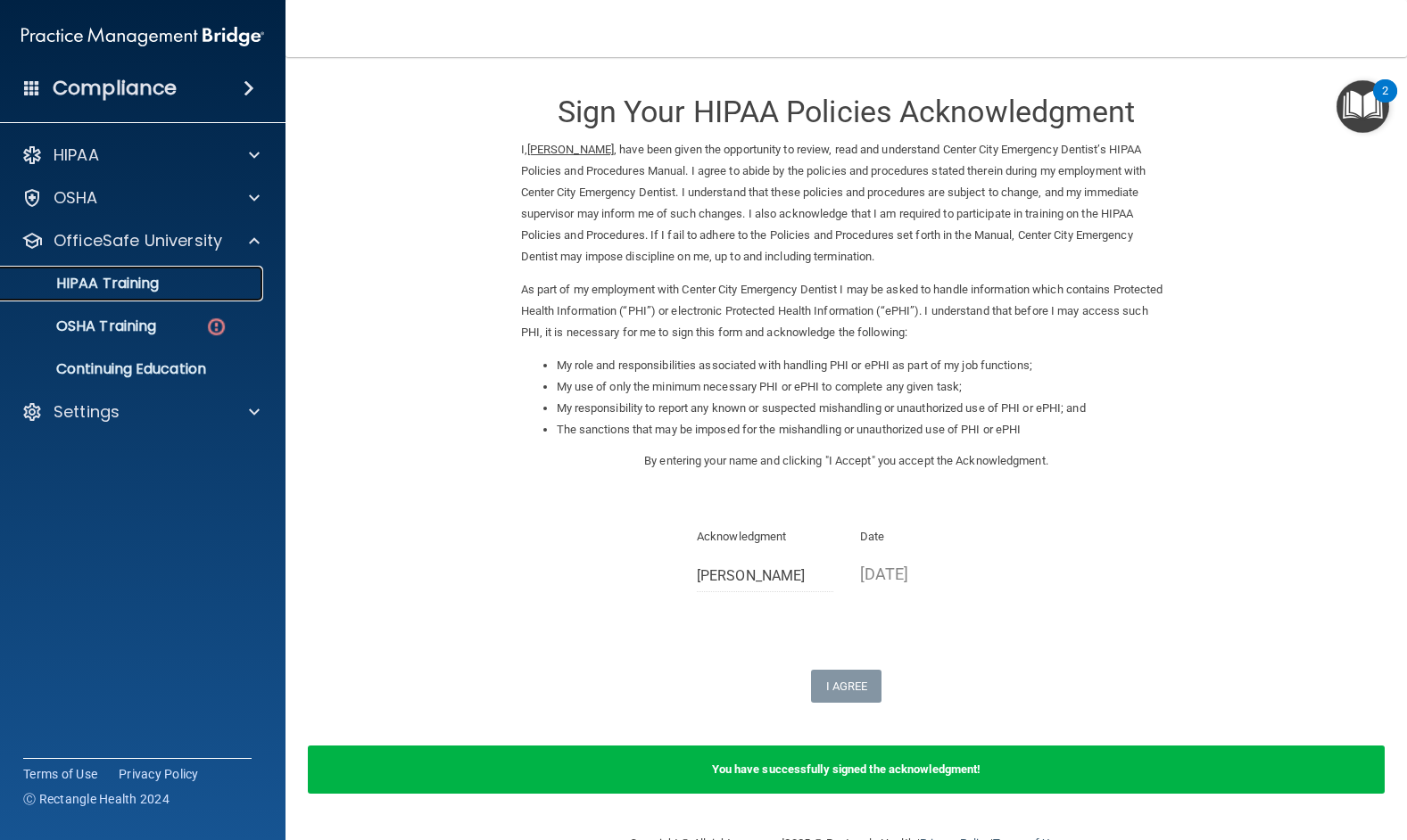
click at [98, 299] on link "HIPAA Training" at bounding box center [123, 283] width 281 height 35
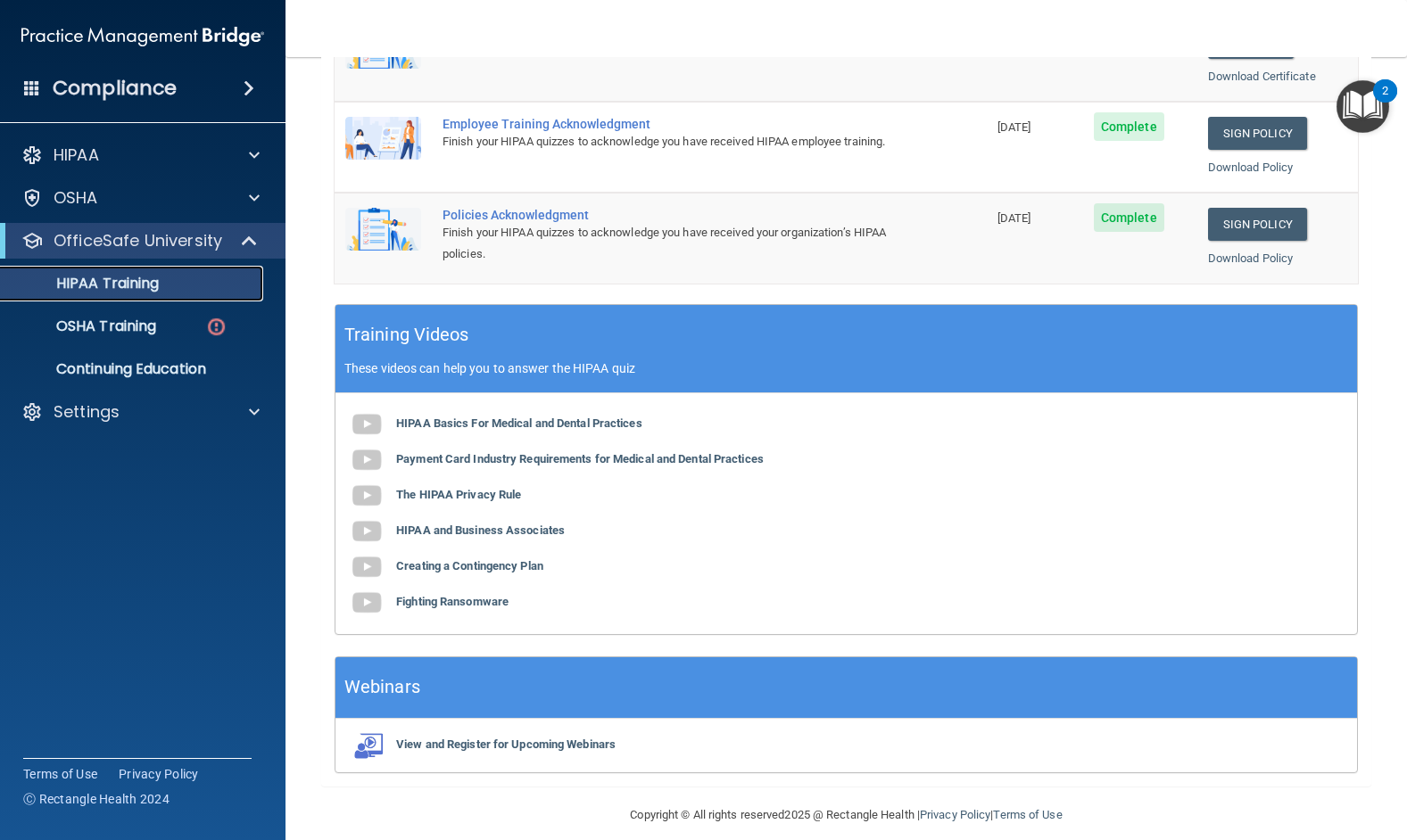
scroll to position [503, 0]
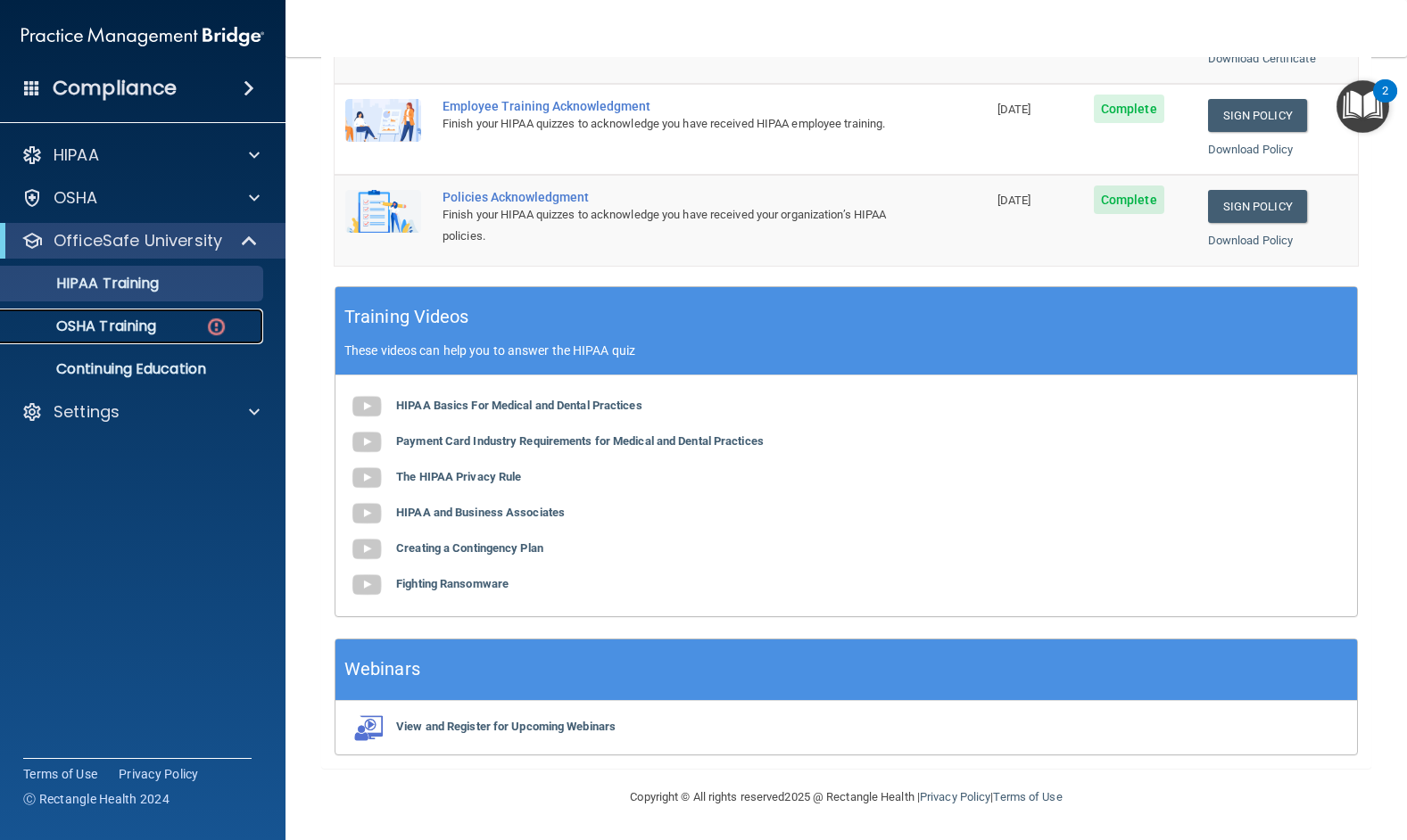
click at [98, 331] on p "OSHA Training" at bounding box center [84, 326] width 145 height 18
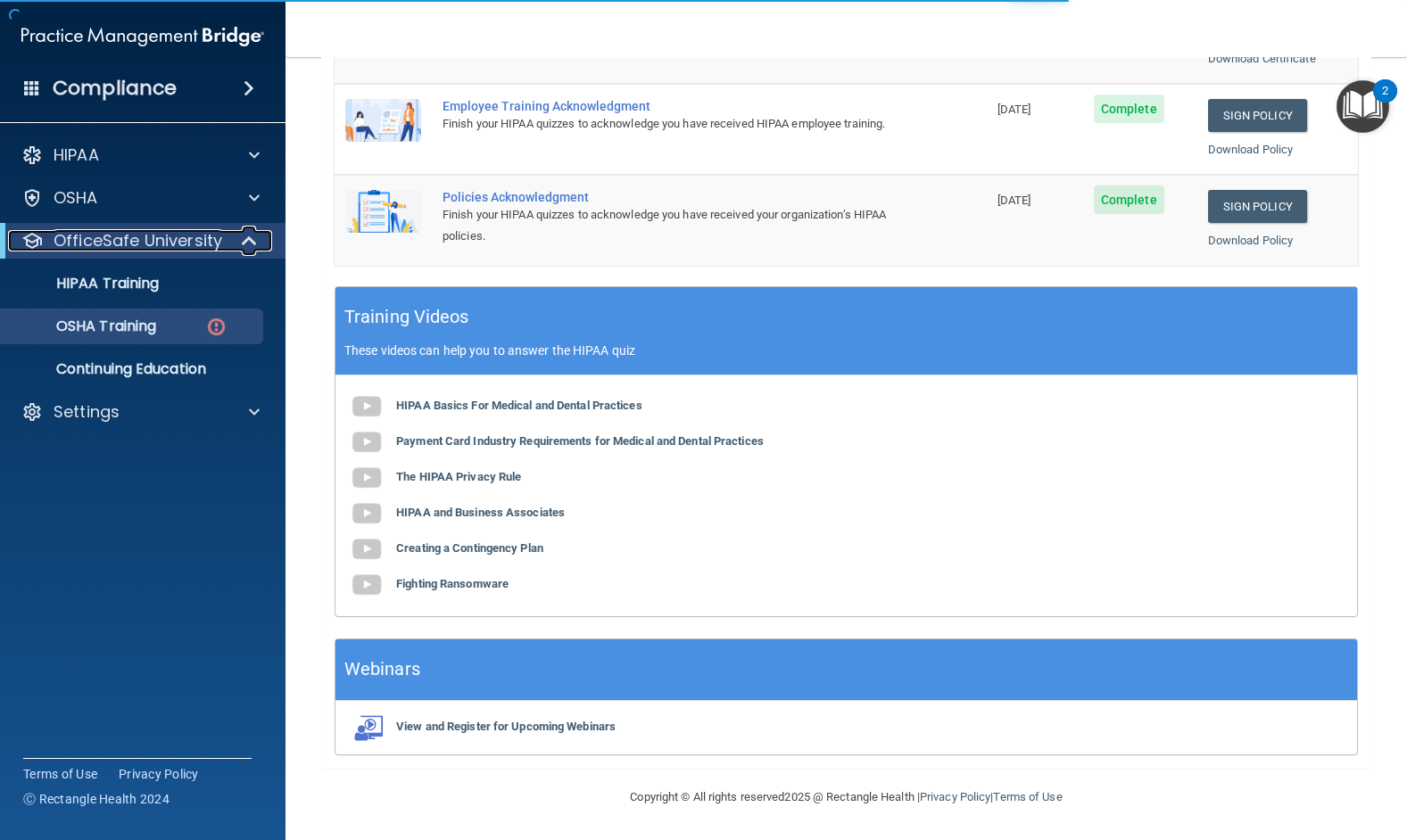
click at [117, 241] on p "OfficeSafe University" at bounding box center [138, 240] width 169 height 21
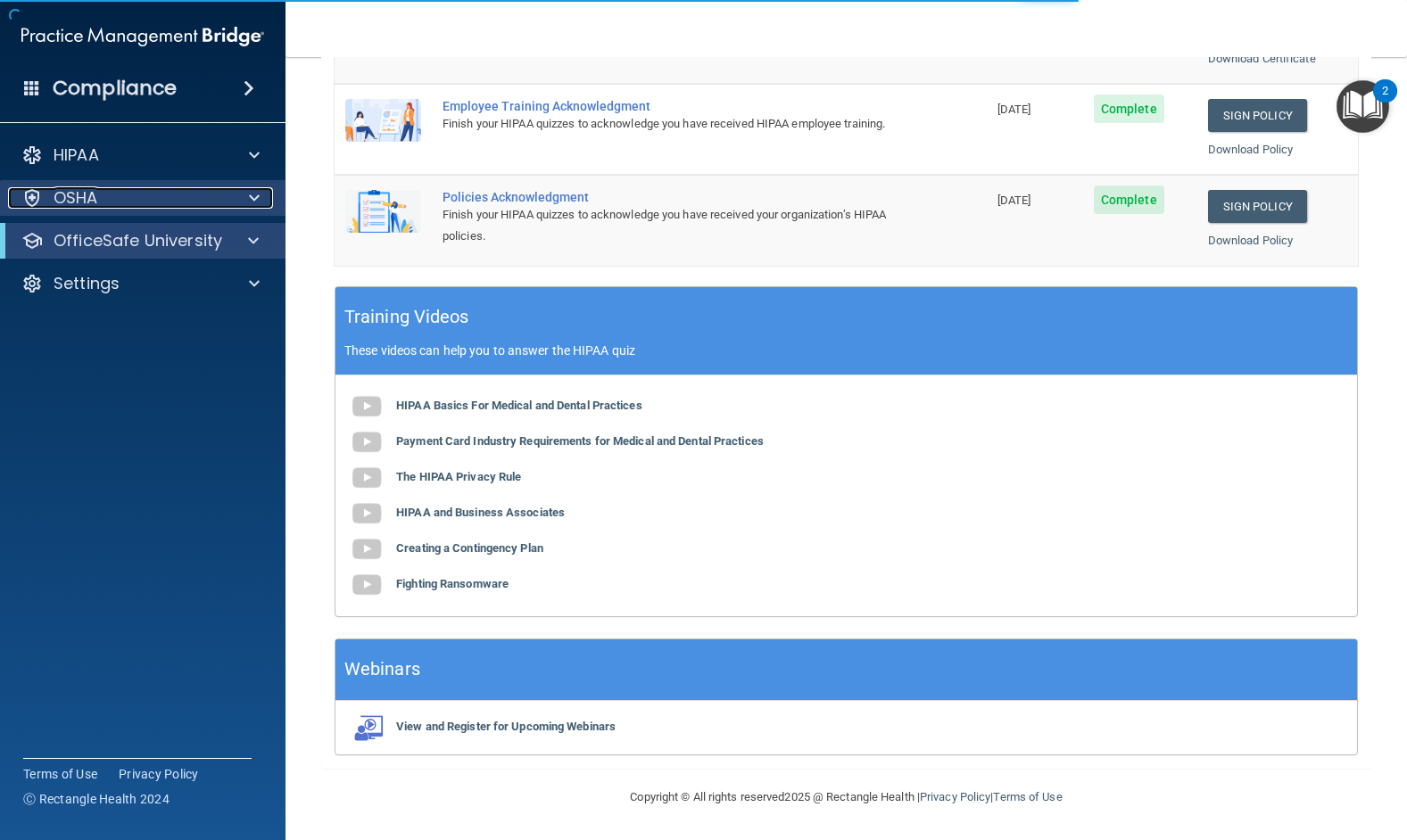
click at [92, 188] on p "OSHA" at bounding box center [76, 198] width 45 height 21
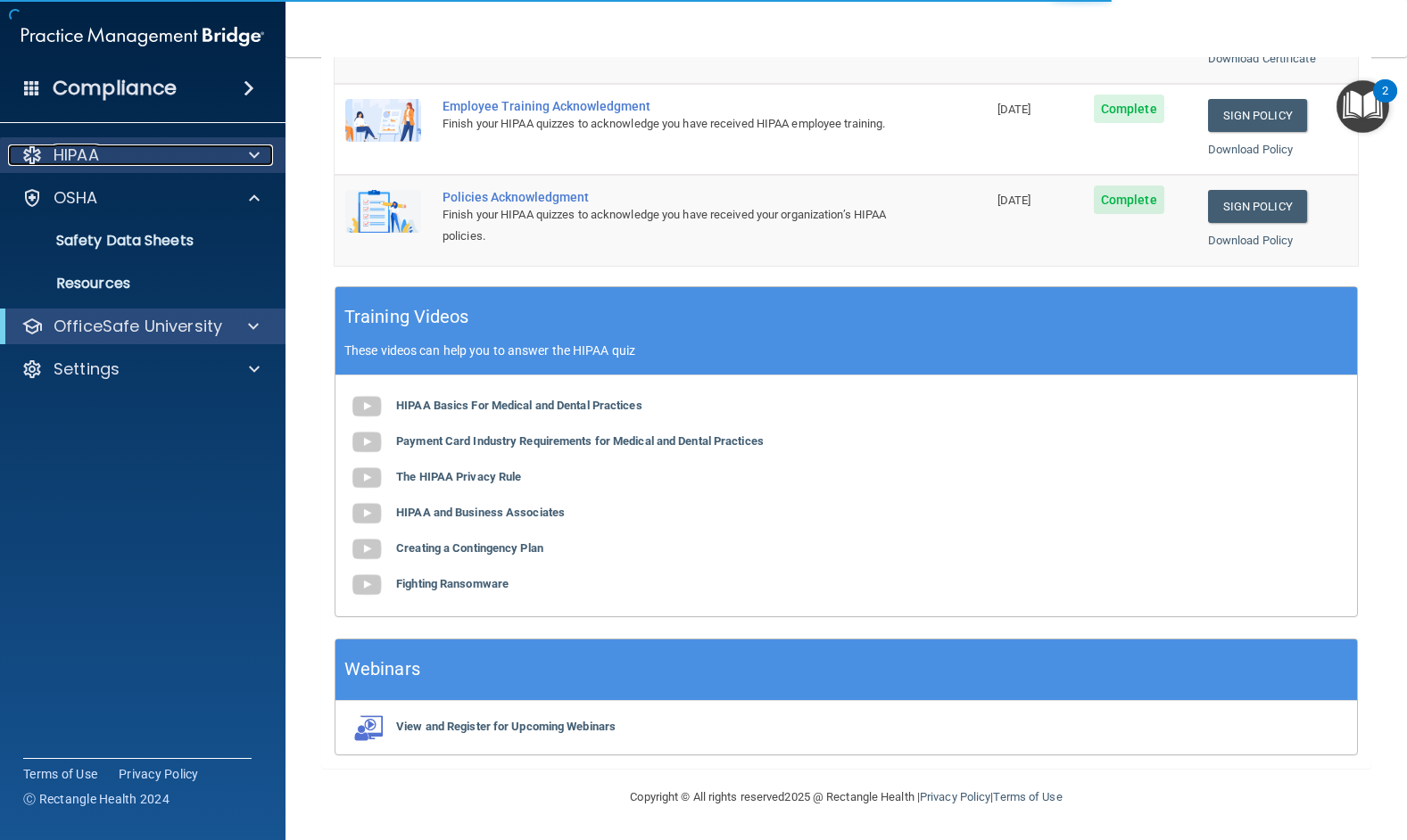
click at [92, 160] on p "HIPAA" at bounding box center [76, 155] width 46 height 21
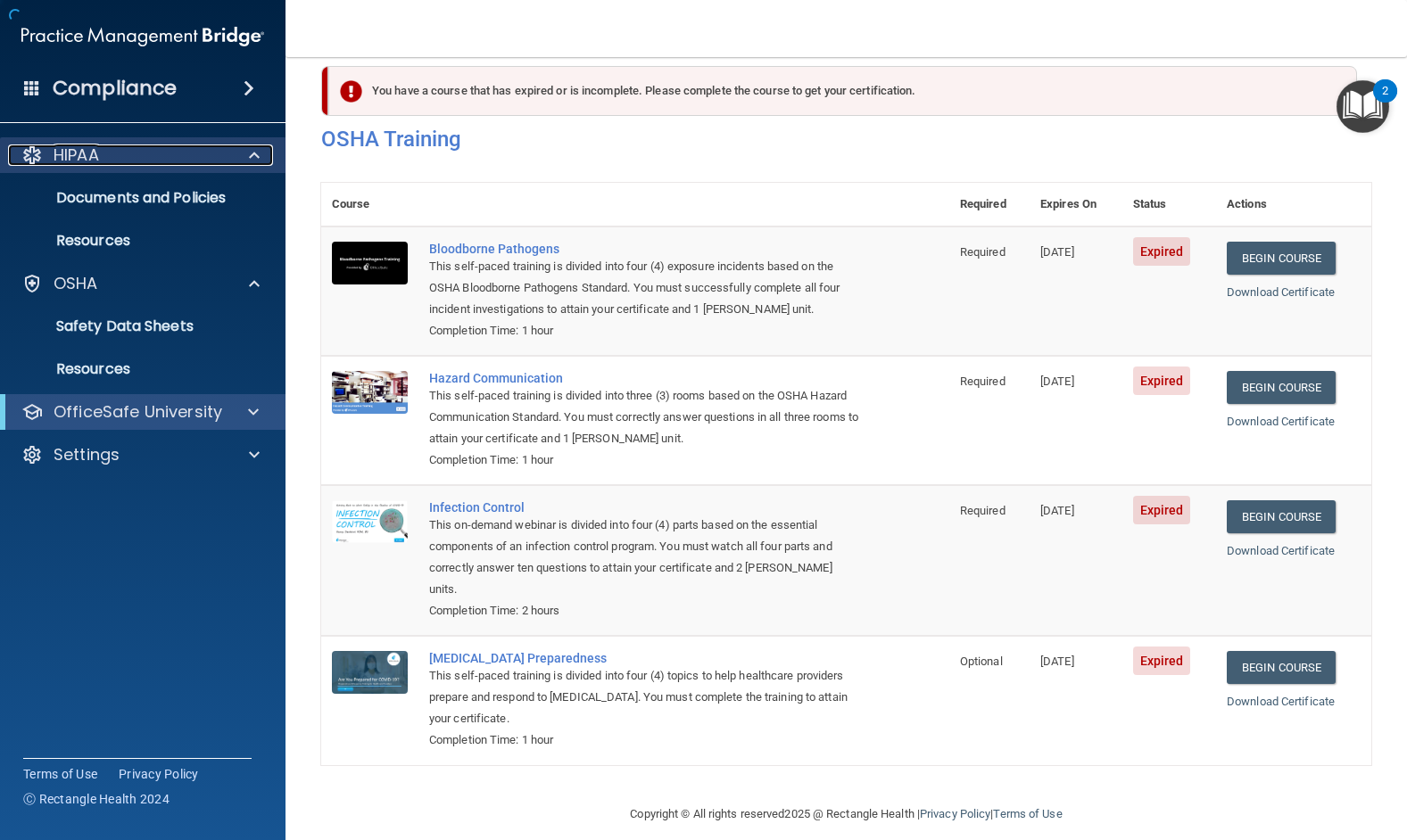
scroll to position [45, 0]
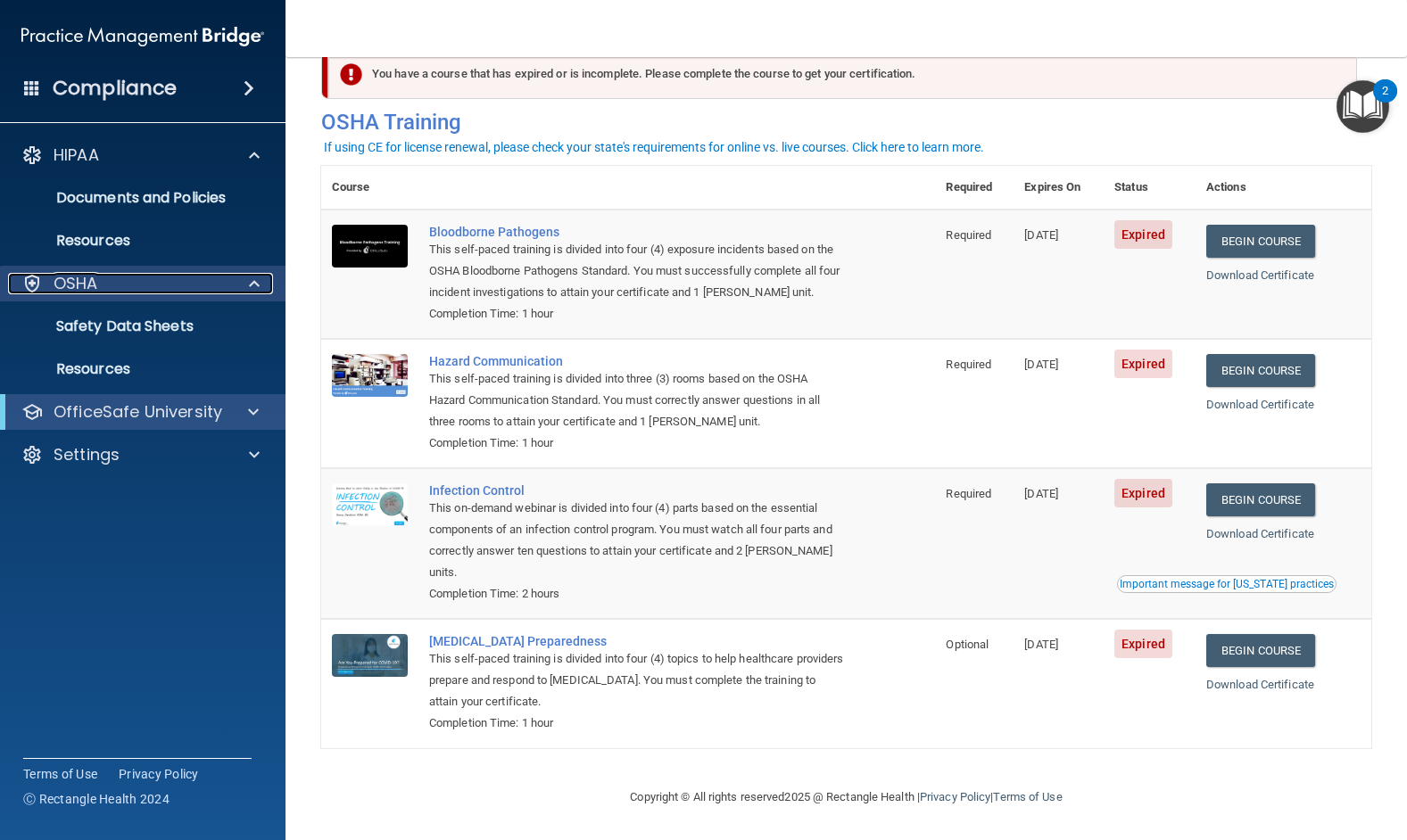
click at [93, 279] on p "OSHA" at bounding box center [76, 283] width 45 height 21
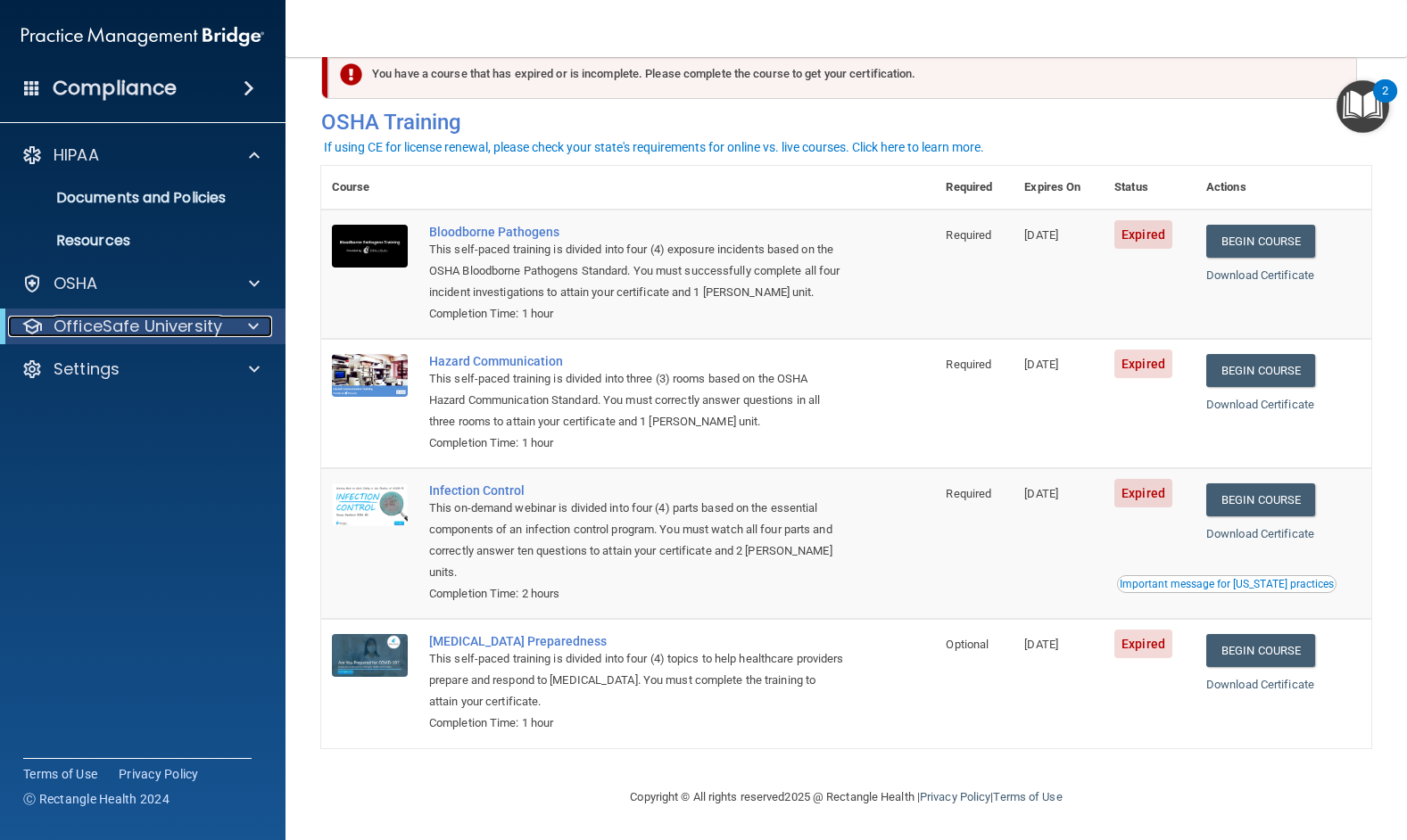
click at [108, 329] on p "OfficeSafe University" at bounding box center [138, 326] width 169 height 21
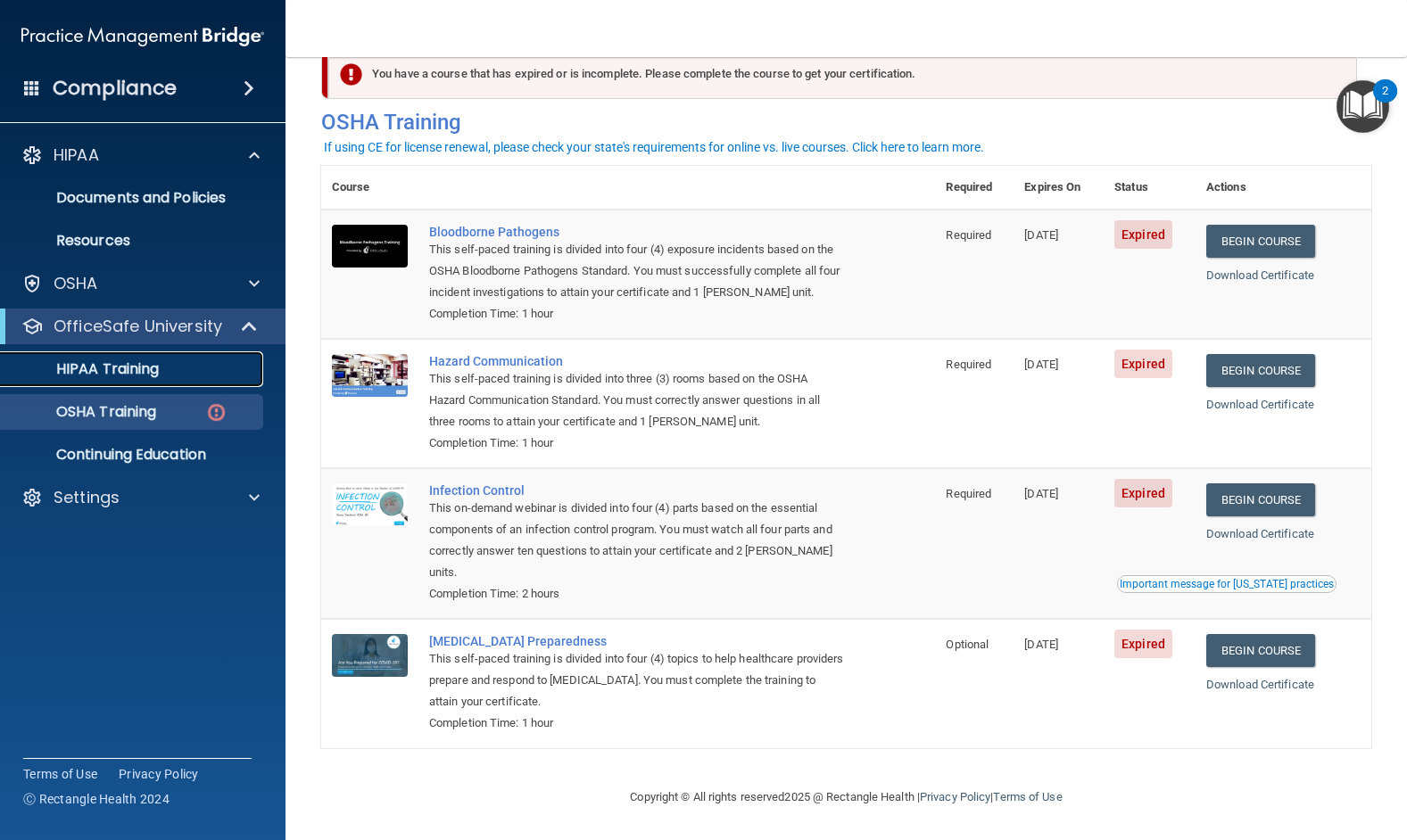
click at [97, 375] on p "HIPAA Training" at bounding box center [85, 368] width 147 height 18
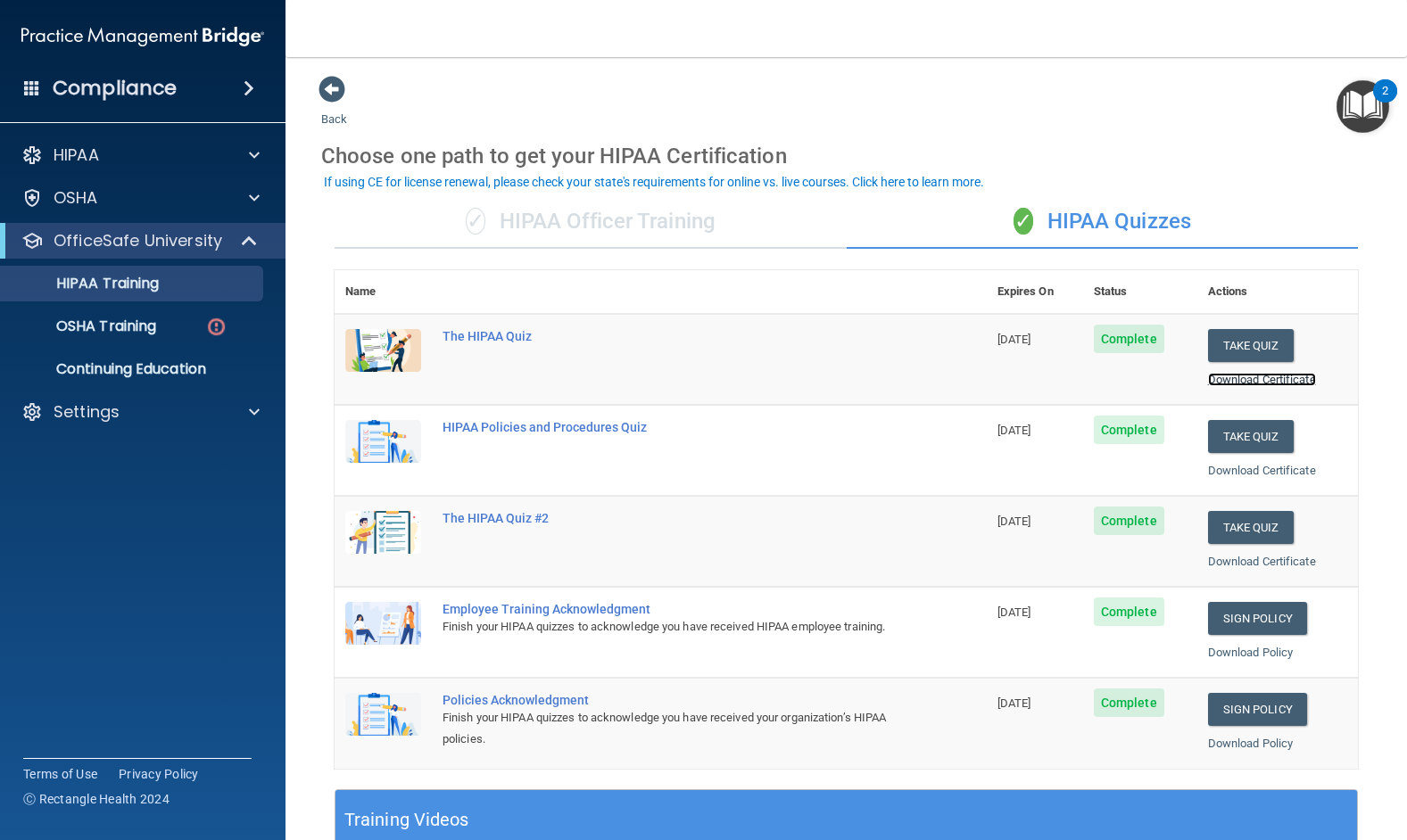
click at [1239, 383] on link "Download Certificate" at bounding box center [1261, 379] width 108 height 13
click at [132, 325] on p "OSHA Training" at bounding box center [84, 326] width 145 height 18
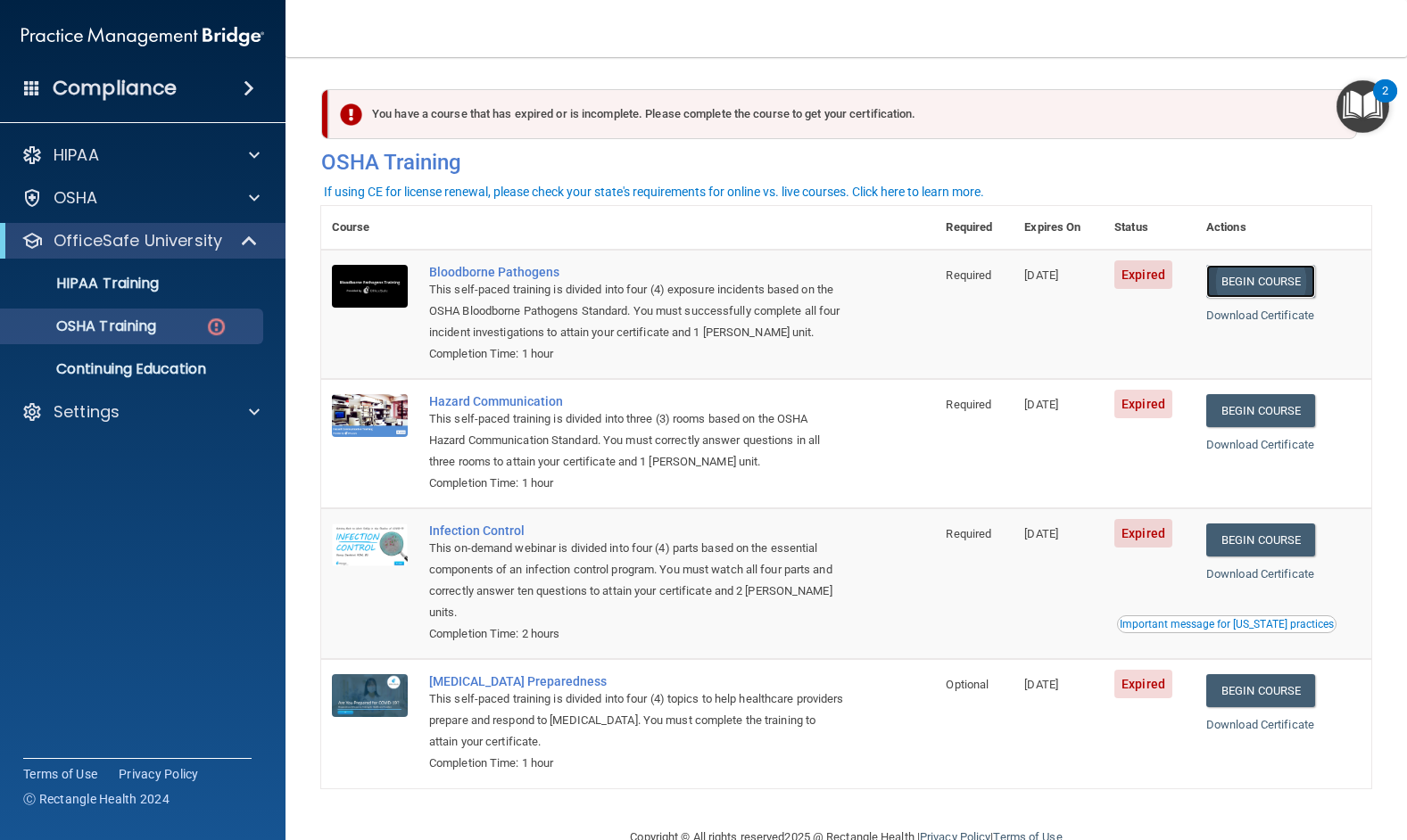
click at [1249, 278] on link "Begin Course" at bounding box center [1260, 281] width 109 height 33
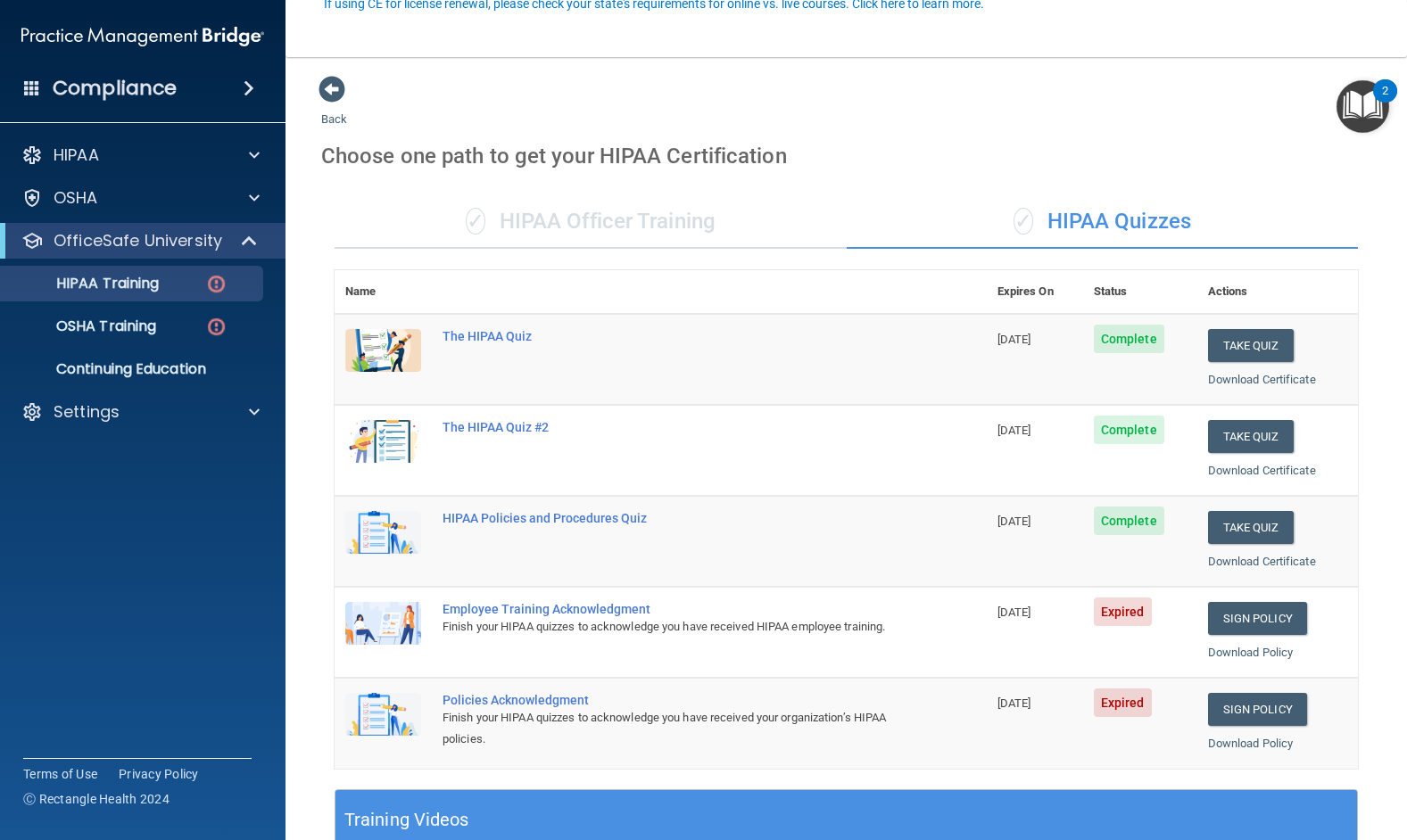
scroll to position [178, 0]
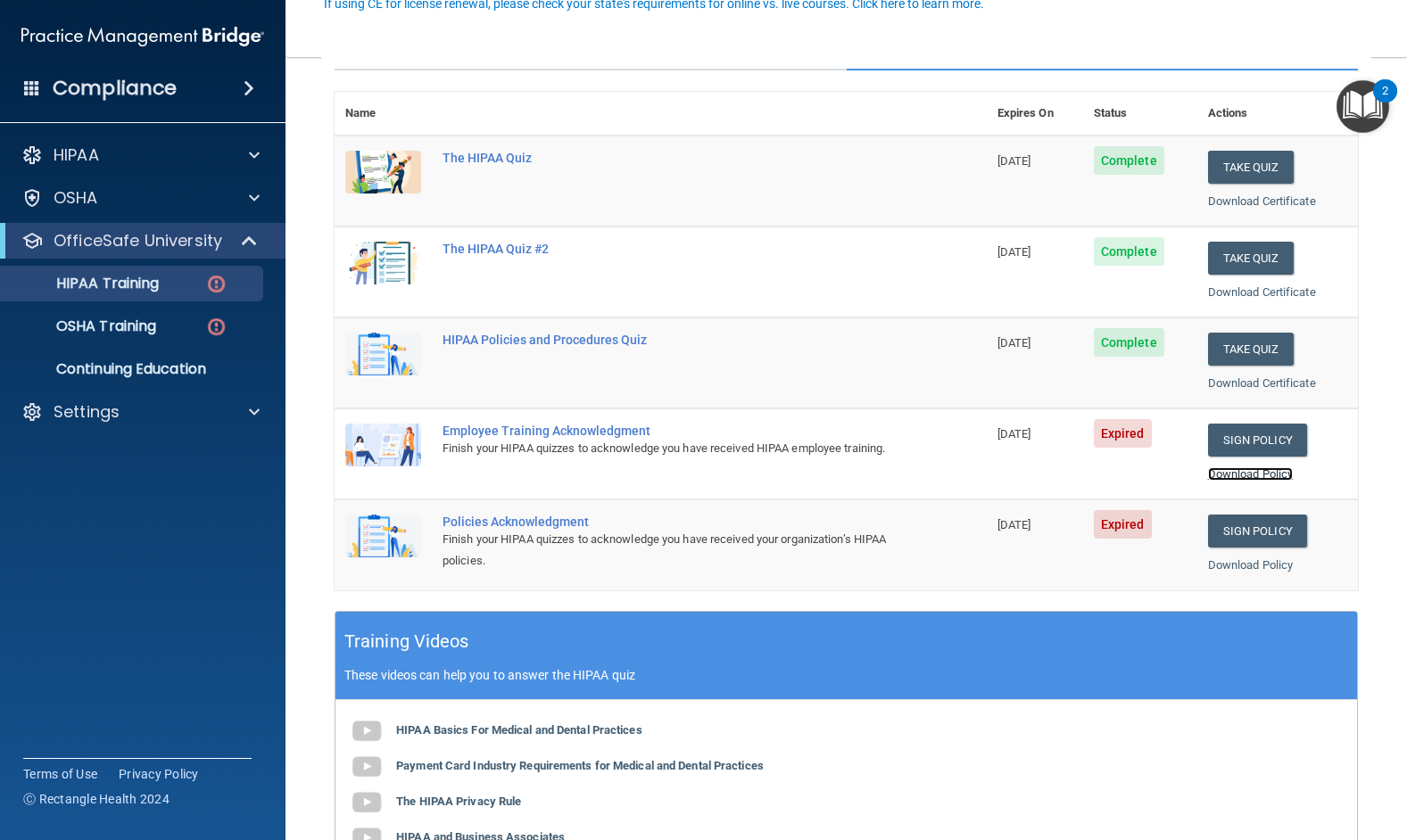
click at [1218, 471] on link "Download Policy" at bounding box center [1250, 473] width 85 height 13
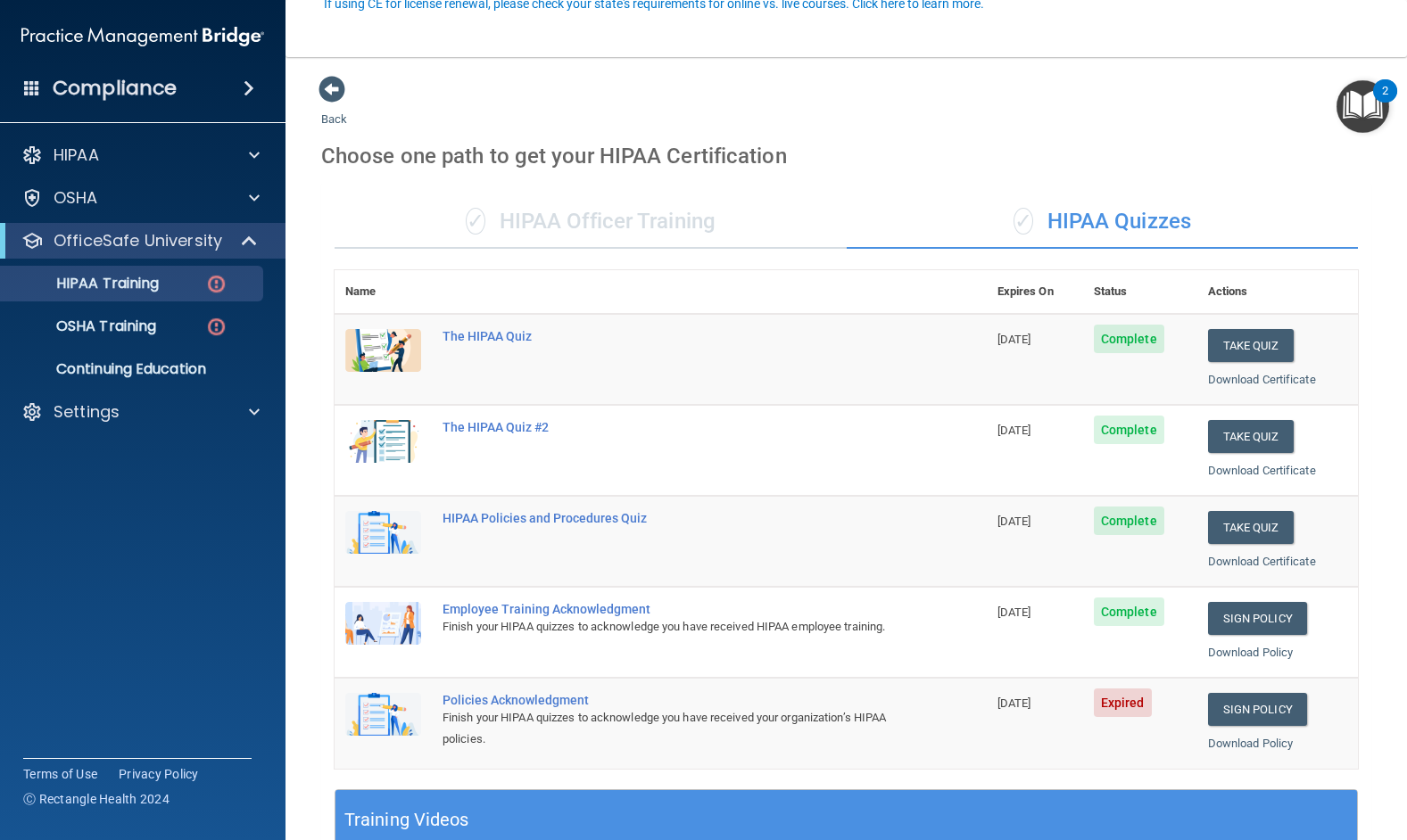
scroll to position [178, 0]
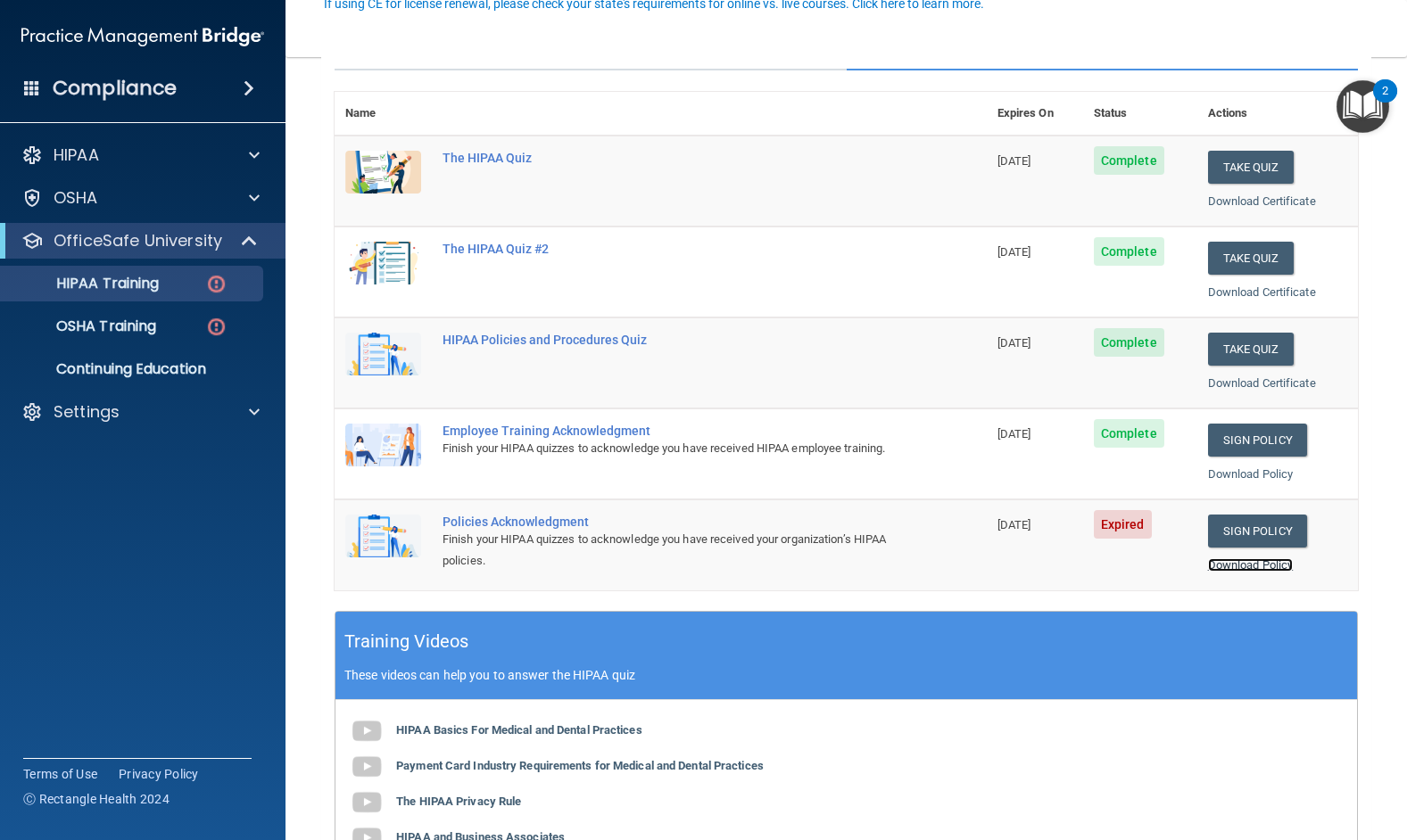
click at [1259, 560] on link "Download Policy" at bounding box center [1250, 564] width 85 height 13
click at [1227, 564] on link "Download Policy" at bounding box center [1250, 564] width 85 height 13
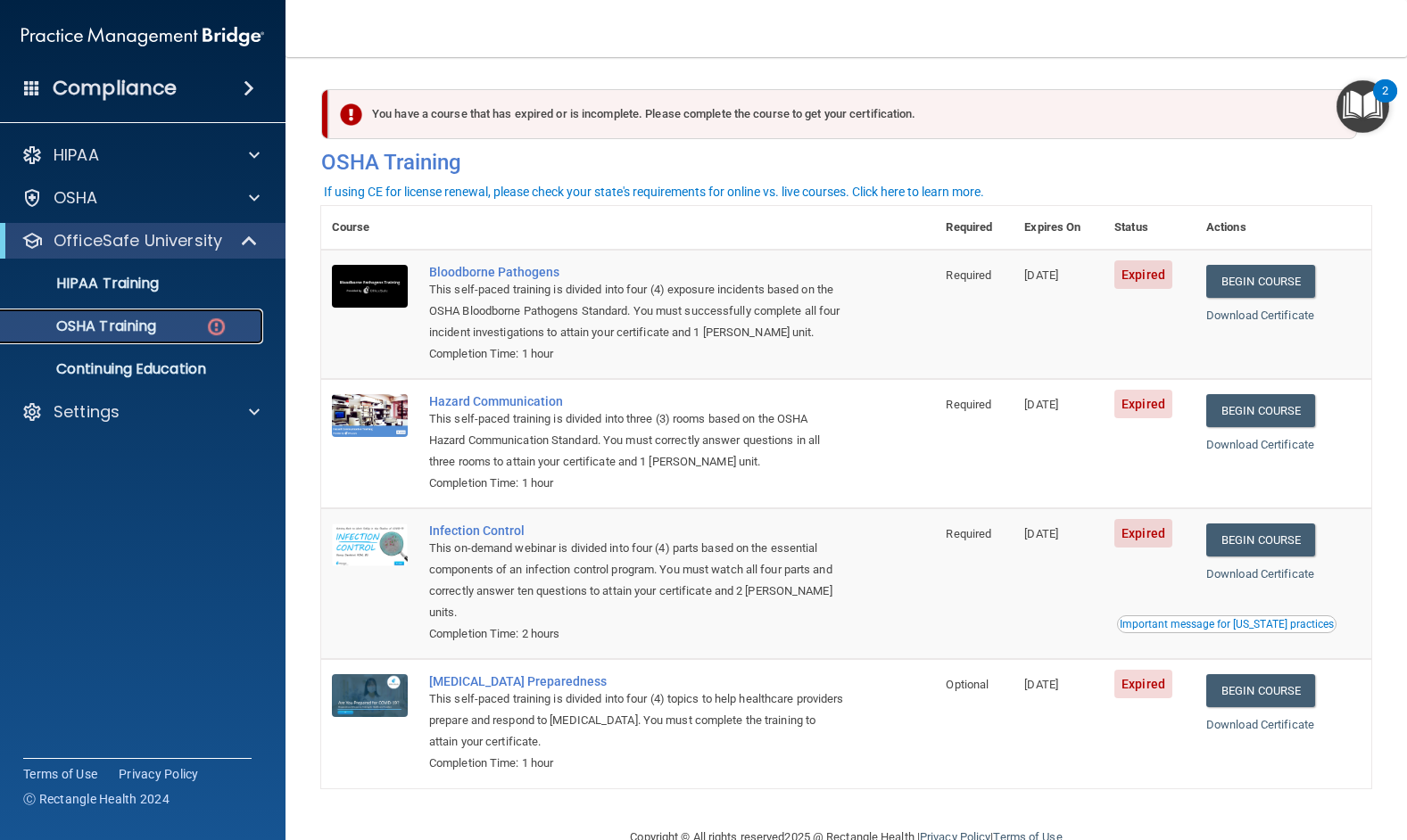
click at [135, 319] on p "OSHA Training" at bounding box center [84, 326] width 145 height 18
click at [1264, 281] on link "Begin Course" at bounding box center [1260, 281] width 109 height 33
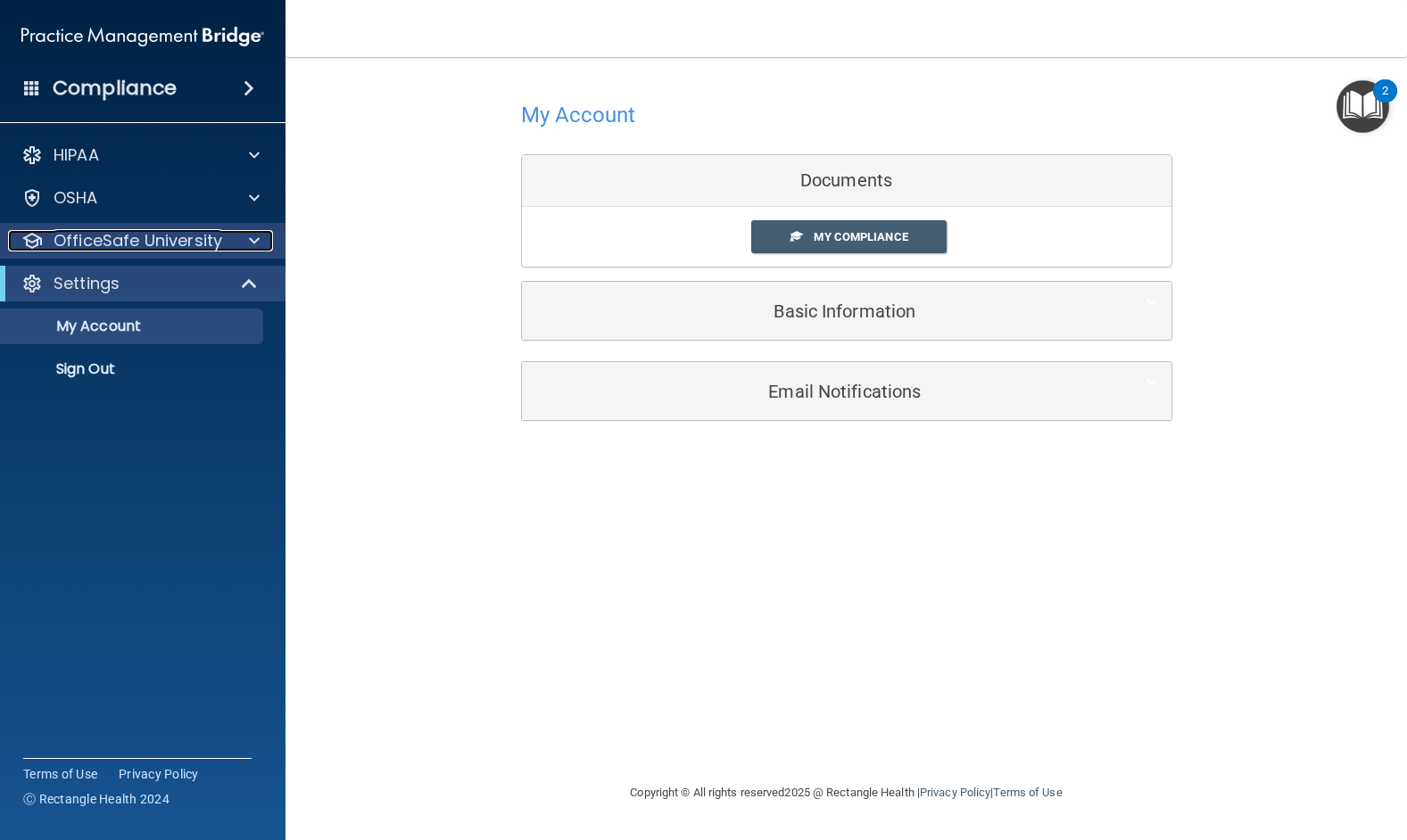
click at [256, 236] on span at bounding box center [254, 240] width 11 height 21
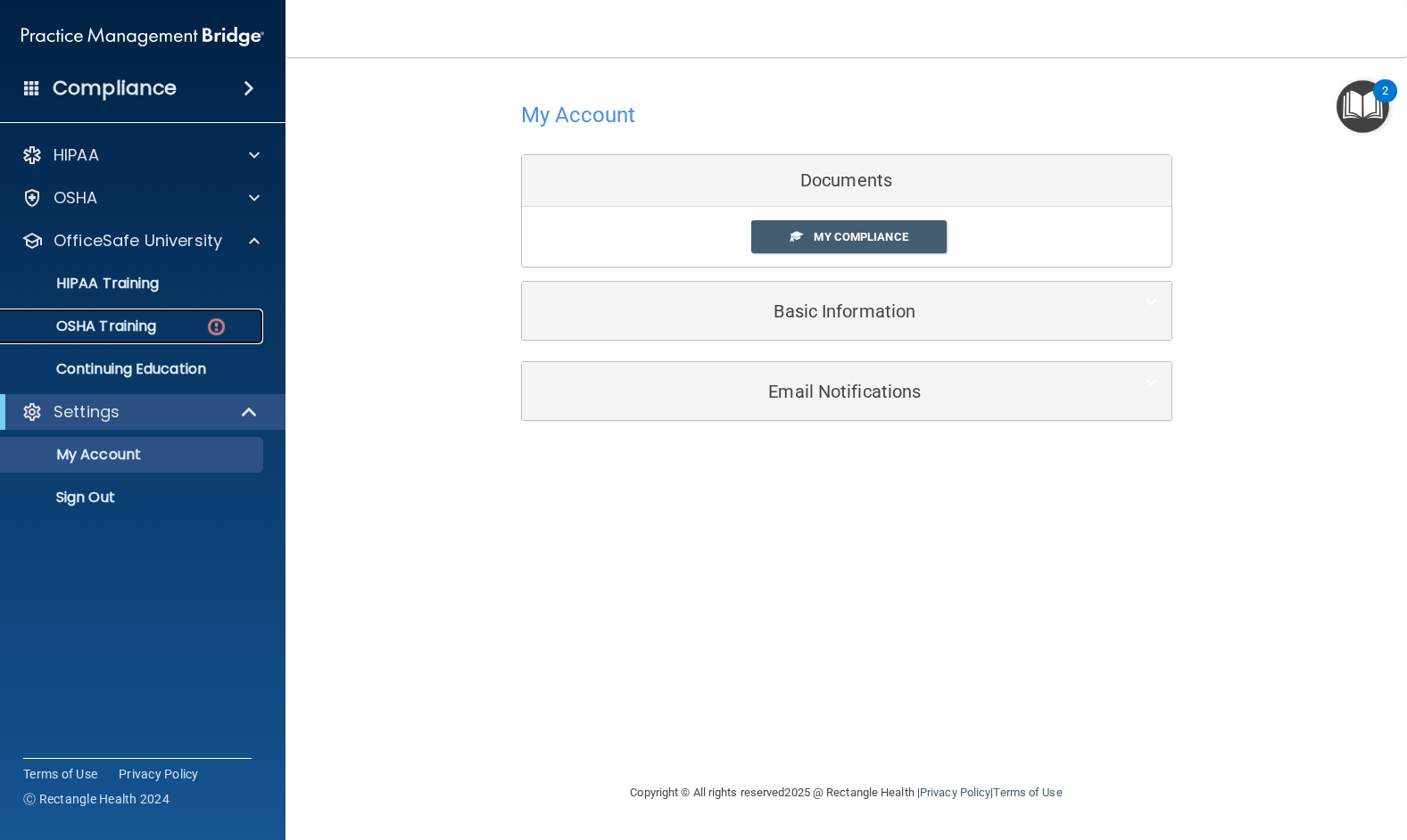
click at [86, 327] on p "OSHA Training" at bounding box center [84, 326] width 145 height 18
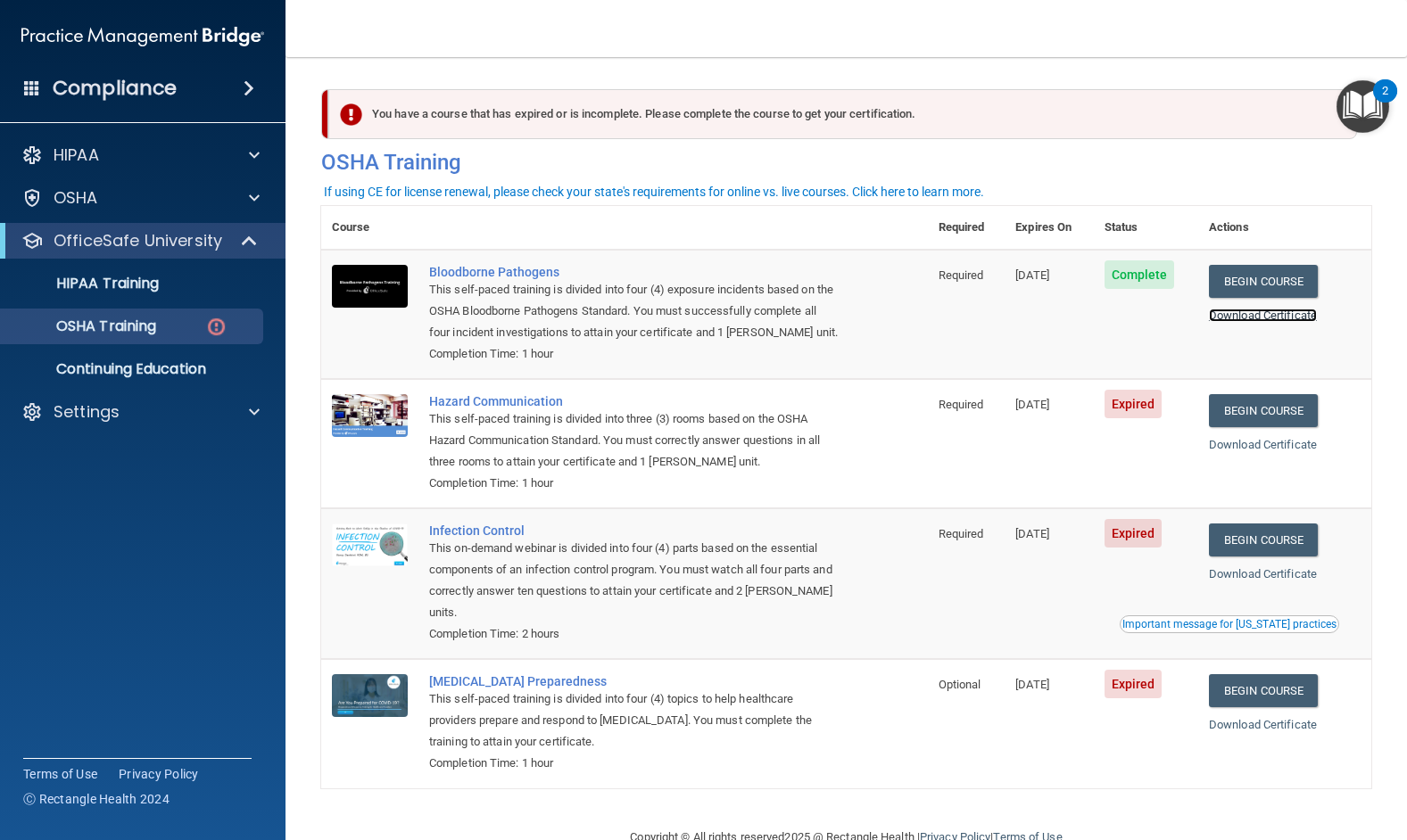
click at [1279, 313] on link "Download Certificate" at bounding box center [1262, 315] width 108 height 13
click at [1245, 403] on link "Begin Course" at bounding box center [1262, 411] width 109 height 33
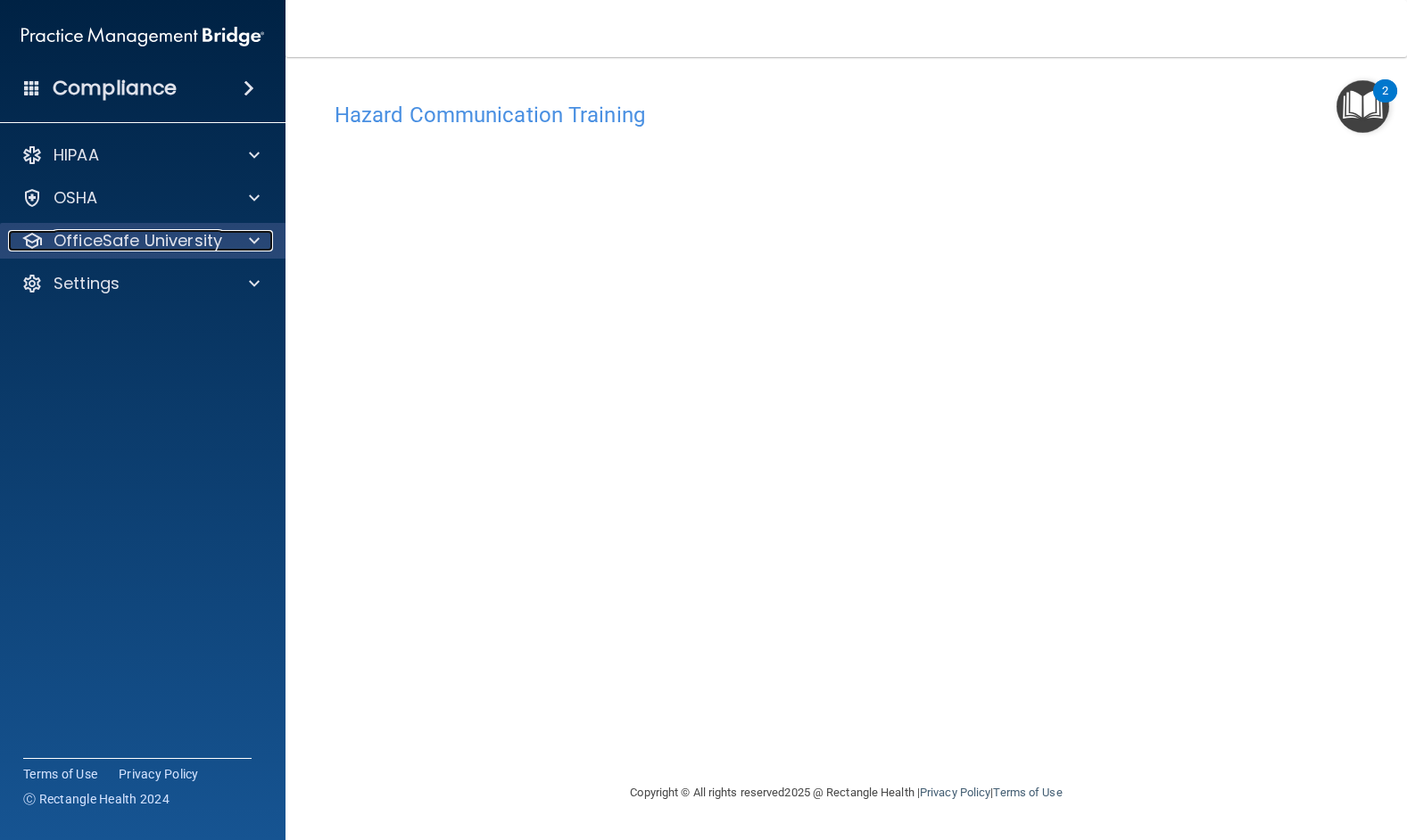
click at [253, 239] on span at bounding box center [254, 240] width 11 height 21
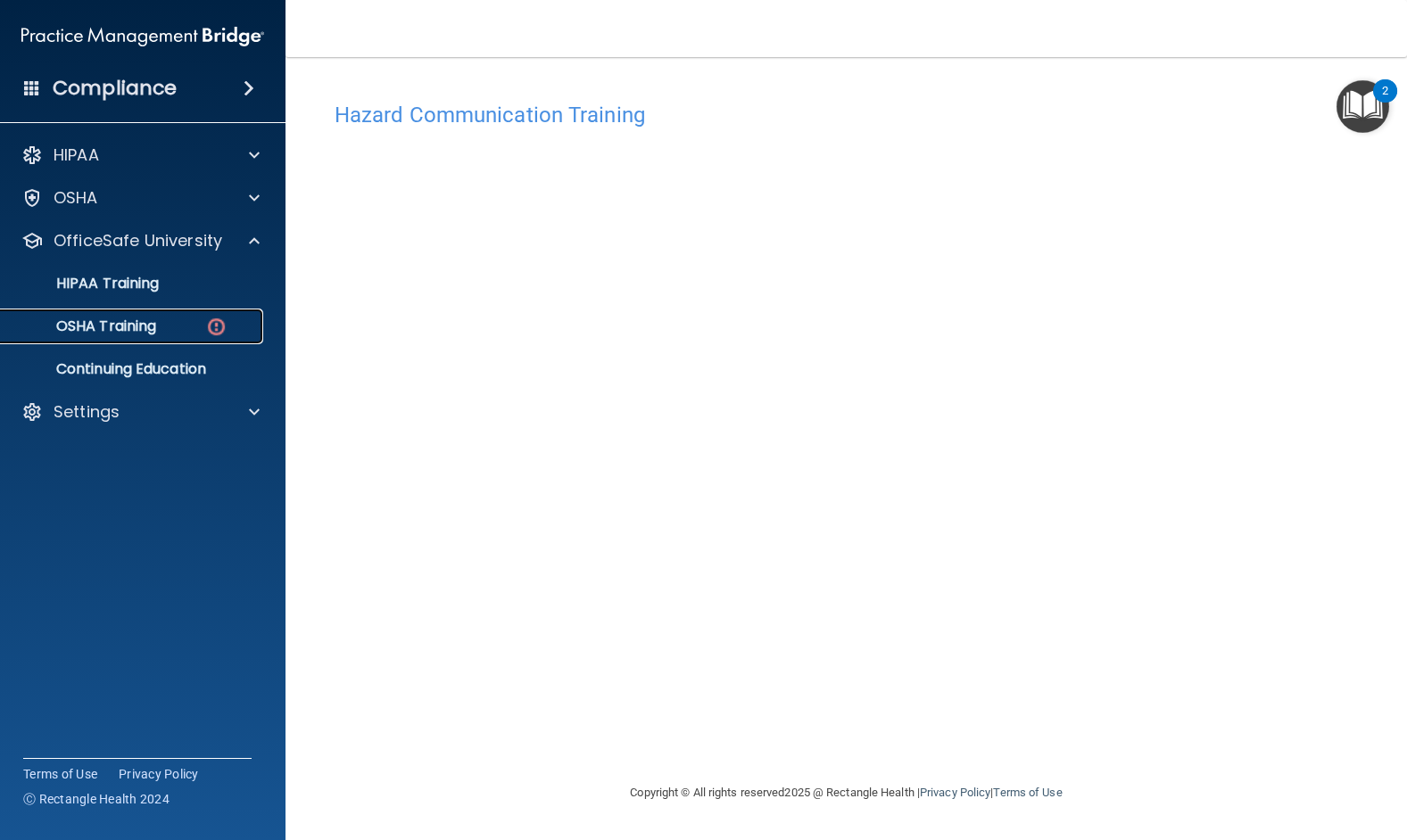
click at [102, 319] on p "OSHA Training" at bounding box center [84, 326] width 145 height 18
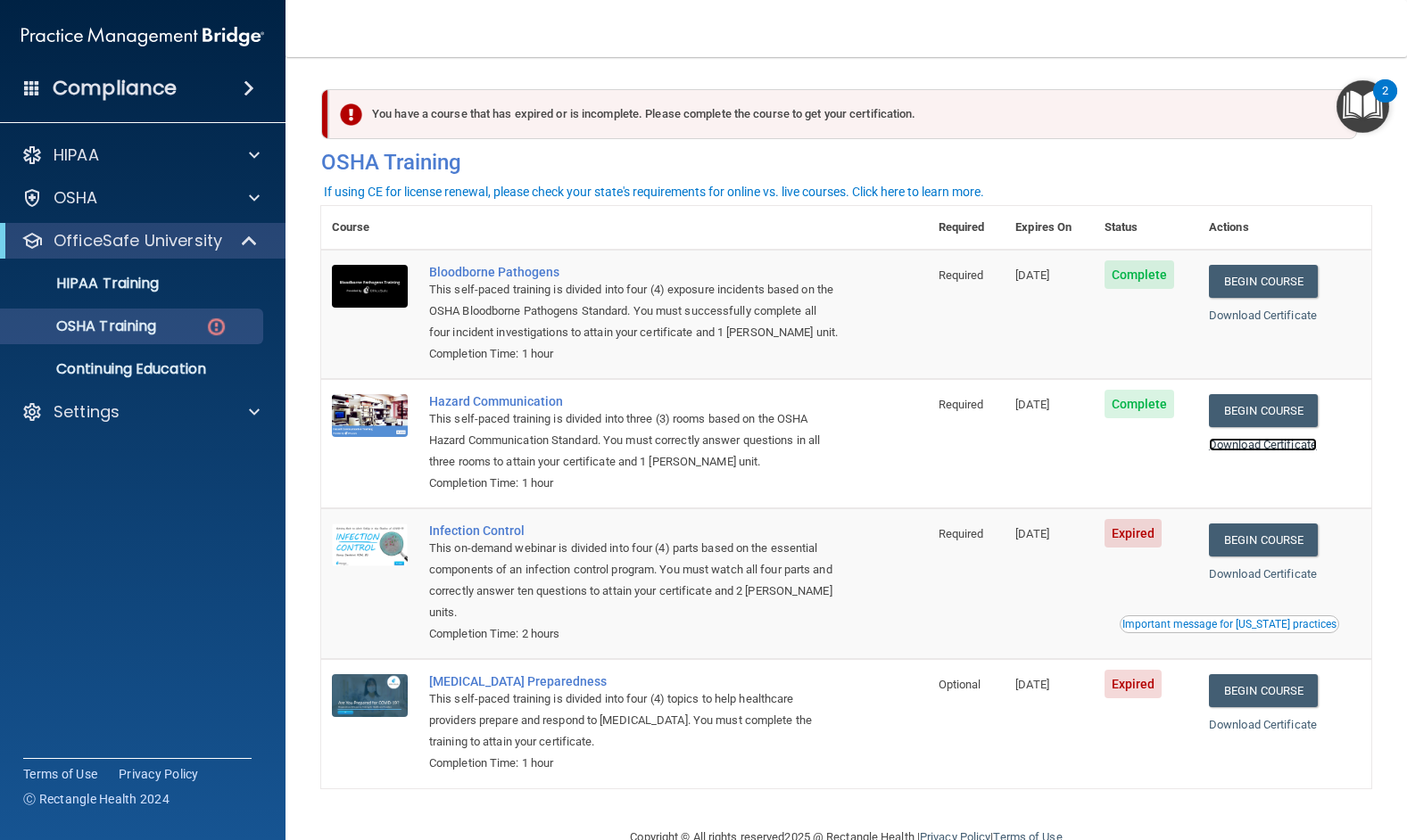
click at [1275, 445] on link "Download Certificate" at bounding box center [1262, 445] width 108 height 13
click at [1253, 543] on link "Begin Course" at bounding box center [1262, 540] width 109 height 33
click at [1239, 536] on link "Begin Course" at bounding box center [1262, 540] width 109 height 33
click at [1244, 575] on link "Download Certificate" at bounding box center [1262, 574] width 108 height 13
click at [1224, 536] on link "Begin Course" at bounding box center [1262, 540] width 109 height 33
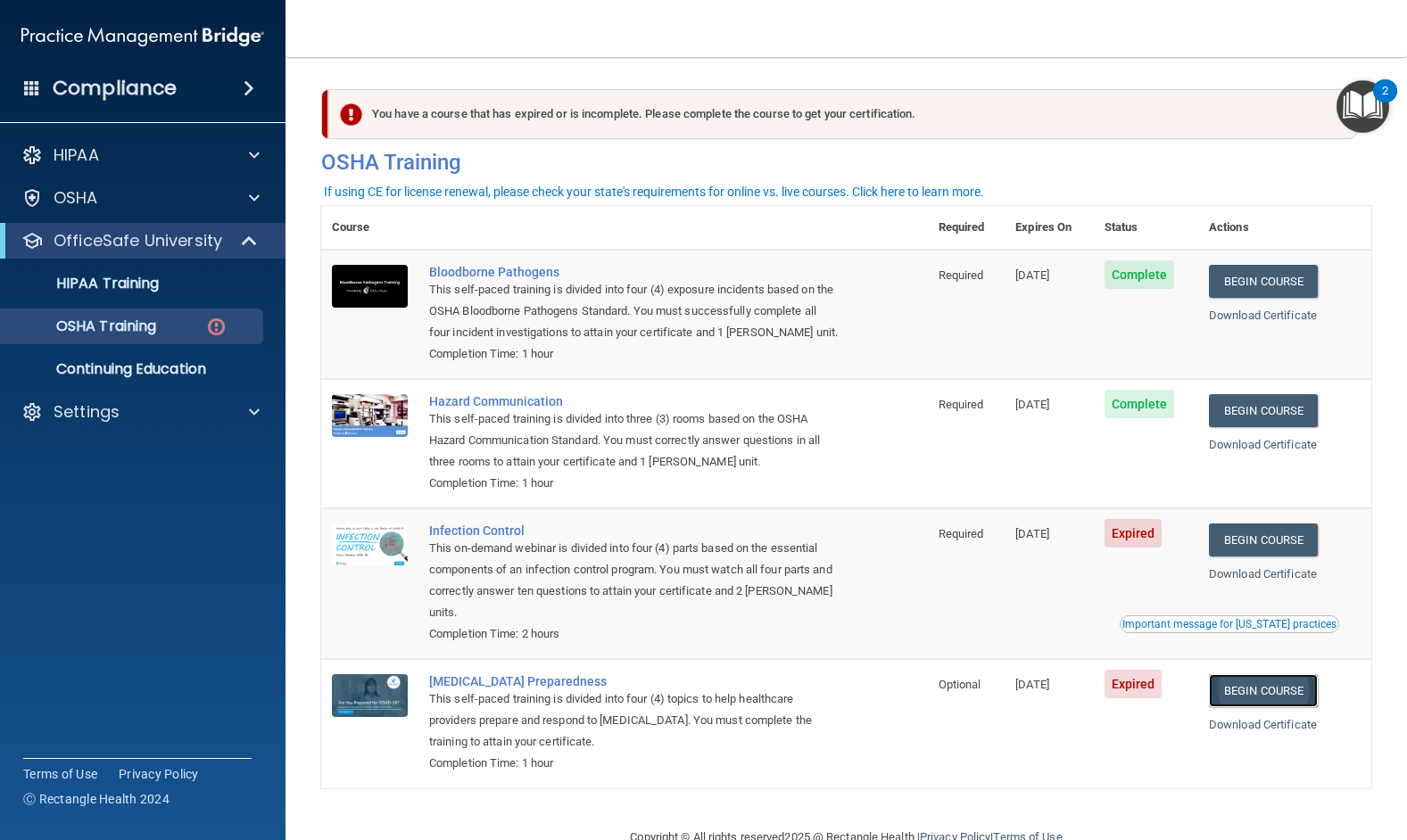
click at [1243, 688] on link "Begin Course" at bounding box center [1262, 691] width 109 height 33
click at [1227, 726] on link "Download Certificate" at bounding box center [1262, 724] width 108 height 13
click at [471, 531] on div "Infection Control" at bounding box center [633, 530] width 410 height 14
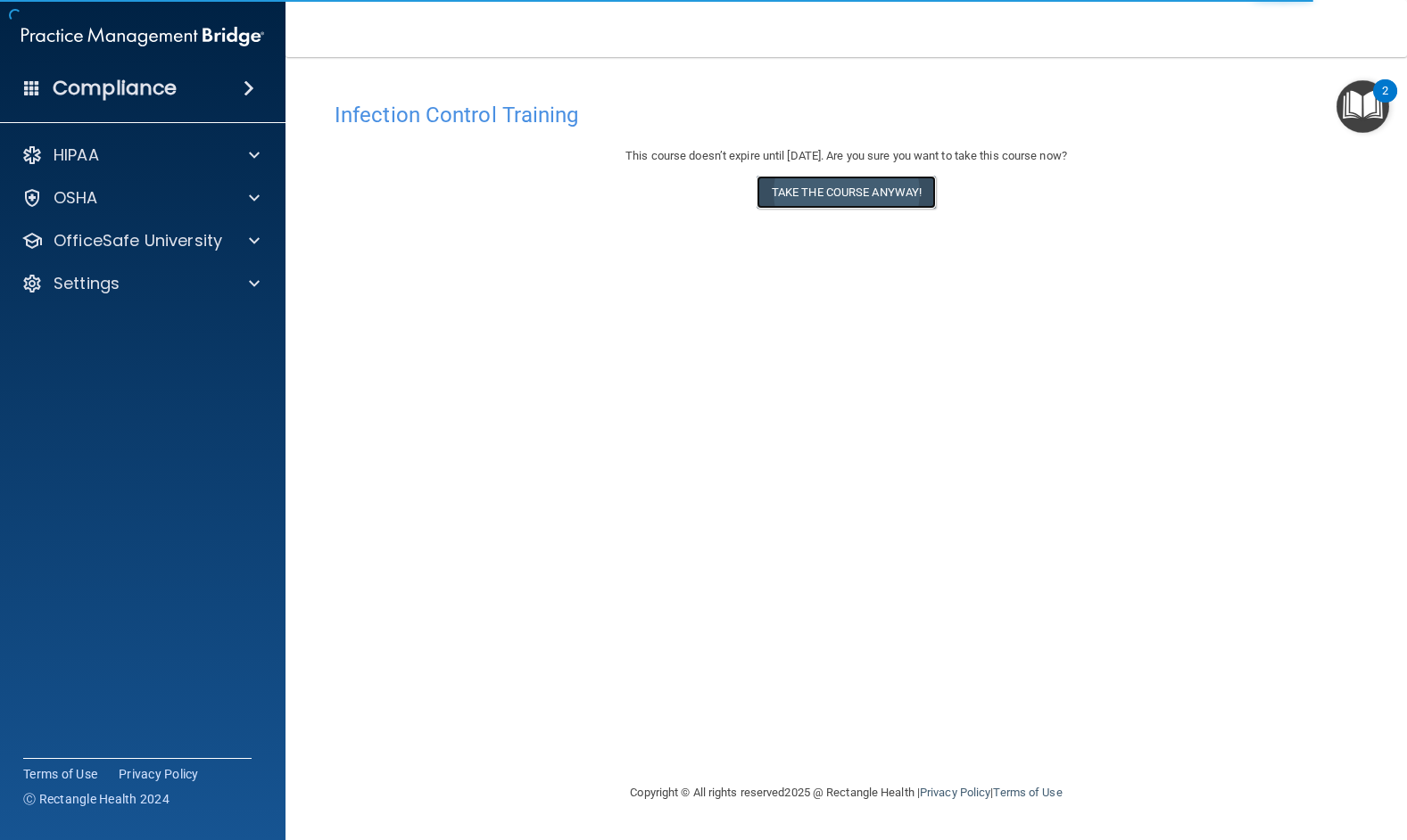
click at [840, 186] on button "Take the course anyway!" at bounding box center [845, 192] width 179 height 33
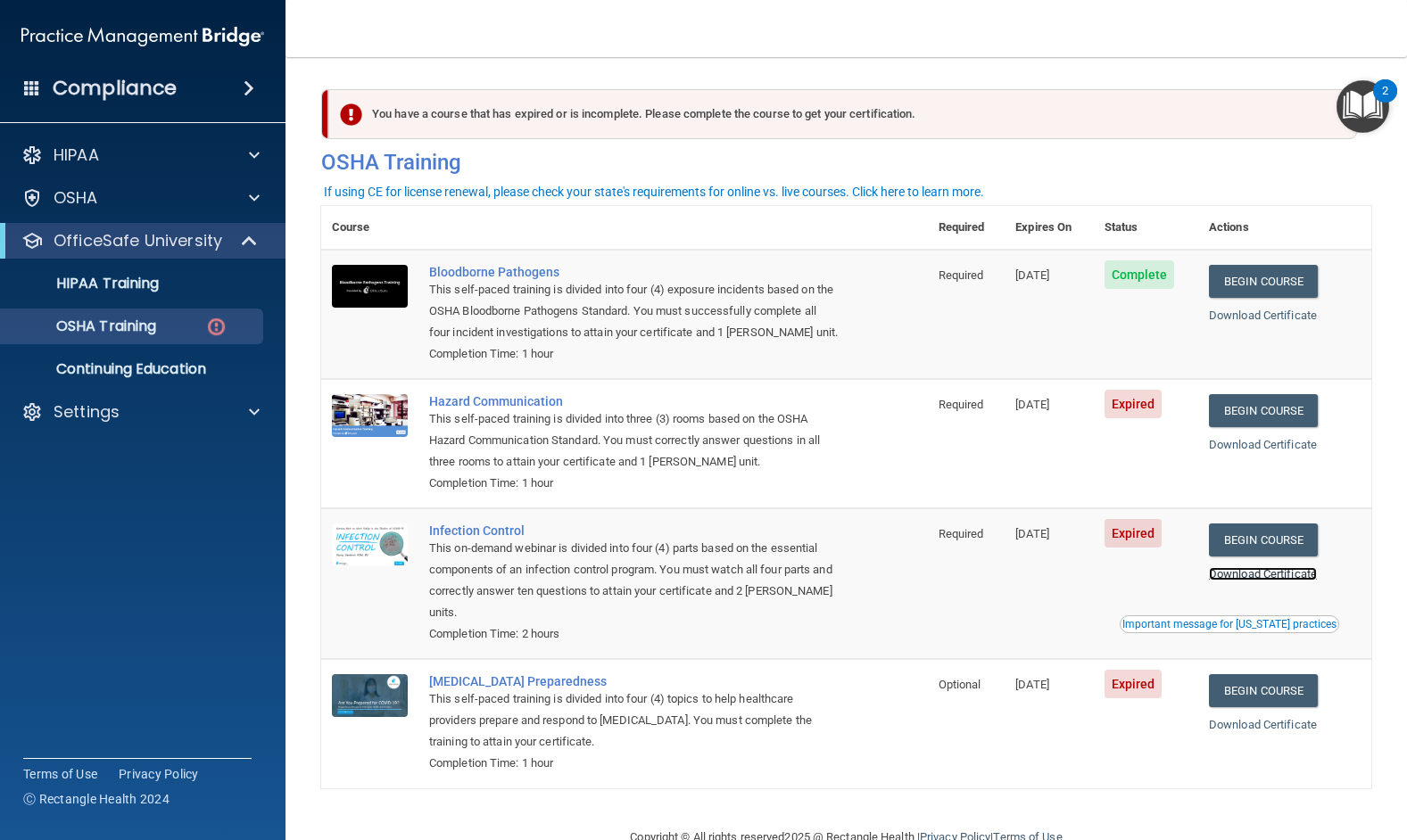
click at [1233, 575] on link "Download Certificate" at bounding box center [1262, 574] width 108 height 13
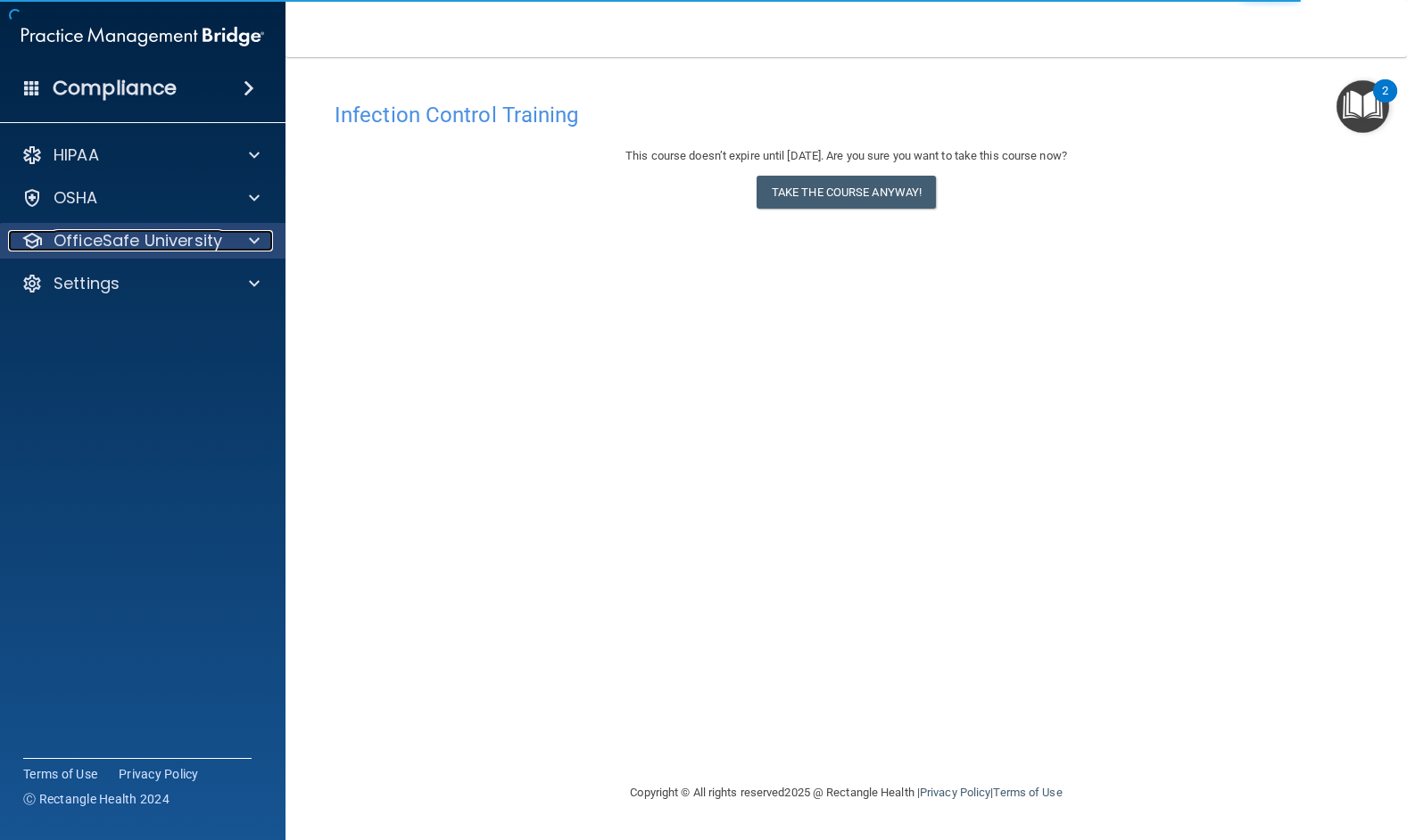
click at [252, 238] on span at bounding box center [254, 240] width 11 height 21
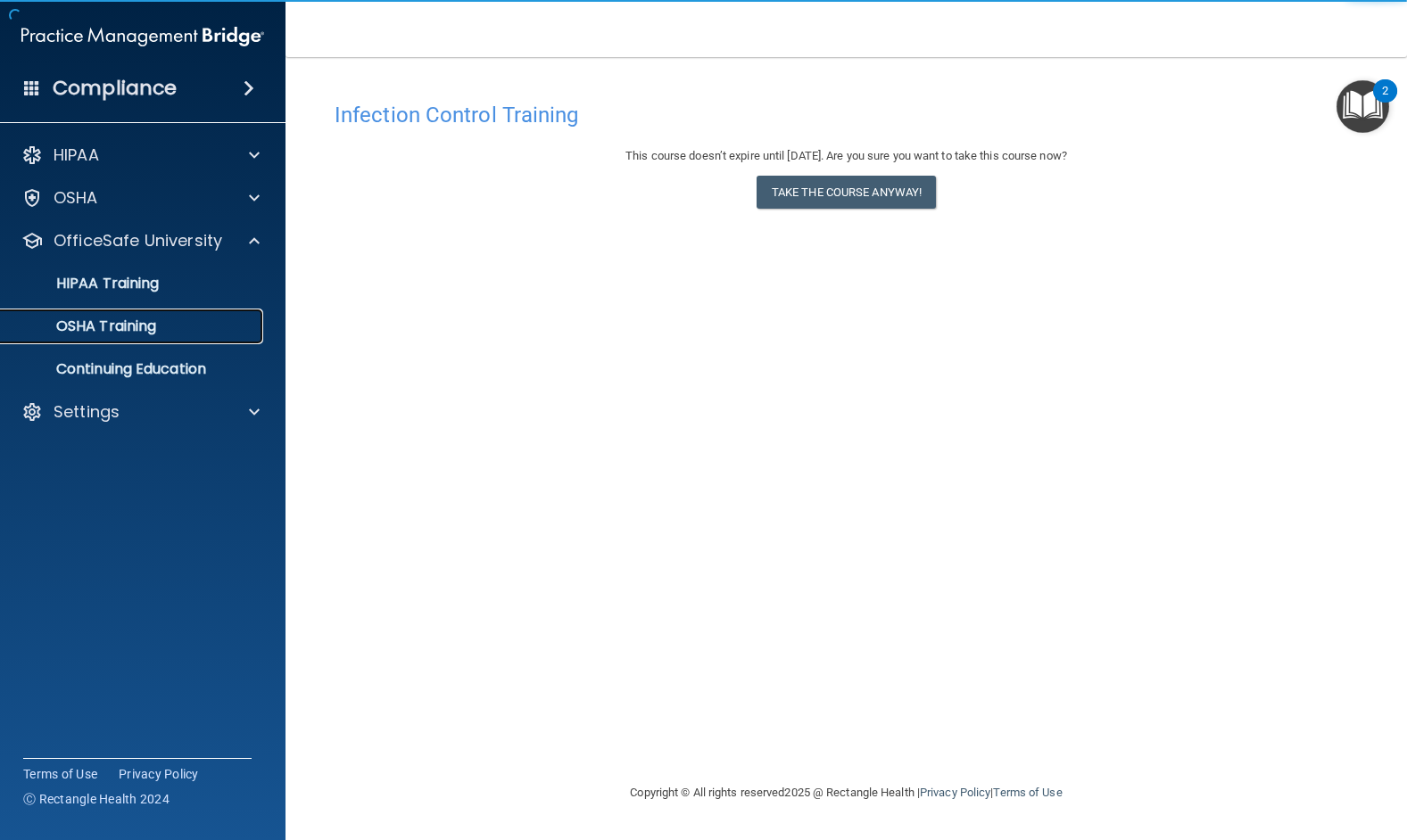
click at [106, 328] on p "OSHA Training" at bounding box center [84, 326] width 145 height 18
